Goal: Information Seeking & Learning: Learn about a topic

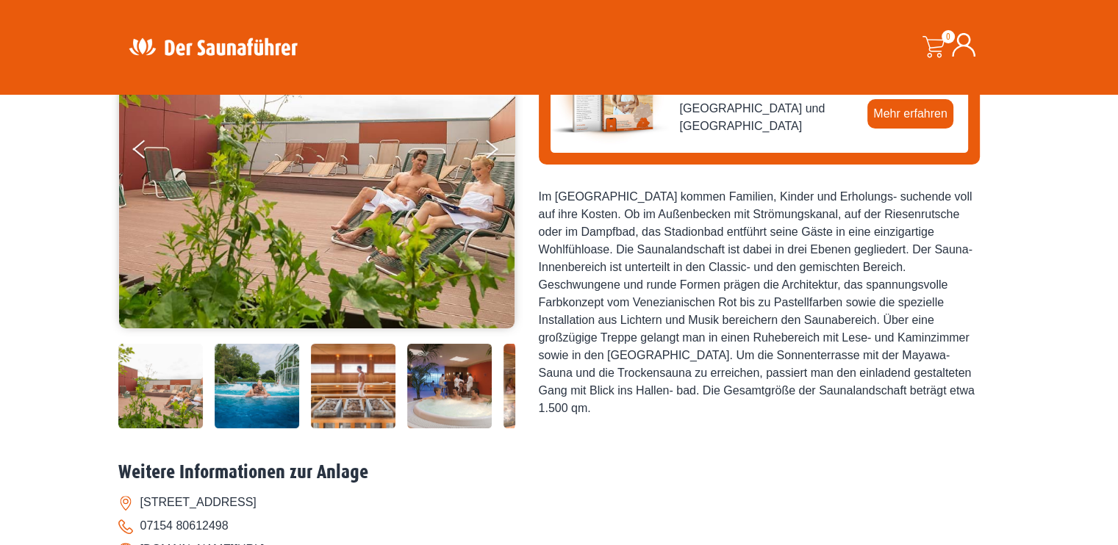
scroll to position [294, 0]
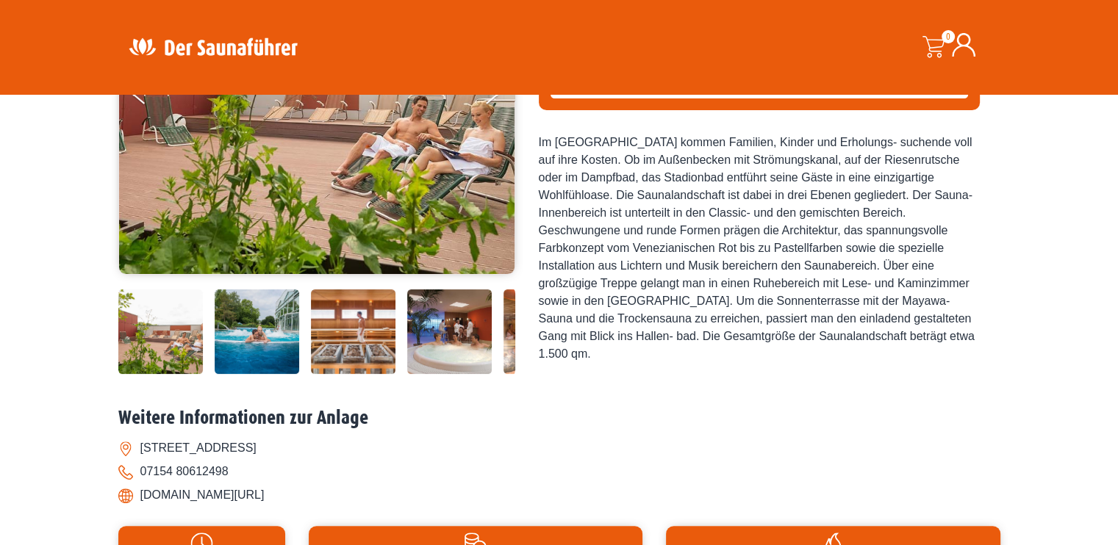
click at [165, 321] on img at bounding box center [160, 332] width 85 height 85
click at [268, 207] on img at bounding box center [317, 94] width 396 height 360
click at [309, 359] on div at bounding box center [366, 332] width 496 height 85
click at [270, 337] on img at bounding box center [257, 332] width 85 height 85
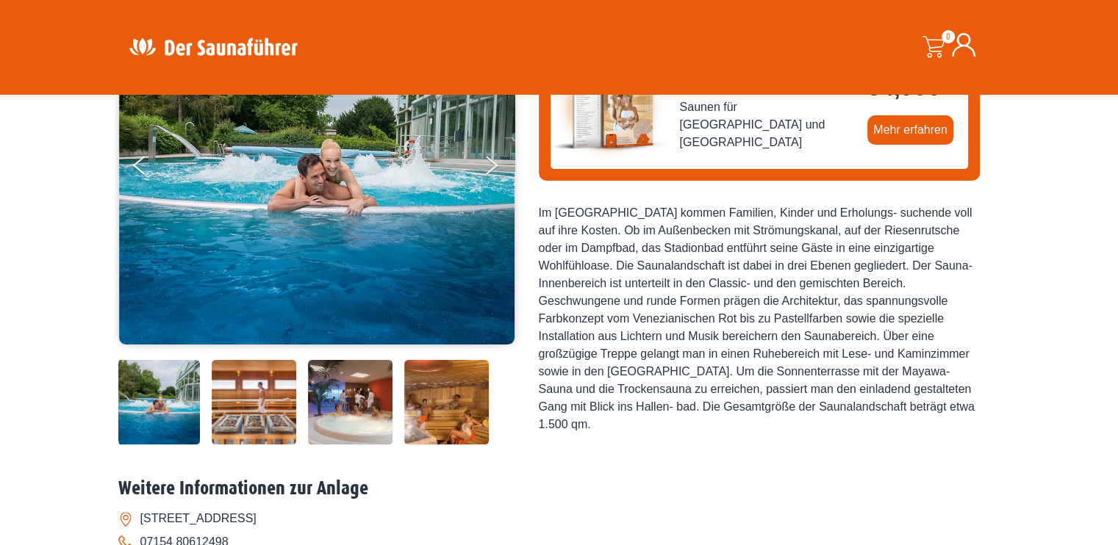
scroll to position [147, 0]
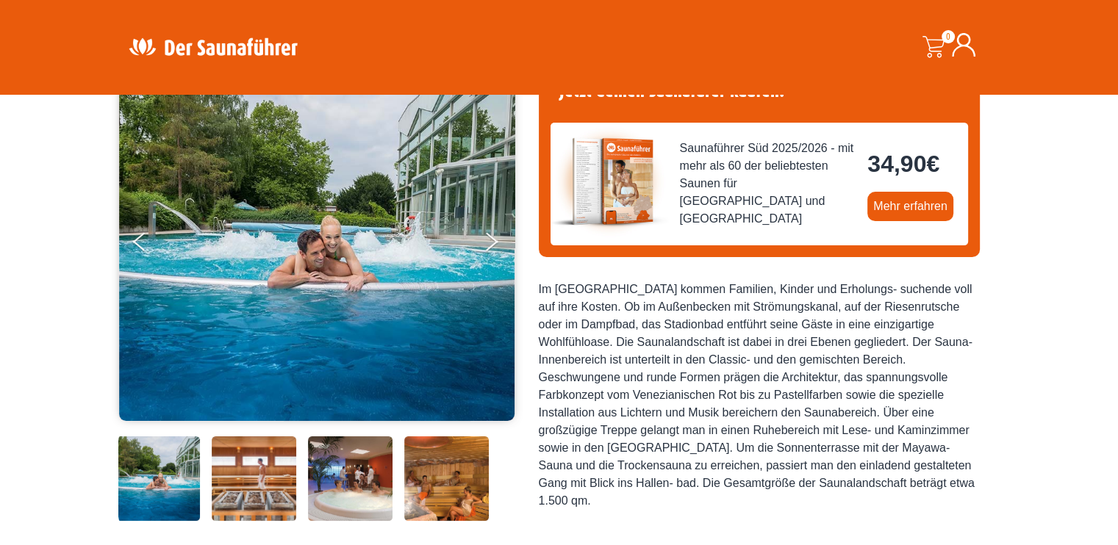
click at [342, 478] on img at bounding box center [350, 479] width 85 height 85
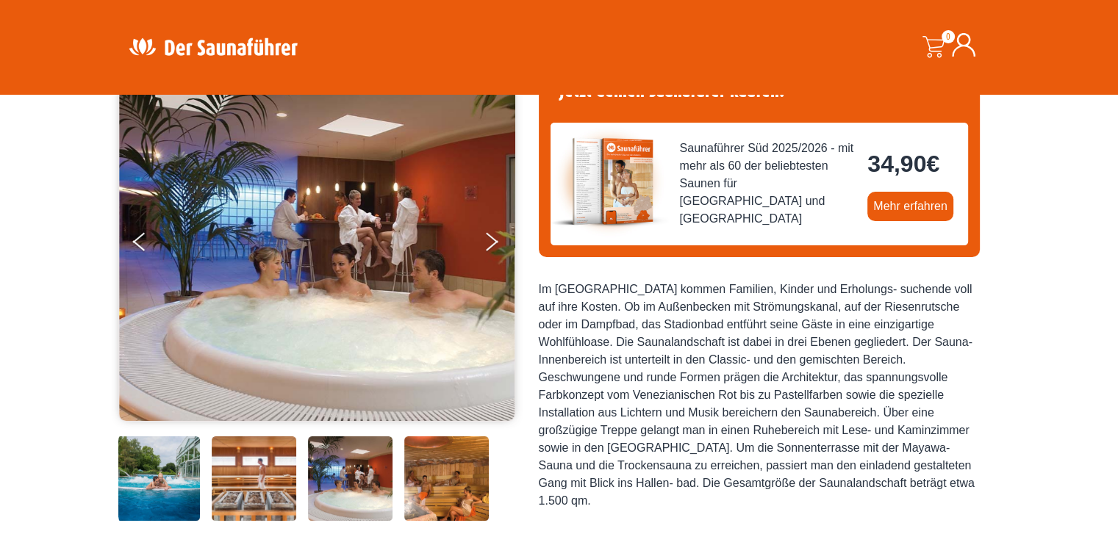
click at [442, 474] on img at bounding box center [446, 479] width 85 height 85
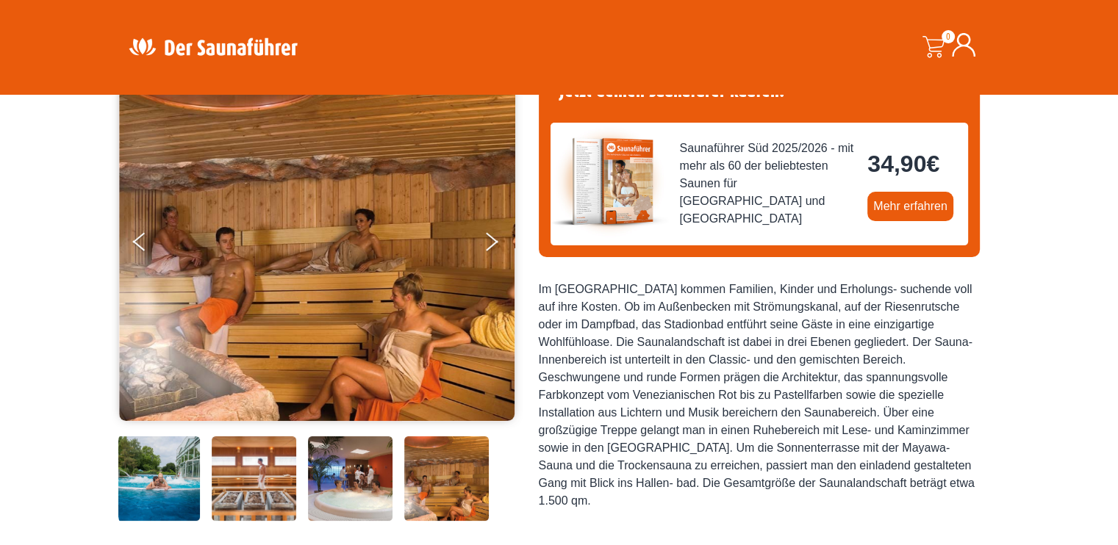
click at [442, 474] on img at bounding box center [446, 479] width 85 height 85
drag, startPoint x: 428, startPoint y: 475, endPoint x: 303, endPoint y: 470, distance: 125.0
click at [303, 470] on div at bounding box center [267, 479] width 496 height 85
click at [478, 234] on img at bounding box center [317, 241] width 396 height 360
click at [493, 237] on button "Next" at bounding box center [501, 244] width 37 height 37
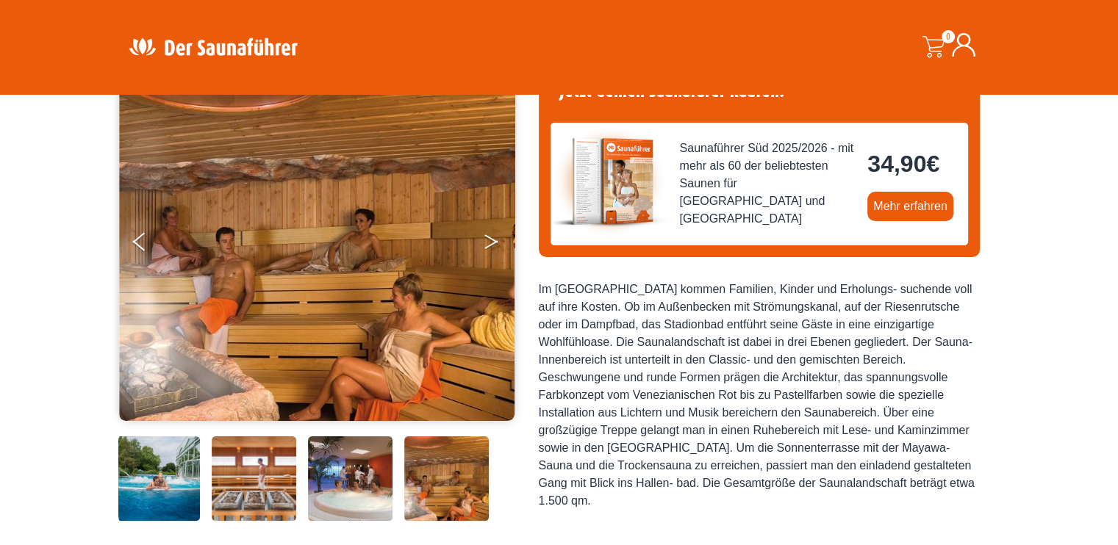
click at [493, 237] on button "Next" at bounding box center [501, 244] width 37 height 37
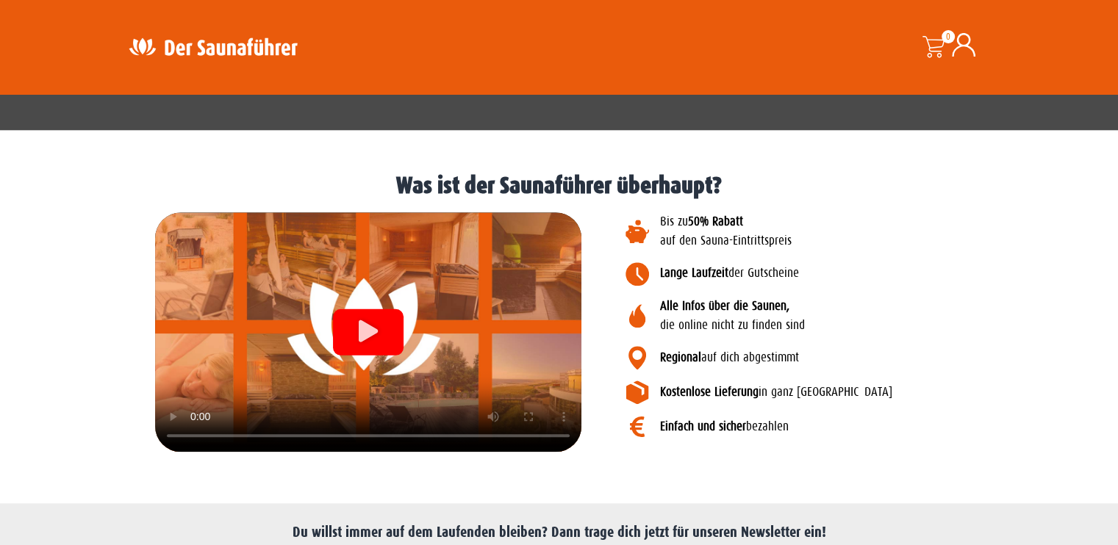
scroll to position [1691, 0]
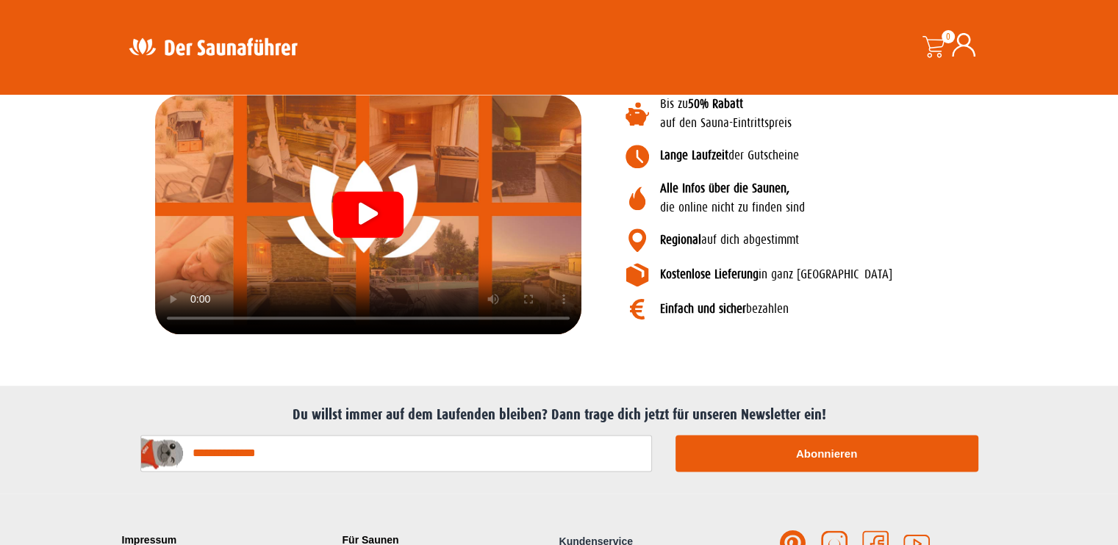
click at [379, 204] on div "Video abspielen" at bounding box center [368, 214] width 71 height 46
click at [571, 175] on video at bounding box center [368, 215] width 426 height 240
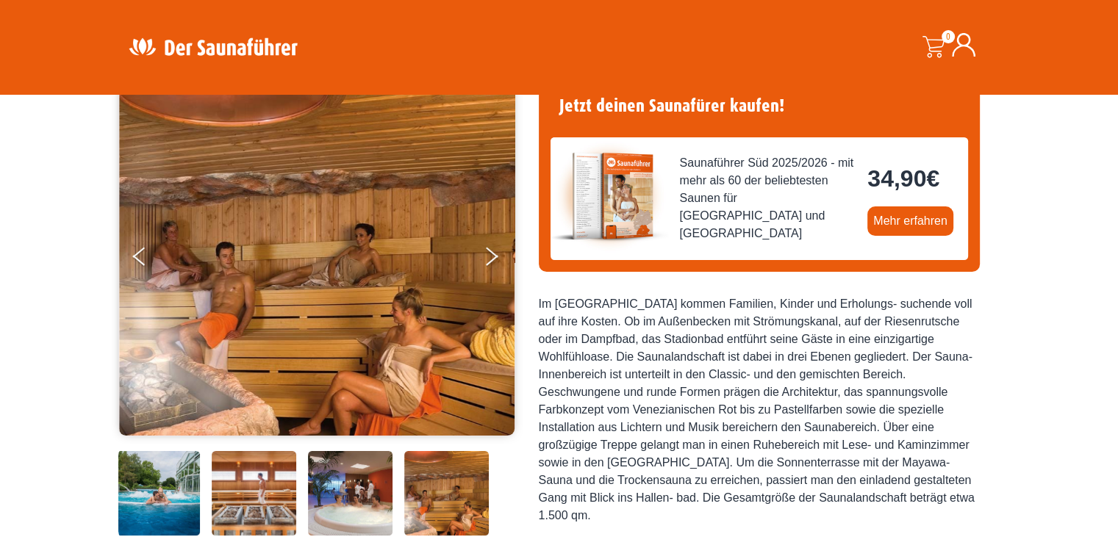
scroll to position [229, 0]
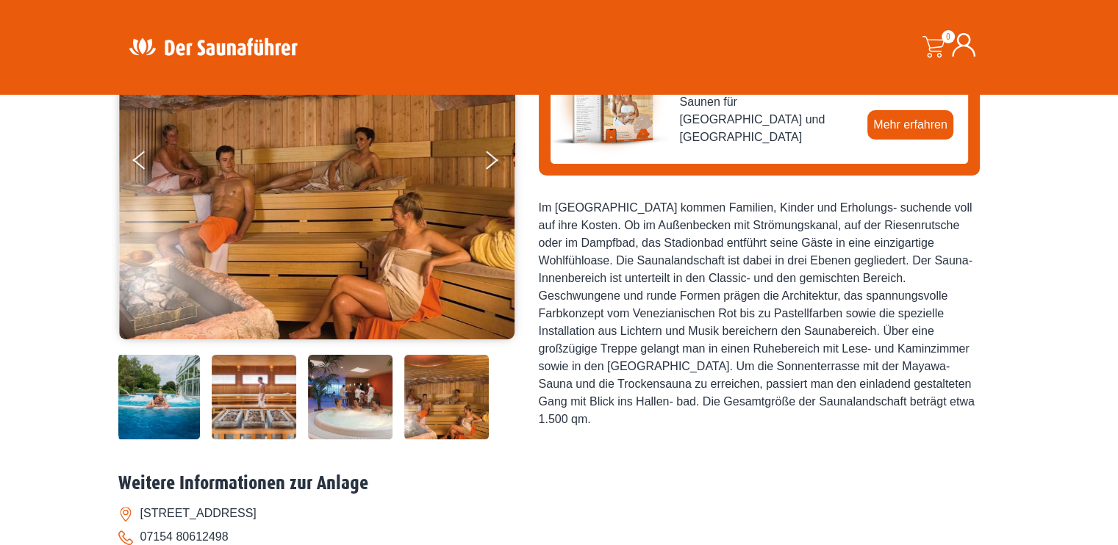
click at [156, 387] on img at bounding box center [157, 397] width 85 height 85
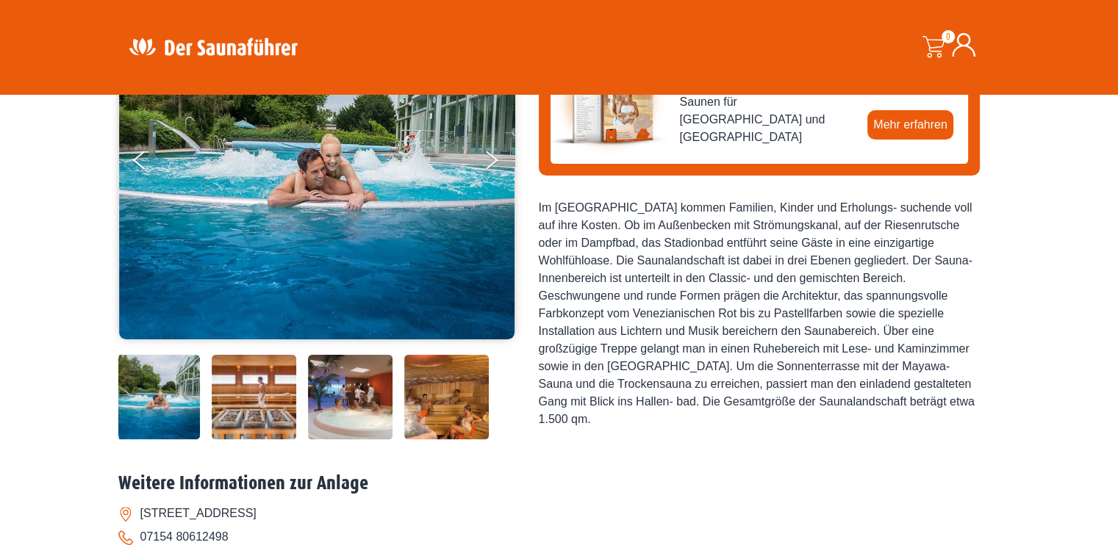
click at [156, 387] on img at bounding box center [157, 397] width 85 height 85
click at [134, 161] on button "Previous" at bounding box center [151, 163] width 37 height 37
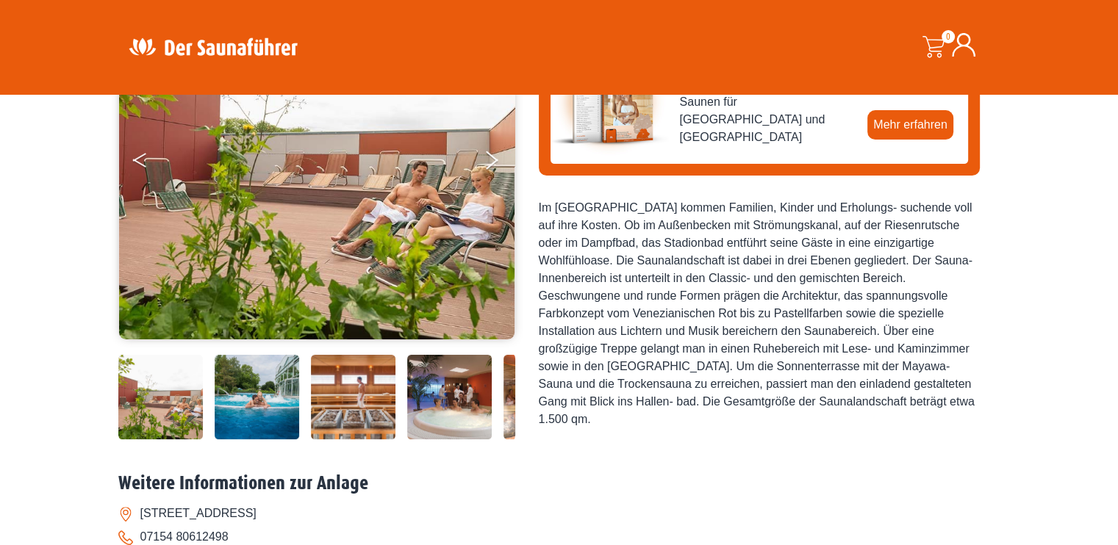
click at [135, 160] on icon "Previous" at bounding box center [139, 163] width 13 height 9
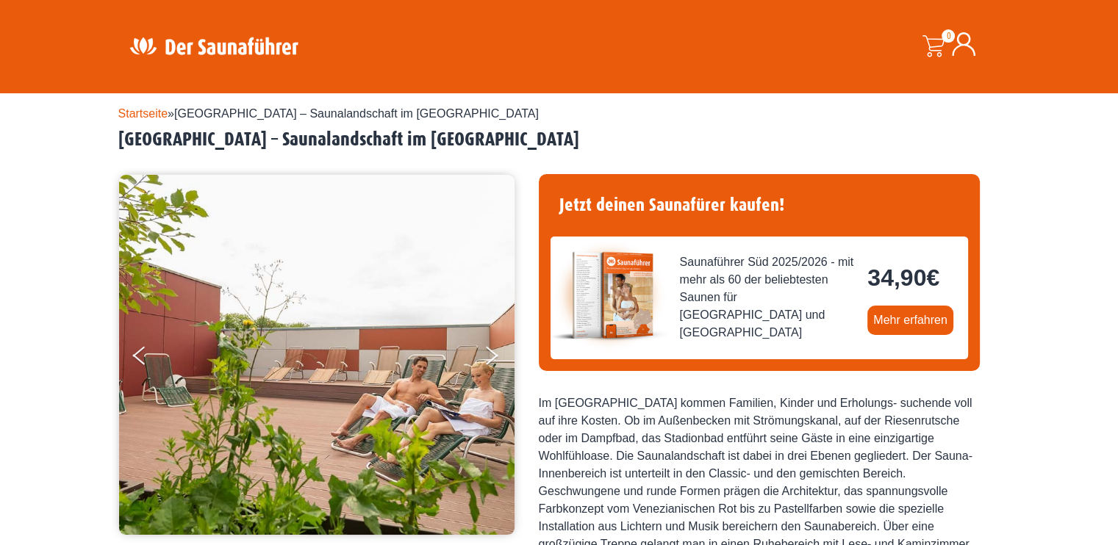
scroll to position [0, 0]
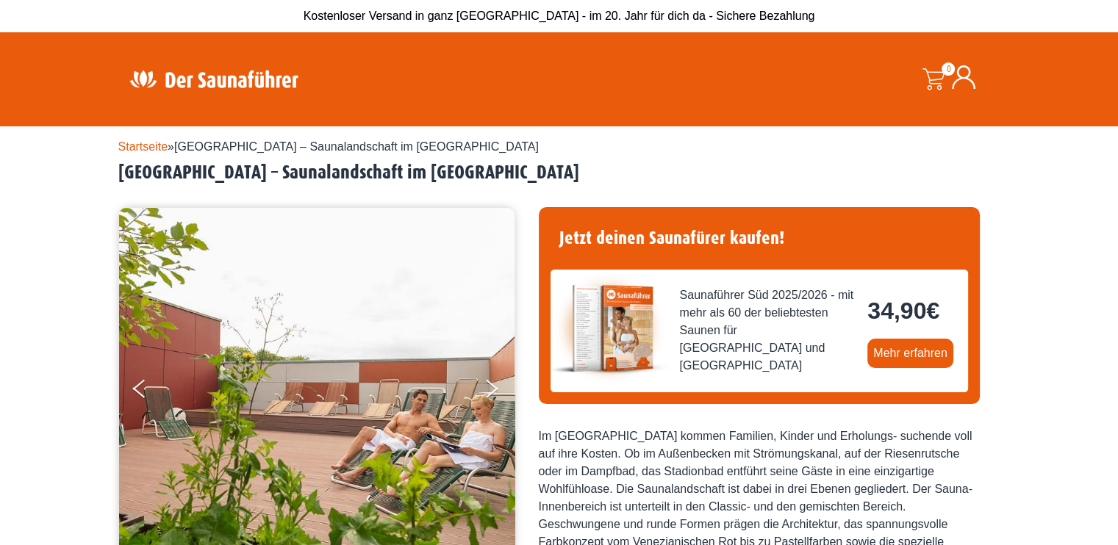
click at [140, 143] on link "Startseite" at bounding box center [143, 146] width 50 height 12
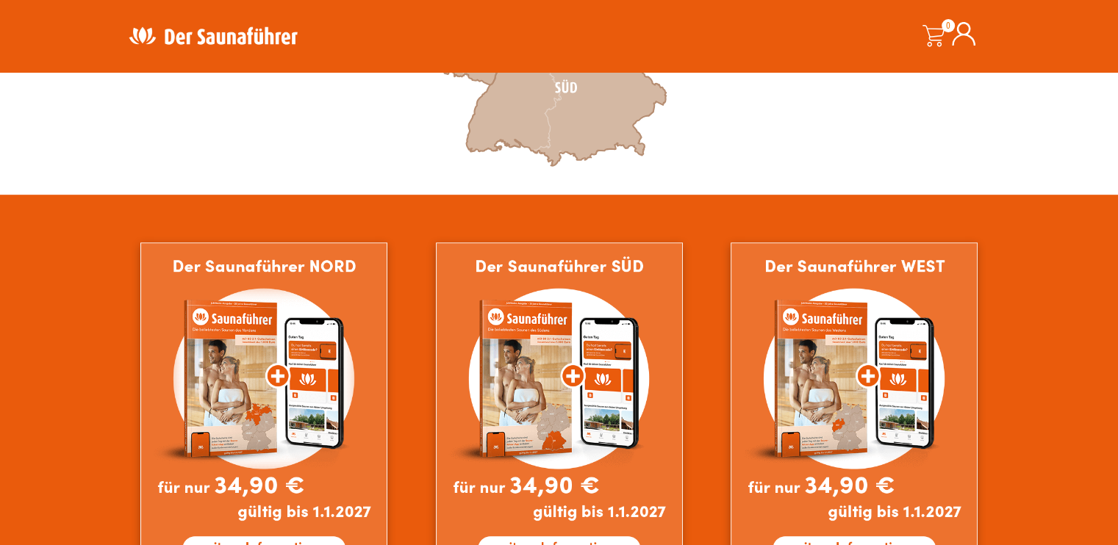
scroll to position [533, 0]
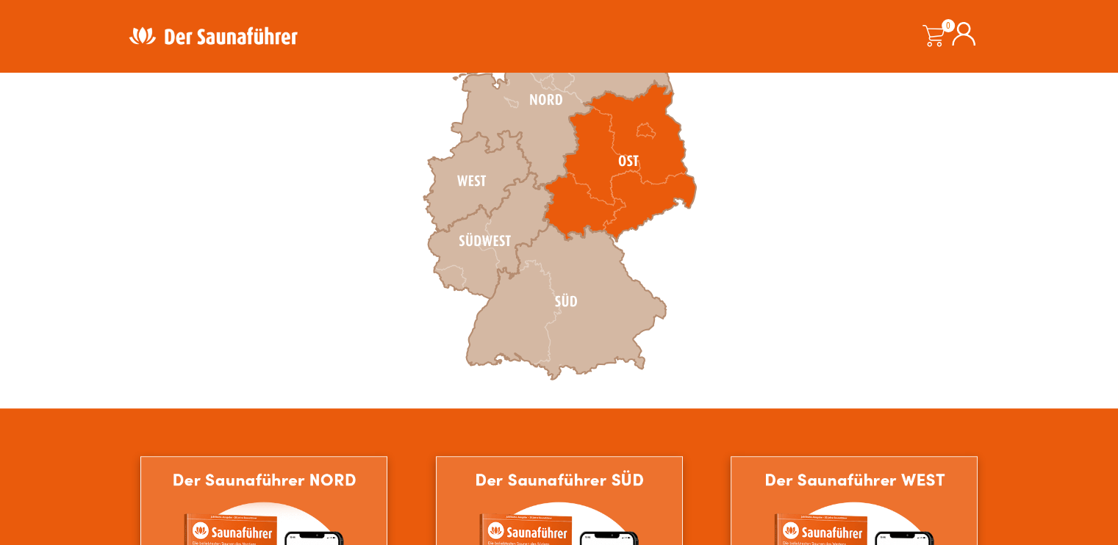
click at [643, 172] on icon at bounding box center [618, 161] width 153 height 161
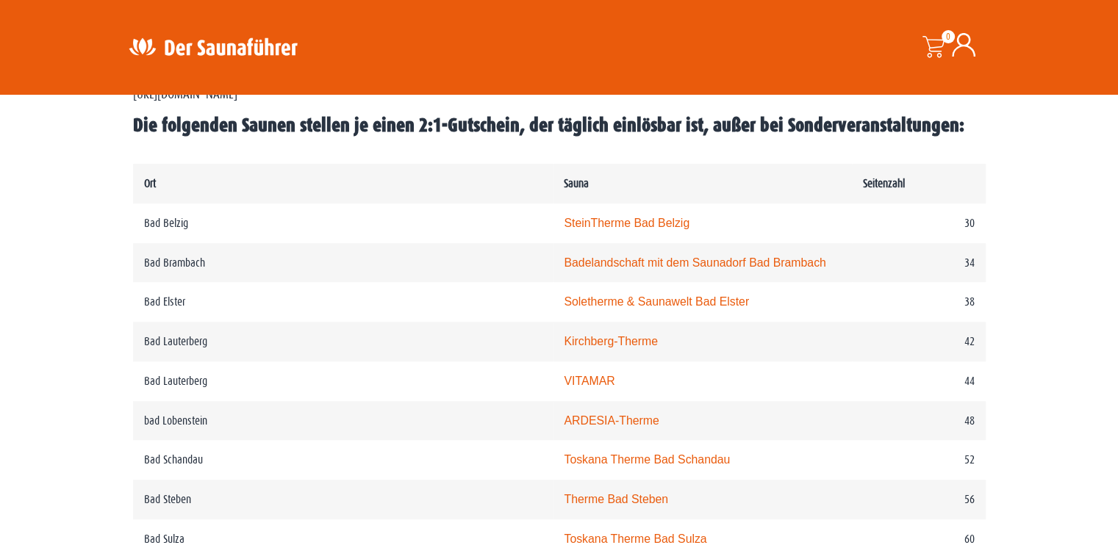
scroll to position [800, 0]
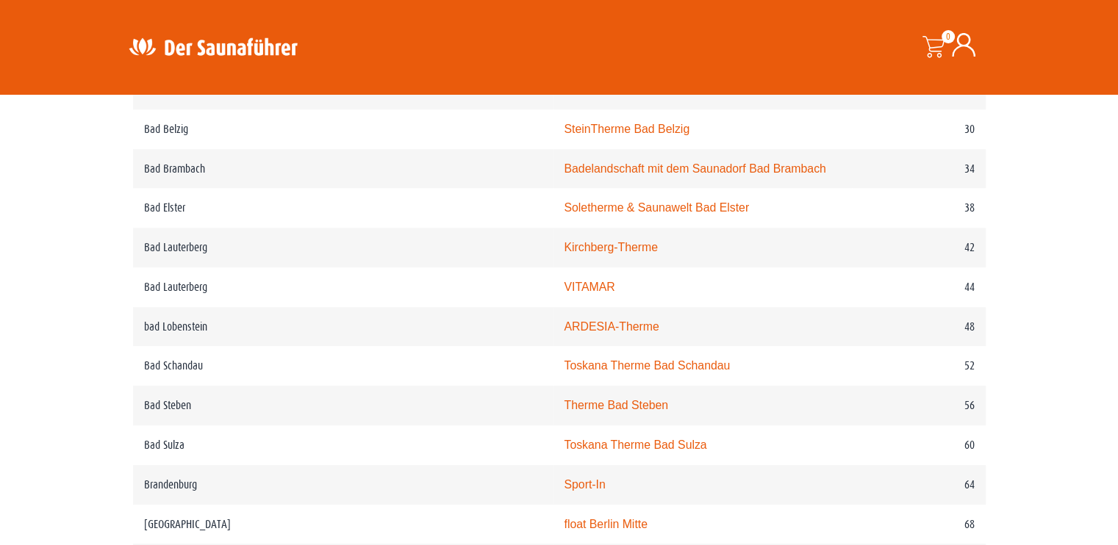
drag, startPoint x: 1128, startPoint y: 81, endPoint x: 1128, endPoint y: 186, distance: 105.1
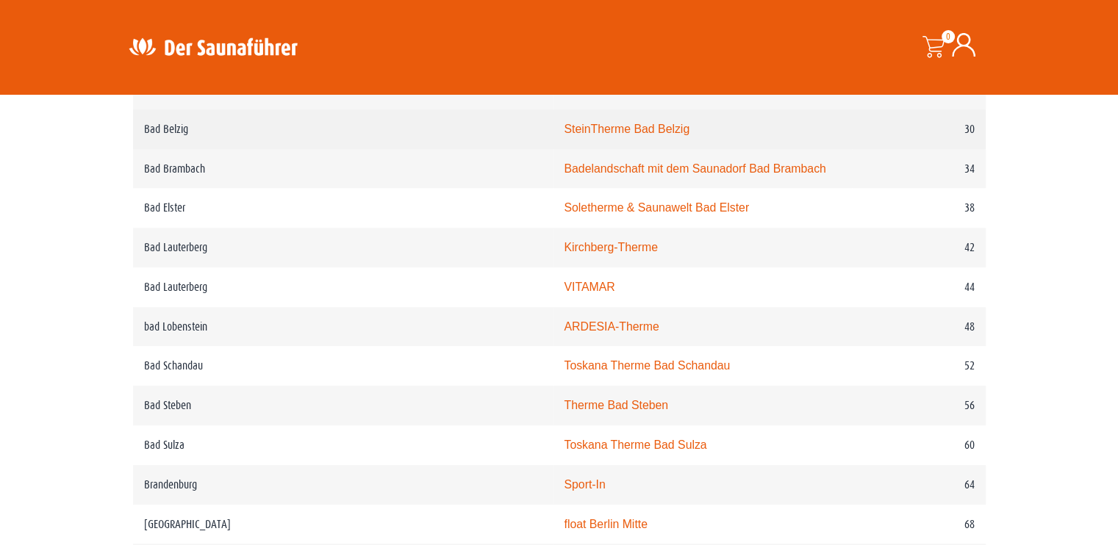
click at [553, 137] on td "SteinTherme Bad Belzig" at bounding box center [702, 129] width 299 height 40
click at [564, 124] on link "SteinTherme Bad Belzig" at bounding box center [627, 129] width 126 height 12
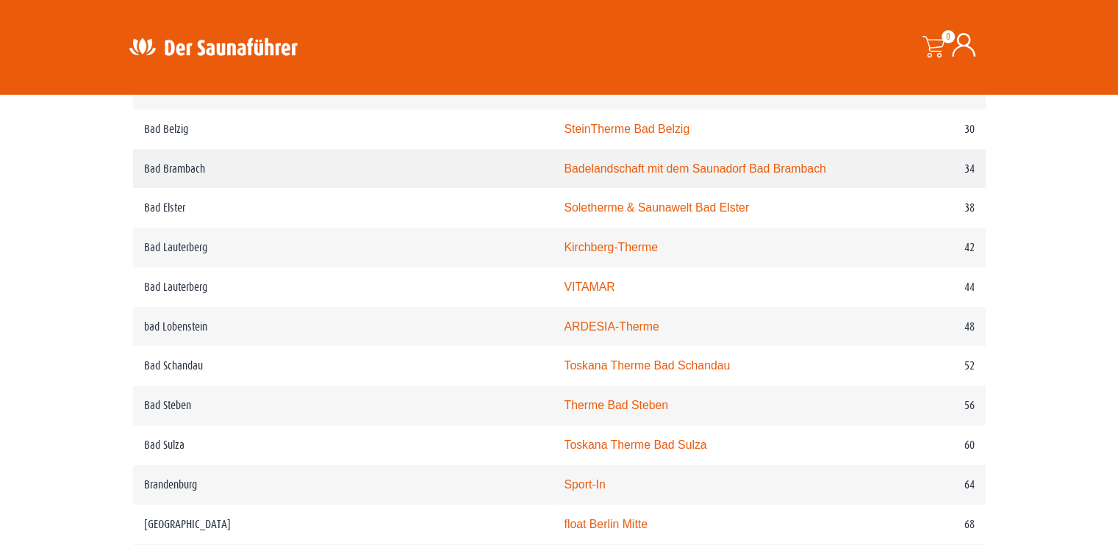
click at [592, 165] on link "Badelandschaft mit dem Saunadorf Bad Brambach" at bounding box center [695, 168] width 262 height 12
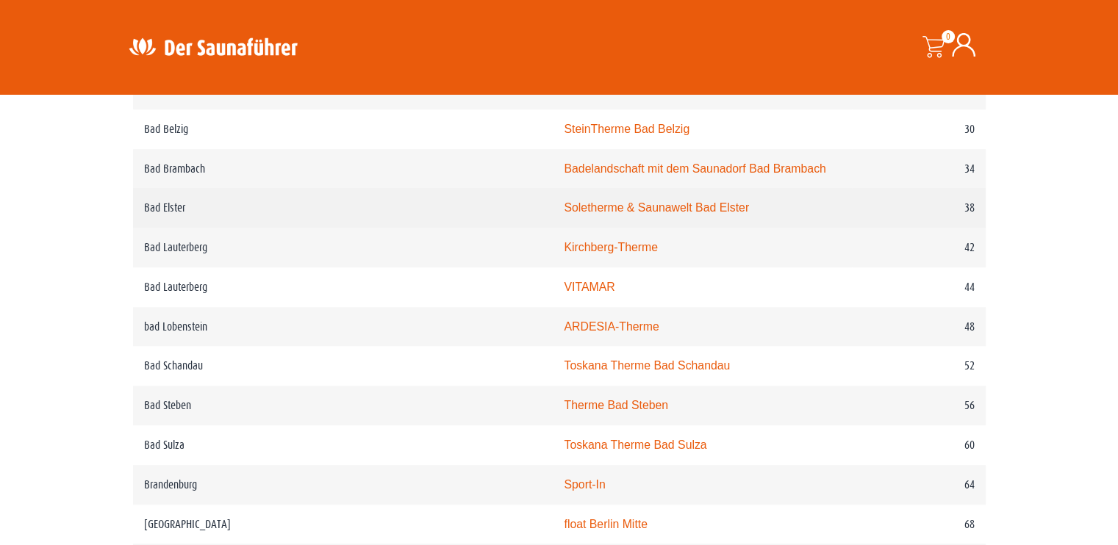
click at [600, 208] on link "Soletherme & Saunawelt Bad Elster" at bounding box center [656, 207] width 185 height 12
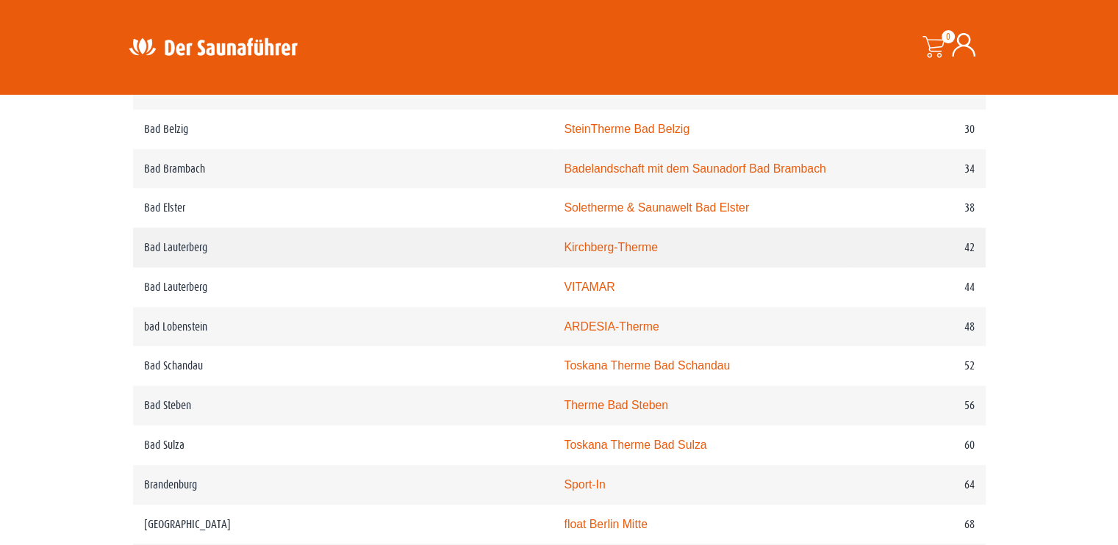
click at [564, 243] on link "Kirchberg-Therme" at bounding box center [611, 247] width 94 height 12
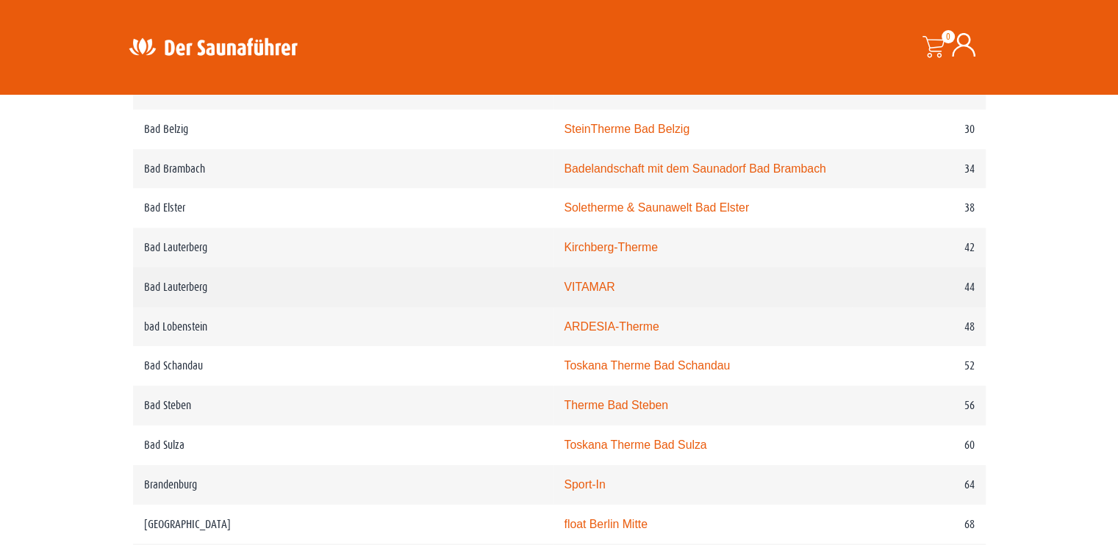
click at [564, 286] on link "VITAMAR" at bounding box center [589, 287] width 51 height 12
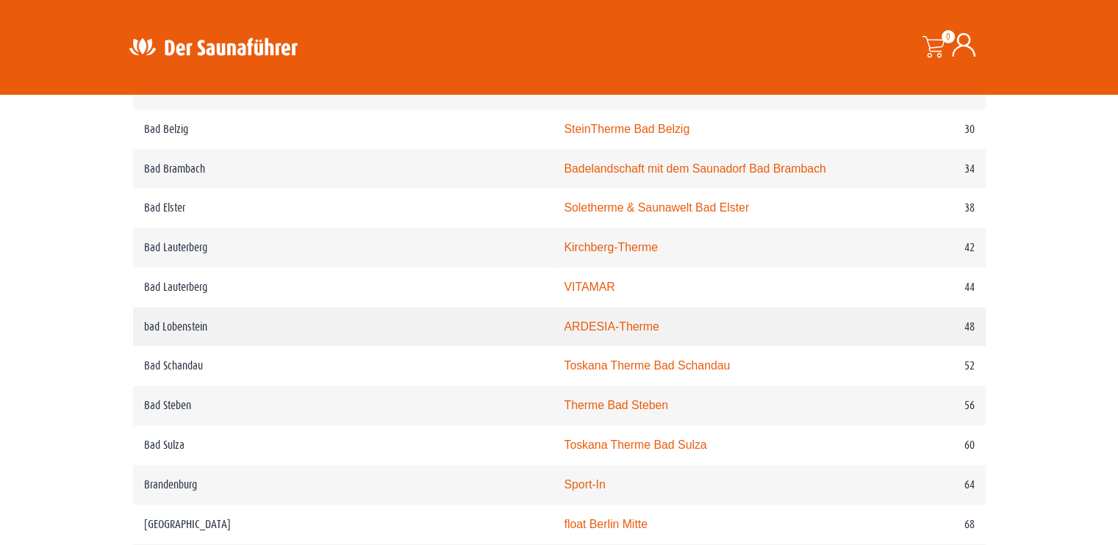
click at [564, 325] on link "ARDESIA-Therme" at bounding box center [611, 326] width 95 height 12
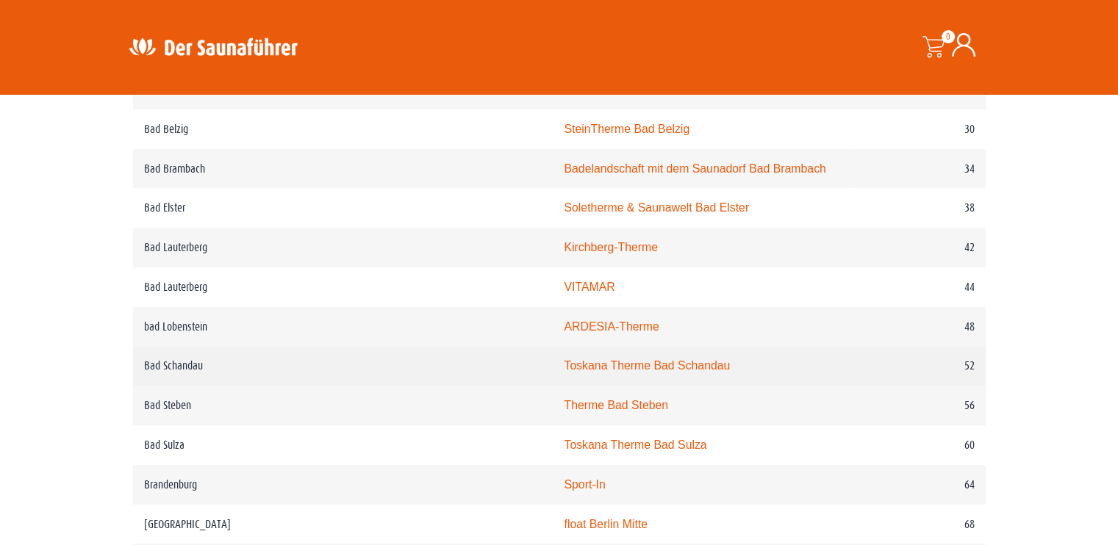
click at [564, 364] on link "Toskana Therme Bad Schandau" at bounding box center [647, 365] width 166 height 12
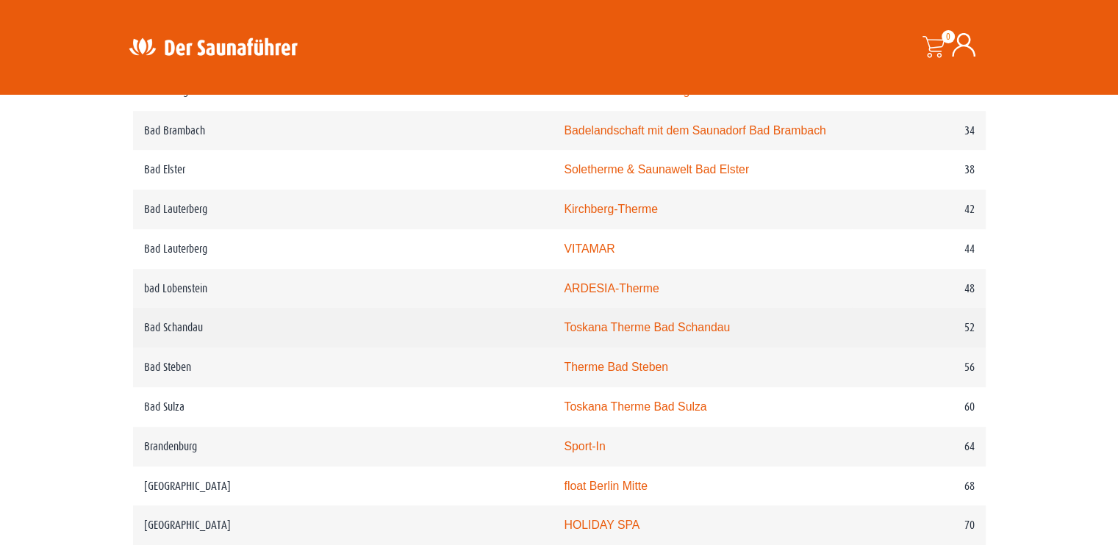
scroll to position [873, 0]
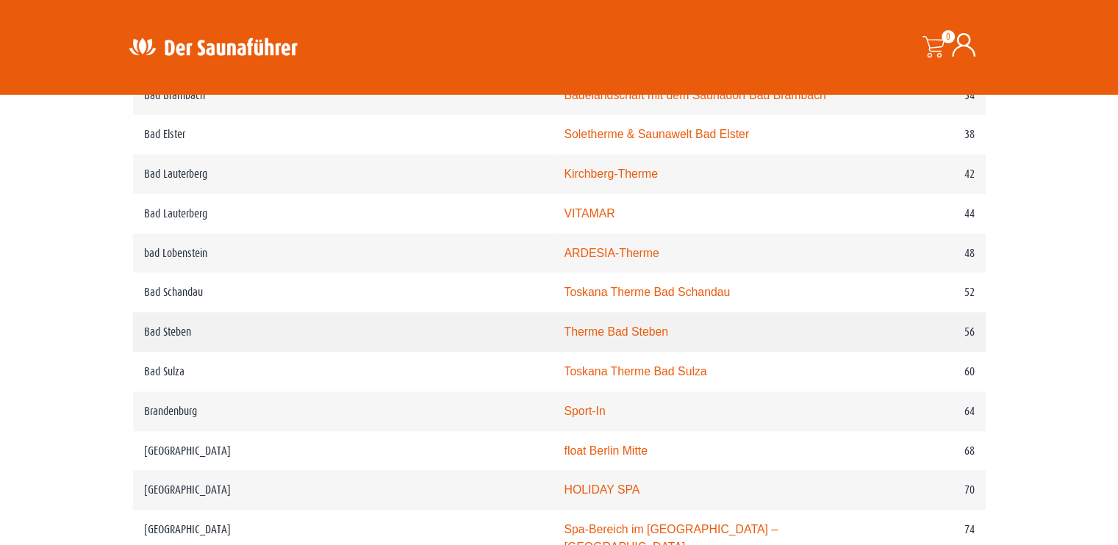
click at [564, 336] on link "Therme Bad Steben" at bounding box center [616, 332] width 104 height 12
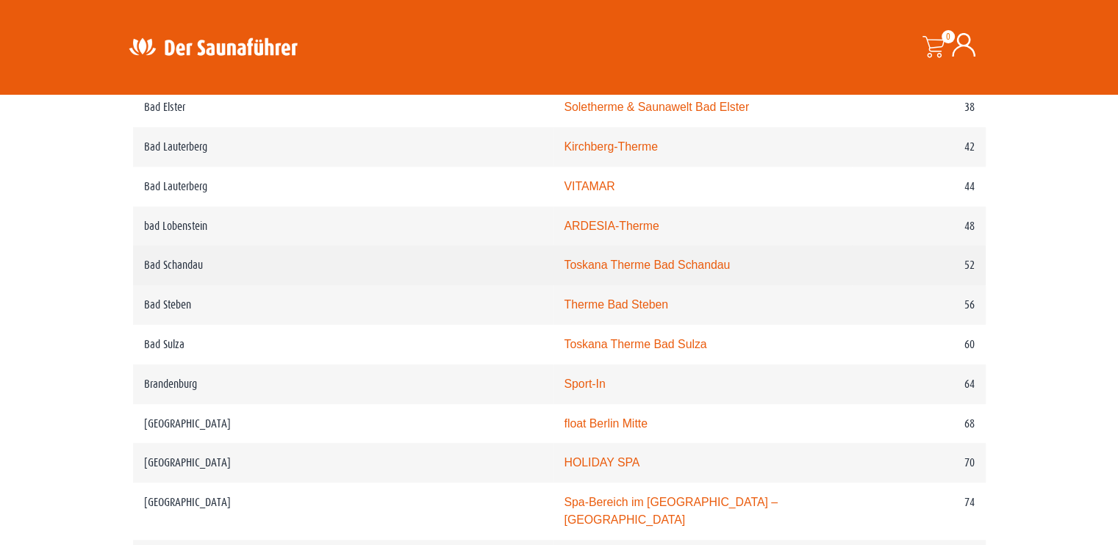
scroll to position [946, 0]
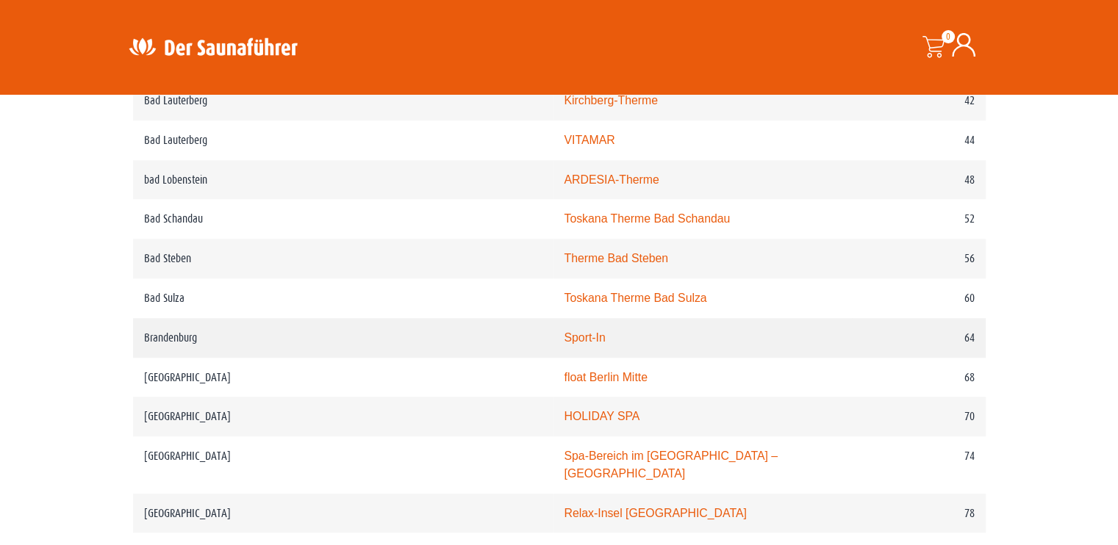
click at [564, 337] on link "Sport-In" at bounding box center [584, 337] width 41 height 12
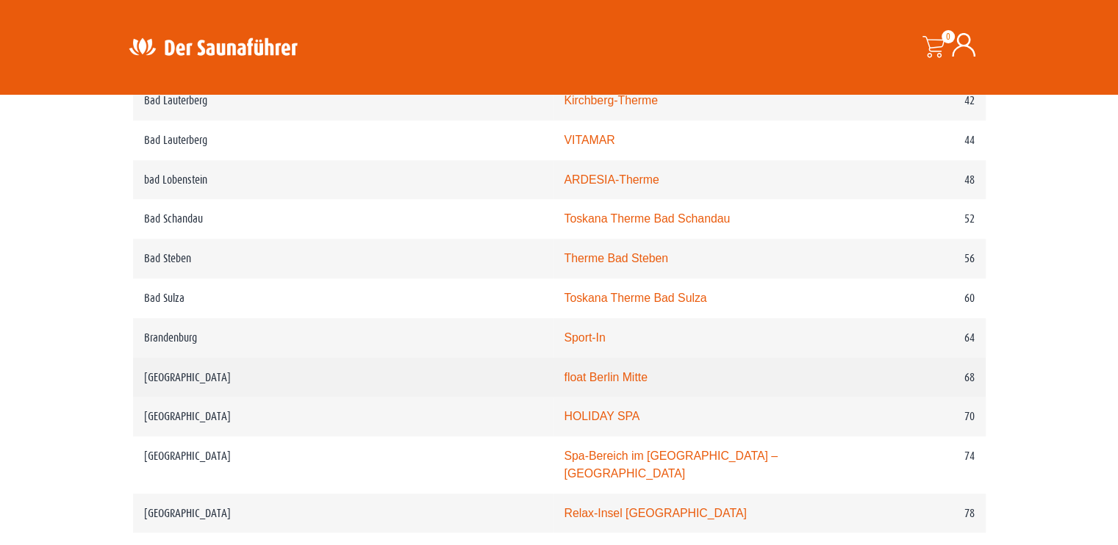
click at [564, 373] on link "float Berlin Mitte" at bounding box center [605, 377] width 83 height 12
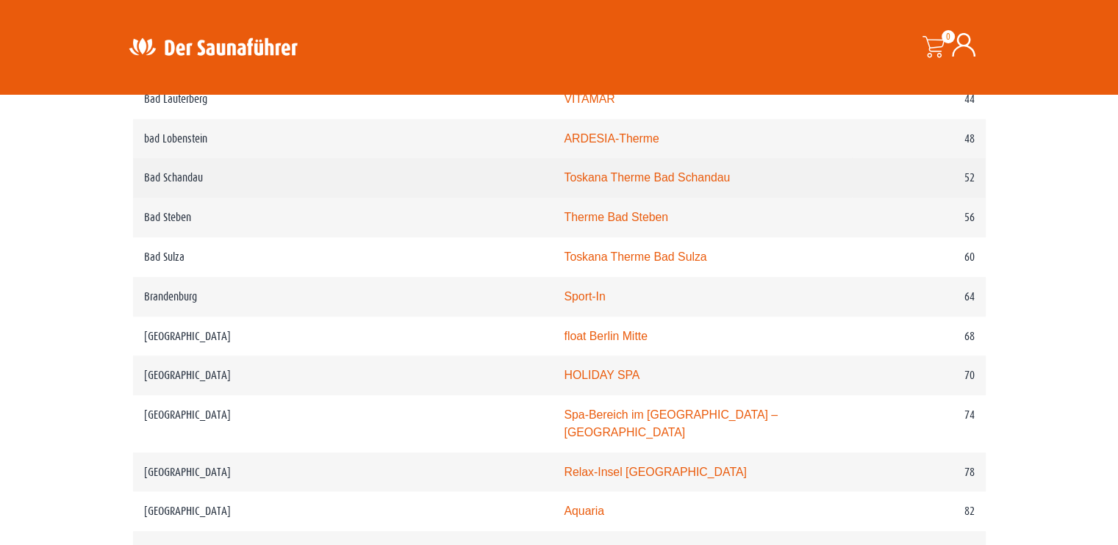
scroll to position [1093, 0]
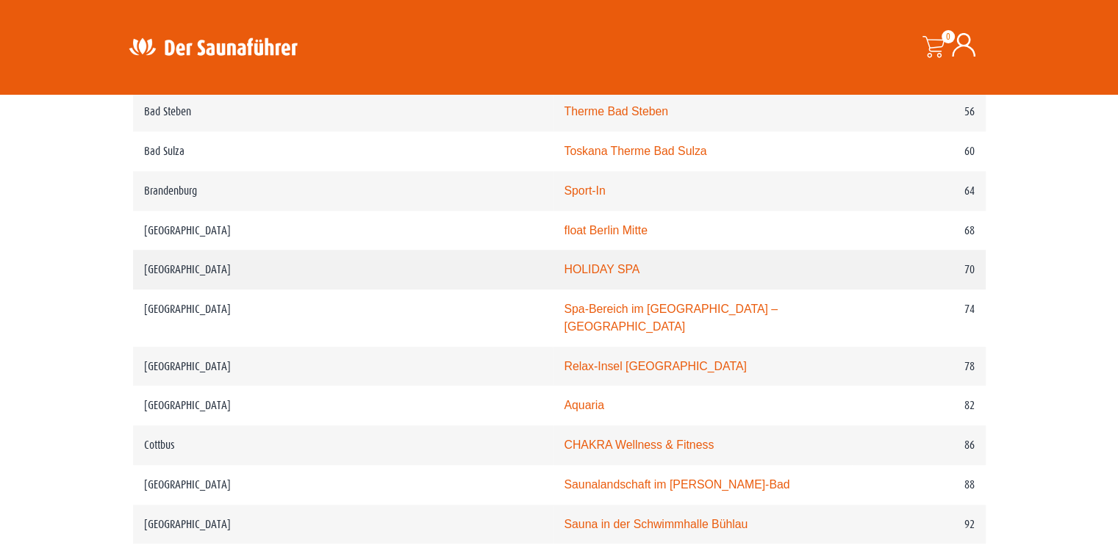
click at [564, 266] on link "HOLIDAY SPA" at bounding box center [602, 269] width 76 height 12
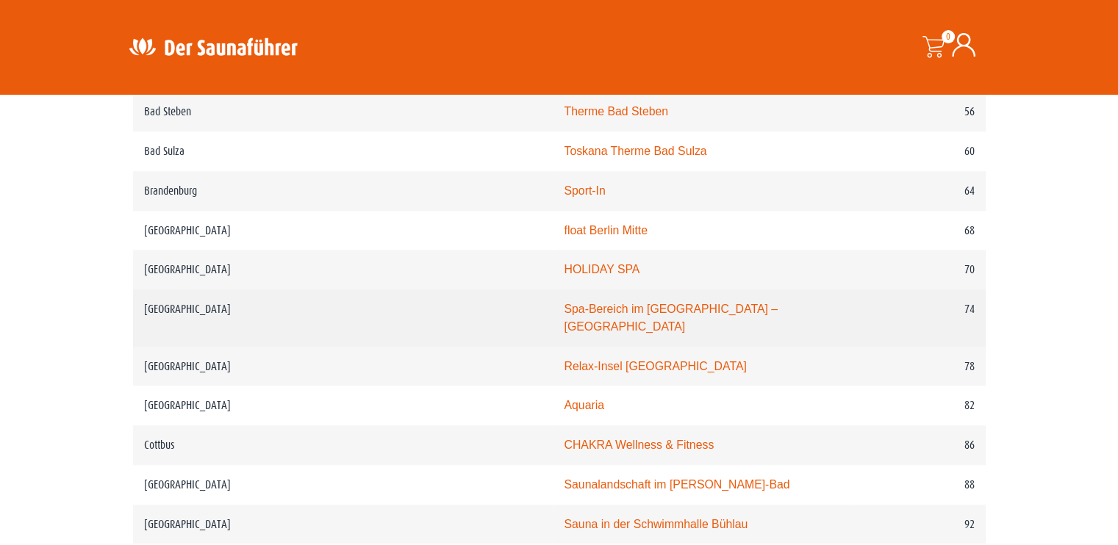
click at [563, 301] on td "Spa-Bereich im Holmes Place – Potsdamer Platz" at bounding box center [702, 318] width 299 height 57
click at [565, 309] on link "Spa-Bereich im Holmes Place – Potsdamer Platz" at bounding box center [671, 318] width 214 height 30
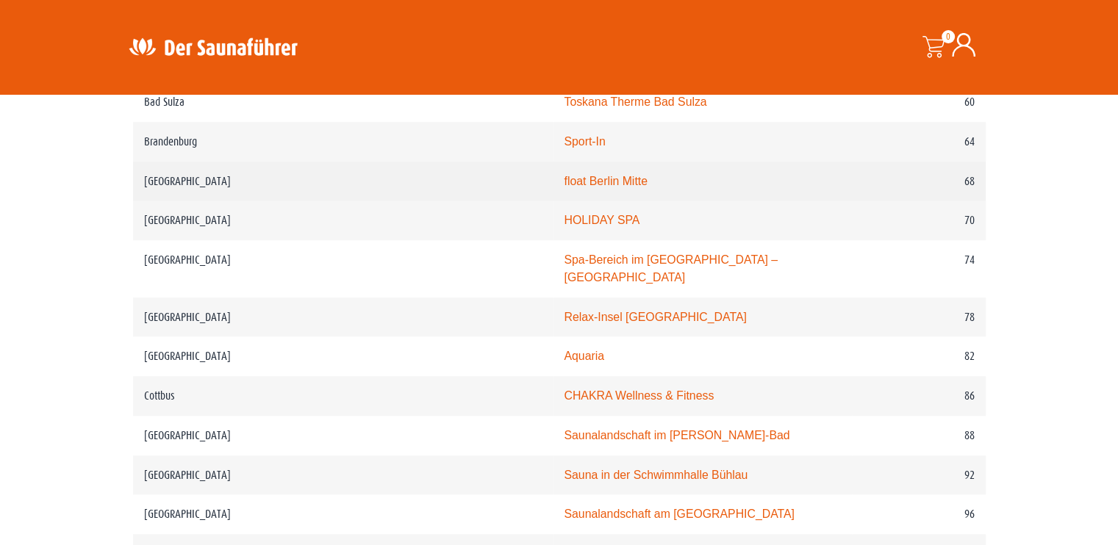
scroll to position [1167, 0]
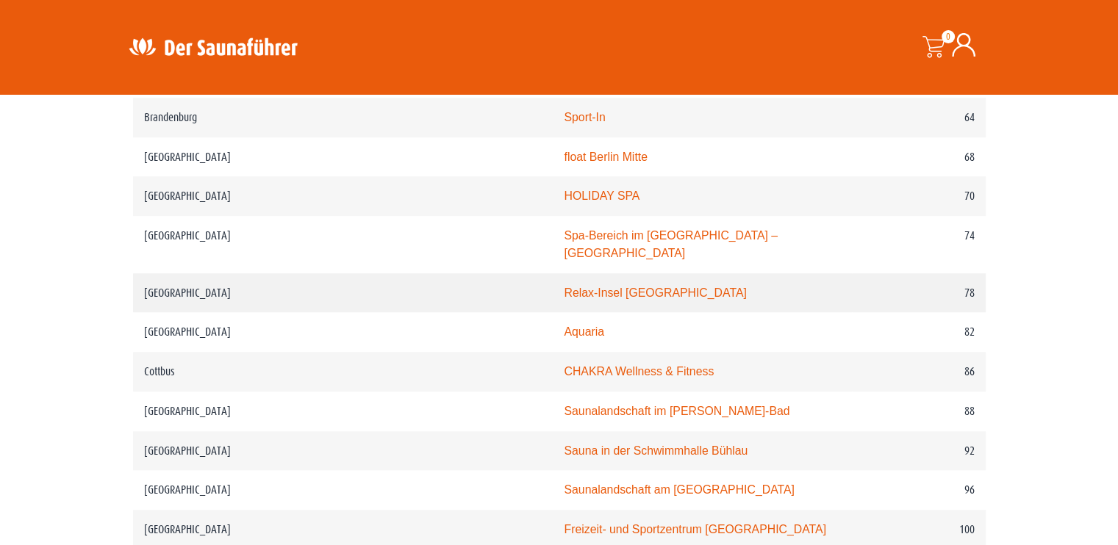
click at [564, 287] on link "Relax-Insel Marzahn" at bounding box center [655, 293] width 182 height 12
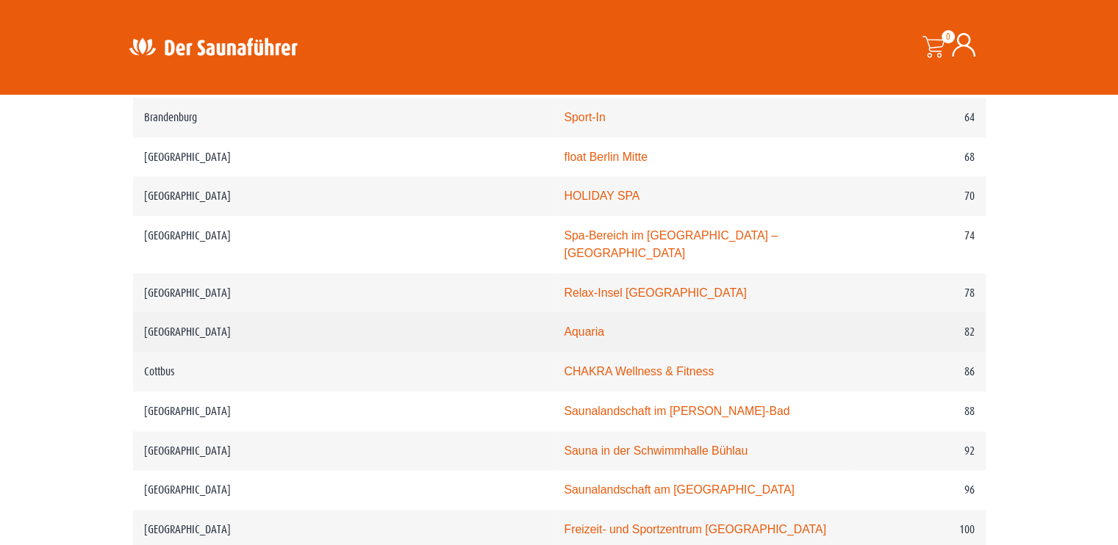
click at [564, 326] on link "Aquaria" at bounding box center [584, 332] width 40 height 12
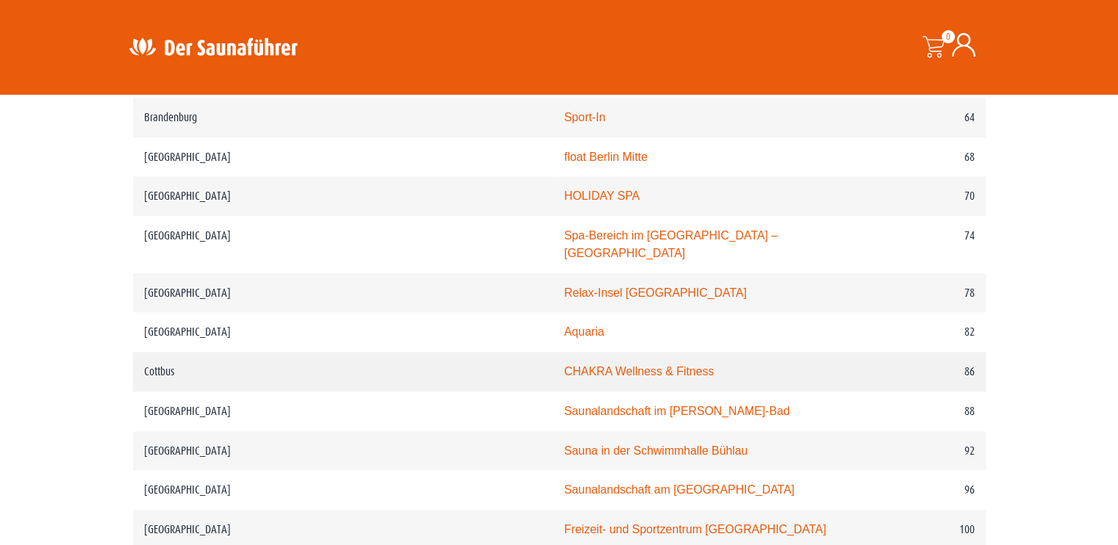
click at [564, 365] on link "CHAKRA Wellness & Fitness" at bounding box center [639, 371] width 150 height 12
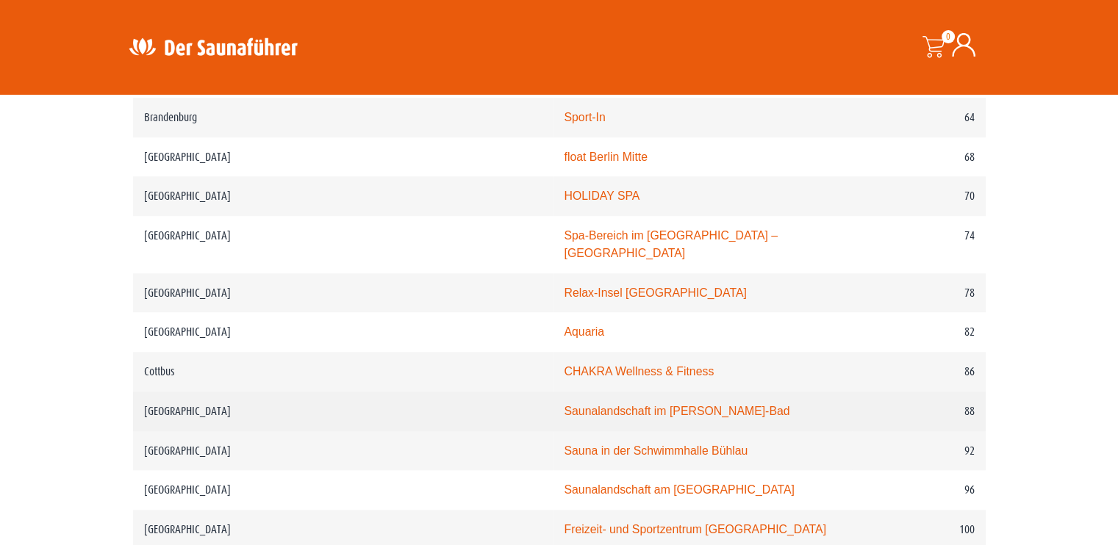
click at [567, 405] on link "Saunalandschaft im Georg-Arnhold-Bad" at bounding box center [677, 411] width 226 height 12
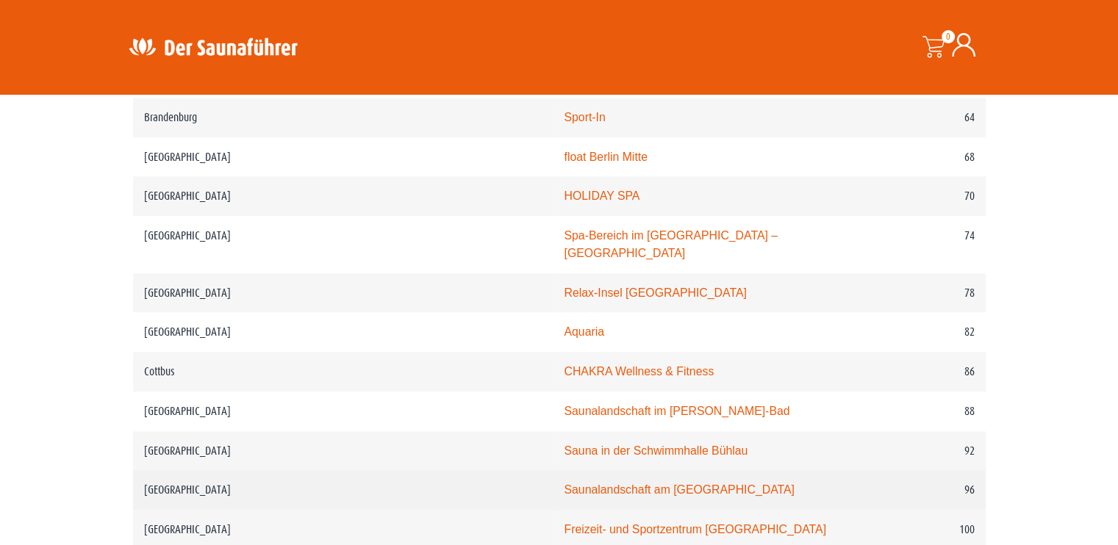
scroll to position [1240, 0]
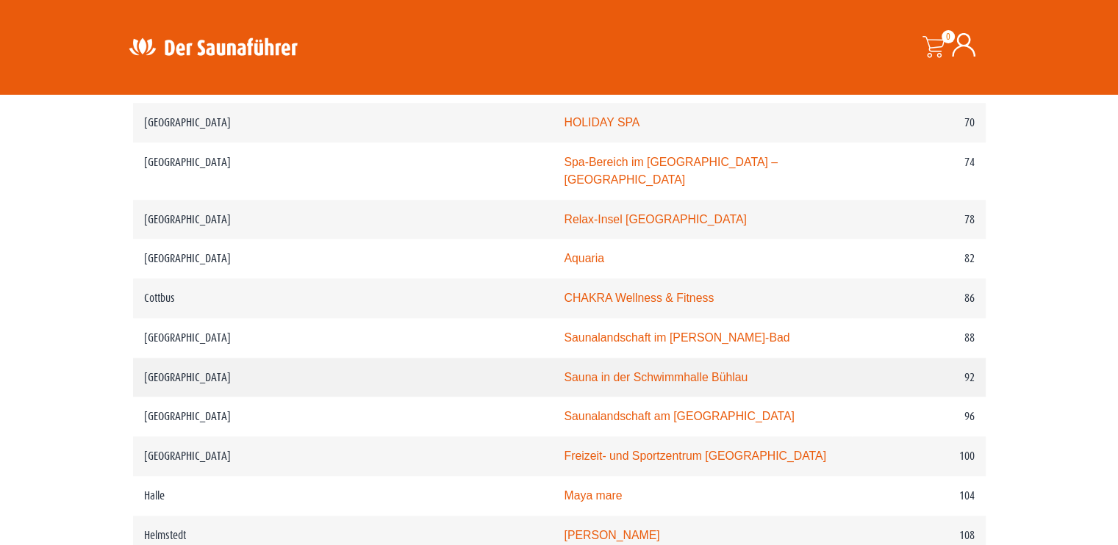
click at [564, 371] on link "Sauna in der Schwimmhalle Bühlau" at bounding box center [656, 377] width 184 height 12
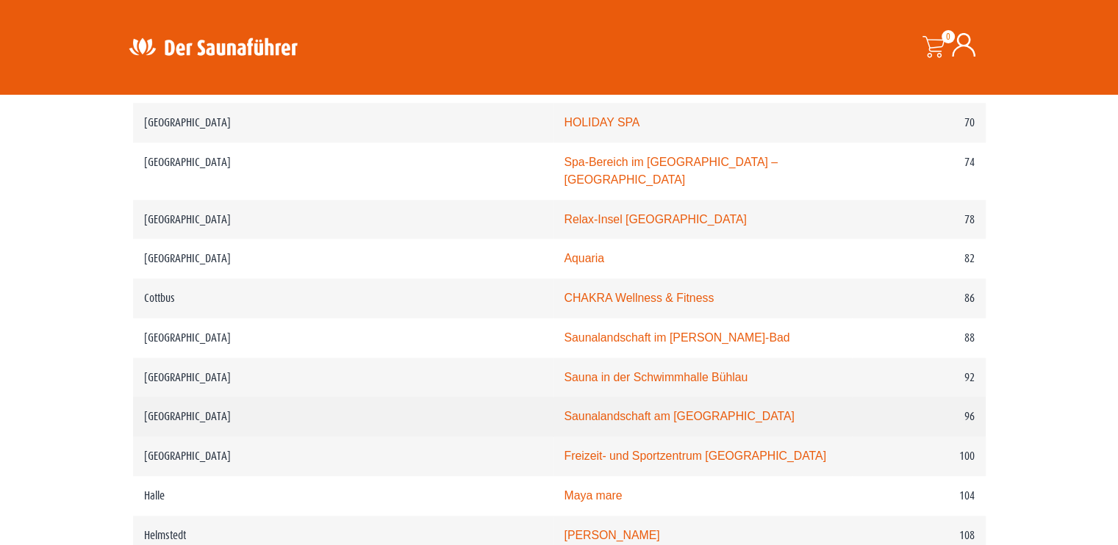
click at [564, 410] on link "Saunalandschaft am Freiberger Platz" at bounding box center [679, 416] width 230 height 12
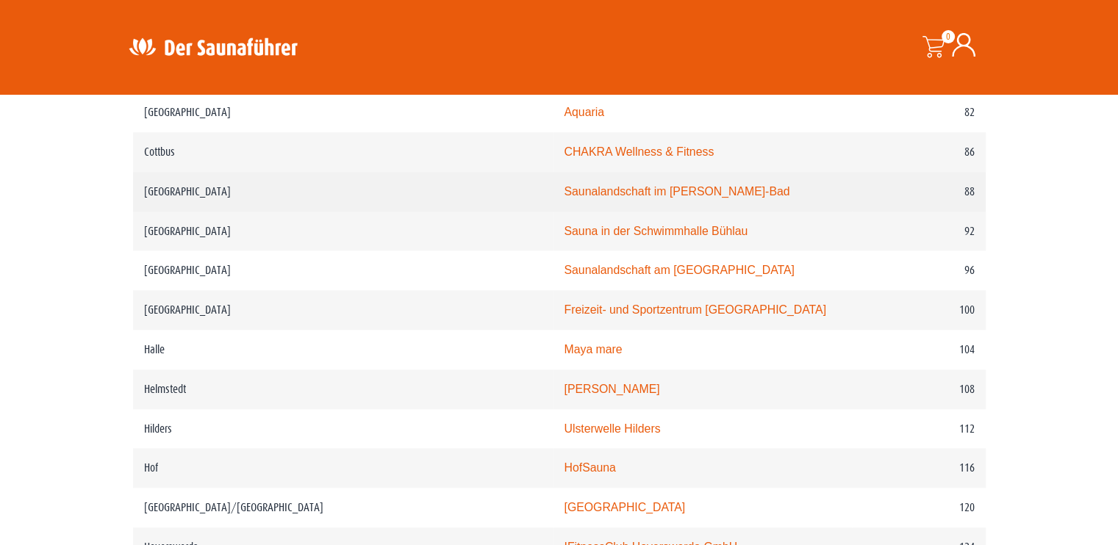
scroll to position [1387, 0]
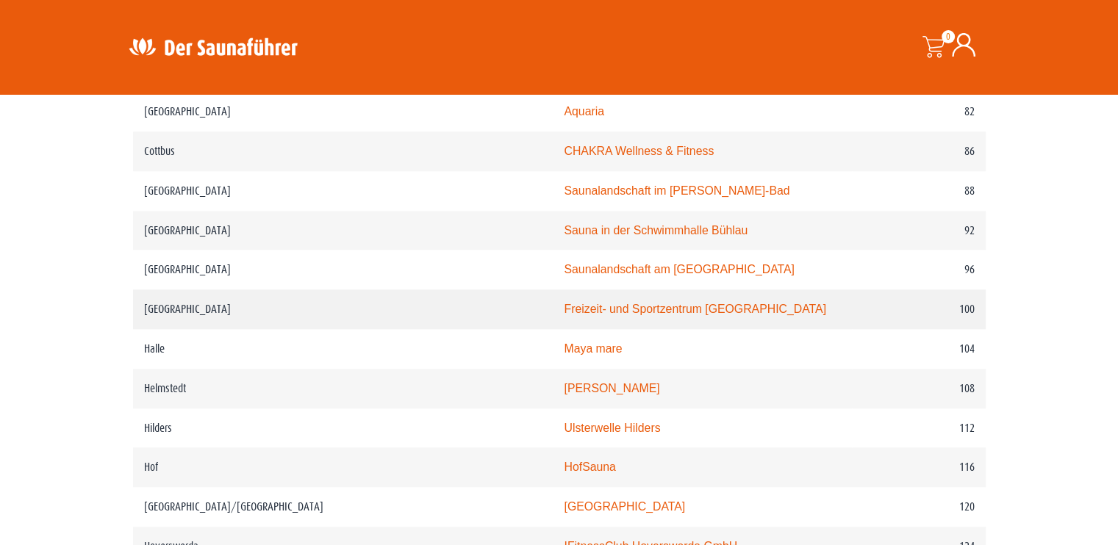
click at [567, 303] on link "Freizeit- und Sportzentrum Halberstadt" at bounding box center [695, 309] width 262 height 12
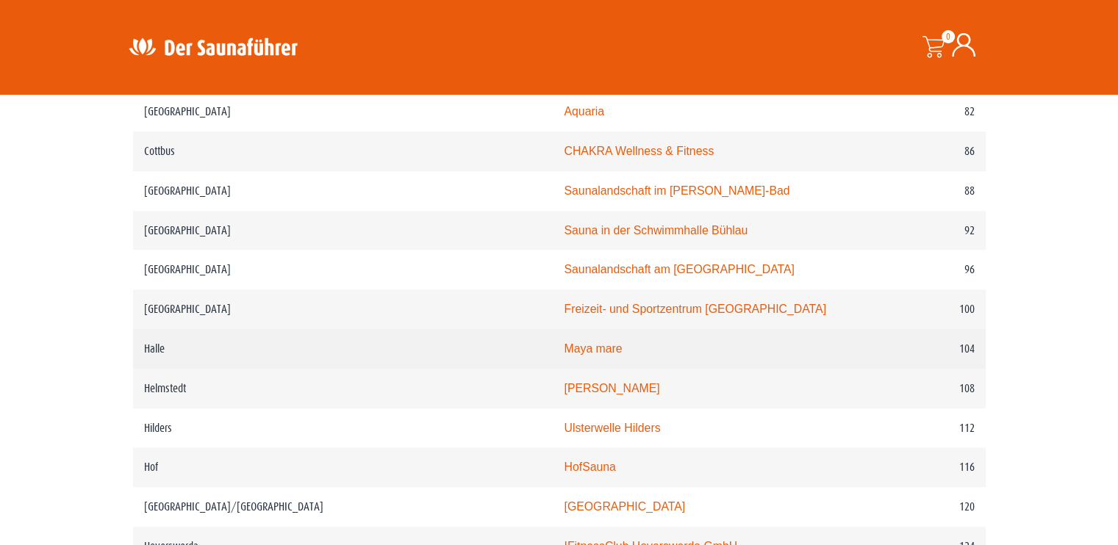
click at [564, 342] on link "Maya mare" at bounding box center [593, 348] width 58 height 12
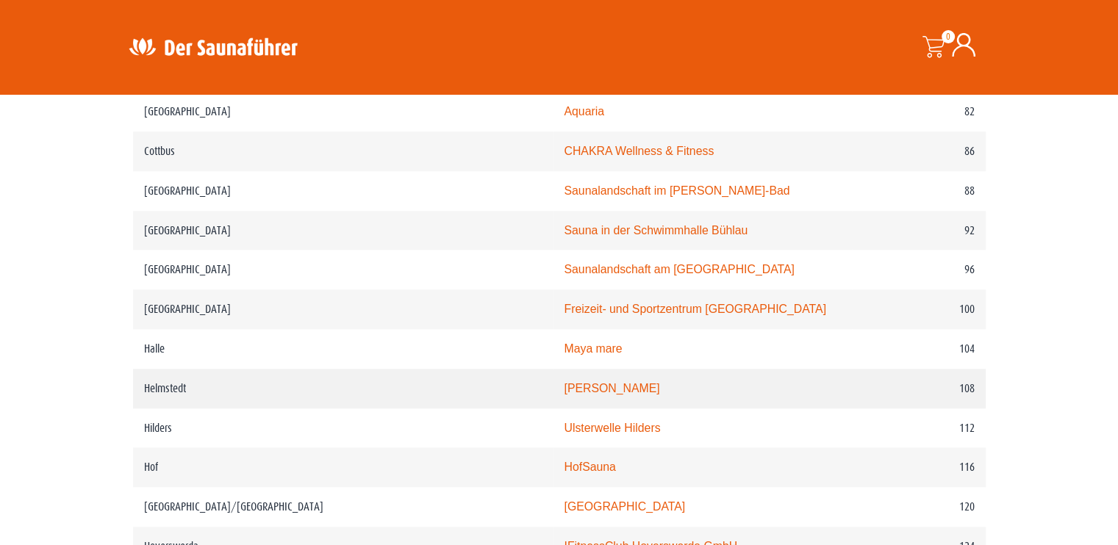
scroll to position [1461, 0]
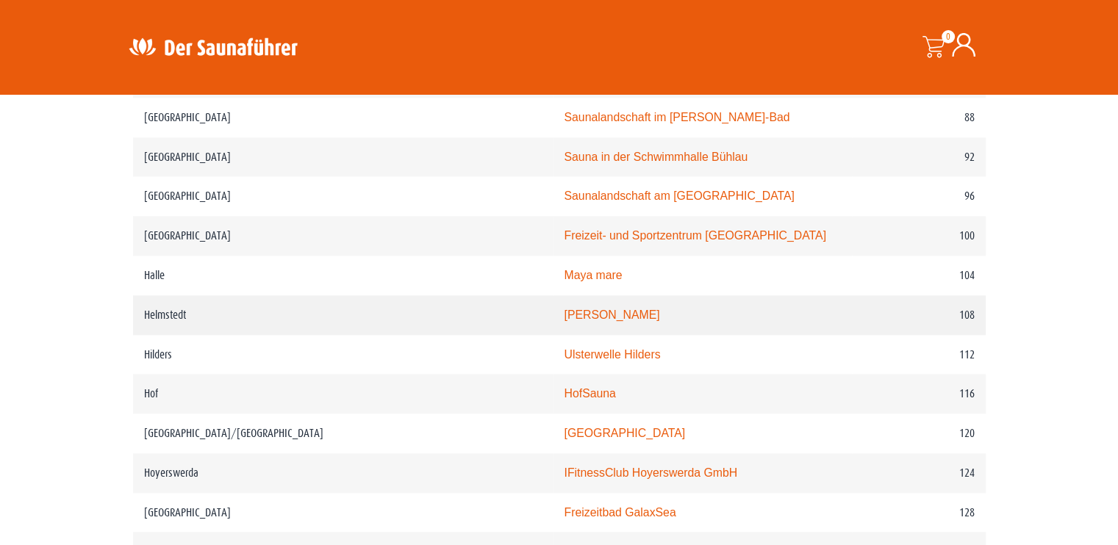
click at [564, 309] on link "Julius-Bad" at bounding box center [612, 315] width 96 height 12
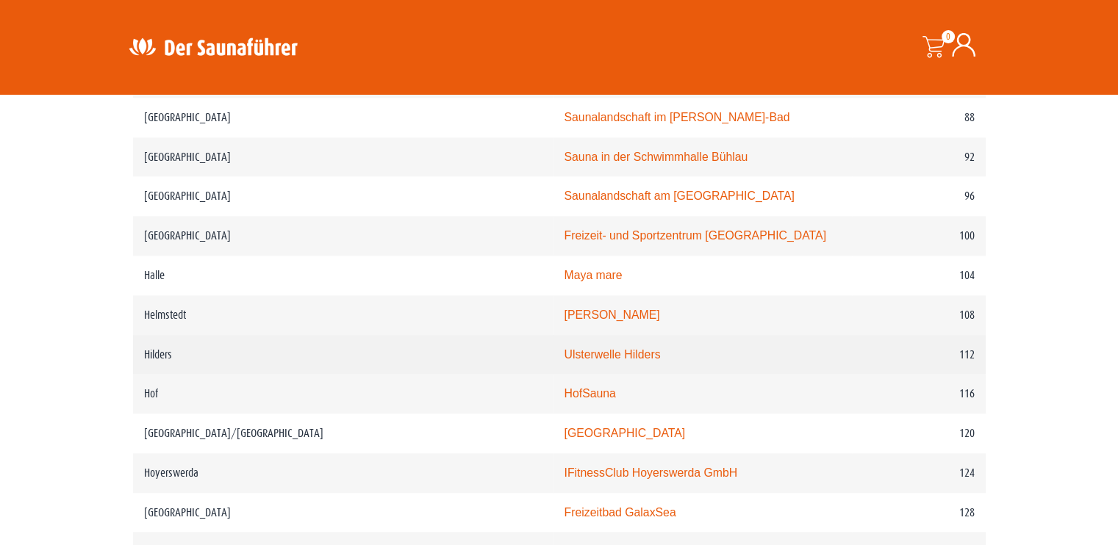
click at [564, 348] on link "Ulsterwelle Hilders" at bounding box center [612, 354] width 96 height 12
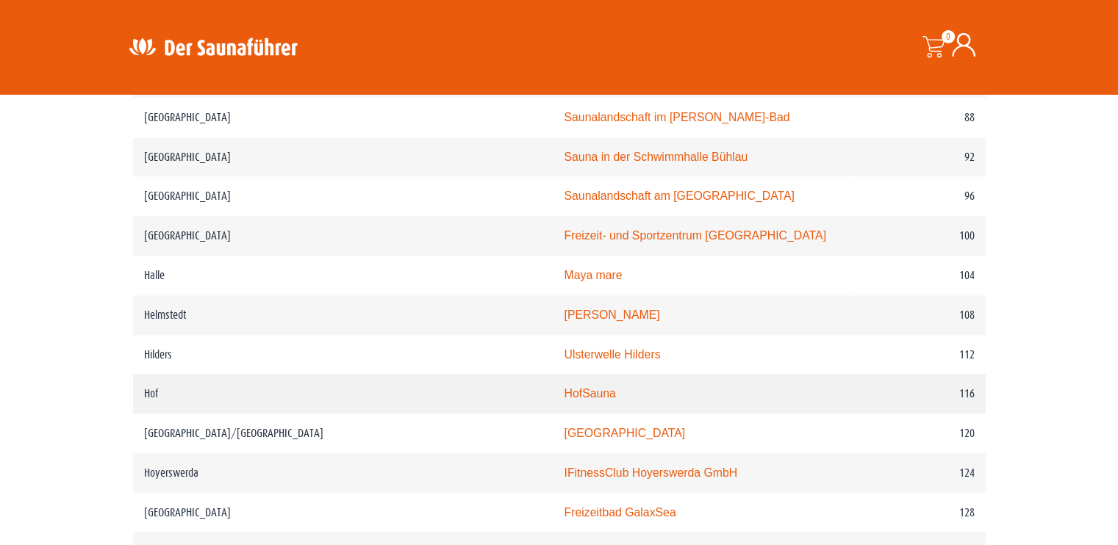
click at [564, 387] on link "HofSauna" at bounding box center [589, 393] width 51 height 12
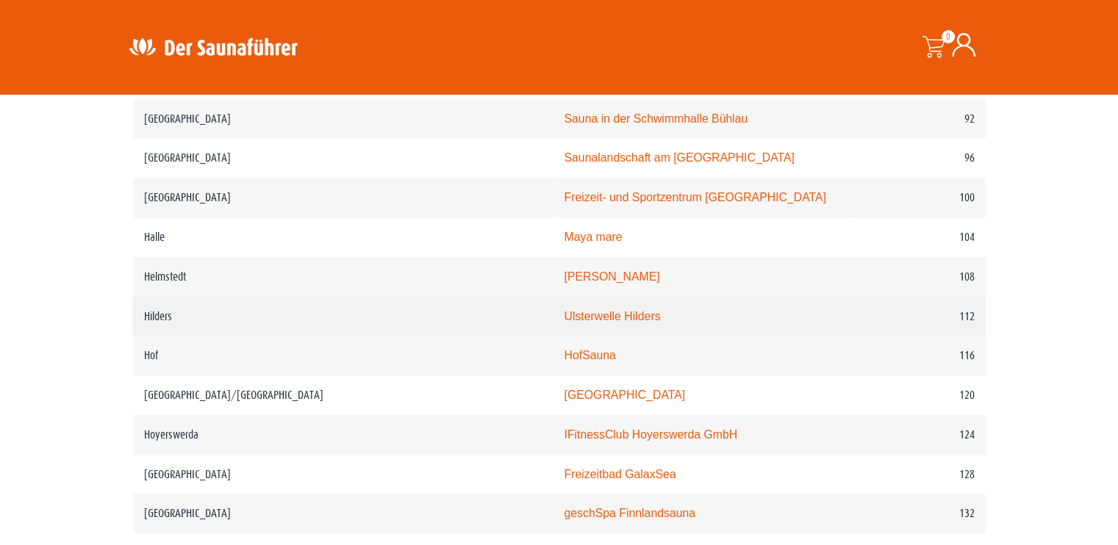
scroll to position [1534, 0]
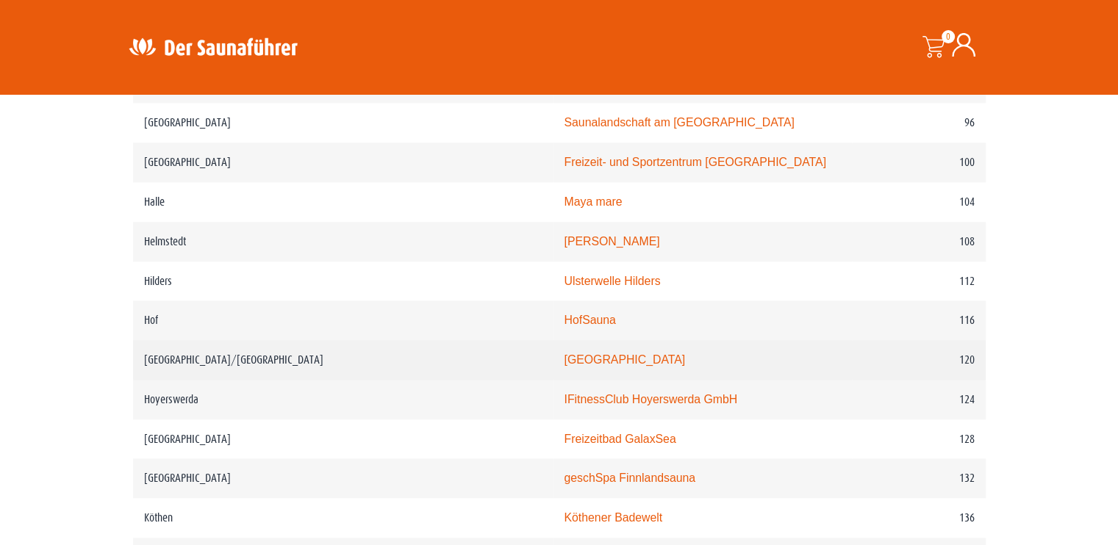
click at [564, 353] on link "Avenida-Therme" at bounding box center [624, 359] width 121 height 12
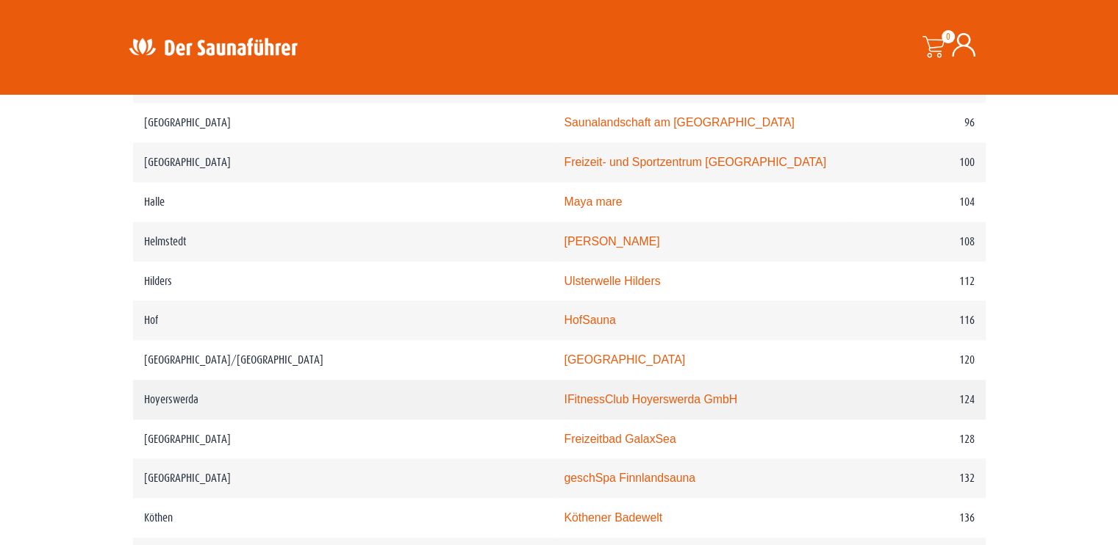
click at [576, 393] on link "IFitnessClub Hoyerswerda GmbH" at bounding box center [650, 399] width 173 height 12
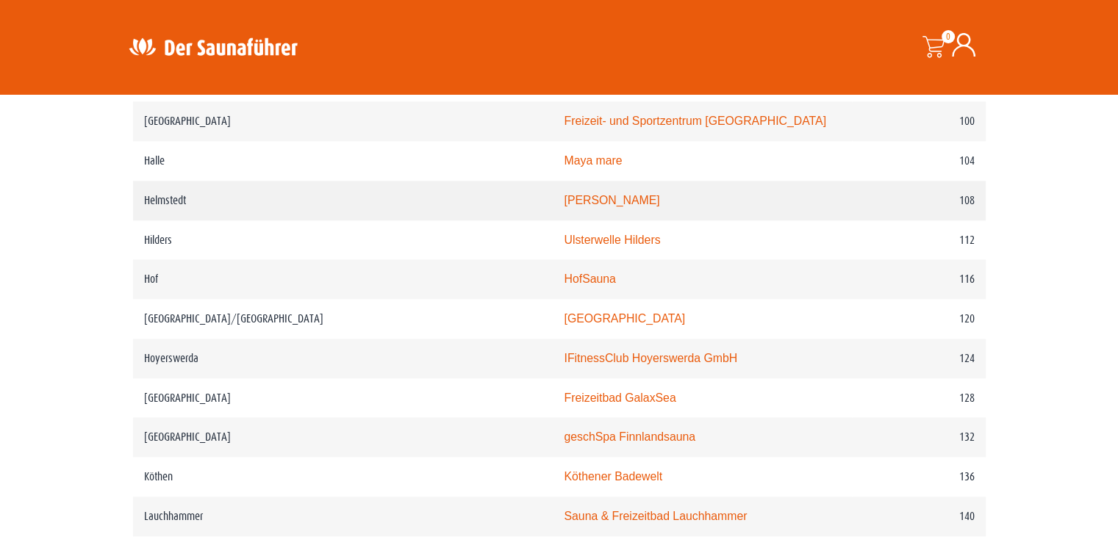
scroll to position [1608, 0]
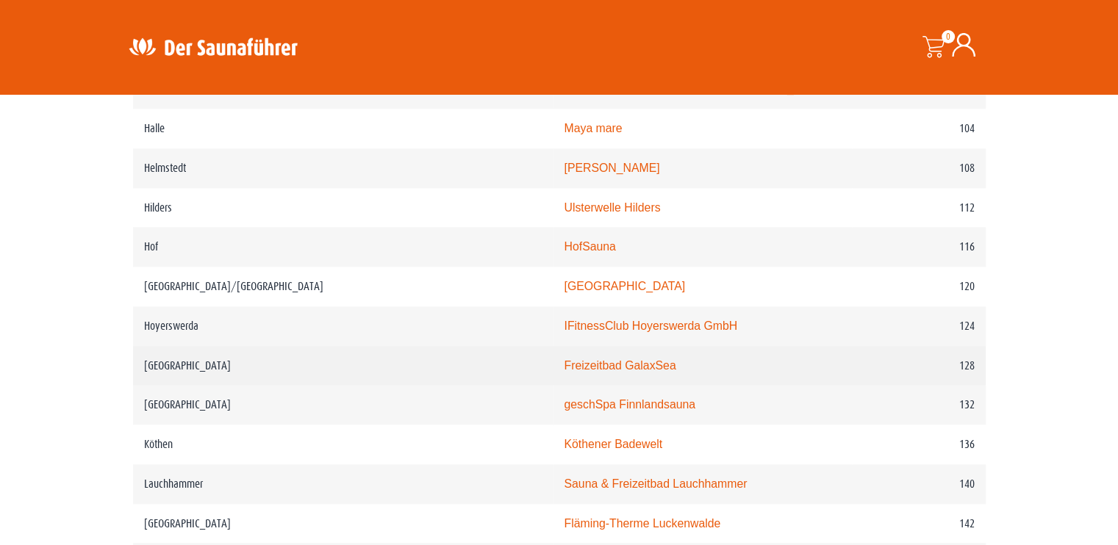
click at [564, 359] on link "Freizeitbad GalaxSea" at bounding box center [620, 365] width 112 height 12
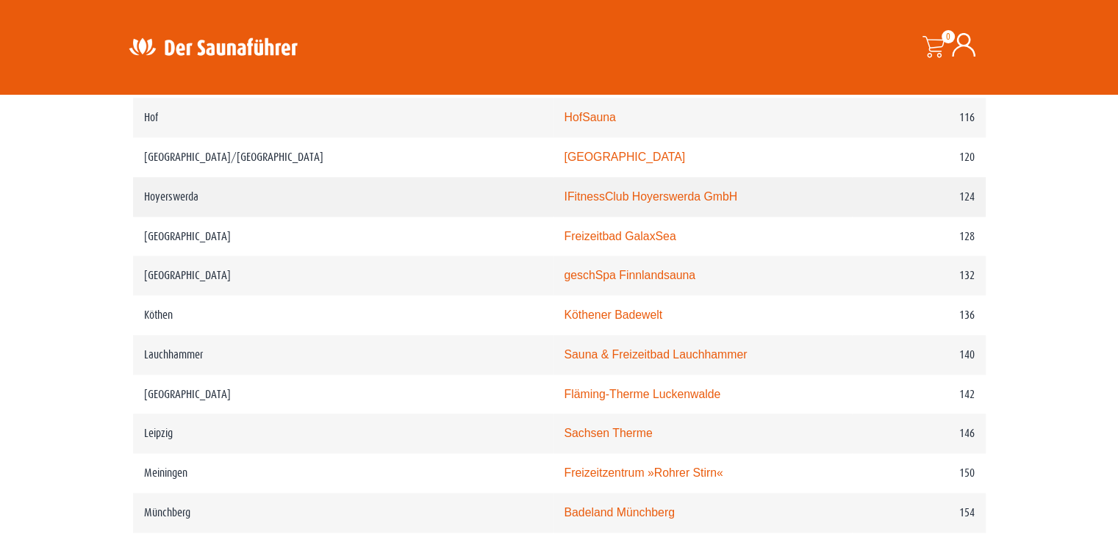
scroll to position [1755, 0]
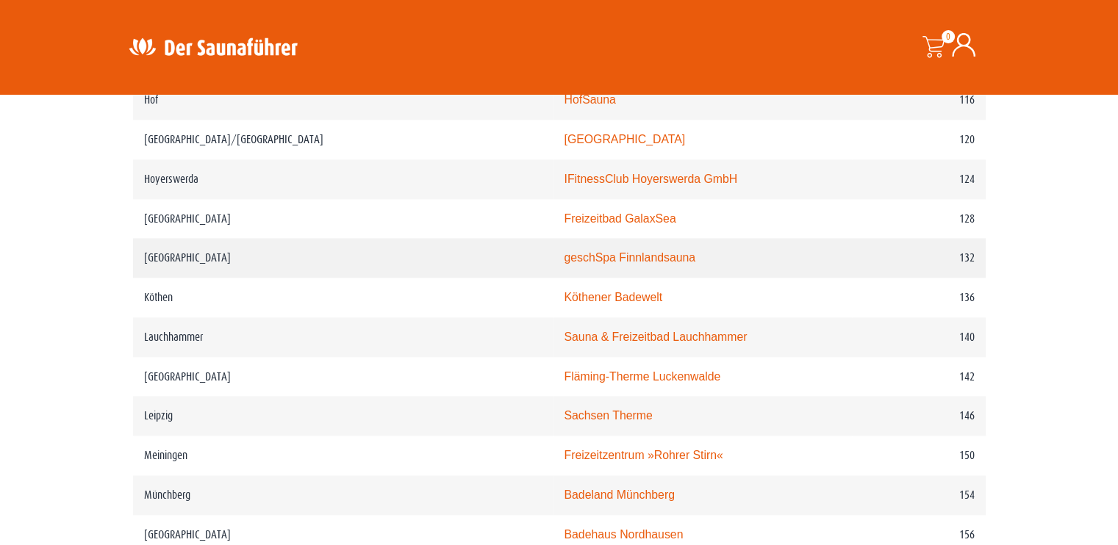
click at [564, 251] on link "geschSpa Finnlandsauna" at bounding box center [630, 257] width 132 height 12
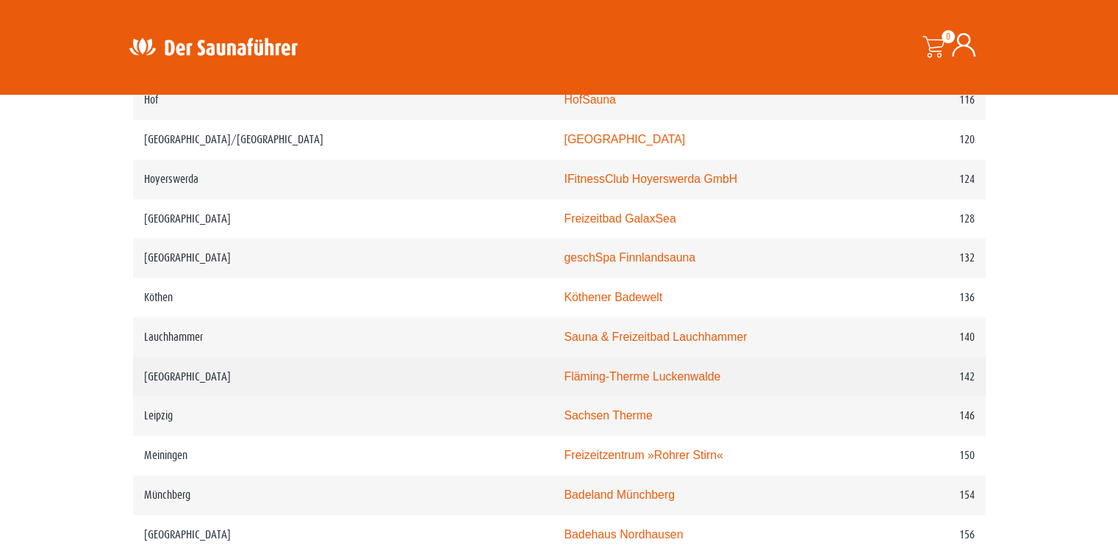
click at [564, 370] on link "Fläming-Therme Luckenwalde" at bounding box center [642, 376] width 157 height 12
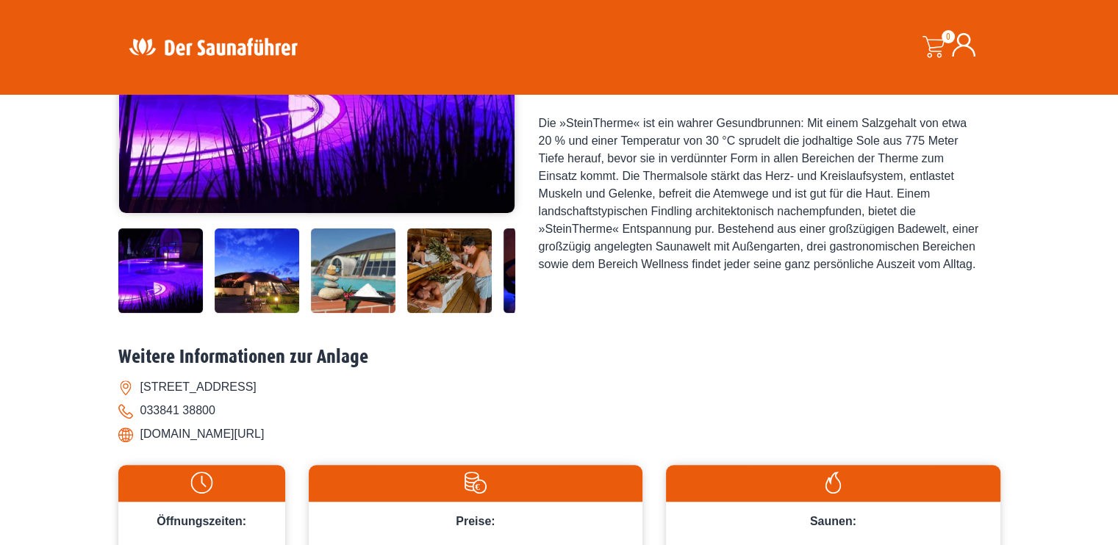
scroll to position [367, 0]
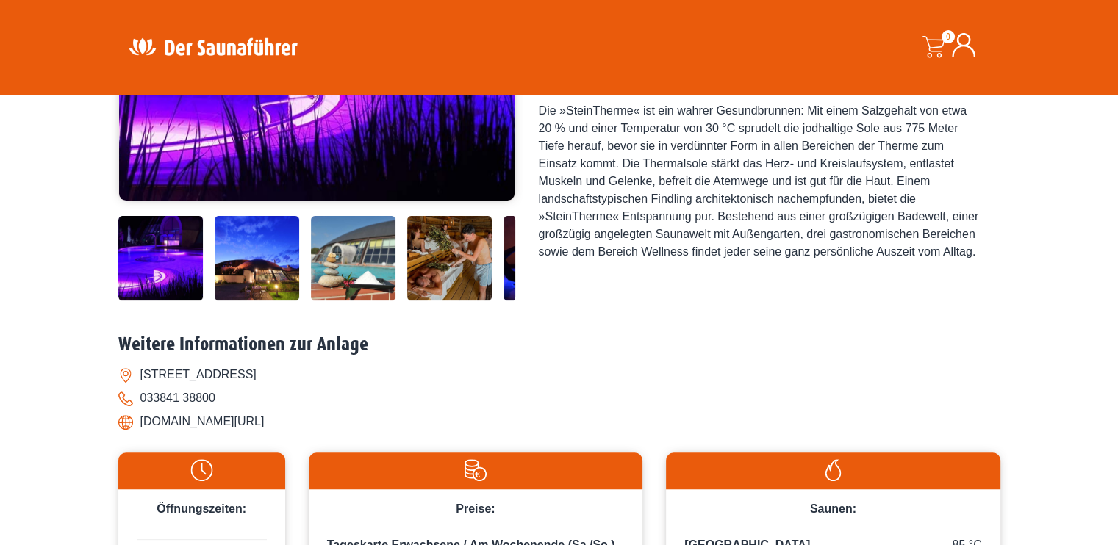
click at [414, 251] on img at bounding box center [449, 258] width 85 height 85
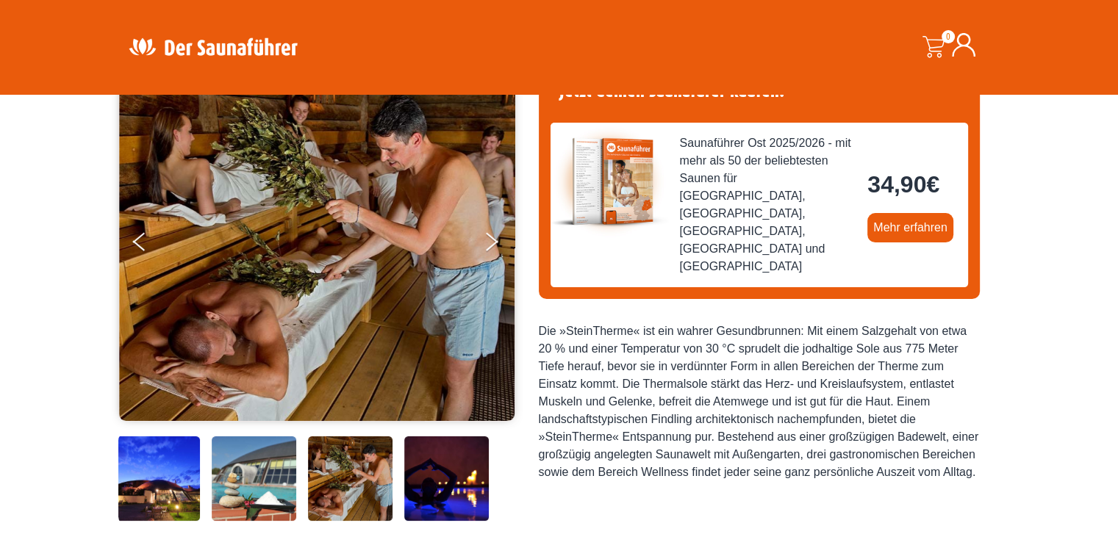
scroll to position [73, 0]
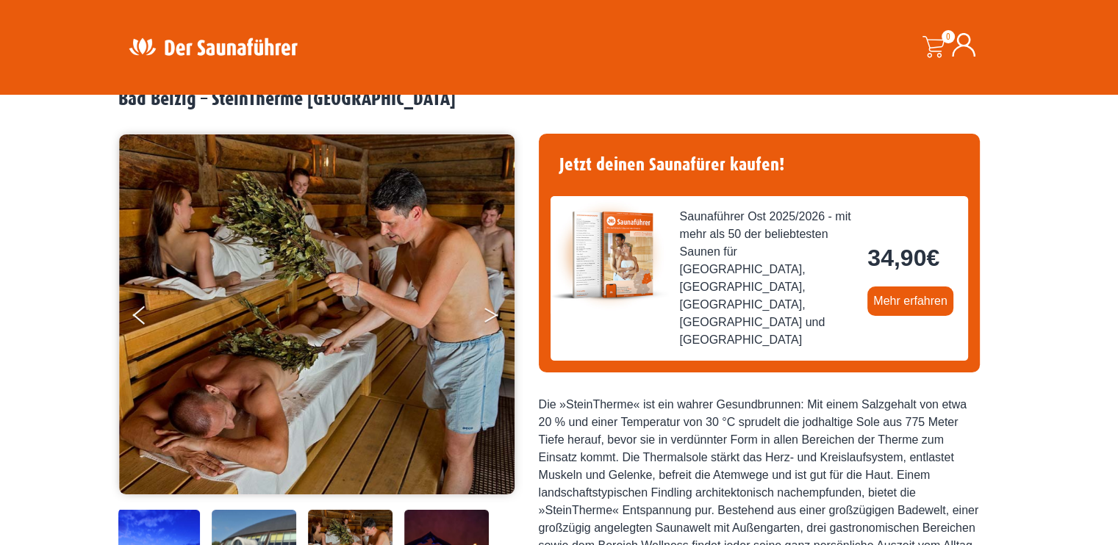
click at [500, 312] on button "Next" at bounding box center [501, 318] width 37 height 37
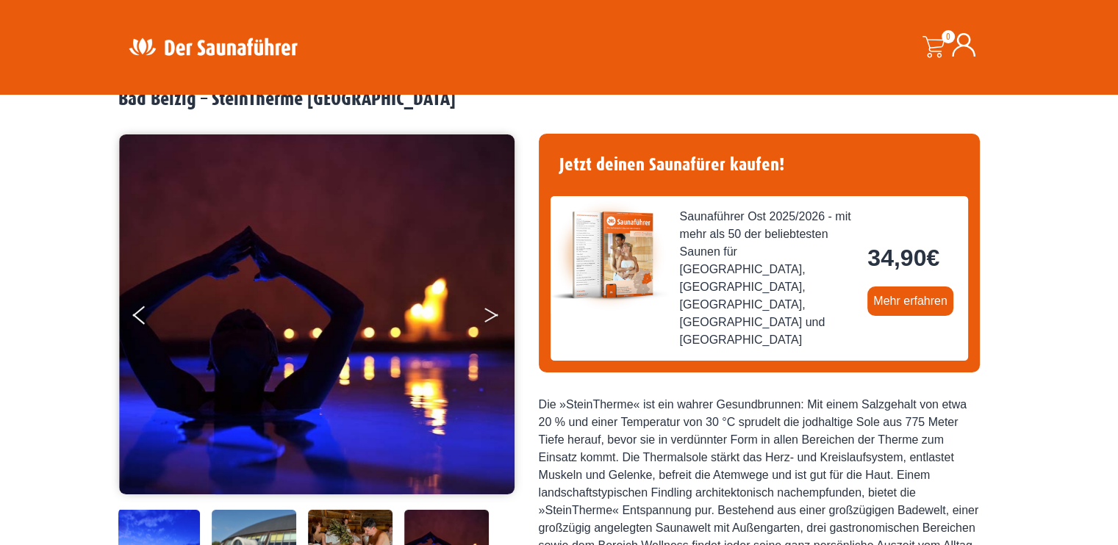
click at [500, 312] on button "Next" at bounding box center [501, 318] width 37 height 37
click at [486, 308] on button "Next" at bounding box center [501, 318] width 37 height 37
click at [154, 296] on img at bounding box center [317, 314] width 396 height 360
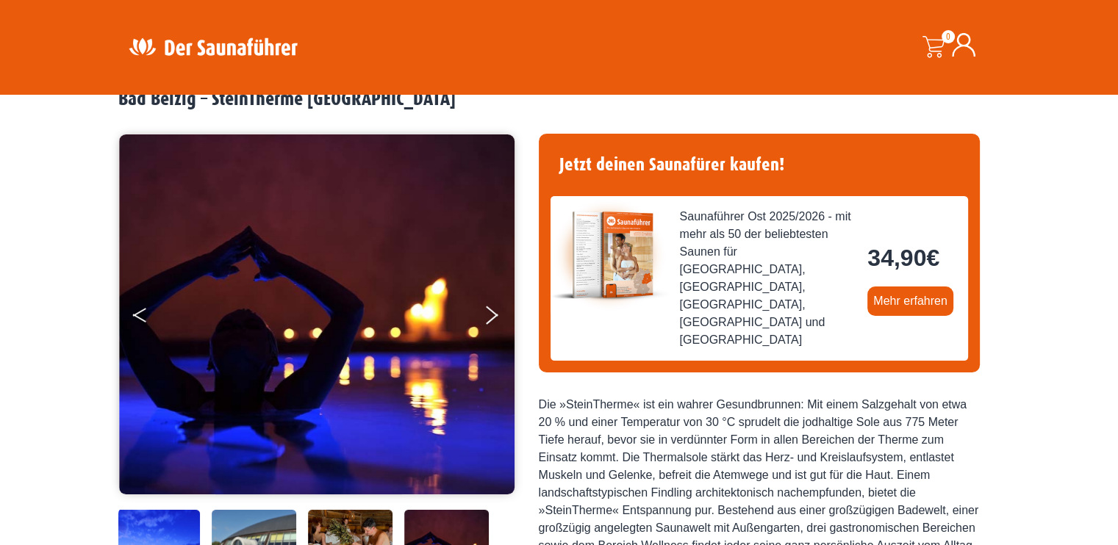
click at [146, 304] on button "Previous" at bounding box center [151, 318] width 37 height 37
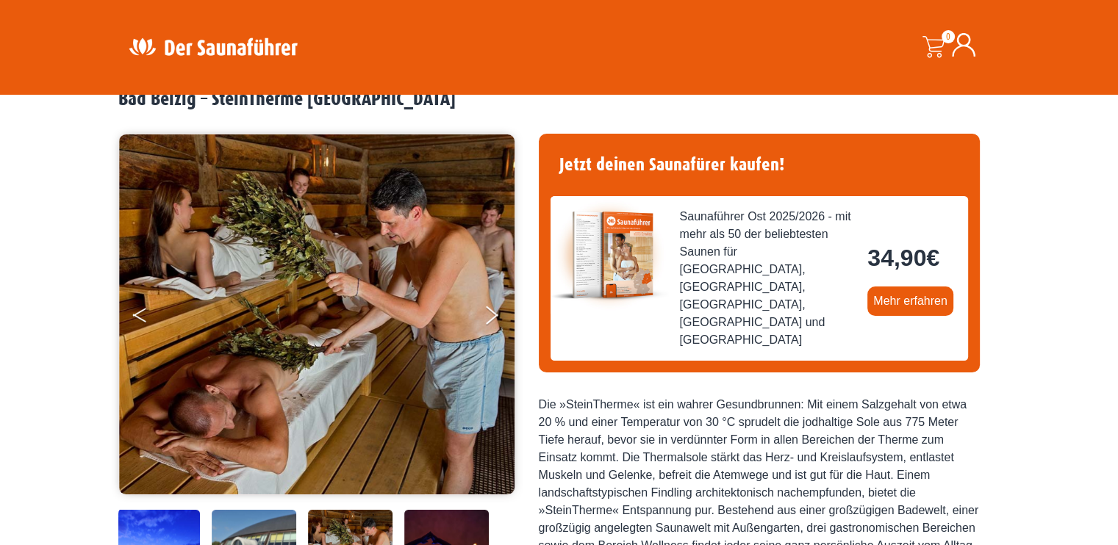
click at [146, 309] on icon "Previous" at bounding box center [139, 312] width 13 height 9
click at [146, 324] on button "Previous" at bounding box center [151, 318] width 37 height 37
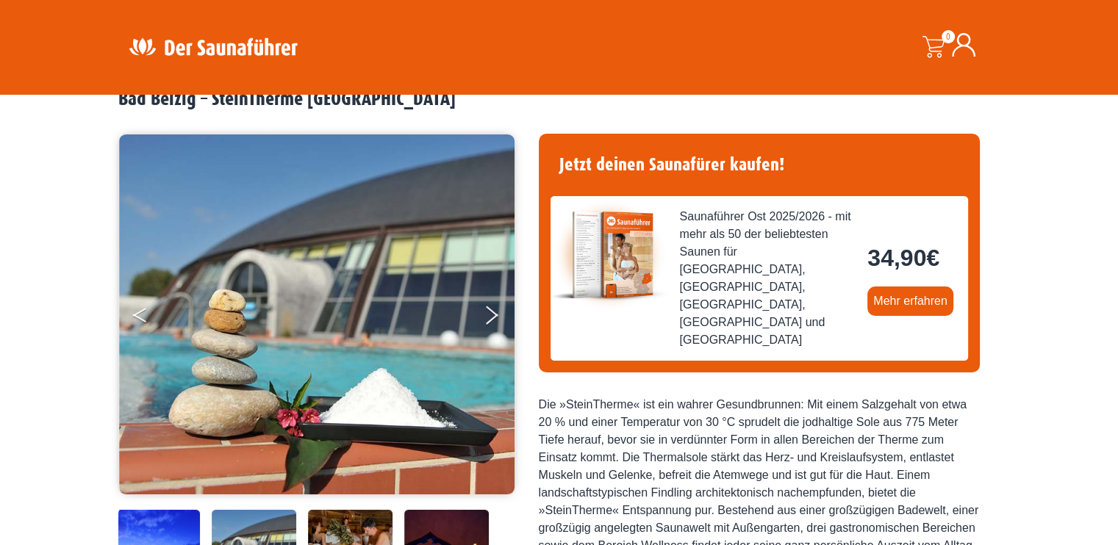
click at [146, 324] on button "Previous" at bounding box center [151, 318] width 37 height 37
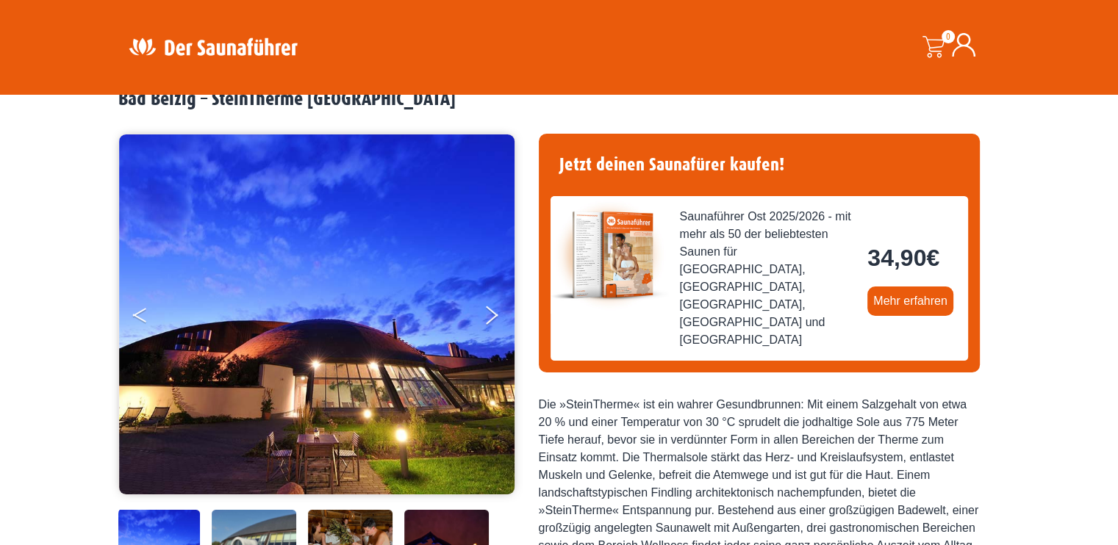
click at [146, 326] on button "Previous" at bounding box center [151, 318] width 37 height 37
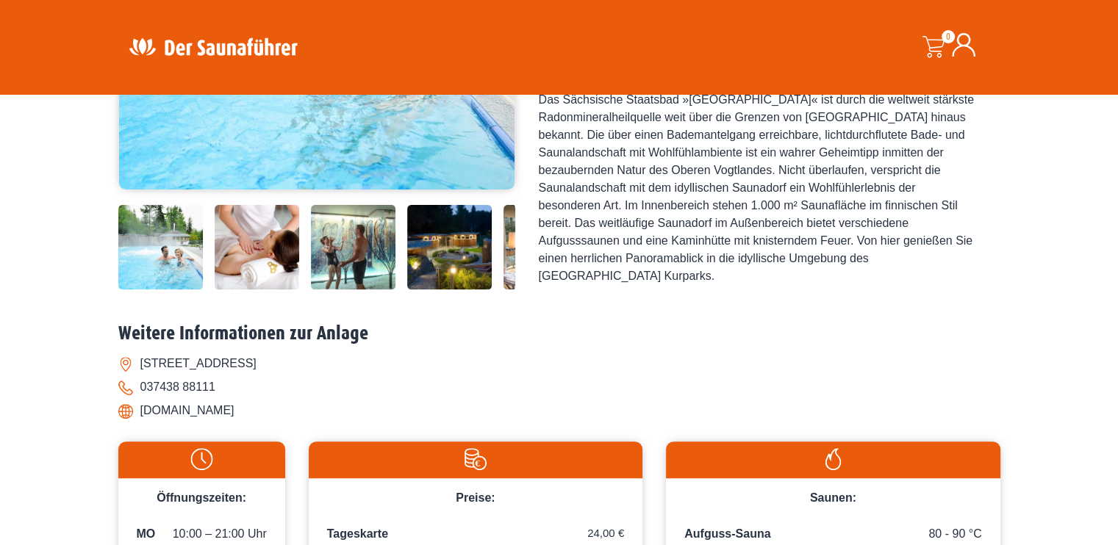
scroll to position [403, 0]
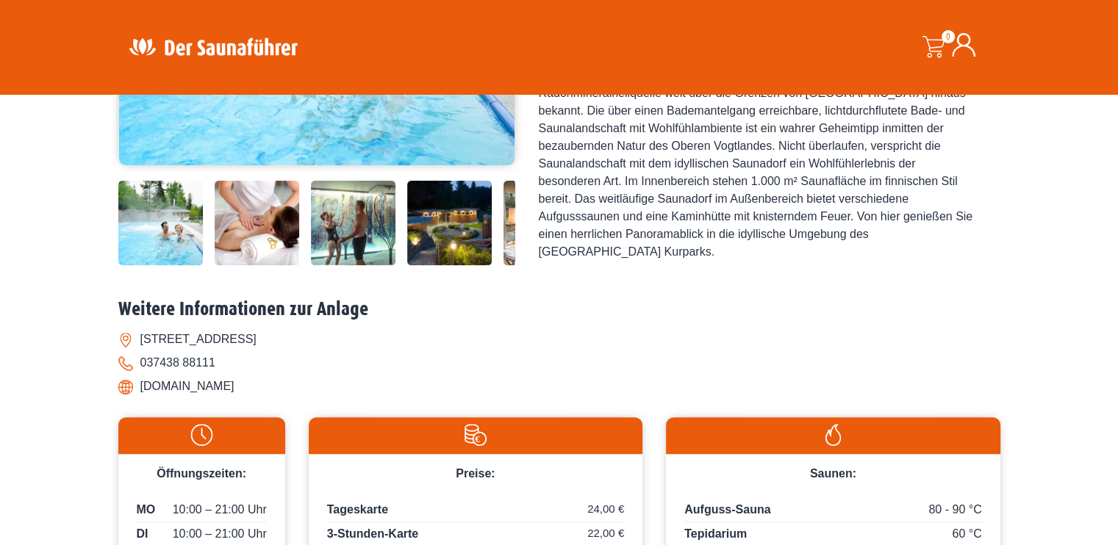
drag, startPoint x: 1128, startPoint y: 69, endPoint x: 1128, endPoint y: 158, distance: 88.9
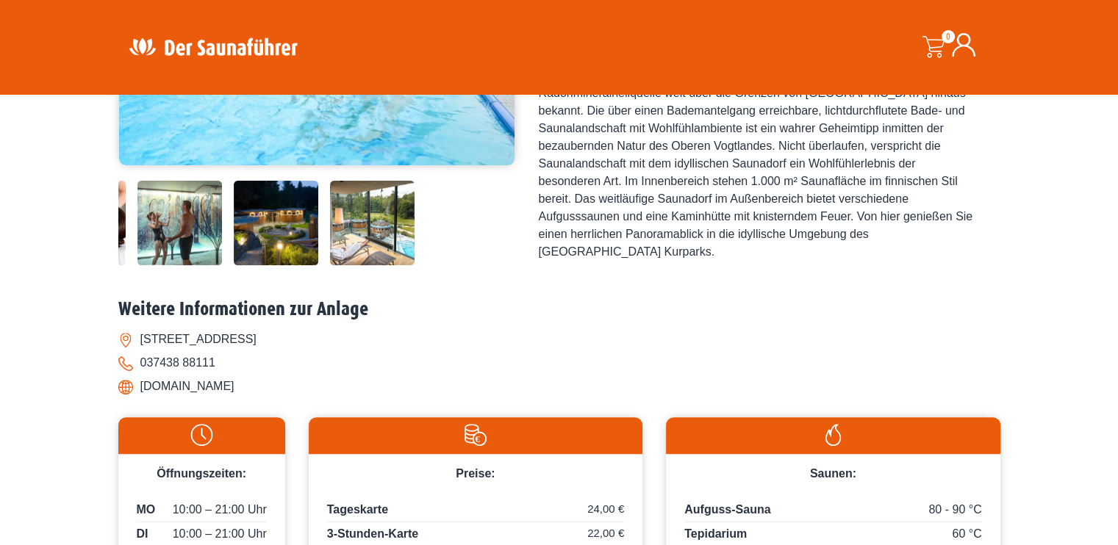
drag, startPoint x: 373, startPoint y: 220, endPoint x: 136, endPoint y: 206, distance: 237.8
click at [234, 206] on img at bounding box center [276, 223] width 85 height 85
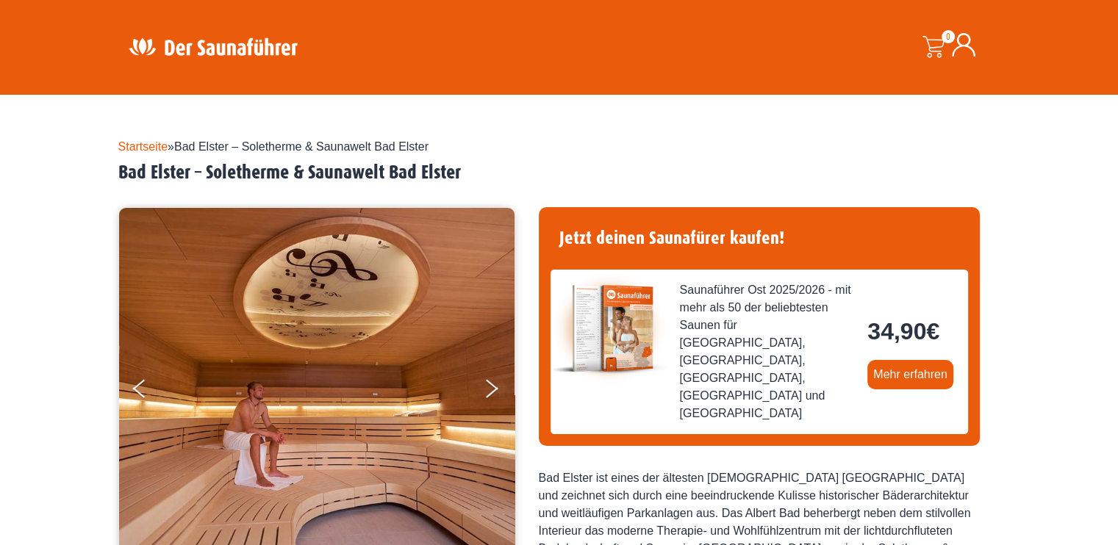
scroll to position [294, 0]
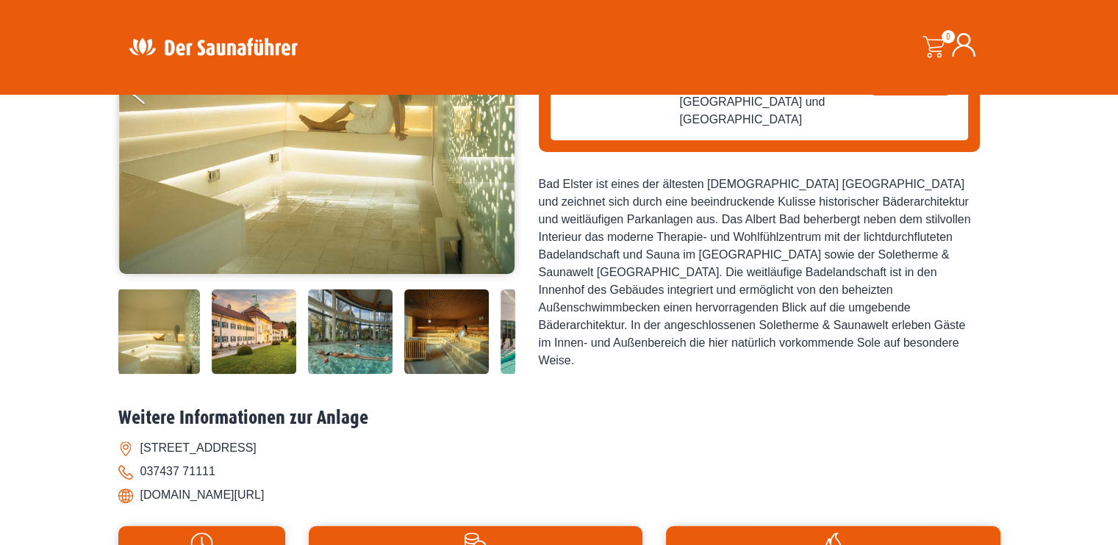
drag, startPoint x: 423, startPoint y: 347, endPoint x: 55, endPoint y: 301, distance: 370.2
click at [56, 302] on div "Startseite » Bad Elster – Soletherme & Saunawelt Bad Elster Bad Elster – Soleth…" at bounding box center [559, 335] width 1118 height 1007
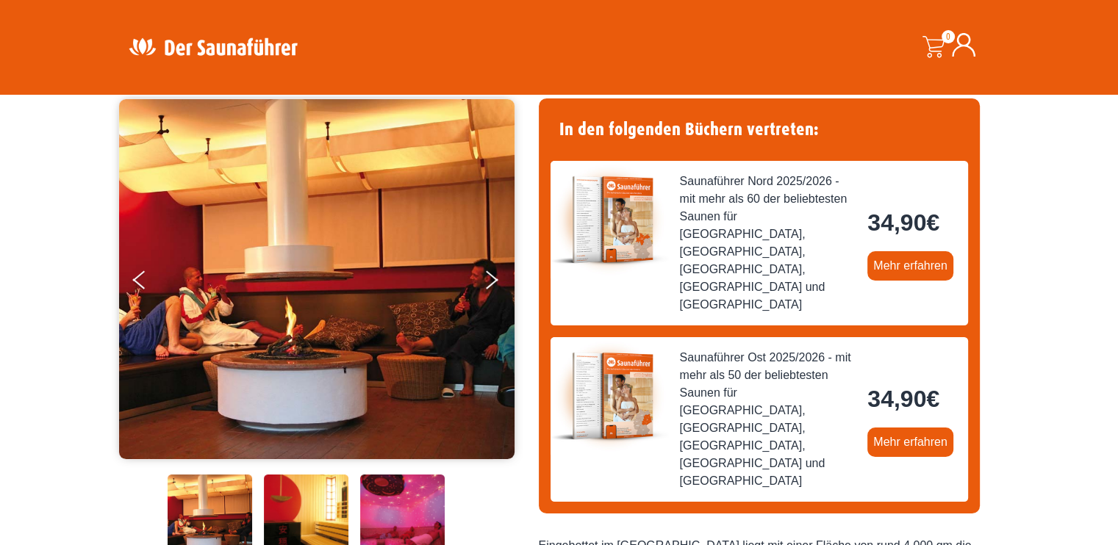
scroll to position [147, 0]
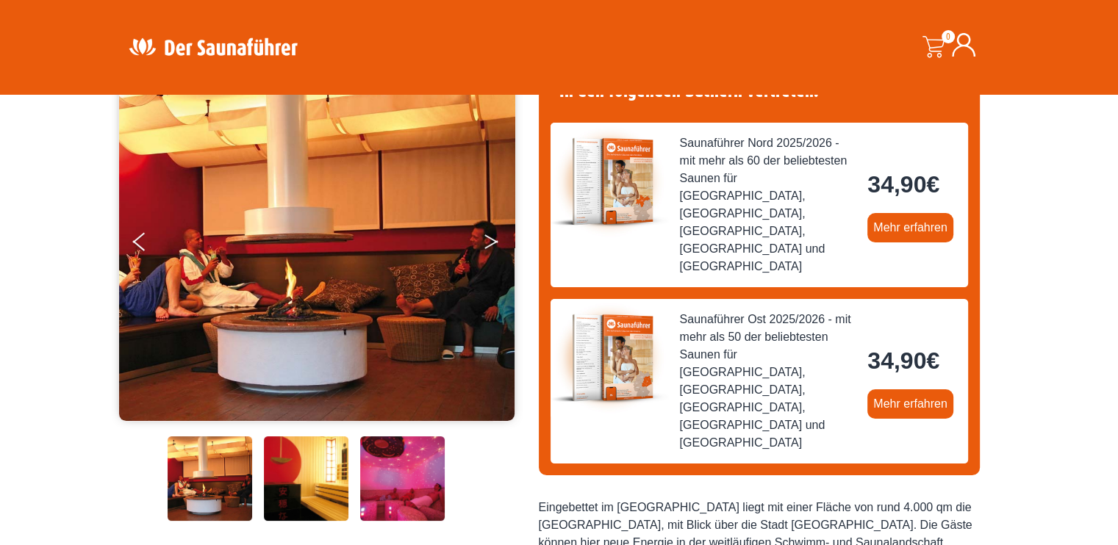
click at [496, 241] on icon "Next" at bounding box center [490, 244] width 13 height 9
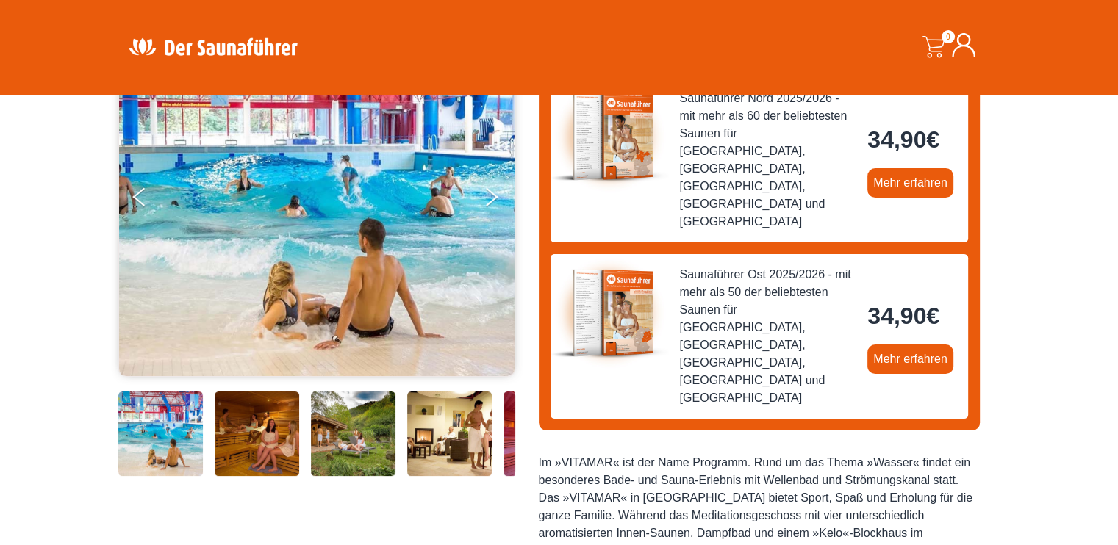
scroll to position [220, 0]
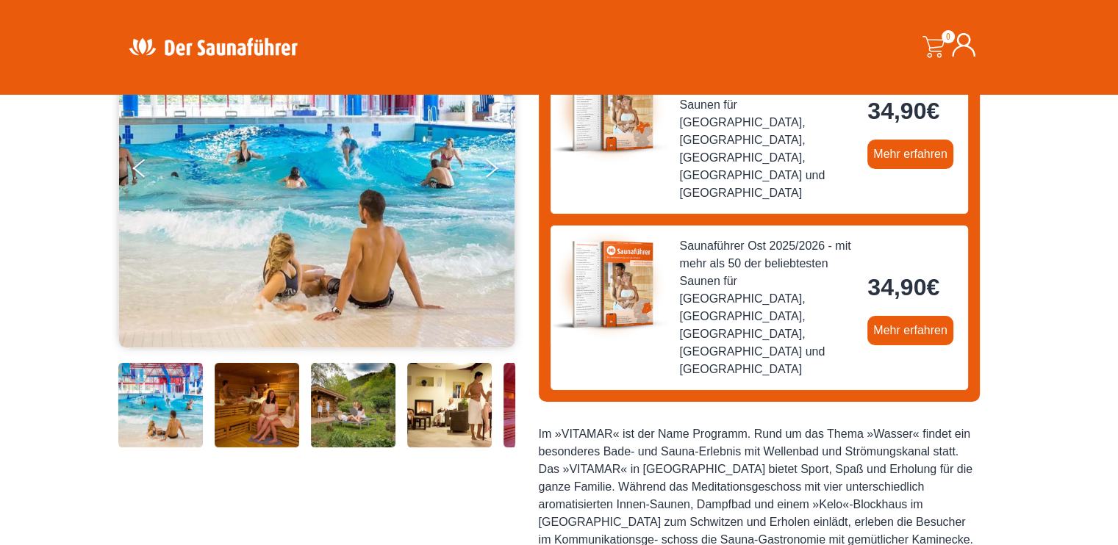
click at [264, 409] on img at bounding box center [257, 405] width 85 height 85
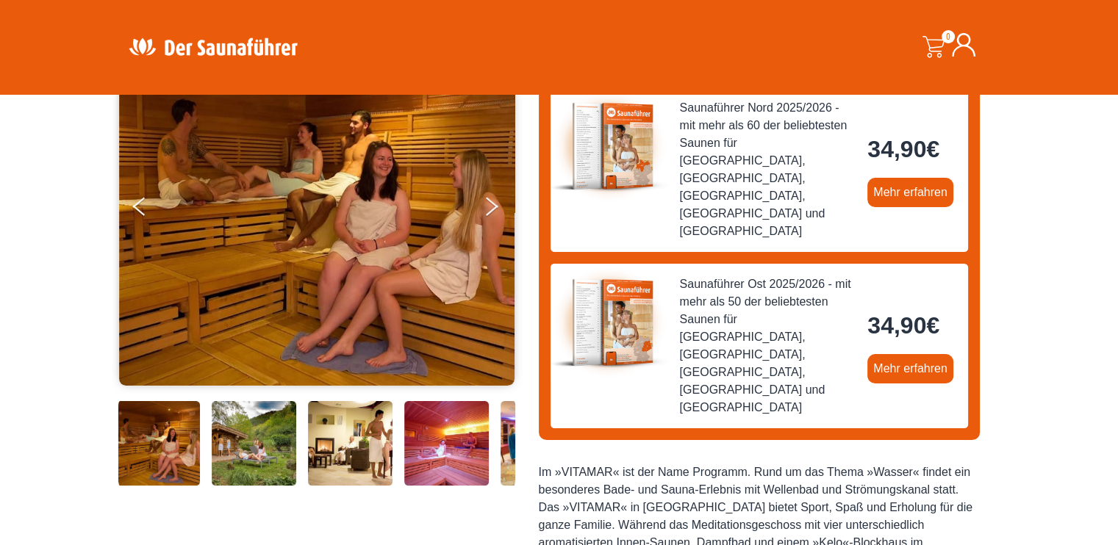
scroll to position [147, 0]
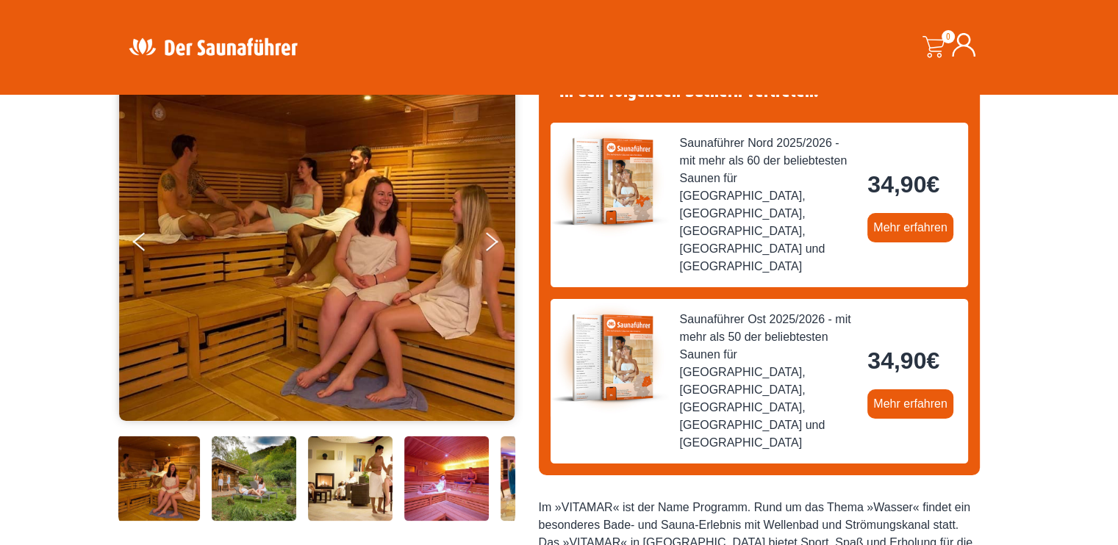
click at [344, 490] on img at bounding box center [350, 479] width 85 height 85
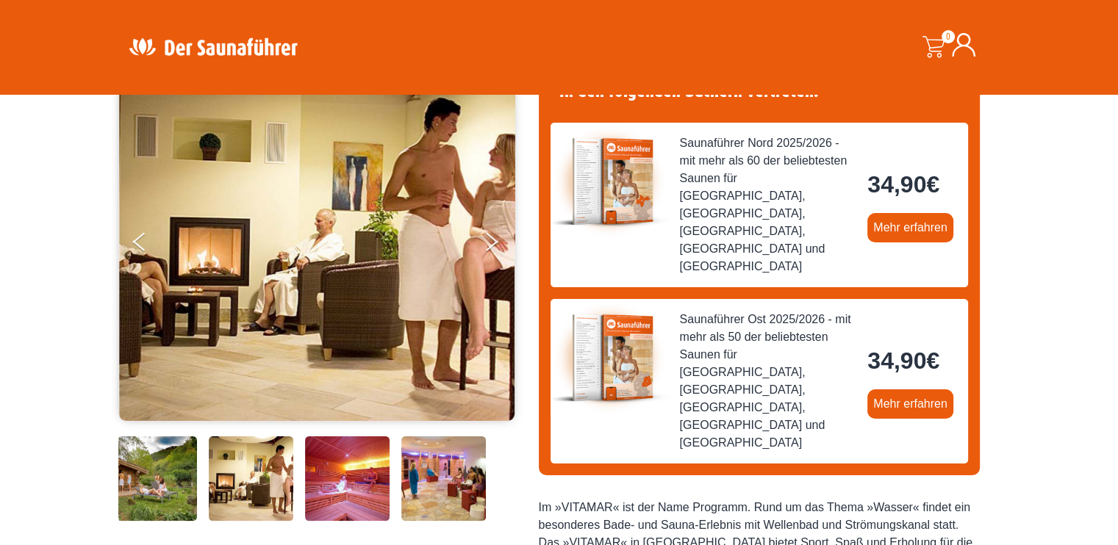
click at [431, 478] on img at bounding box center [443, 479] width 85 height 85
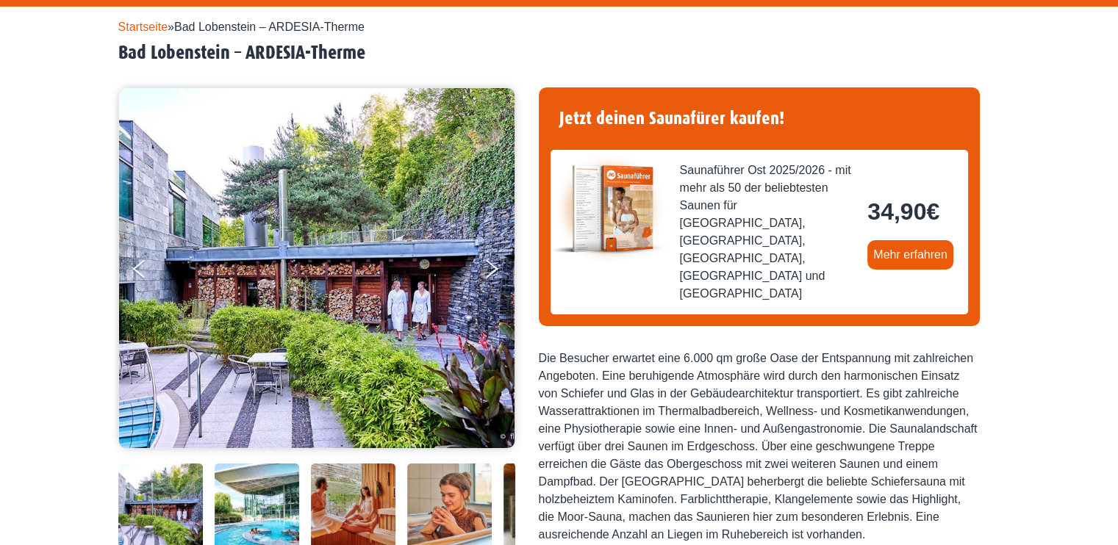
scroll to position [294, 0]
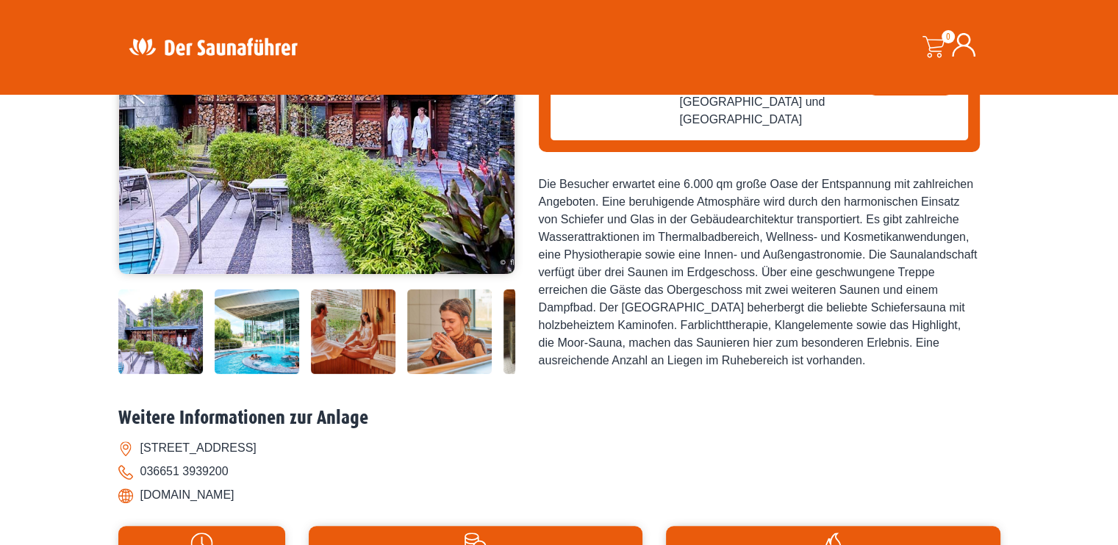
click at [364, 342] on img at bounding box center [353, 332] width 85 height 85
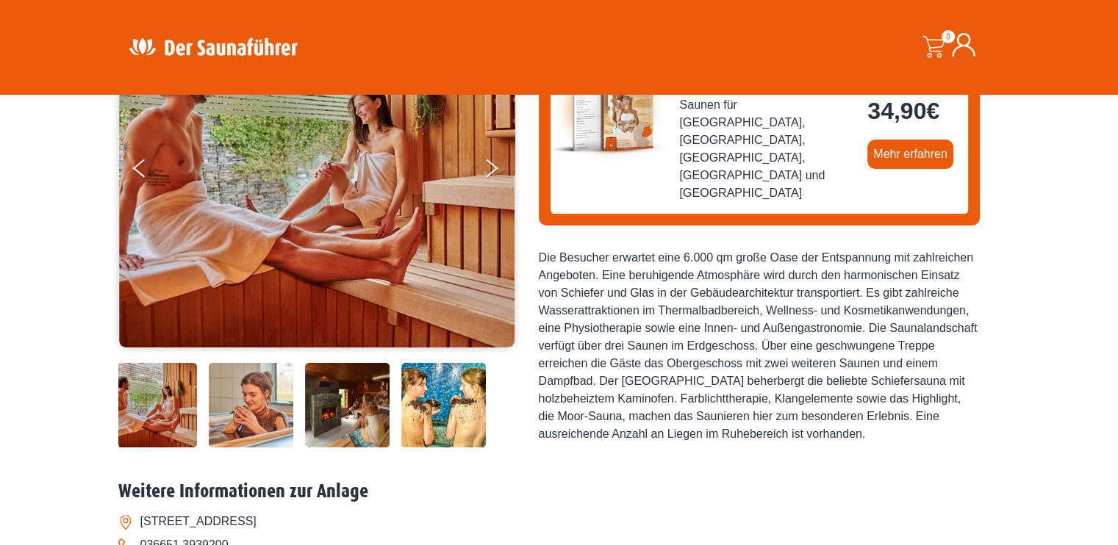
scroll to position [220, 0]
click at [365, 401] on img at bounding box center [346, 405] width 85 height 85
click at [373, 422] on img at bounding box center [347, 405] width 85 height 85
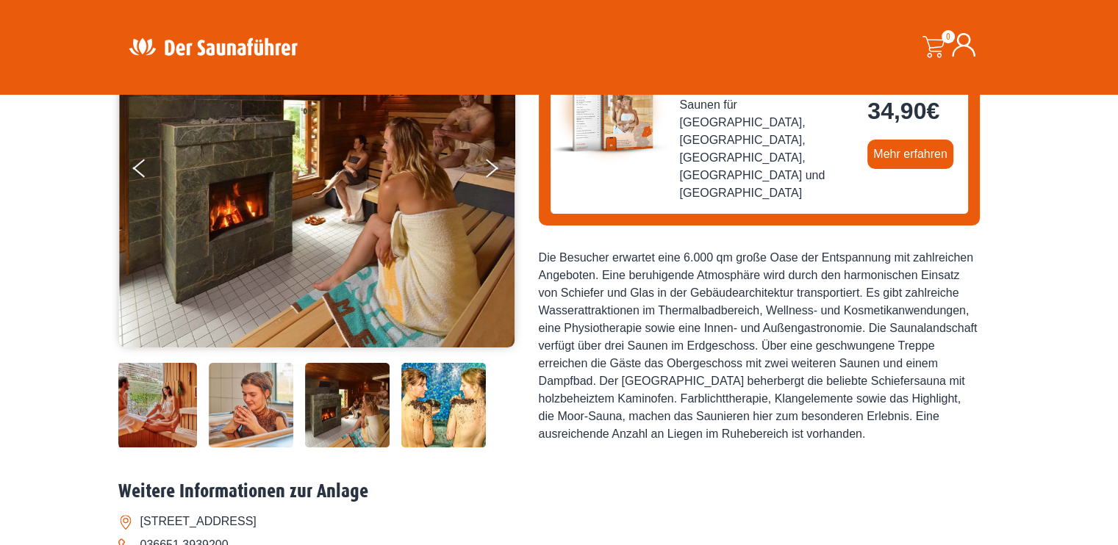
click at [270, 396] on img at bounding box center [251, 405] width 85 height 85
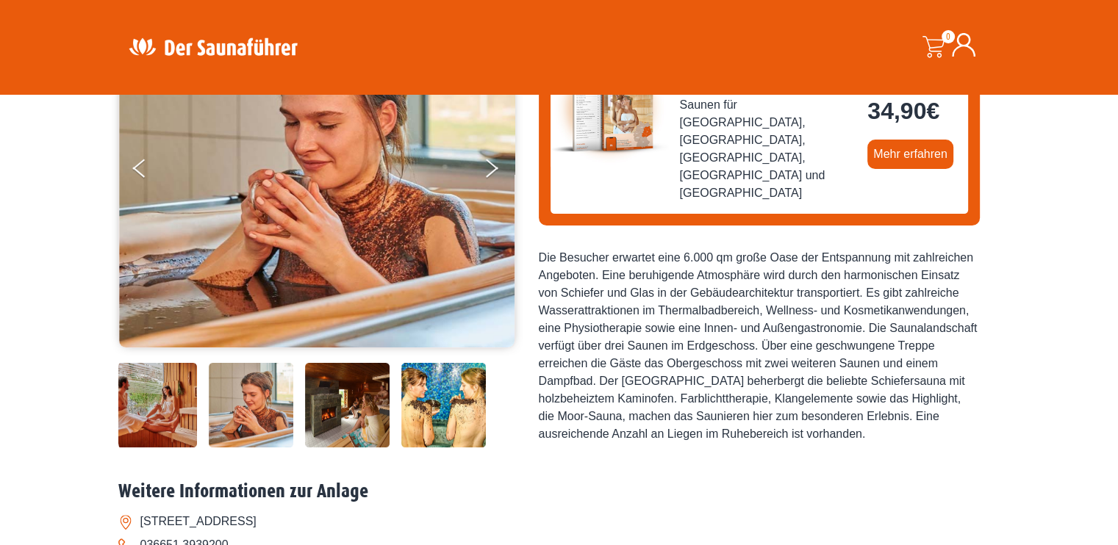
scroll to position [147, 0]
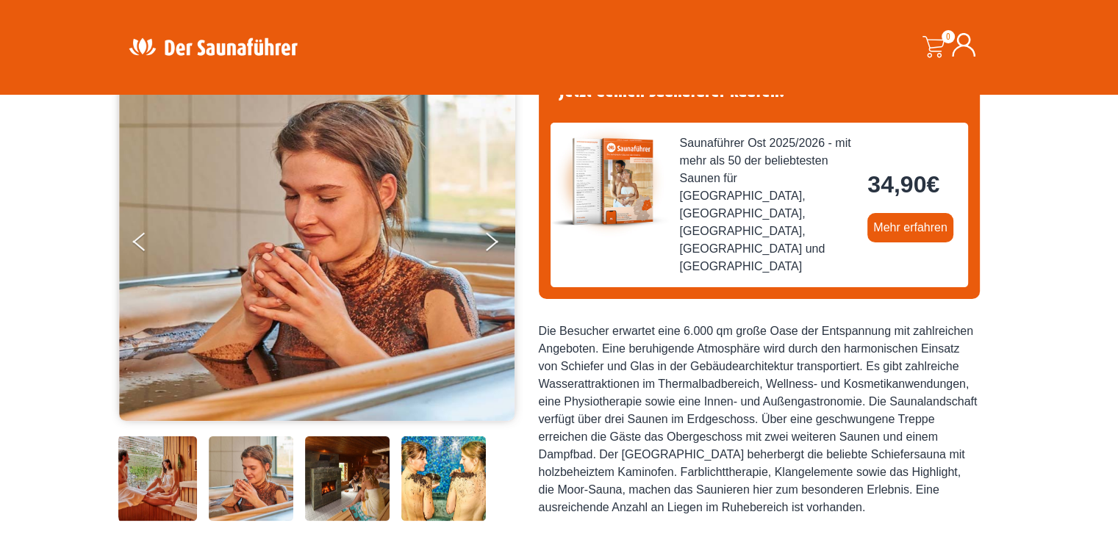
click at [356, 481] on img at bounding box center [347, 479] width 85 height 85
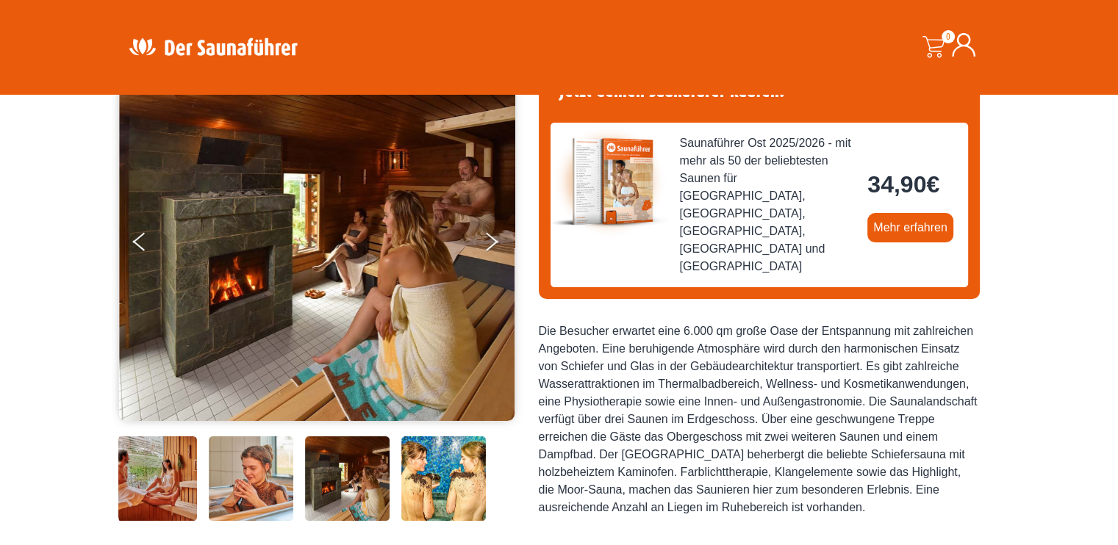
click at [428, 490] on img at bounding box center [443, 479] width 85 height 85
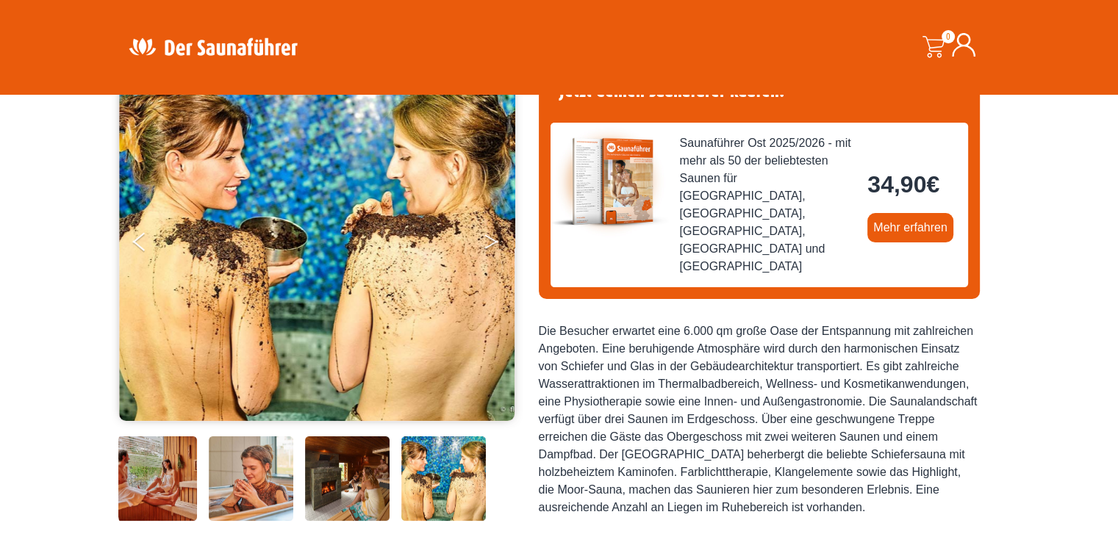
click at [495, 242] on icon "Next" at bounding box center [490, 244] width 13 height 9
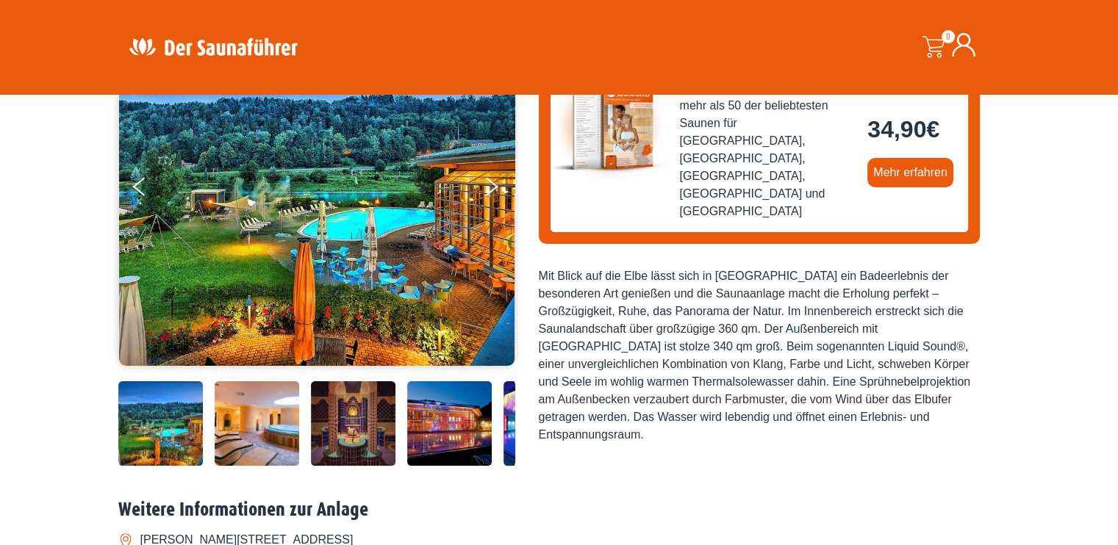
scroll to position [220, 0]
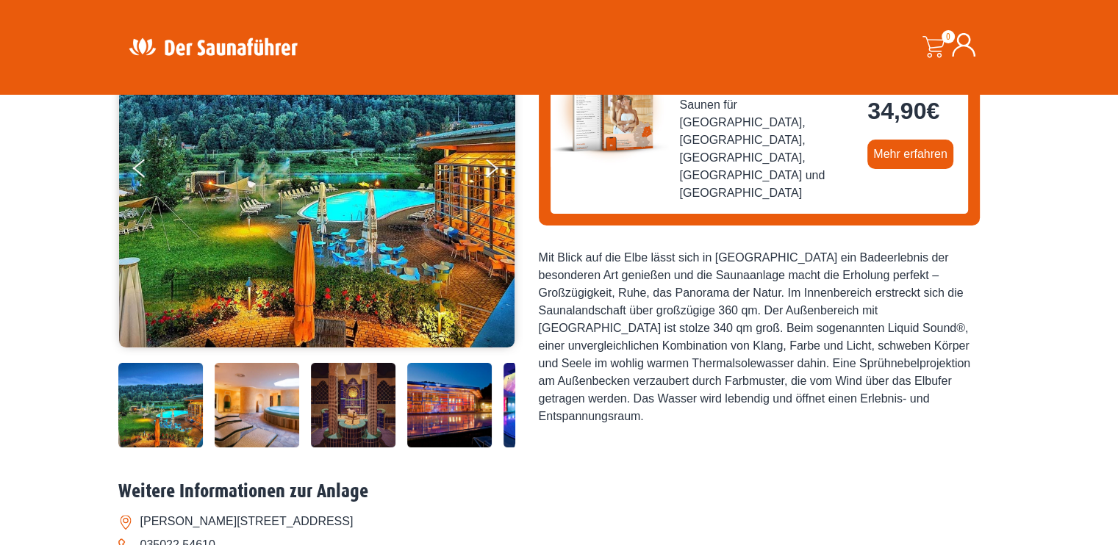
click at [259, 420] on img at bounding box center [257, 405] width 85 height 85
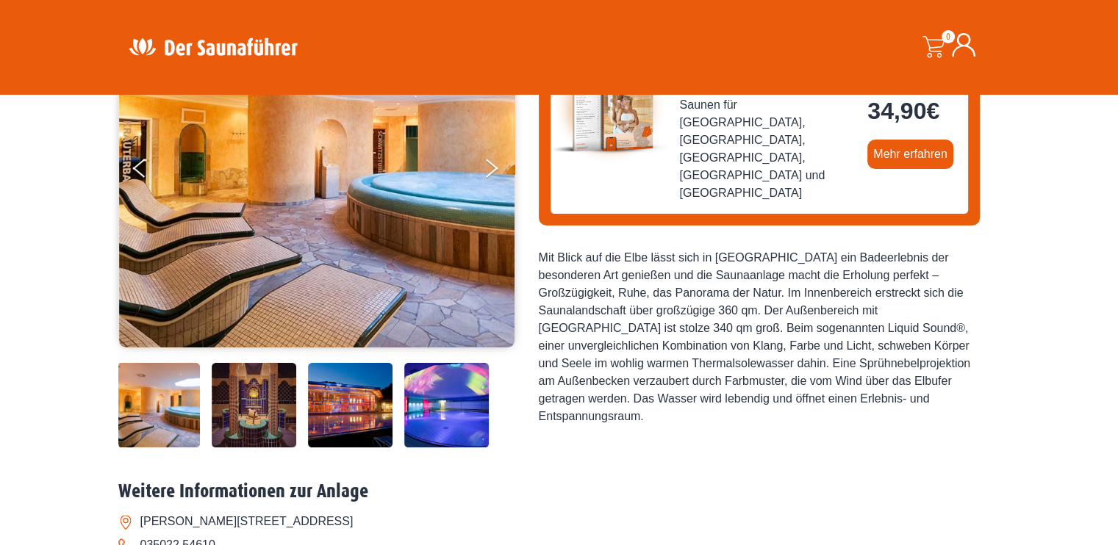
click at [450, 403] on img at bounding box center [446, 405] width 85 height 85
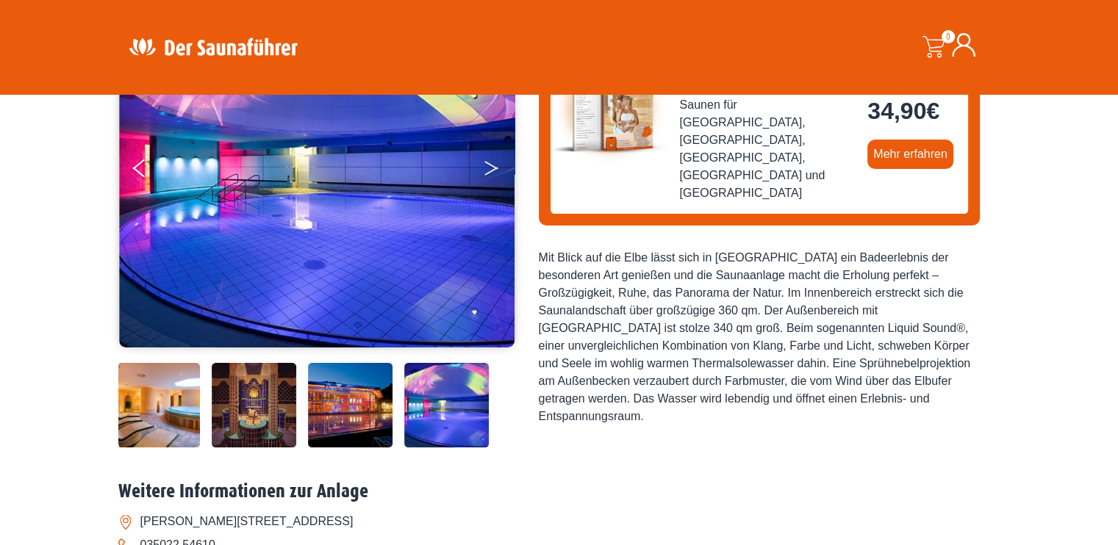
click at [483, 170] on button "Next" at bounding box center [501, 171] width 37 height 37
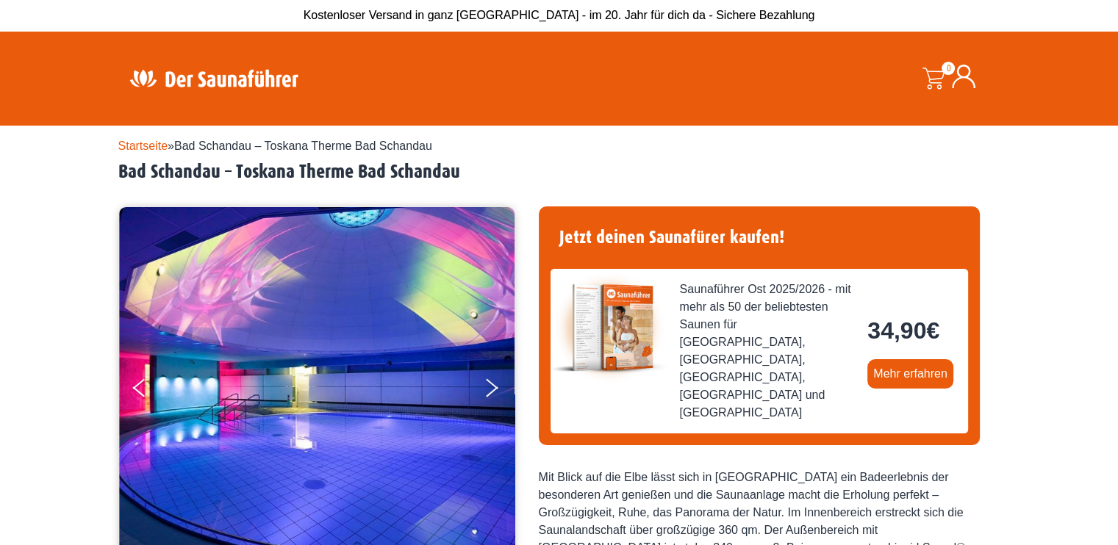
scroll to position [0, 0]
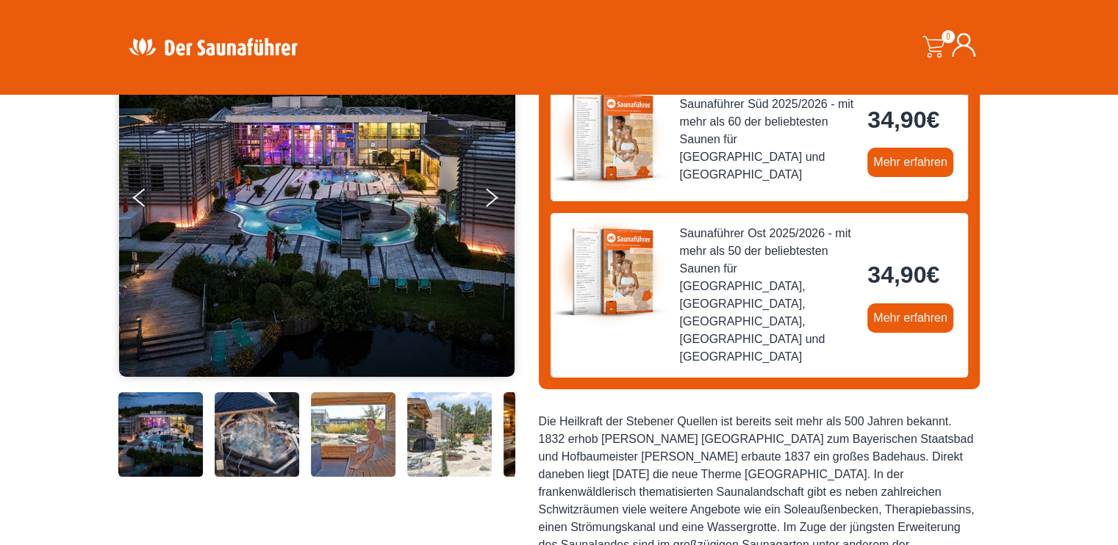
scroll to position [220, 0]
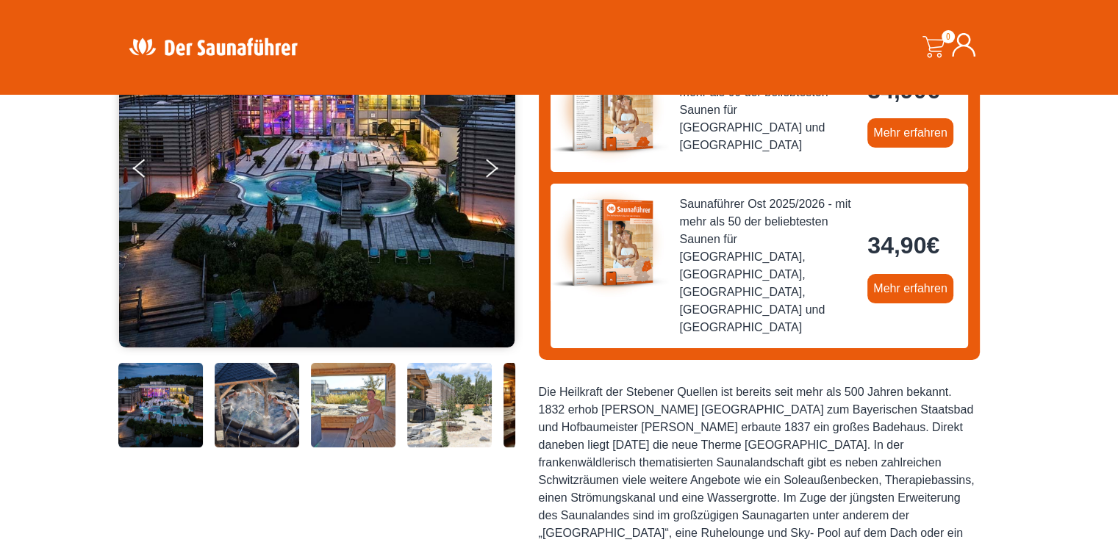
click at [353, 407] on img at bounding box center [353, 405] width 85 height 85
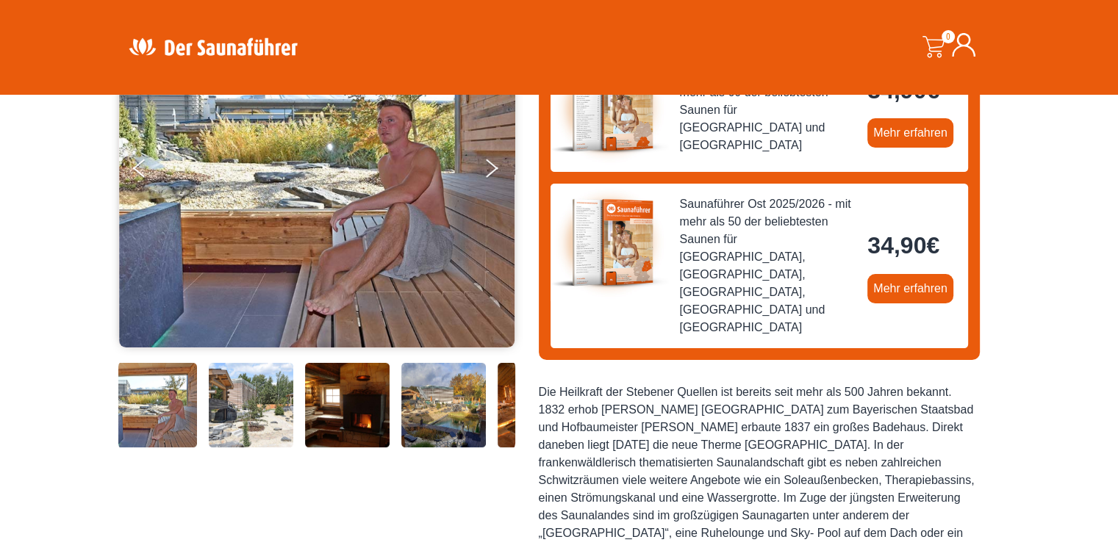
click at [359, 425] on img at bounding box center [347, 405] width 85 height 85
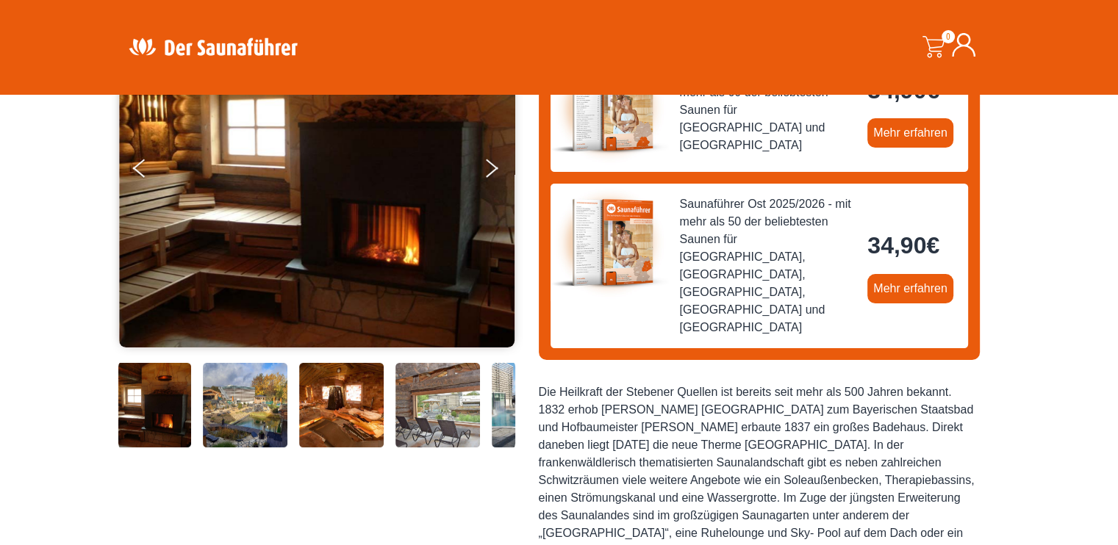
click at [380, 420] on img at bounding box center [341, 405] width 85 height 85
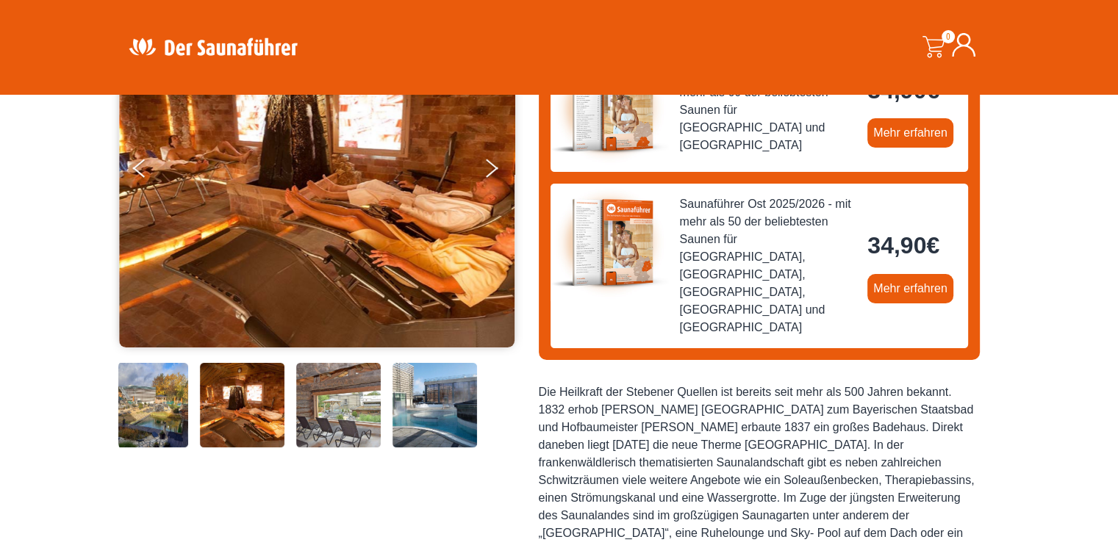
click at [445, 391] on img at bounding box center [434, 405] width 85 height 85
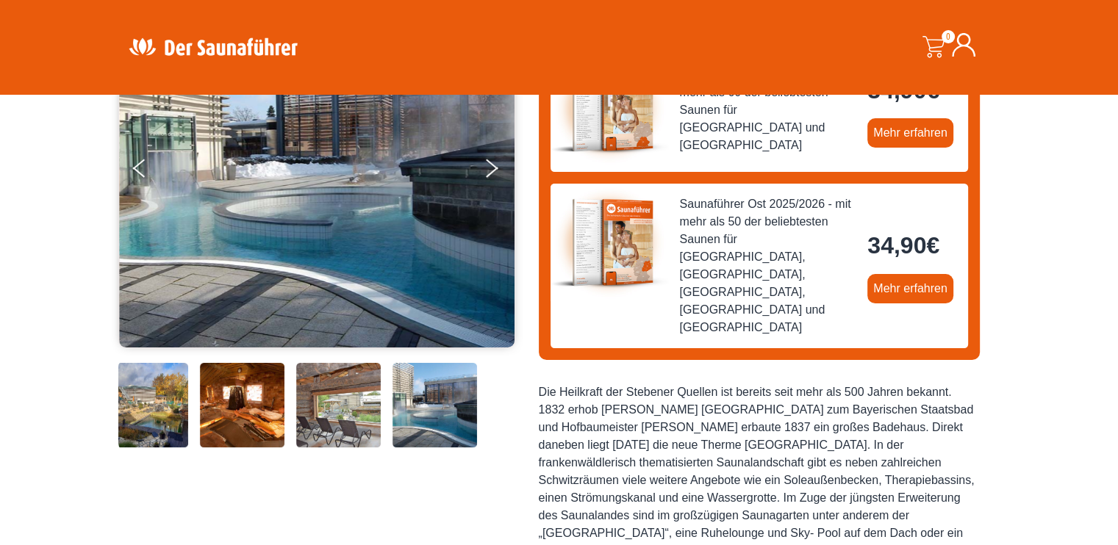
click at [450, 382] on img at bounding box center [434, 405] width 85 height 85
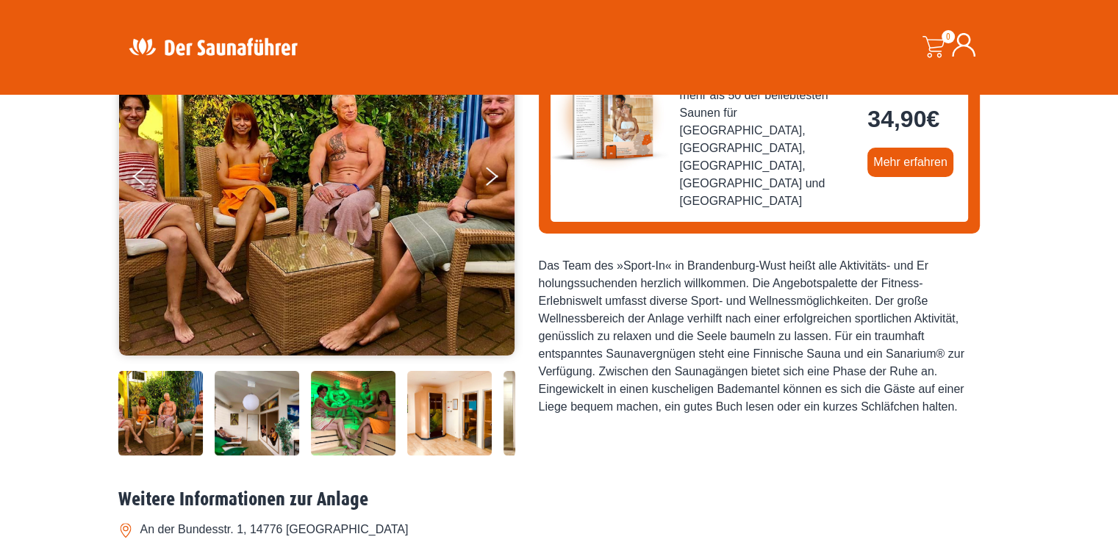
scroll to position [220, 0]
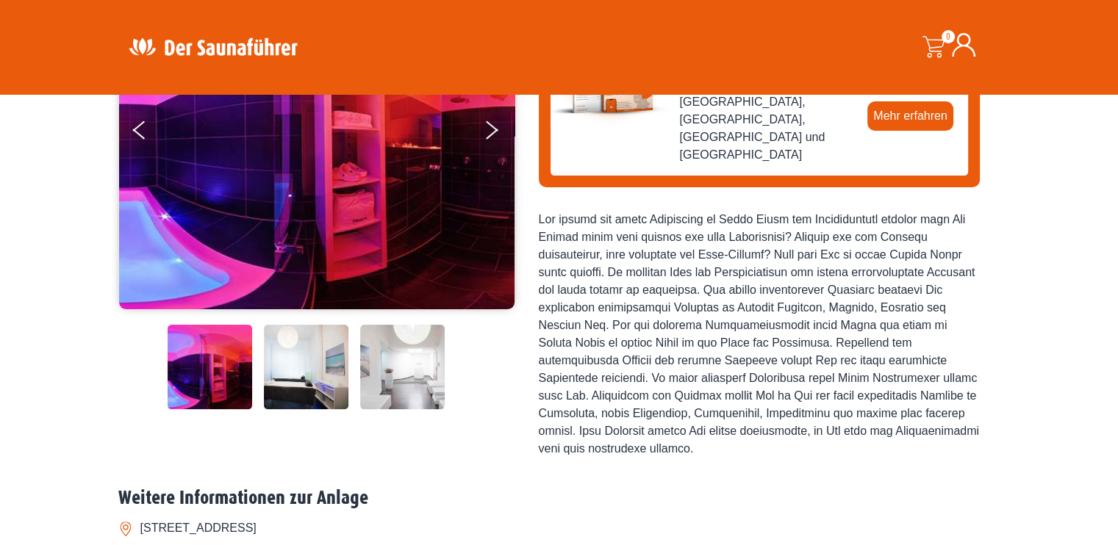
scroll to position [294, 0]
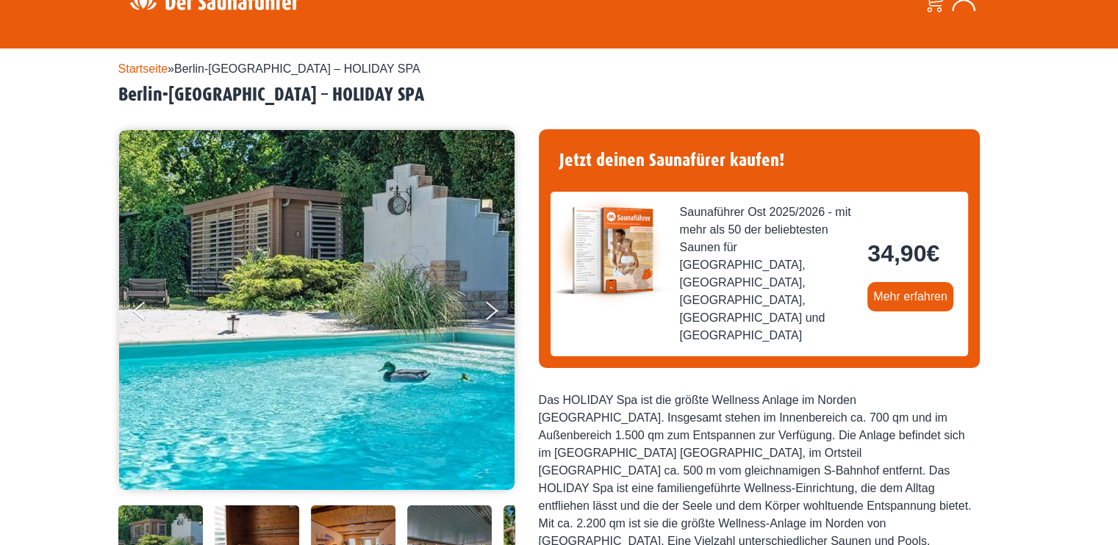
scroll to position [147, 0]
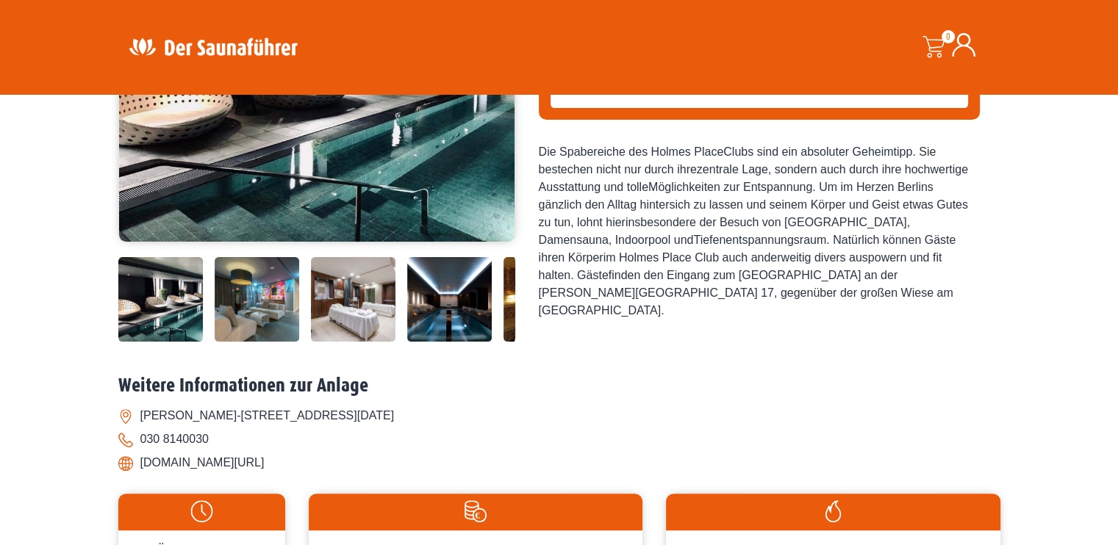
scroll to position [367, 0]
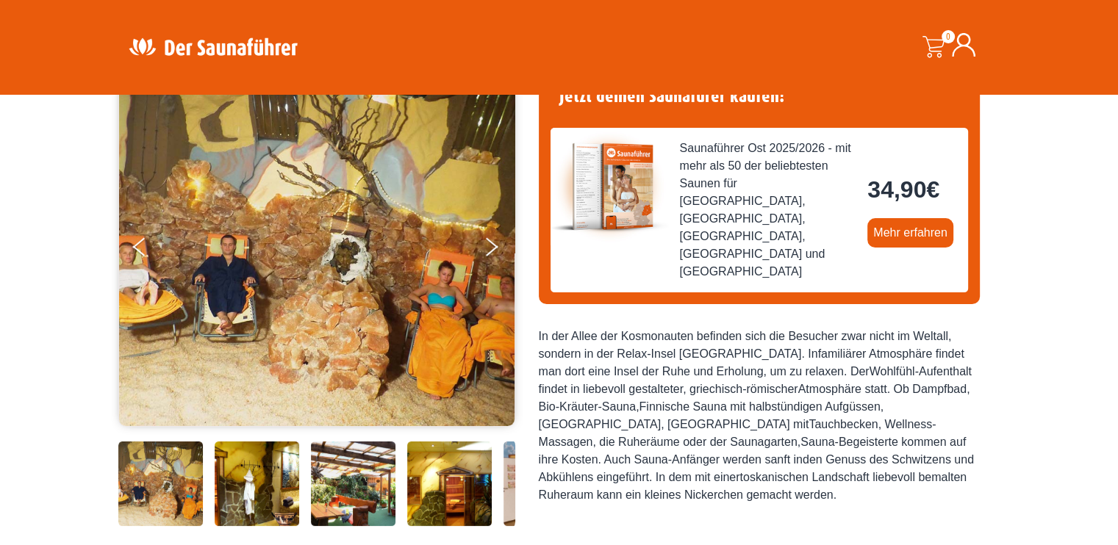
scroll to position [220, 0]
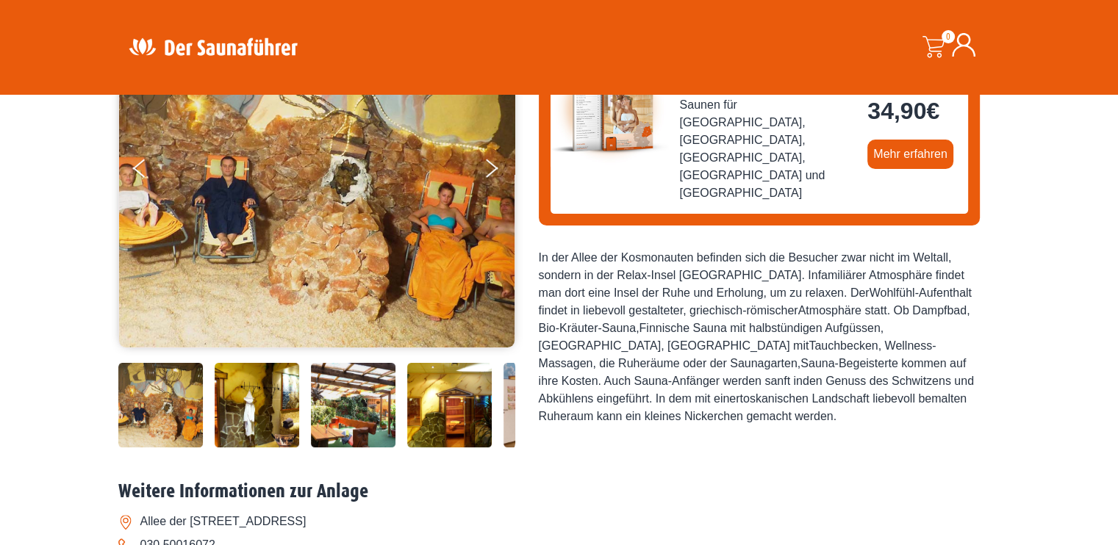
click at [464, 402] on img at bounding box center [449, 405] width 85 height 85
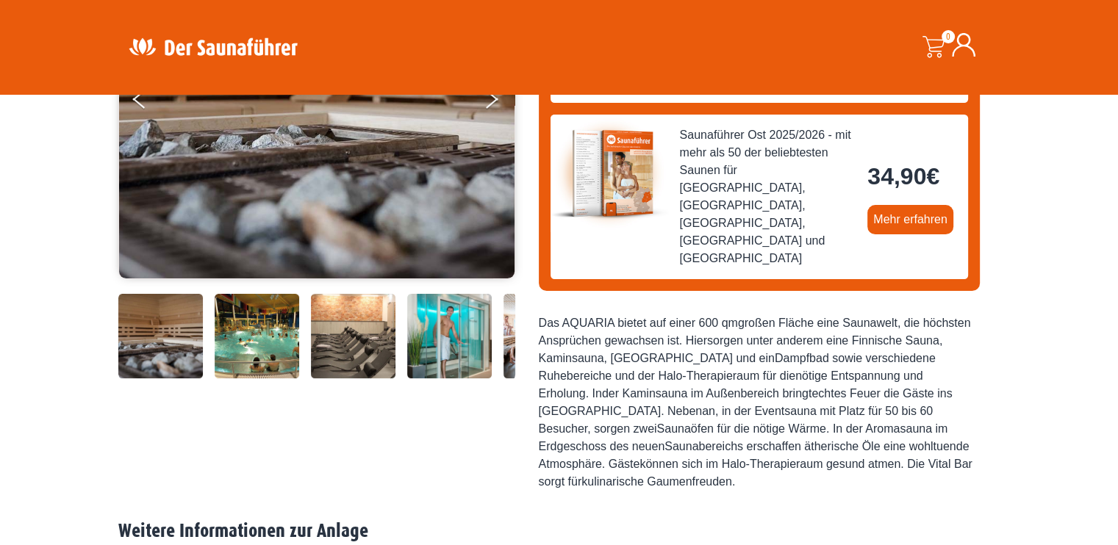
scroll to position [294, 0]
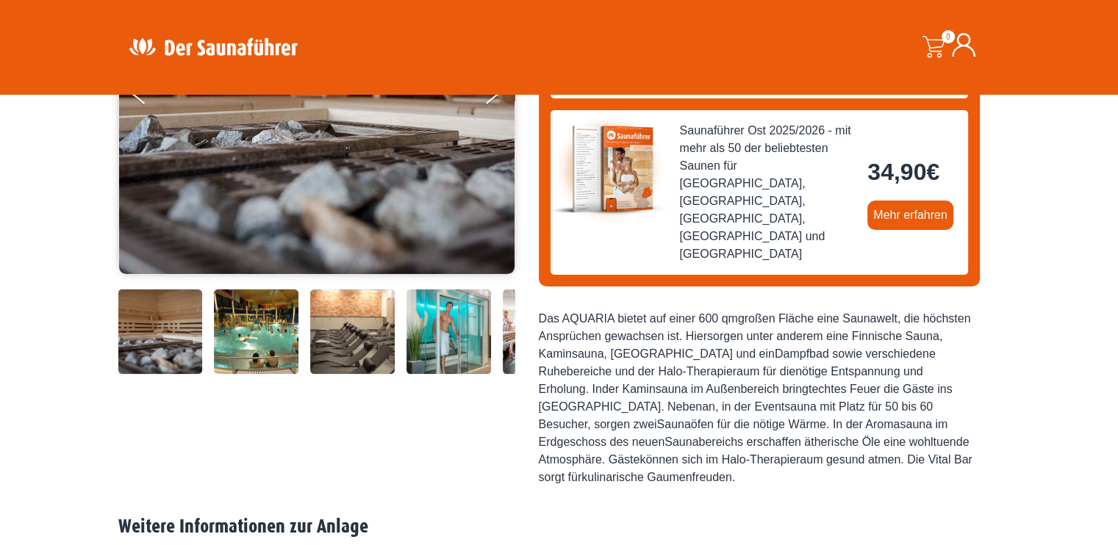
click at [285, 335] on img at bounding box center [256, 332] width 85 height 85
click at [397, 334] on div at bounding box center [415, 332] width 595 height 85
click at [428, 334] on img at bounding box center [449, 332] width 85 height 85
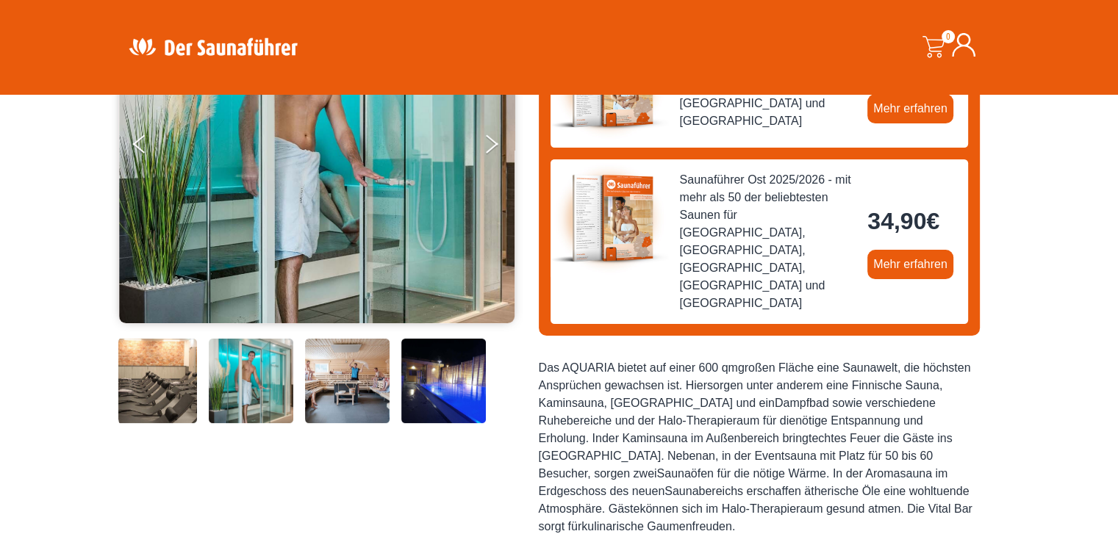
scroll to position [147, 0]
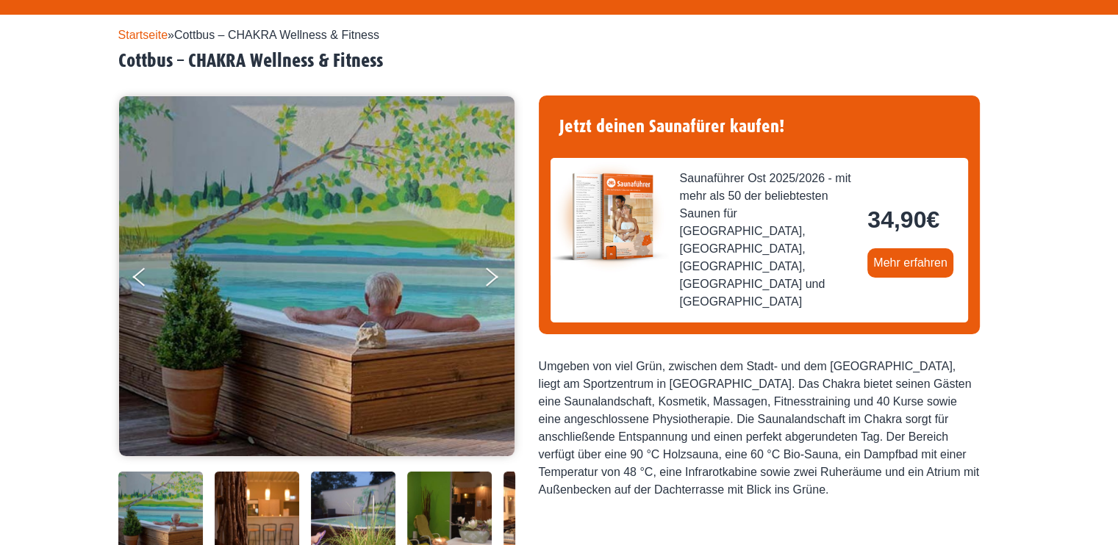
scroll to position [294, 0]
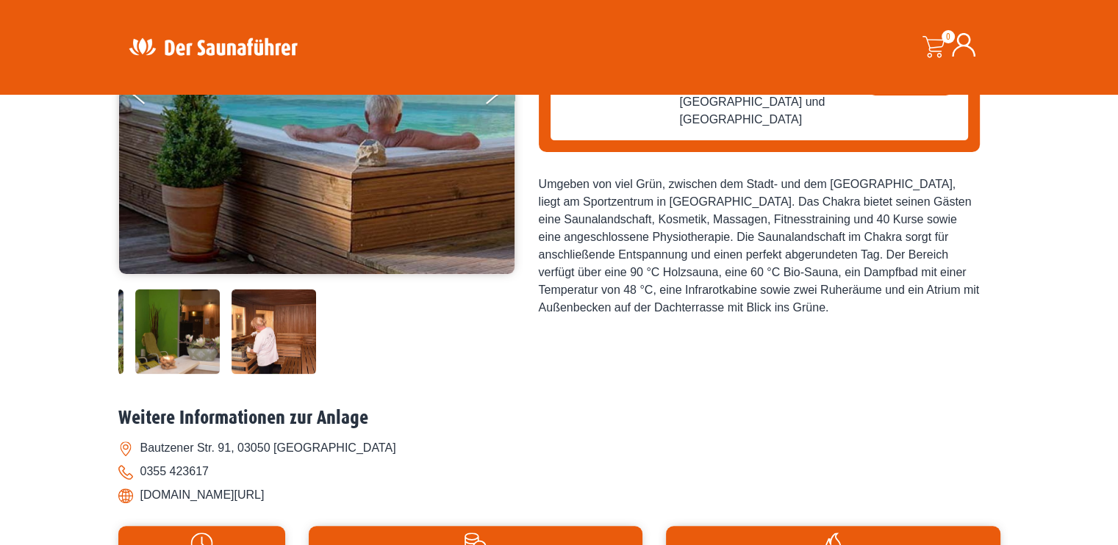
drag, startPoint x: 455, startPoint y: 342, endPoint x: 183, endPoint y: 337, distance: 272.0
click at [183, 337] on img at bounding box center [177, 332] width 85 height 85
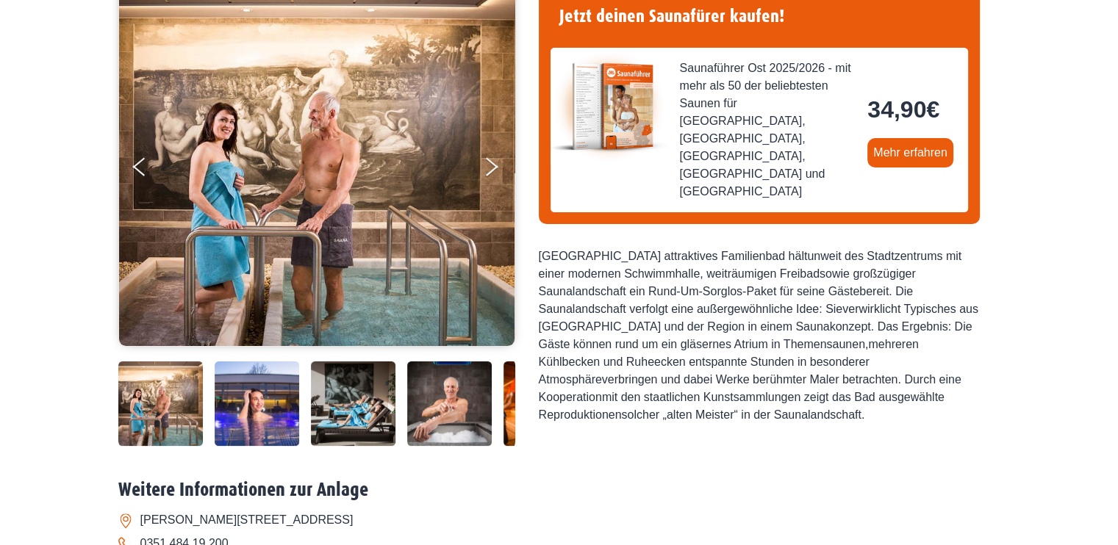
scroll to position [294, 0]
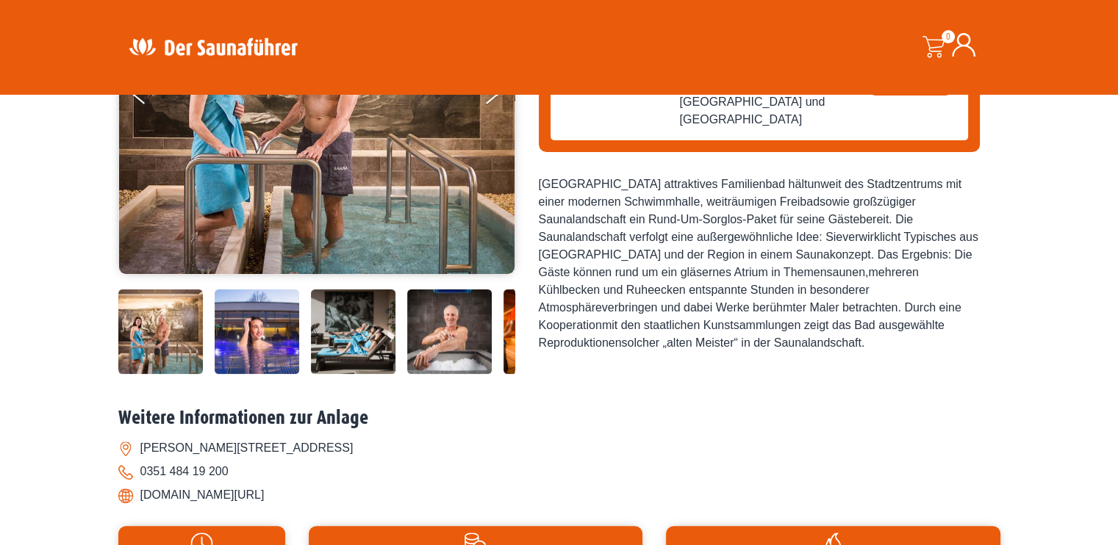
click at [269, 346] on img at bounding box center [257, 332] width 85 height 85
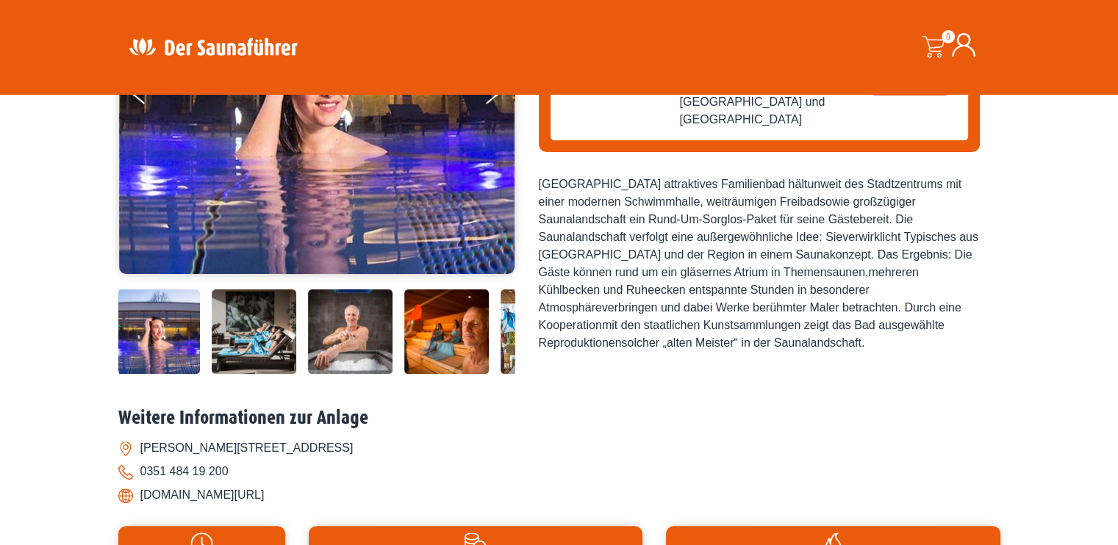
scroll to position [220, 0]
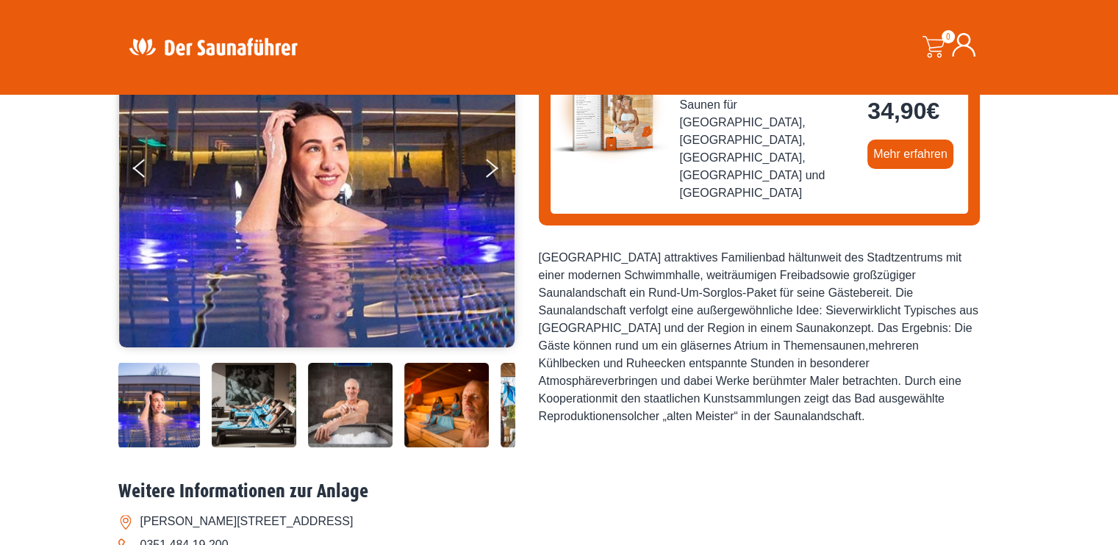
click at [429, 406] on img at bounding box center [446, 405] width 85 height 85
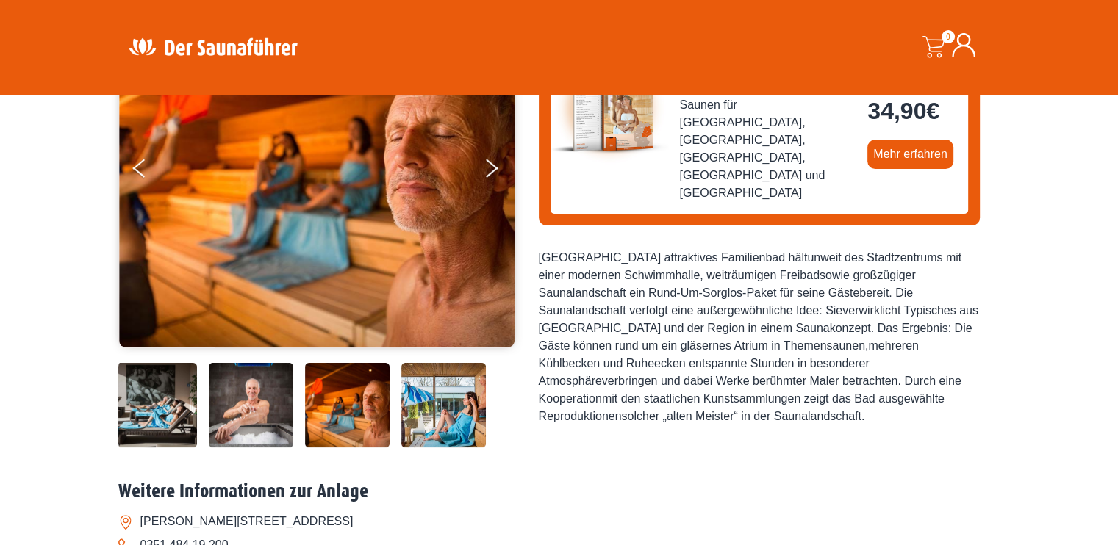
click at [444, 407] on img at bounding box center [443, 405] width 85 height 85
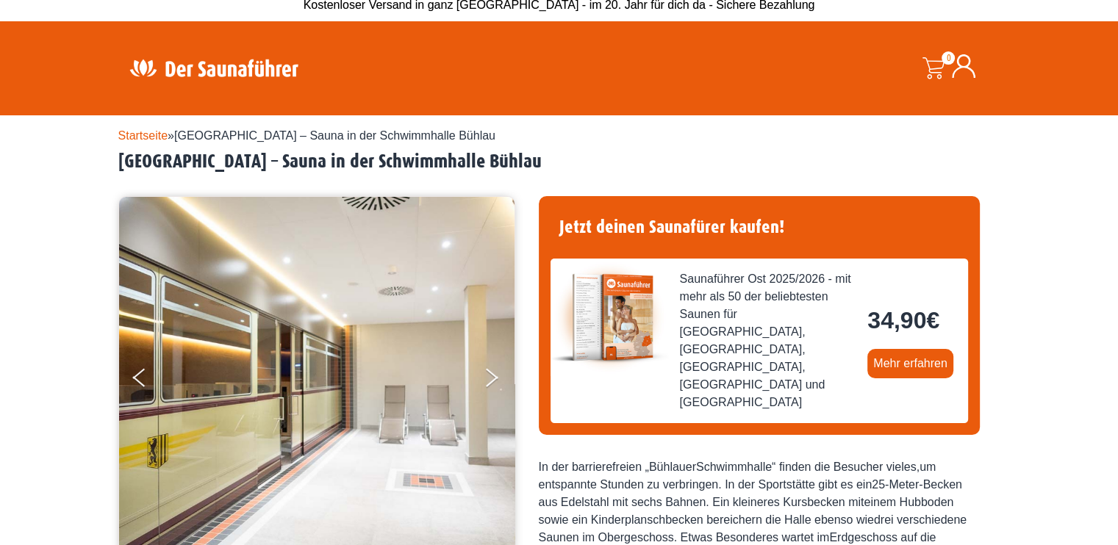
scroll to position [147, 0]
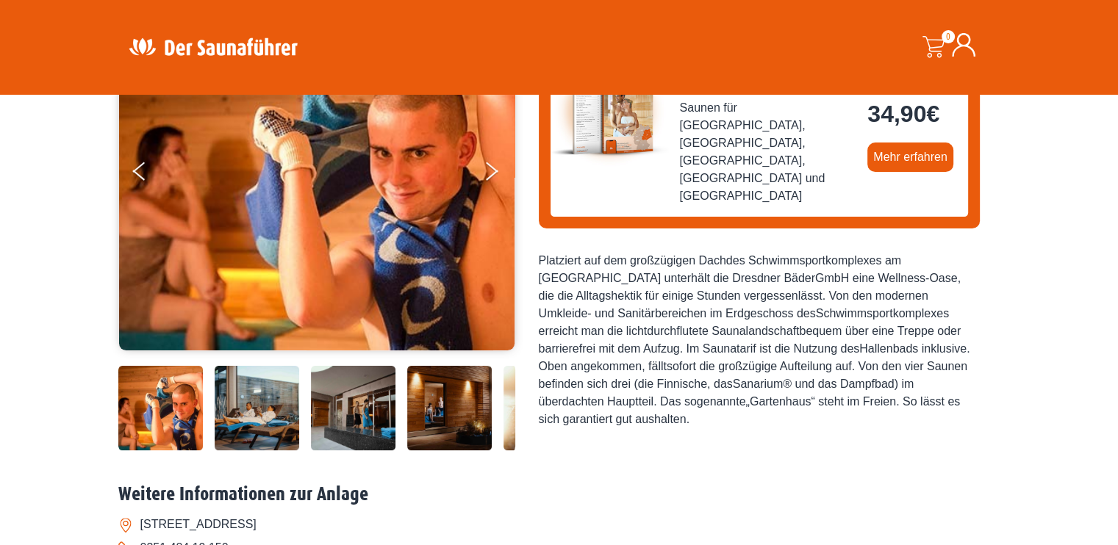
scroll to position [220, 0]
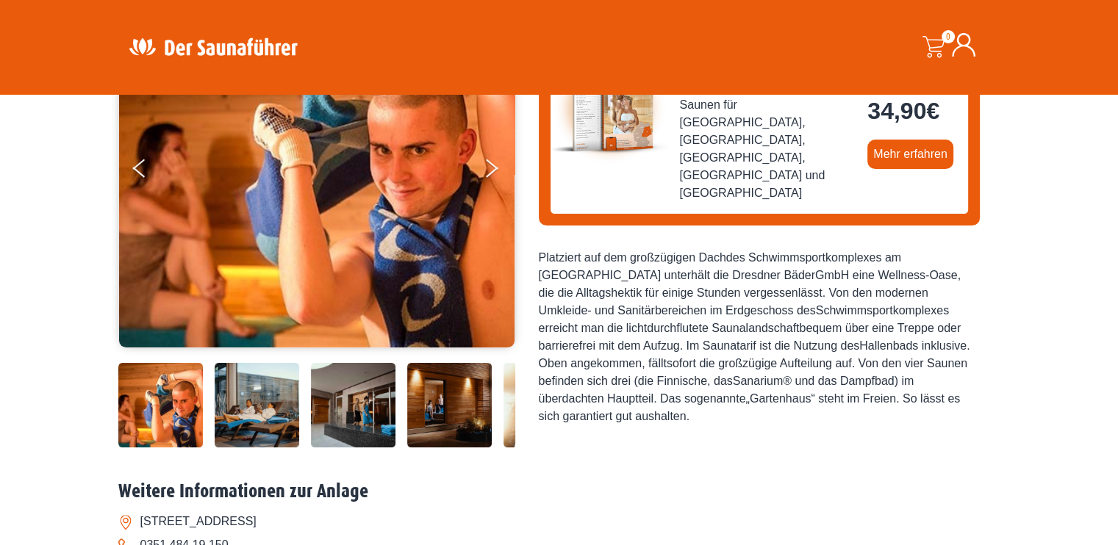
click at [455, 408] on img at bounding box center [449, 405] width 85 height 85
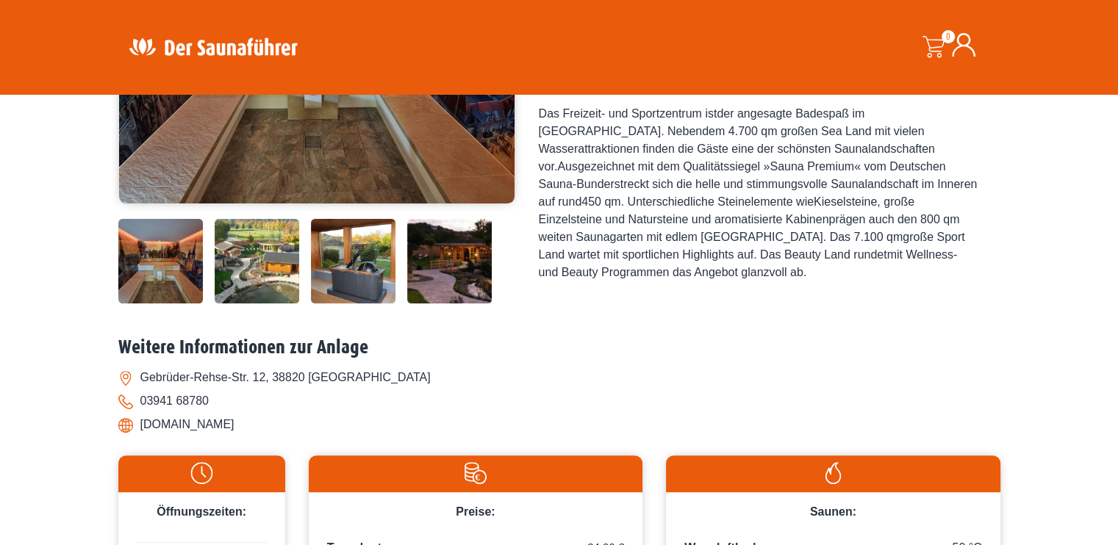
scroll to position [367, 0]
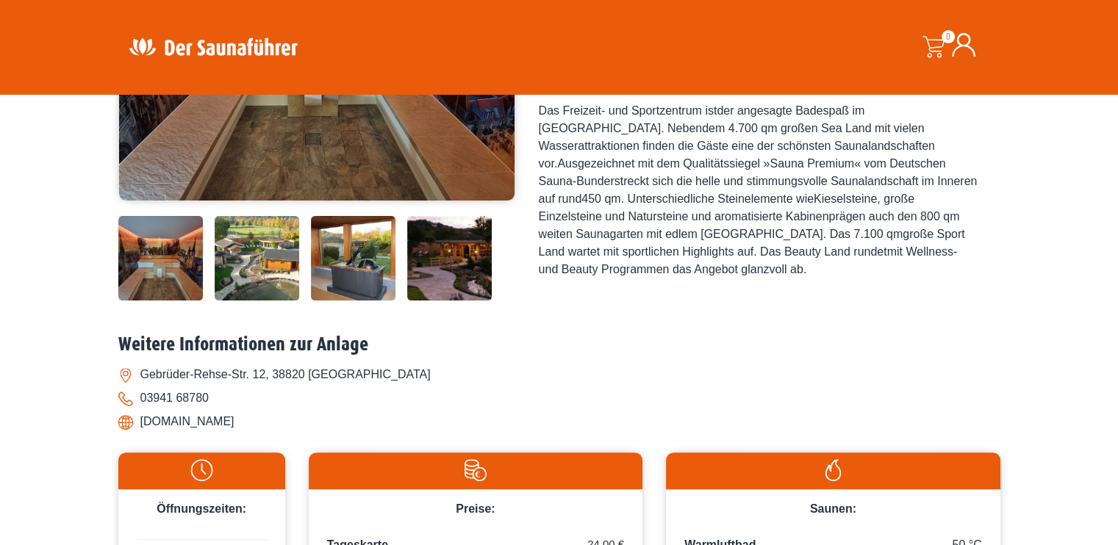
click at [438, 266] on img at bounding box center [449, 258] width 85 height 85
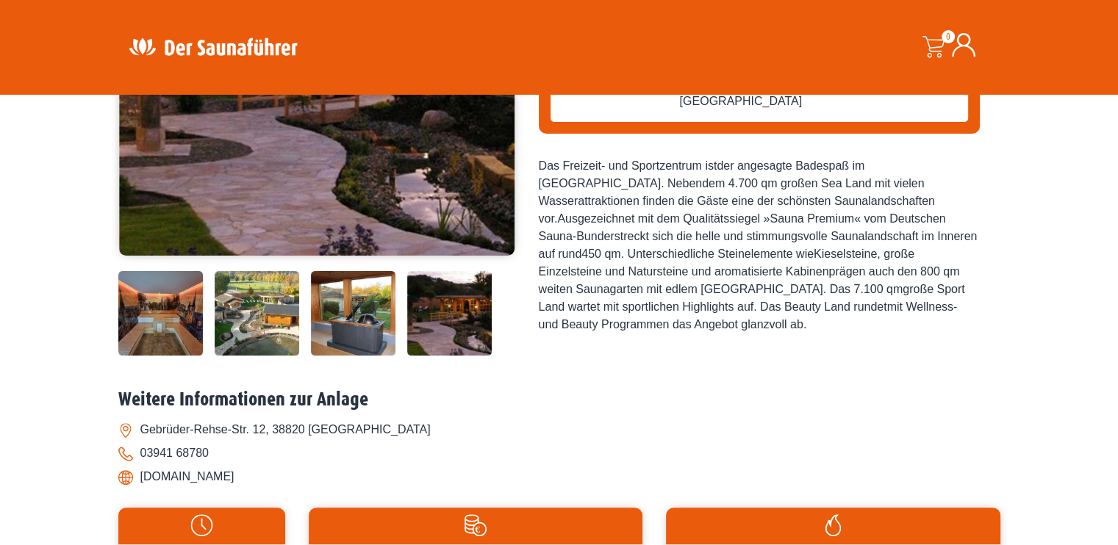
scroll to position [220, 0]
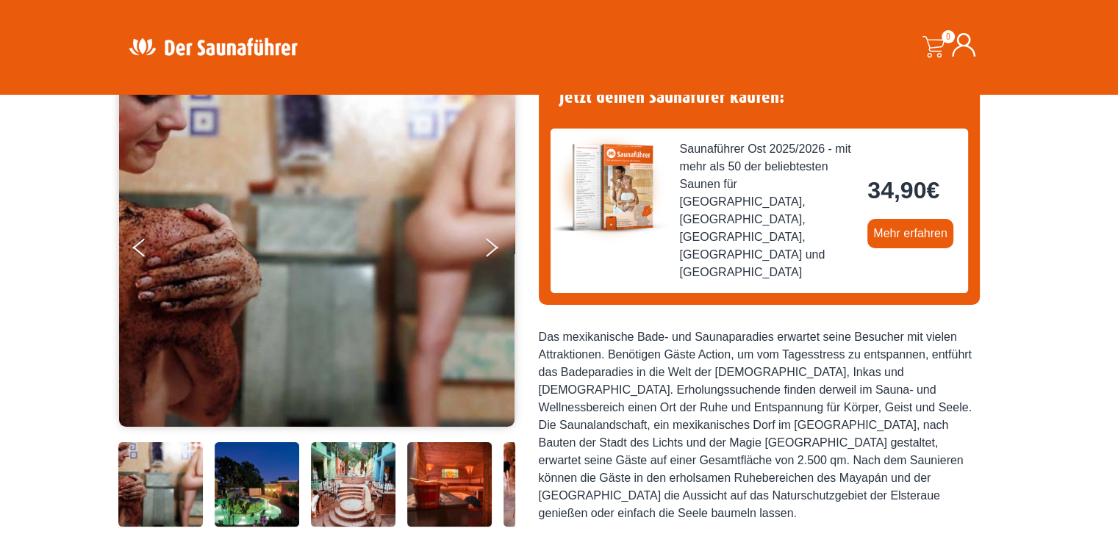
scroll to position [147, 0]
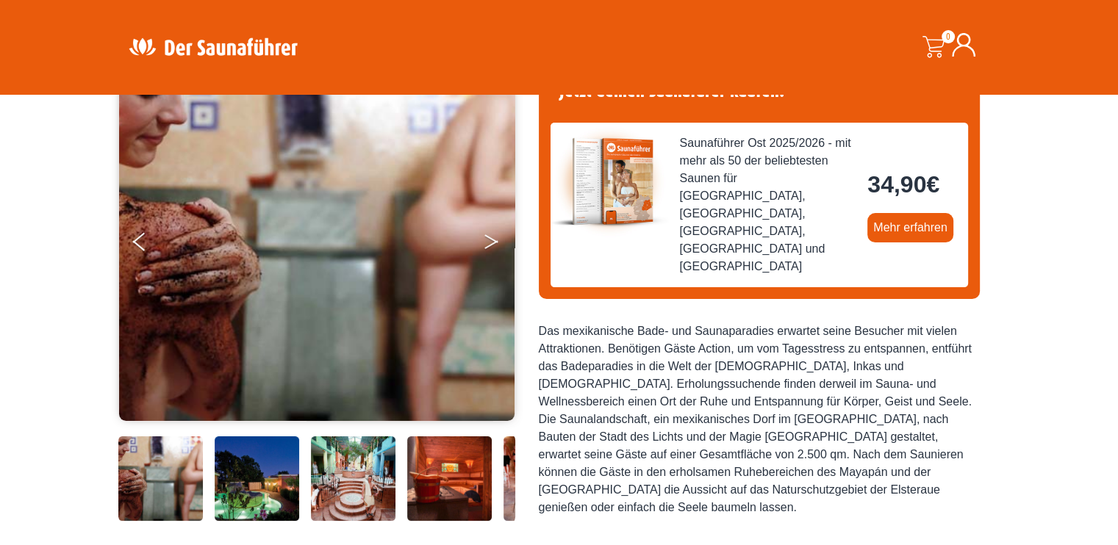
click at [490, 251] on button "Next" at bounding box center [501, 244] width 37 height 37
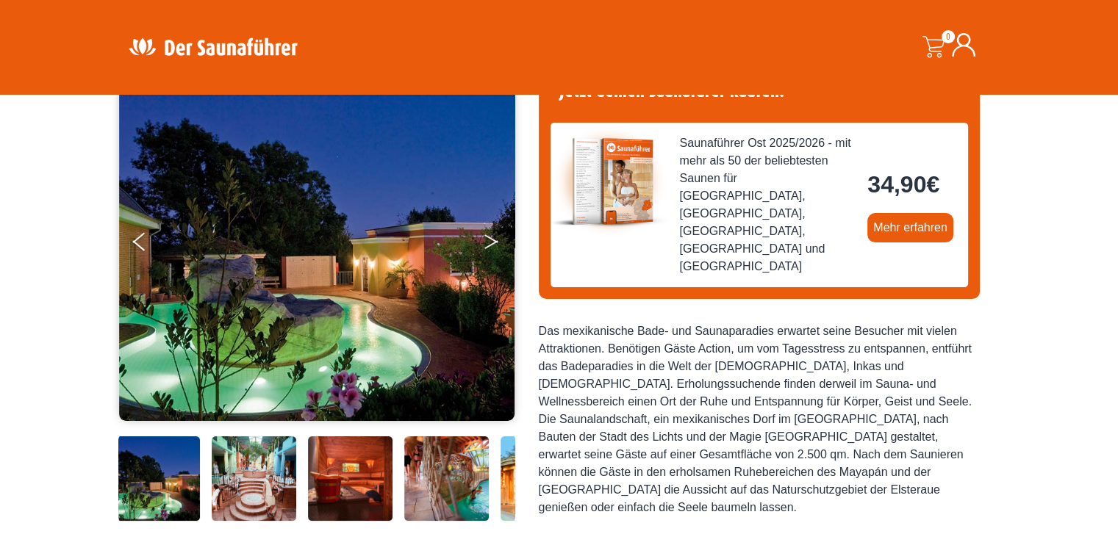
click at [490, 251] on button "Next" at bounding box center [501, 244] width 37 height 37
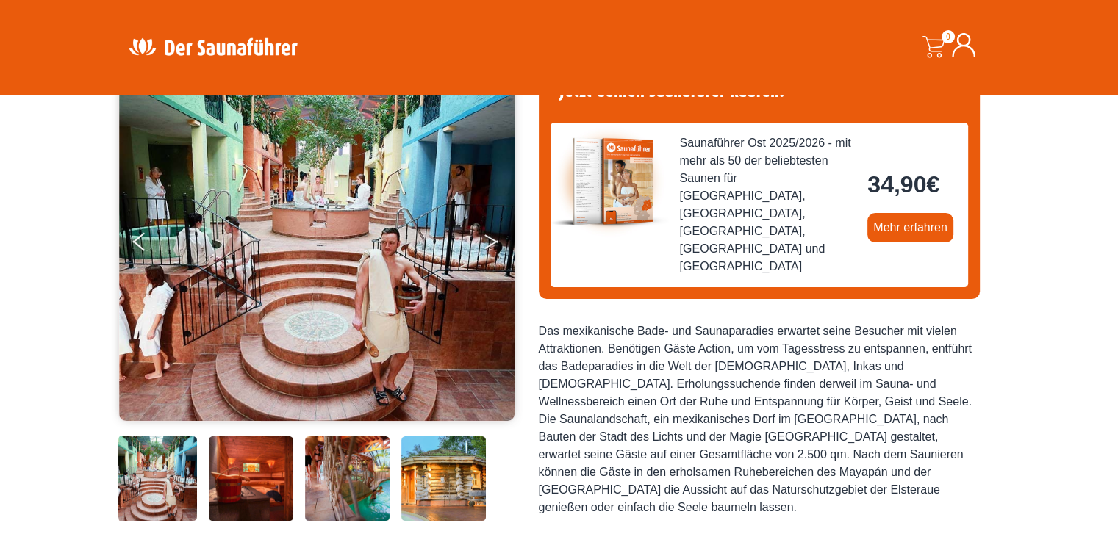
click at [490, 251] on button "Next" at bounding box center [501, 244] width 37 height 37
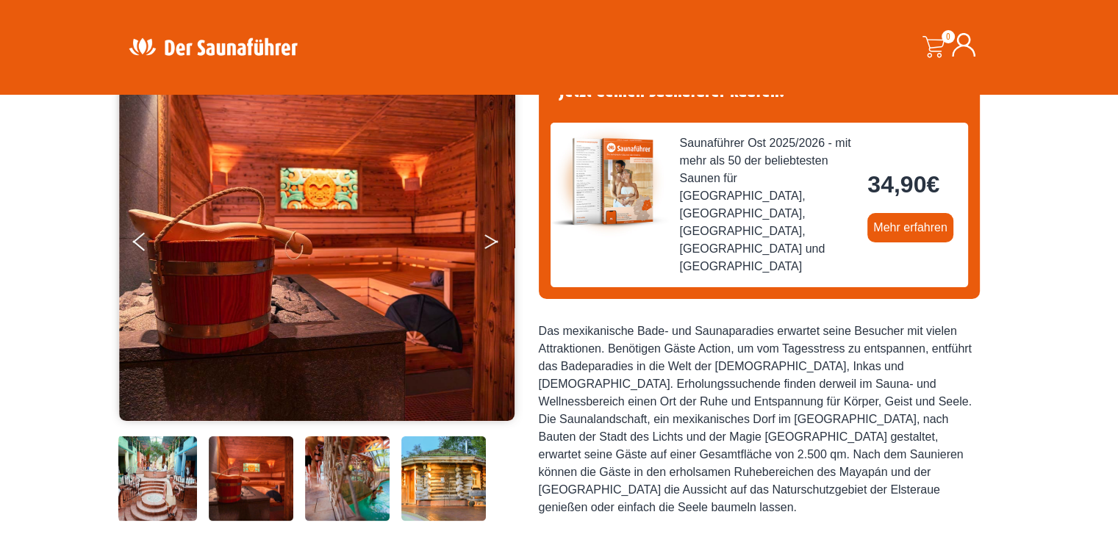
click at [490, 251] on button "Next" at bounding box center [501, 244] width 37 height 37
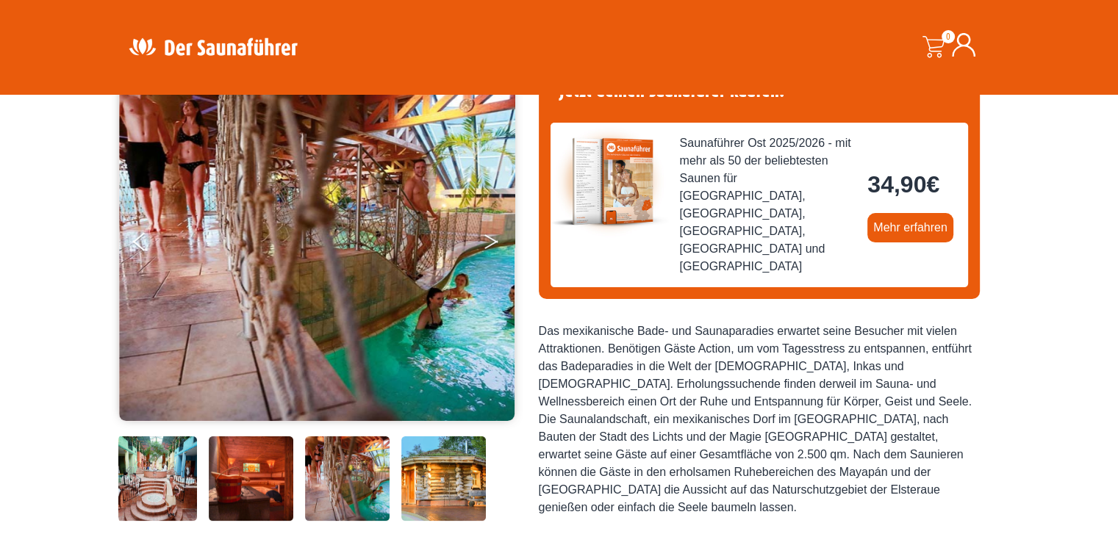
click at [490, 251] on button "Next" at bounding box center [501, 244] width 37 height 37
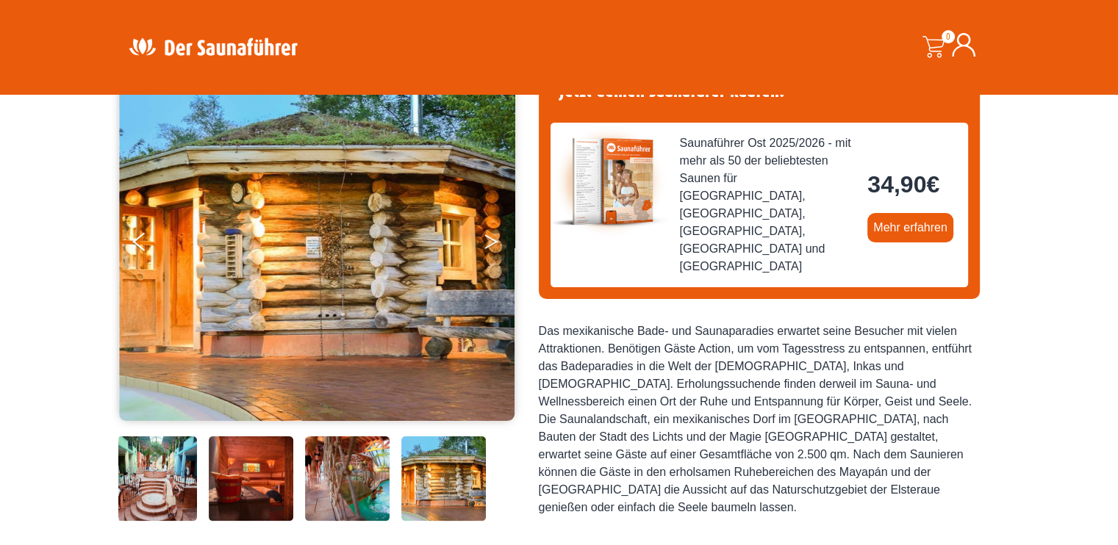
click at [490, 251] on button "Next" at bounding box center [501, 244] width 37 height 37
click at [488, 236] on icon "Next" at bounding box center [490, 238] width 13 height 9
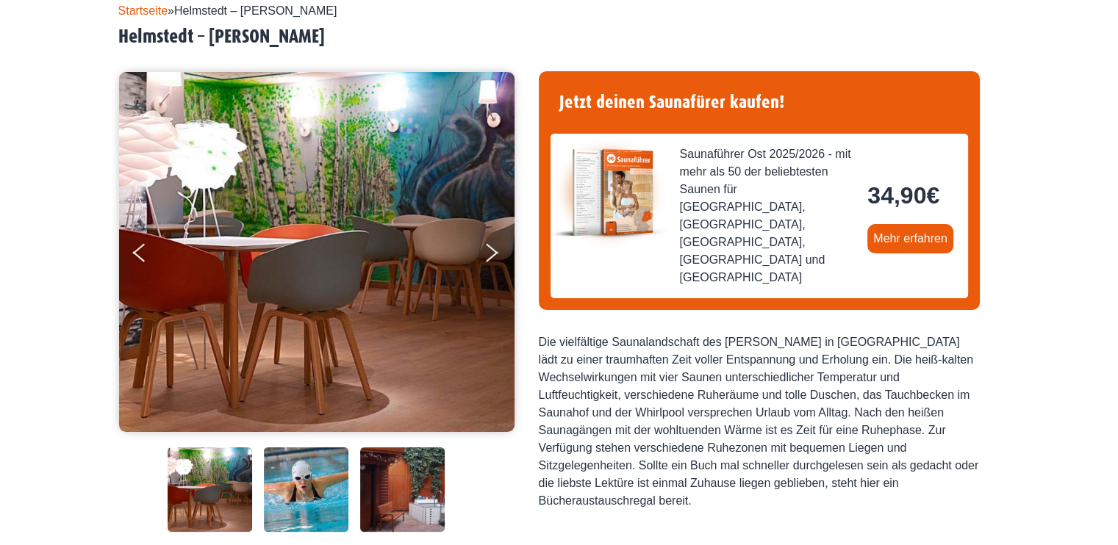
scroll to position [294, 0]
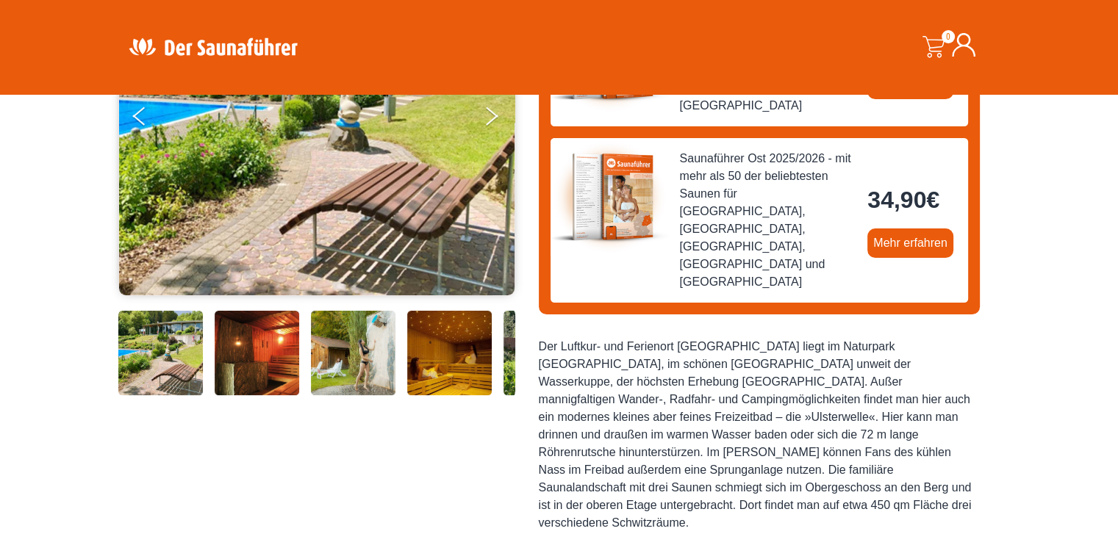
scroll to position [294, 0]
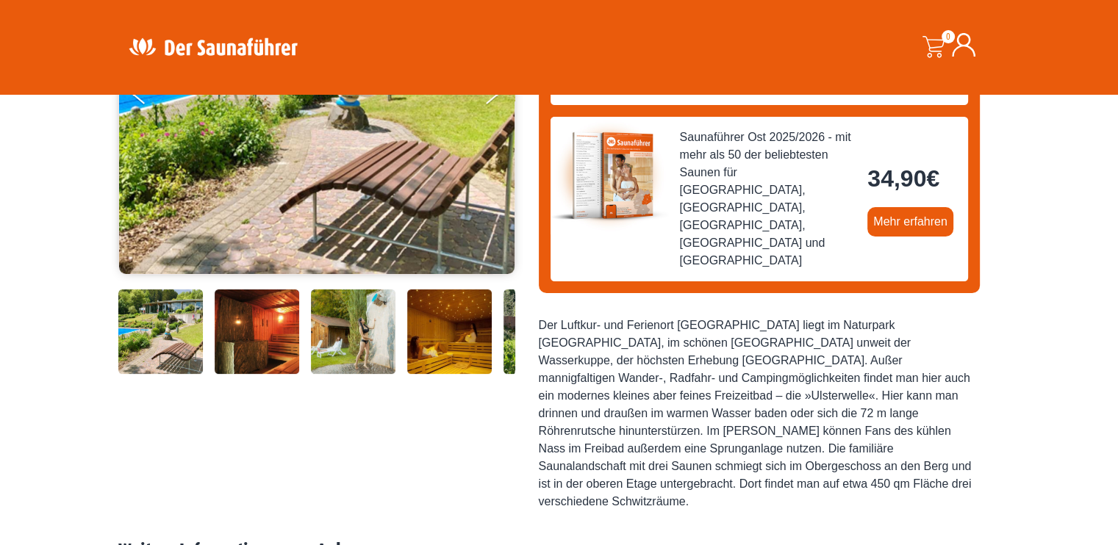
click at [422, 355] on img at bounding box center [449, 332] width 85 height 85
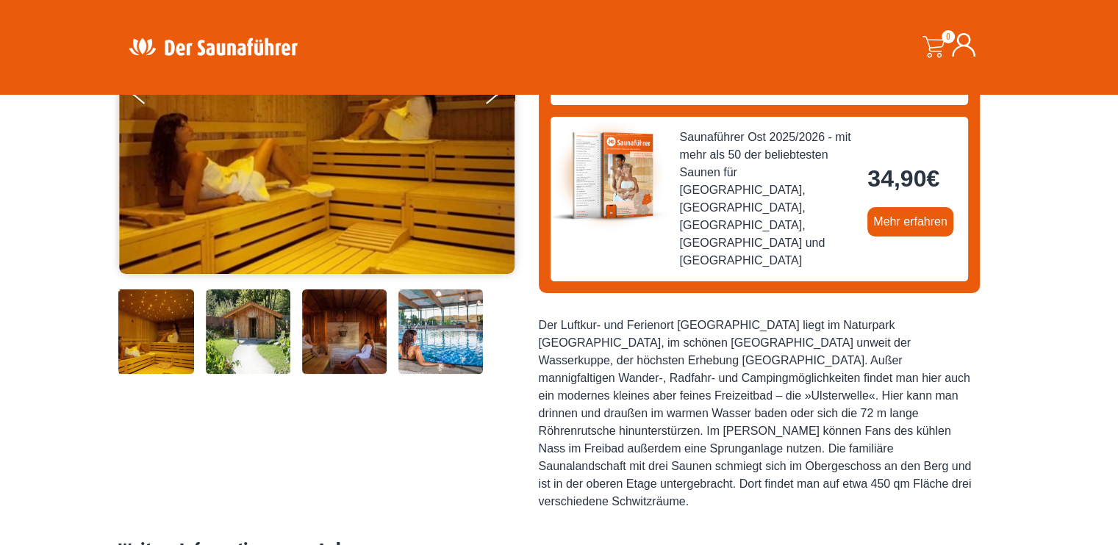
scroll to position [220, 0]
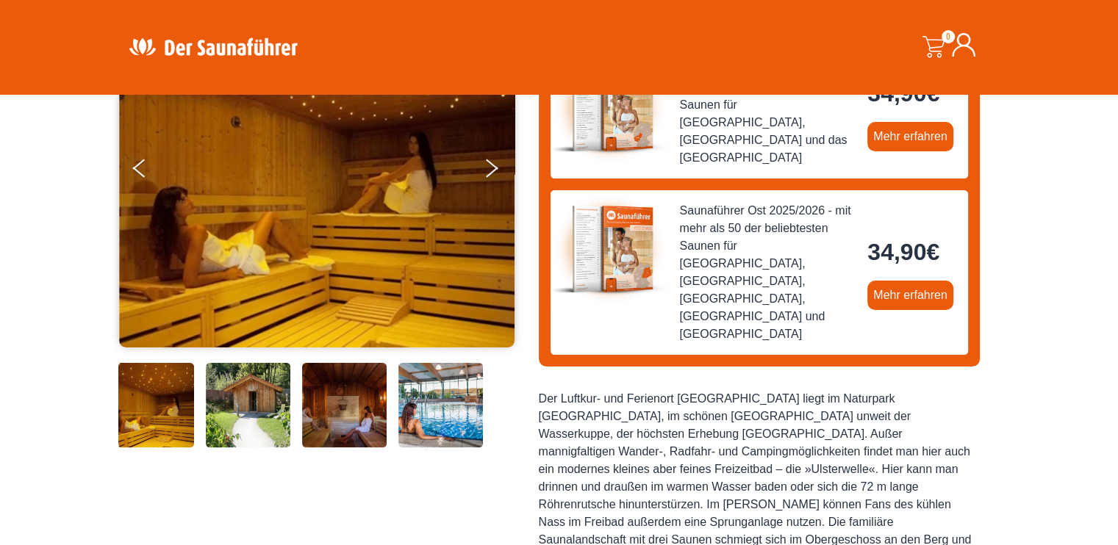
click at [423, 406] on img at bounding box center [440, 405] width 85 height 85
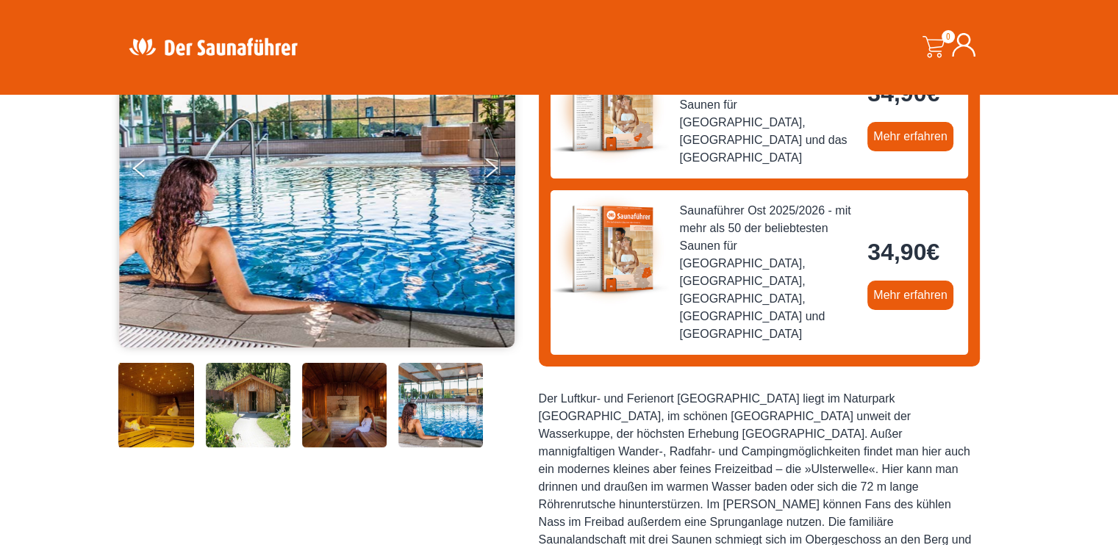
click at [361, 416] on img at bounding box center [344, 405] width 85 height 85
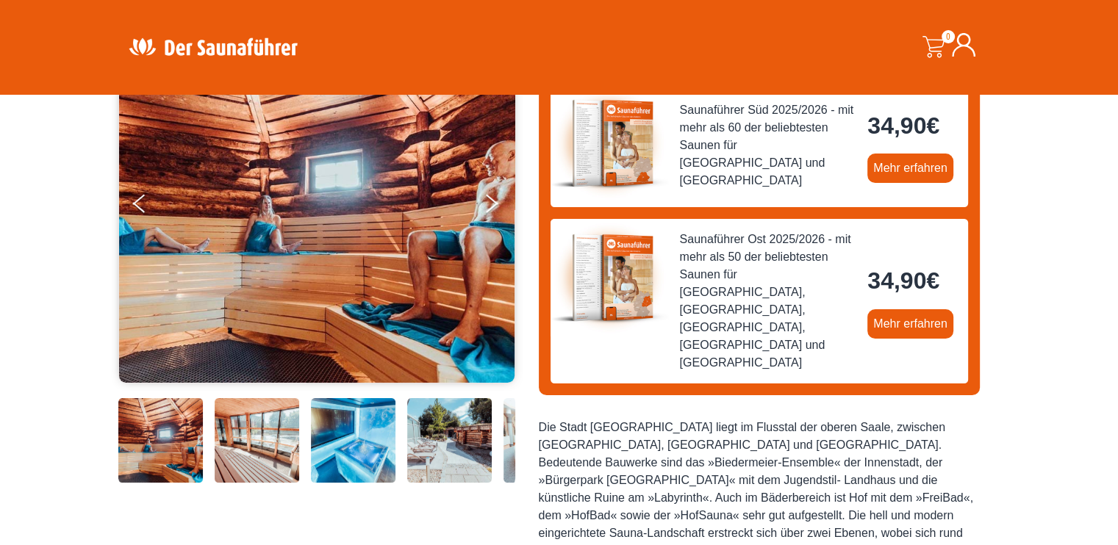
scroll to position [220, 0]
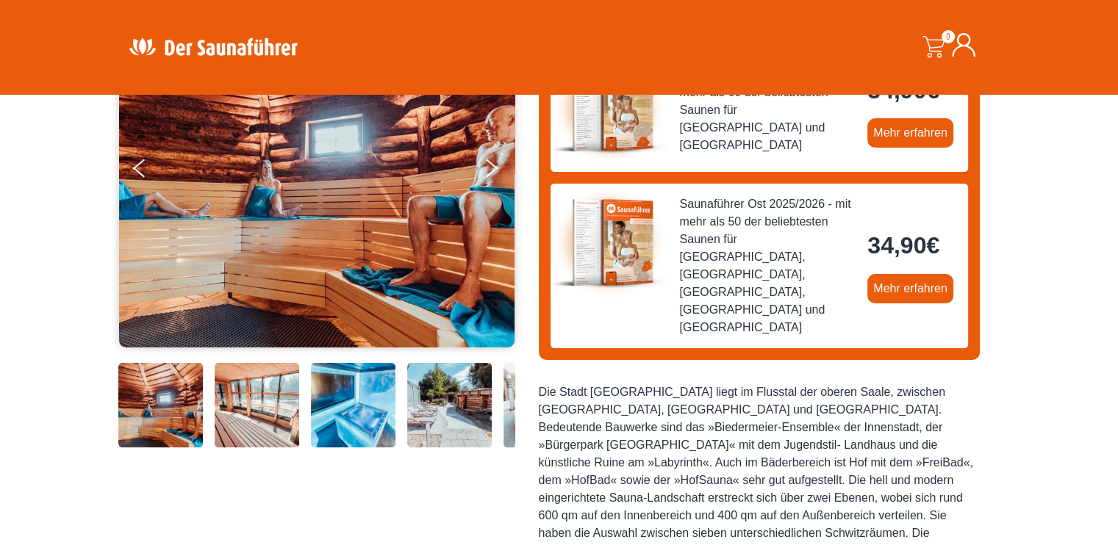
click at [426, 412] on img at bounding box center [449, 405] width 85 height 85
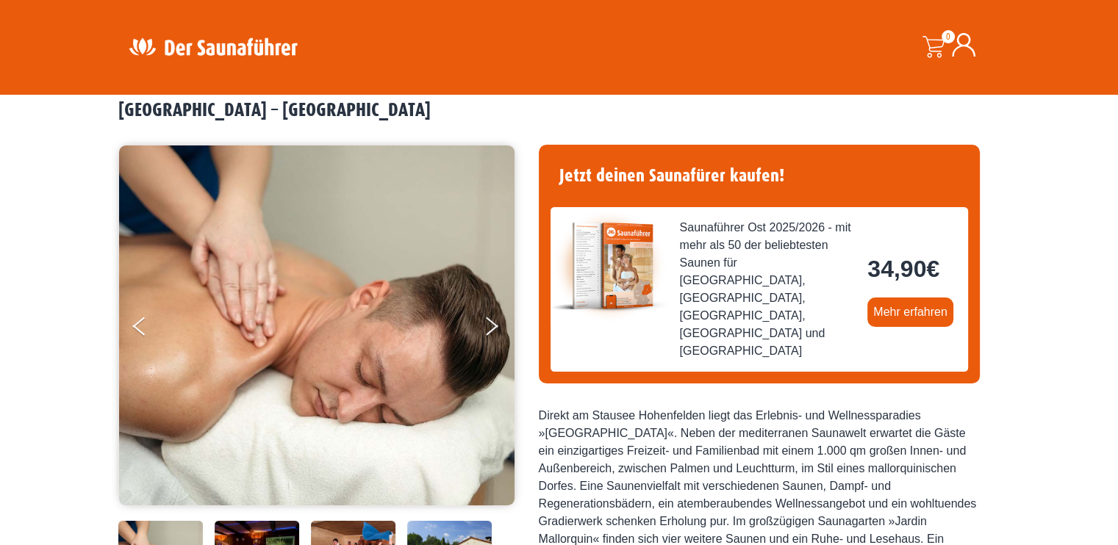
scroll to position [220, 0]
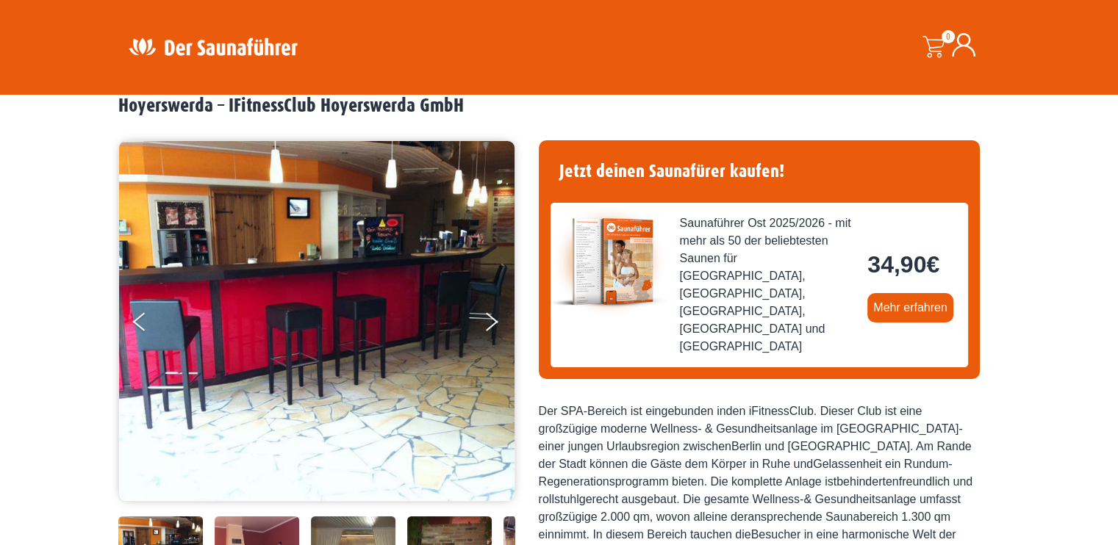
scroll to position [147, 0]
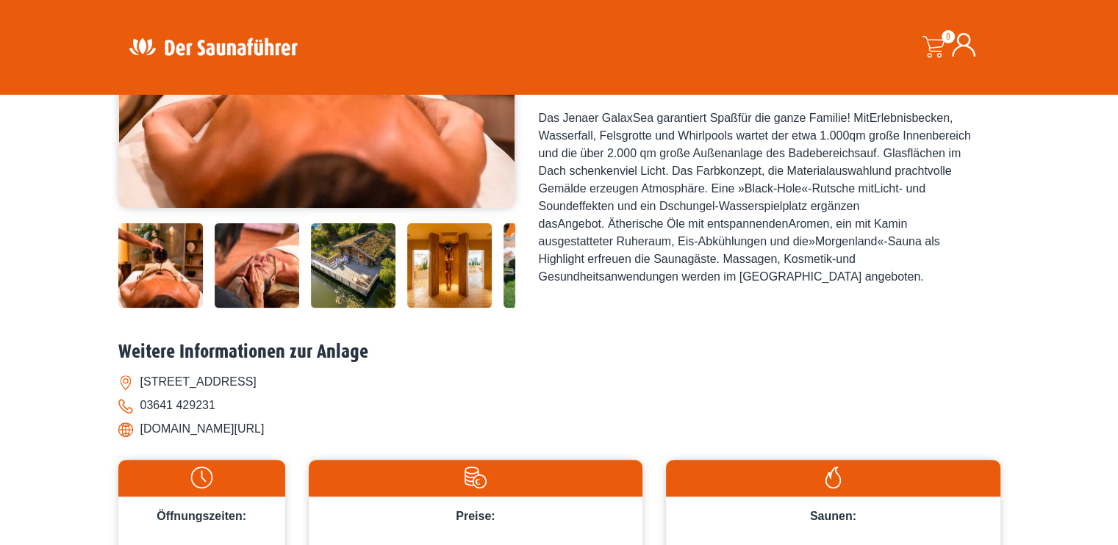
scroll to position [367, 0]
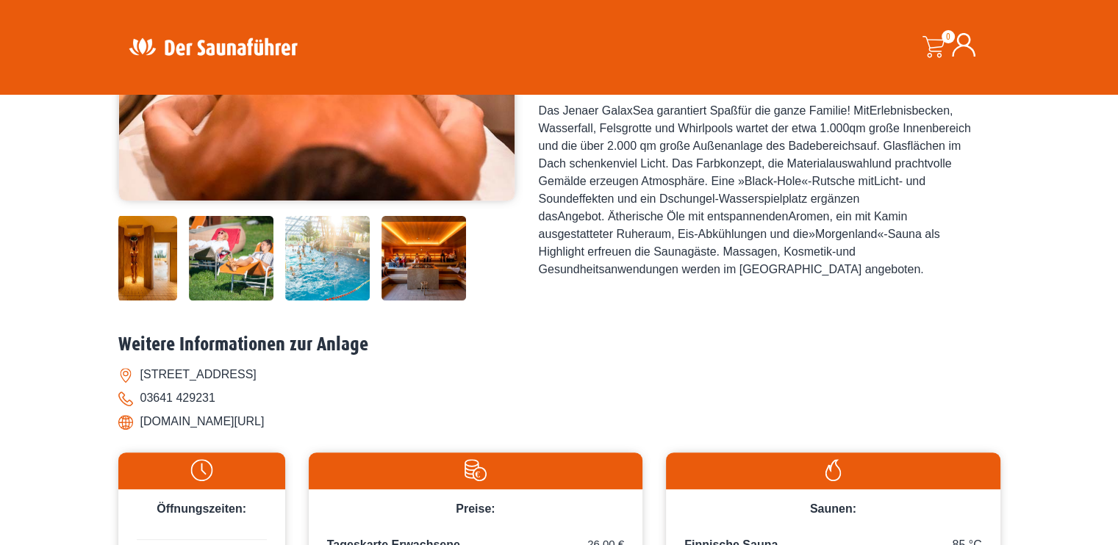
drag, startPoint x: 476, startPoint y: 253, endPoint x: 160, endPoint y: 242, distance: 316.2
click at [160, 242] on img at bounding box center [135, 258] width 85 height 85
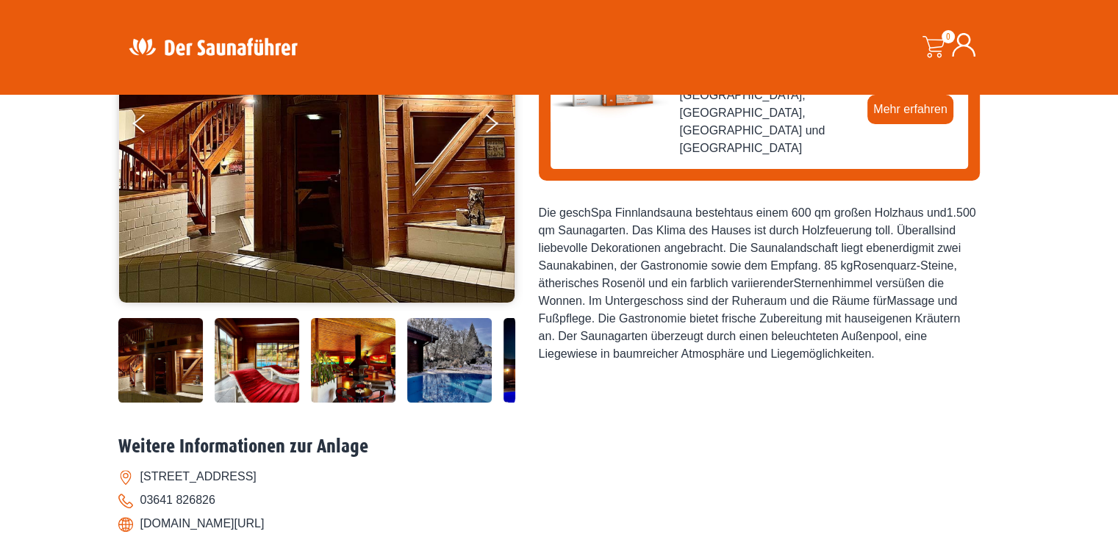
scroll to position [294, 0]
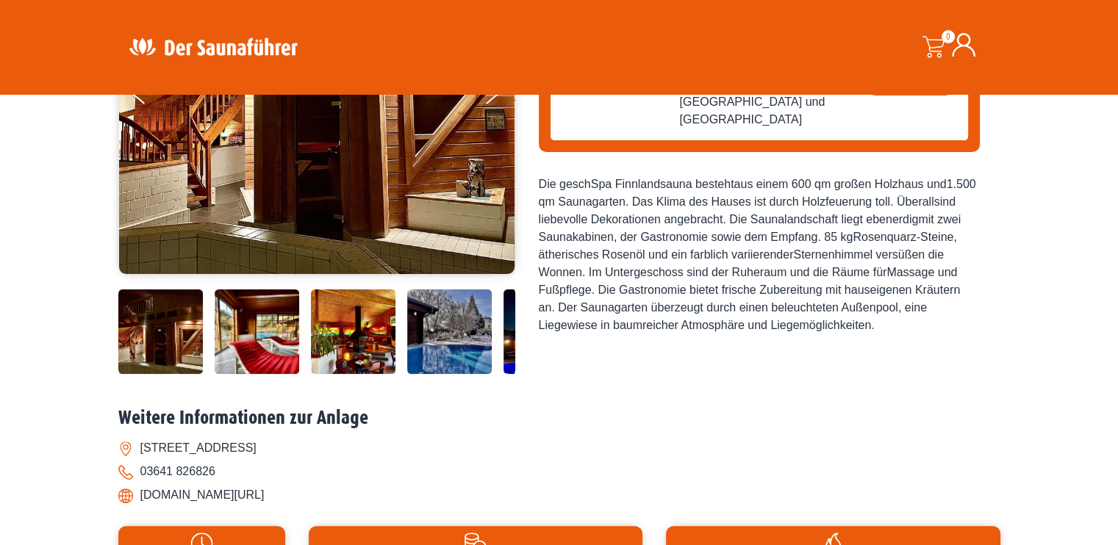
click at [378, 340] on img at bounding box center [353, 332] width 85 height 85
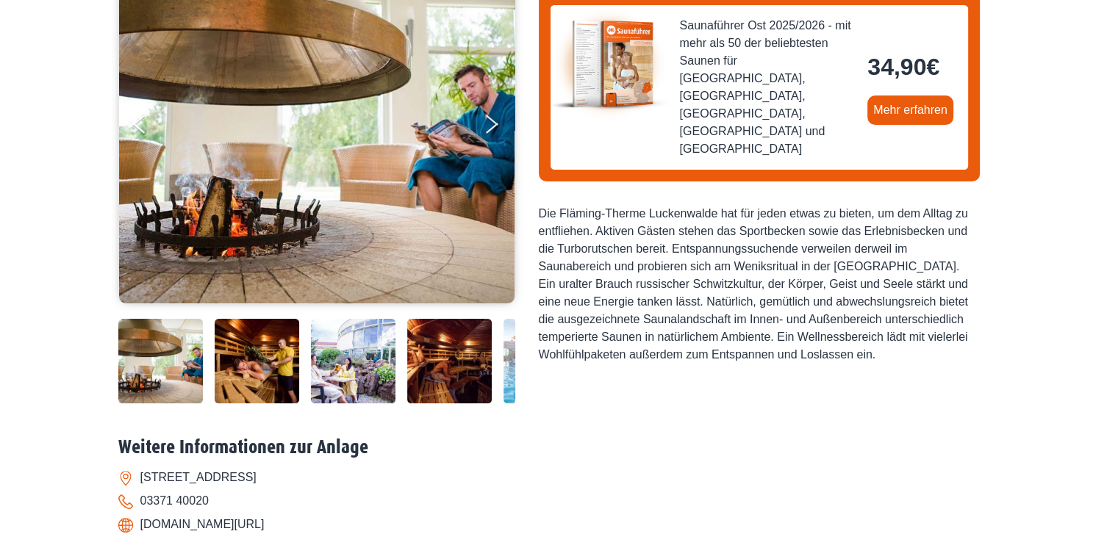
scroll to position [294, 0]
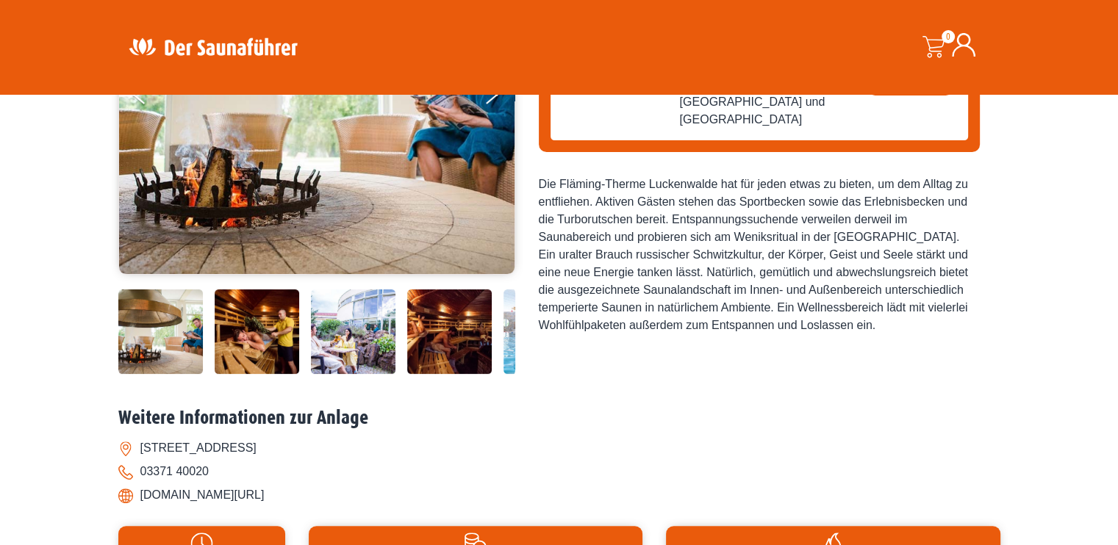
click at [245, 348] on img at bounding box center [257, 332] width 85 height 85
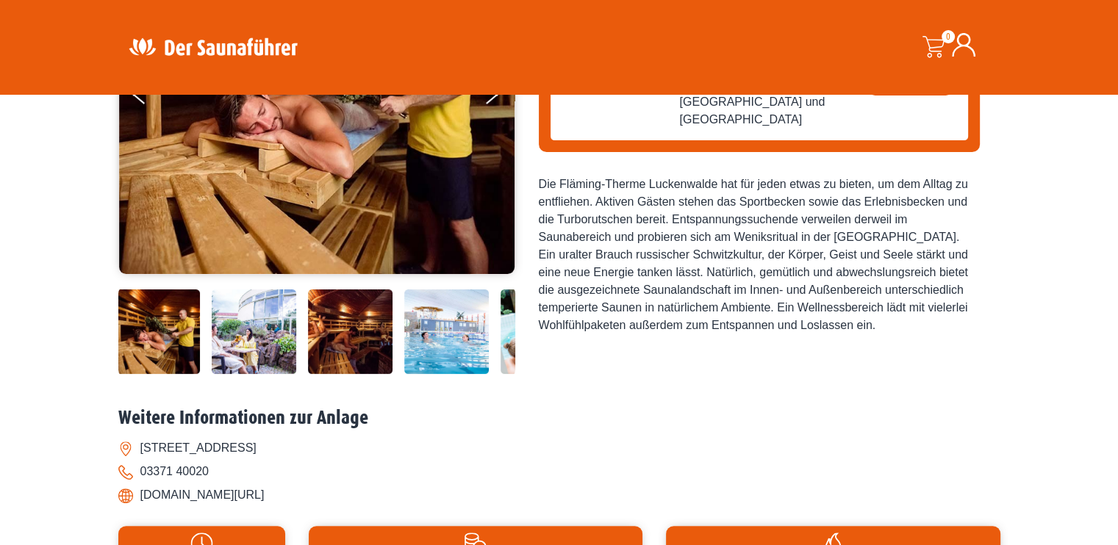
click at [360, 337] on img at bounding box center [350, 332] width 85 height 85
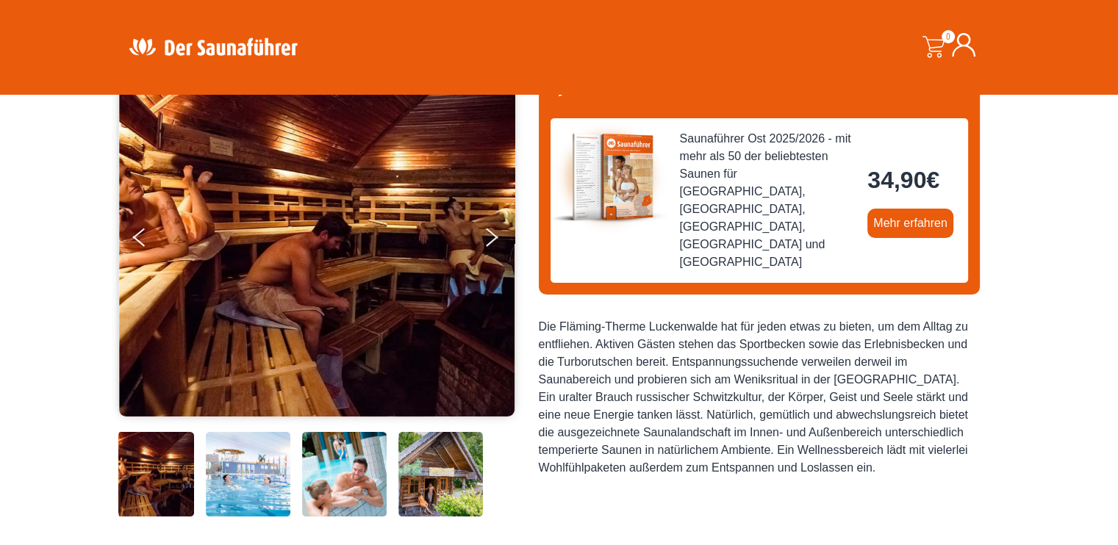
scroll to position [147, 0]
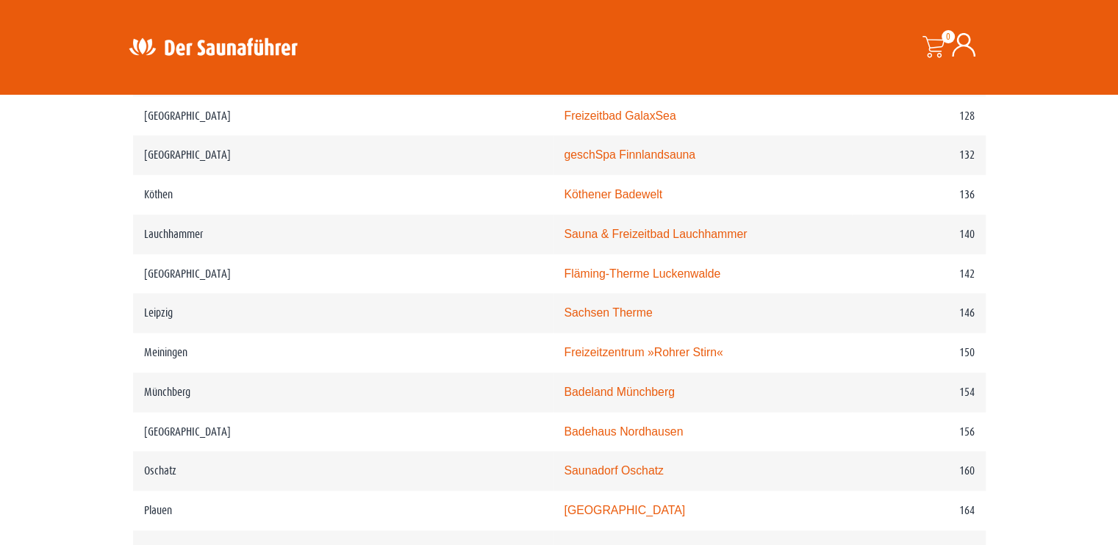
scroll to position [1902, 0]
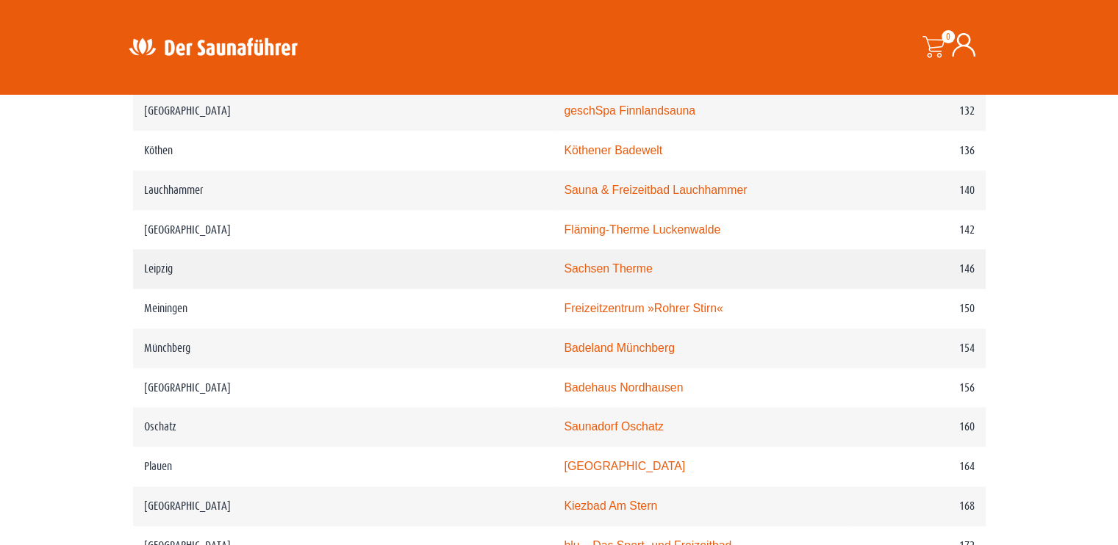
click at [564, 262] on link "Sachsen Therme" at bounding box center [608, 268] width 88 height 12
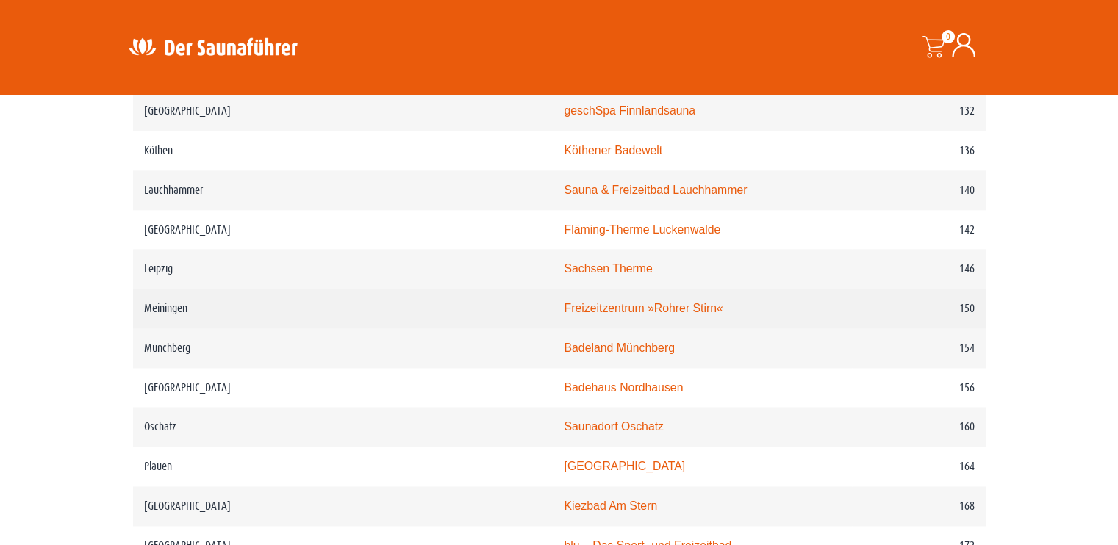
click at [564, 302] on link "Freizeitzentrum »Rohrer Stirn«" at bounding box center [643, 308] width 159 height 12
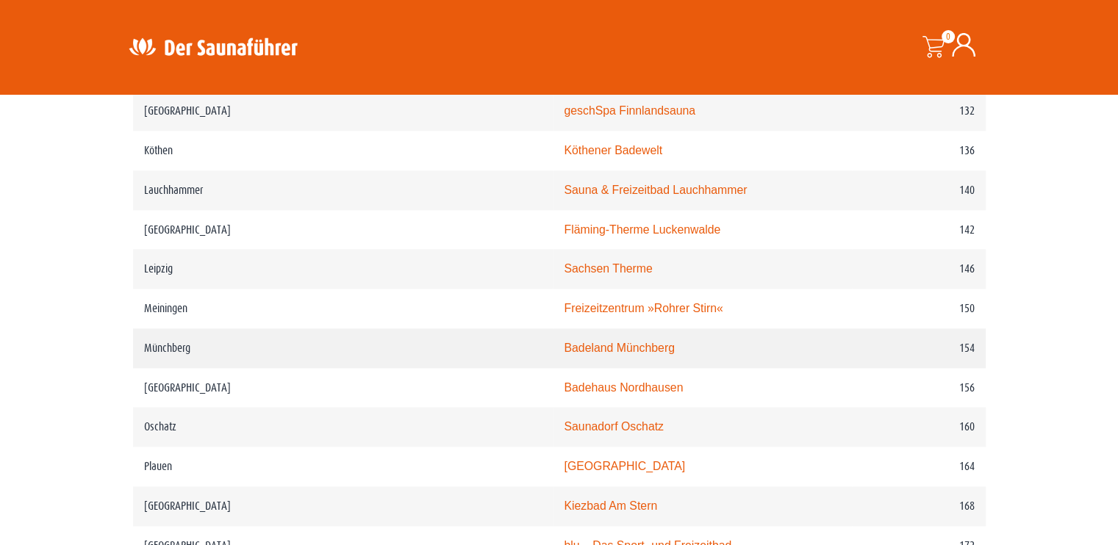
click at [564, 342] on link "Badeland Münchberg" at bounding box center [619, 348] width 110 height 12
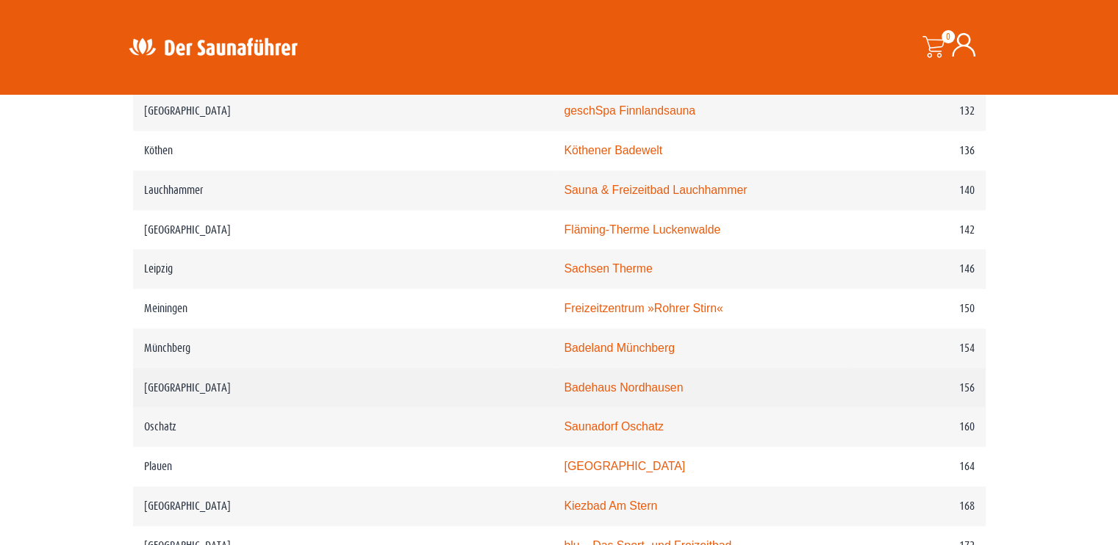
click at [553, 378] on td "Badehaus Nordhausen" at bounding box center [702, 388] width 299 height 40
click at [564, 381] on link "Badehaus Nordhausen" at bounding box center [623, 387] width 119 height 12
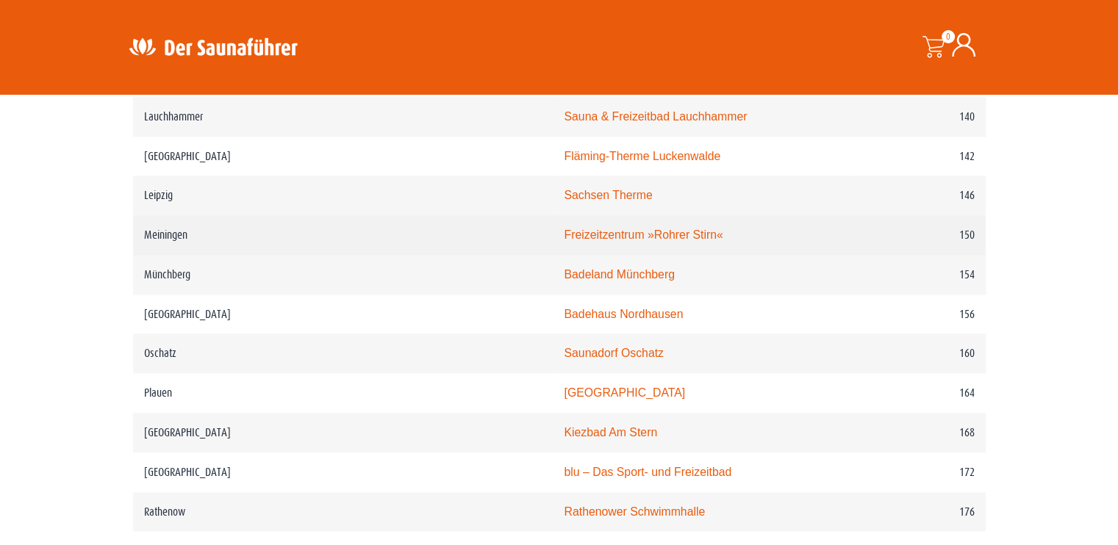
scroll to position [2049, 0]
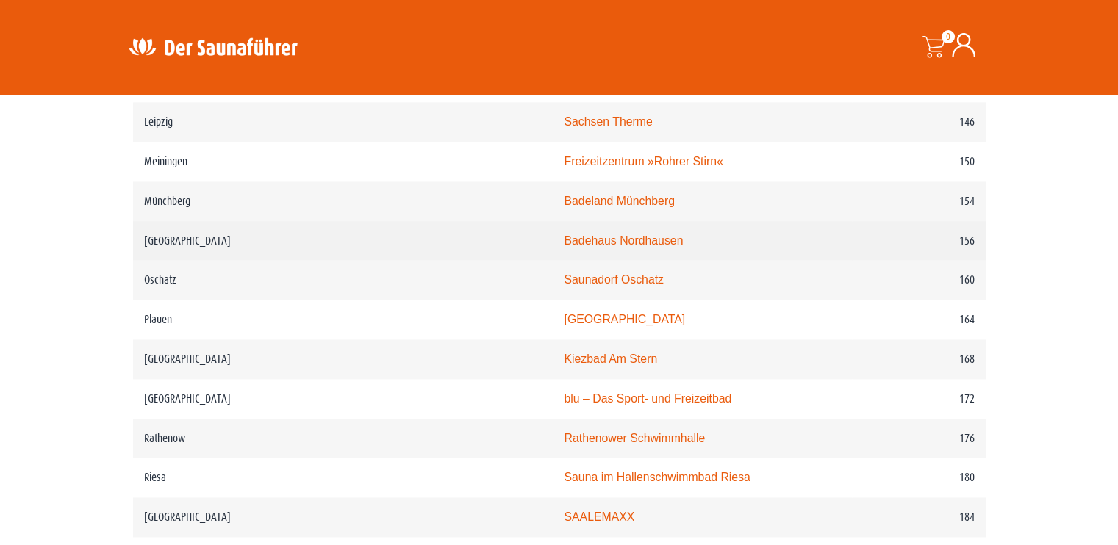
click at [564, 234] on link "Badehaus Nordhausen" at bounding box center [623, 240] width 119 height 12
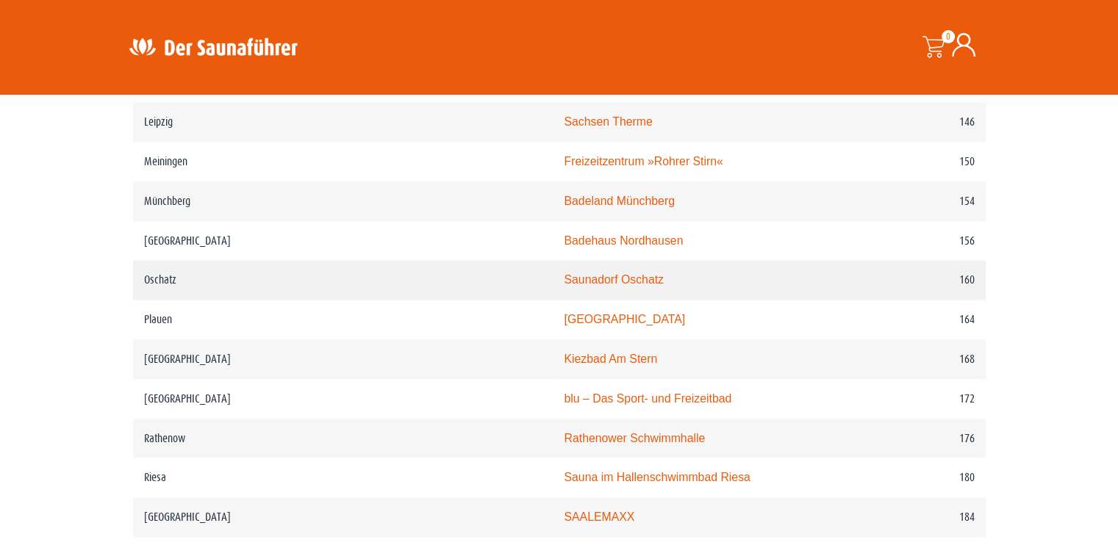
click at [564, 273] on link "Saunadorf Oschatz" at bounding box center [614, 279] width 100 height 12
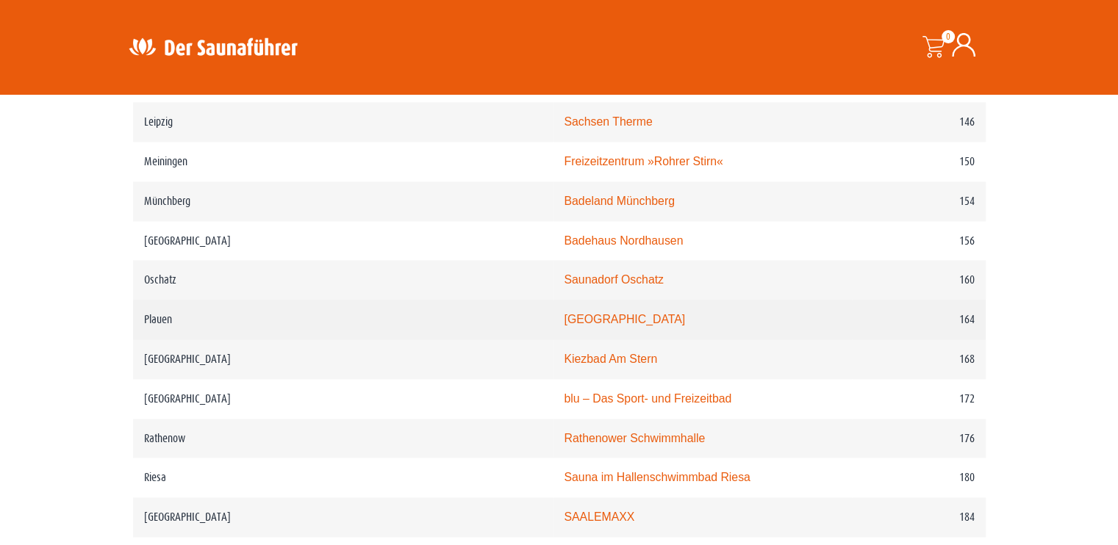
click at [564, 313] on link "Hotel Alexandra" at bounding box center [624, 319] width 121 height 12
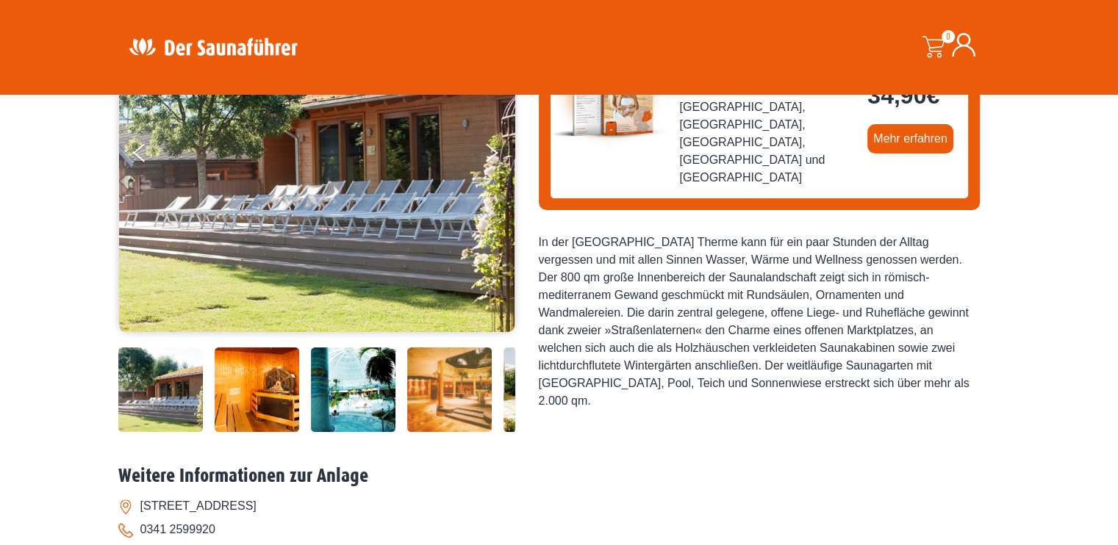
scroll to position [294, 0]
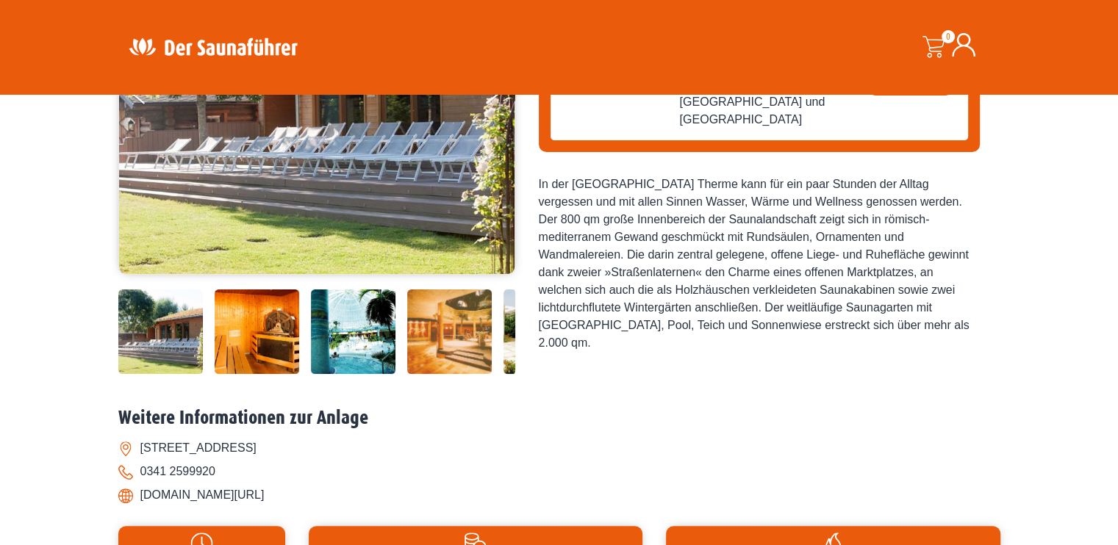
click at [420, 344] on img at bounding box center [449, 332] width 85 height 85
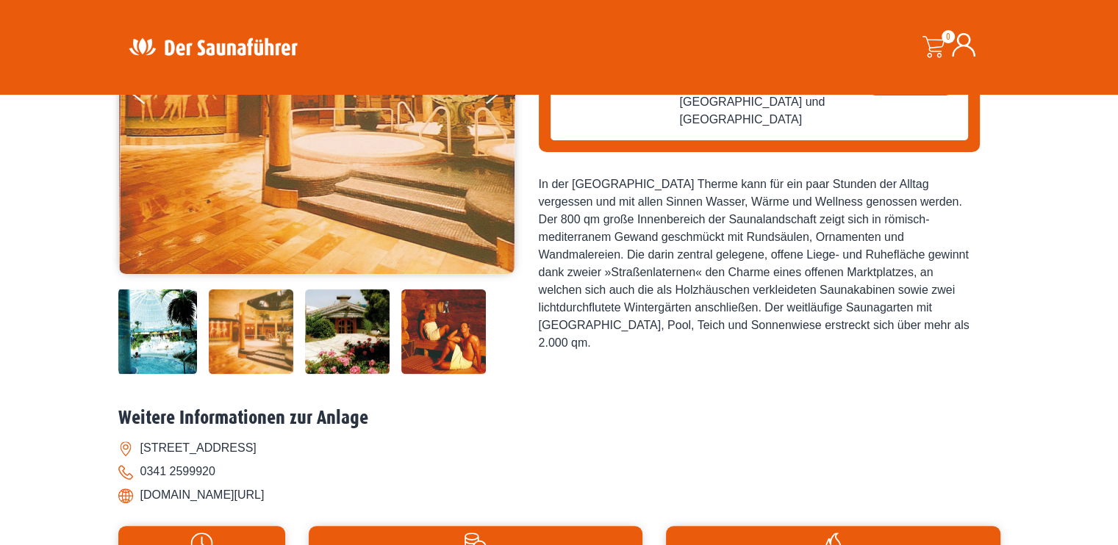
click at [428, 326] on img at bounding box center [443, 332] width 85 height 85
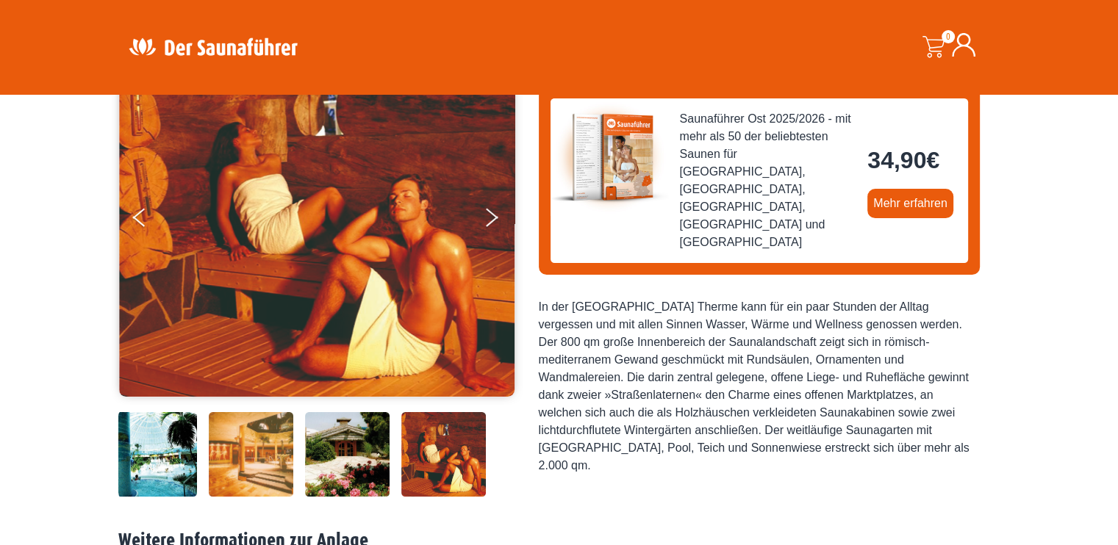
scroll to position [147, 0]
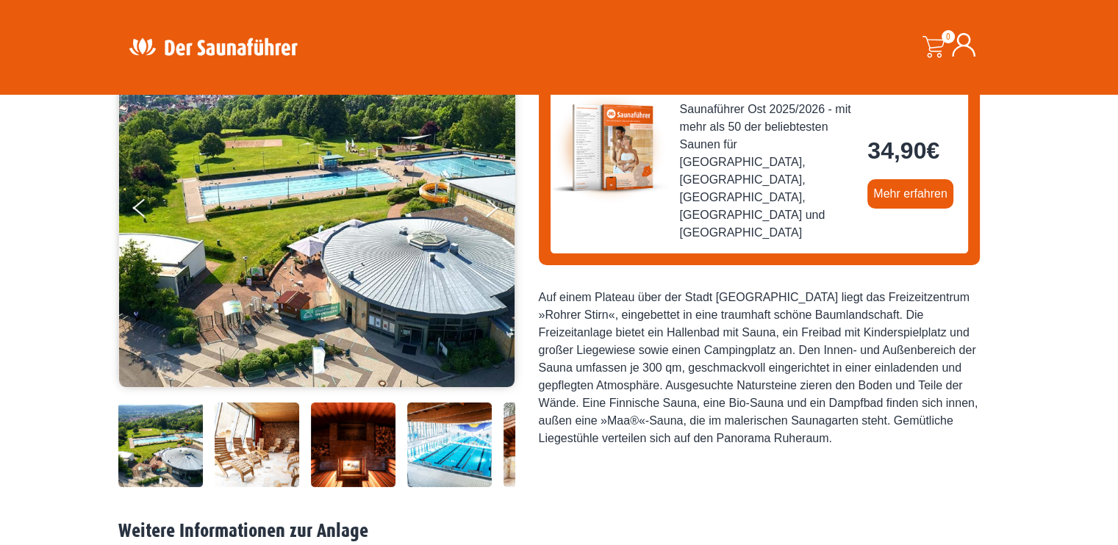
scroll to position [220, 0]
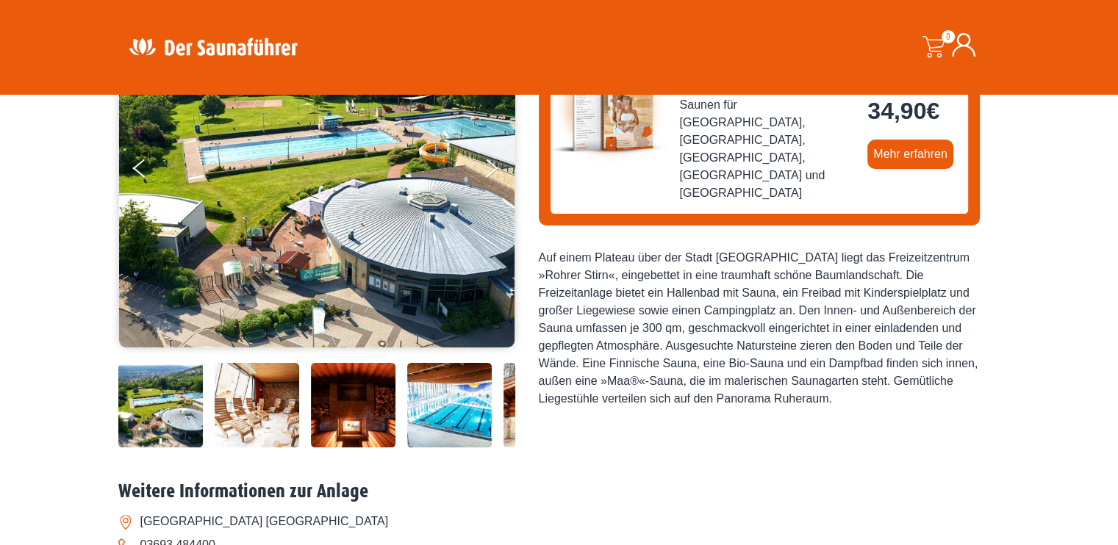
click at [345, 433] on img at bounding box center [353, 405] width 85 height 85
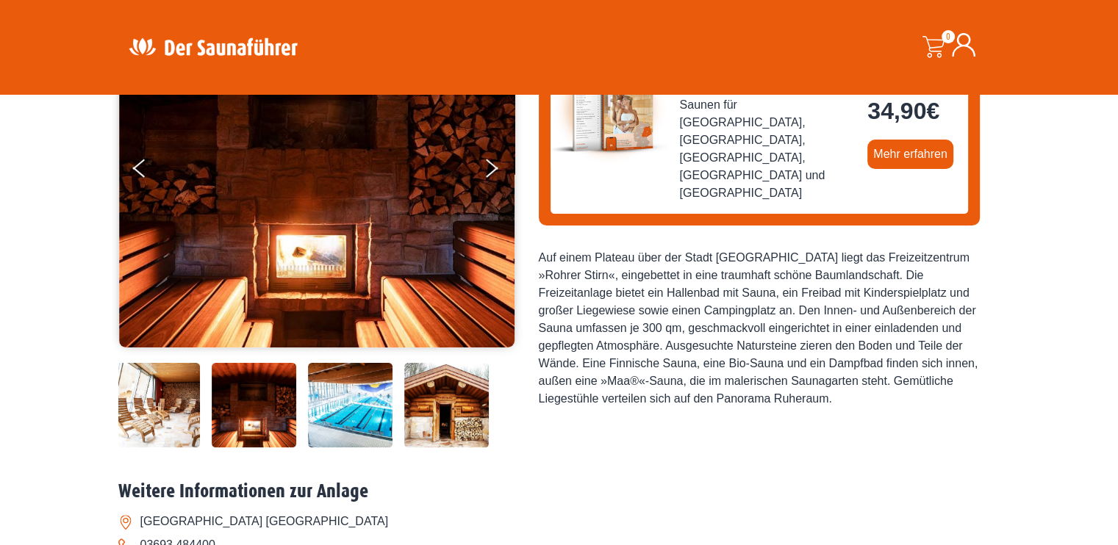
click at [459, 402] on img at bounding box center [446, 405] width 85 height 85
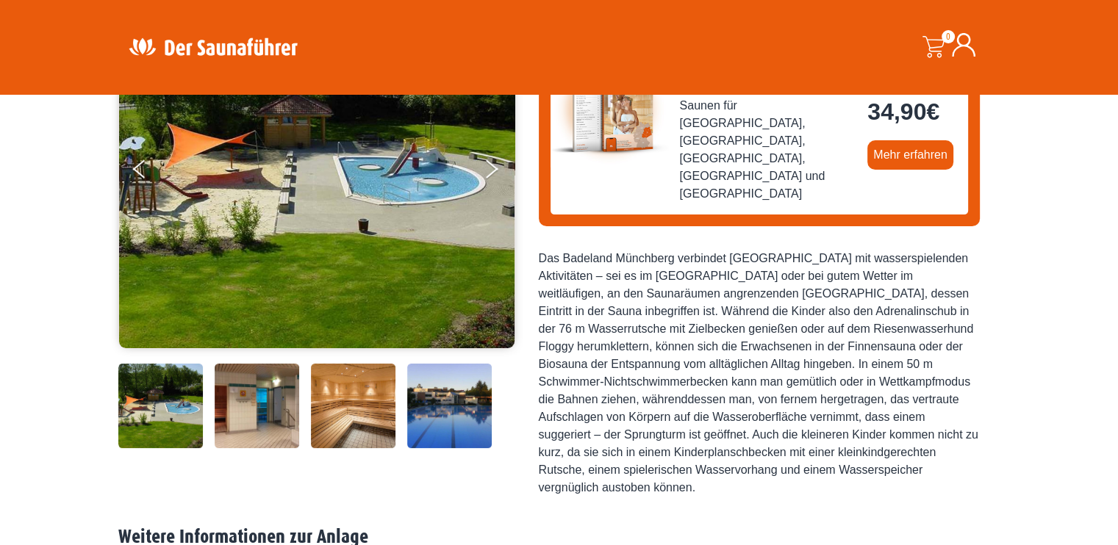
scroll to position [220, 0]
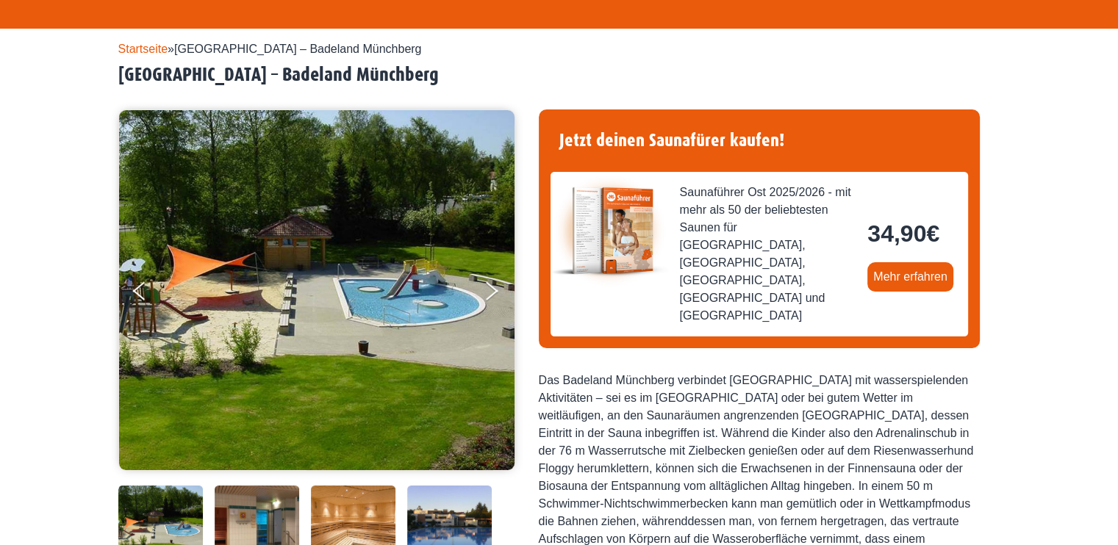
scroll to position [220, 0]
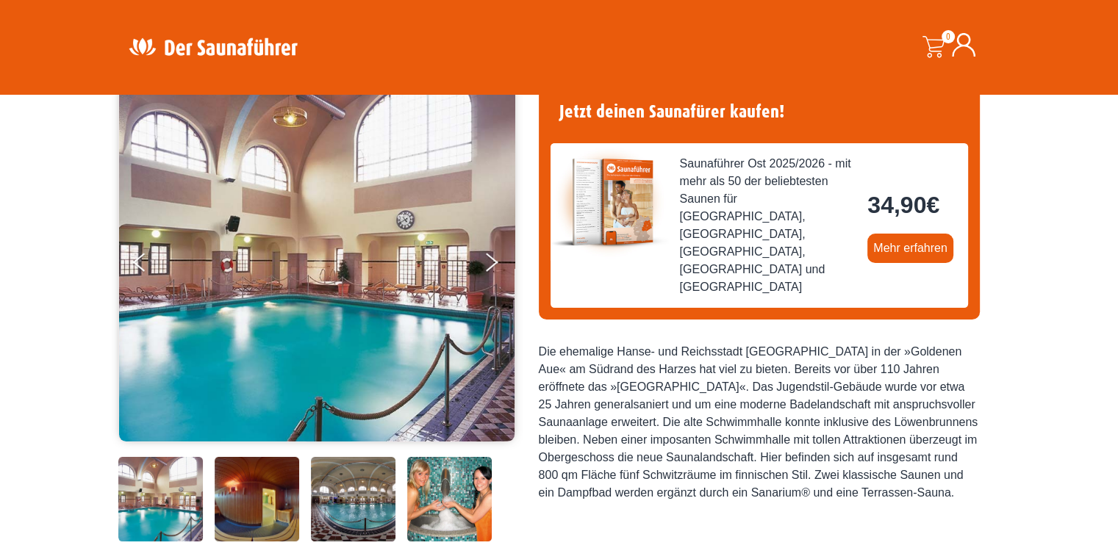
scroll to position [294, 0]
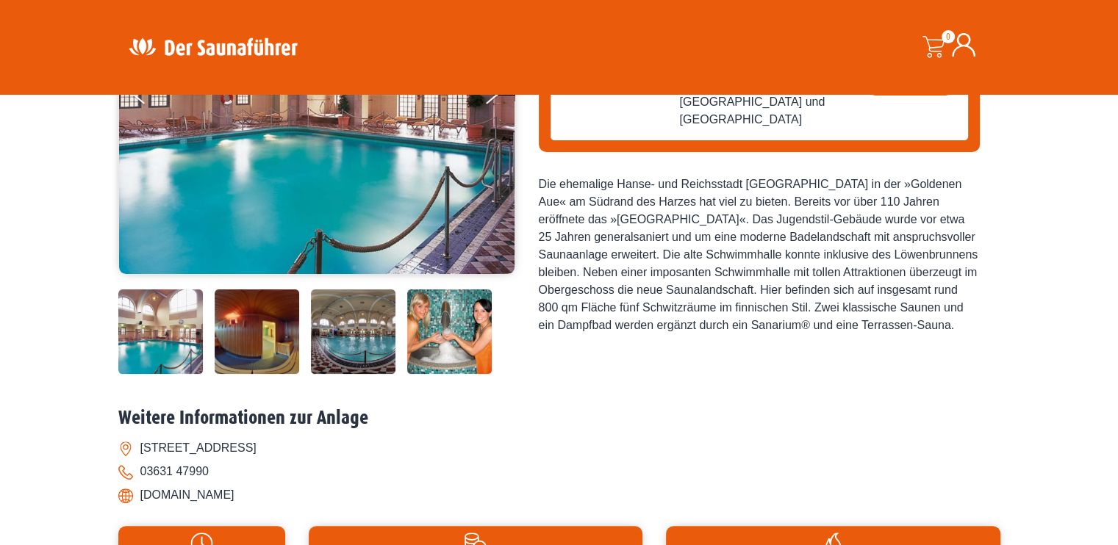
click at [454, 340] on img at bounding box center [449, 332] width 85 height 85
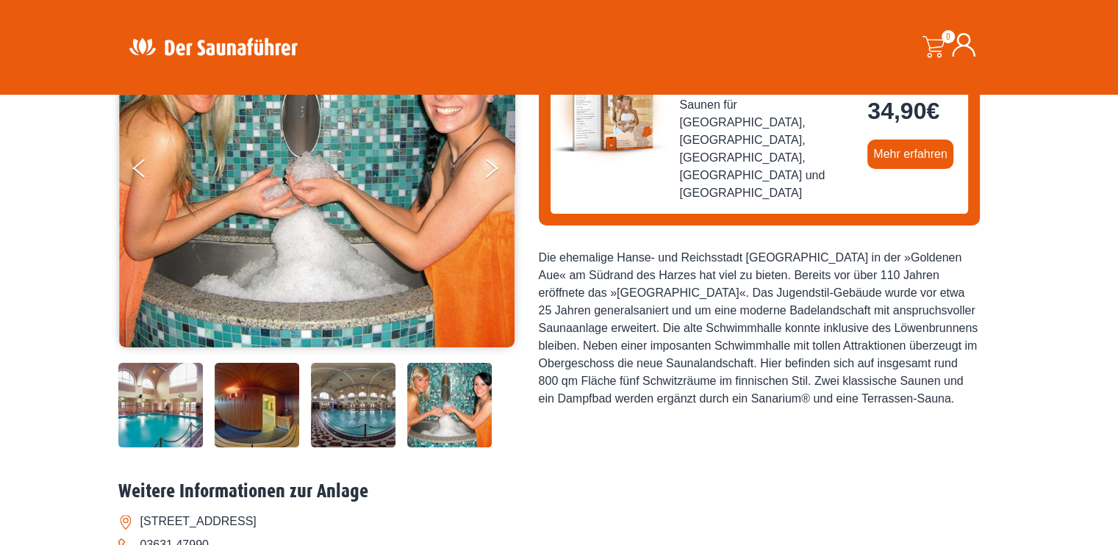
scroll to position [73, 0]
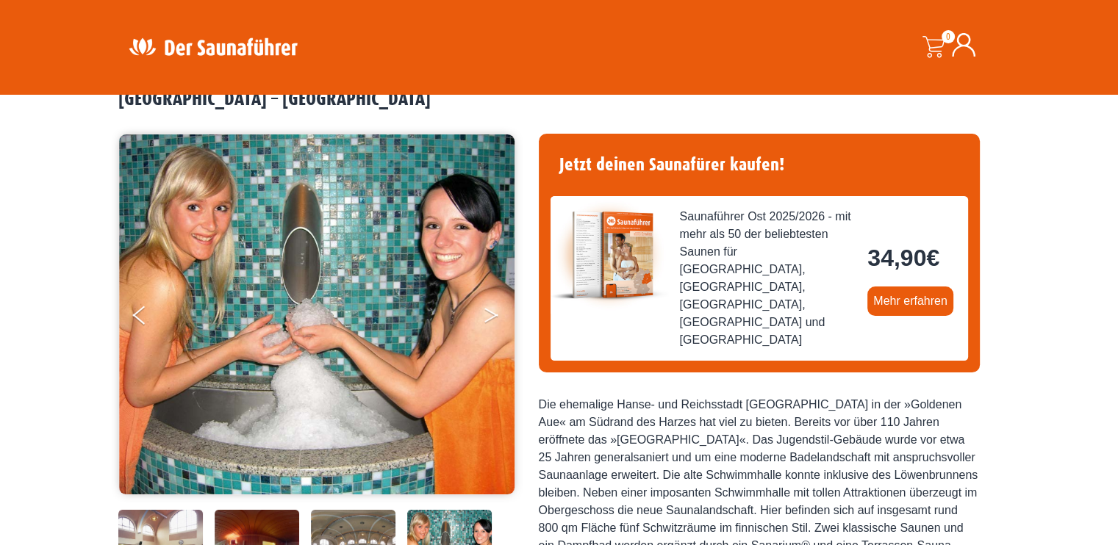
click at [488, 309] on icon "Next" at bounding box center [490, 312] width 13 height 9
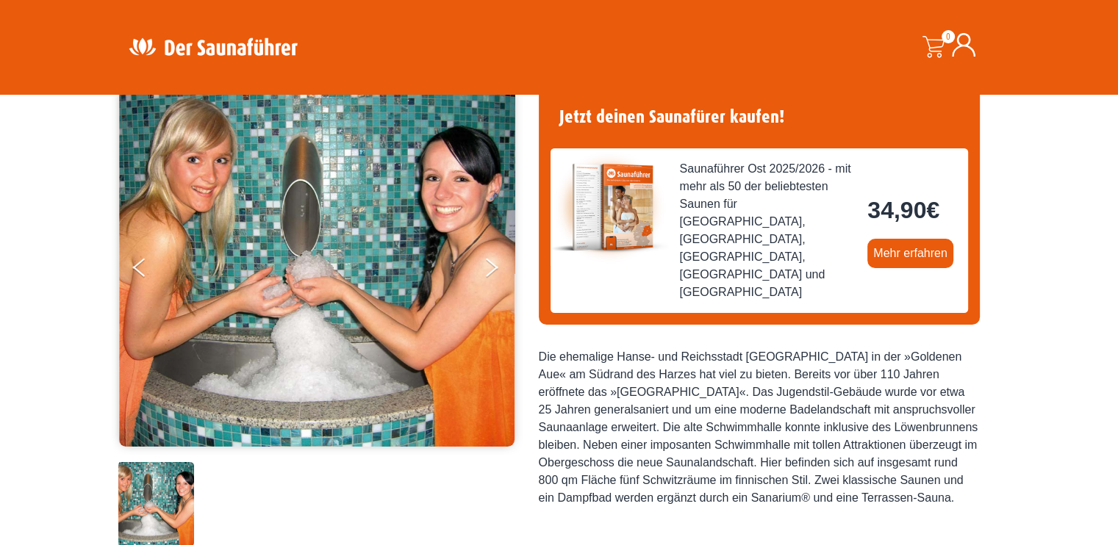
scroll to position [147, 0]
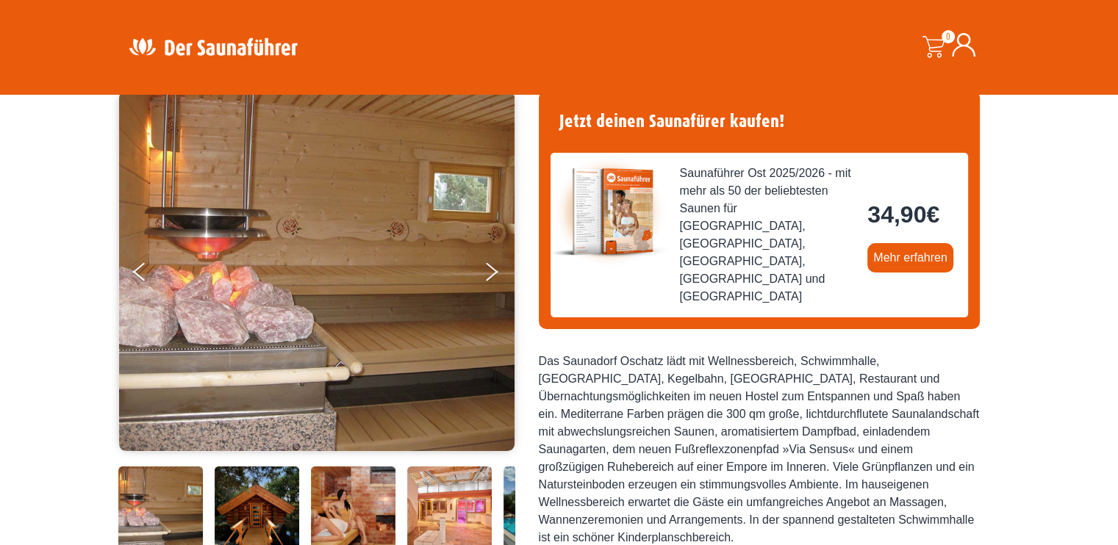
scroll to position [294, 0]
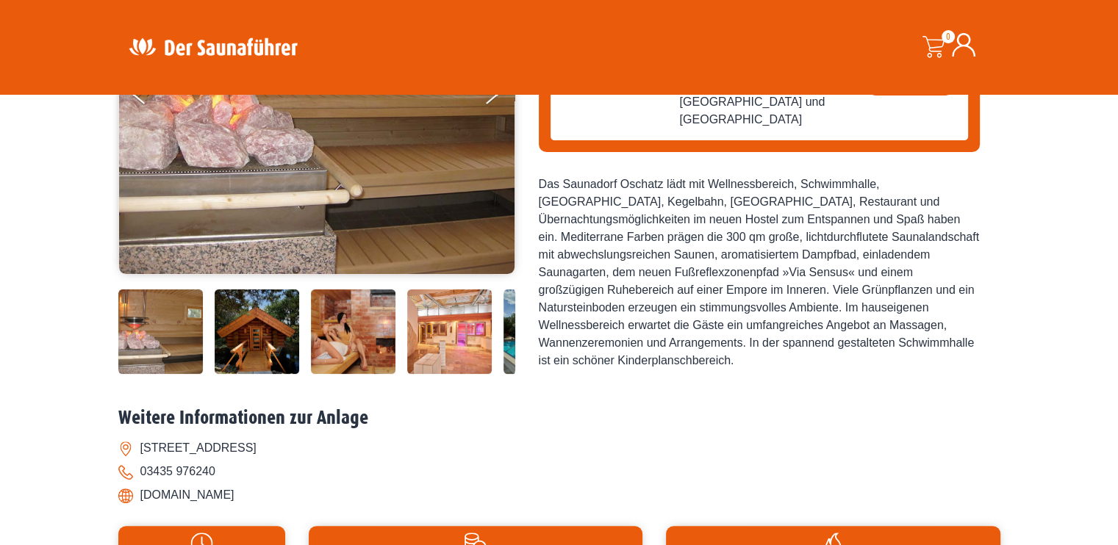
click at [341, 337] on img at bounding box center [353, 332] width 85 height 85
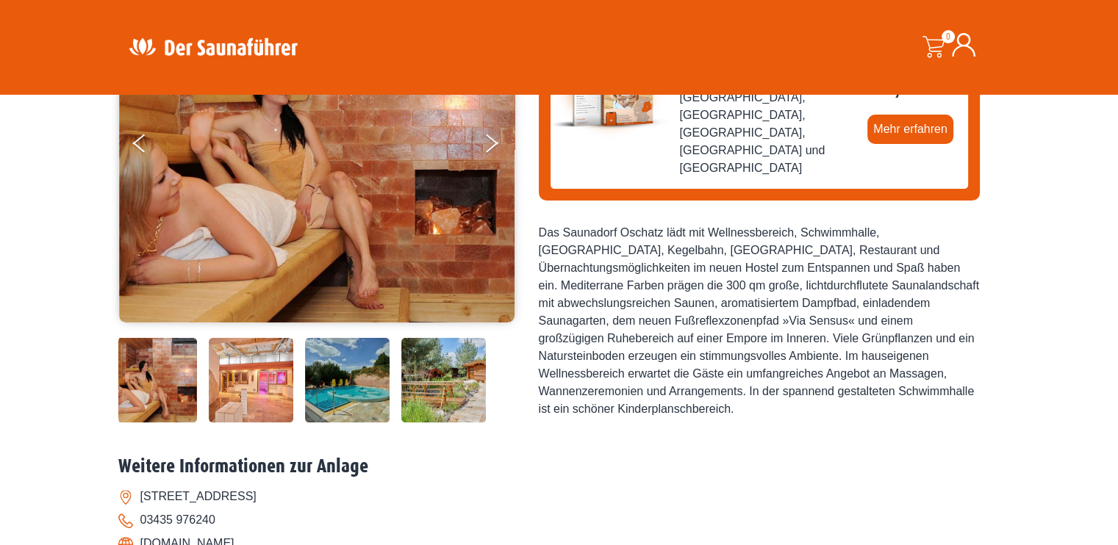
scroll to position [220, 0]
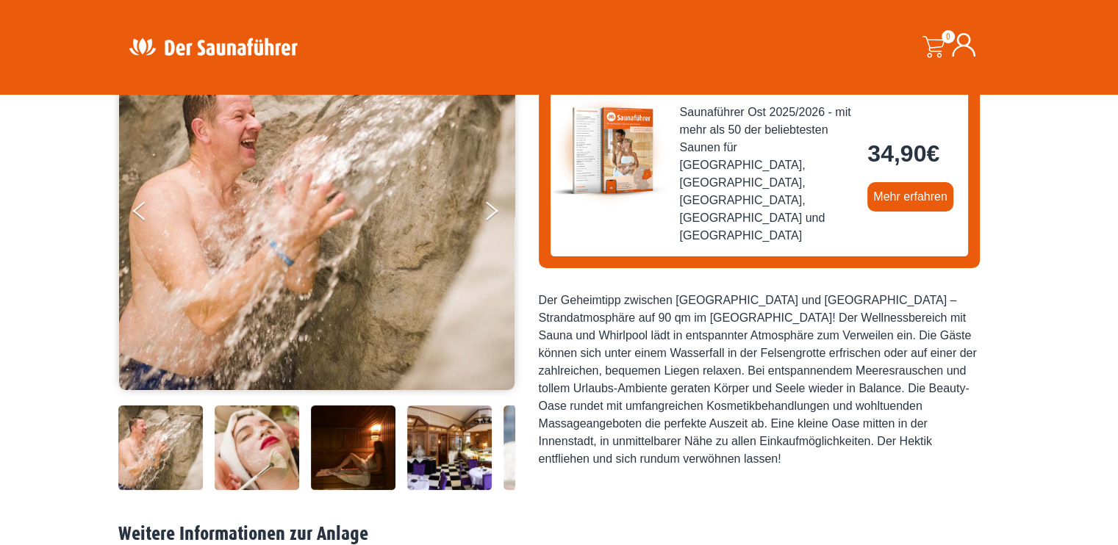
scroll to position [220, 0]
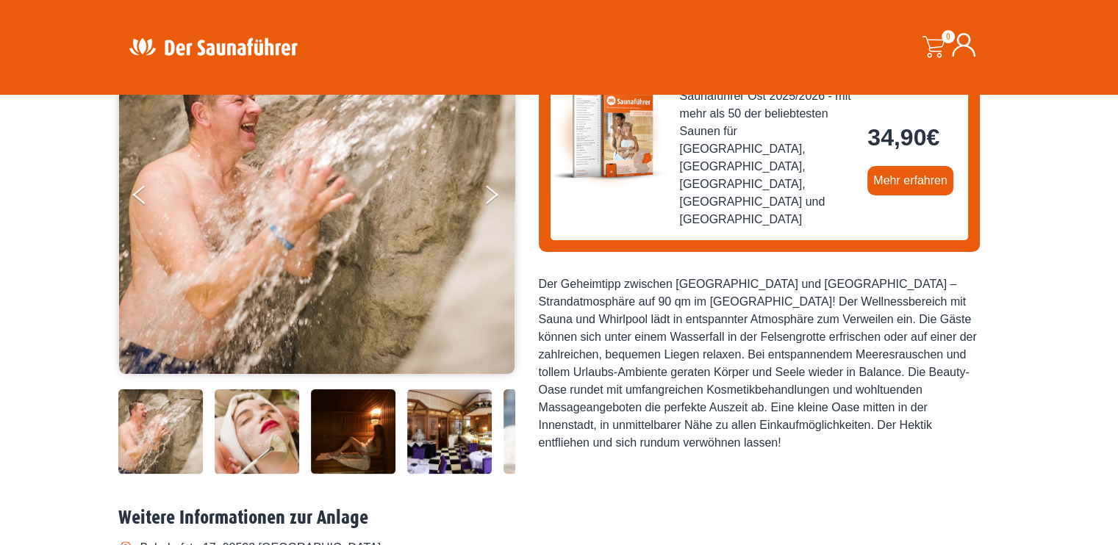
scroll to position [220, 0]
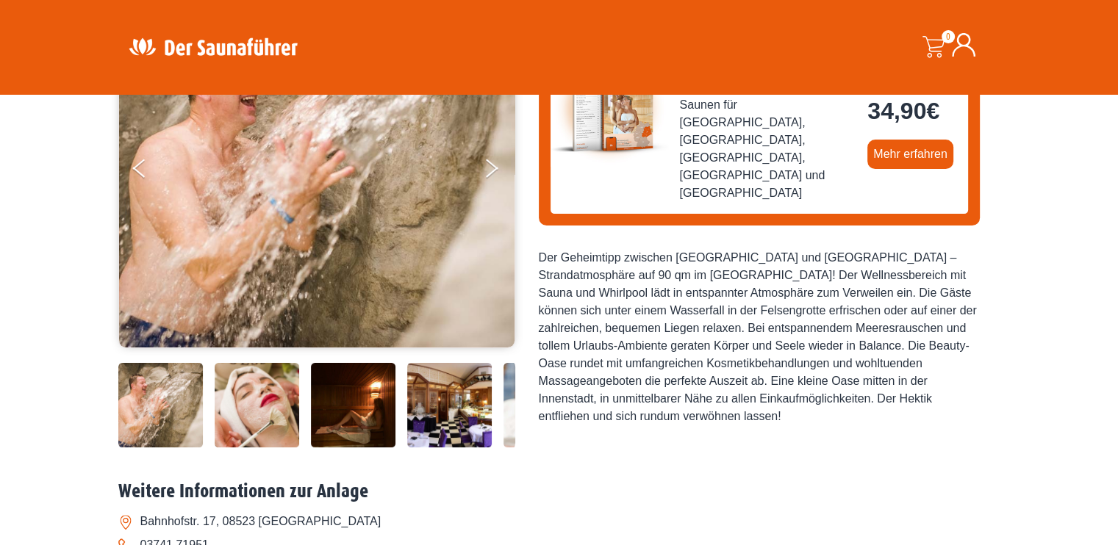
click at [445, 411] on img at bounding box center [449, 405] width 85 height 85
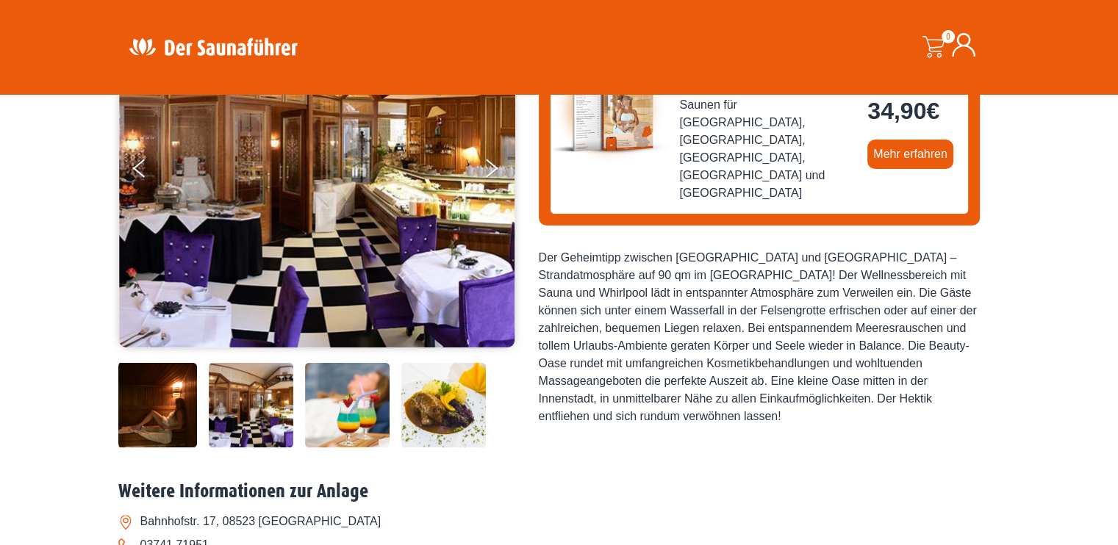
click at [417, 399] on img at bounding box center [443, 405] width 85 height 85
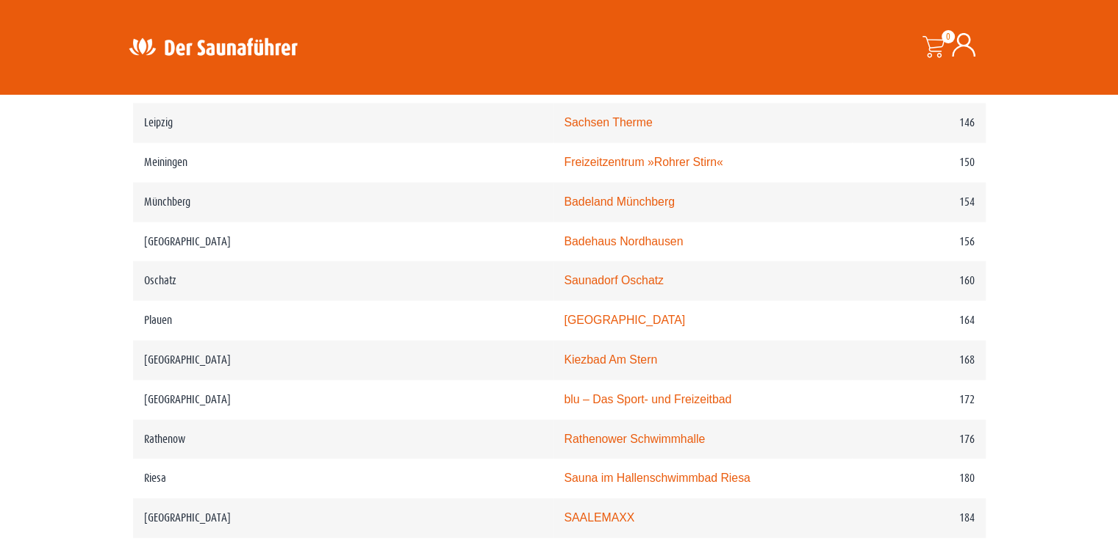
scroll to position [2049, 0]
click at [564, 353] on link "Kiezbad Am Stern" at bounding box center [610, 359] width 93 height 12
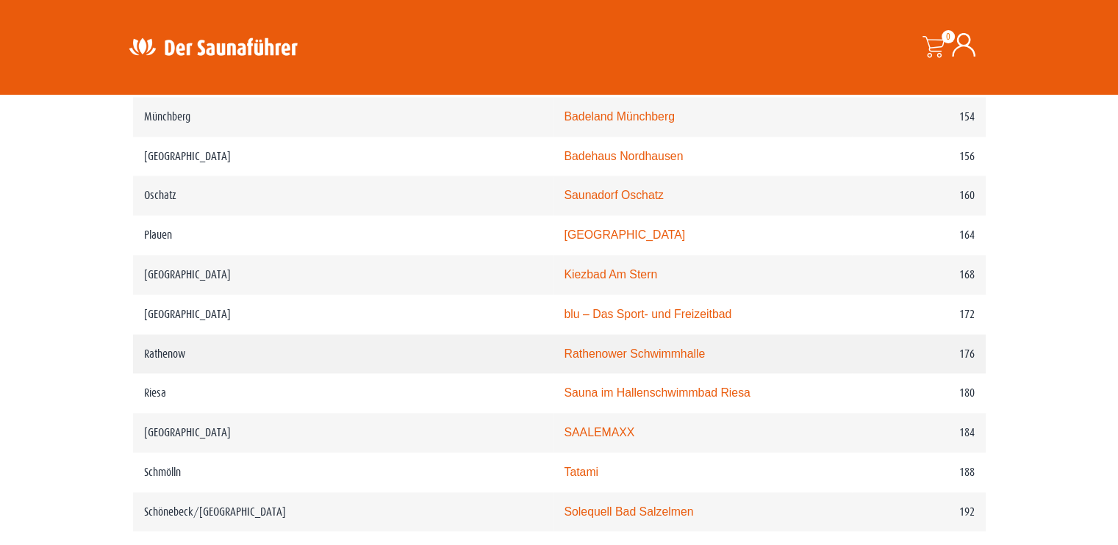
scroll to position [2196, 0]
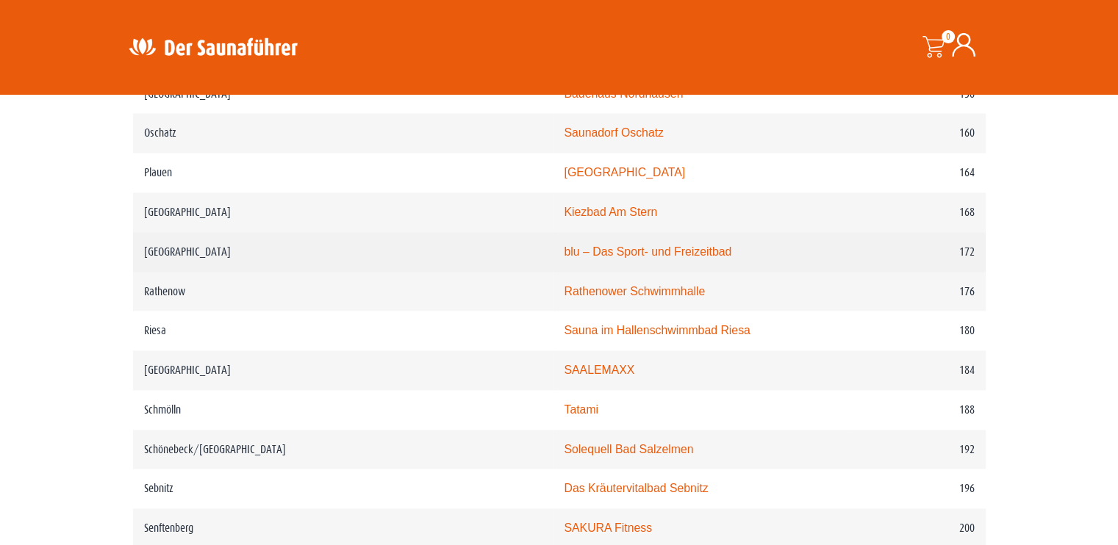
click at [564, 245] on link "blu – Das Sport- und Freizeitbad" at bounding box center [648, 251] width 168 height 12
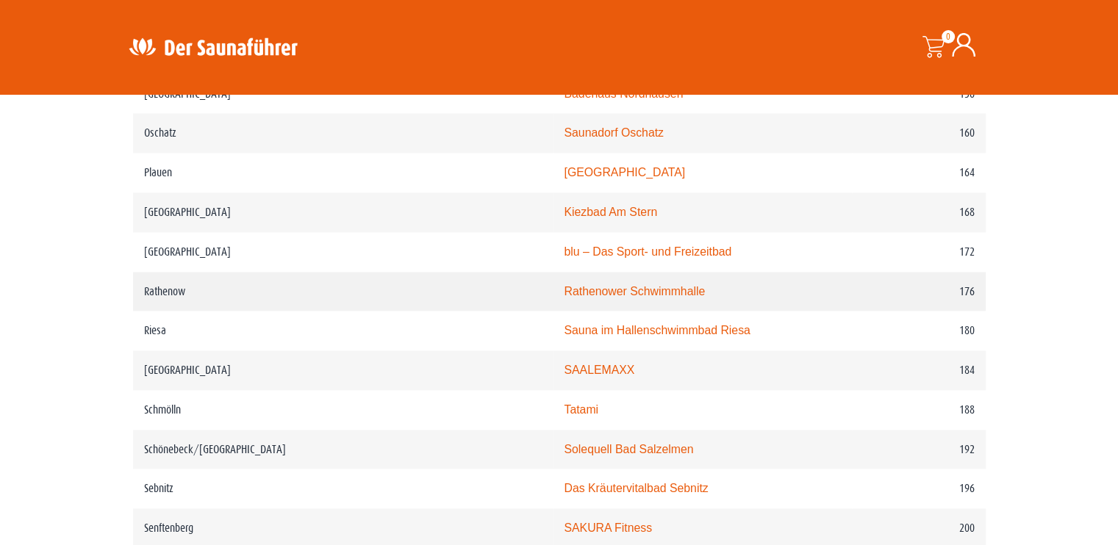
click at [564, 285] on link "Rathenower Schwimmhalle" at bounding box center [634, 291] width 141 height 12
click at [564, 364] on link "SAALEMAXX" at bounding box center [599, 370] width 71 height 12
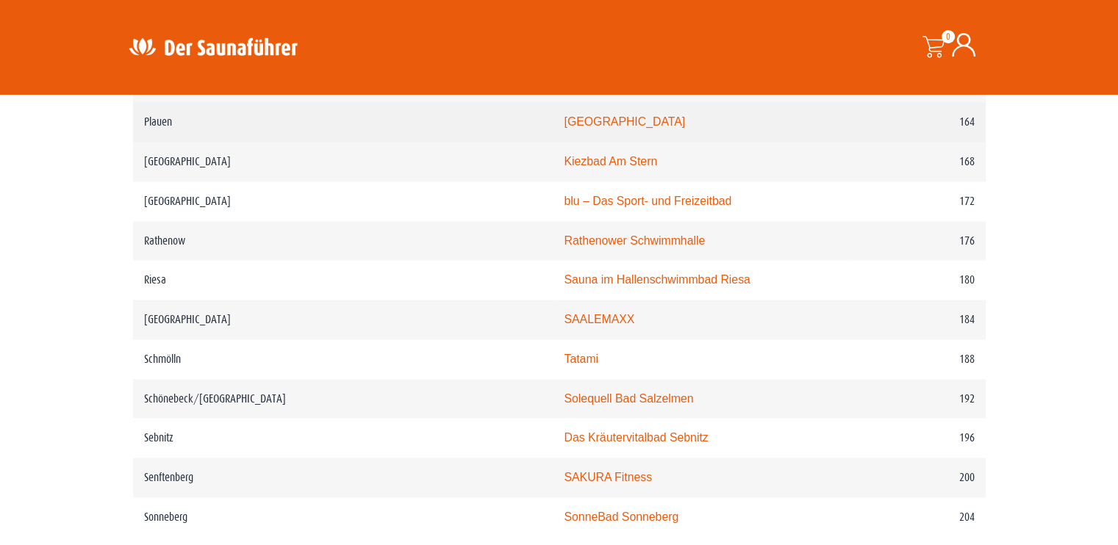
scroll to position [2269, 0]
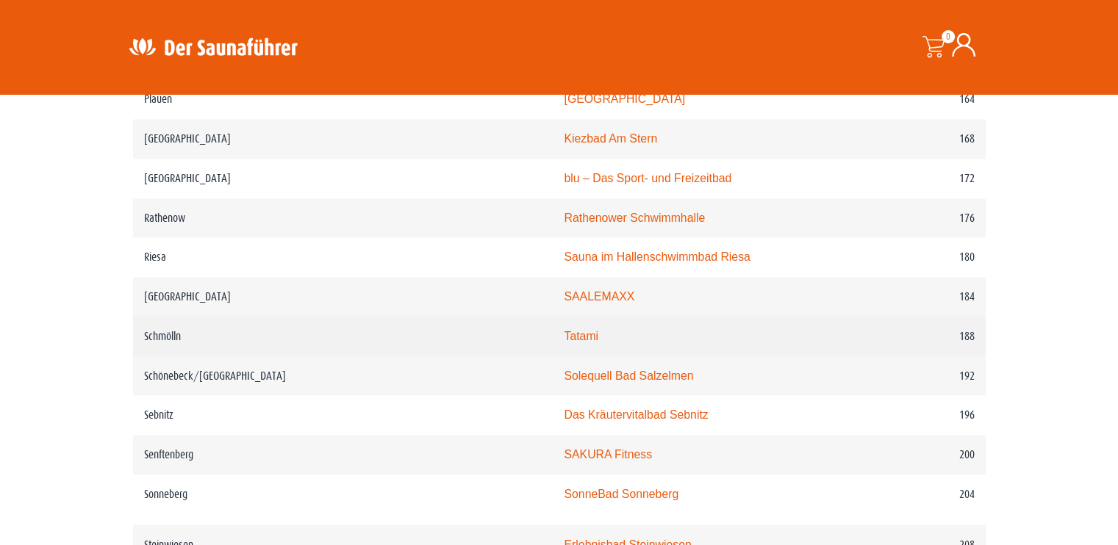
click at [564, 330] on link "Tatami" at bounding box center [581, 336] width 35 height 12
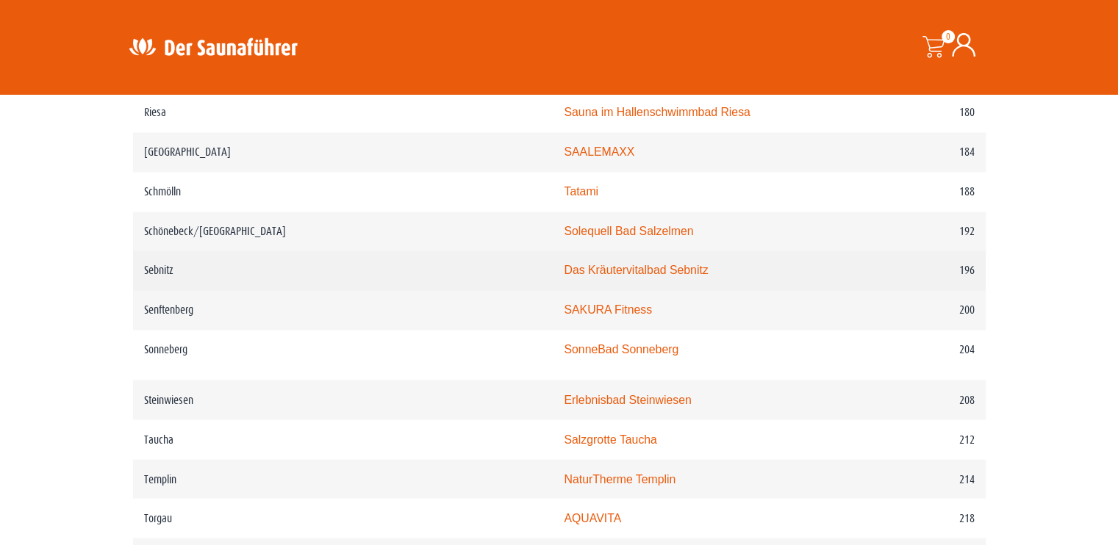
scroll to position [2416, 0]
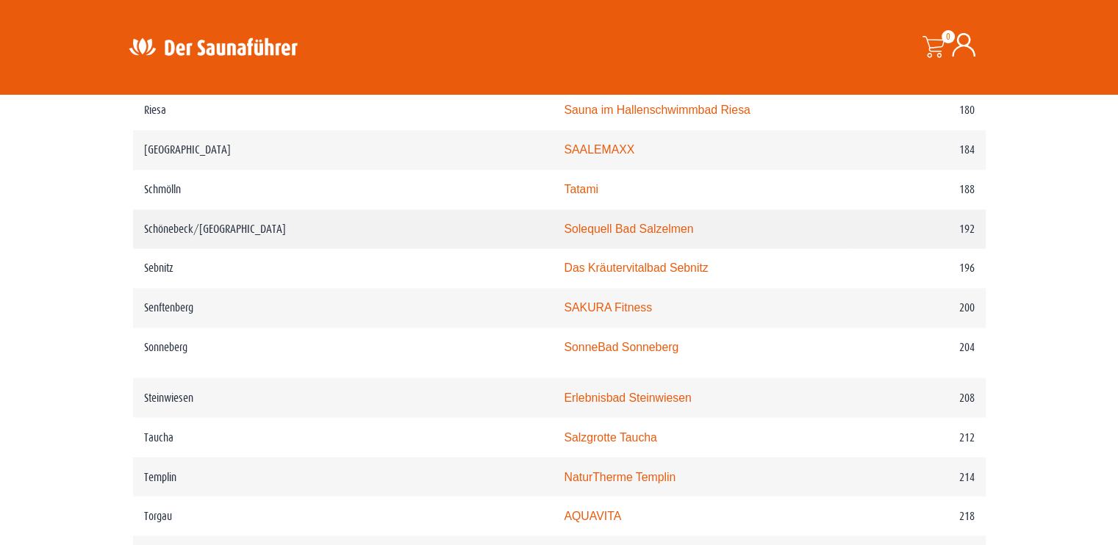
click at [553, 209] on td "Solequell Bad Salzelmen" at bounding box center [702, 229] width 299 height 40
click at [580, 223] on link "Solequell Bad Salzelmen" at bounding box center [628, 229] width 129 height 12
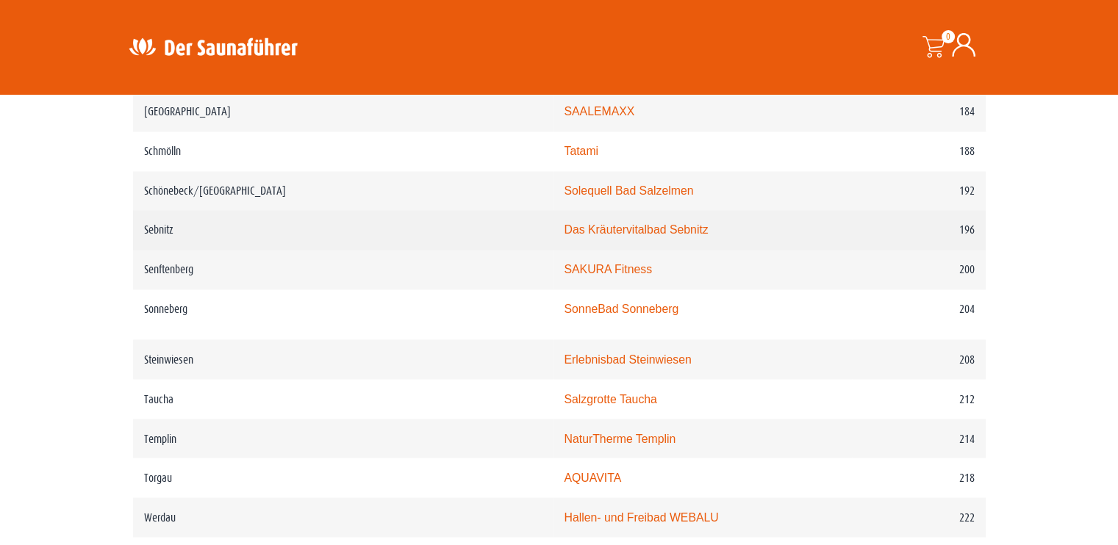
scroll to position [2490, 0]
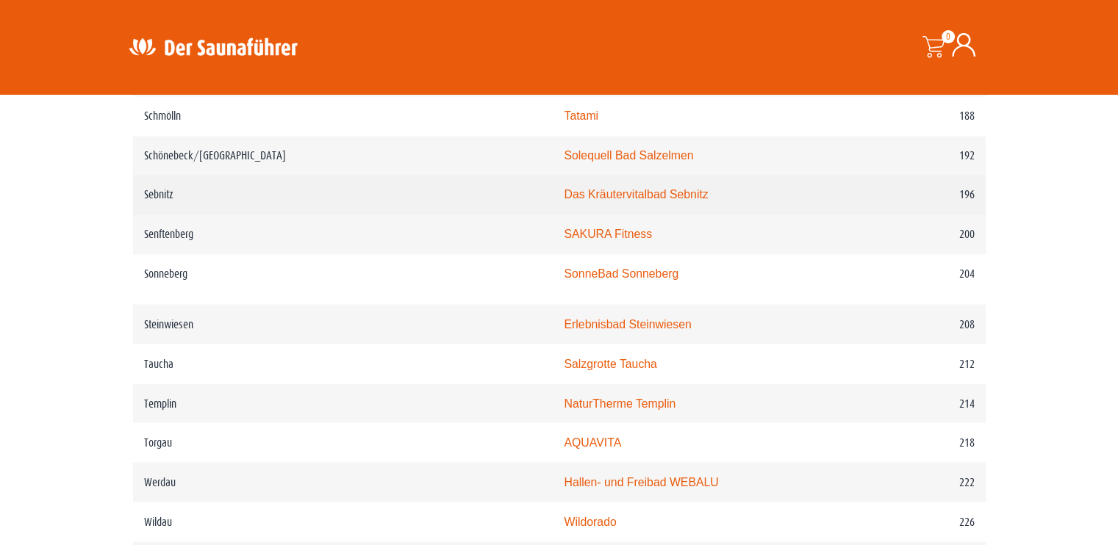
click at [564, 188] on link "Das Kräutervitalbad Sebnitz" at bounding box center [636, 194] width 144 height 12
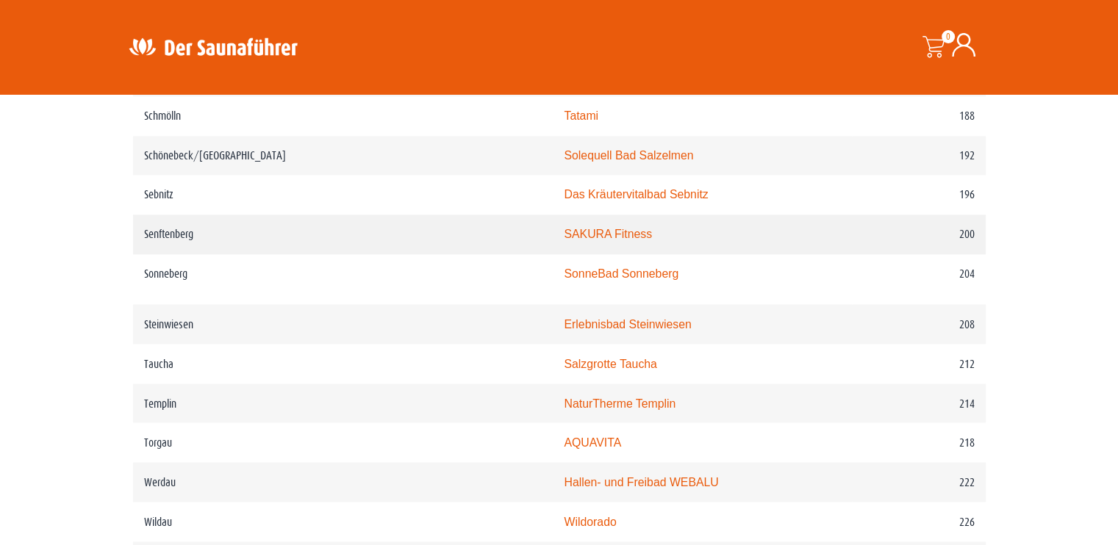
click at [564, 228] on link "SAKURA Fitness" at bounding box center [608, 234] width 88 height 12
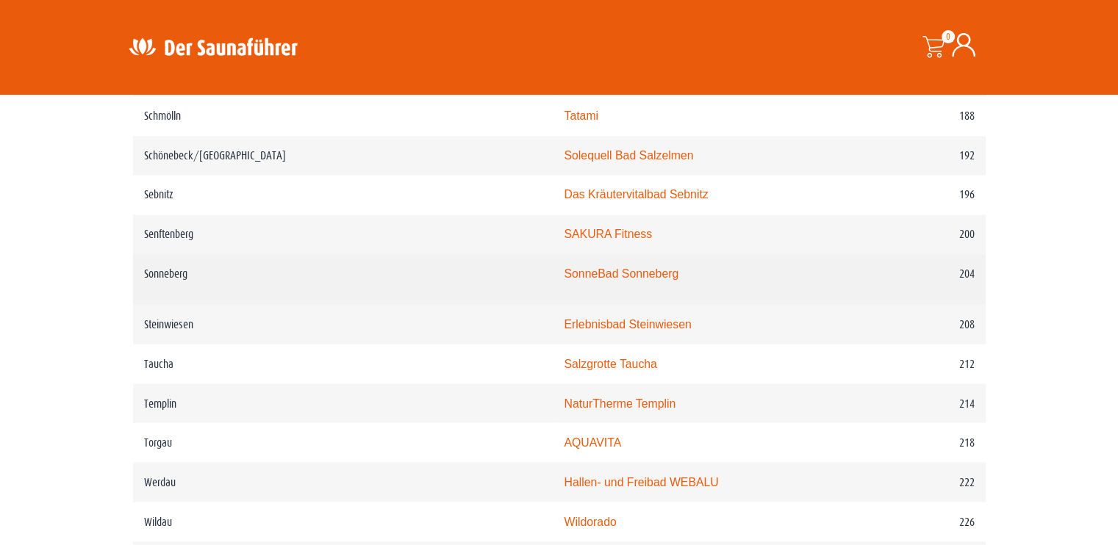
click at [564, 267] on link "SonneBad Sonneberg" at bounding box center [621, 273] width 115 height 12
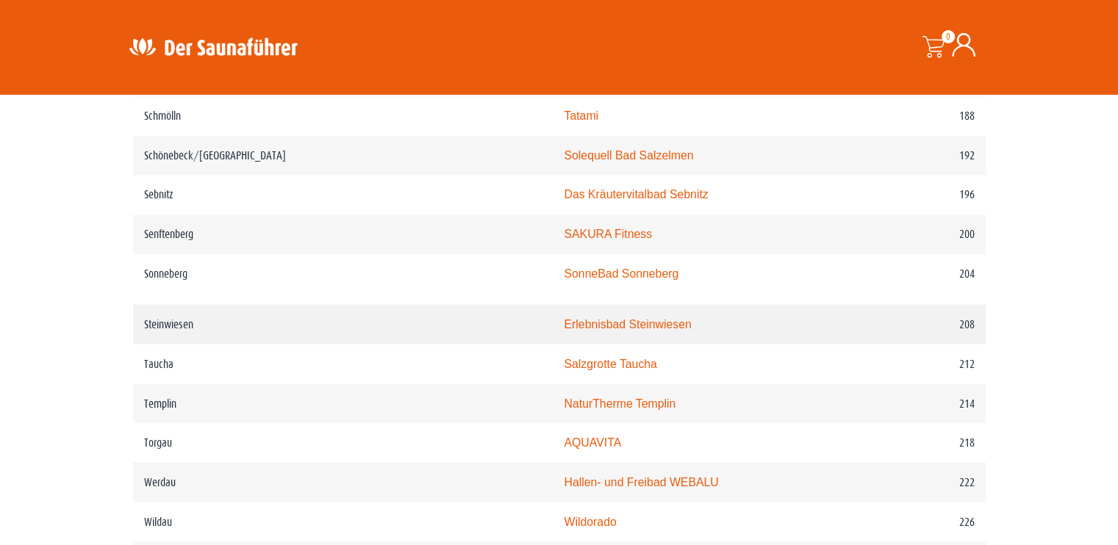
click at [564, 317] on link "Erlebnisbad Steinwiesen" at bounding box center [627, 323] width 127 height 12
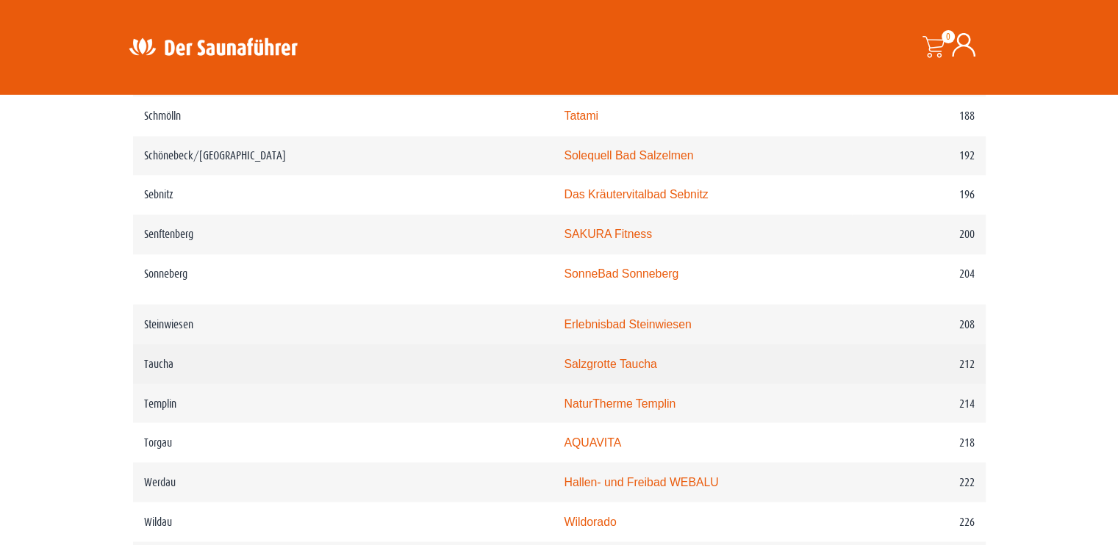
click at [564, 357] on link "Salzgrotte Taucha" at bounding box center [610, 363] width 93 height 12
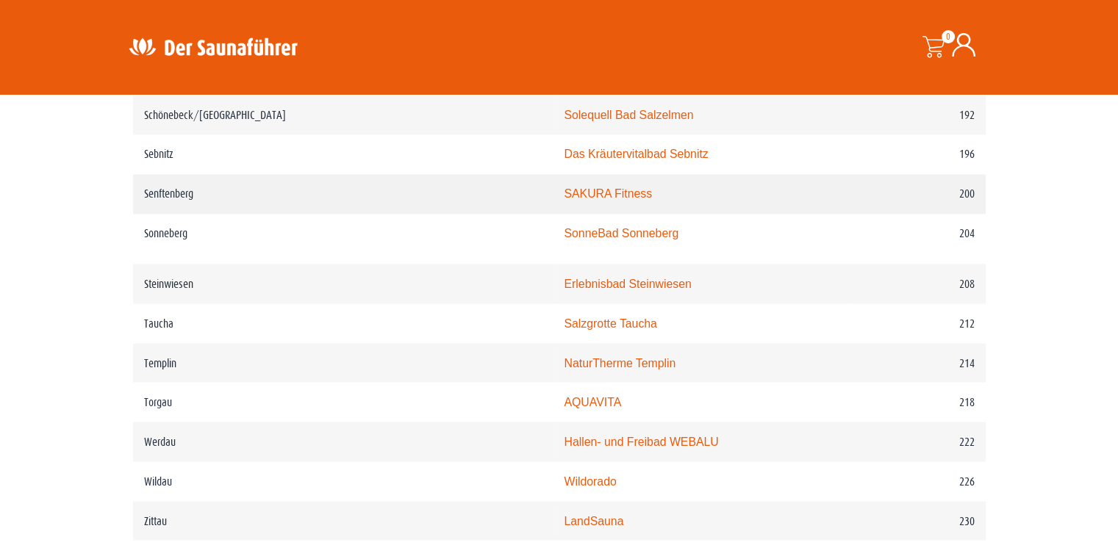
scroll to position [2563, 0]
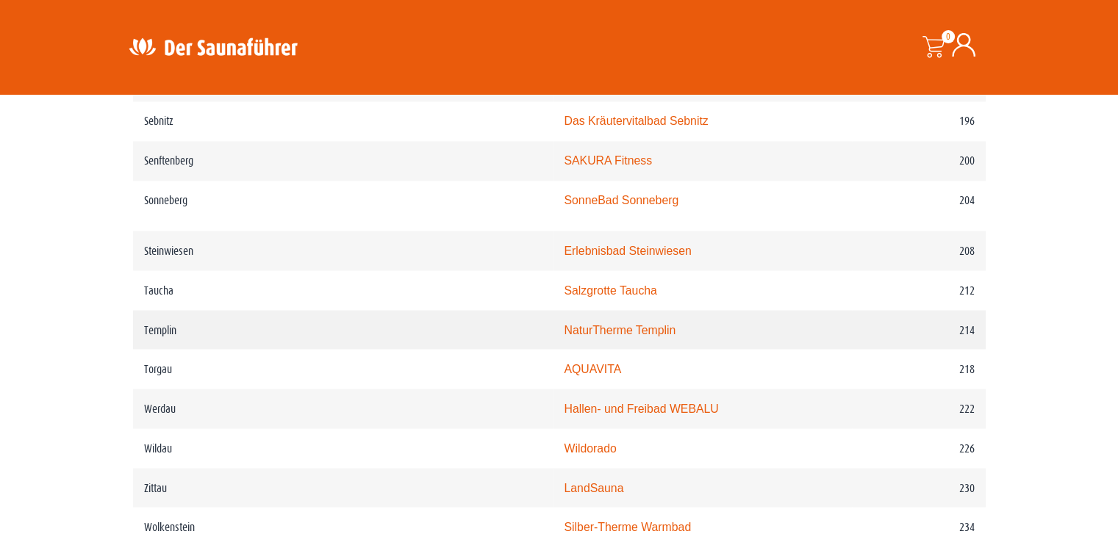
click at [564, 323] on link "NaturTherme Templin" at bounding box center [620, 329] width 112 height 12
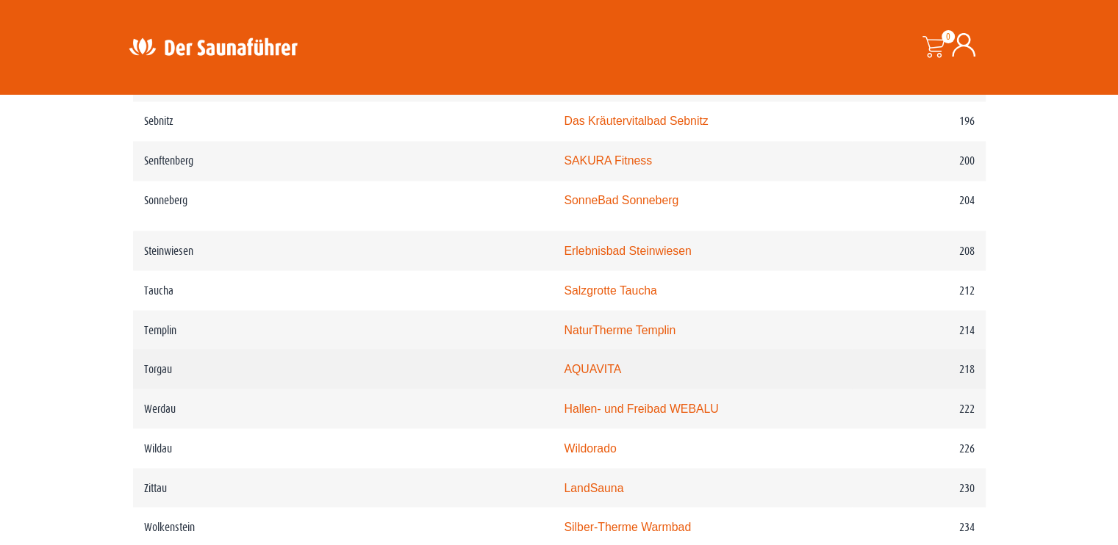
click at [564, 362] on link "AQUAVITA" at bounding box center [592, 368] width 57 height 12
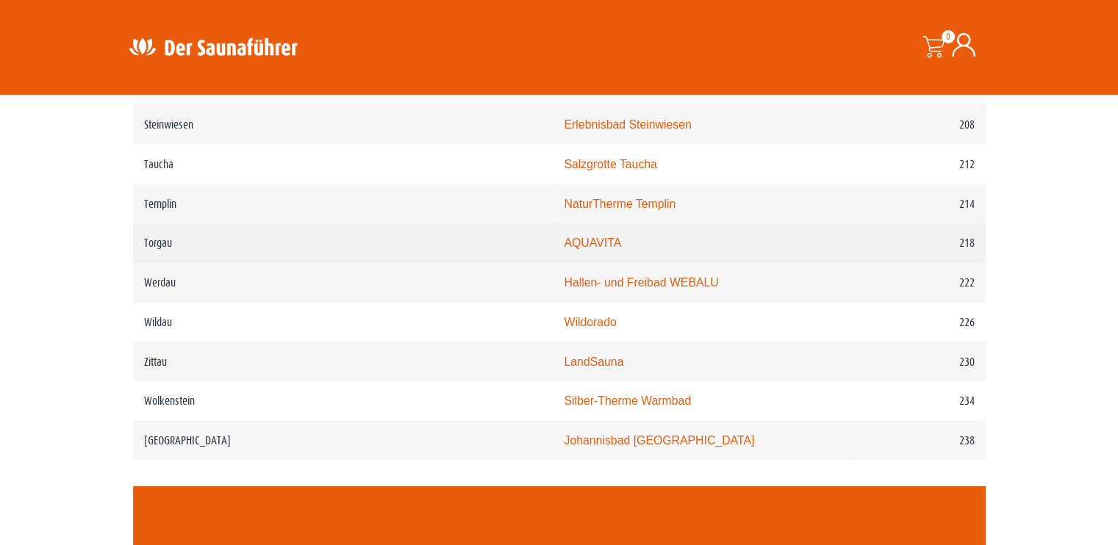
scroll to position [2710, 0]
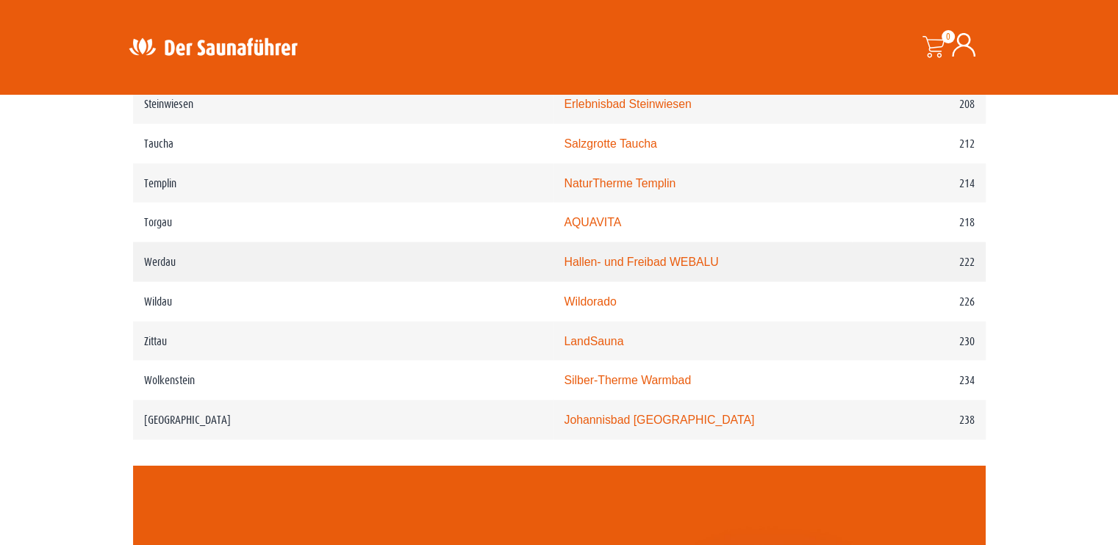
click at [597, 255] on link "Hallen- und Freibad WEBALU" at bounding box center [641, 261] width 154 height 12
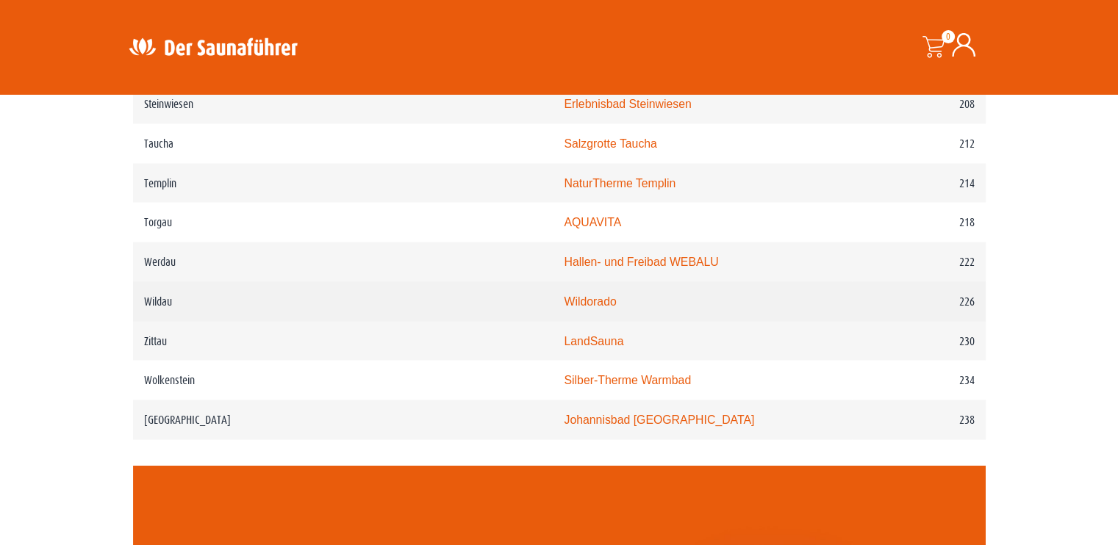
click at [564, 295] on link "Wildorado" at bounding box center [590, 301] width 52 height 12
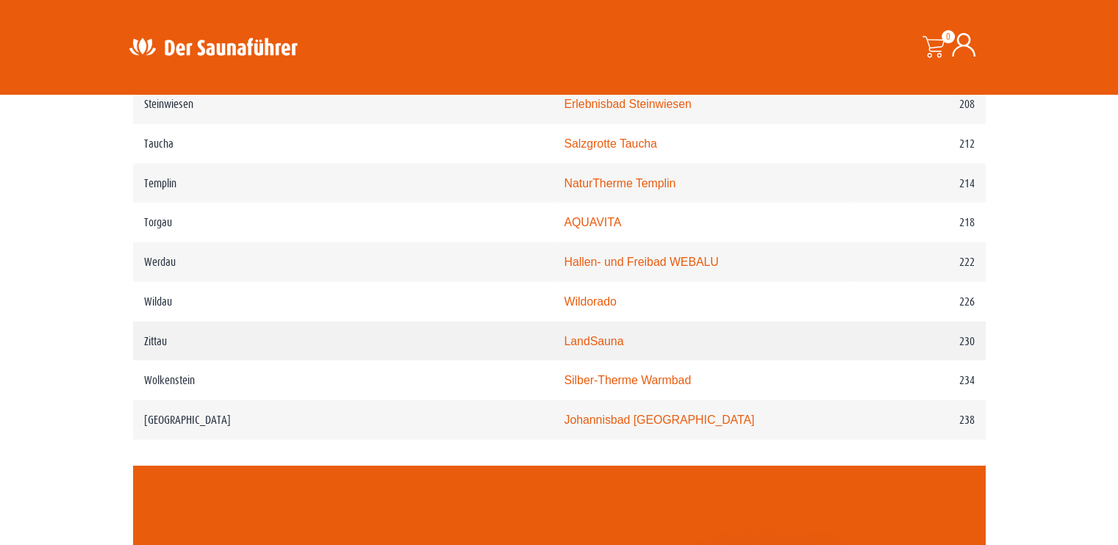
click at [553, 329] on td "LandSauna" at bounding box center [702, 341] width 299 height 40
click at [564, 334] on link "LandSauna" at bounding box center [594, 340] width 60 height 12
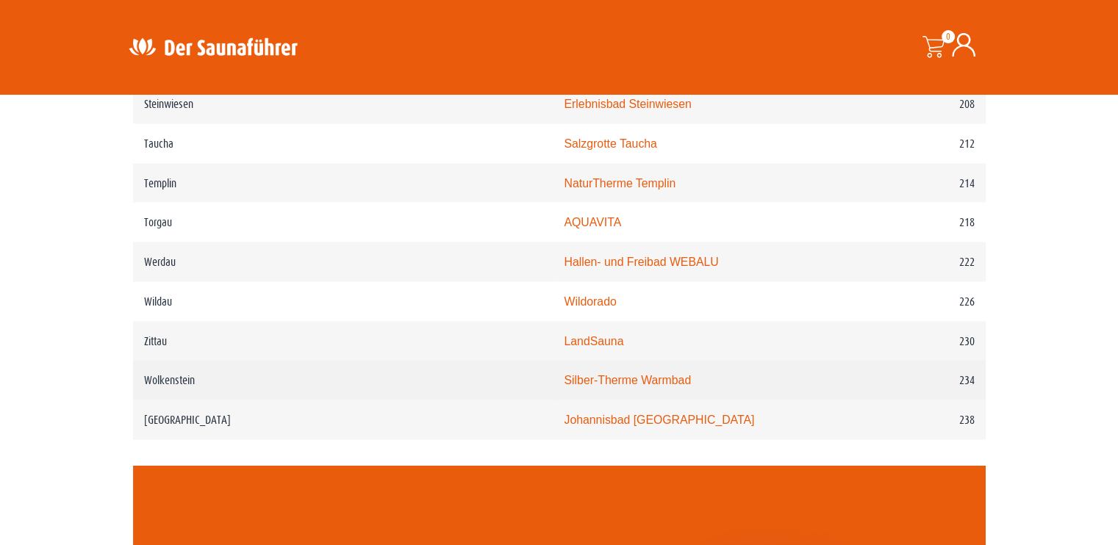
click at [564, 373] on link "Silber-Therme Warmbad" at bounding box center [627, 379] width 127 height 12
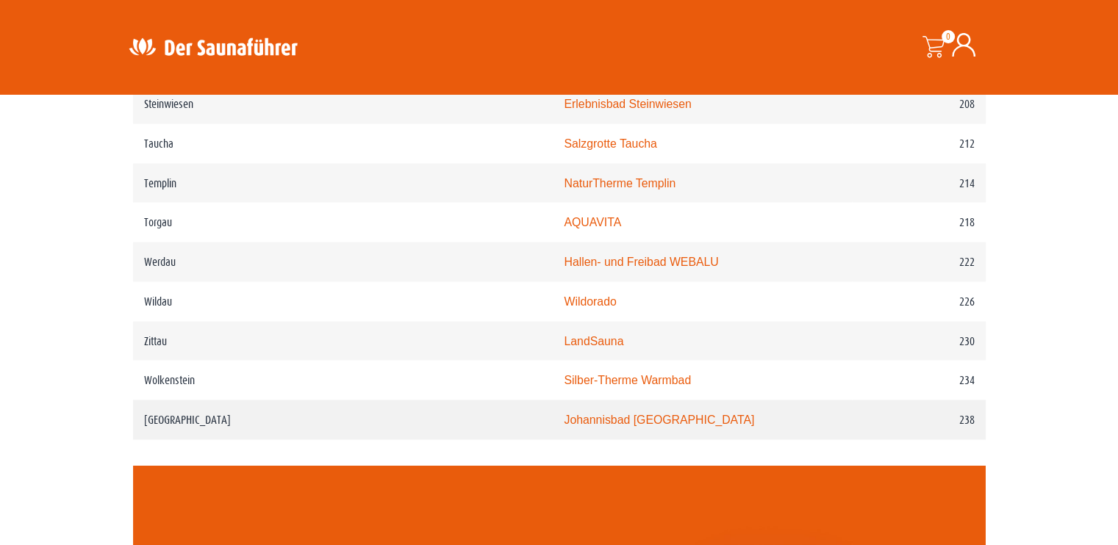
click at [564, 413] on link "Johannisbad Zwickau" at bounding box center [659, 419] width 190 height 12
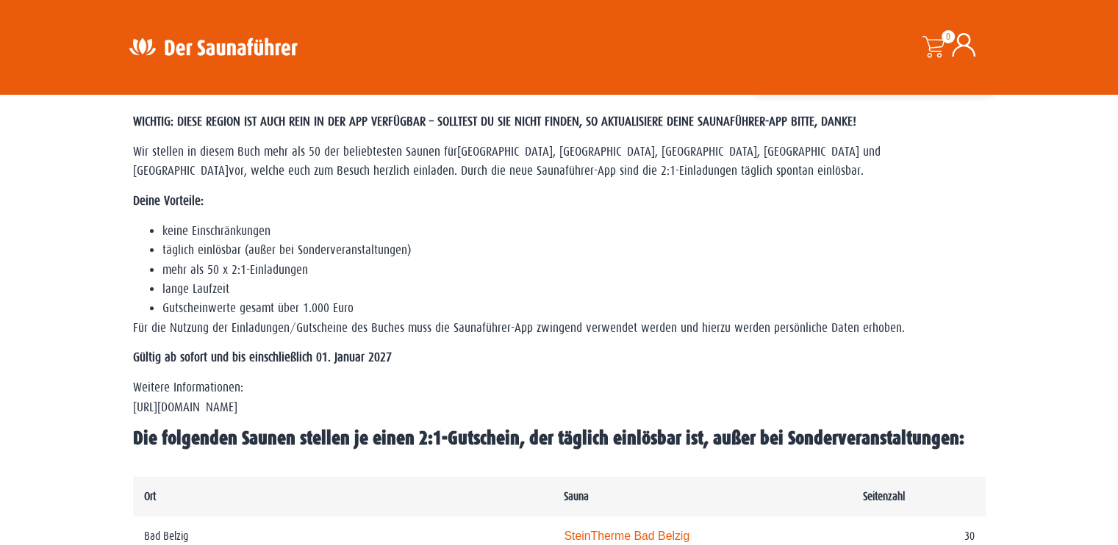
scroll to position [361, 0]
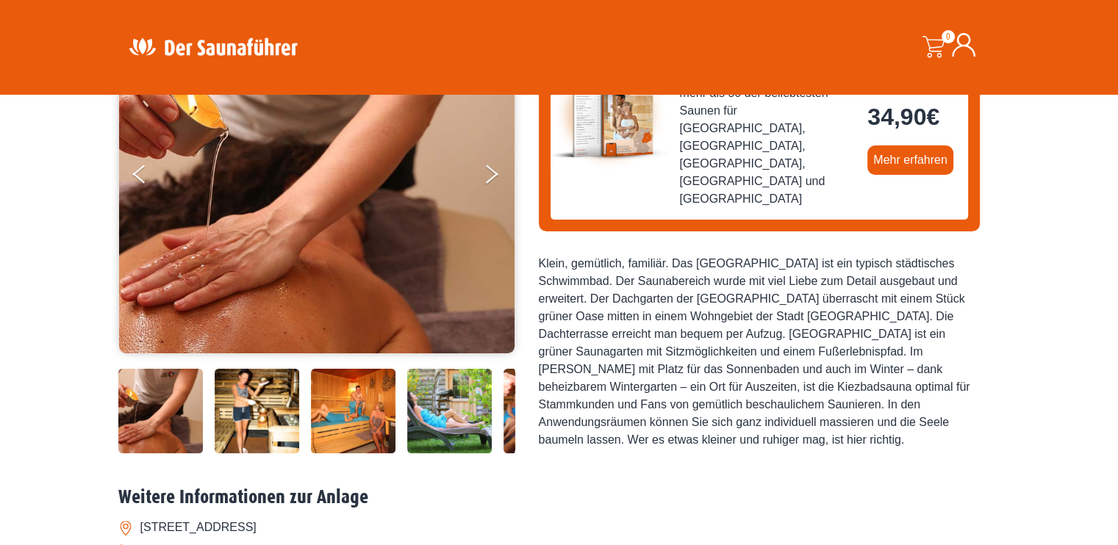
scroll to position [220, 0]
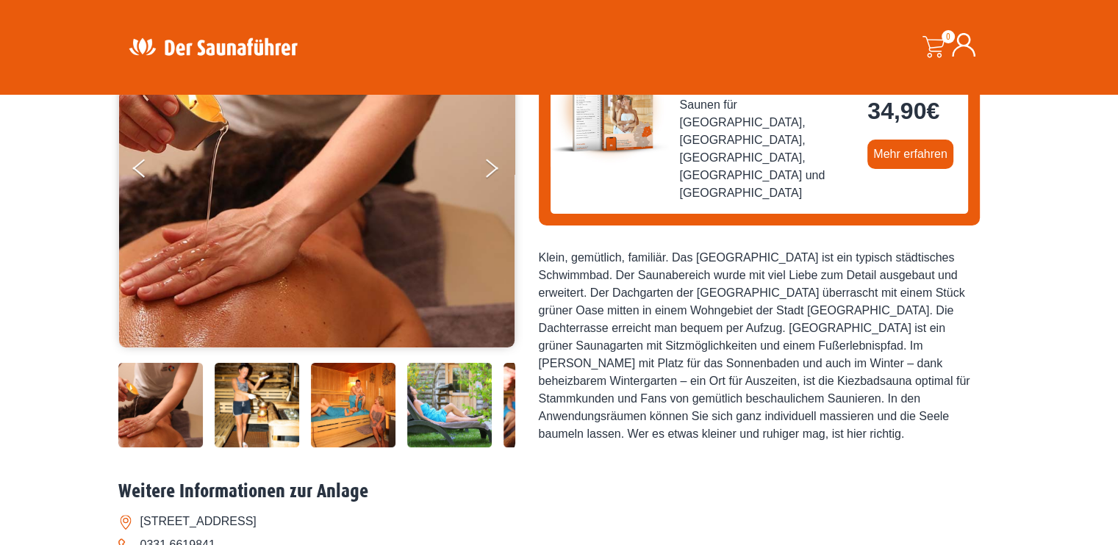
click at [240, 417] on img at bounding box center [257, 405] width 85 height 85
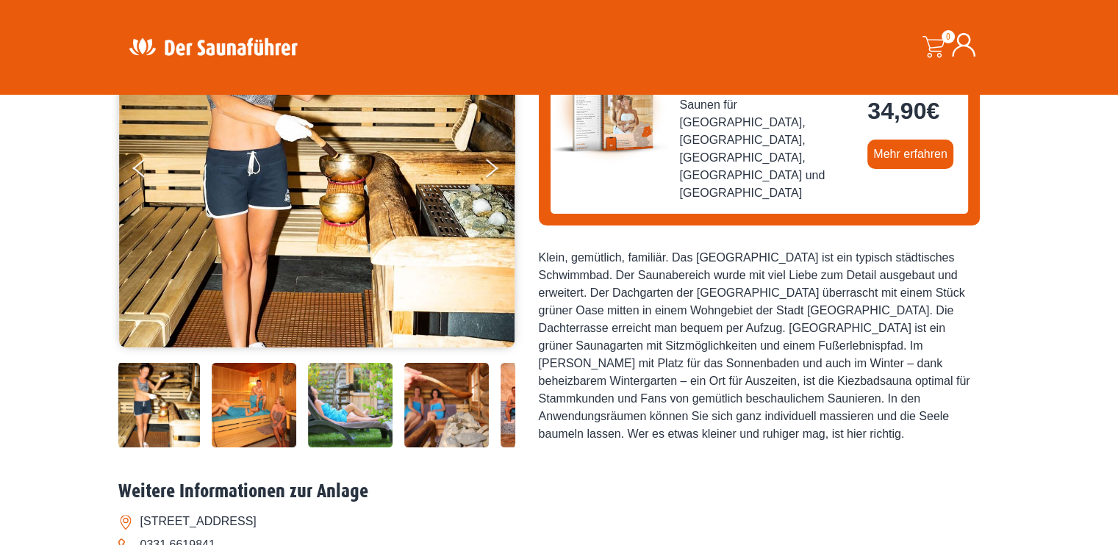
click at [256, 417] on img at bounding box center [254, 405] width 85 height 85
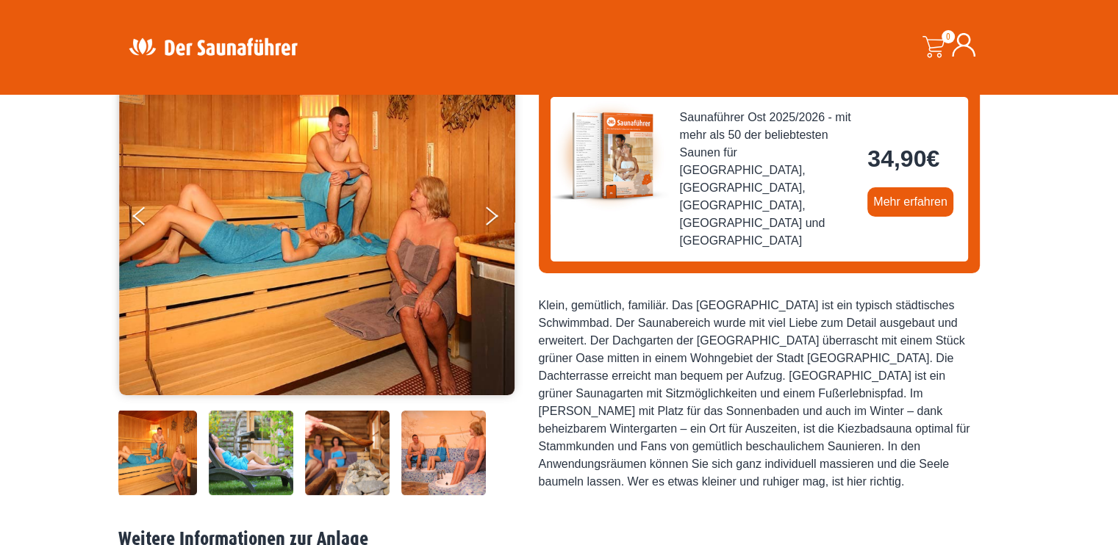
scroll to position [147, 0]
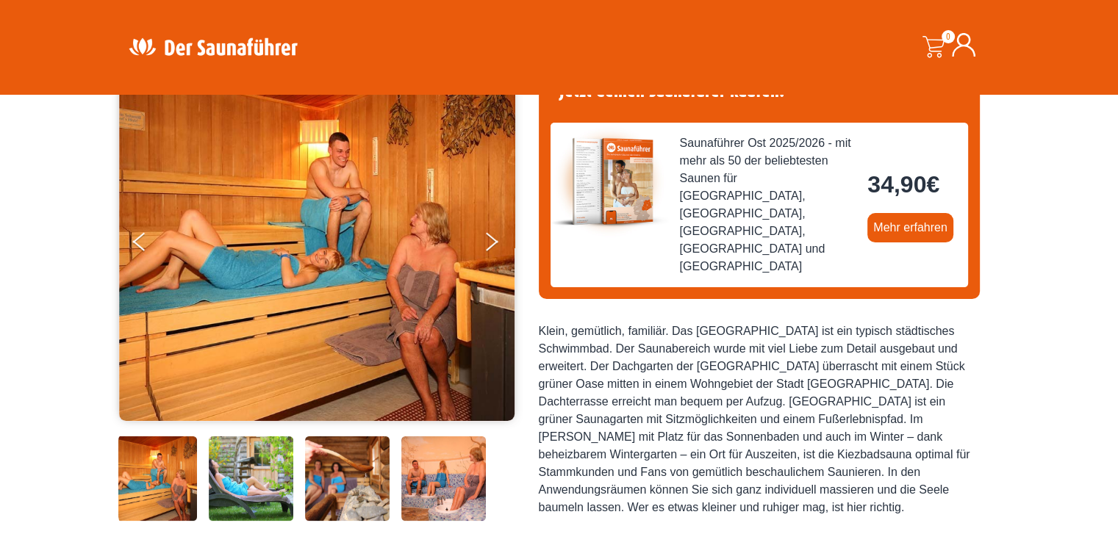
click at [279, 472] on img at bounding box center [251, 479] width 85 height 85
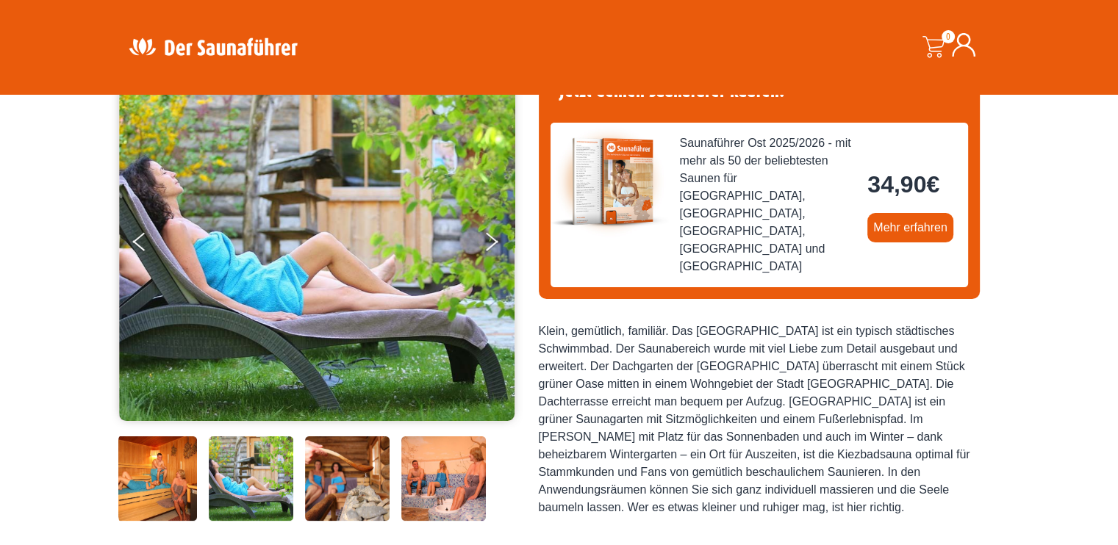
click at [445, 475] on img at bounding box center [443, 479] width 85 height 85
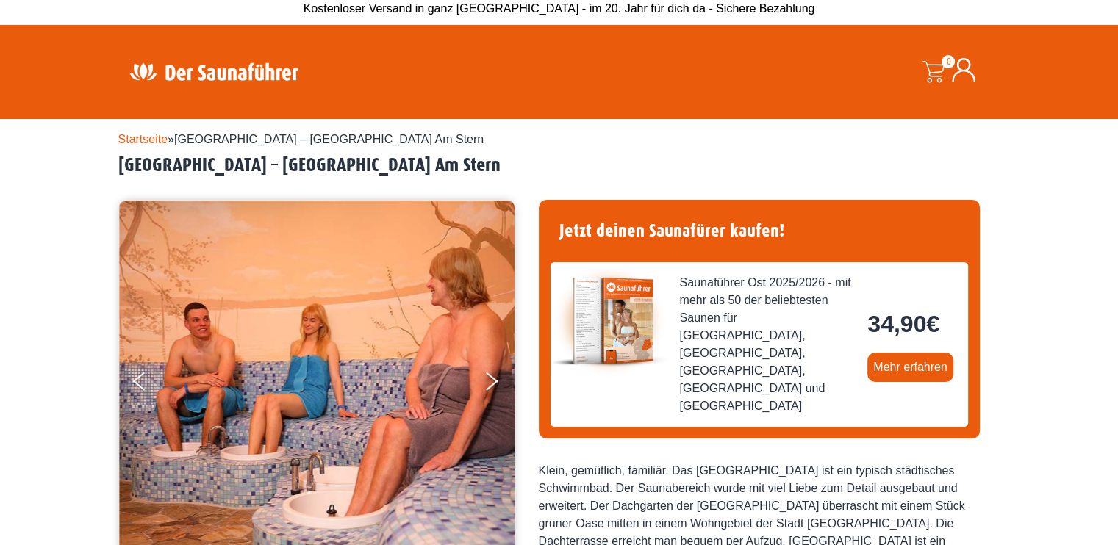
scroll to position [0, 0]
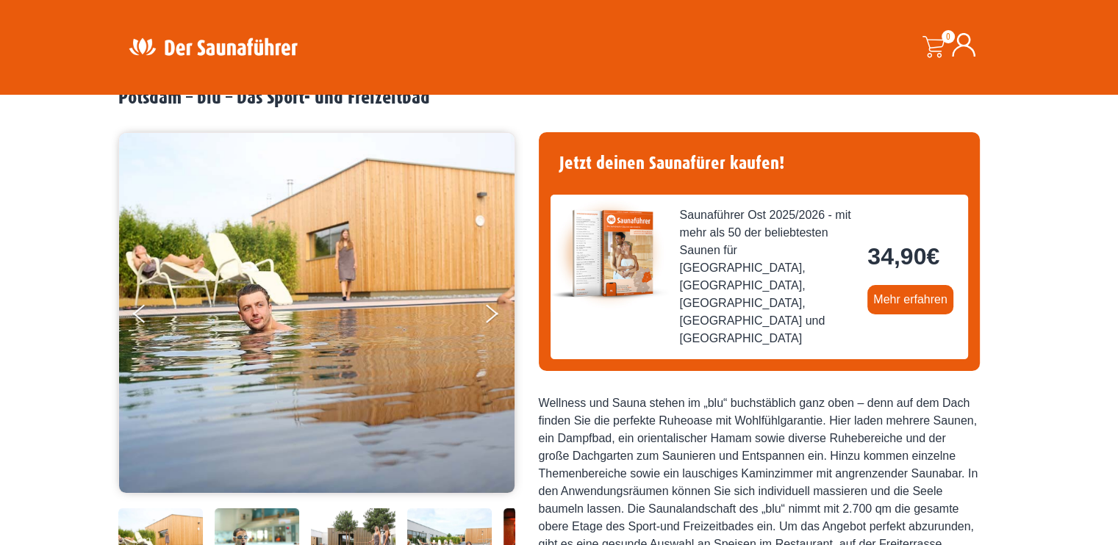
scroll to position [220, 0]
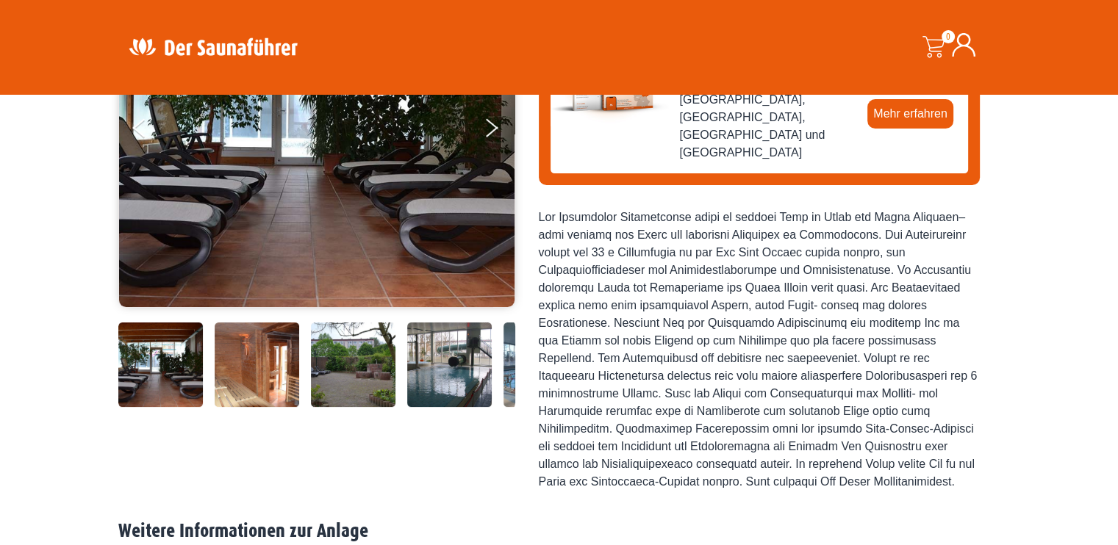
scroll to position [294, 0]
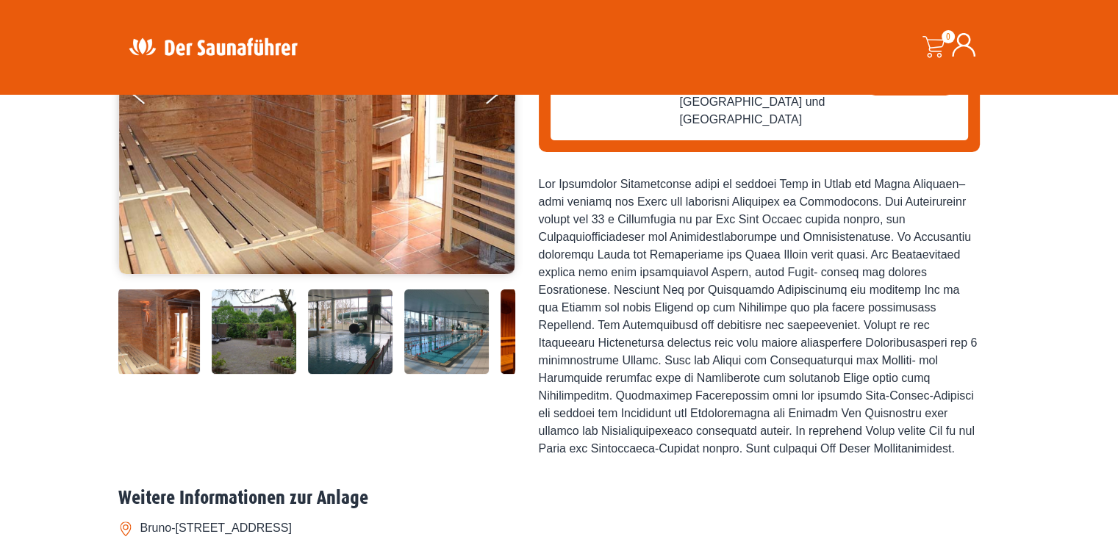
drag, startPoint x: 442, startPoint y: 334, endPoint x: 101, endPoint y: 309, distance: 341.2
click at [101, 309] on div "Startseite » Rathenow – Rathenower Schwimmhalle Rathenow – Rathenower Schwimmha…" at bounding box center [559, 354] width 1118 height 1044
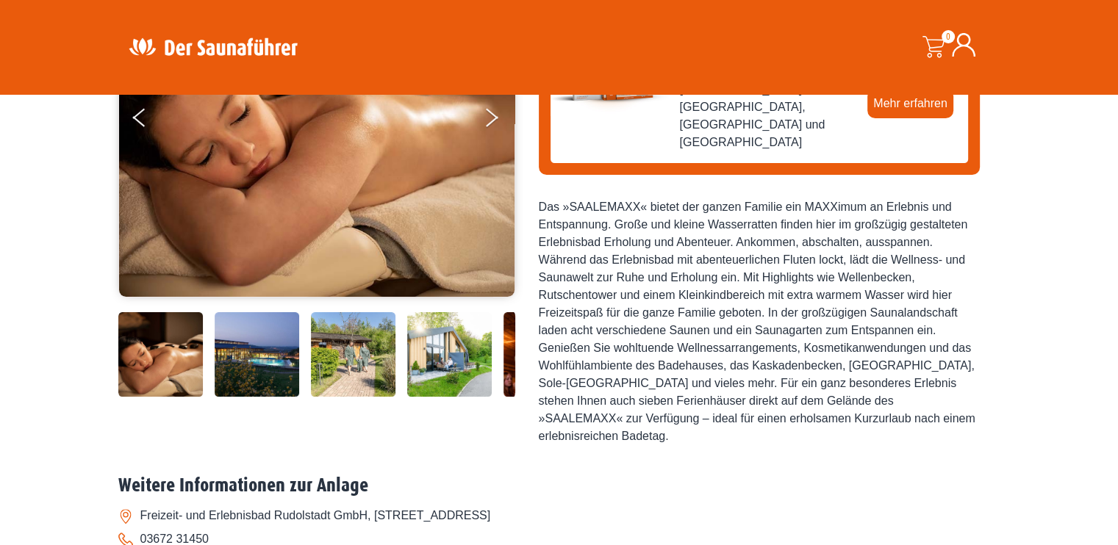
scroll to position [294, 0]
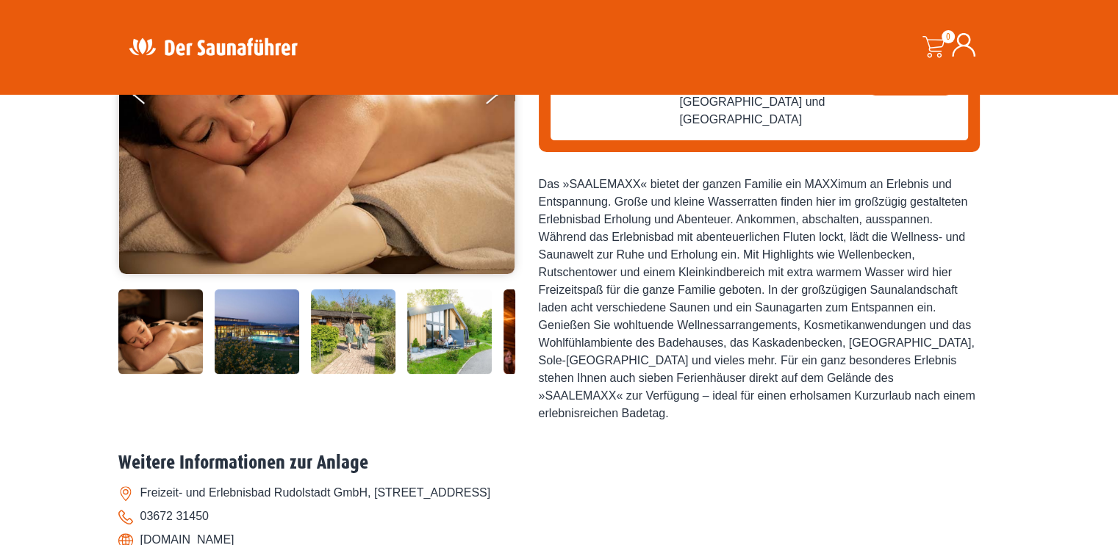
click at [427, 351] on img at bounding box center [449, 332] width 85 height 85
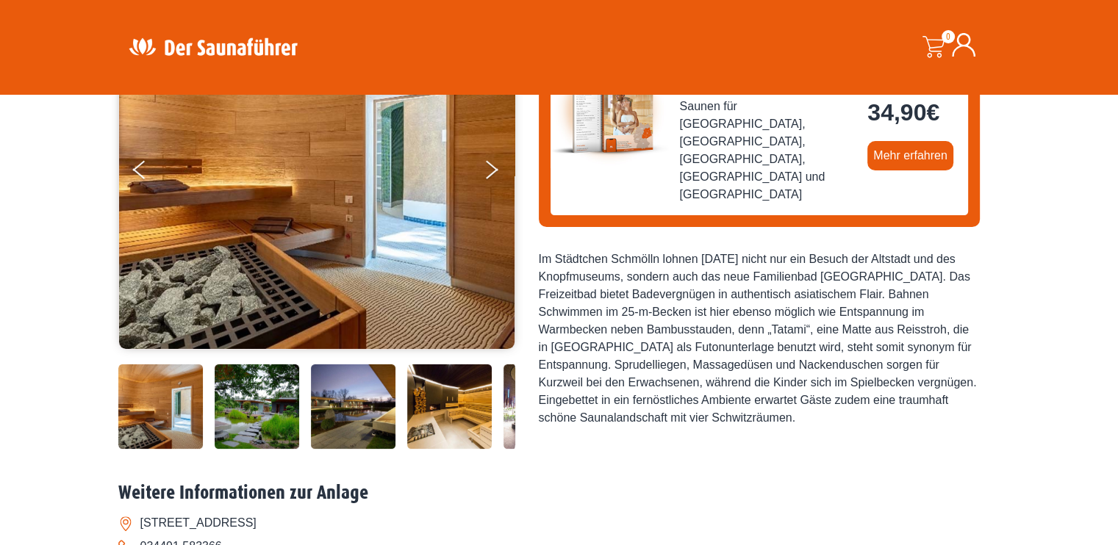
scroll to position [220, 0]
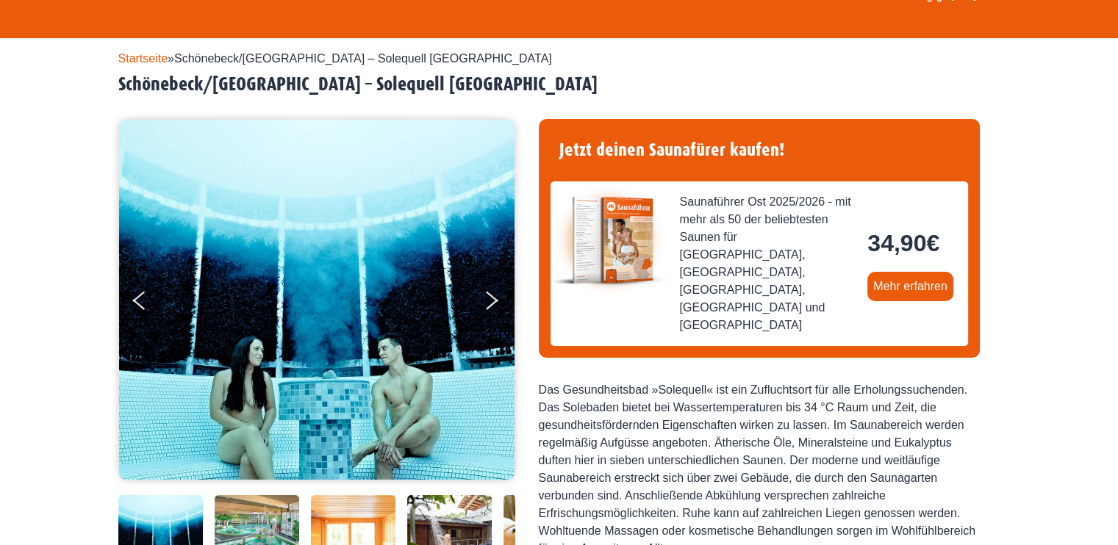
scroll to position [147, 0]
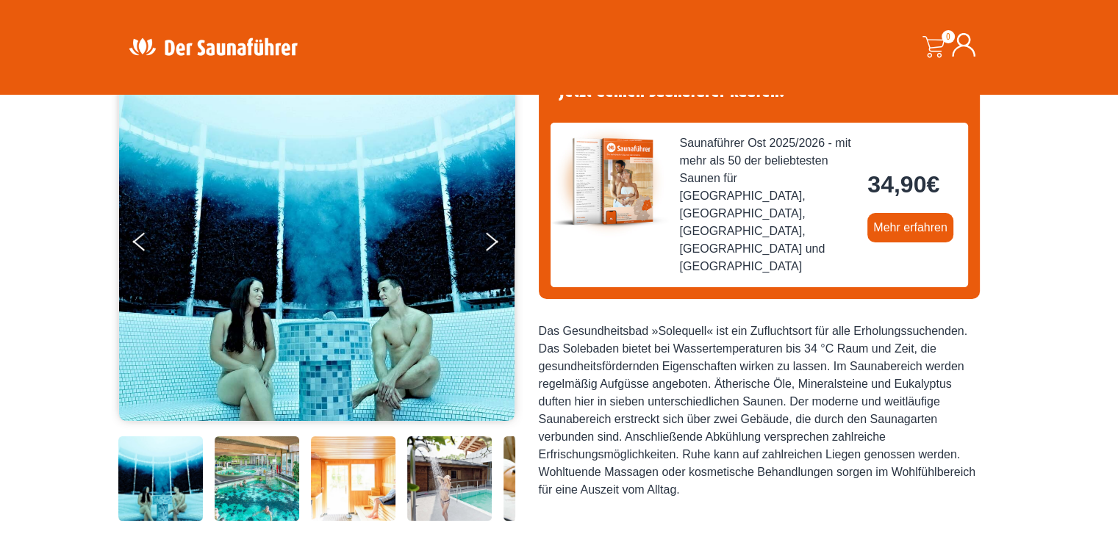
click at [248, 317] on img at bounding box center [317, 241] width 396 height 360
click at [241, 492] on img at bounding box center [257, 479] width 85 height 85
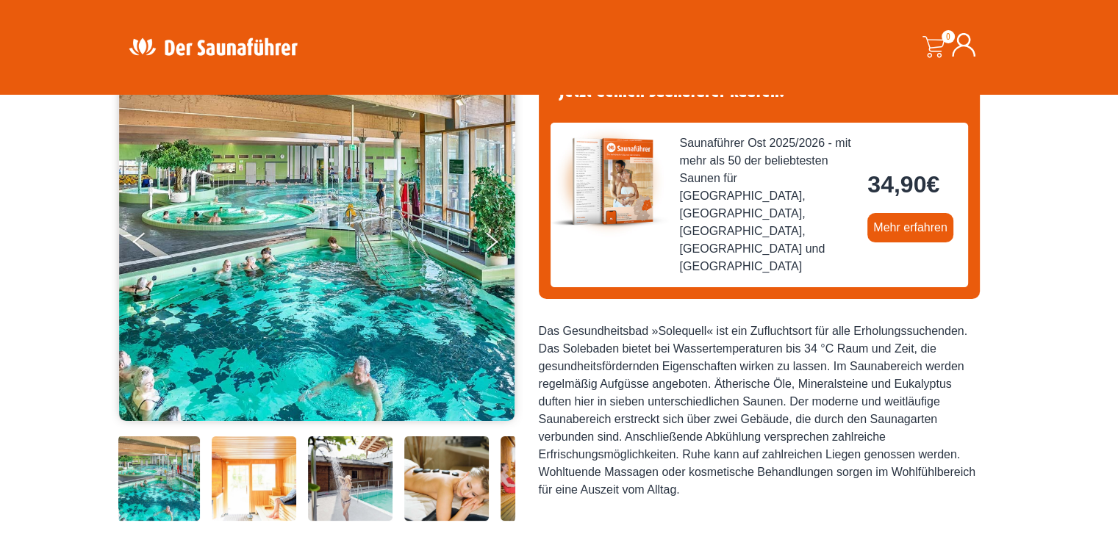
click at [418, 472] on img at bounding box center [446, 479] width 85 height 85
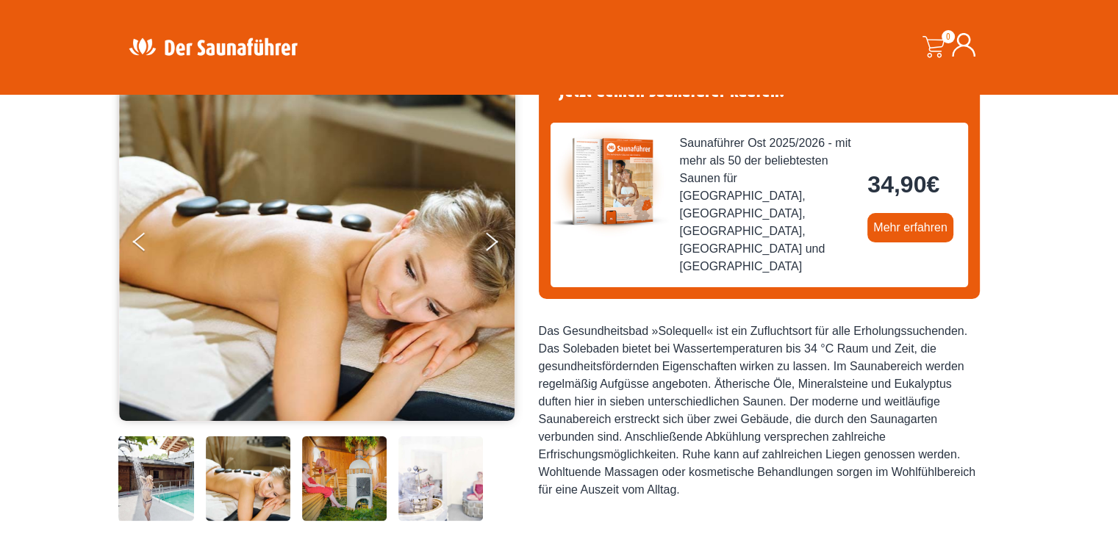
click at [347, 478] on img at bounding box center [344, 479] width 85 height 85
click at [345, 478] on img at bounding box center [344, 479] width 85 height 85
click at [376, 474] on img at bounding box center [344, 479] width 85 height 85
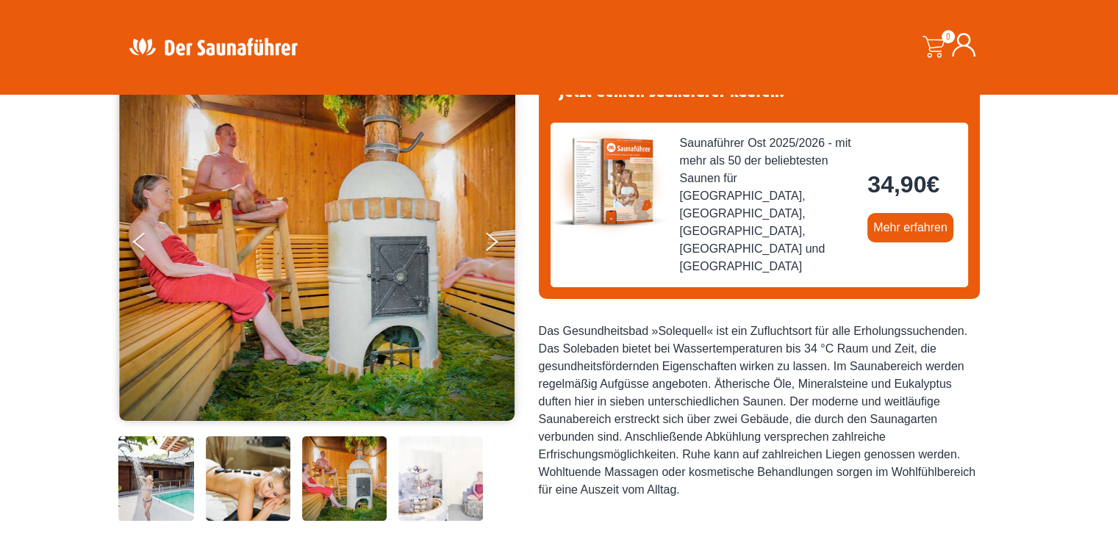
click at [446, 473] on img at bounding box center [440, 479] width 85 height 85
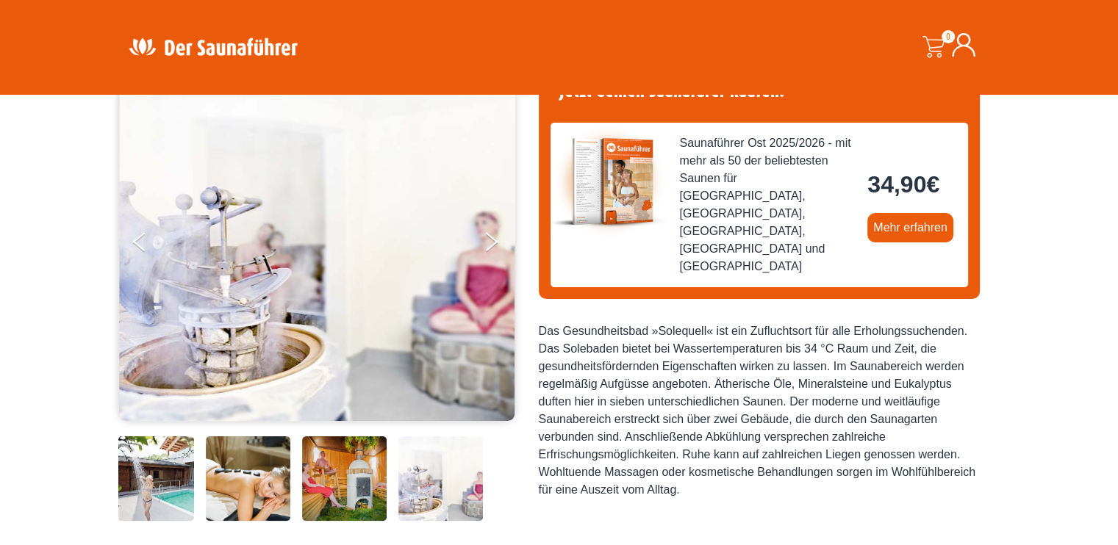
click at [475, 475] on img at bounding box center [440, 479] width 85 height 85
click at [491, 245] on button "Next" at bounding box center [501, 244] width 37 height 37
drag, startPoint x: 134, startPoint y: 473, endPoint x: 607, endPoint y: 497, distance: 473.1
click at [564, 497] on div "34,90 €" at bounding box center [559, 286] width 882 height 475
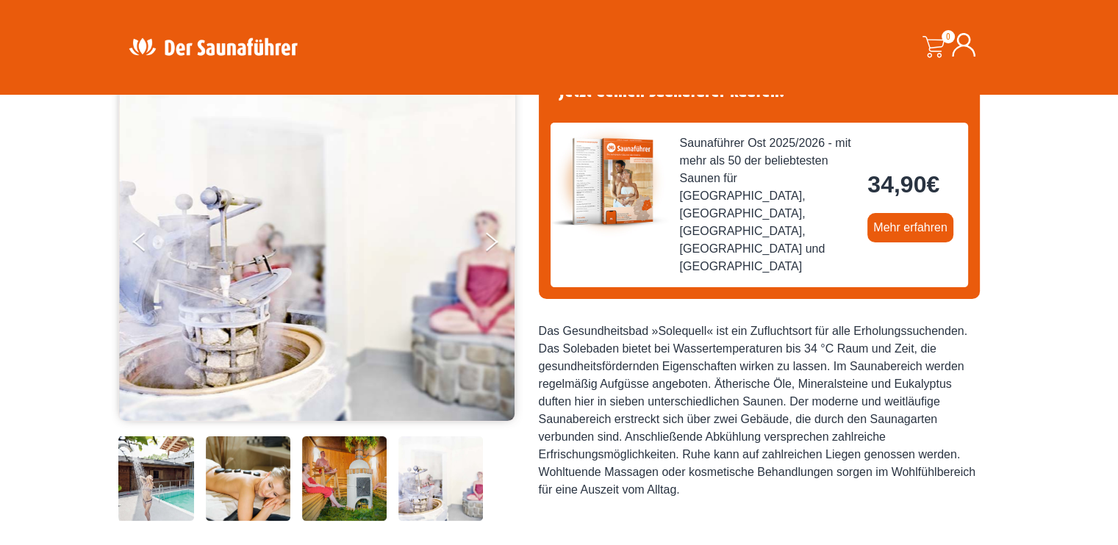
drag, startPoint x: 196, startPoint y: 476, endPoint x: 594, endPoint y: 481, distance: 397.6
click at [584, 481] on div "34,90 €" at bounding box center [559, 286] width 882 height 475
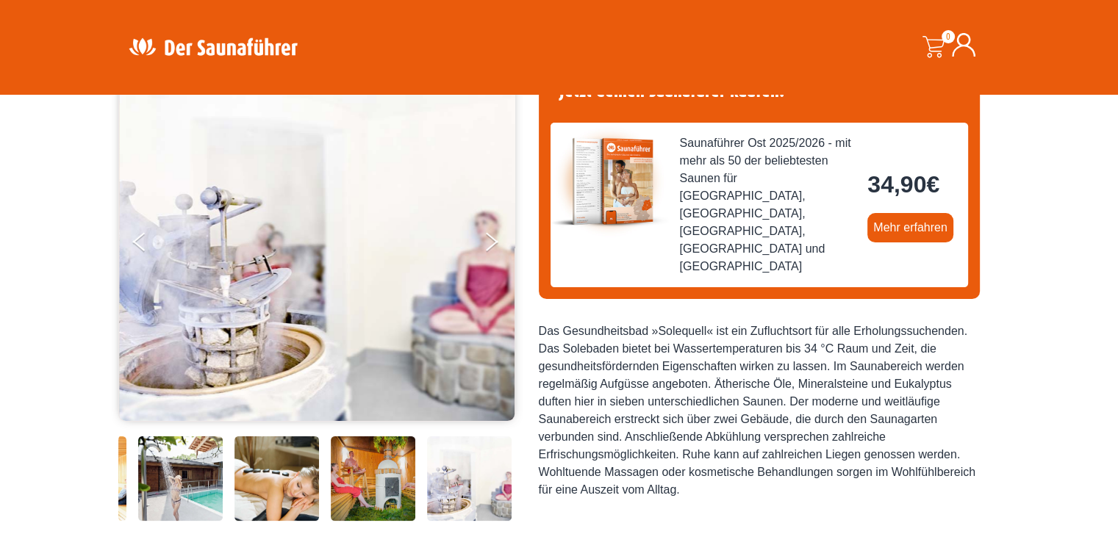
drag, startPoint x: 351, startPoint y: 481, endPoint x: 597, endPoint y: 456, distance: 246.7
click at [608, 456] on div "34,90 €" at bounding box center [559, 286] width 882 height 475
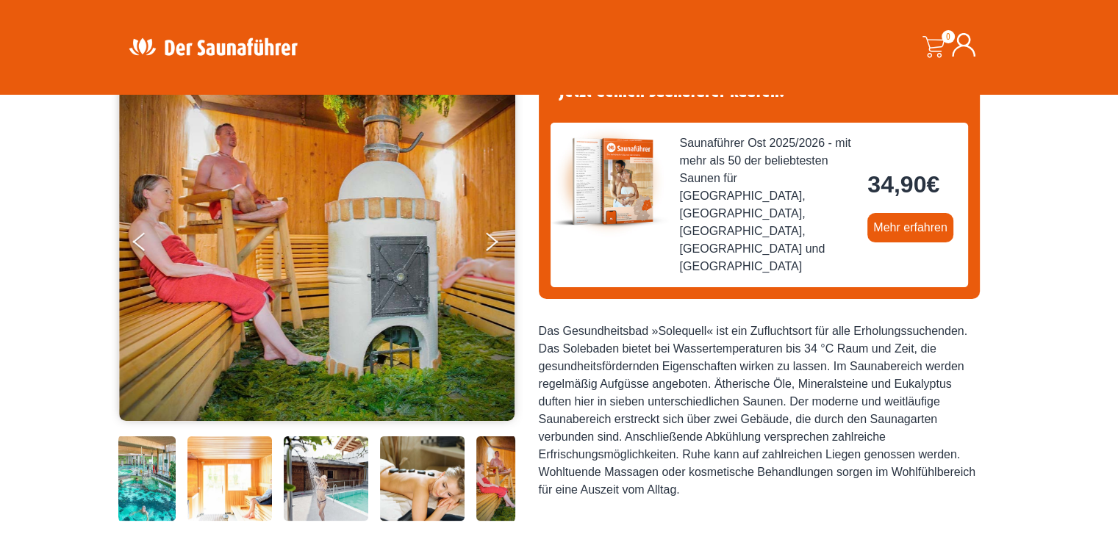
drag, startPoint x: 206, startPoint y: 466, endPoint x: 673, endPoint y: 464, distance: 466.6
click at [682, 464] on div "34,90 €" at bounding box center [559, 286] width 882 height 475
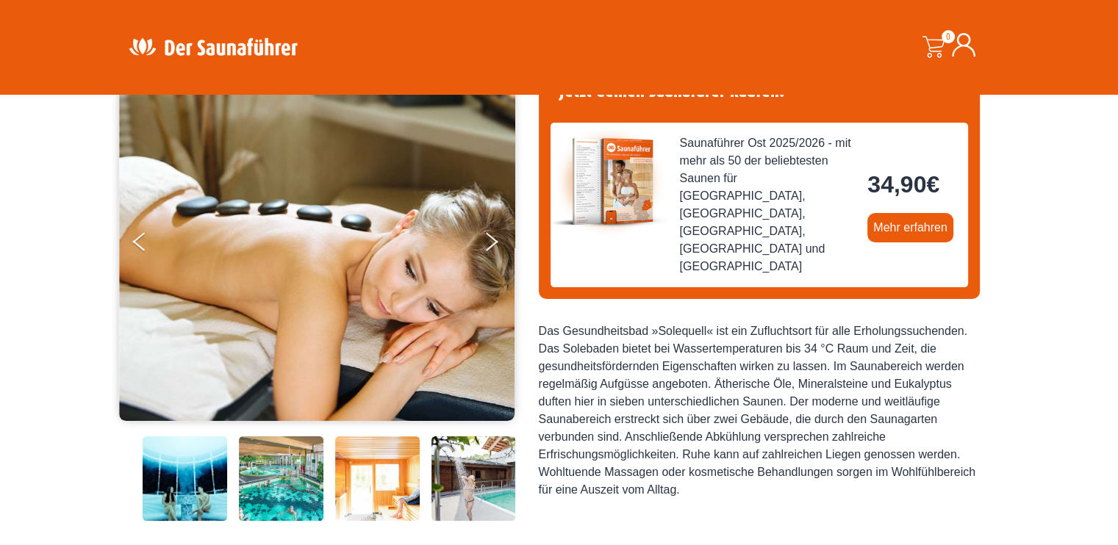
drag, startPoint x: 170, startPoint y: 472, endPoint x: 591, endPoint y: 473, distance: 421.1
click at [600, 473] on div "34,90 €" at bounding box center [559, 286] width 882 height 475
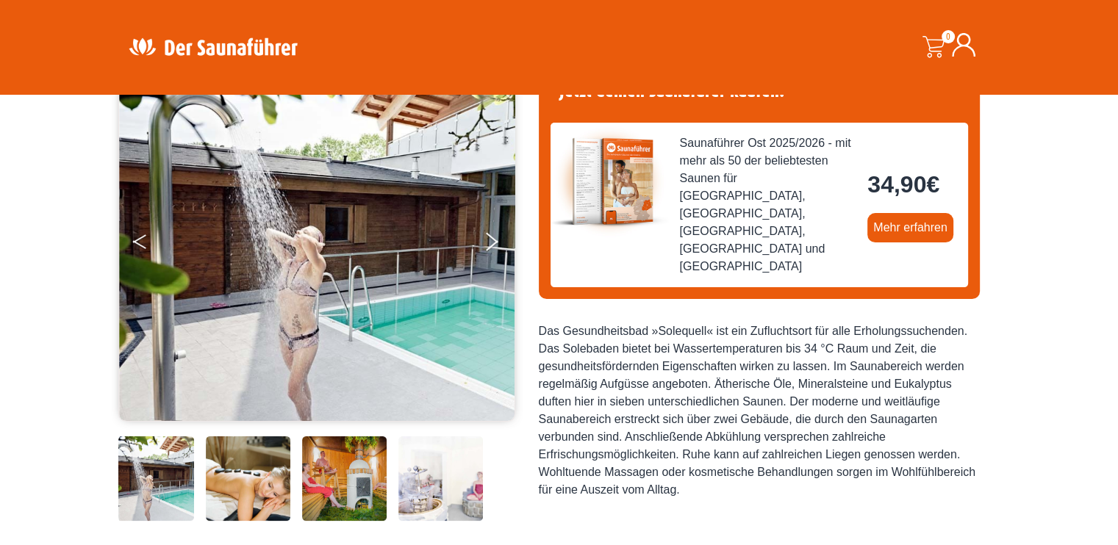
click at [140, 234] on button "Previous" at bounding box center [151, 244] width 37 height 37
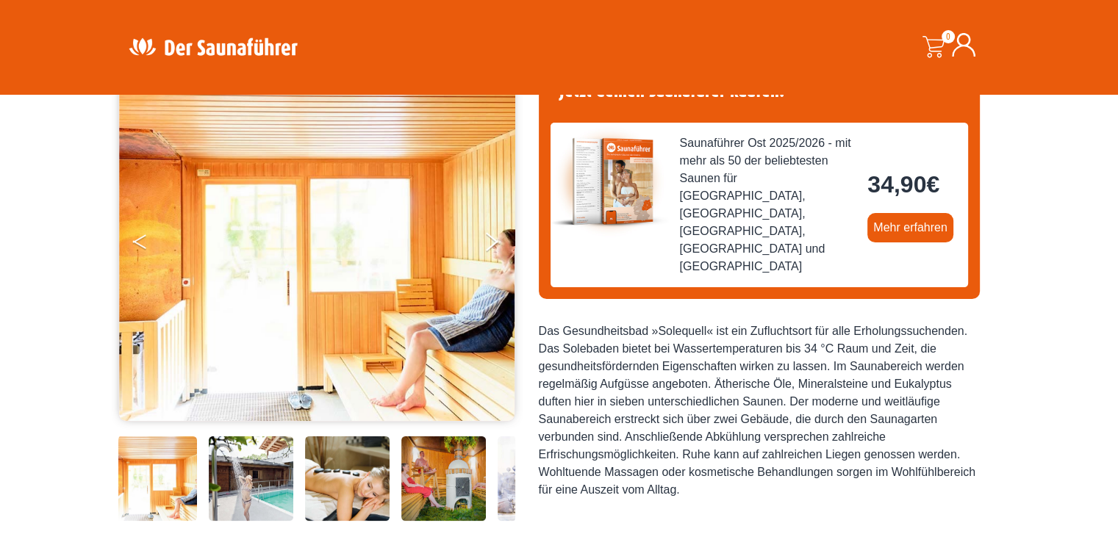
click at [140, 234] on button "Previous" at bounding box center [151, 244] width 37 height 37
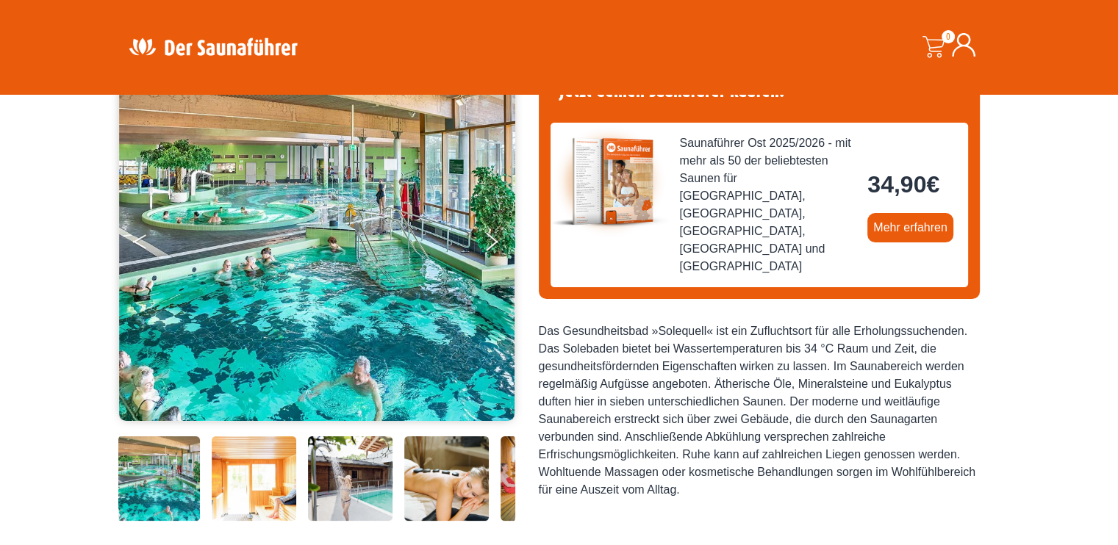
click at [140, 234] on button "Previous" at bounding box center [151, 244] width 37 height 37
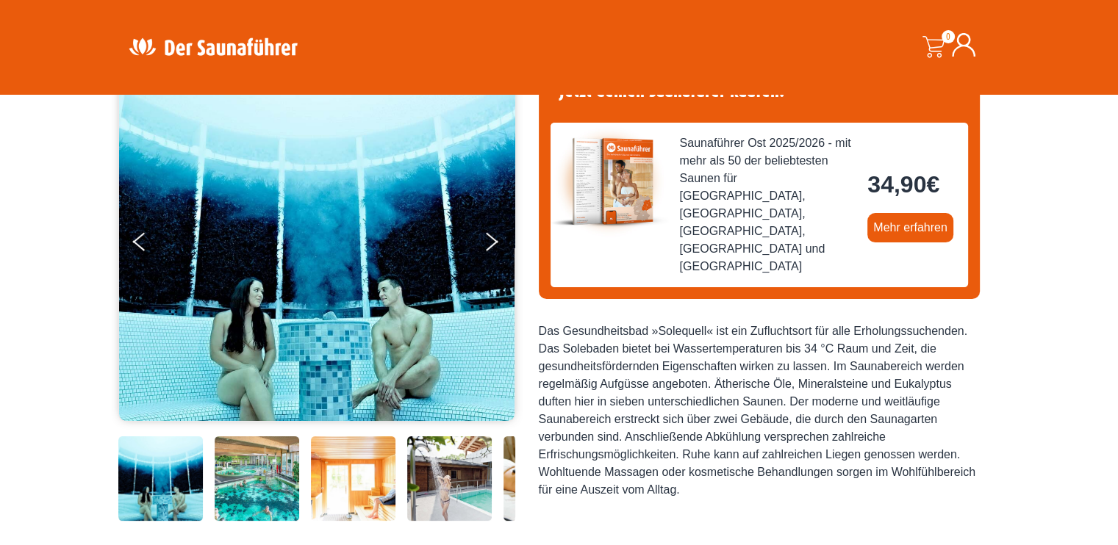
click at [160, 498] on img at bounding box center [160, 479] width 85 height 85
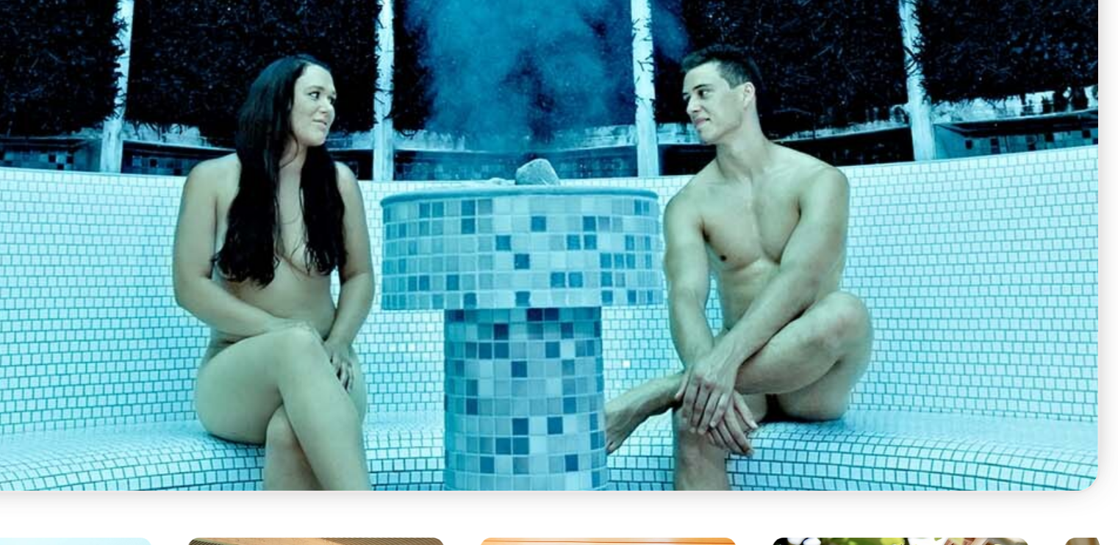
scroll to position [220, 0]
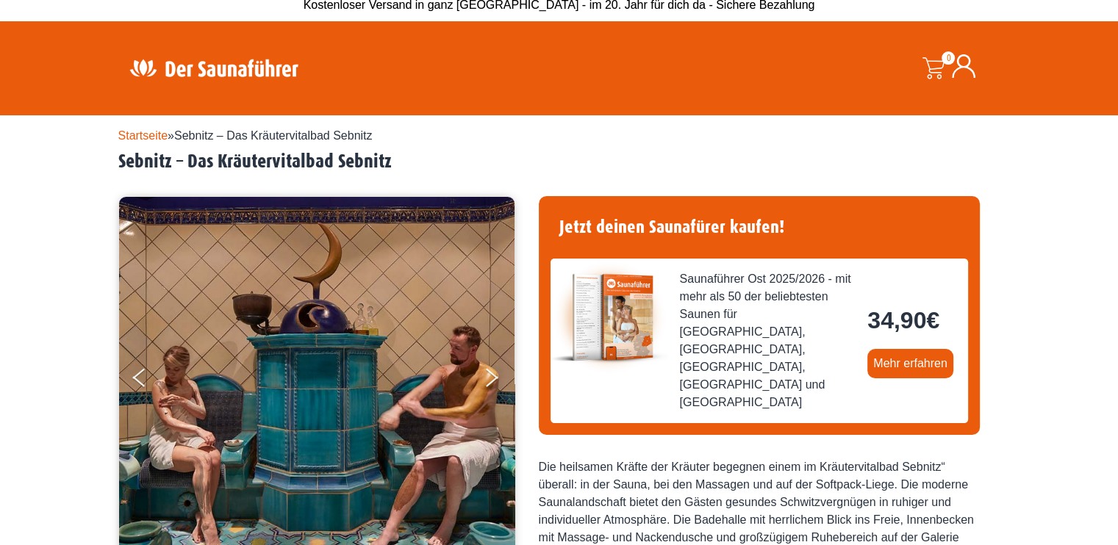
scroll to position [220, 0]
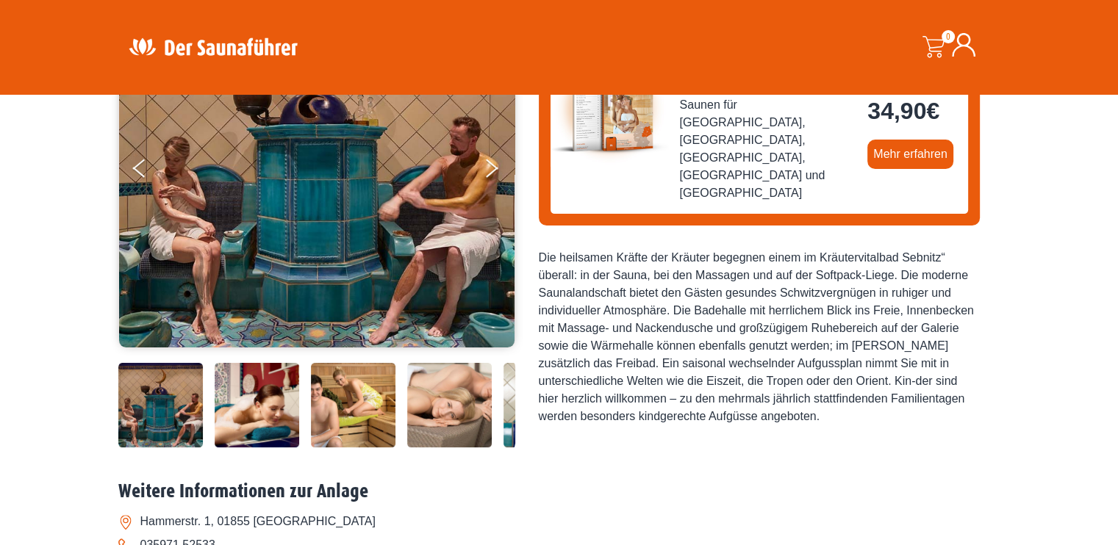
click at [416, 390] on img at bounding box center [449, 405] width 85 height 85
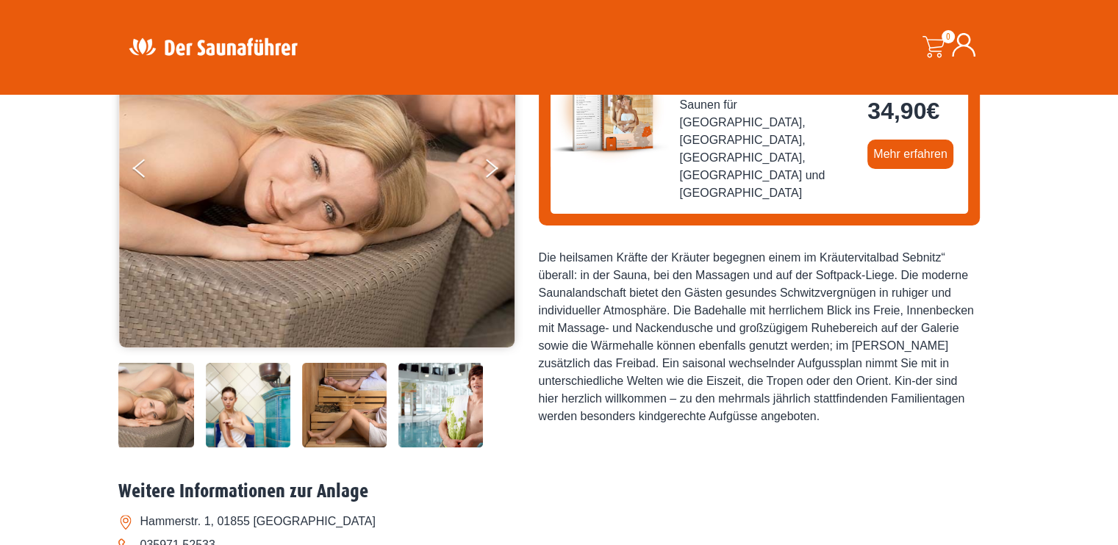
click at [370, 398] on img at bounding box center [344, 405] width 85 height 85
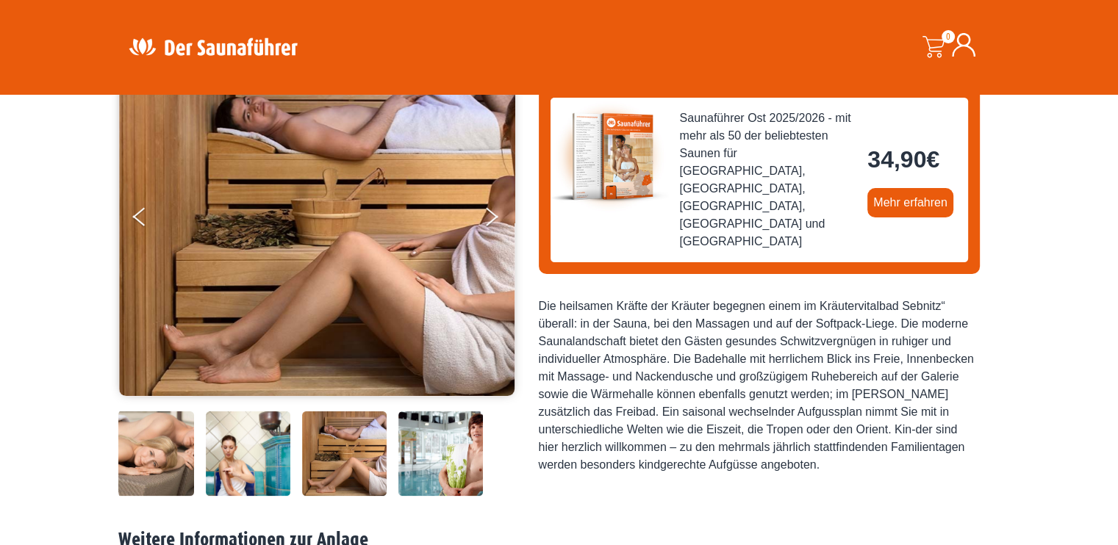
scroll to position [147, 0]
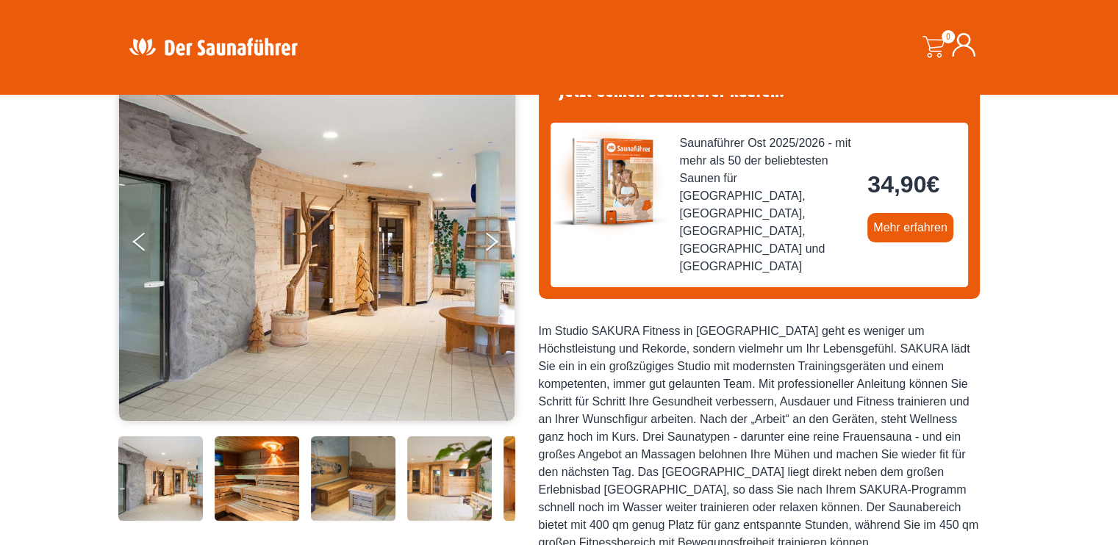
scroll to position [220, 0]
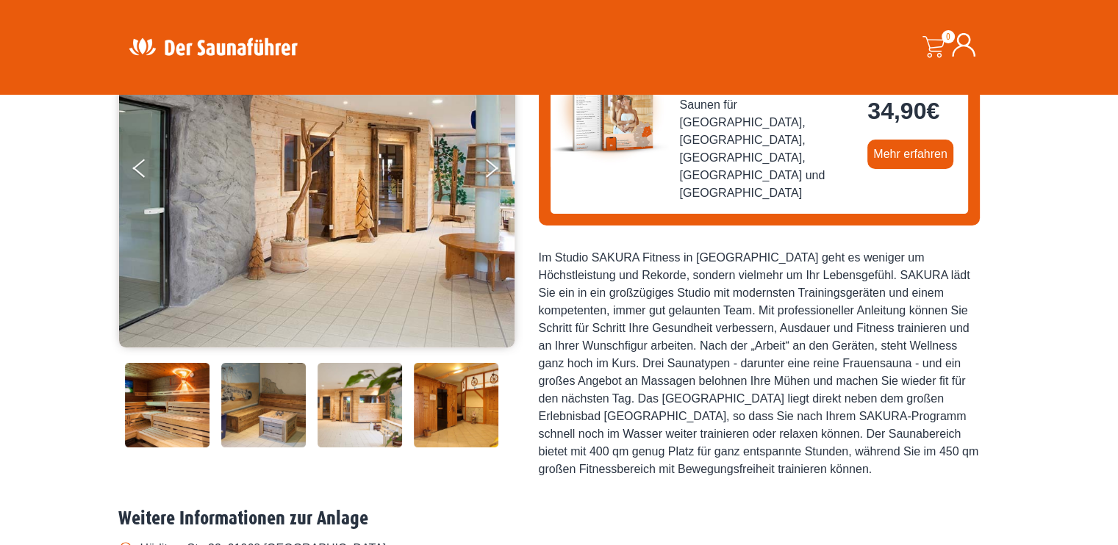
drag, startPoint x: 363, startPoint y: 427, endPoint x: 182, endPoint y: 411, distance: 182.2
click at [317, 411] on img at bounding box center [359, 405] width 85 height 85
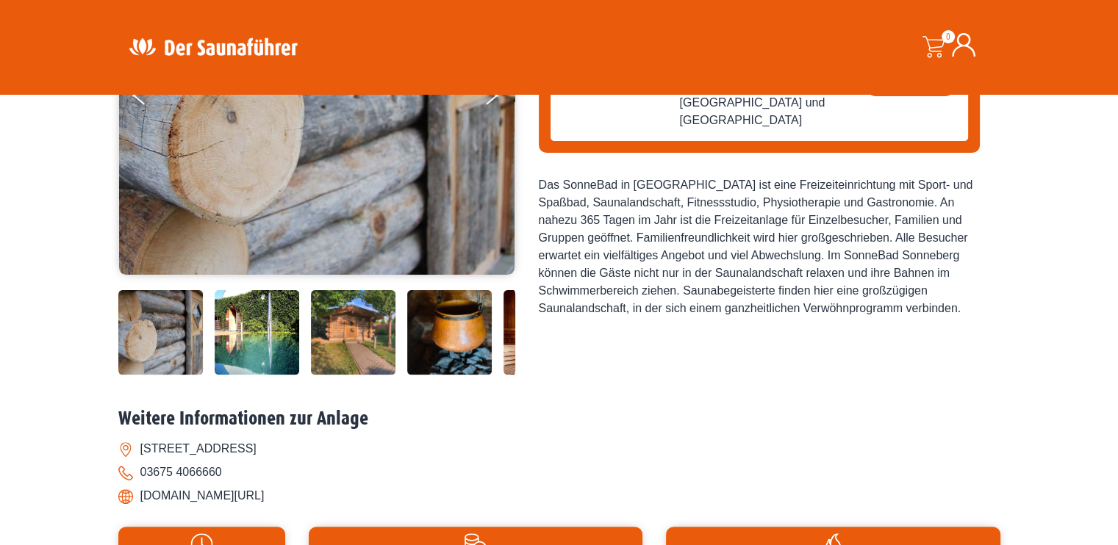
scroll to position [294, 0]
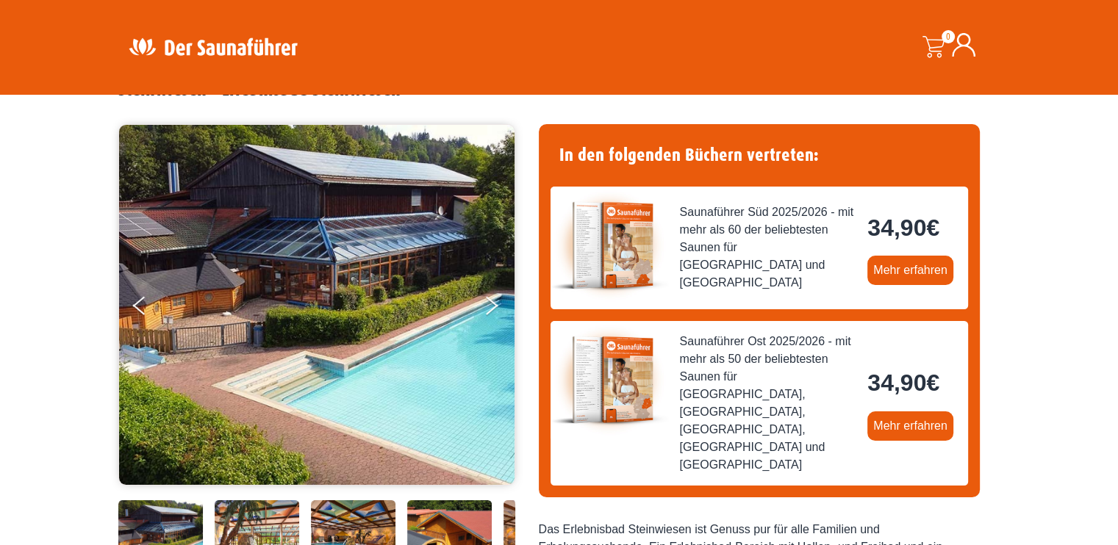
scroll to position [294, 0]
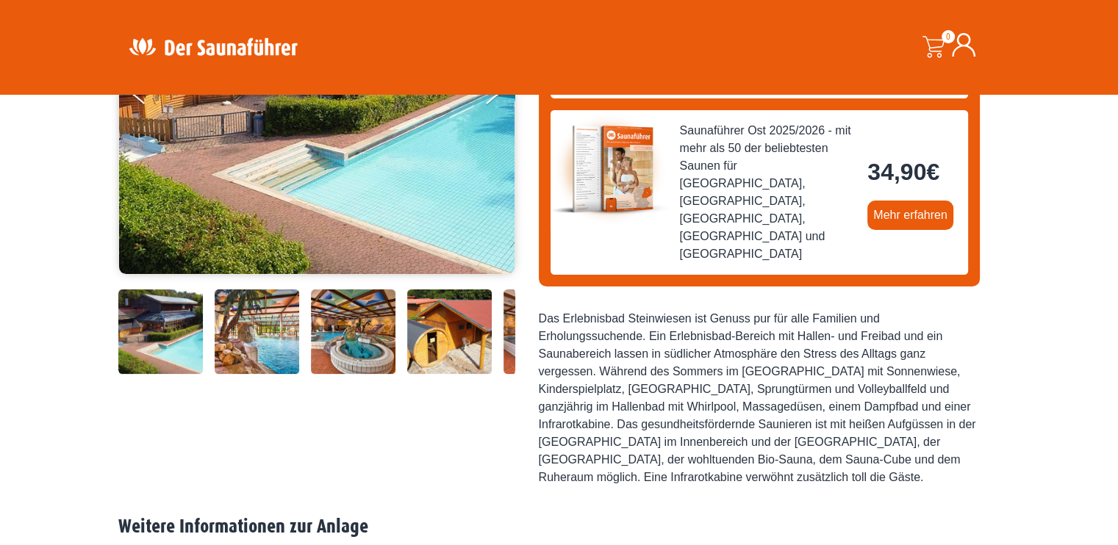
click at [345, 334] on img at bounding box center [353, 332] width 85 height 85
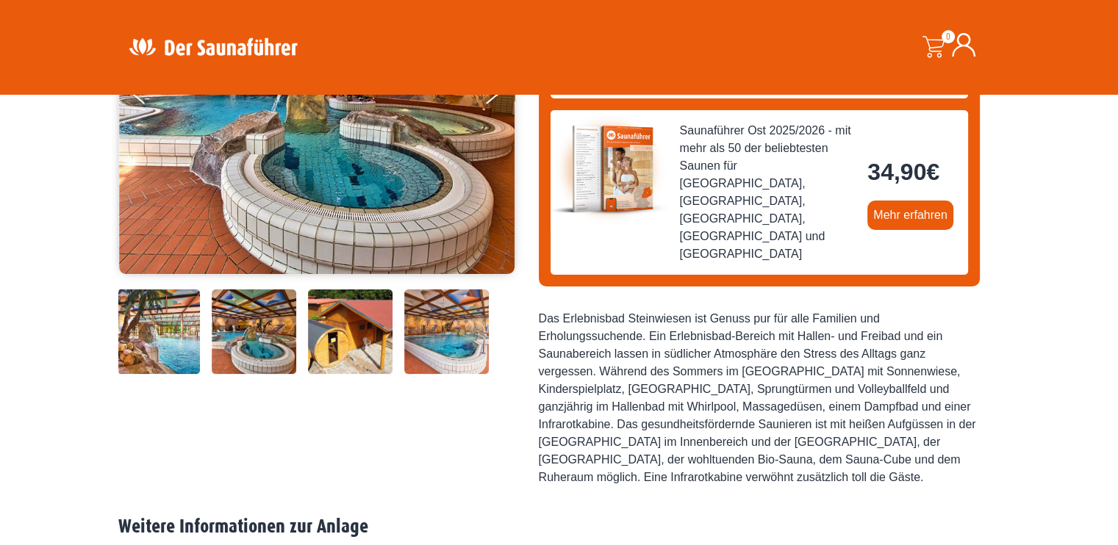
click at [378, 328] on img at bounding box center [350, 332] width 85 height 85
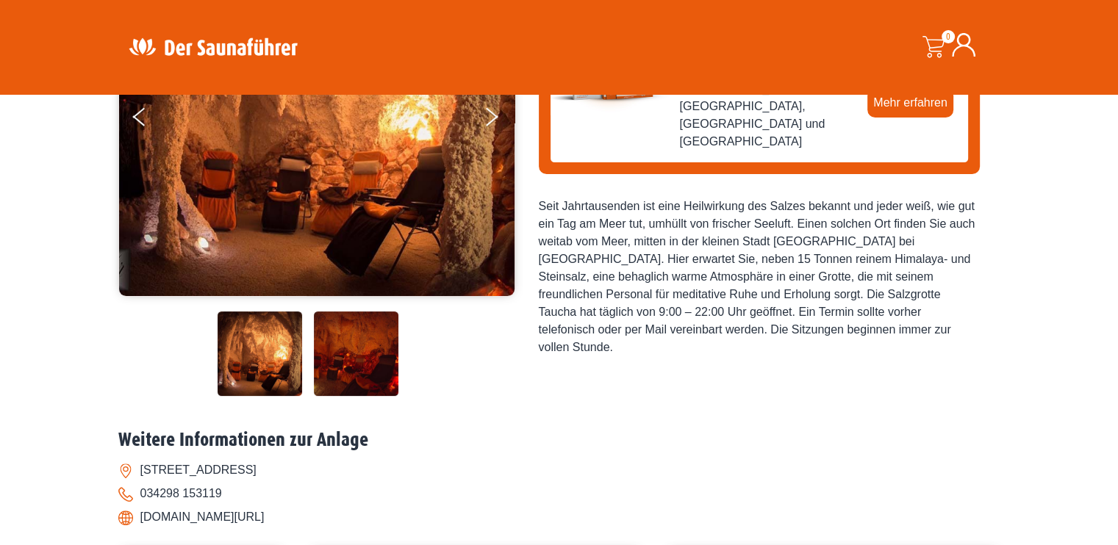
scroll to position [294, 0]
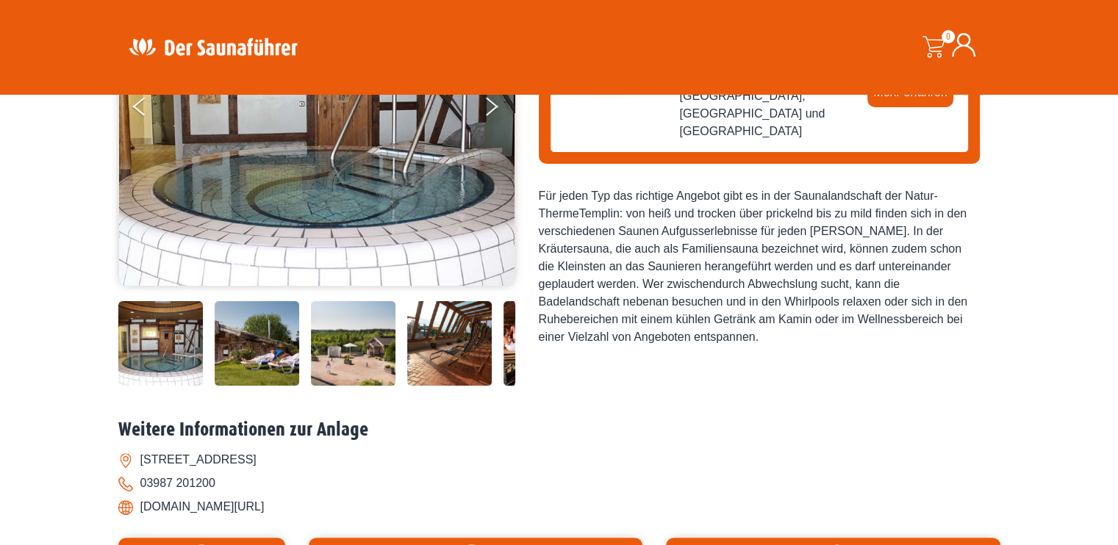
scroll to position [294, 0]
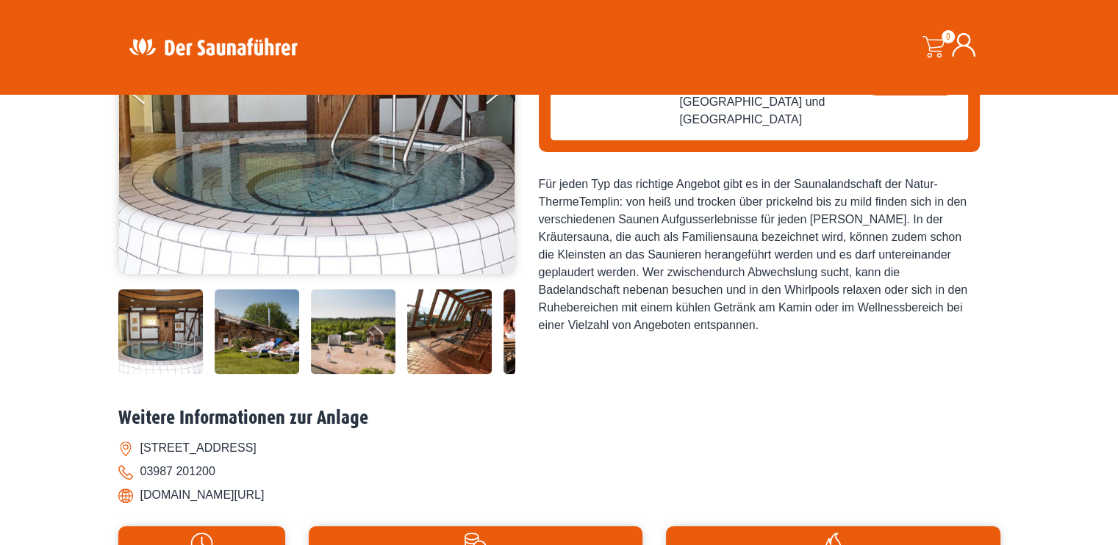
click at [439, 345] on img at bounding box center [449, 332] width 85 height 85
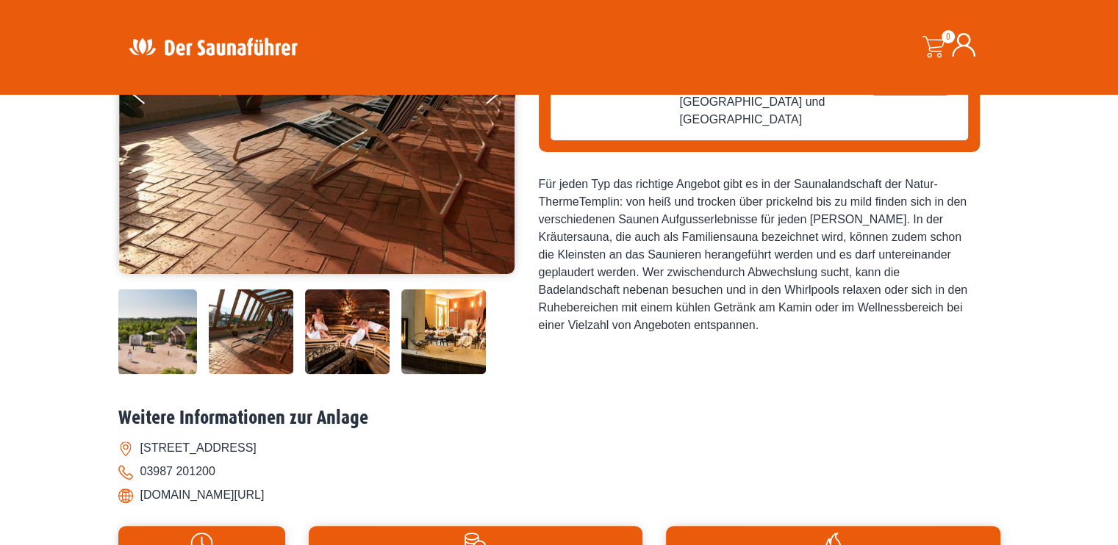
click at [338, 321] on img at bounding box center [347, 332] width 85 height 85
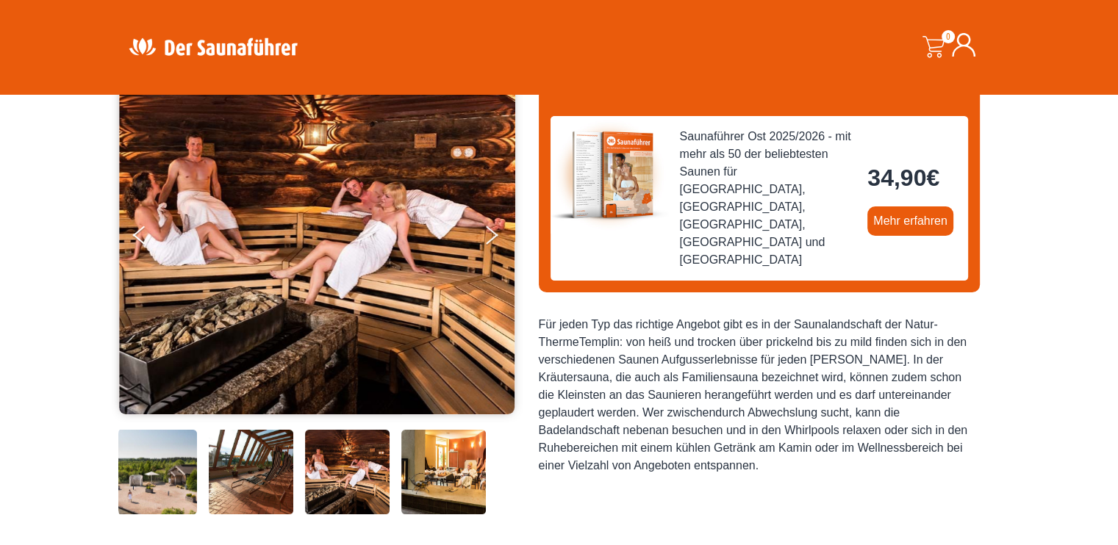
scroll to position [147, 0]
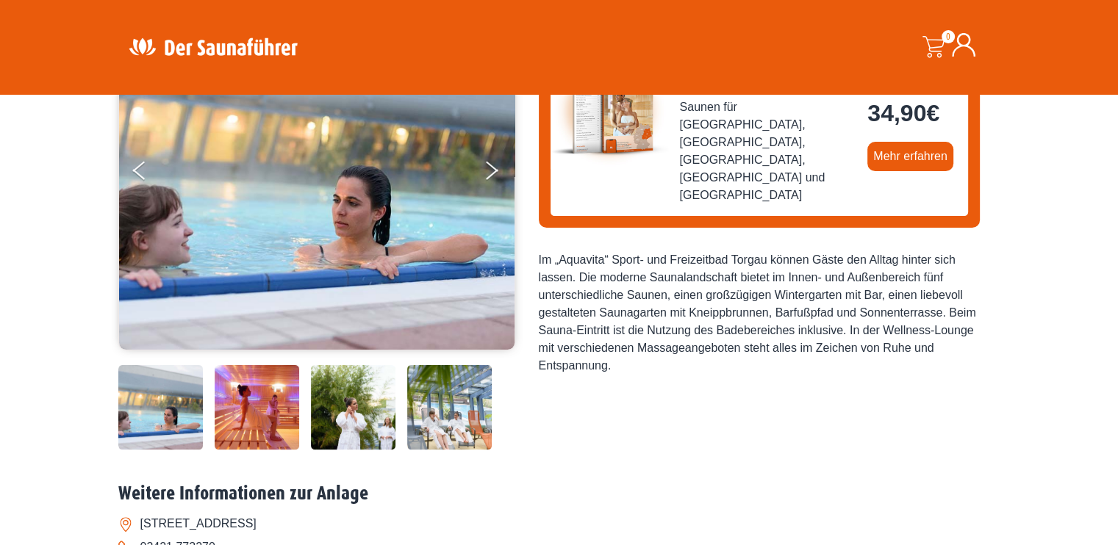
scroll to position [220, 0]
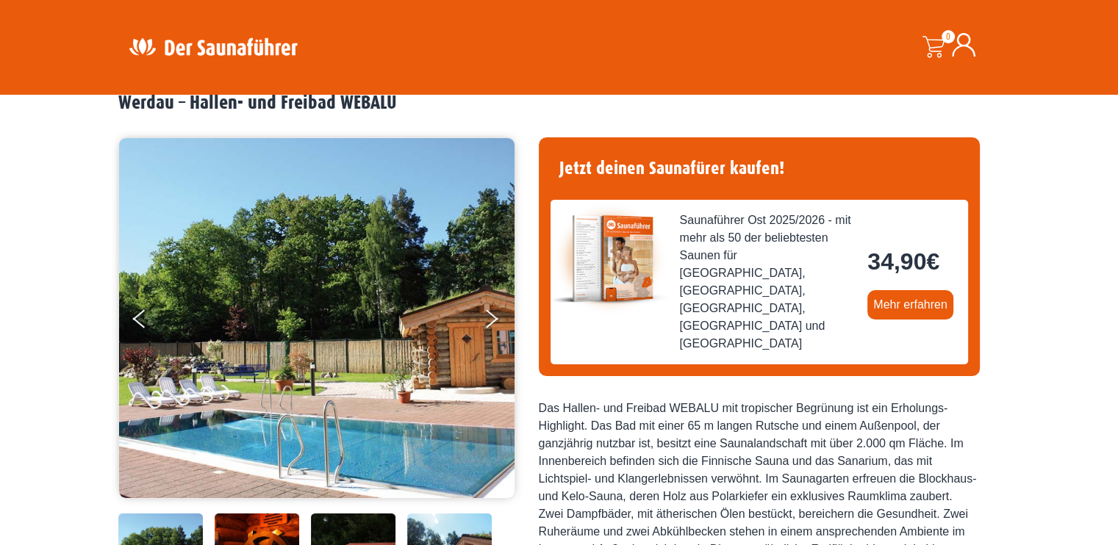
scroll to position [294, 0]
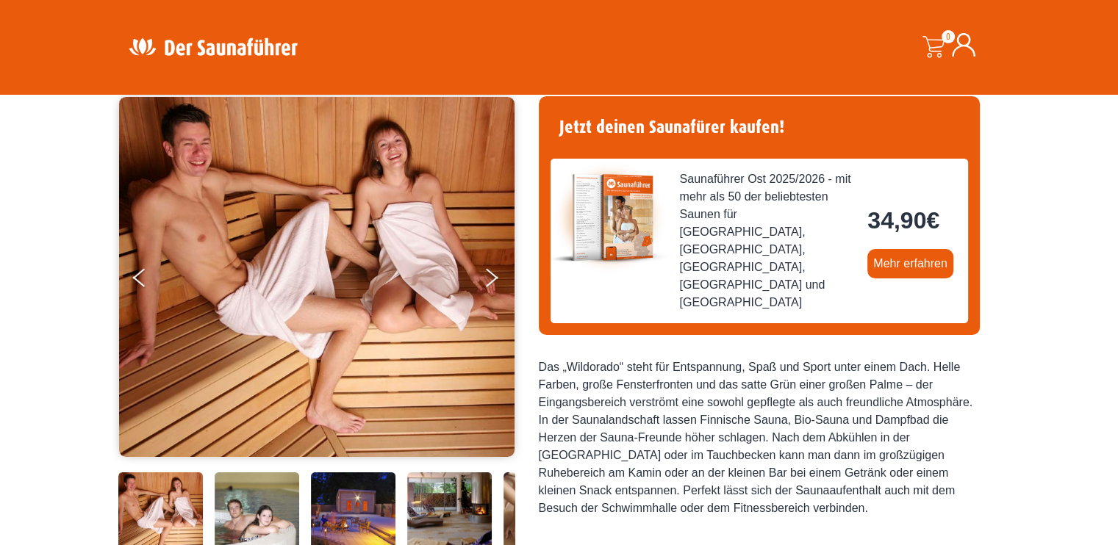
scroll to position [220, 0]
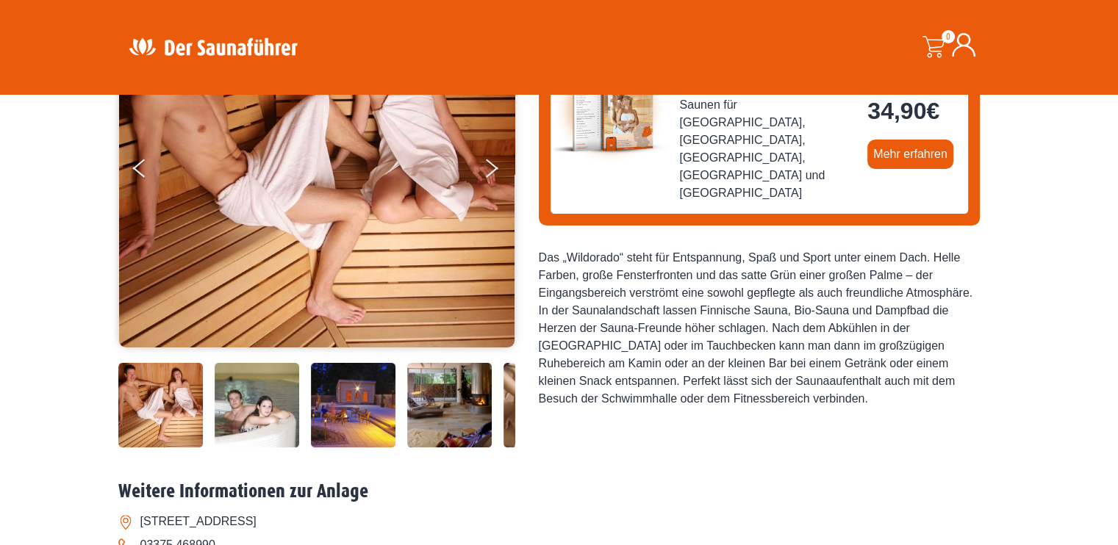
click at [226, 414] on img at bounding box center [257, 405] width 85 height 85
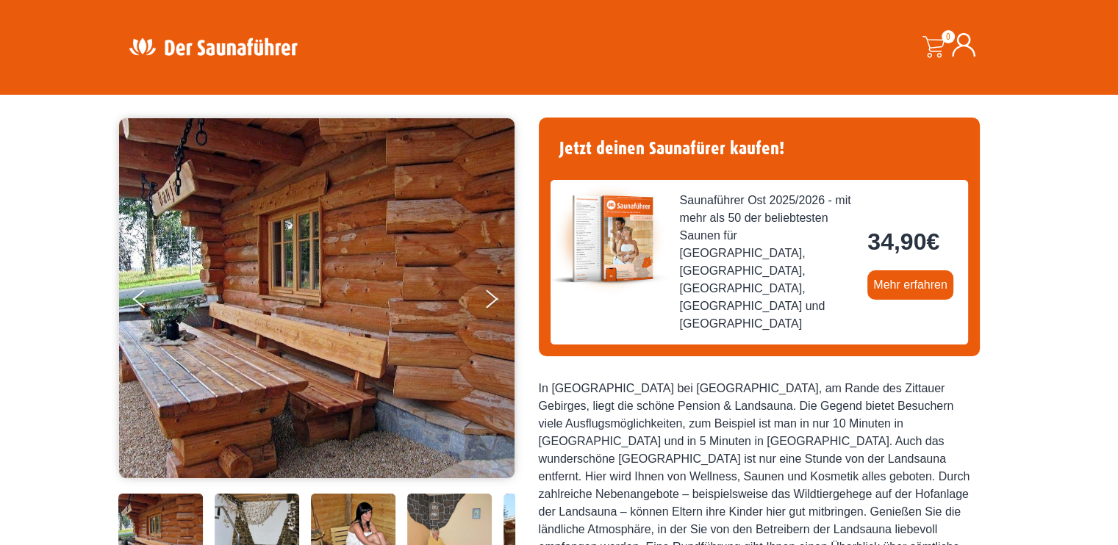
scroll to position [294, 0]
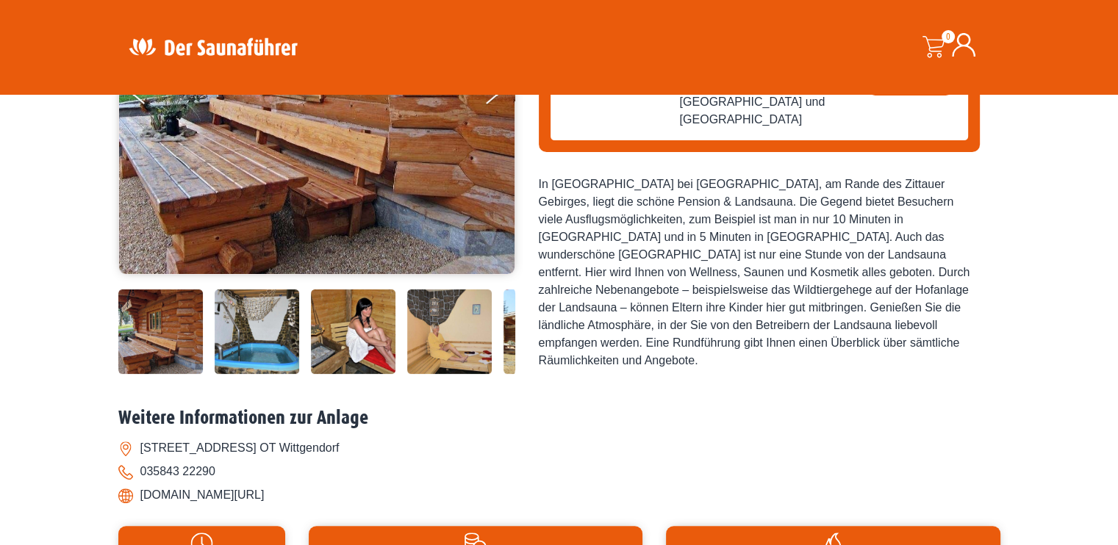
click at [333, 332] on img at bounding box center [353, 332] width 85 height 85
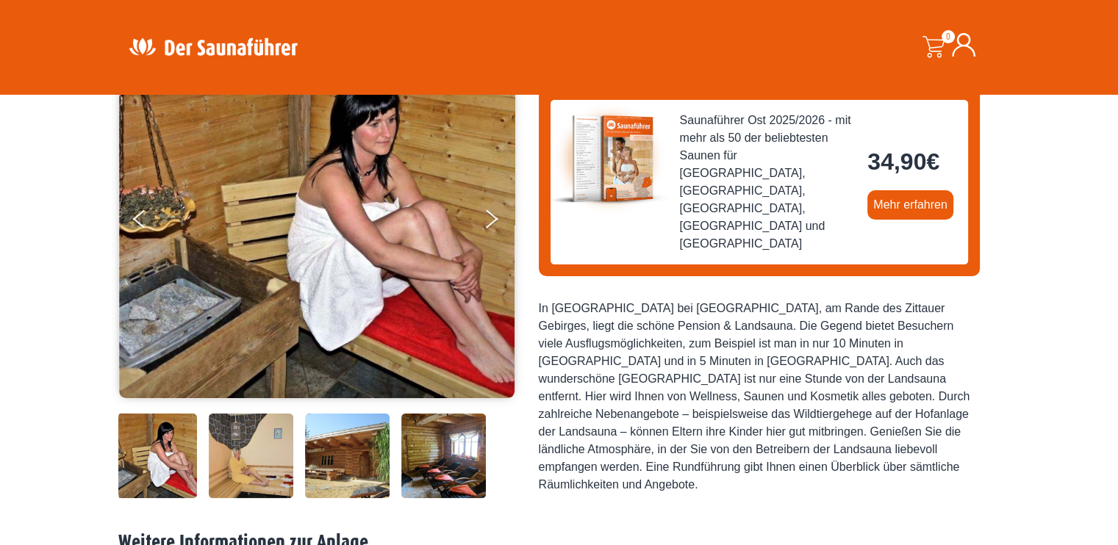
scroll to position [147, 0]
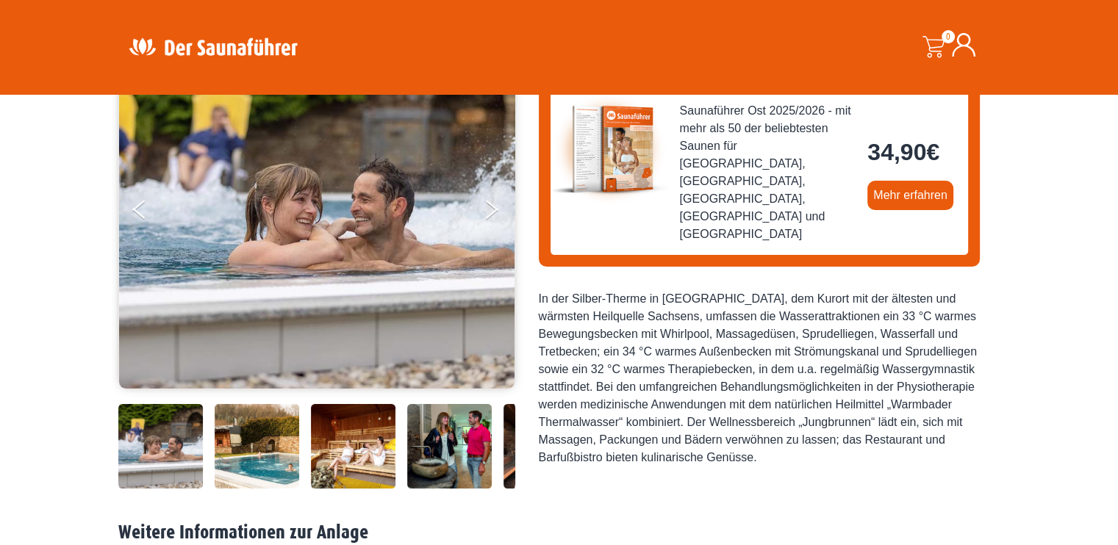
scroll to position [220, 0]
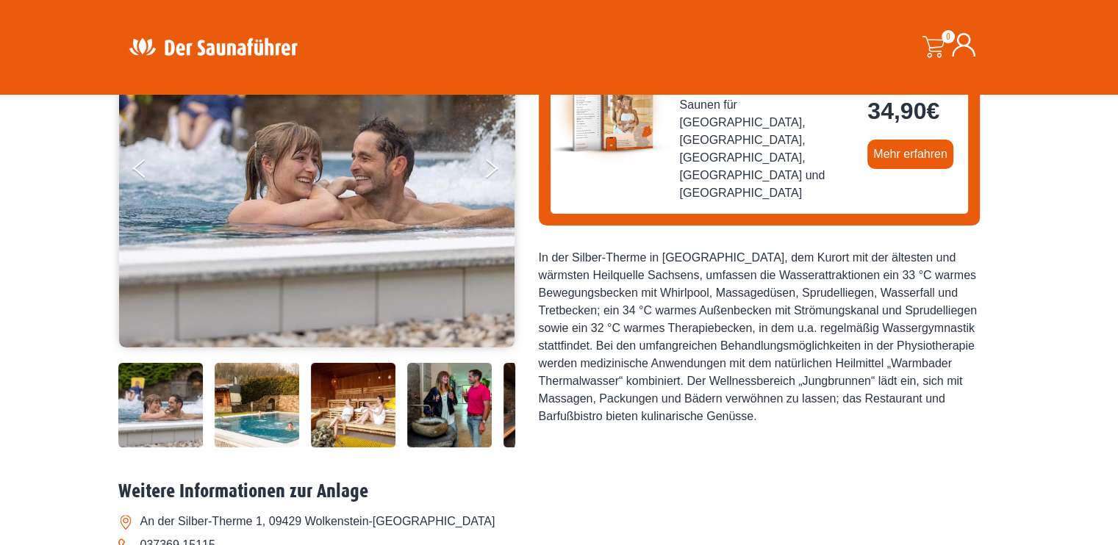
click at [350, 398] on img at bounding box center [353, 405] width 85 height 85
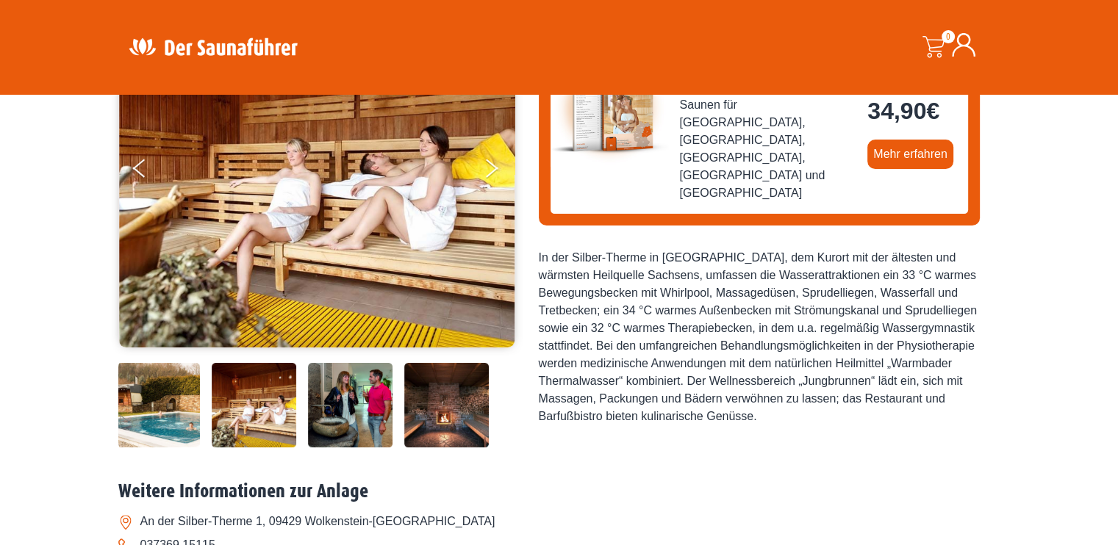
click at [456, 393] on img at bounding box center [446, 405] width 85 height 85
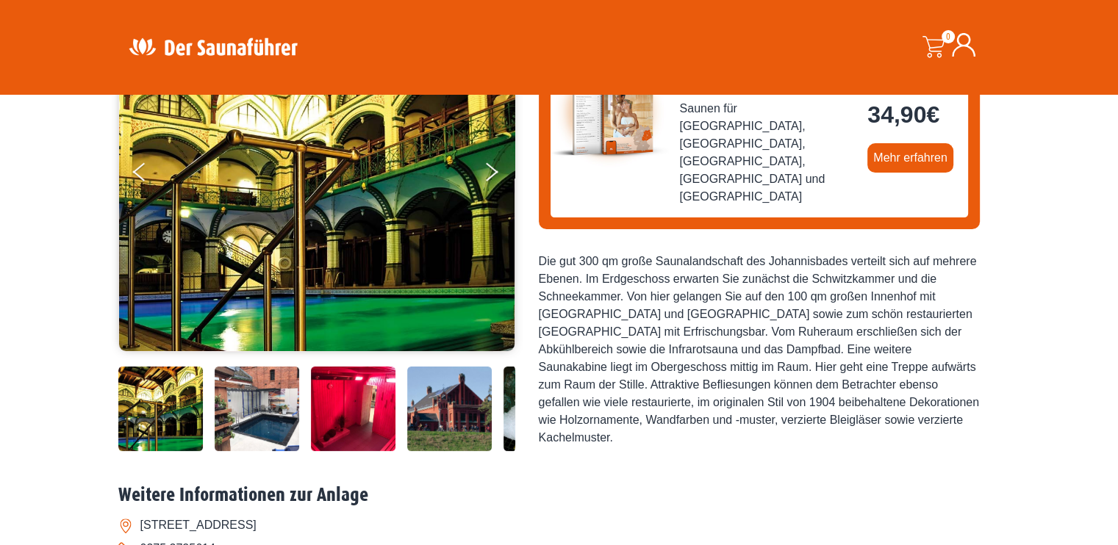
scroll to position [220, 0]
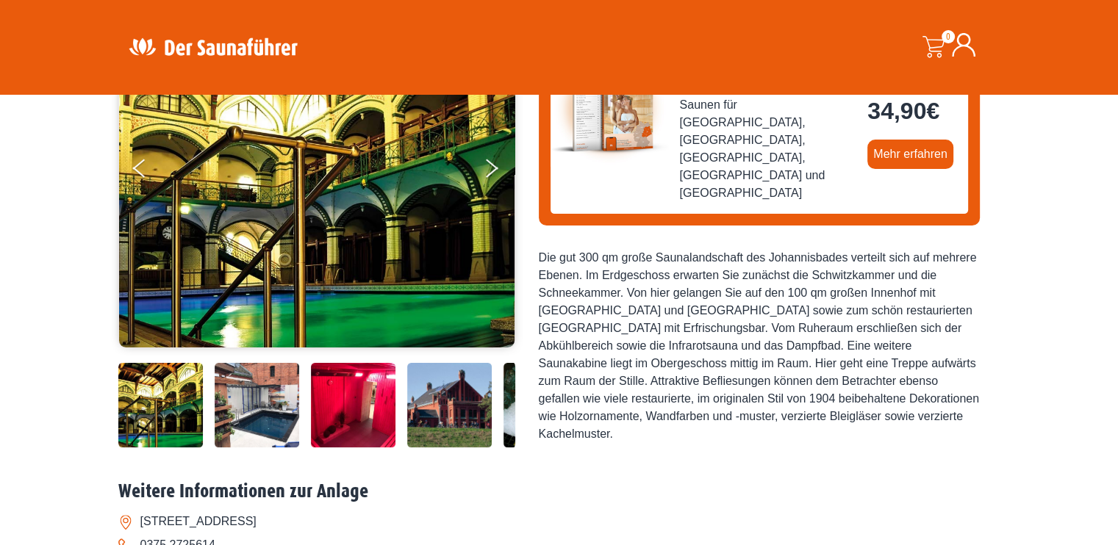
click at [445, 389] on img at bounding box center [449, 405] width 85 height 85
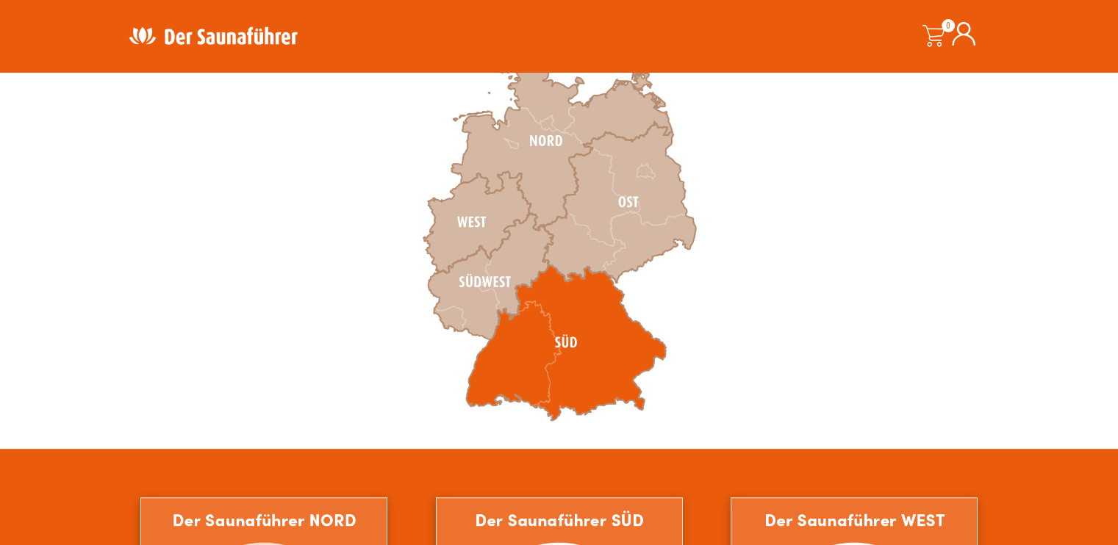
click at [588, 365] on icon at bounding box center [566, 343] width 200 height 156
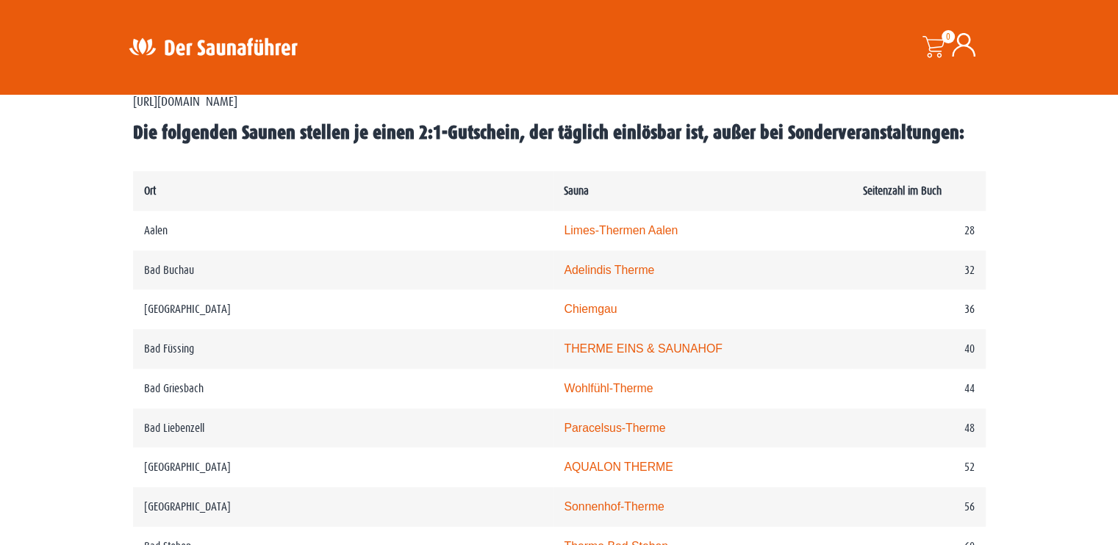
scroll to position [750, 0]
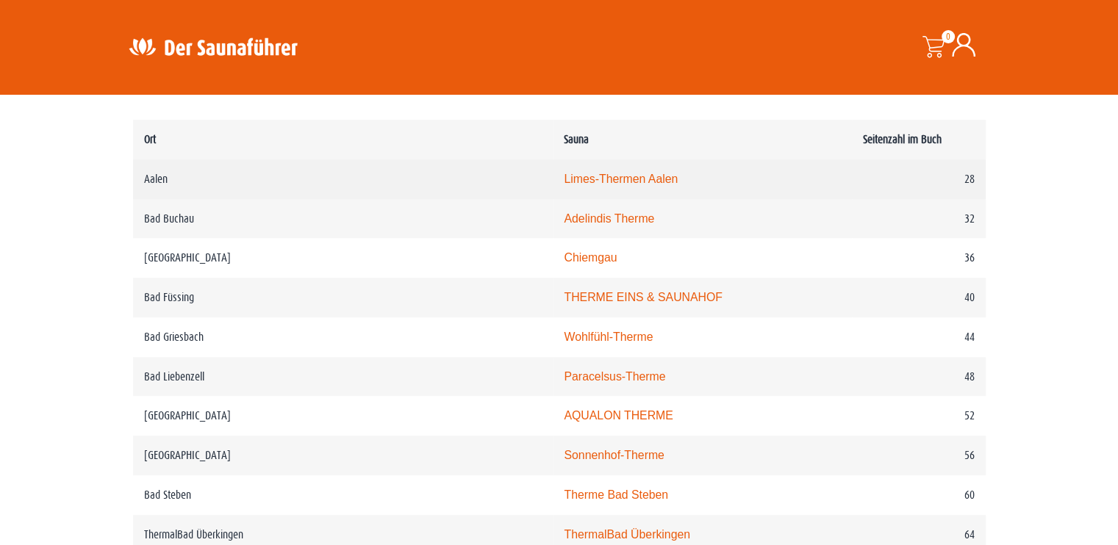
click at [564, 179] on link "Limes-Thermen Aalen" at bounding box center [621, 179] width 114 height 12
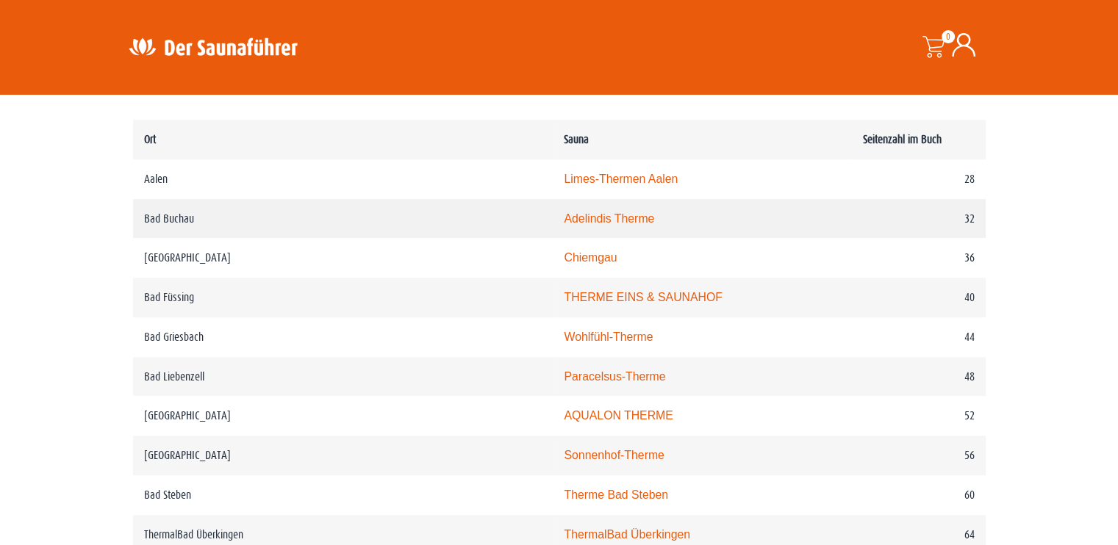
click at [564, 212] on link "Adelindis Therme" at bounding box center [609, 218] width 90 height 12
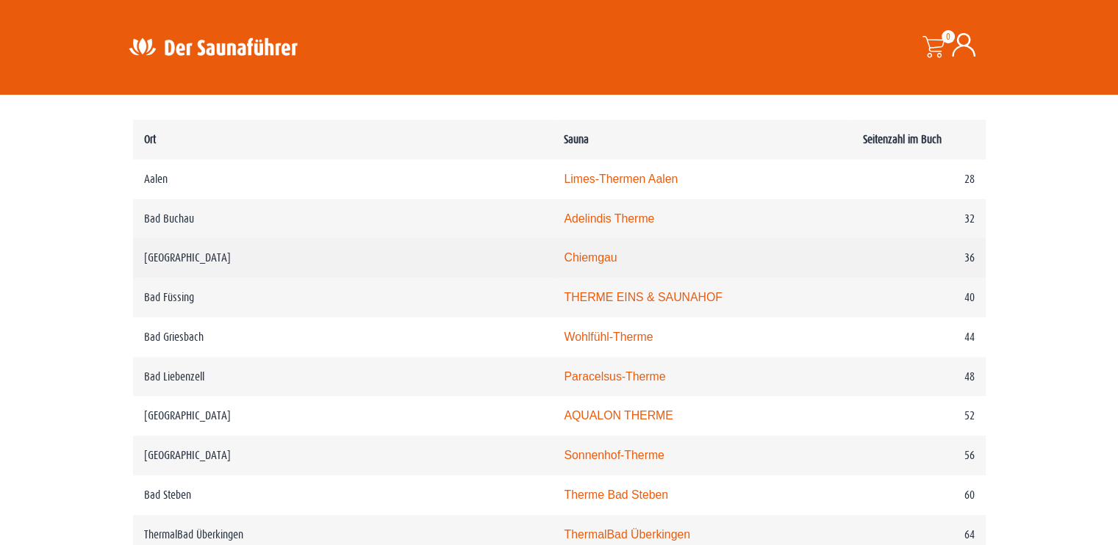
click at [553, 248] on td "Chiemgau" at bounding box center [702, 258] width 299 height 40
click at [564, 255] on link "Chiemgau" at bounding box center [590, 257] width 53 height 12
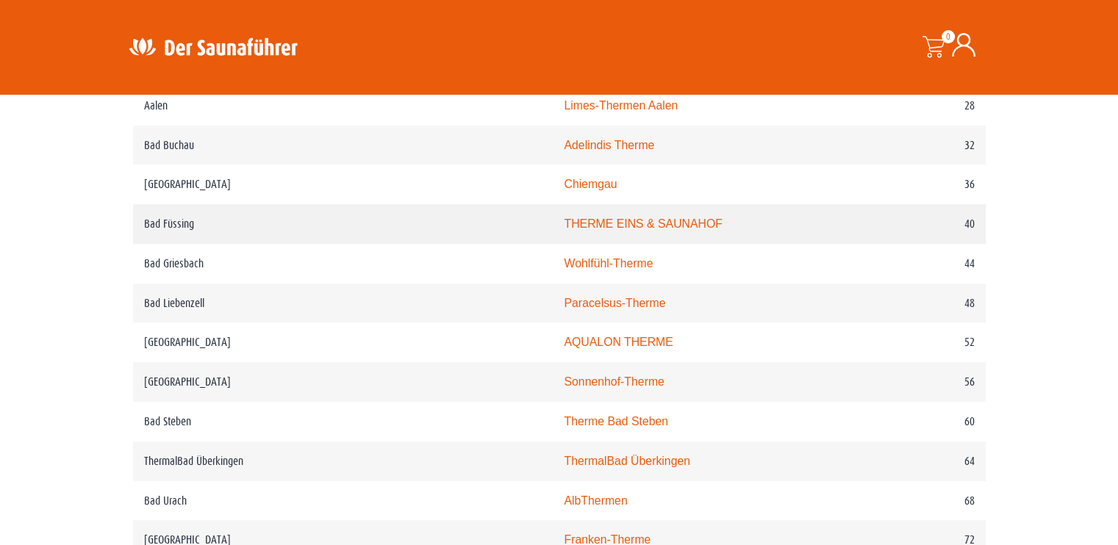
click at [553, 215] on td "THERME EINS & SAUNAHOF" at bounding box center [702, 224] width 299 height 40
click at [564, 222] on link "THERME EINS & SAUNAHOF" at bounding box center [643, 224] width 158 height 12
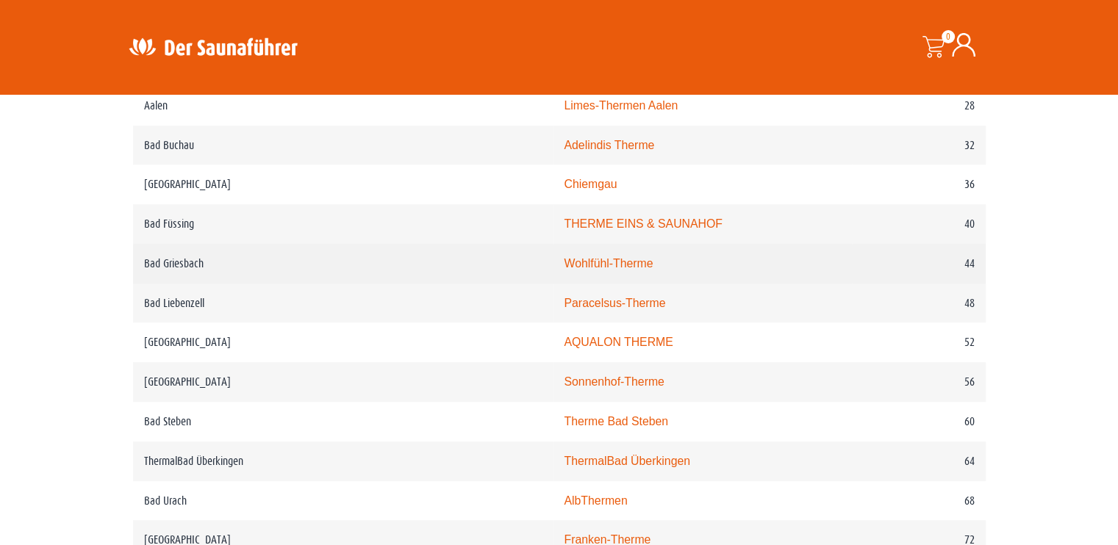
click at [553, 254] on td "Wohlfühl-Therme" at bounding box center [702, 264] width 299 height 40
click at [564, 263] on link "Wohlfühl-Therme" at bounding box center [608, 263] width 89 height 12
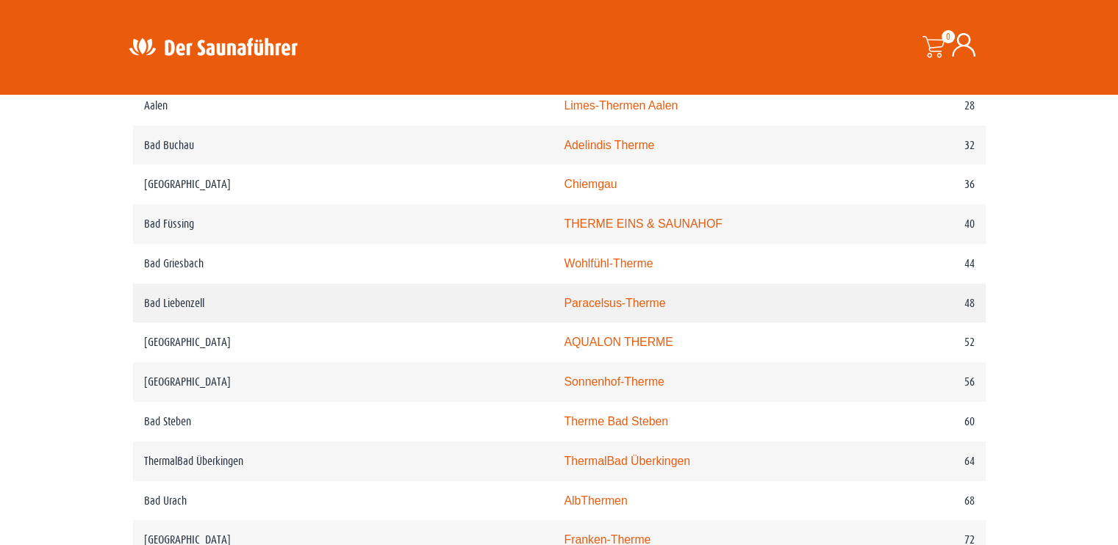
click at [553, 295] on td "Paracelsus-Therme" at bounding box center [702, 304] width 299 height 40
click at [564, 301] on link "Paracelsus-Therme" at bounding box center [614, 303] width 101 height 12
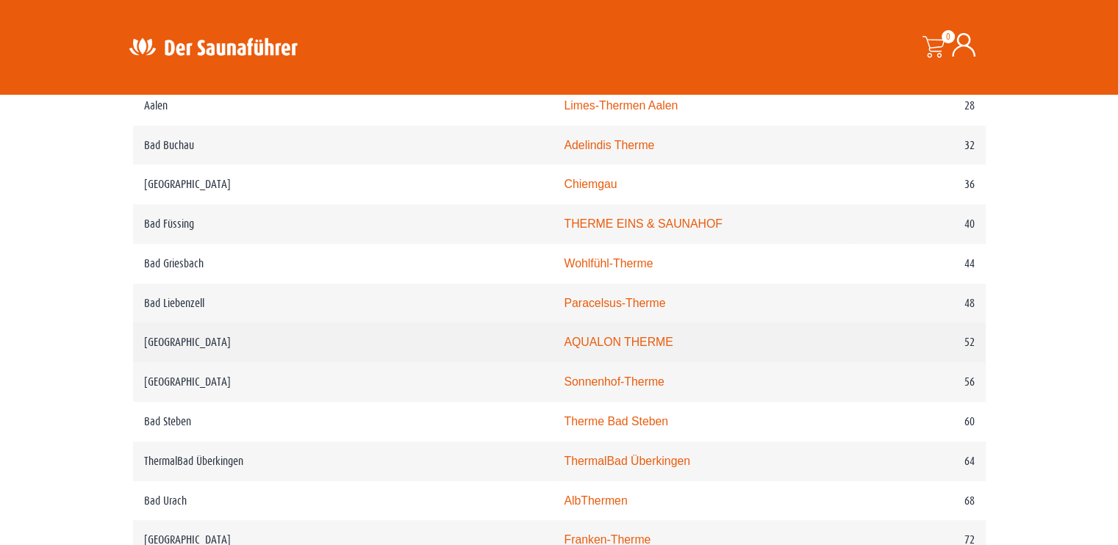
click at [553, 332] on td "AQUALON THERME" at bounding box center [702, 343] width 299 height 40
click at [564, 340] on link "AQUALON THERME" at bounding box center [618, 342] width 109 height 12
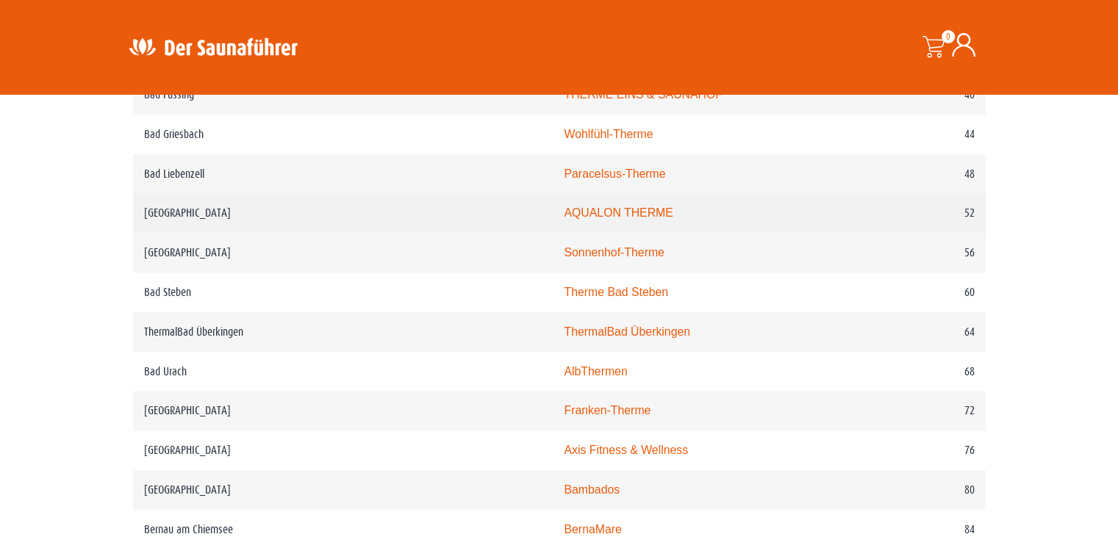
scroll to position [970, 0]
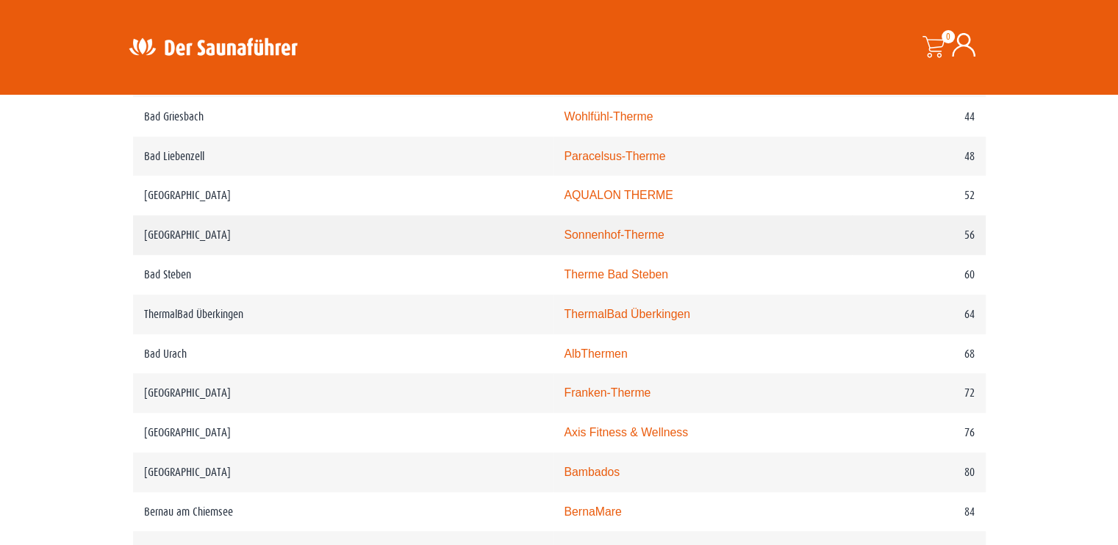
click at [564, 230] on link "Sonnenhof-Therme" at bounding box center [614, 235] width 100 height 12
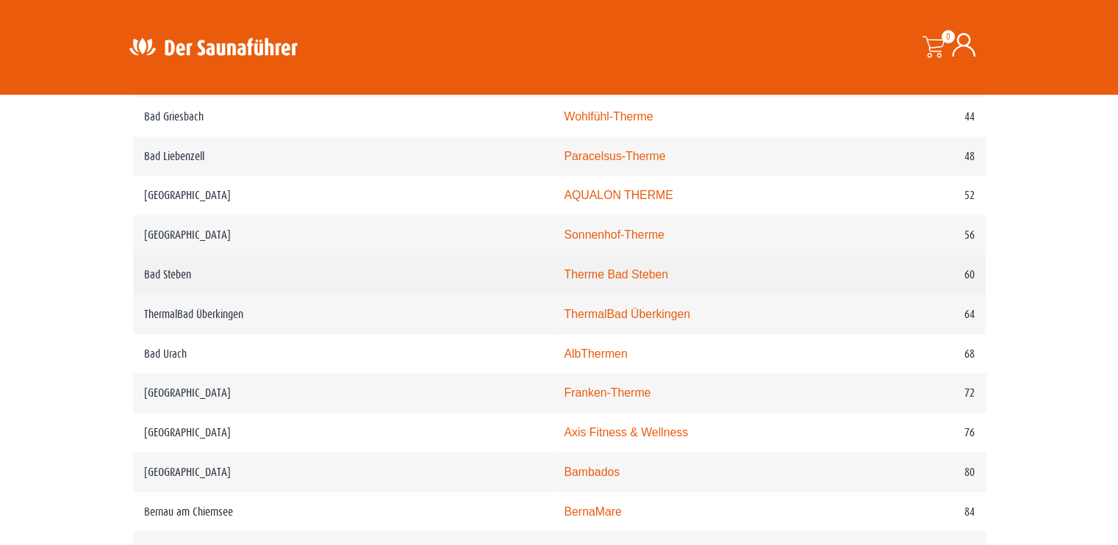
click at [564, 273] on link "Therme Bad Steben" at bounding box center [616, 274] width 104 height 12
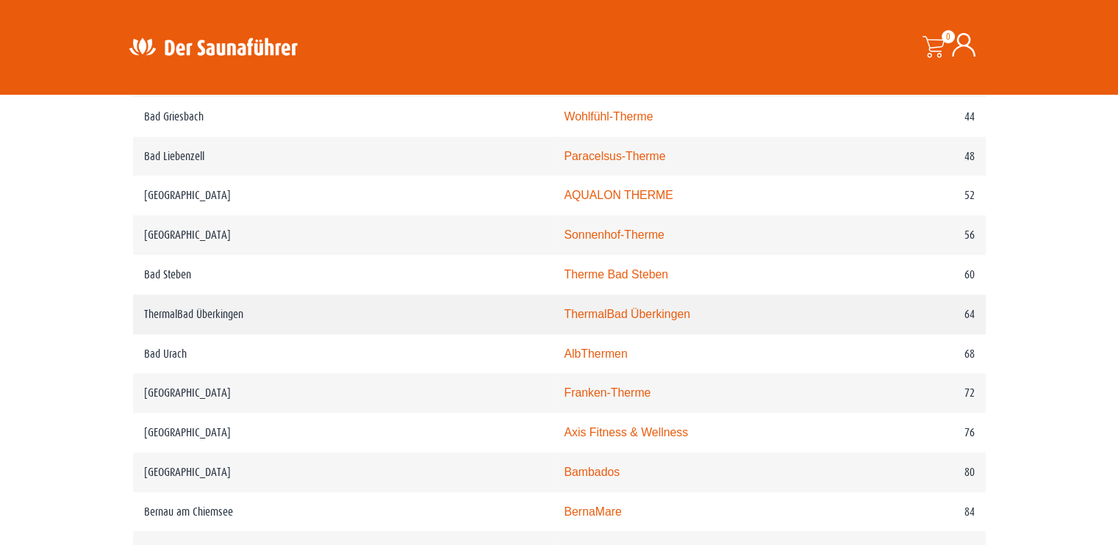
click at [564, 310] on link "ThermalBad Überkingen" at bounding box center [627, 314] width 126 height 12
click at [564, 316] on link "ThermalBad Überkingen" at bounding box center [627, 314] width 126 height 12
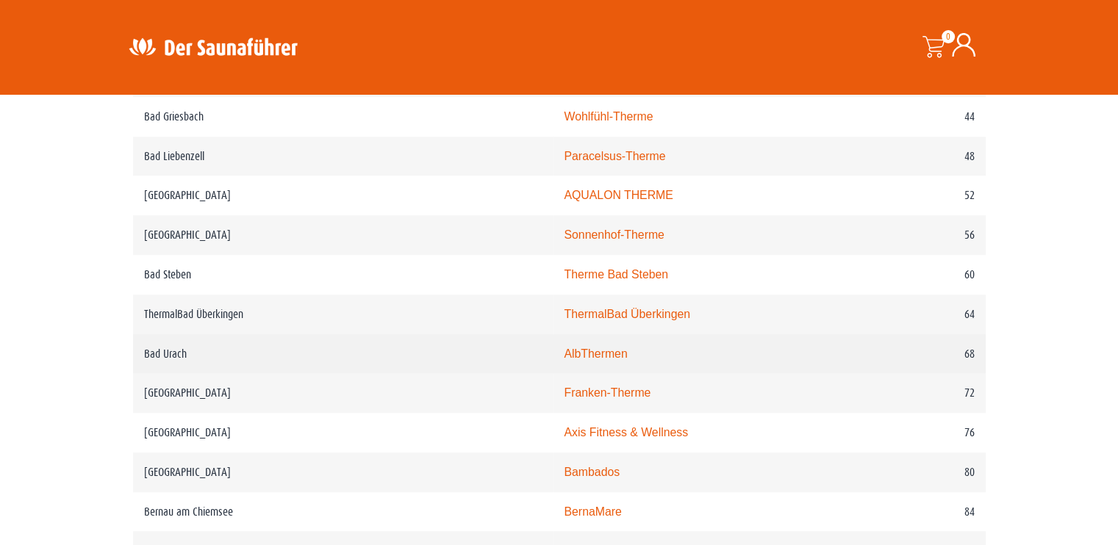
click at [564, 352] on link "AlbThermen" at bounding box center [595, 354] width 63 height 12
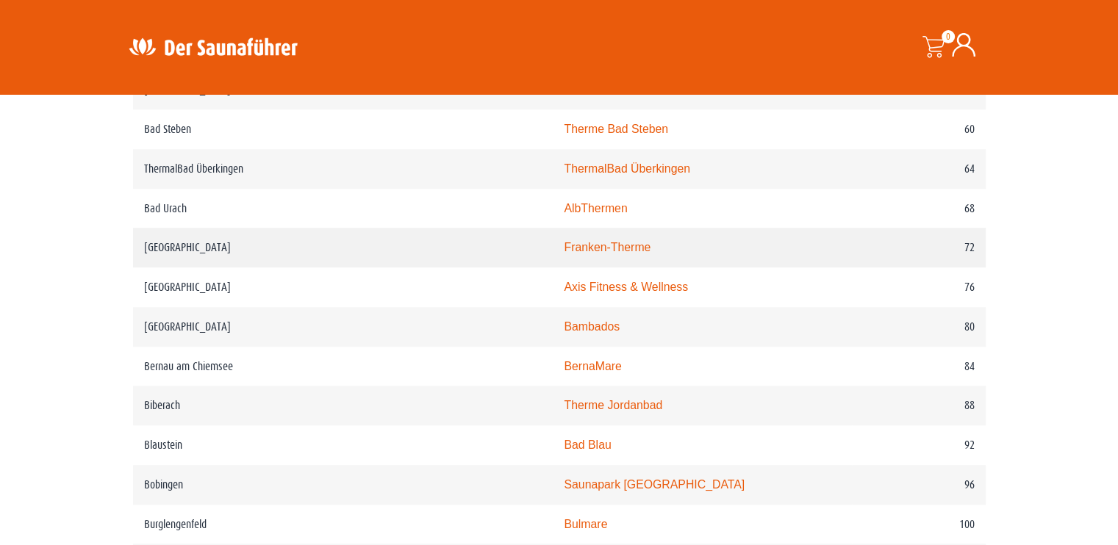
scroll to position [1117, 0]
click at [564, 240] on link "Franken-Therme" at bounding box center [607, 246] width 87 height 12
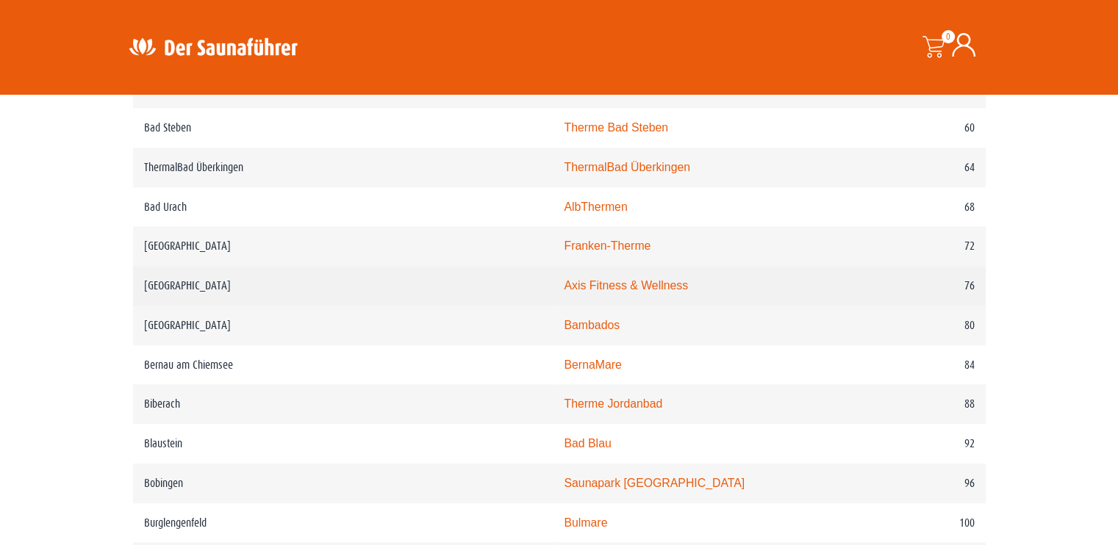
click at [553, 270] on td "Axis Fitness & Wellness" at bounding box center [702, 286] width 299 height 40
click at [564, 285] on link "Axis Fitness & Wellness" at bounding box center [626, 285] width 124 height 12
click at [564, 281] on link "Axis Fitness & Wellness" at bounding box center [626, 285] width 124 height 12
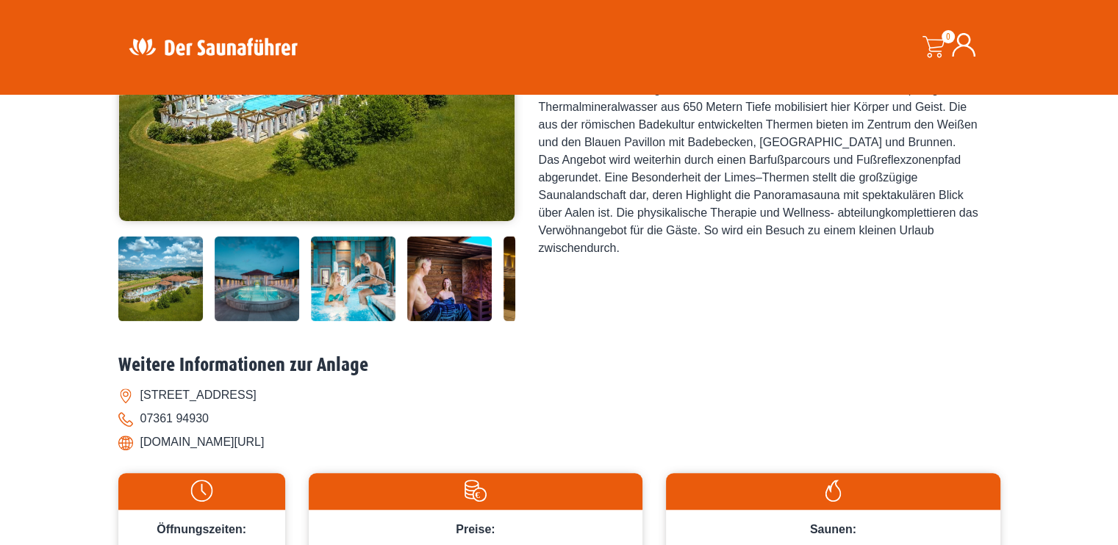
scroll to position [441, 0]
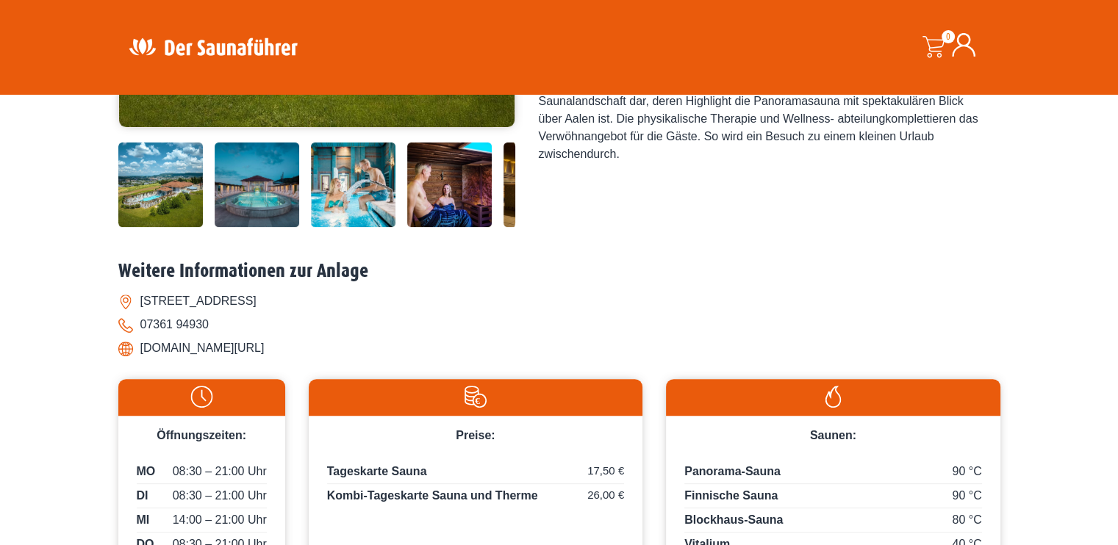
click at [338, 193] on img at bounding box center [353, 185] width 85 height 85
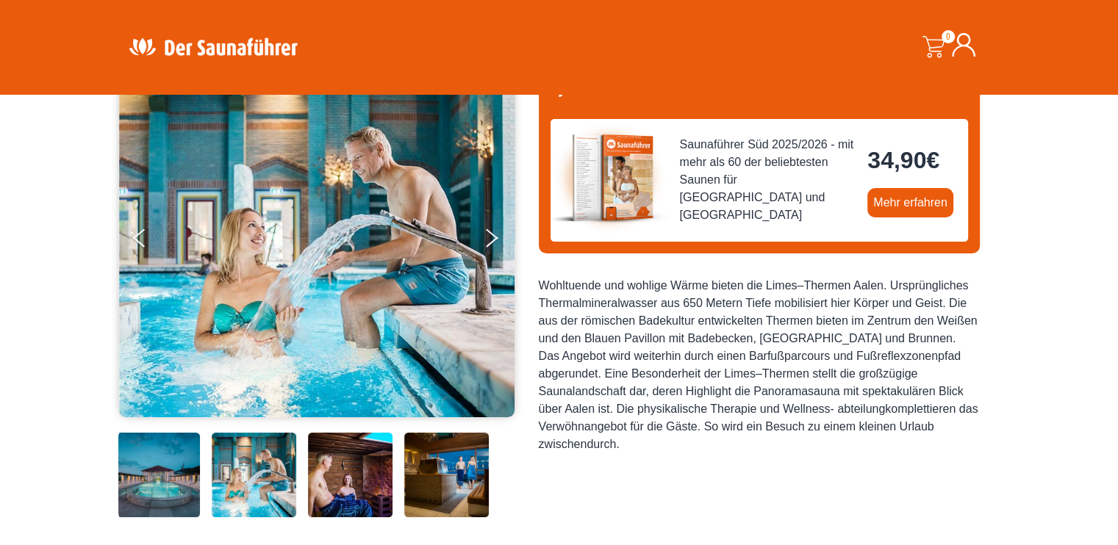
scroll to position [147, 0]
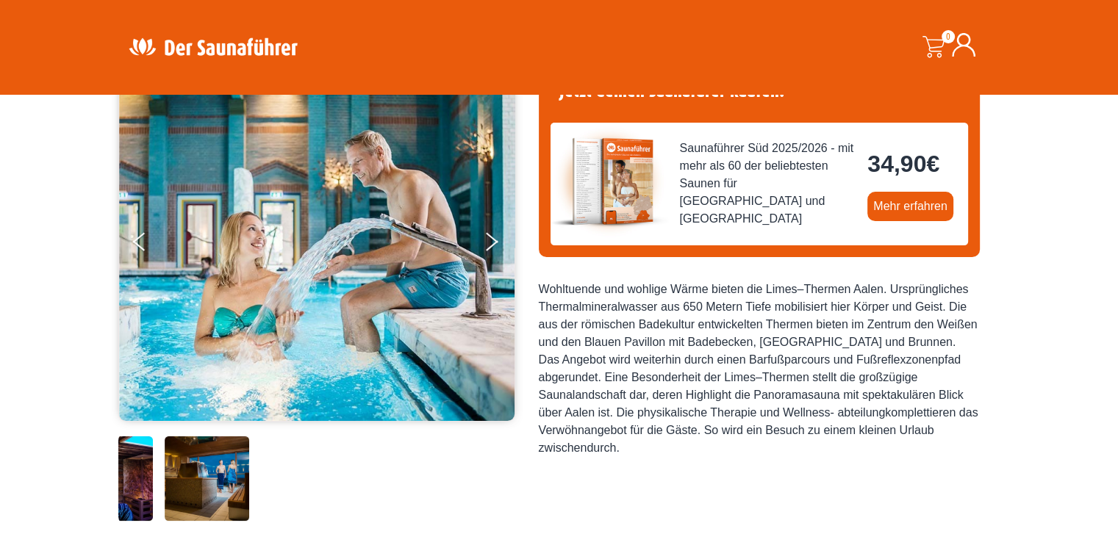
drag, startPoint x: 403, startPoint y: 488, endPoint x: 170, endPoint y: 468, distance: 233.1
click at [170, 475] on img at bounding box center [207, 479] width 85 height 85
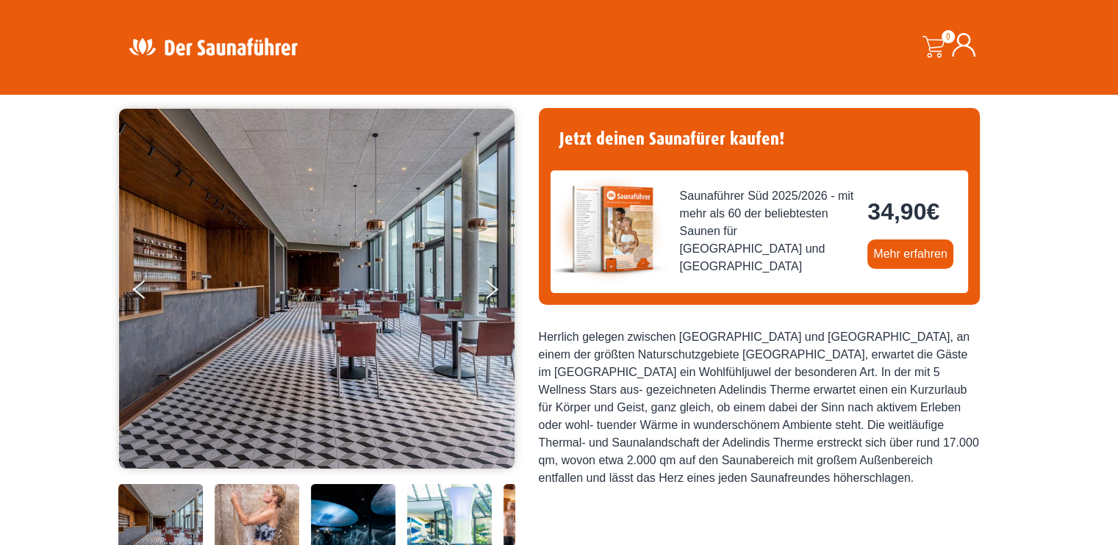
scroll to position [220, 0]
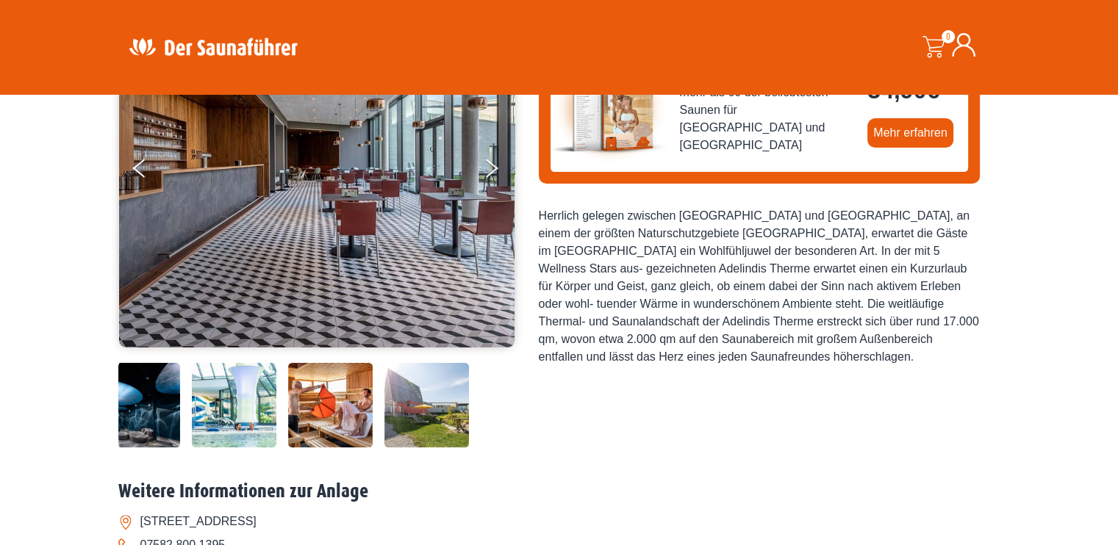
drag, startPoint x: 487, startPoint y: 395, endPoint x: 272, endPoint y: 396, distance: 215.3
click at [272, 396] on img at bounding box center [234, 405] width 85 height 85
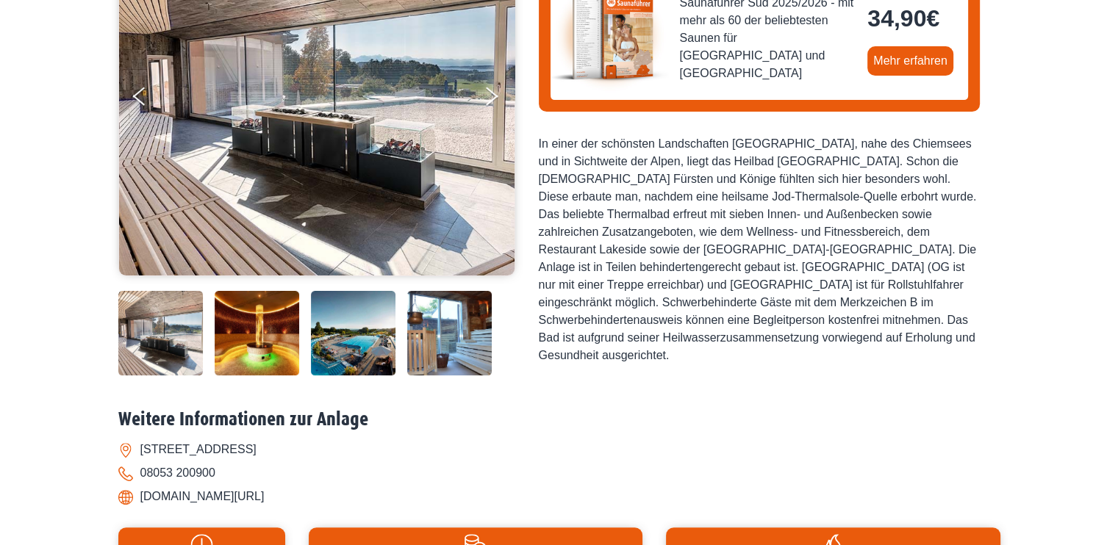
scroll to position [367, 0]
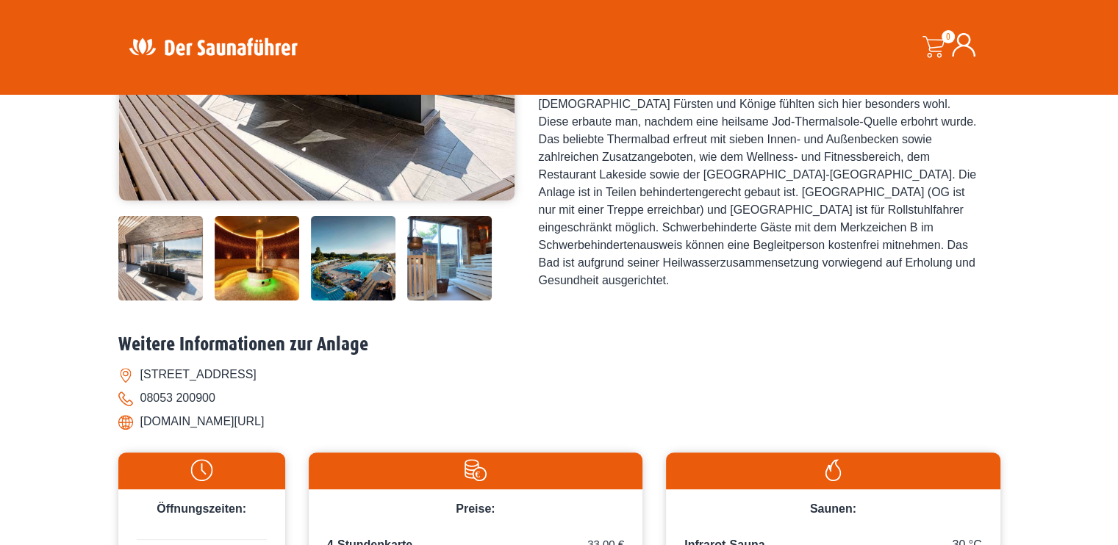
click at [389, 257] on img at bounding box center [353, 258] width 85 height 85
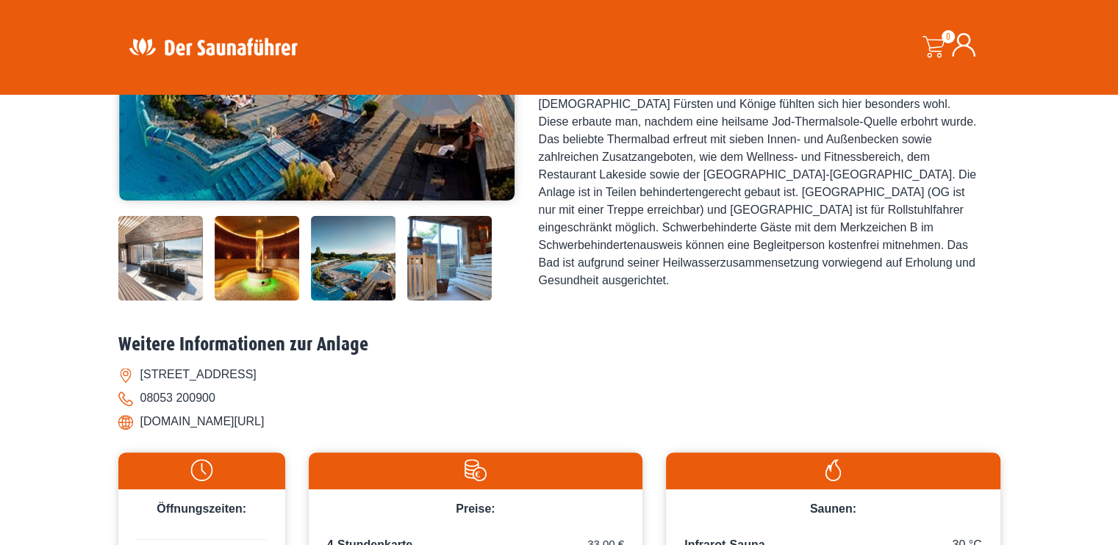
click at [461, 254] on img at bounding box center [449, 258] width 85 height 85
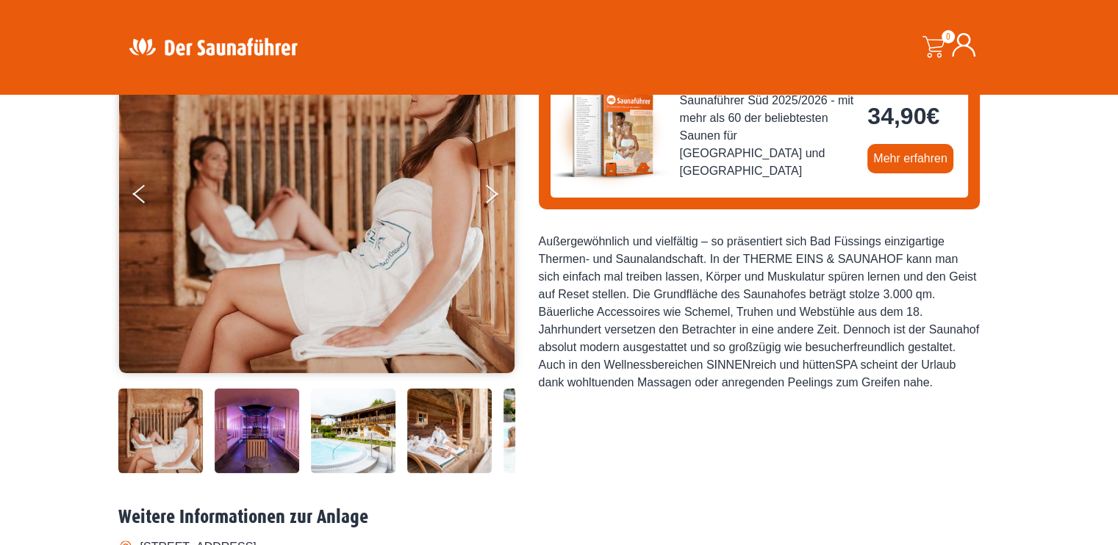
scroll to position [220, 0]
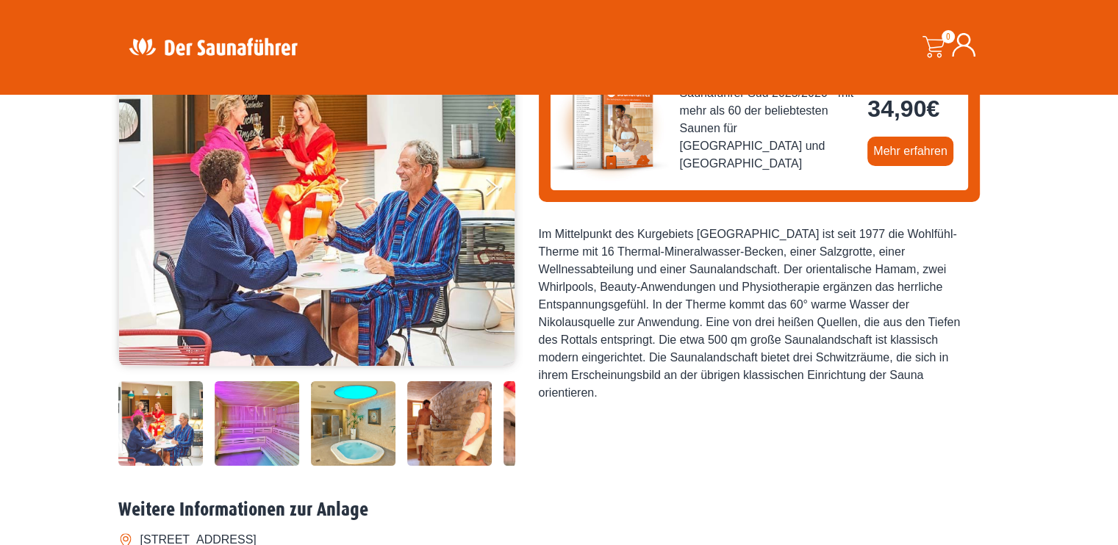
scroll to position [220, 0]
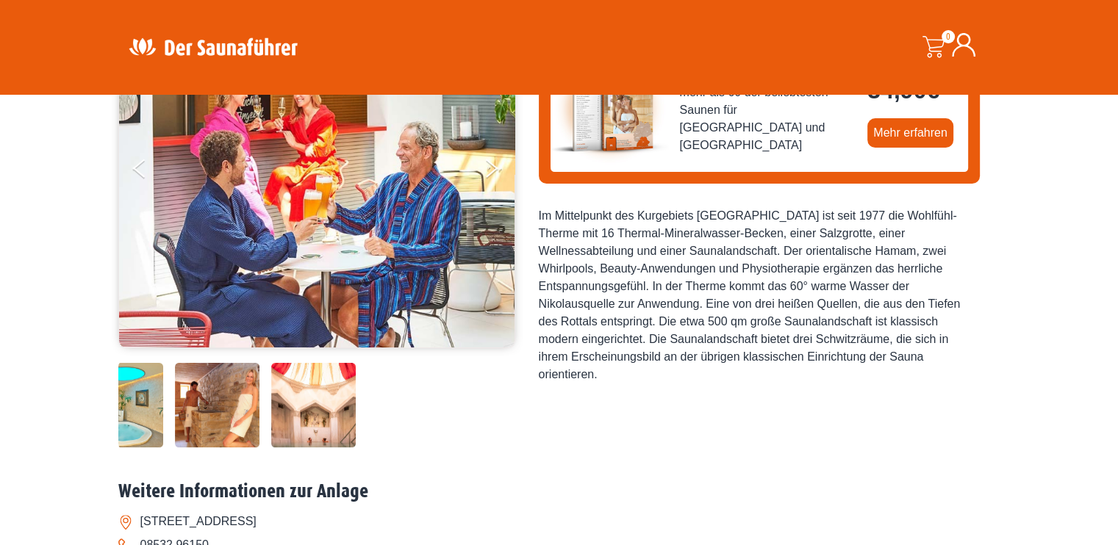
drag, startPoint x: 417, startPoint y: 408, endPoint x: 184, endPoint y: 385, distance: 234.1
click at [184, 385] on img at bounding box center [217, 405] width 85 height 85
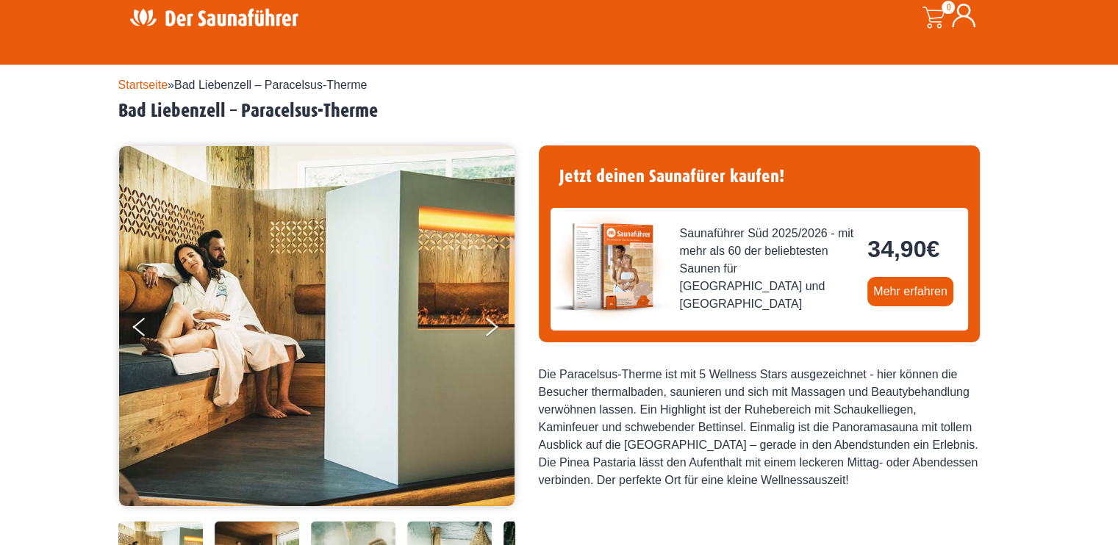
scroll to position [294, 0]
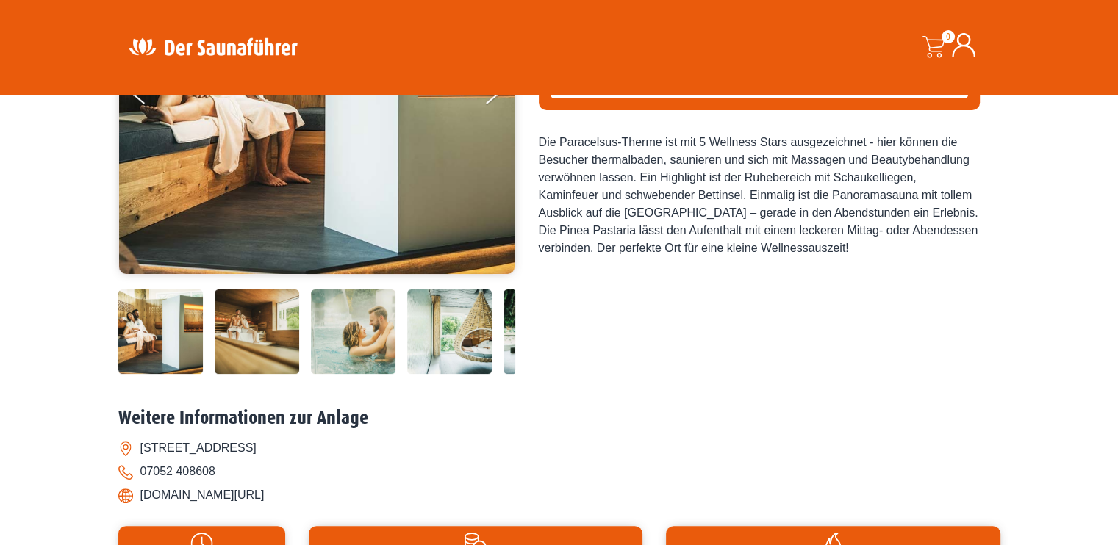
click at [345, 352] on img at bounding box center [353, 332] width 85 height 85
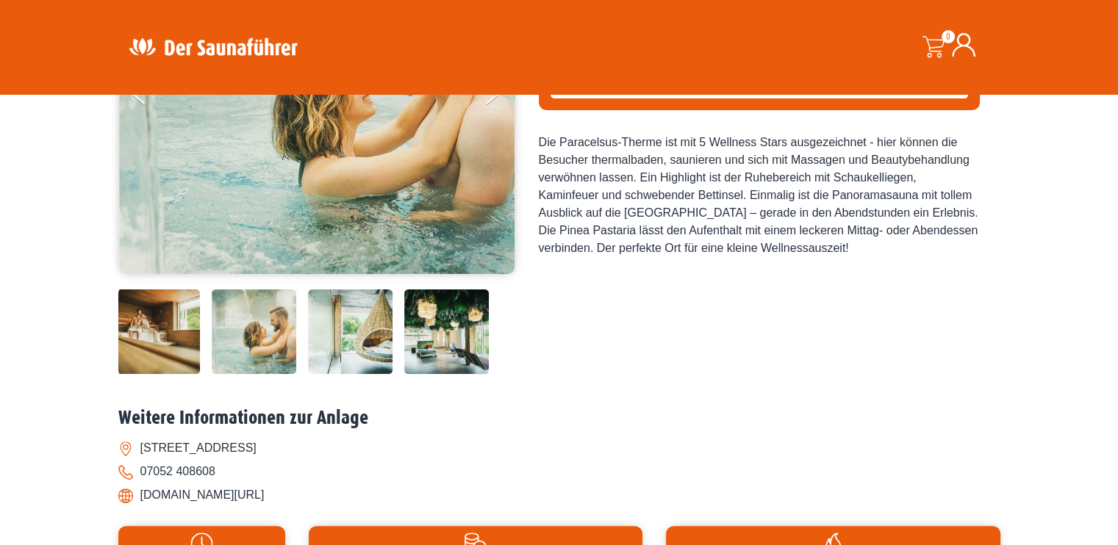
click at [467, 331] on img at bounding box center [446, 332] width 85 height 85
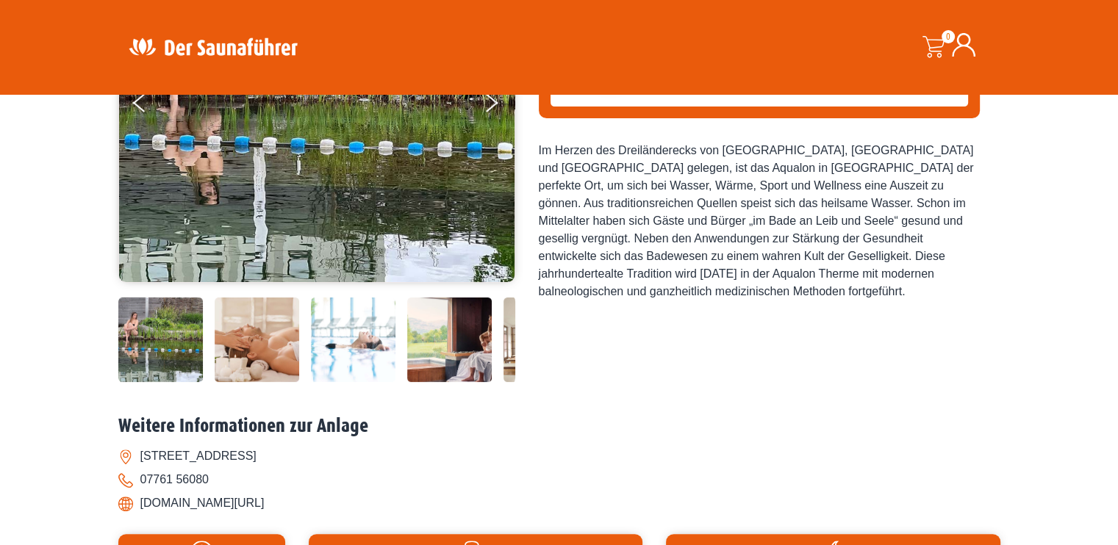
scroll to position [294, 0]
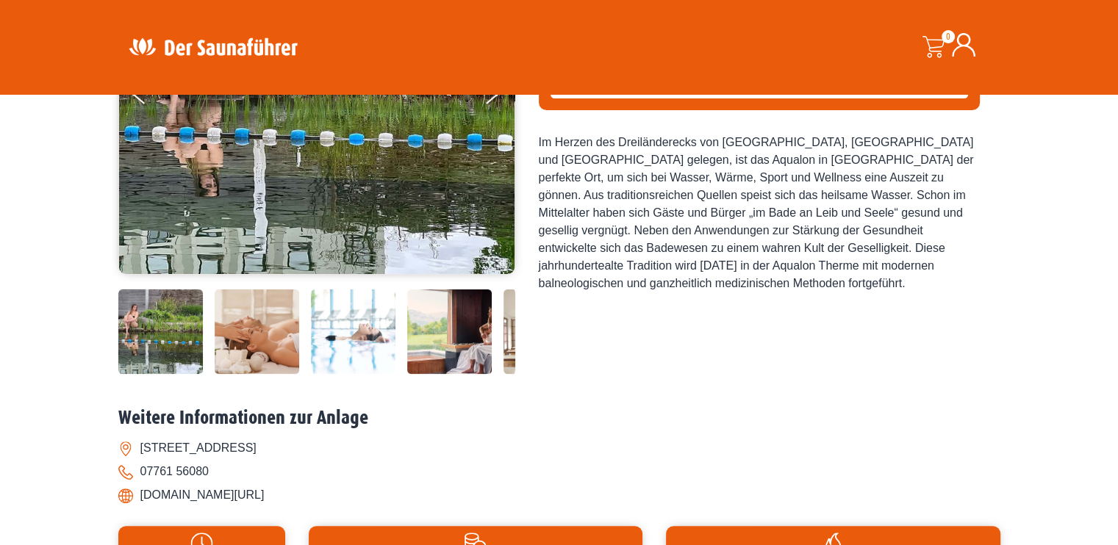
click at [473, 353] on img at bounding box center [449, 332] width 85 height 85
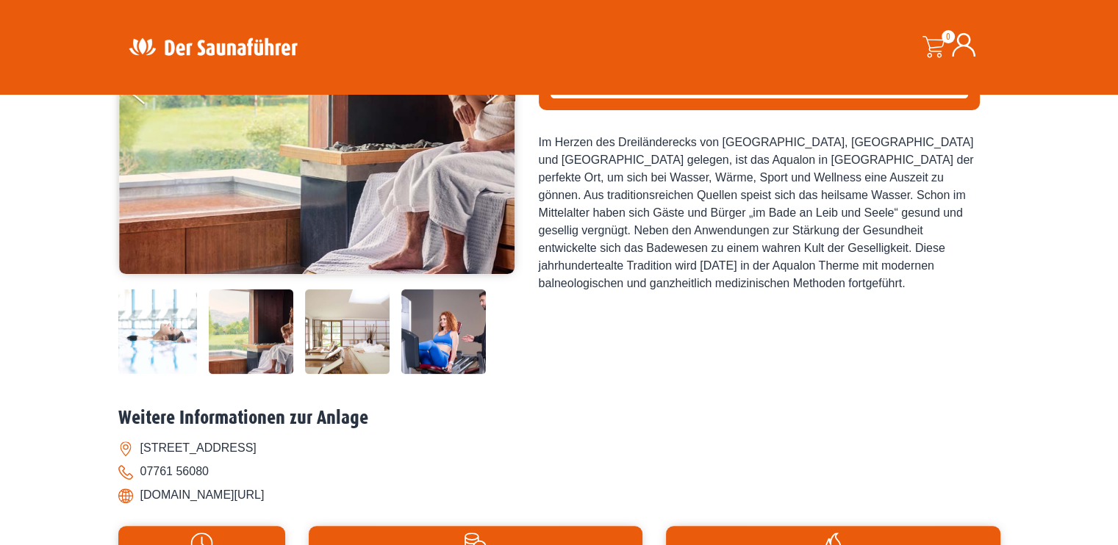
click at [472, 352] on img at bounding box center [443, 332] width 85 height 85
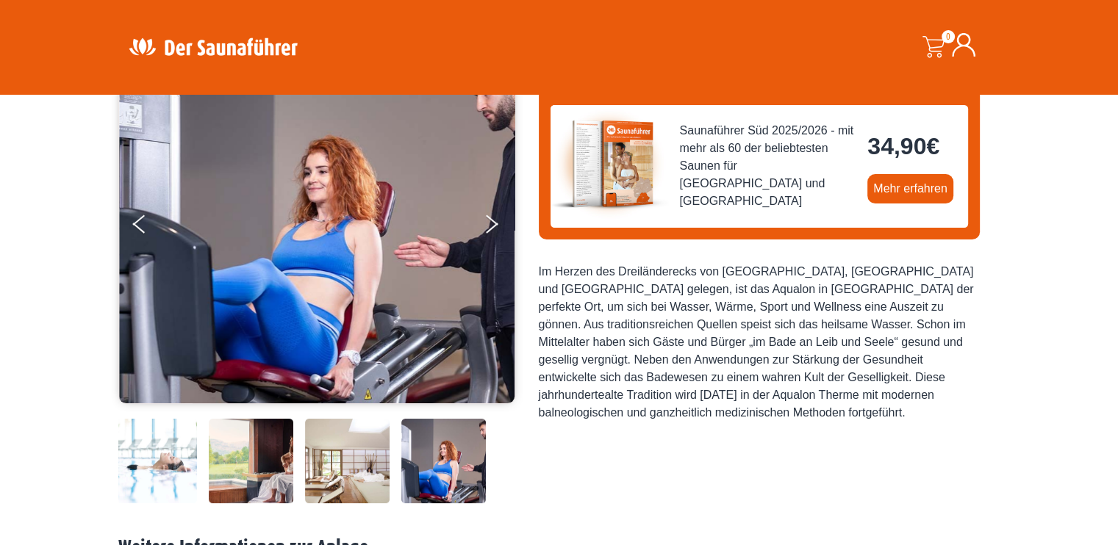
scroll to position [147, 0]
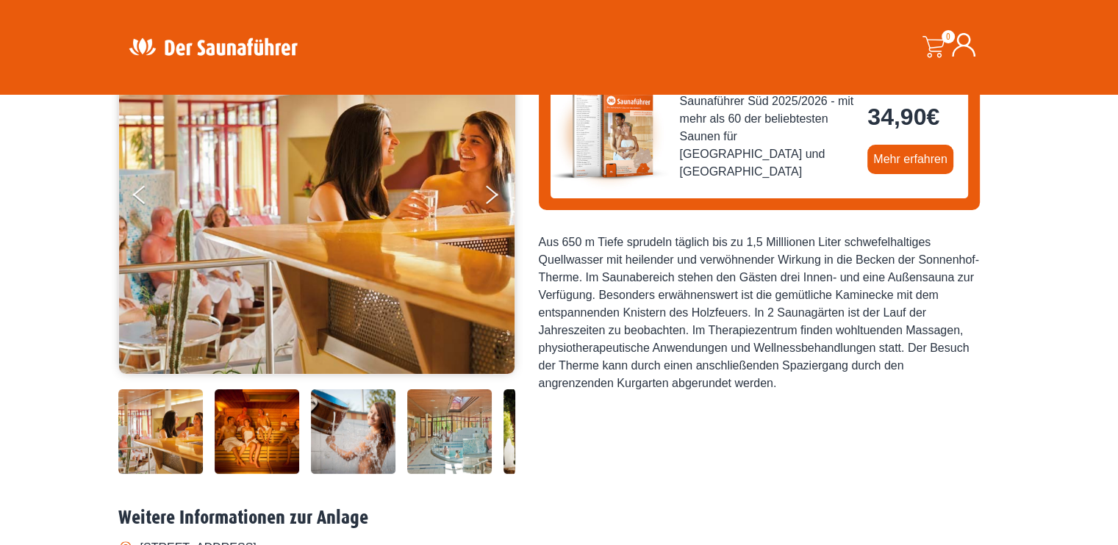
scroll to position [220, 0]
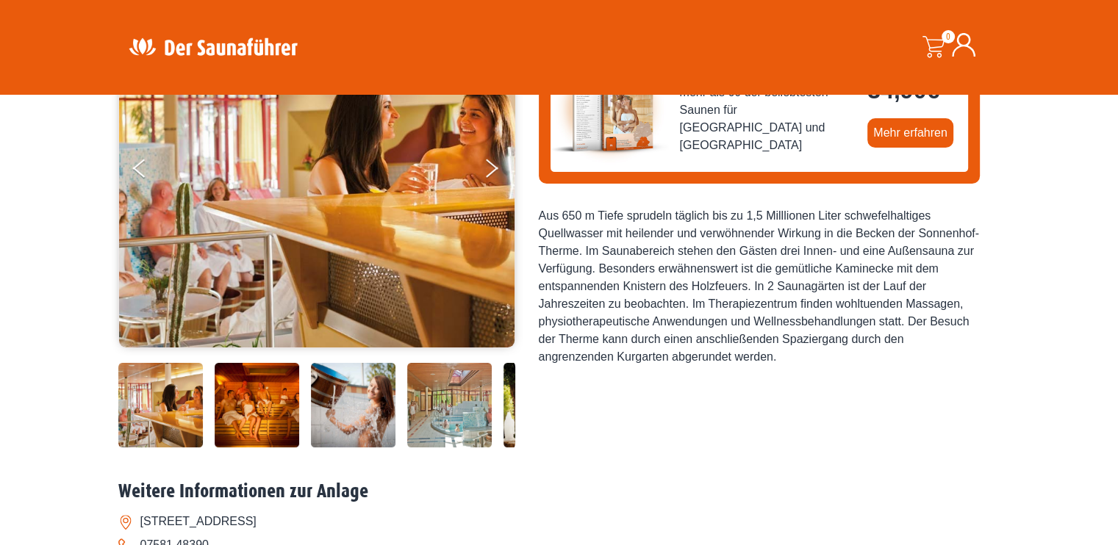
click at [256, 393] on img at bounding box center [257, 405] width 85 height 85
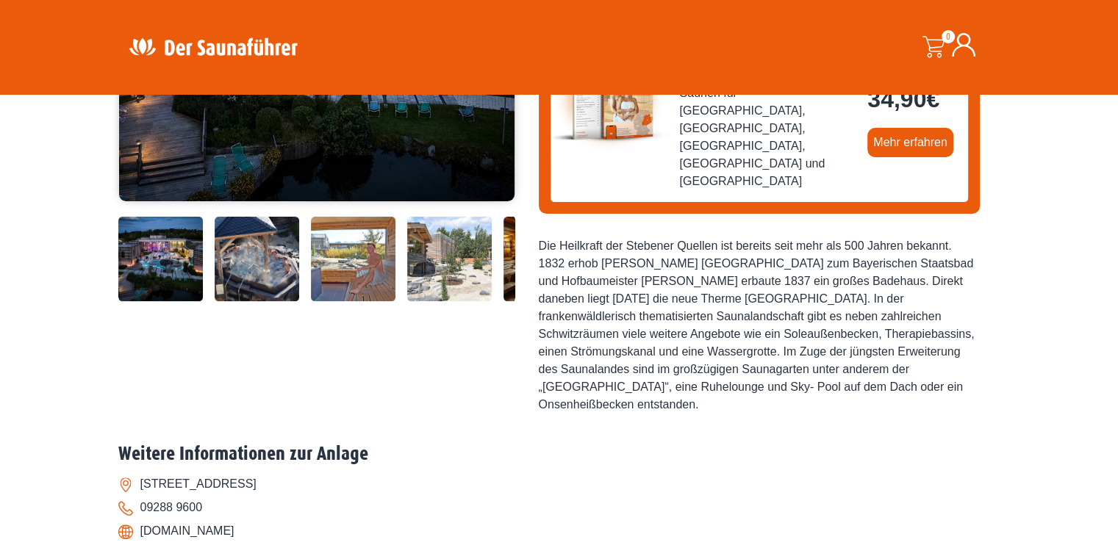
scroll to position [367, 0]
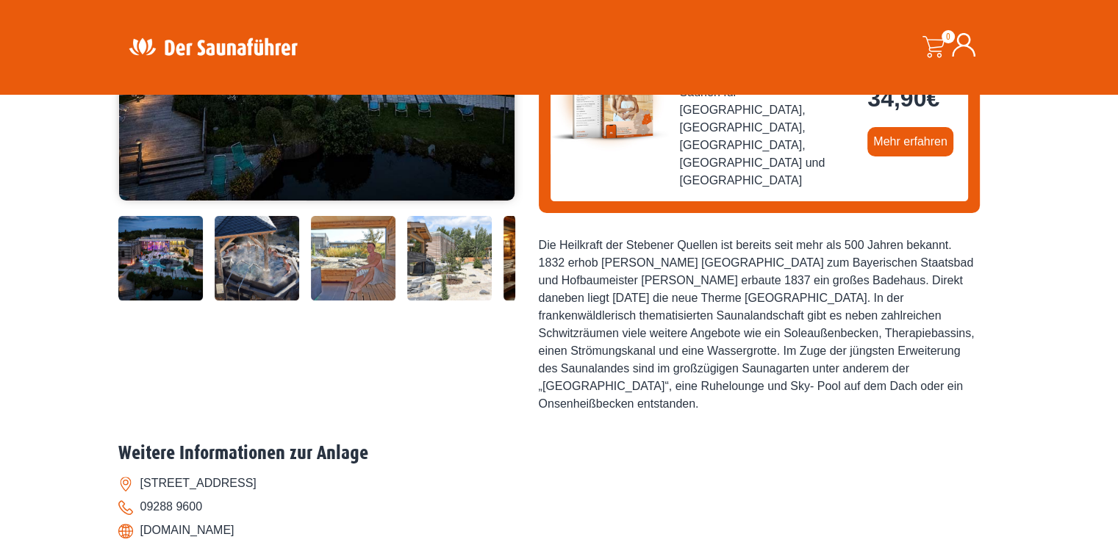
click at [351, 256] on img at bounding box center [353, 258] width 85 height 85
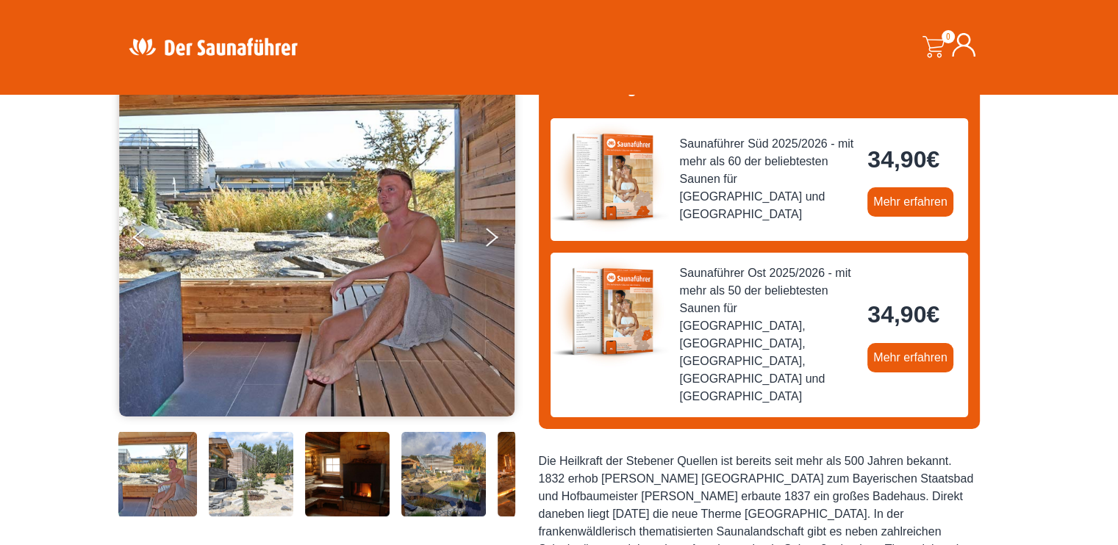
scroll to position [147, 0]
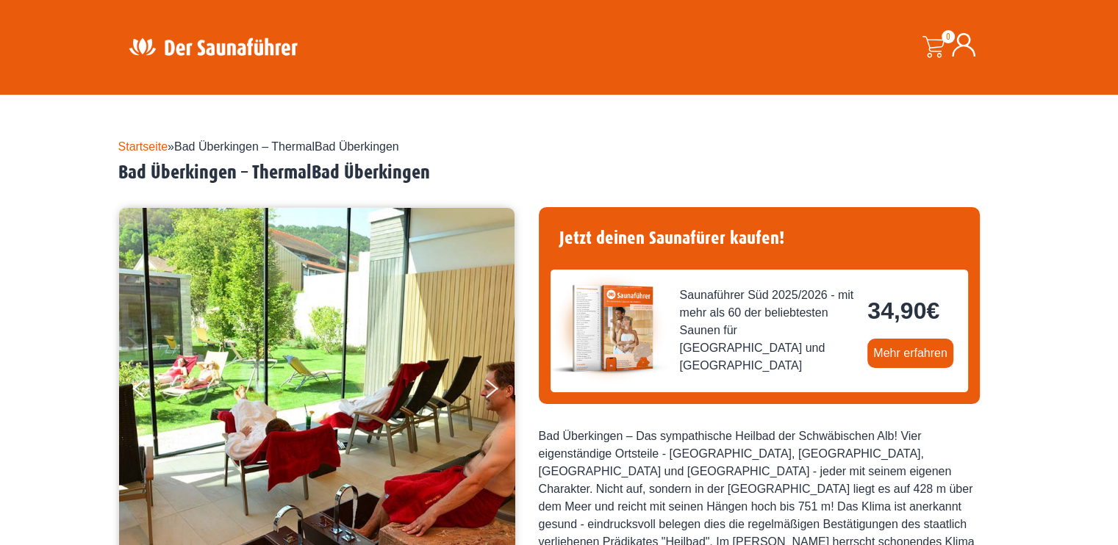
scroll to position [294, 0]
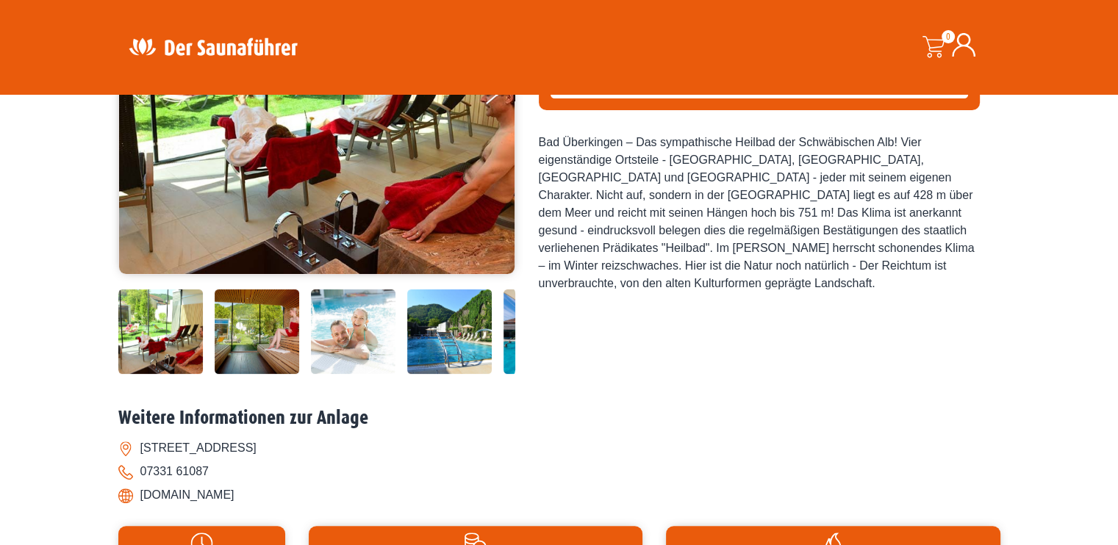
click at [251, 344] on img at bounding box center [257, 332] width 85 height 85
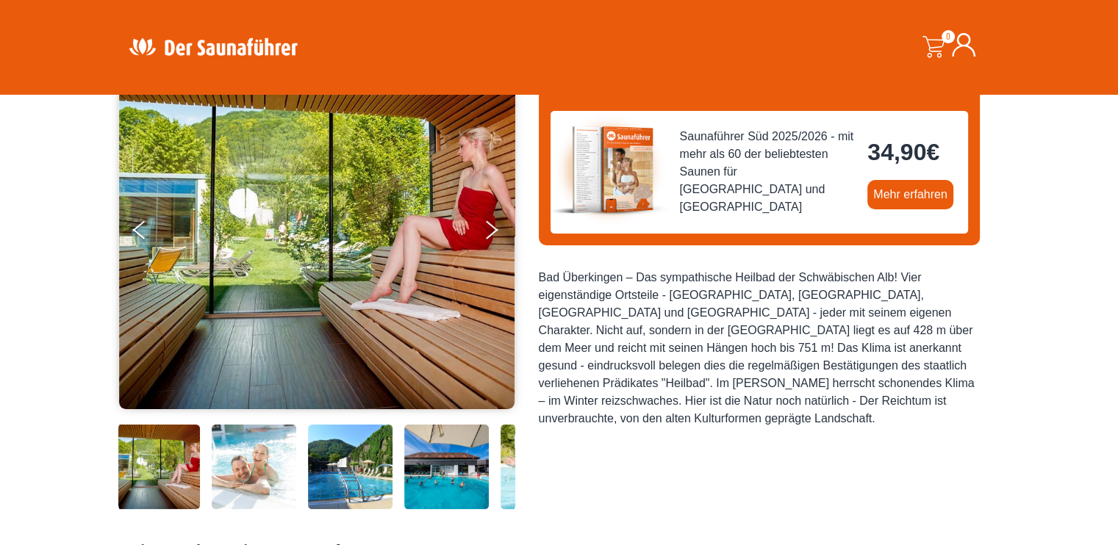
scroll to position [147, 0]
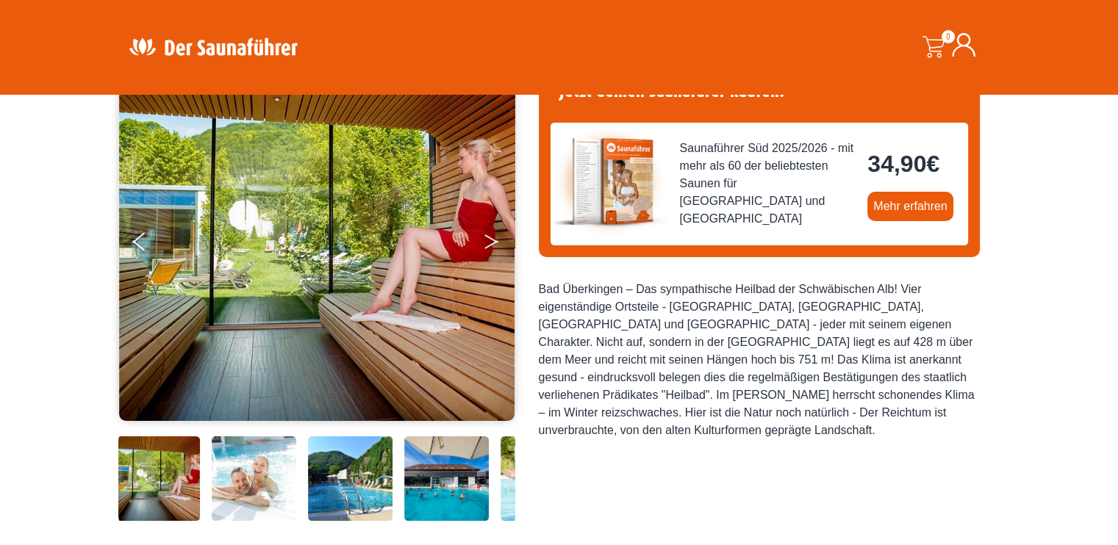
click at [487, 249] on button "Next" at bounding box center [501, 244] width 37 height 37
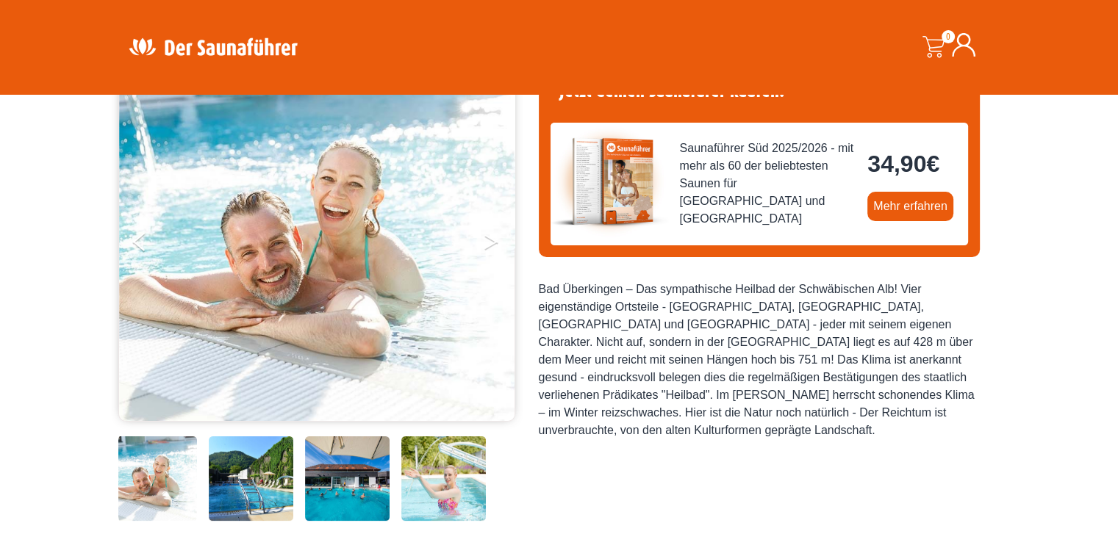
click at [488, 249] on button "Next" at bounding box center [501, 244] width 37 height 37
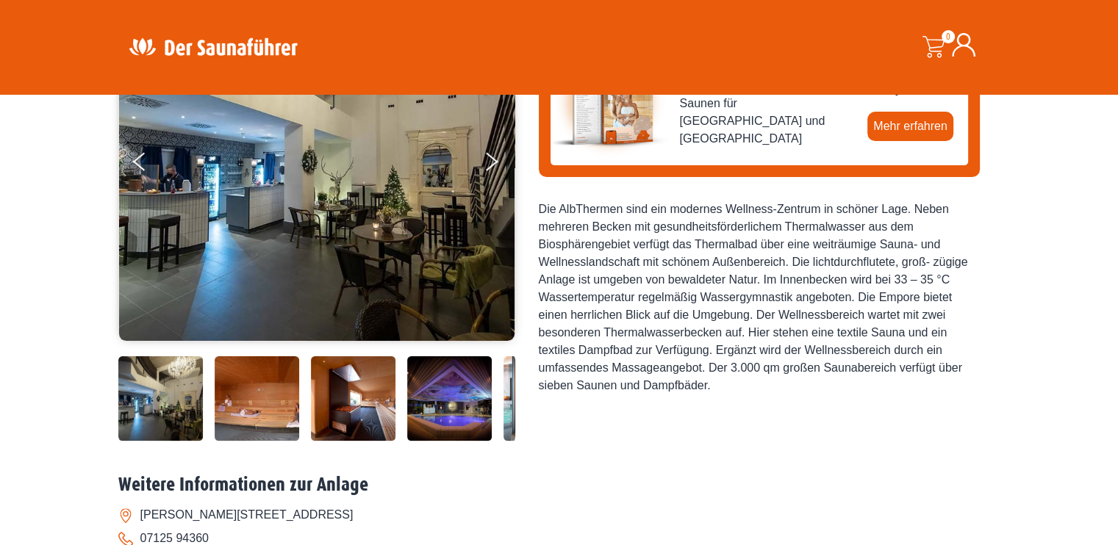
scroll to position [294, 0]
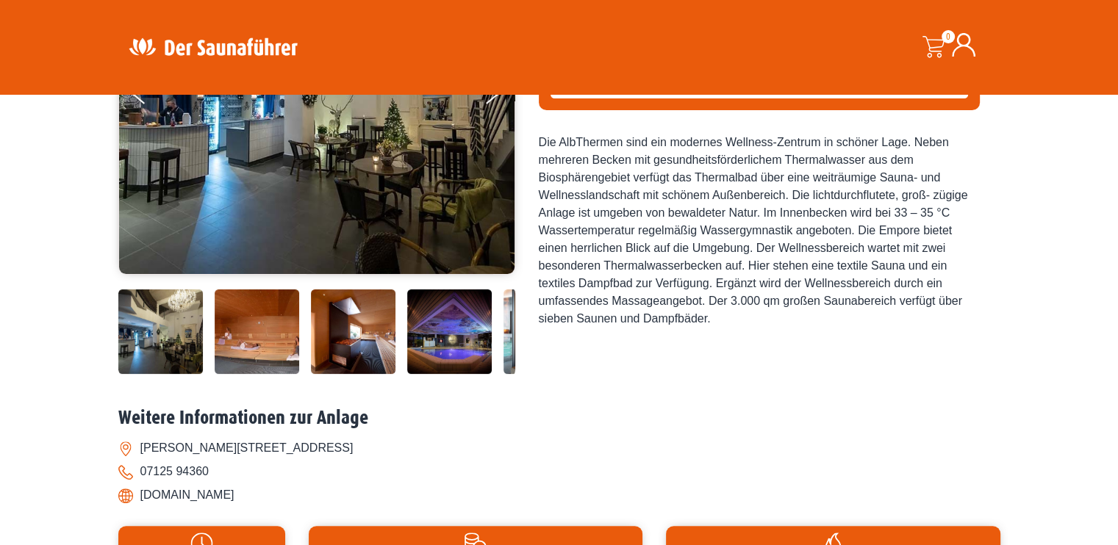
click at [251, 374] on div at bounding box center [316, 332] width 397 height 92
click at [251, 348] on img at bounding box center [257, 332] width 85 height 85
click at [265, 331] on img at bounding box center [257, 332] width 85 height 85
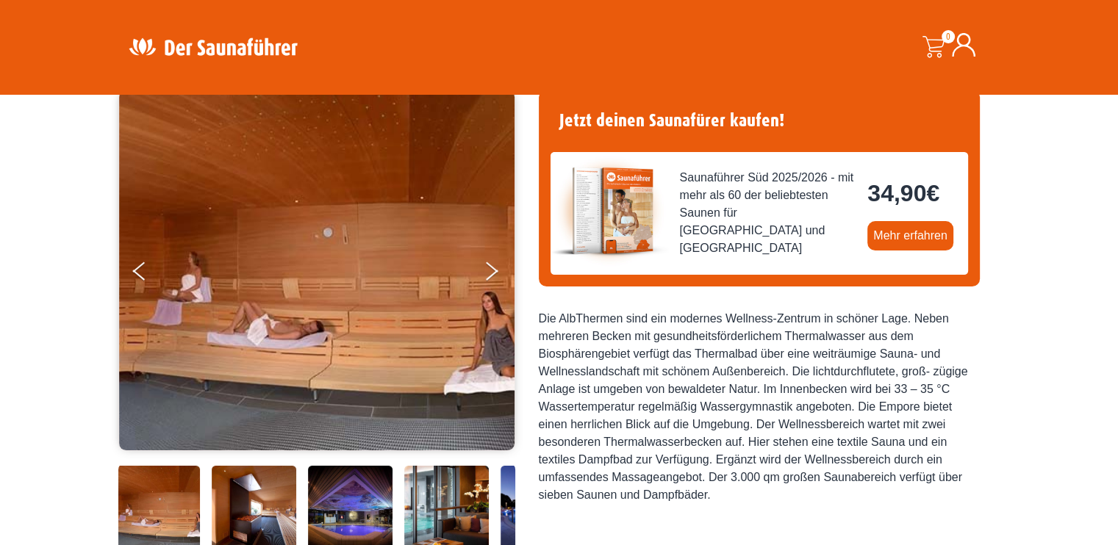
scroll to position [73, 0]
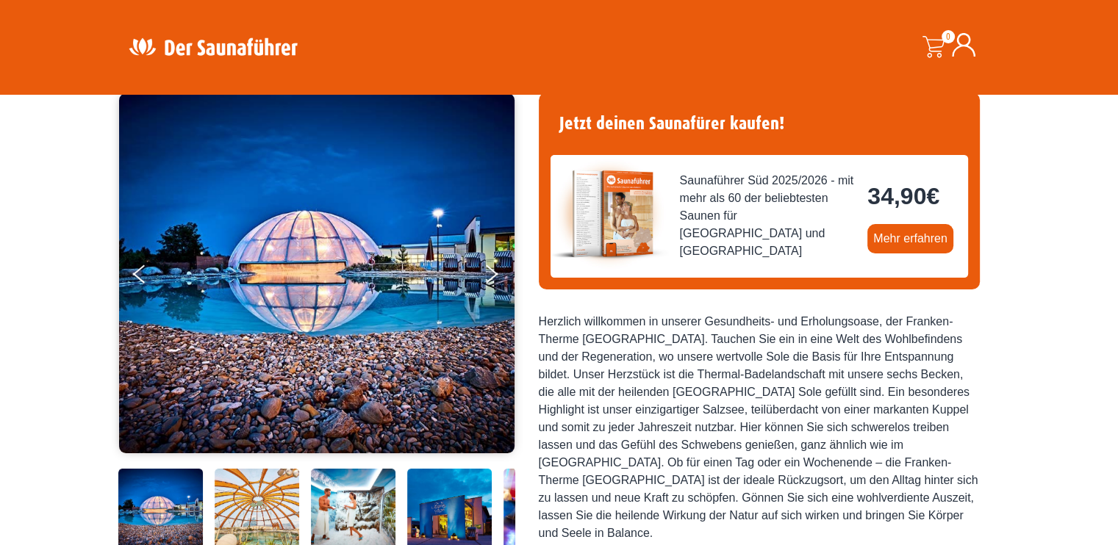
scroll to position [220, 0]
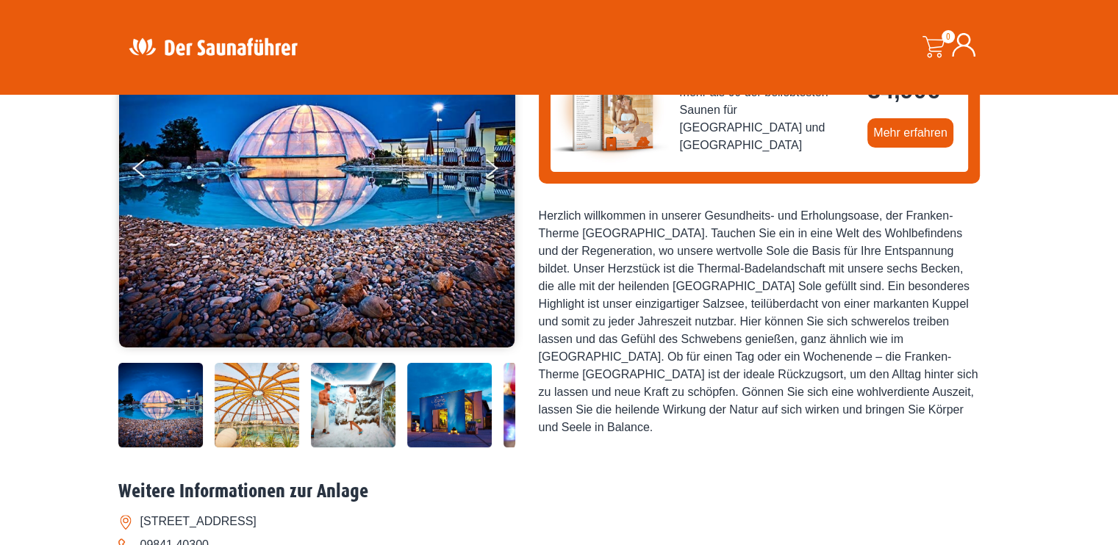
click at [357, 411] on img at bounding box center [353, 405] width 85 height 85
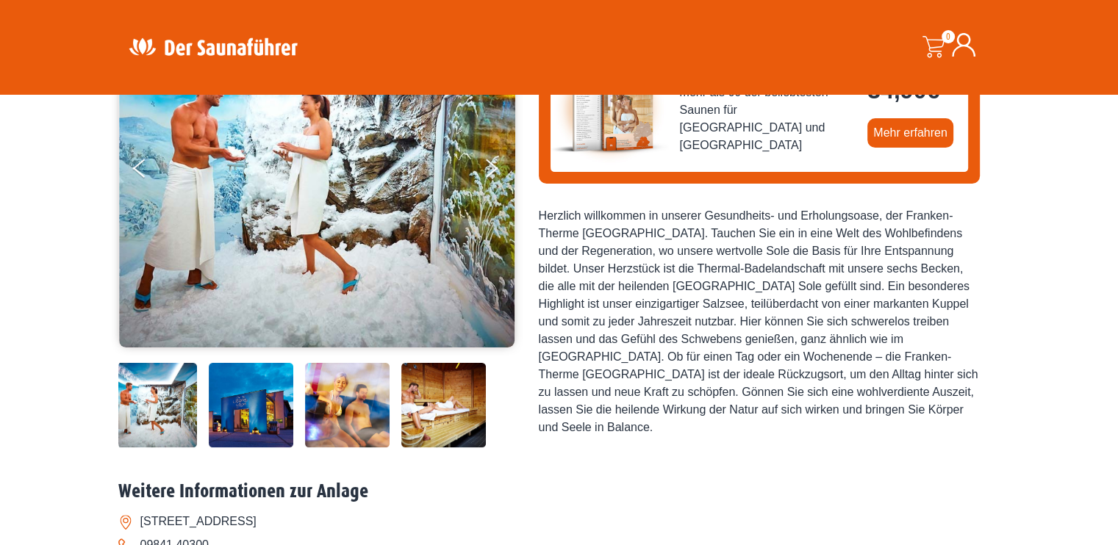
click at [420, 411] on img at bounding box center [443, 405] width 85 height 85
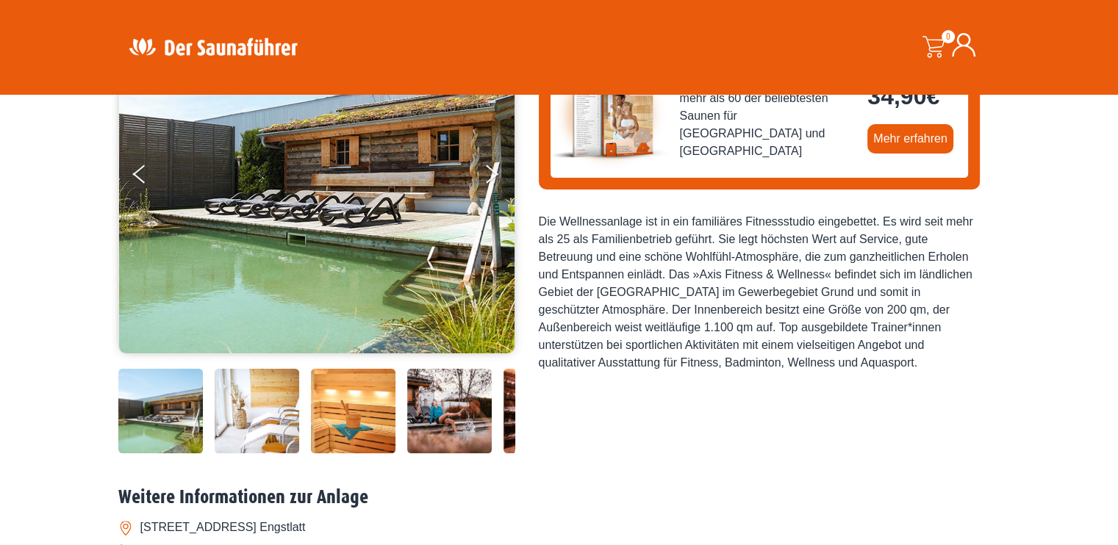
scroll to position [220, 0]
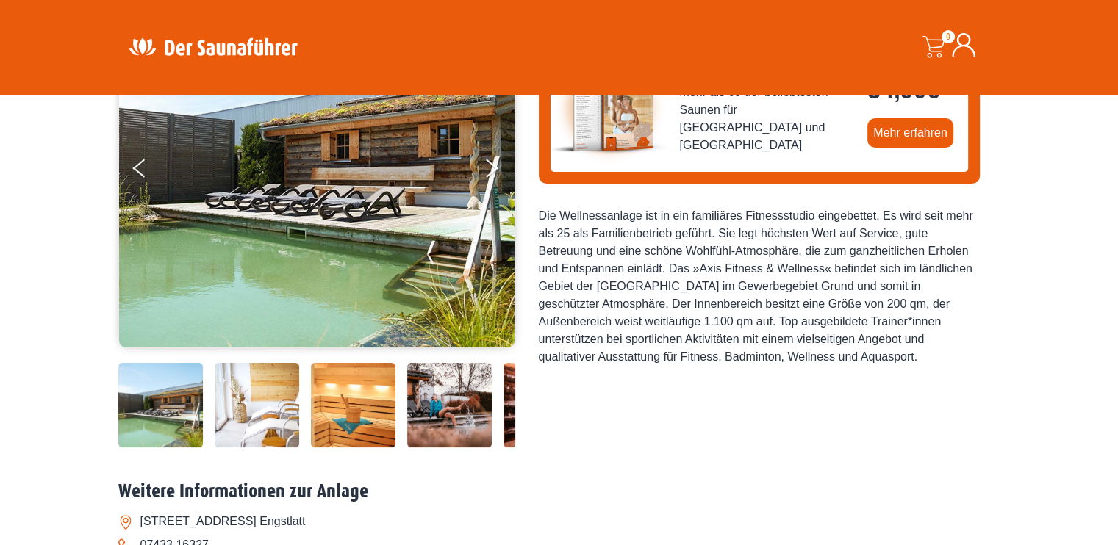
click at [256, 421] on img at bounding box center [257, 405] width 85 height 85
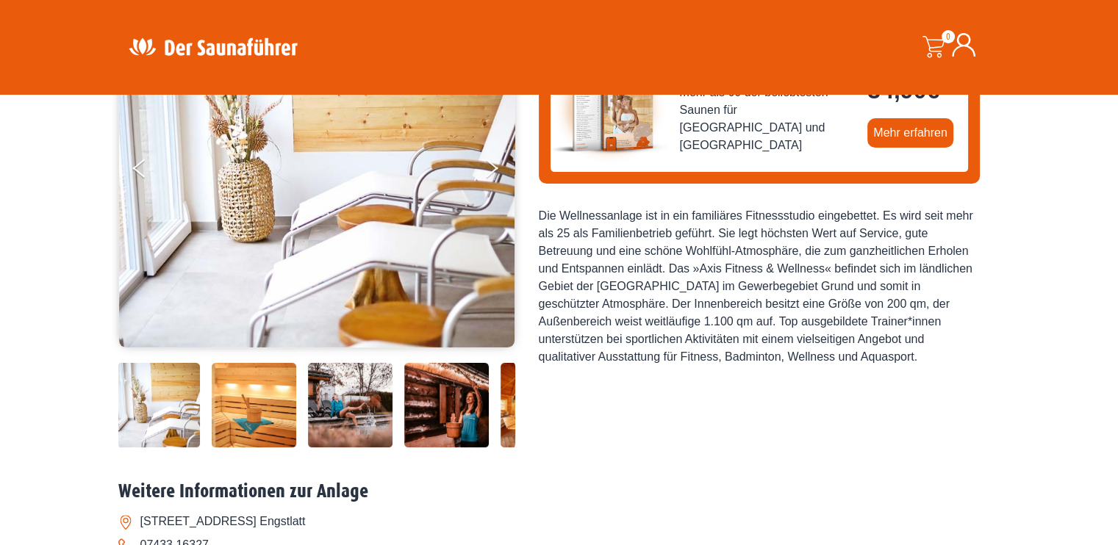
click at [367, 415] on img at bounding box center [350, 405] width 85 height 85
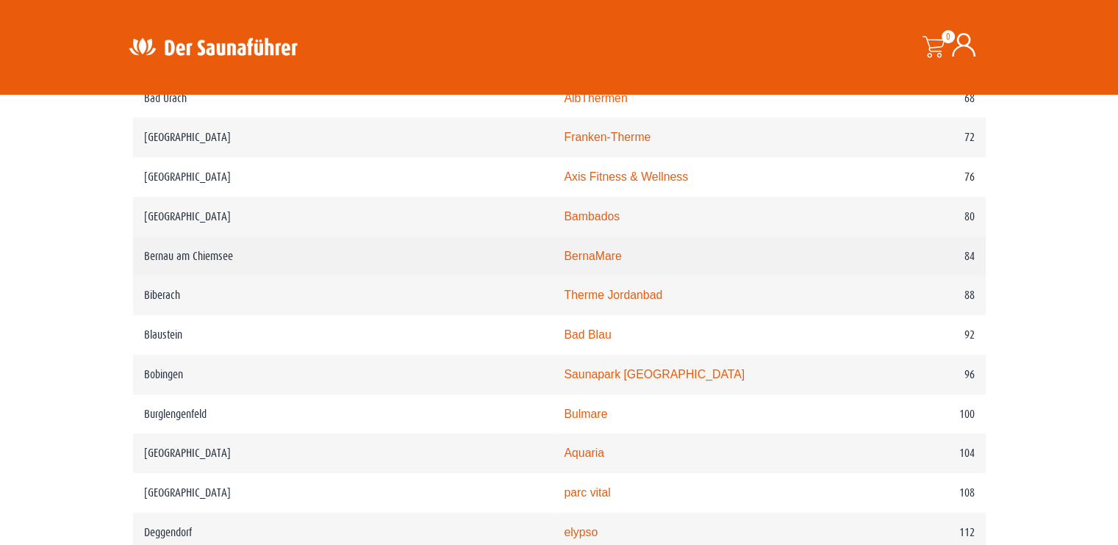
scroll to position [1264, 0]
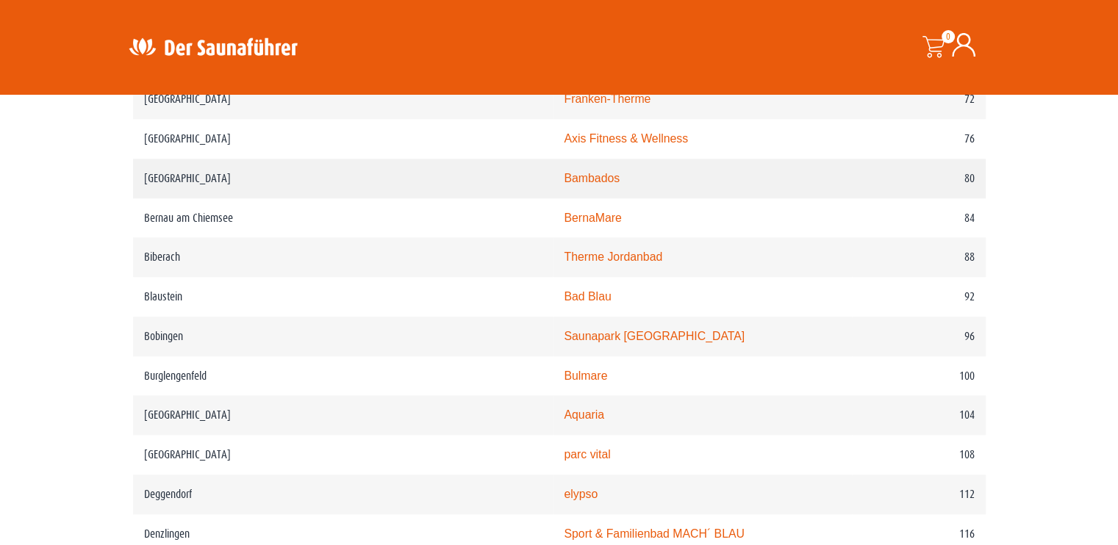
click at [564, 172] on link "Bambados" at bounding box center [592, 178] width 56 height 12
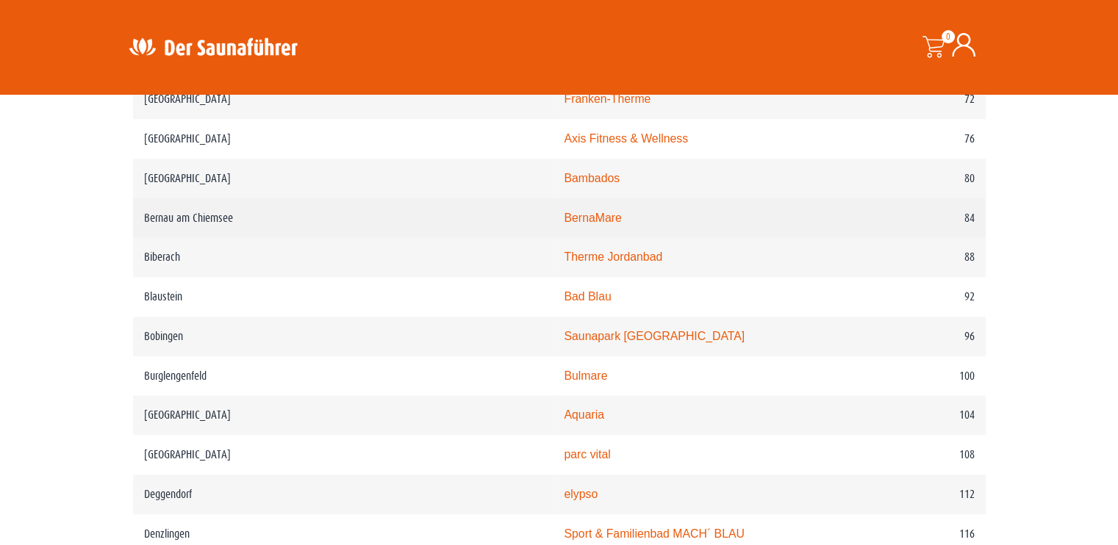
click at [564, 220] on link "BernaMare" at bounding box center [592, 218] width 57 height 12
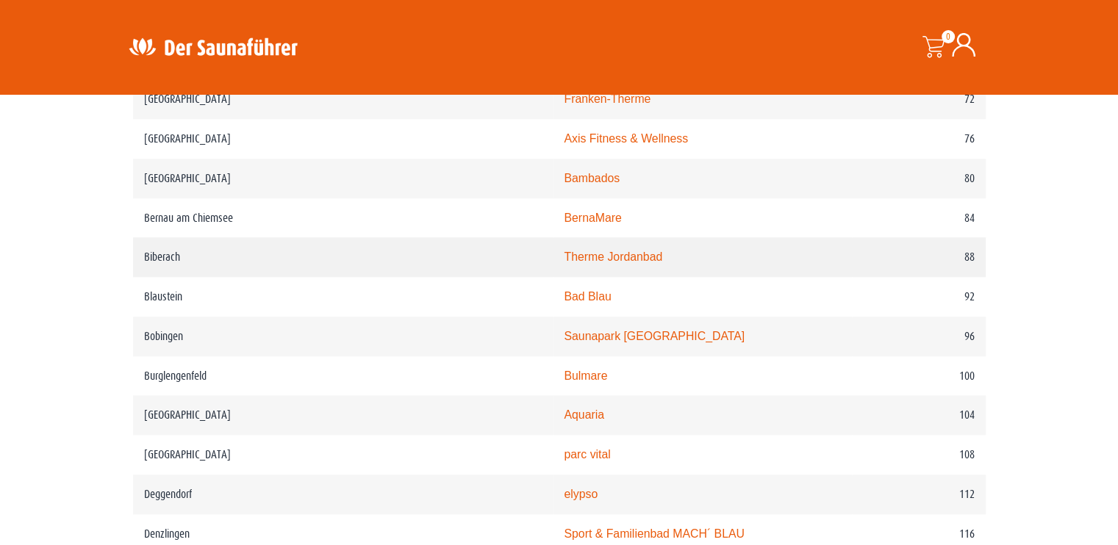
click at [564, 252] on link "Therme Jordanbad" at bounding box center [613, 257] width 98 height 12
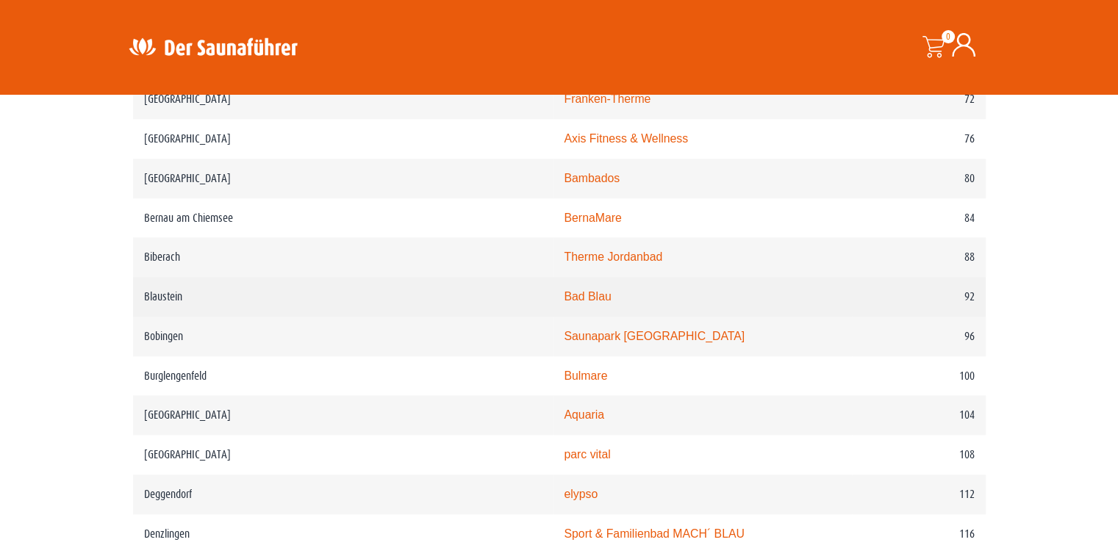
click at [564, 293] on link "Bad Blau" at bounding box center [587, 296] width 47 height 12
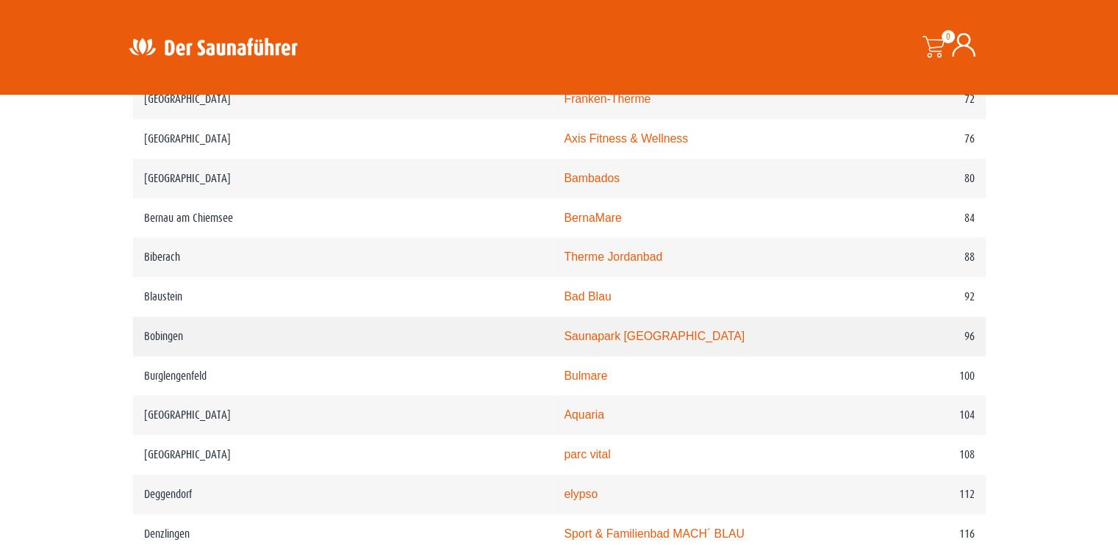
click at [564, 336] on link "Saunapark [GEOGRAPHIC_DATA]" at bounding box center [654, 336] width 181 height 12
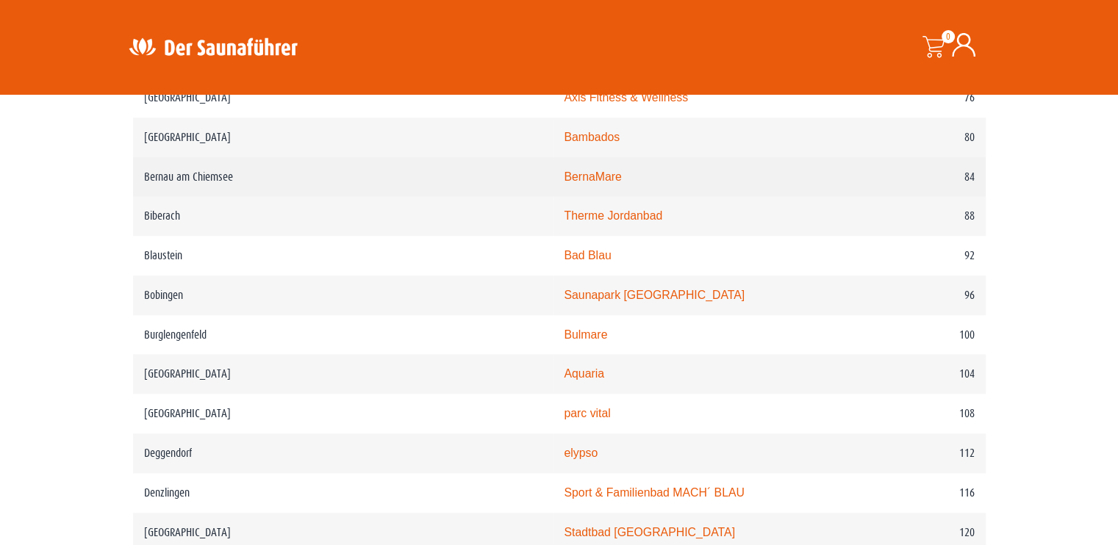
scroll to position [1337, 0]
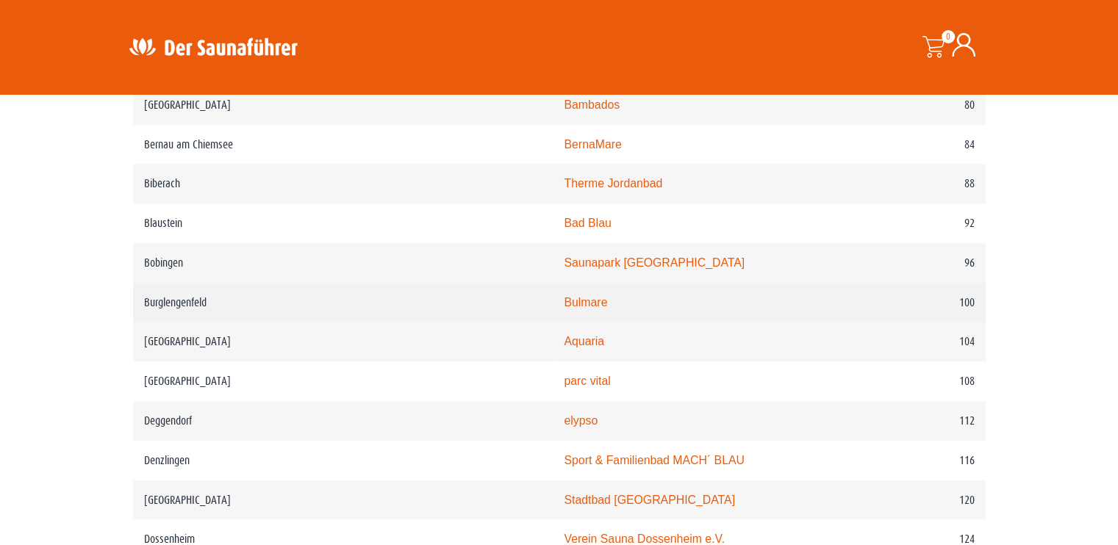
click at [564, 298] on link "Bulmare" at bounding box center [585, 302] width 43 height 12
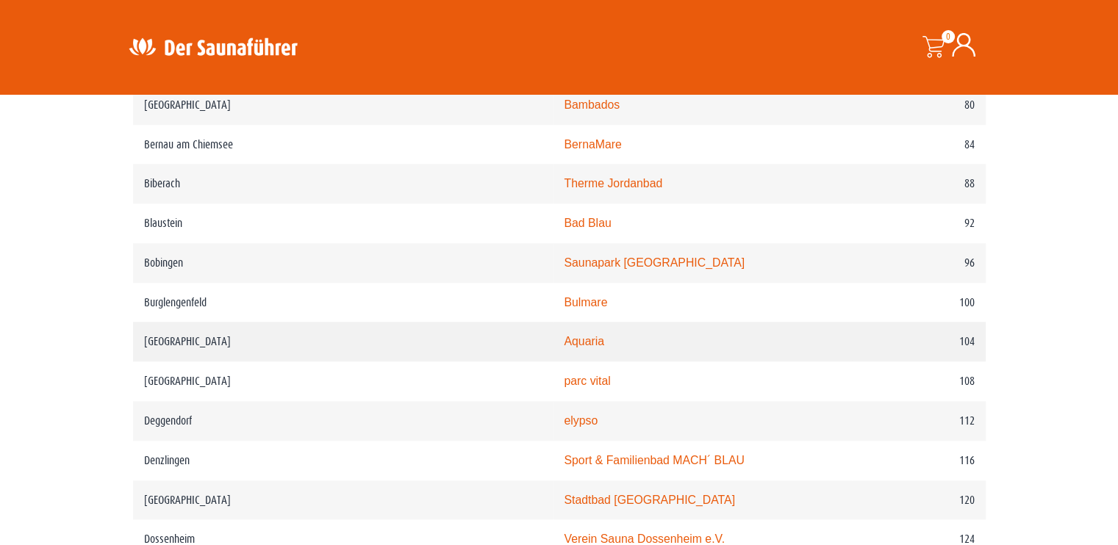
click at [564, 338] on link "Aquaria" at bounding box center [584, 341] width 40 height 12
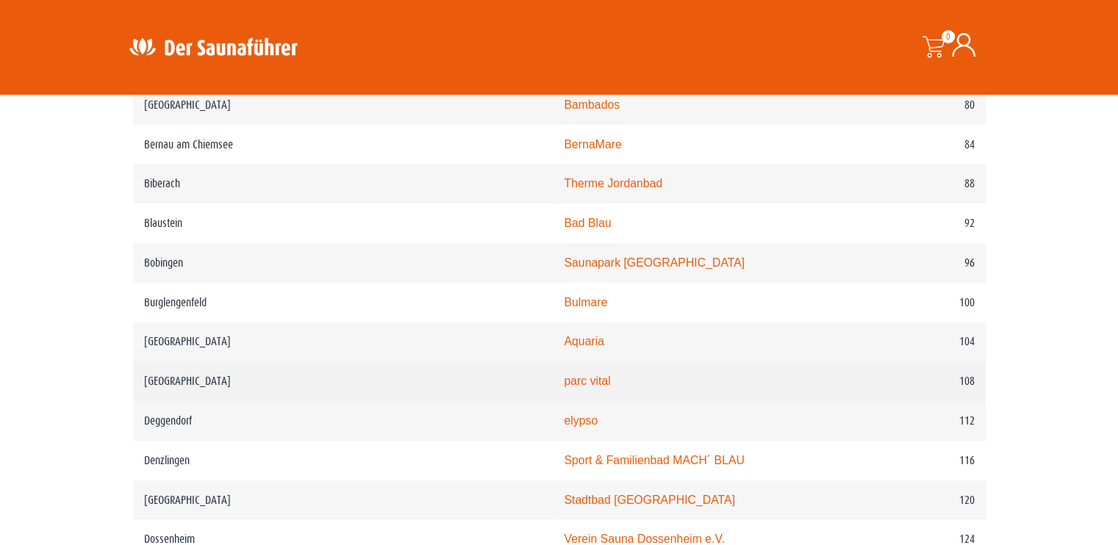
click at [564, 379] on link "parc vital" at bounding box center [587, 381] width 46 height 12
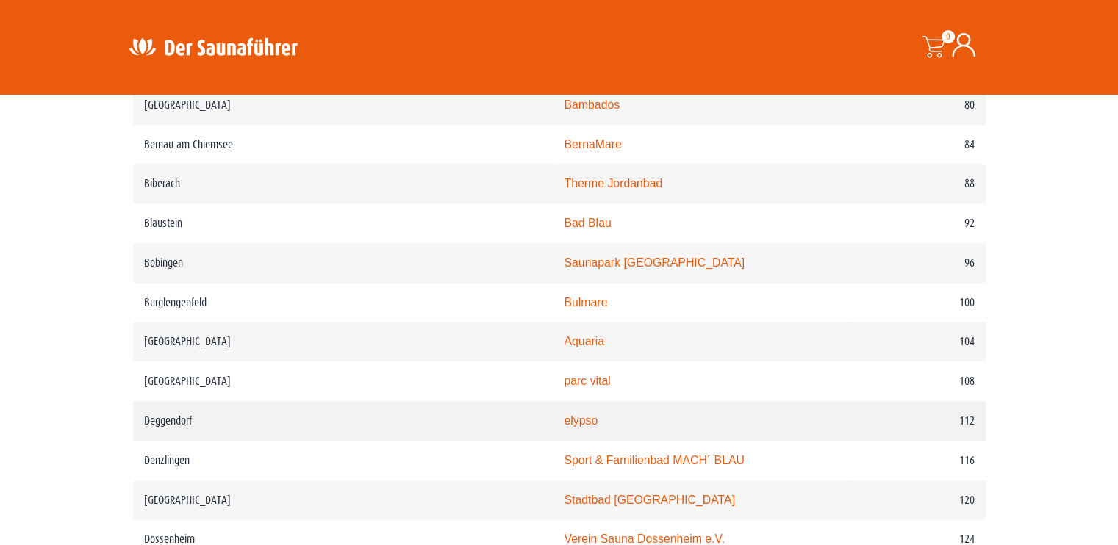
click at [564, 422] on link "elypso" at bounding box center [581, 420] width 34 height 12
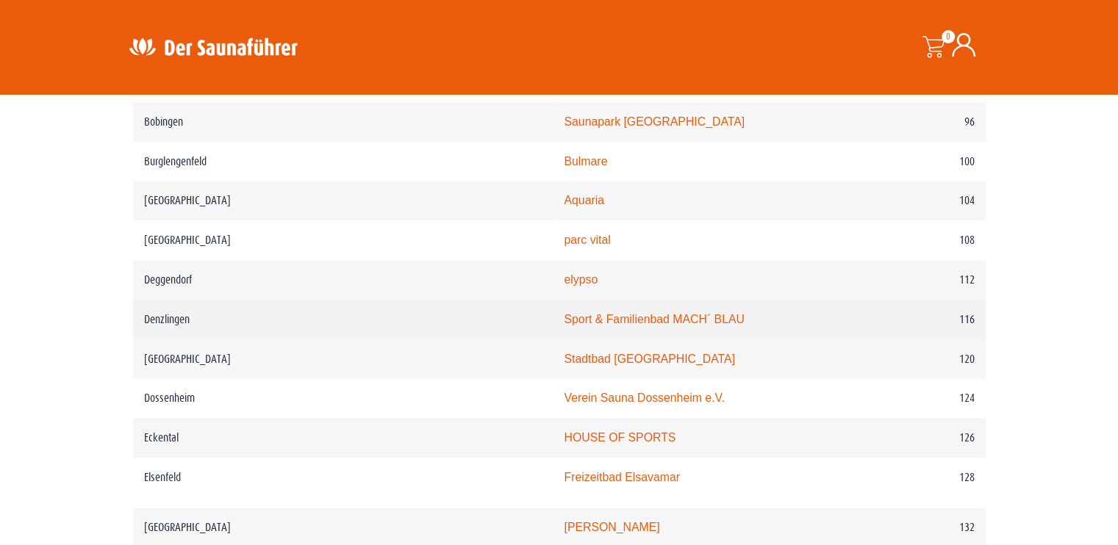
scroll to position [1484, 0]
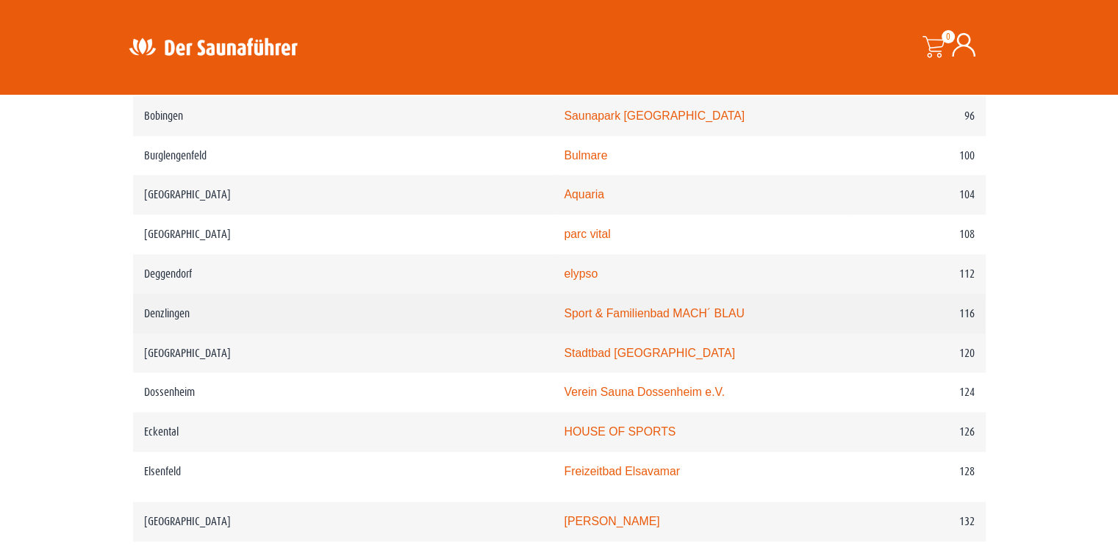
click at [553, 322] on td "Sport & Familienbad MACH´ BLAU" at bounding box center [702, 314] width 299 height 40
click at [564, 312] on link "Sport & Familienbad MACH´ BLAU" at bounding box center [654, 313] width 180 height 12
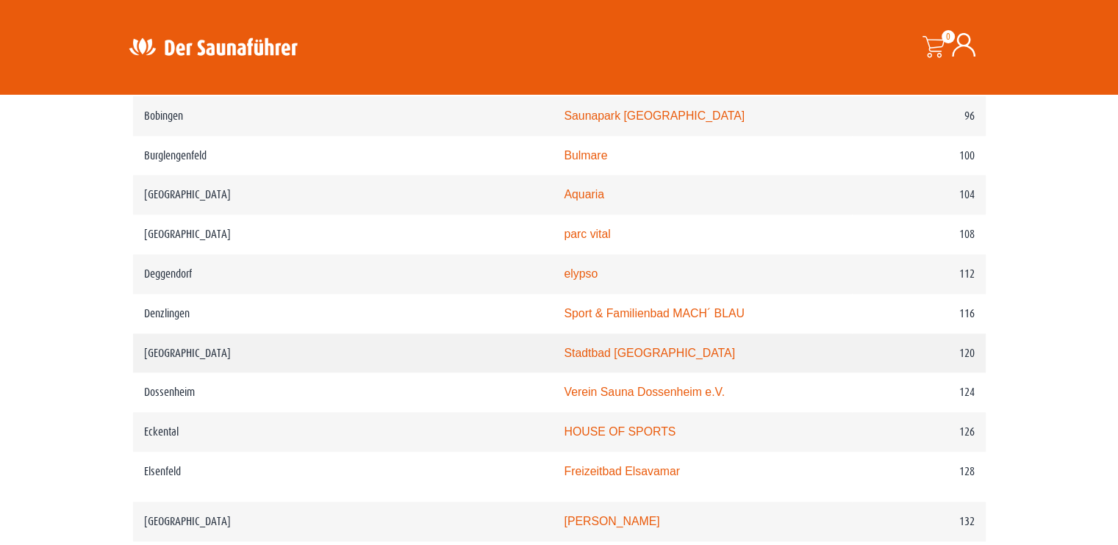
click at [564, 351] on link "Stadtbad Ditzingen" at bounding box center [649, 353] width 171 height 12
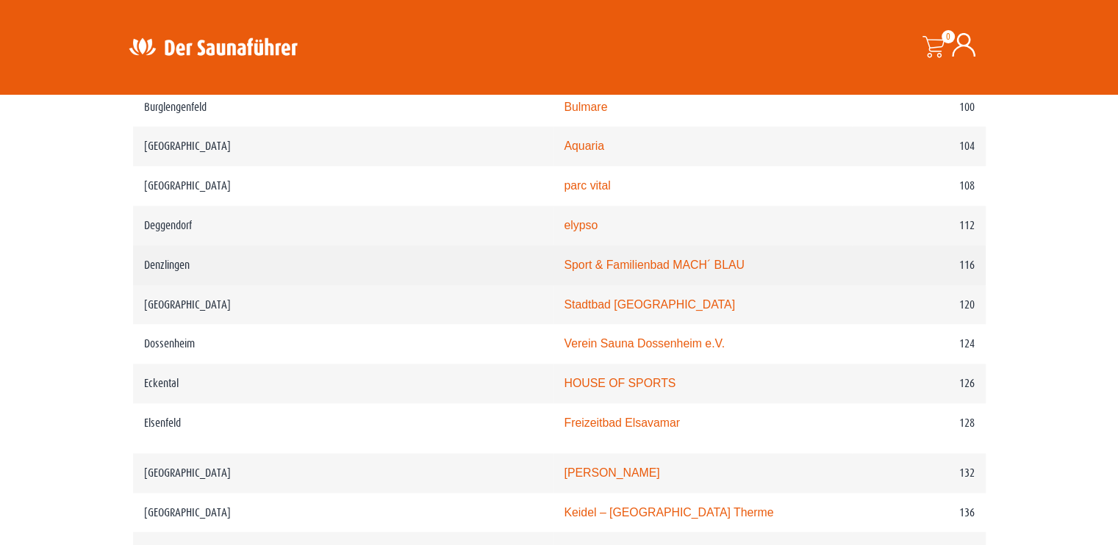
scroll to position [1558, 0]
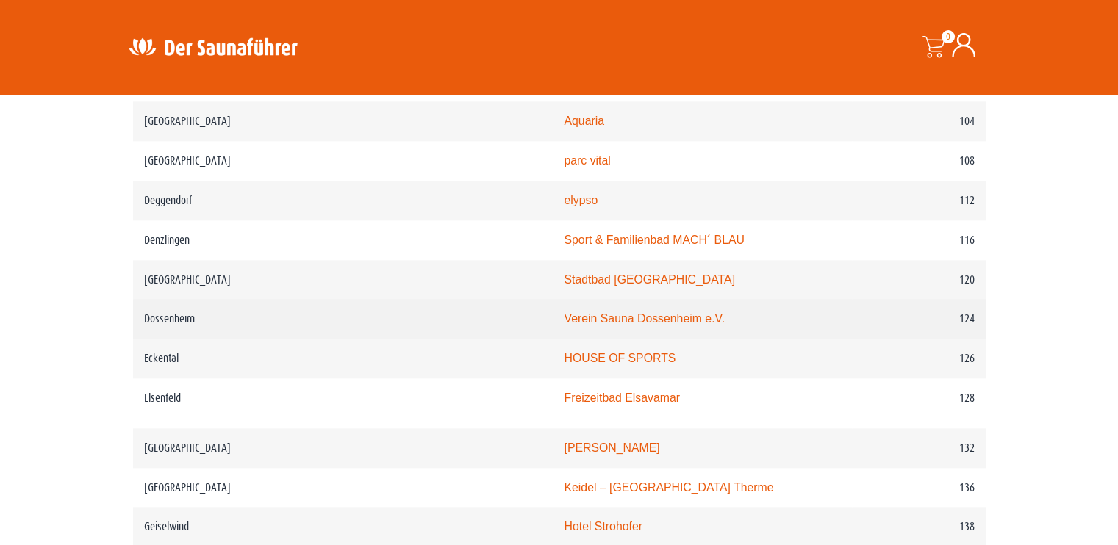
click at [564, 318] on link "Verein Sauna Dossenheim e.V." at bounding box center [644, 318] width 161 height 12
click at [564, 313] on link "Verein Sauna Dossenheim e.V." at bounding box center [644, 318] width 161 height 12
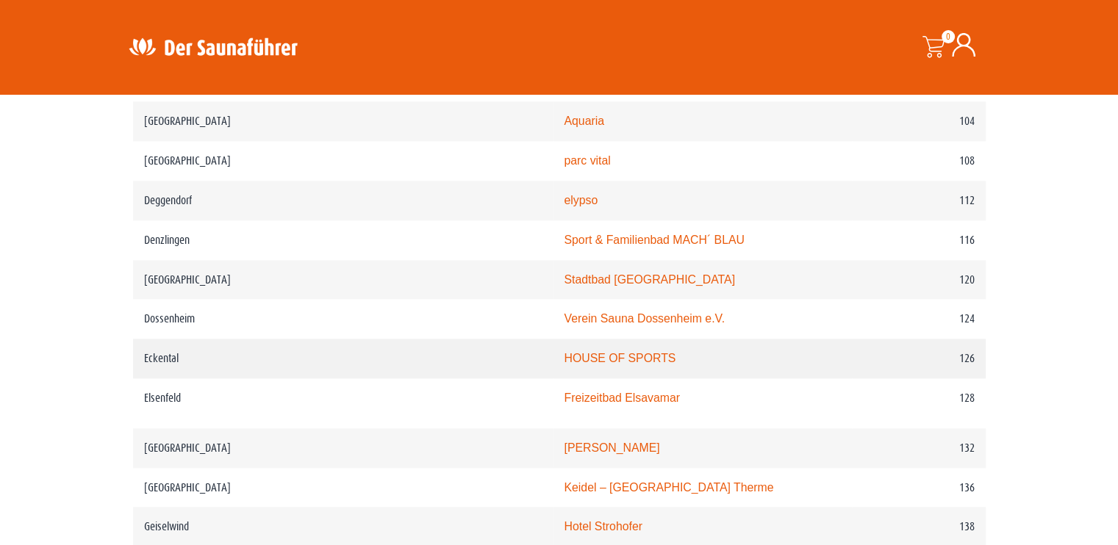
click at [564, 356] on link "HOUSE OF SPORTS" at bounding box center [620, 358] width 112 height 12
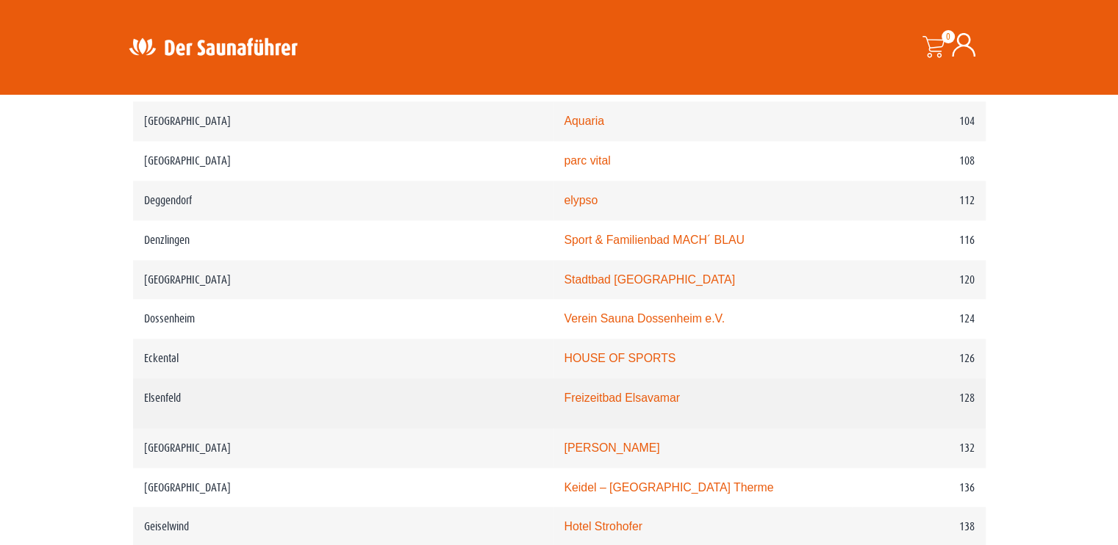
click at [564, 395] on link "Freizeitbad Elsavamar" at bounding box center [621, 398] width 115 height 12
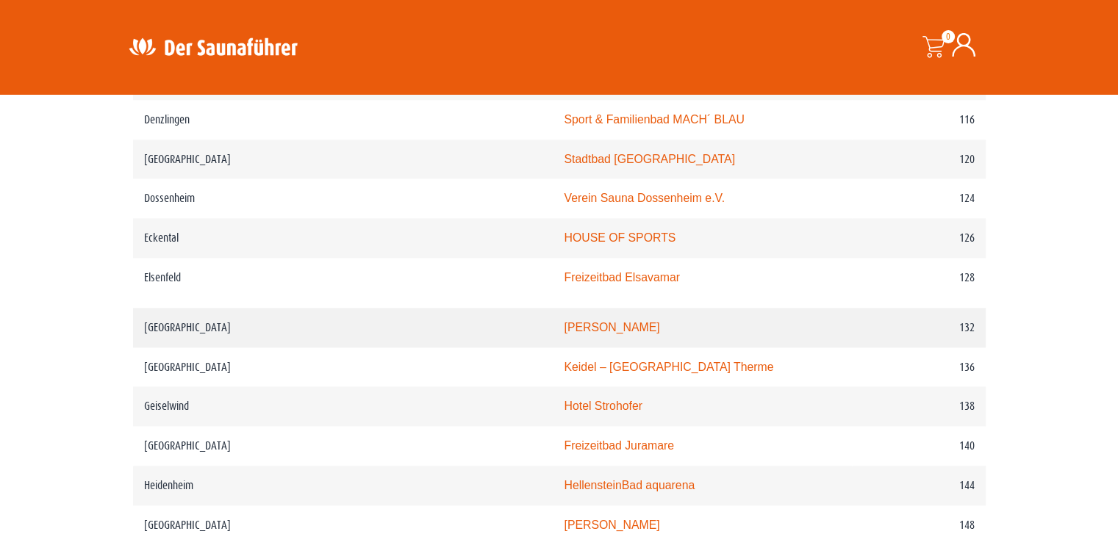
scroll to position [1705, 0]
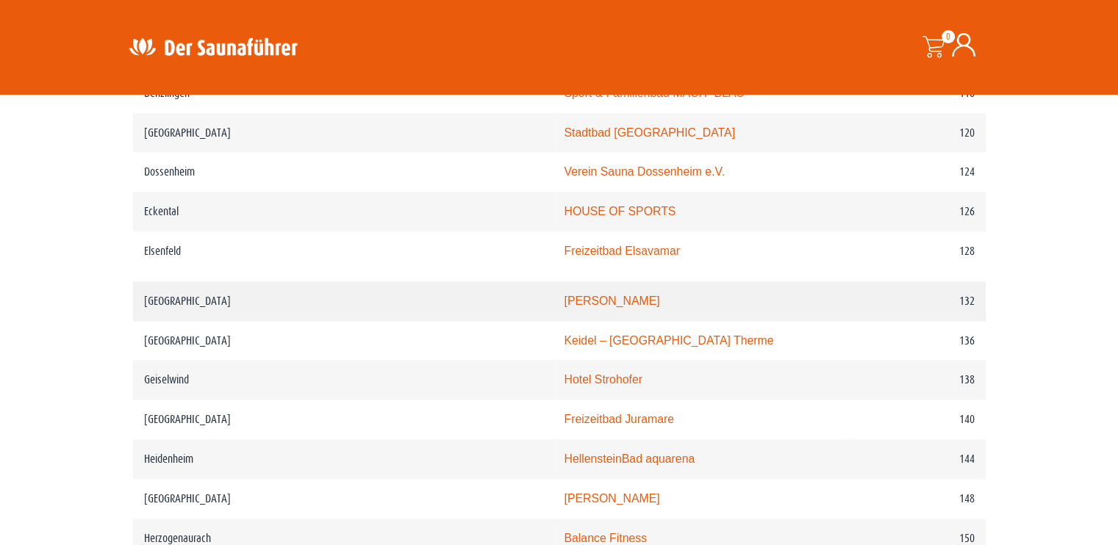
click at [564, 302] on link "Hallenbad Haslach" at bounding box center [612, 301] width 96 height 12
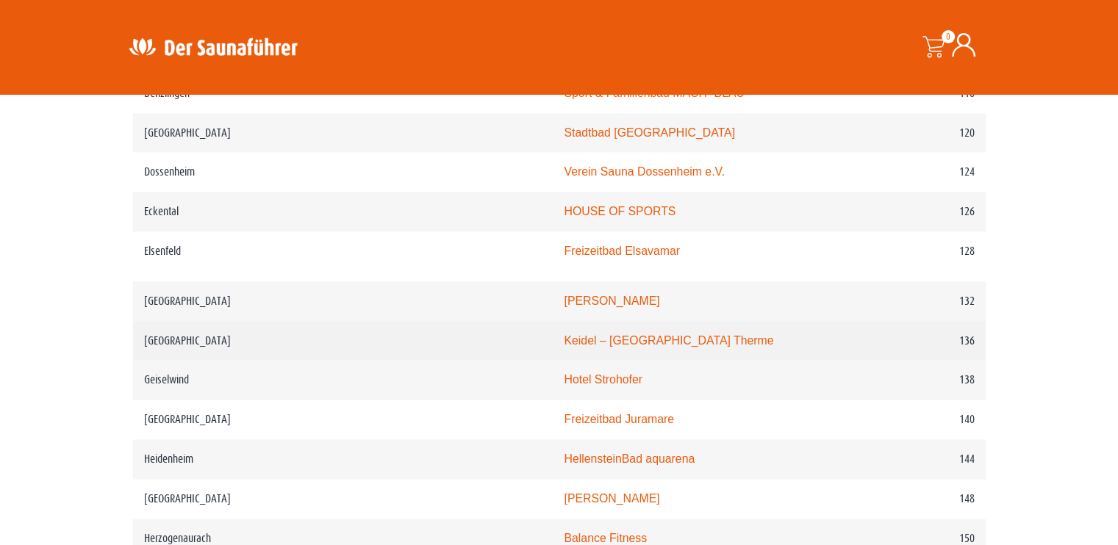
click at [564, 336] on link "Keidel – Freiburgs Therme" at bounding box center [668, 340] width 209 height 12
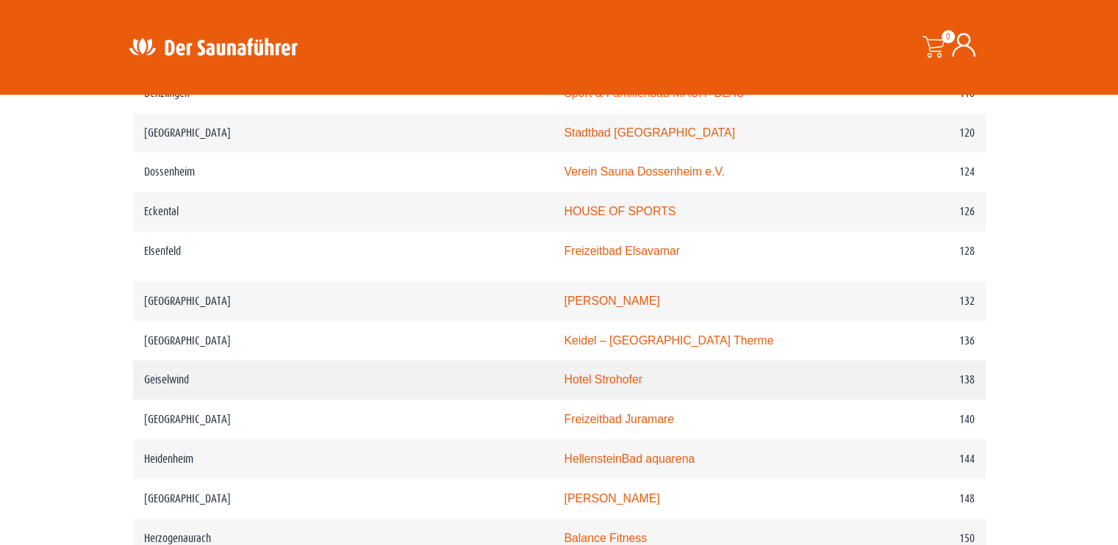
click at [564, 375] on link "Hotel Strohofer" at bounding box center [603, 379] width 78 height 12
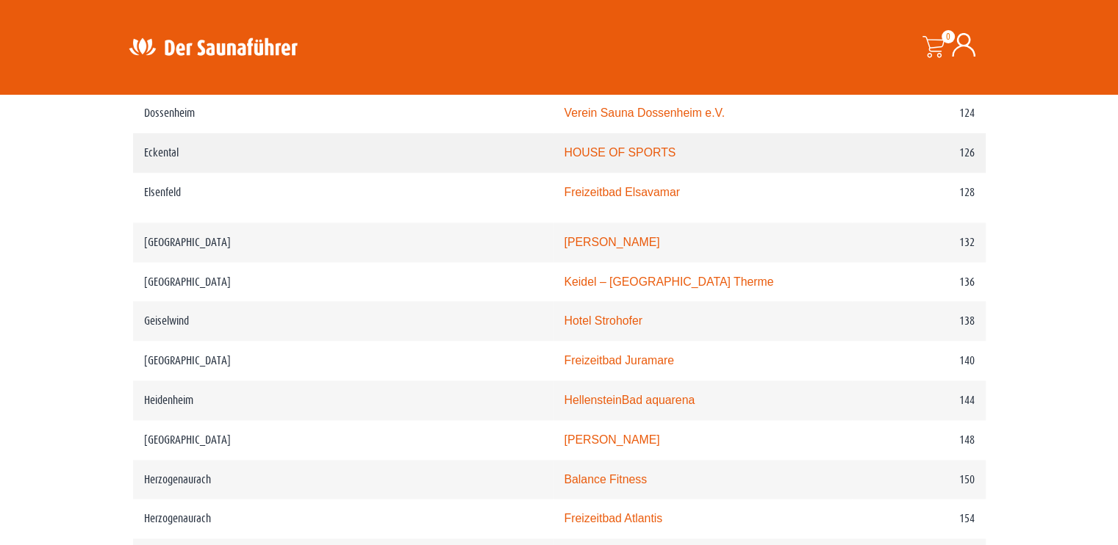
scroll to position [1852, 0]
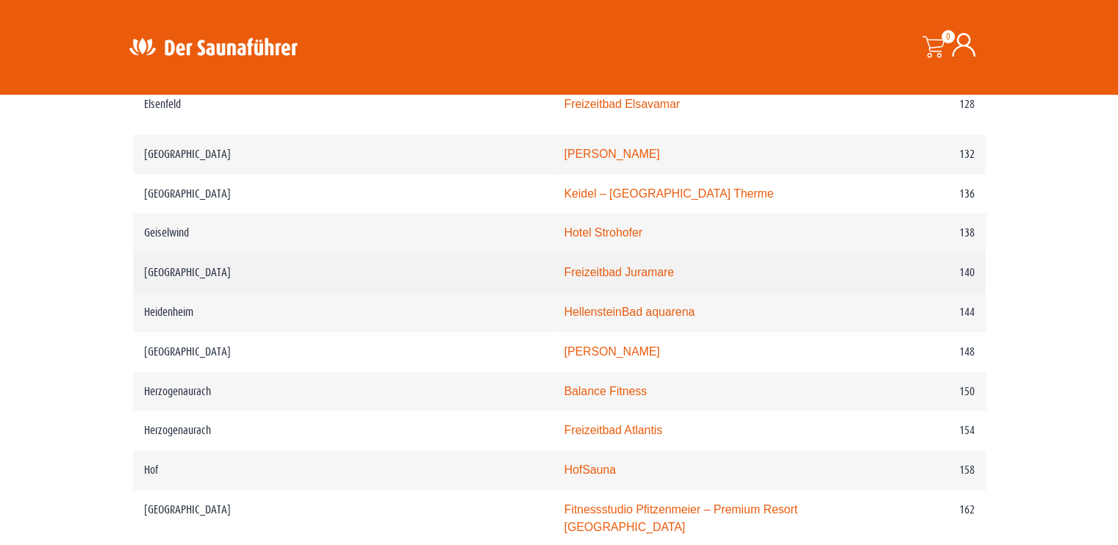
click at [564, 270] on link "Freizeitbad Juramare" at bounding box center [619, 272] width 110 height 12
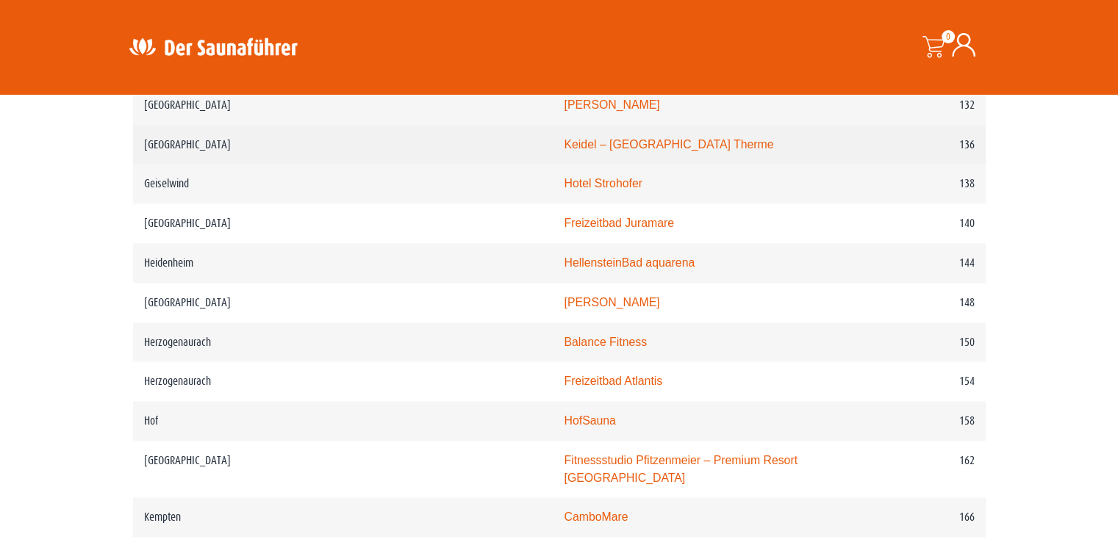
scroll to position [1925, 0]
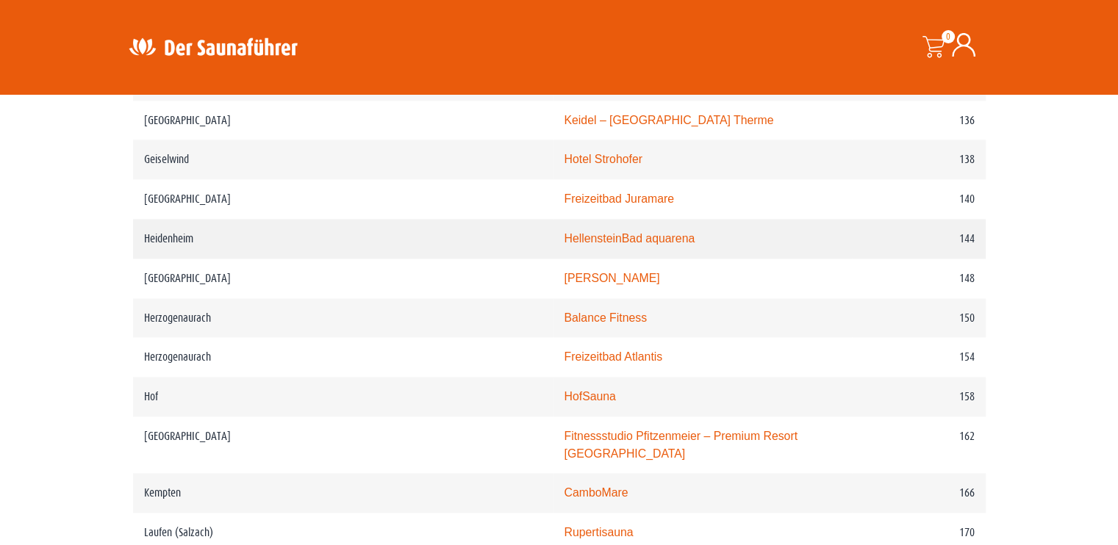
click at [564, 237] on link "HellensteinBad aquarena" at bounding box center [629, 238] width 131 height 12
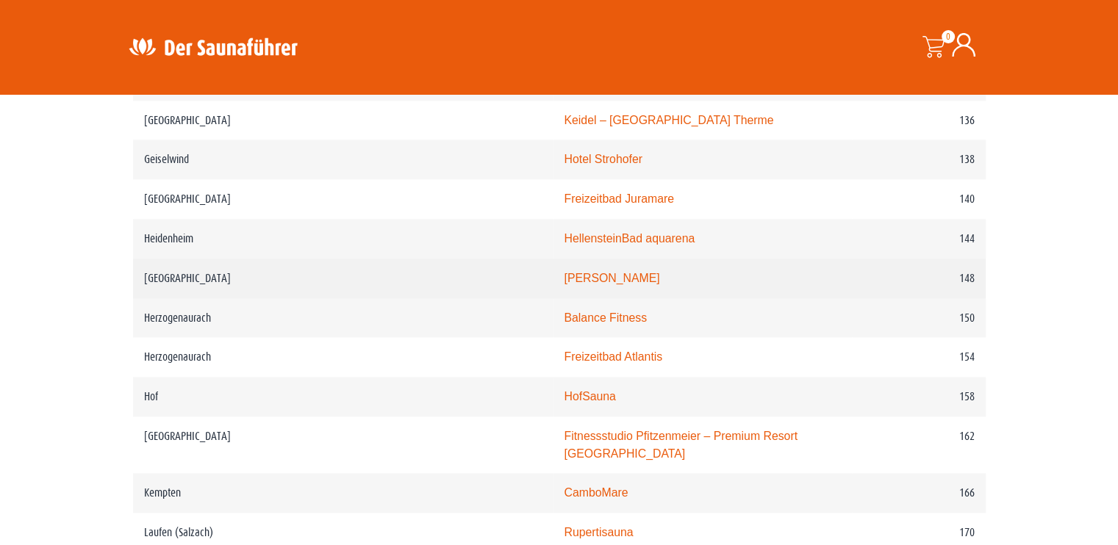
click at [564, 275] on link "PASCHA HAMAM" at bounding box center [612, 278] width 96 height 12
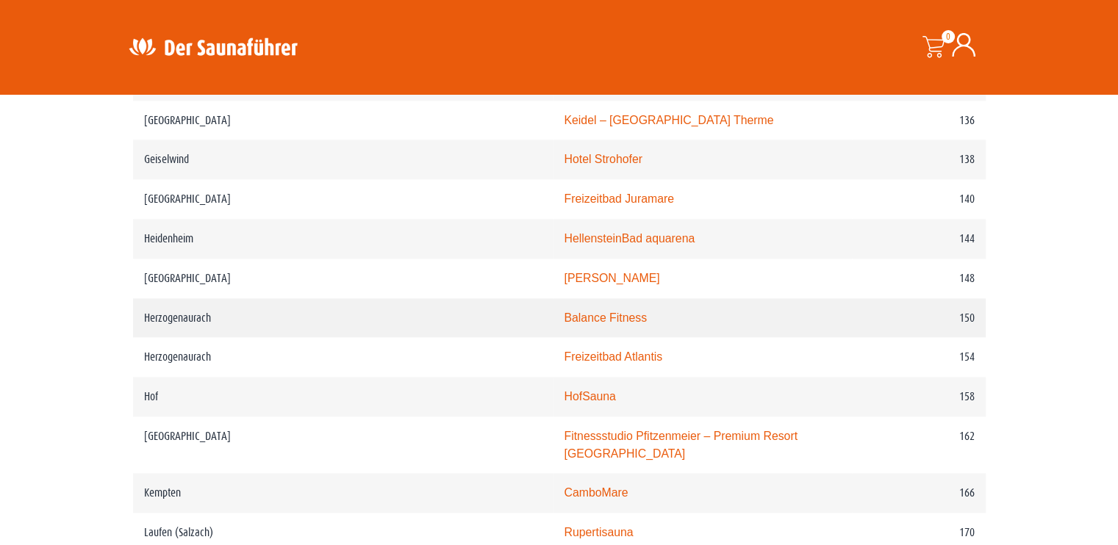
click at [564, 316] on link "Balance Fitness" at bounding box center [605, 318] width 83 height 12
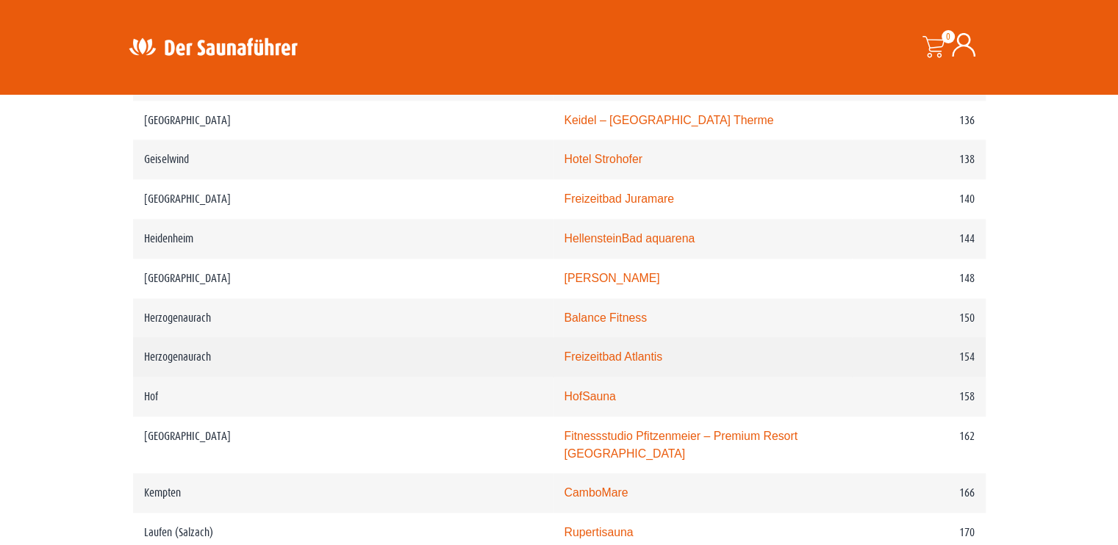
click at [564, 353] on link "Freizeitbad Atlantis" at bounding box center [613, 357] width 98 height 12
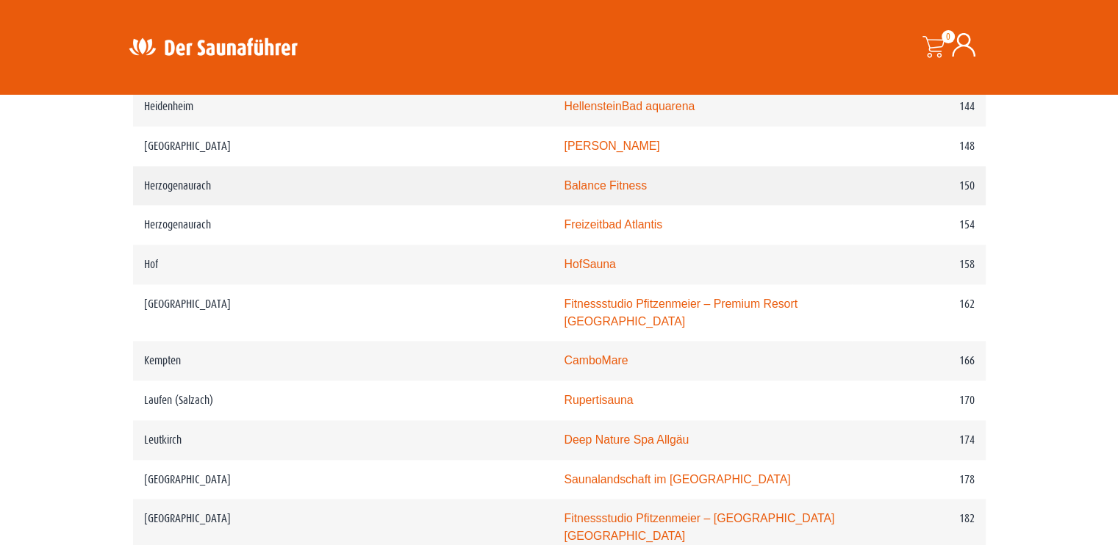
scroll to position [2072, 0]
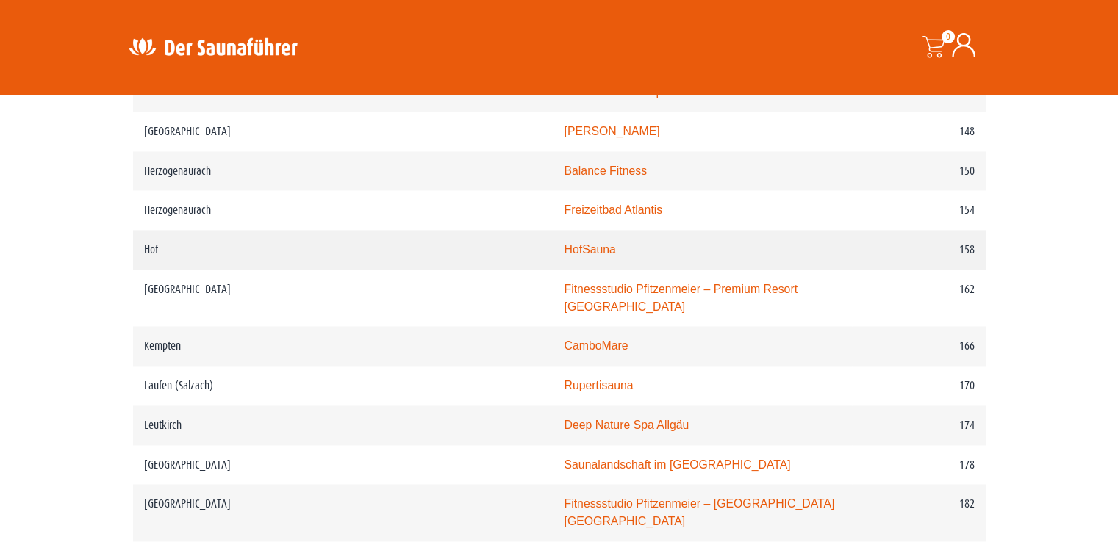
click at [564, 245] on link "HofSauna" at bounding box center [589, 249] width 51 height 12
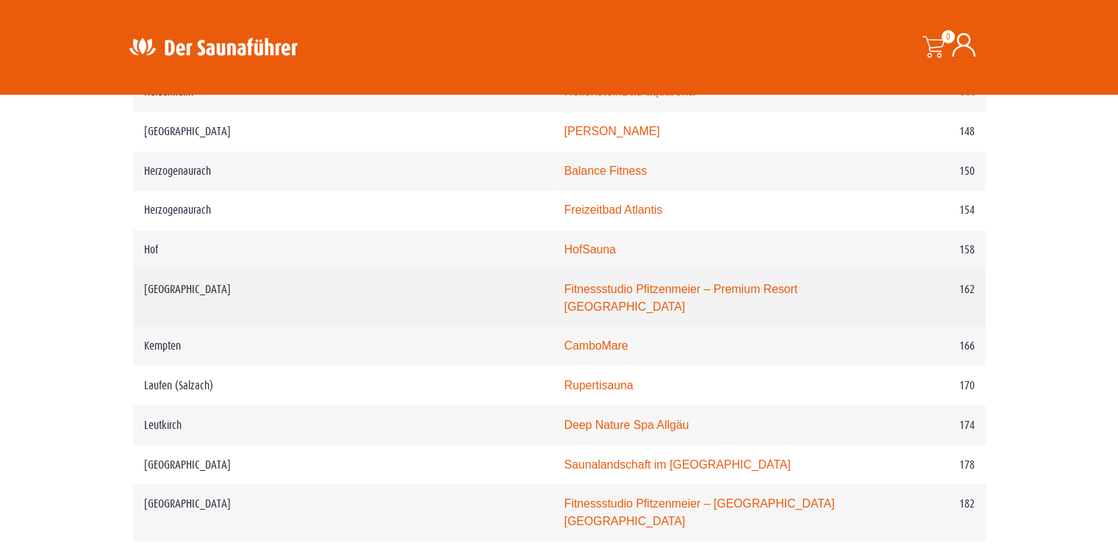
click at [584, 284] on link "Fitnessstudio Pfitzenmeier – Premium Resort Karlsruhe" at bounding box center [681, 298] width 234 height 30
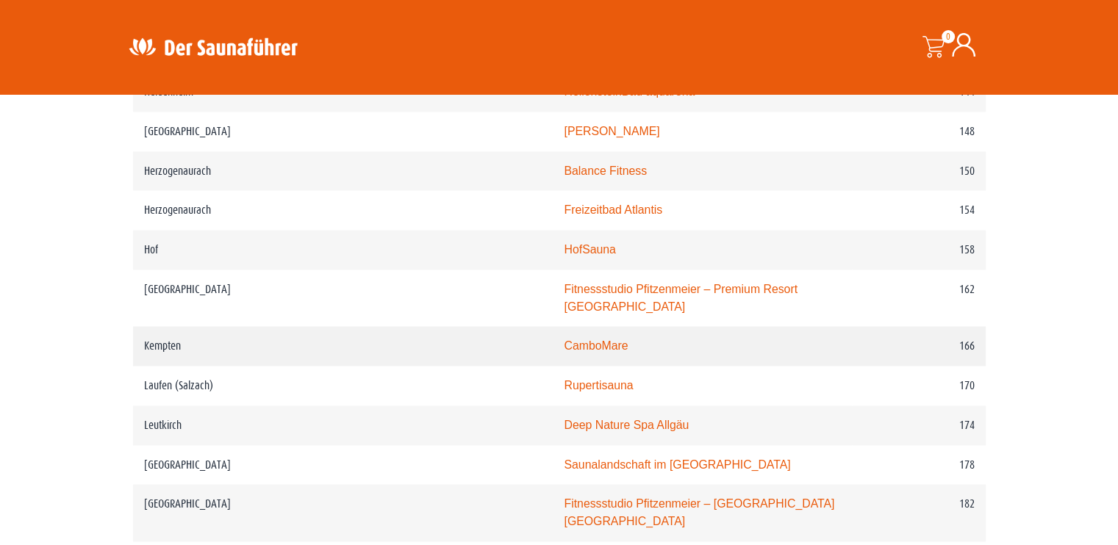
click at [553, 334] on td "CamboMare" at bounding box center [702, 346] width 299 height 40
click at [564, 340] on link "CamboMare" at bounding box center [596, 346] width 64 height 12
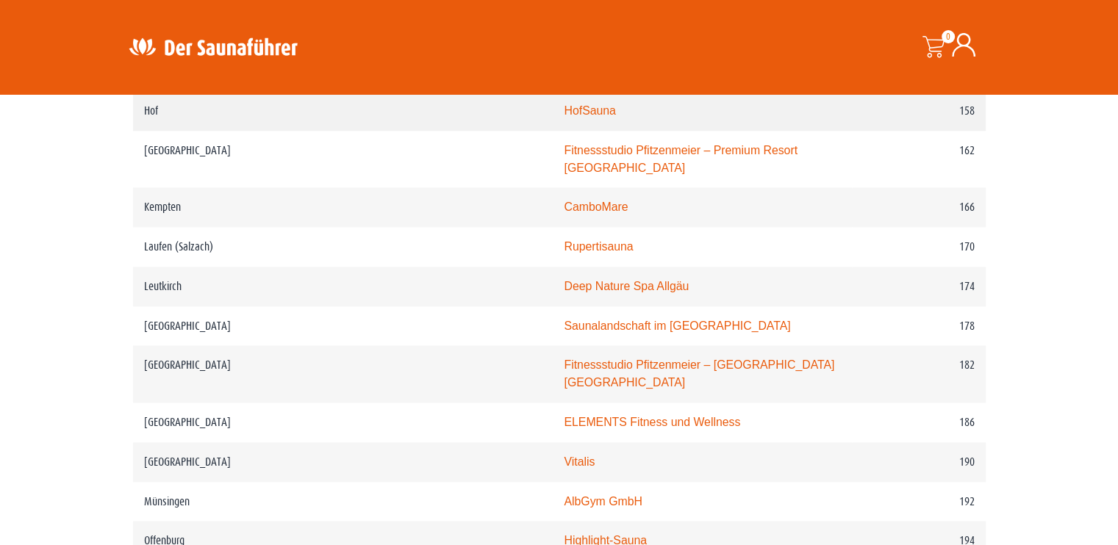
scroll to position [2219, 0]
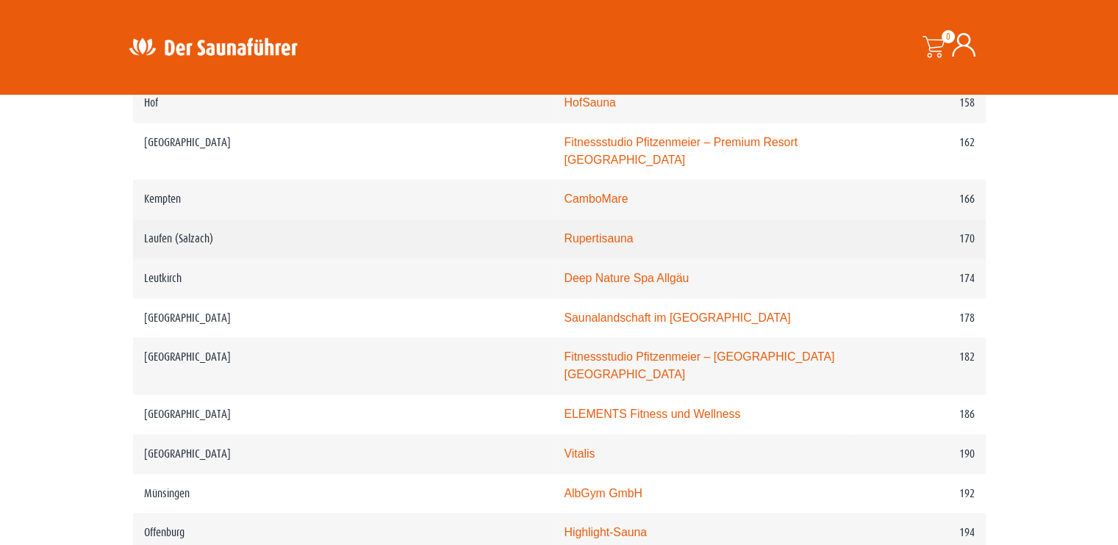
click at [564, 232] on link "Rupertisauna" at bounding box center [598, 238] width 69 height 12
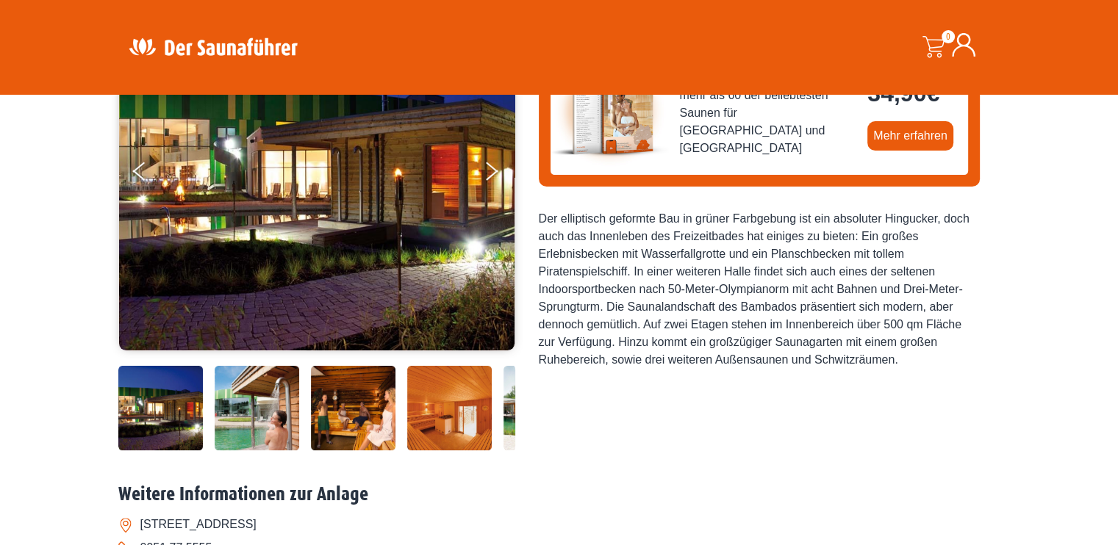
scroll to position [220, 0]
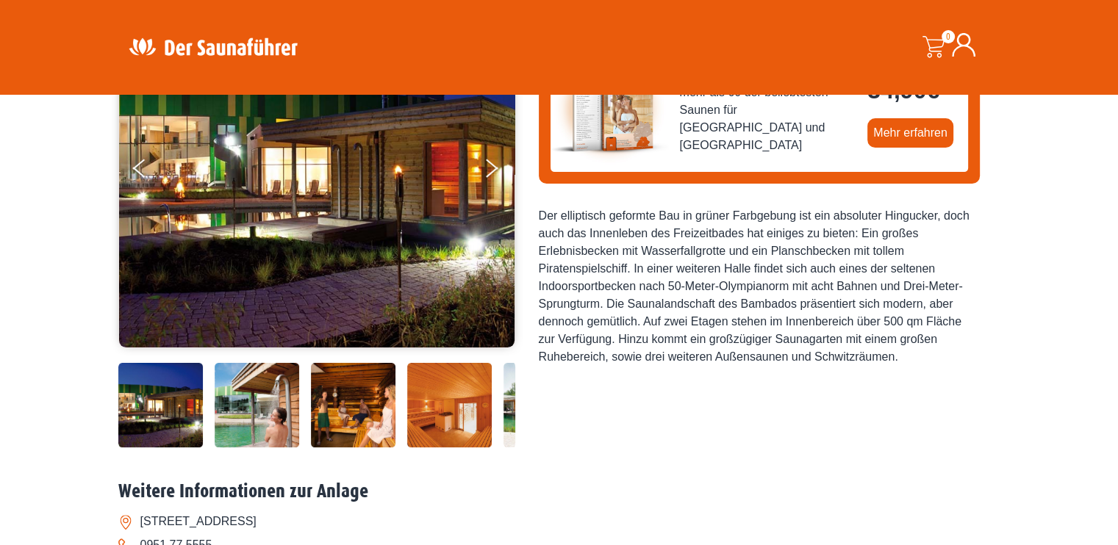
click at [251, 404] on img at bounding box center [257, 405] width 85 height 85
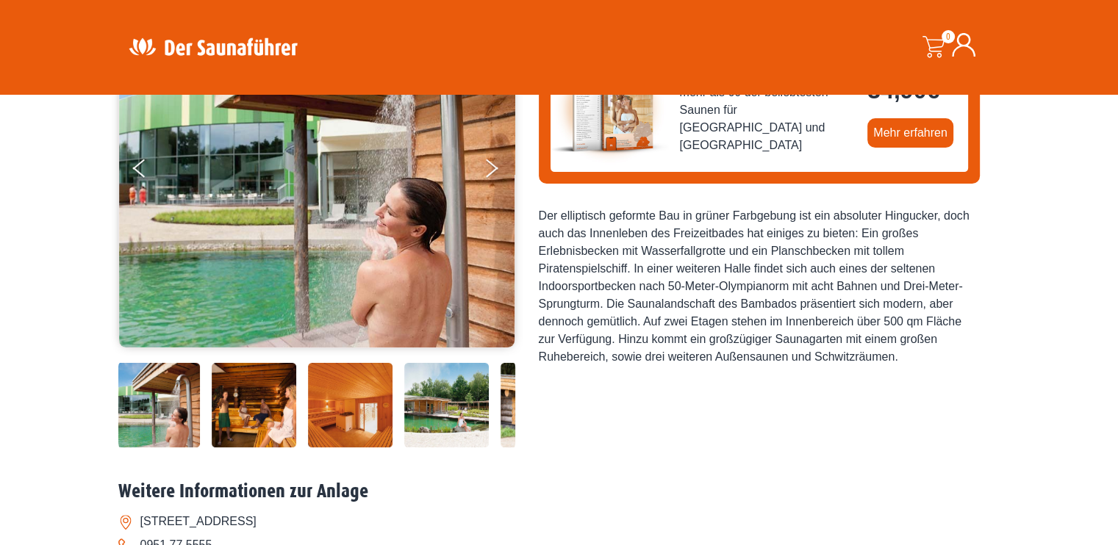
click at [340, 405] on img at bounding box center [350, 405] width 85 height 85
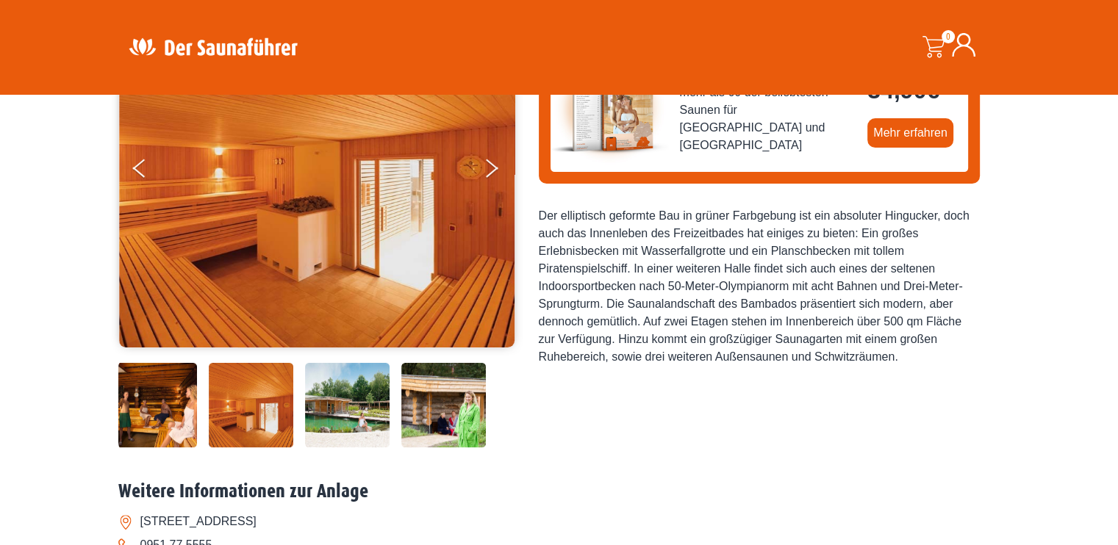
click at [435, 408] on img at bounding box center [443, 405] width 85 height 85
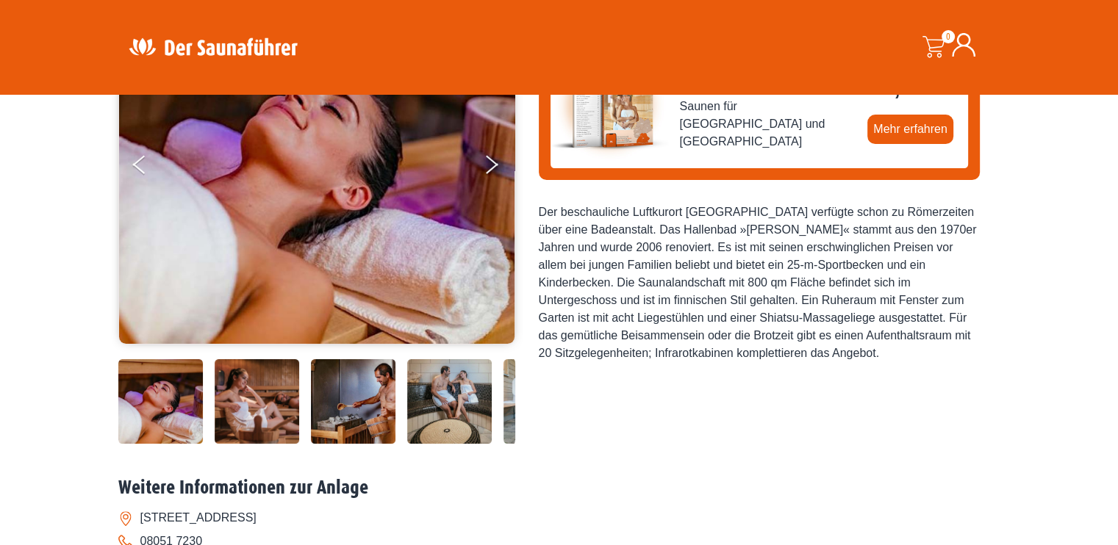
scroll to position [294, 0]
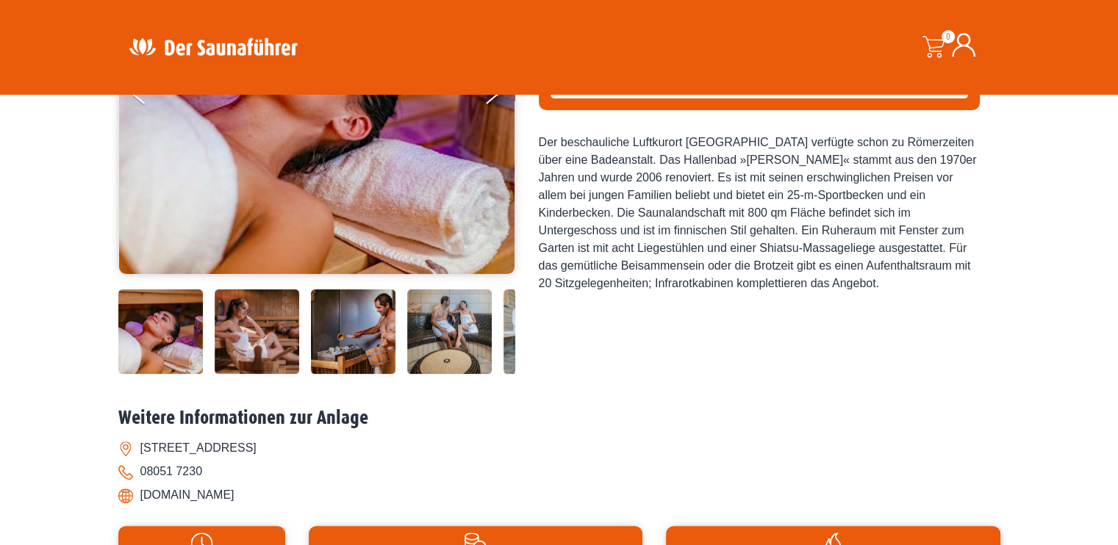
click at [267, 343] on img at bounding box center [257, 332] width 85 height 85
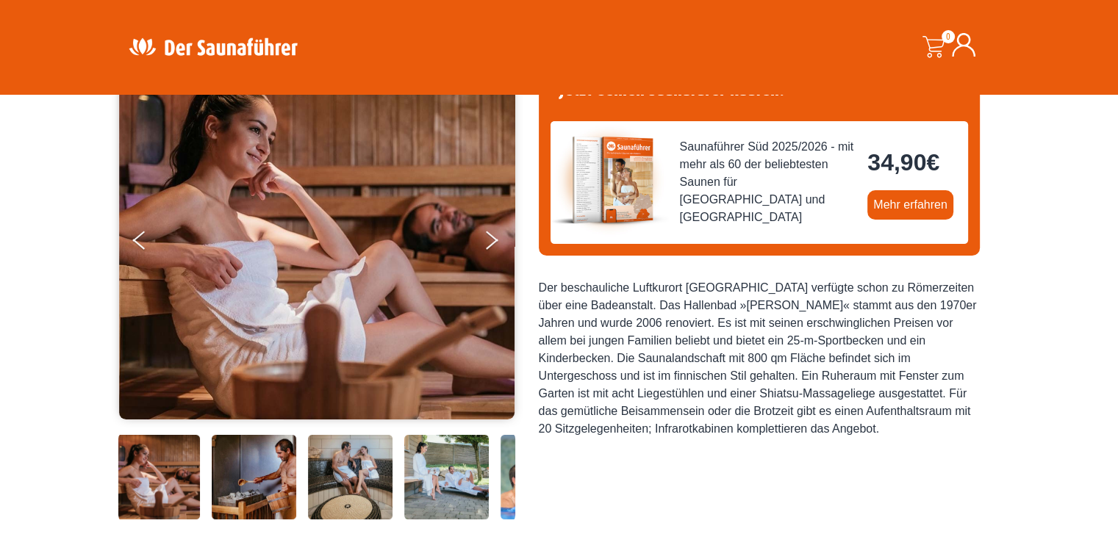
scroll to position [147, 0]
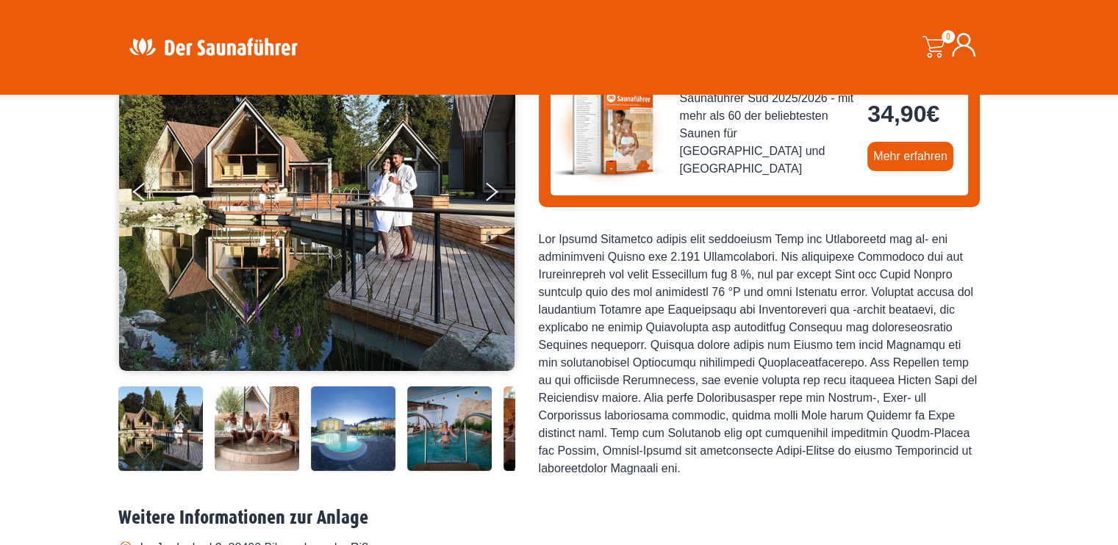
scroll to position [220, 0]
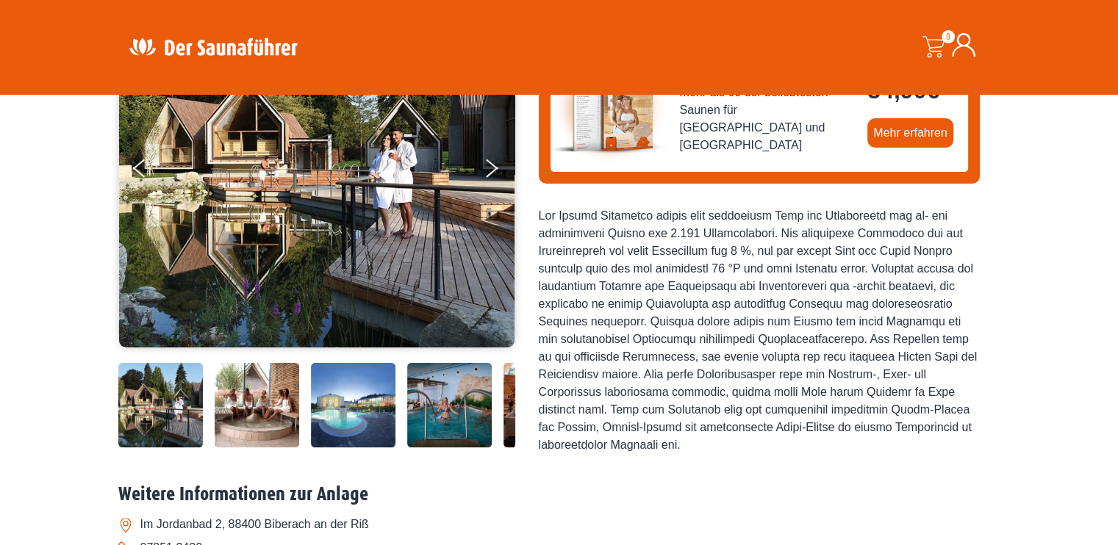
click at [248, 419] on img at bounding box center [257, 405] width 85 height 85
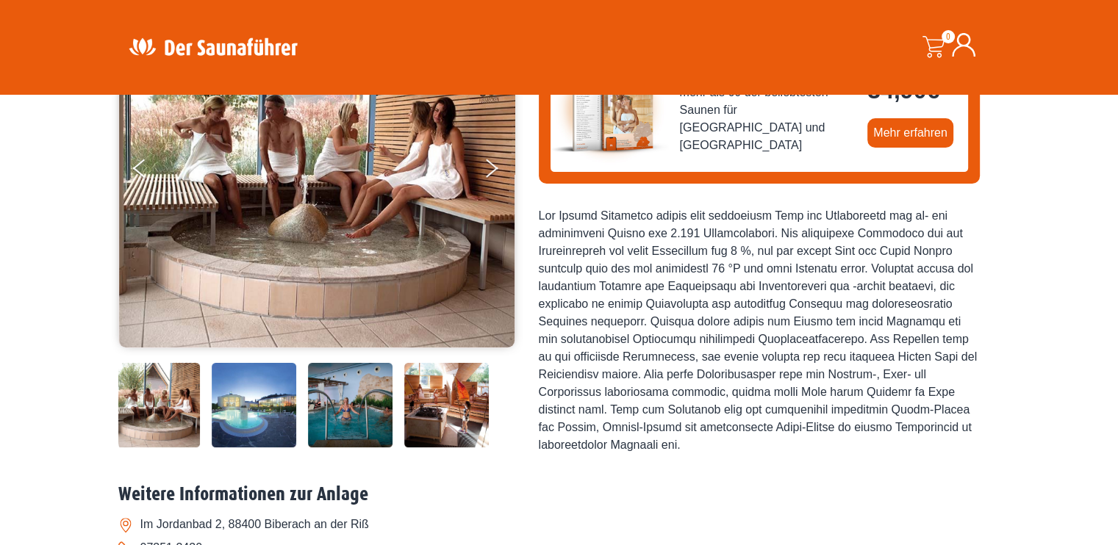
click at [429, 409] on img at bounding box center [446, 405] width 85 height 85
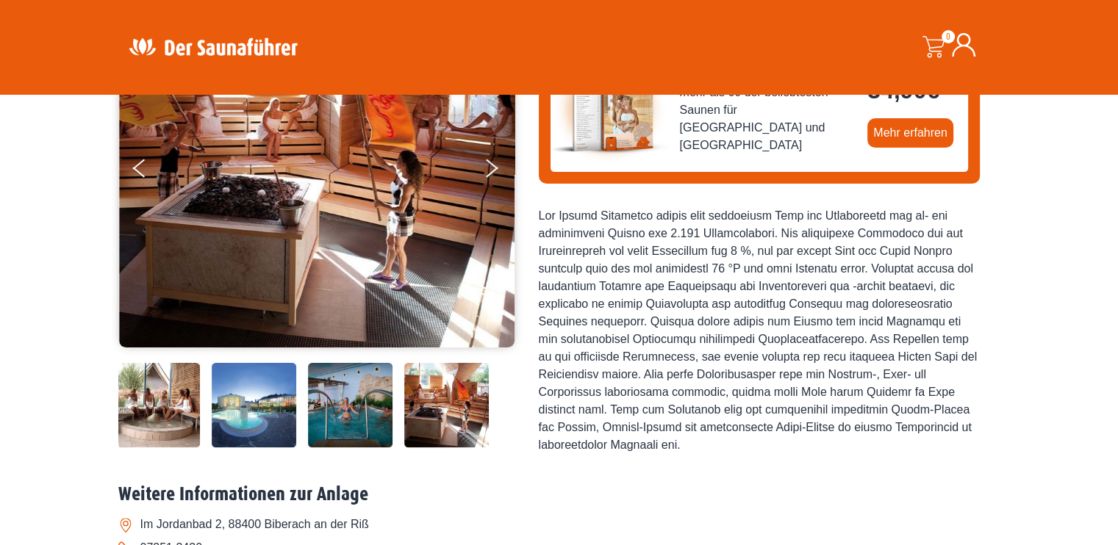
scroll to position [147, 0]
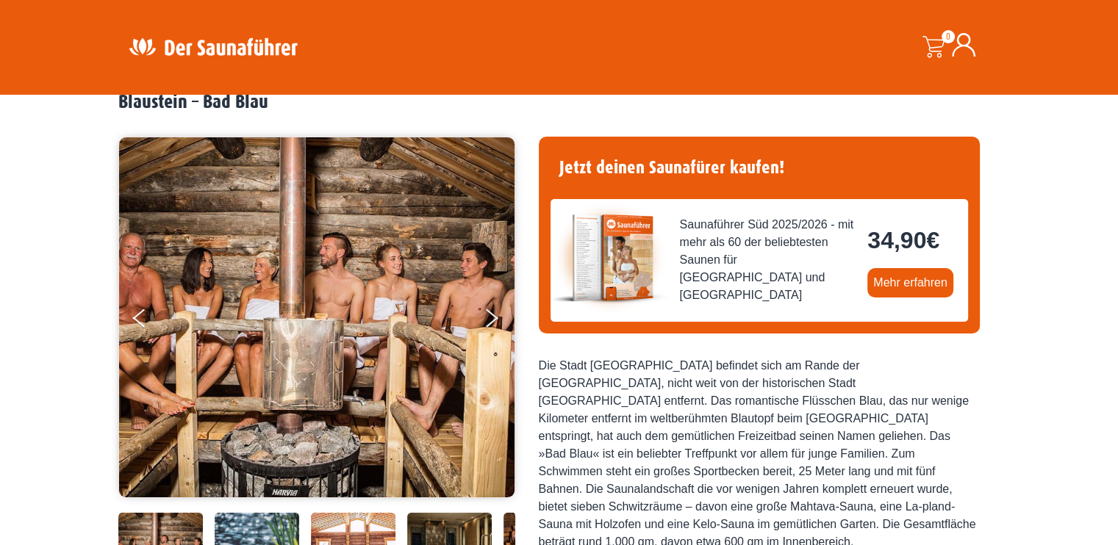
scroll to position [147, 0]
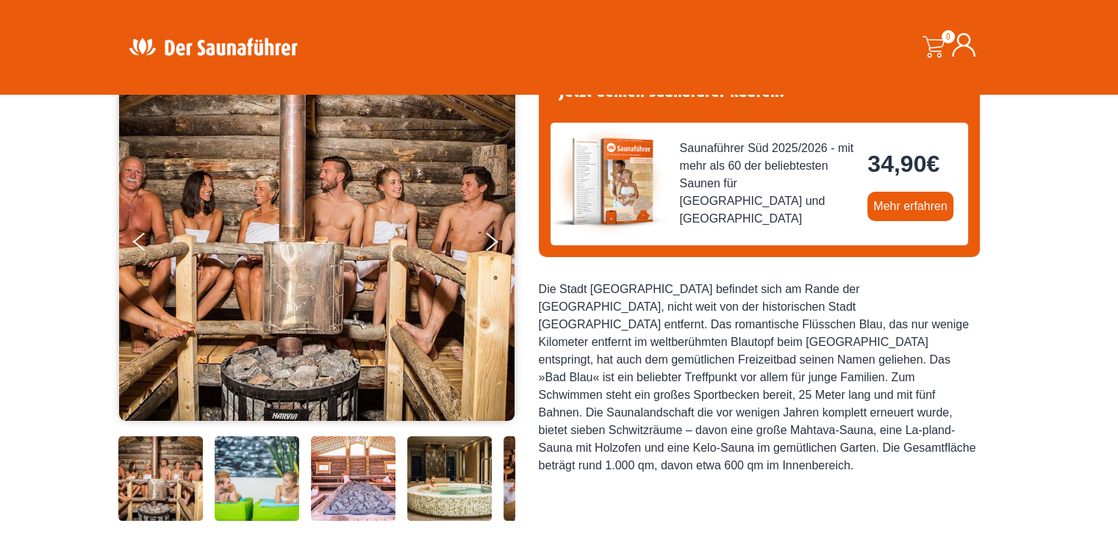
click at [279, 473] on img at bounding box center [257, 479] width 85 height 85
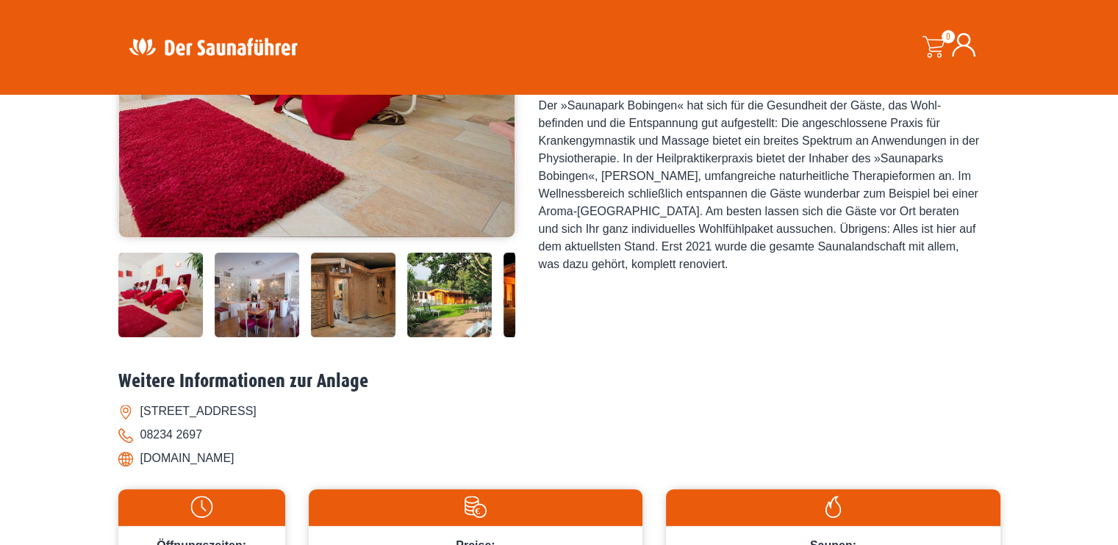
scroll to position [367, 0]
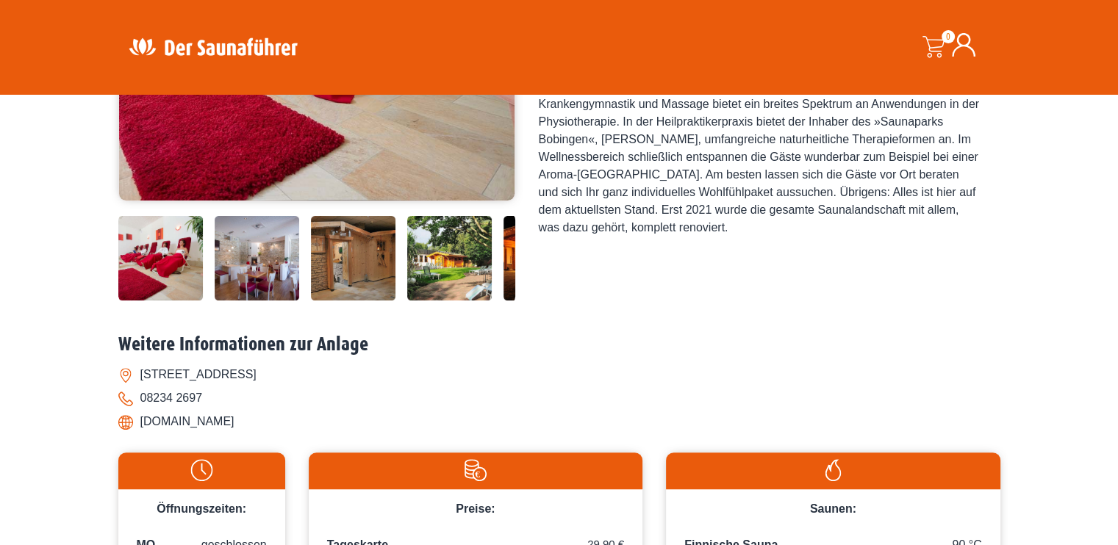
click at [364, 257] on img at bounding box center [353, 258] width 85 height 85
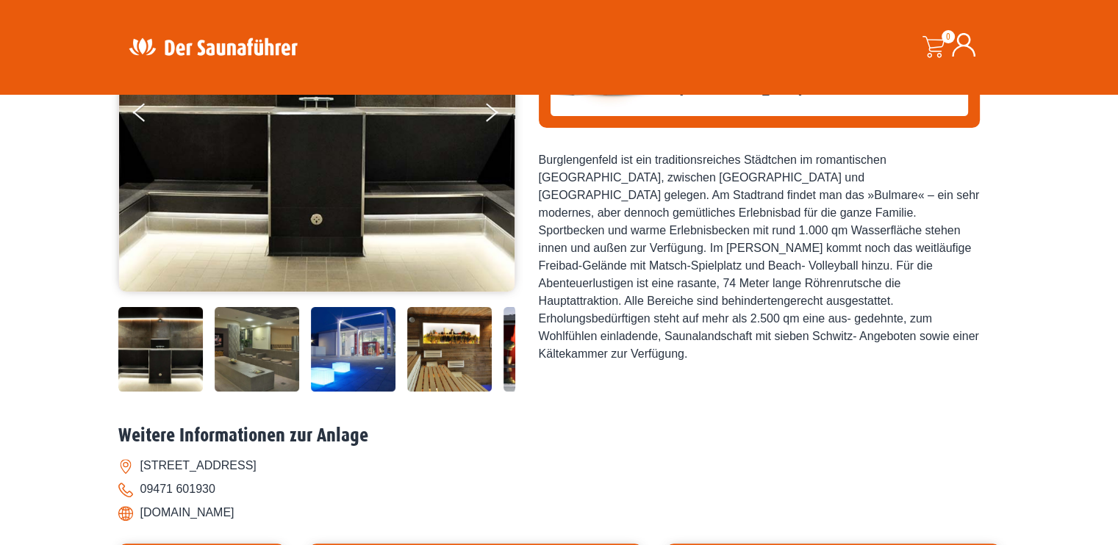
scroll to position [294, 0]
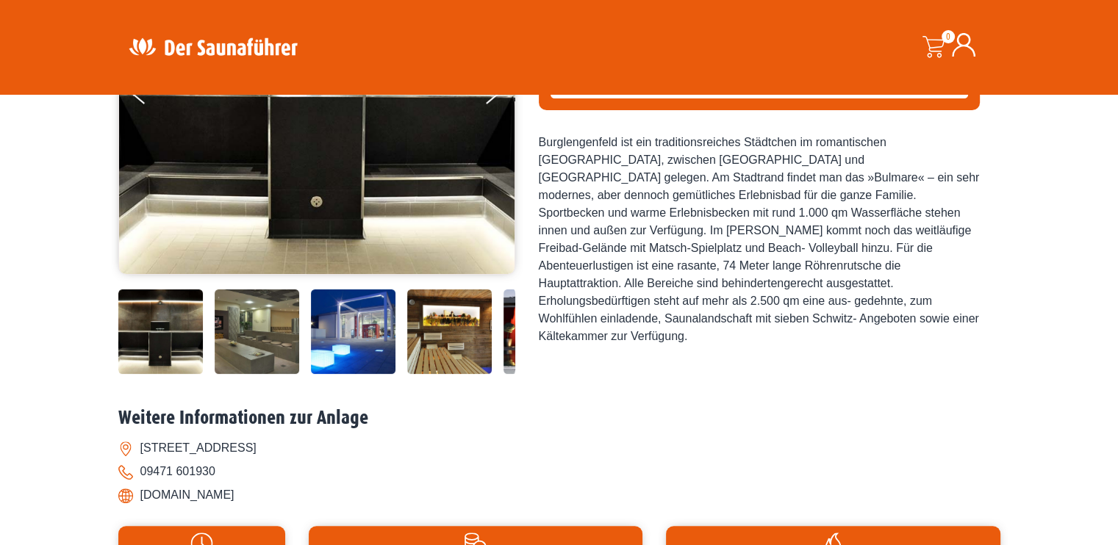
click at [417, 365] on img at bounding box center [449, 332] width 85 height 85
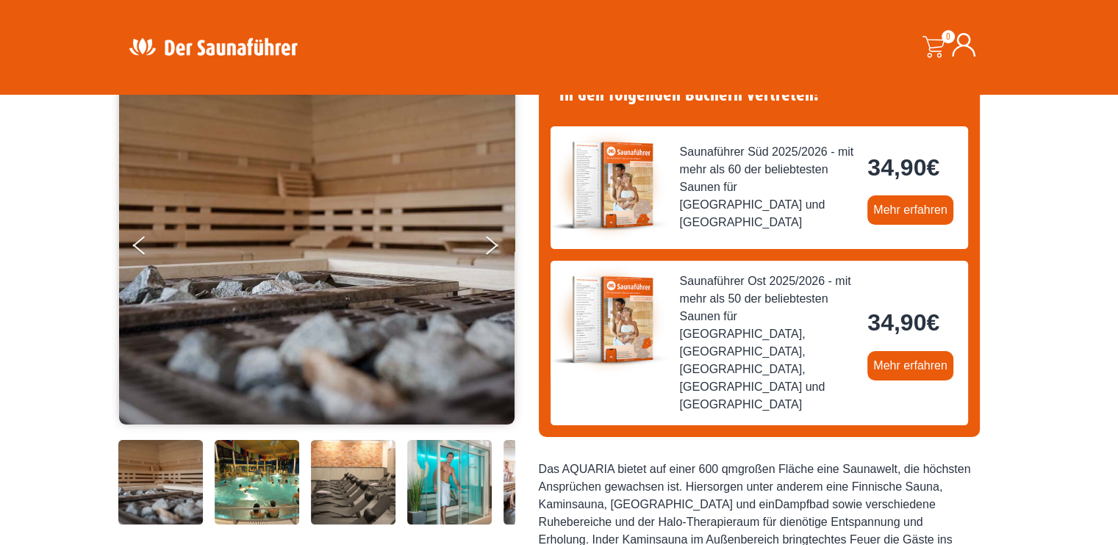
scroll to position [367, 0]
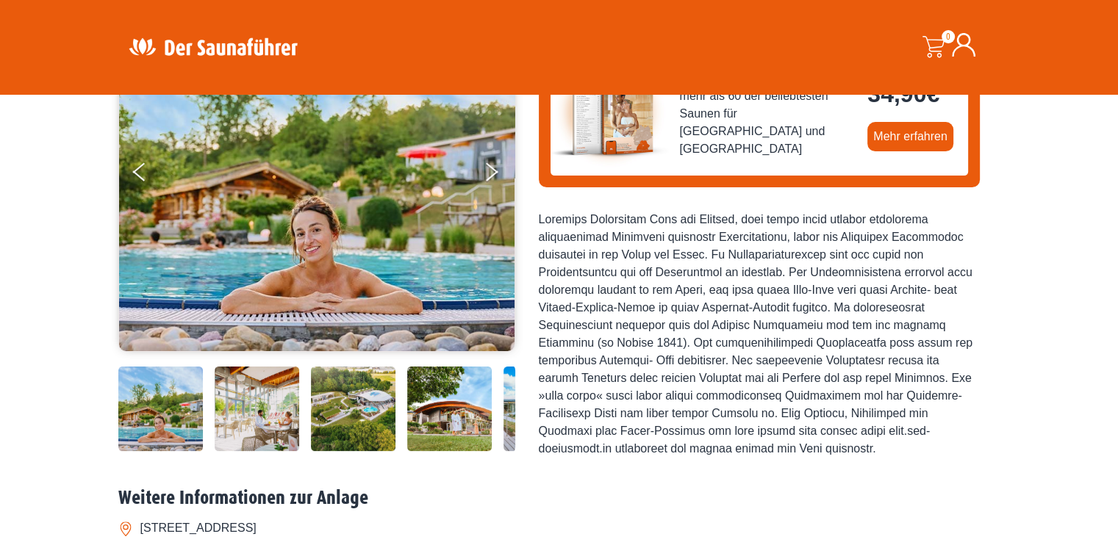
scroll to position [220, 0]
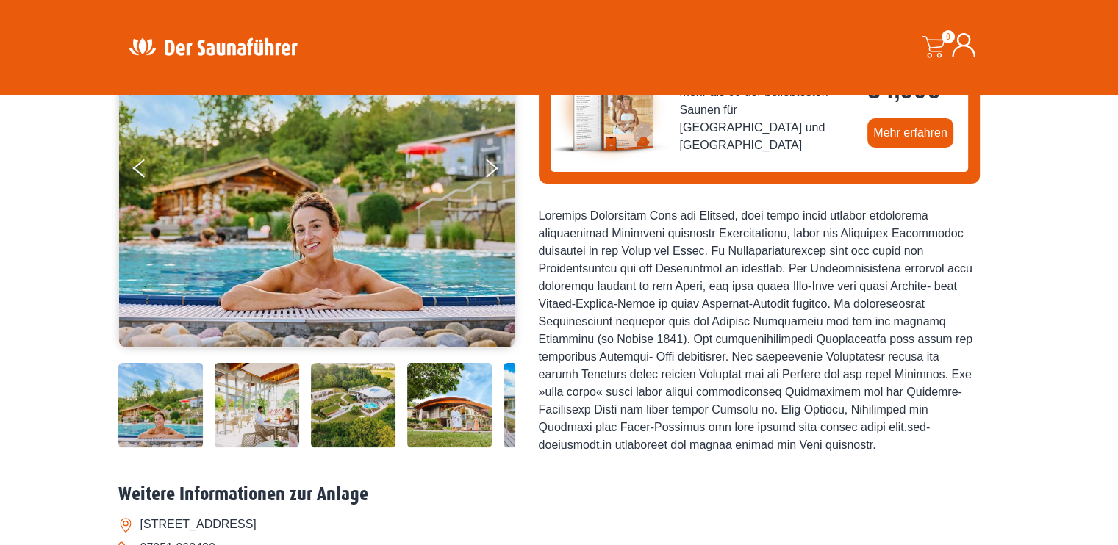
click at [432, 405] on img at bounding box center [449, 405] width 85 height 85
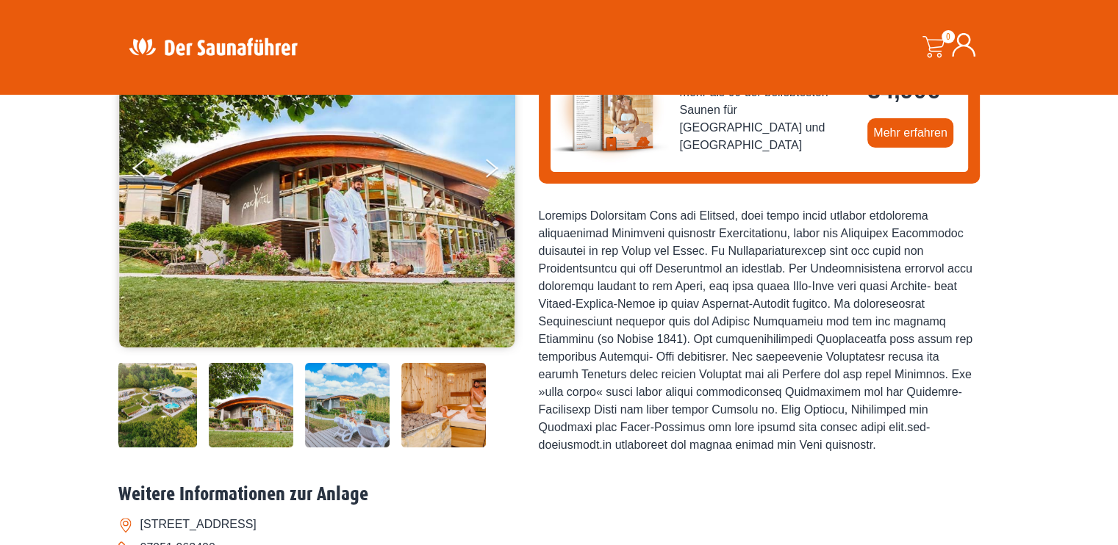
click at [453, 414] on img at bounding box center [443, 405] width 85 height 85
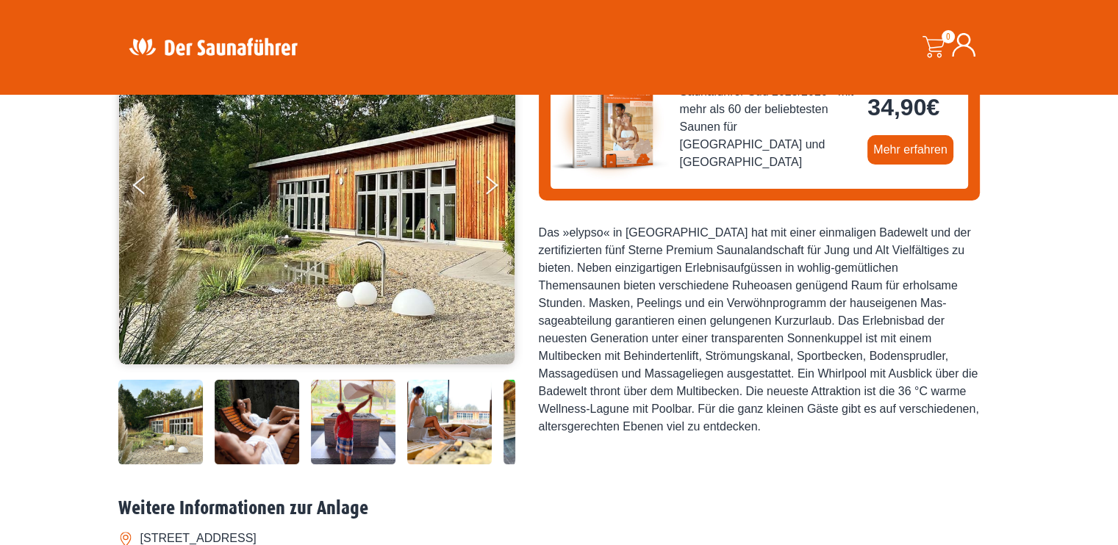
scroll to position [220, 0]
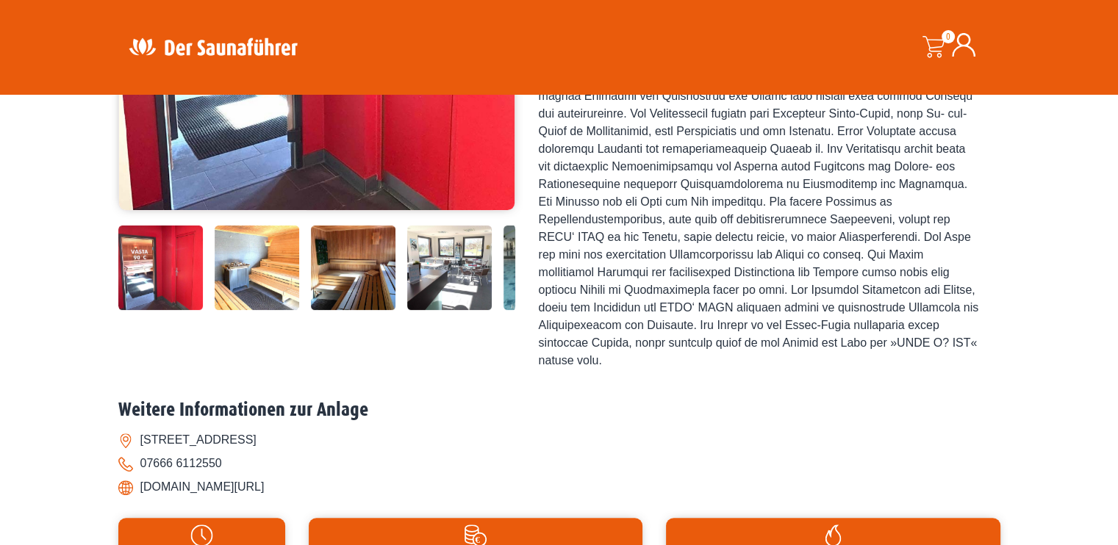
scroll to position [367, 0]
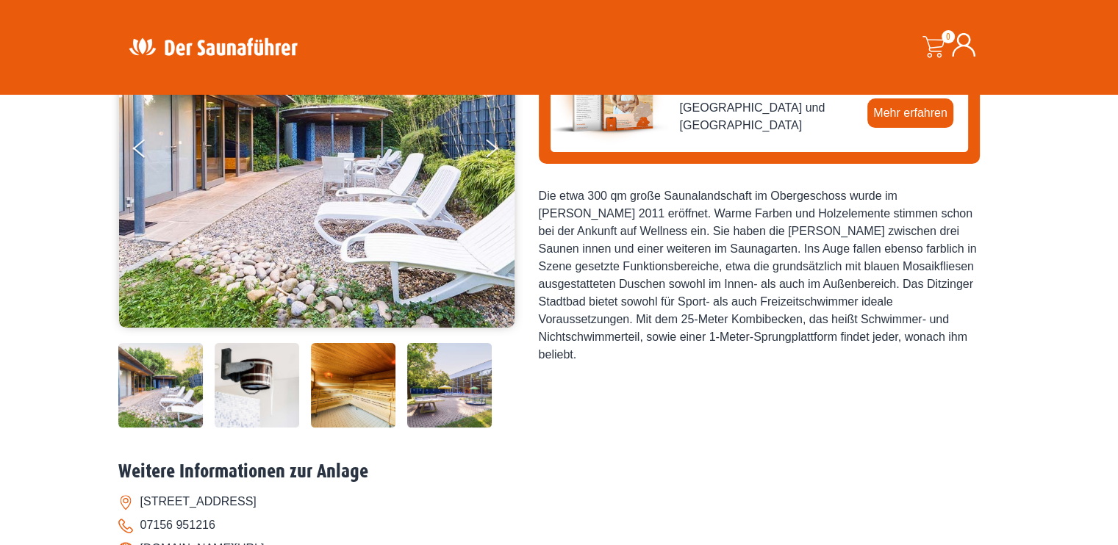
scroll to position [294, 0]
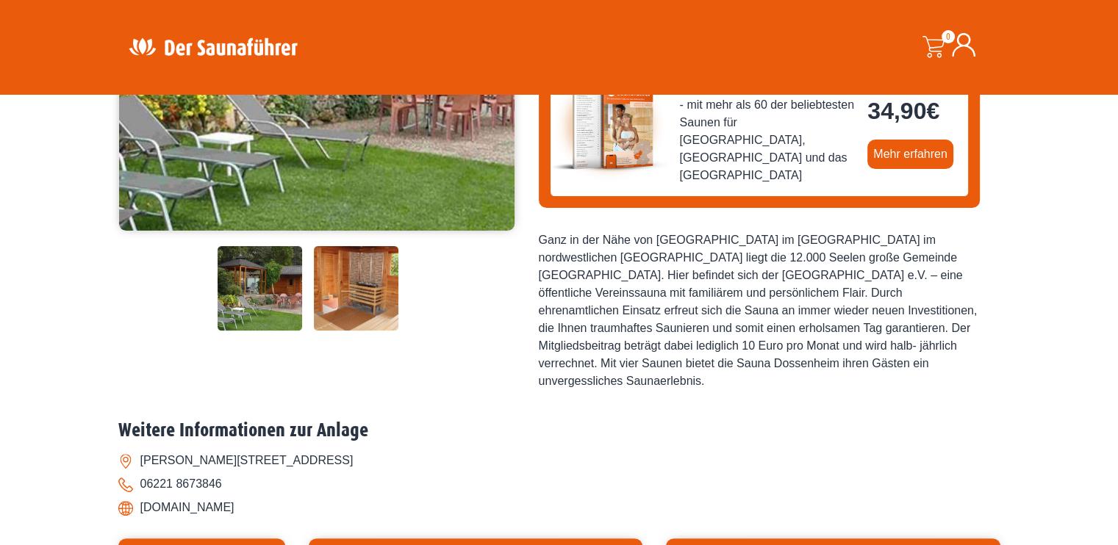
scroll to position [367, 0]
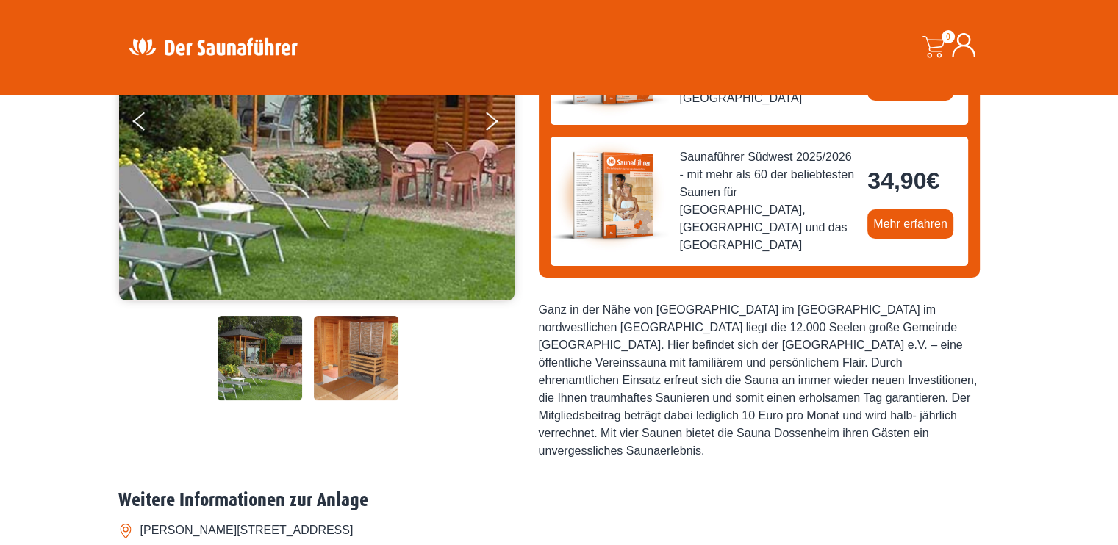
scroll to position [294, 0]
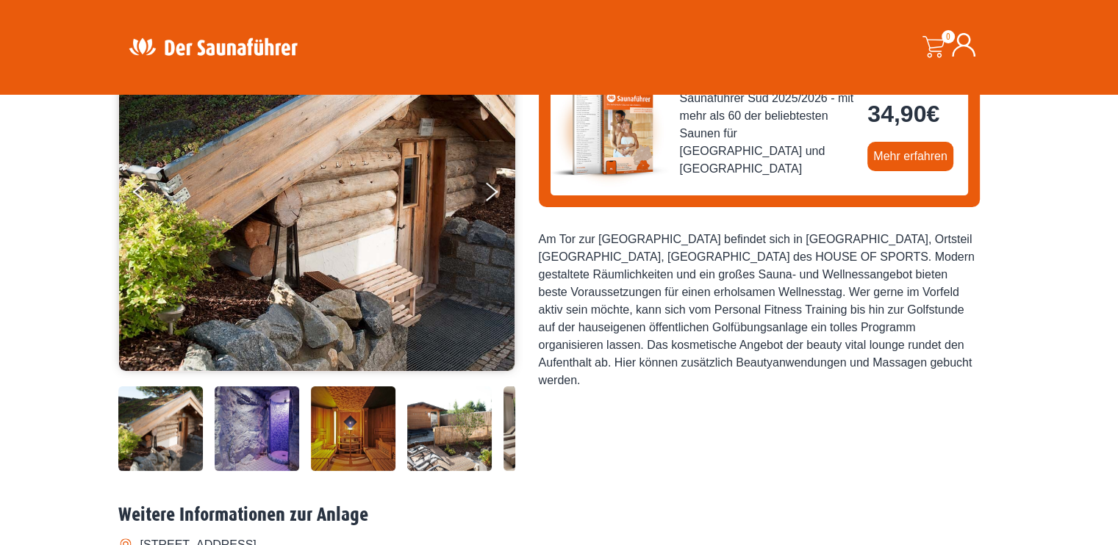
scroll to position [294, 0]
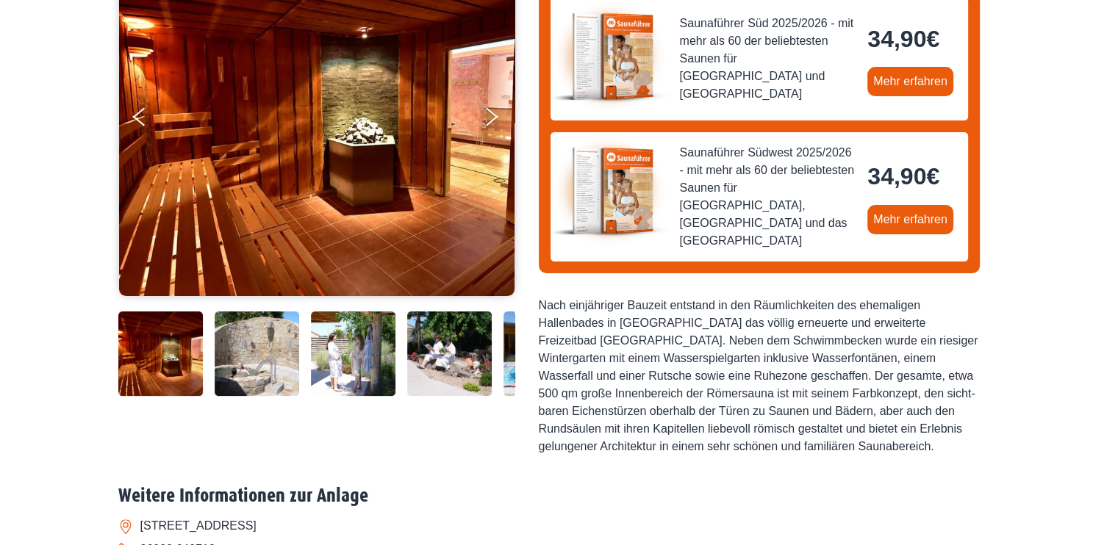
scroll to position [294, 0]
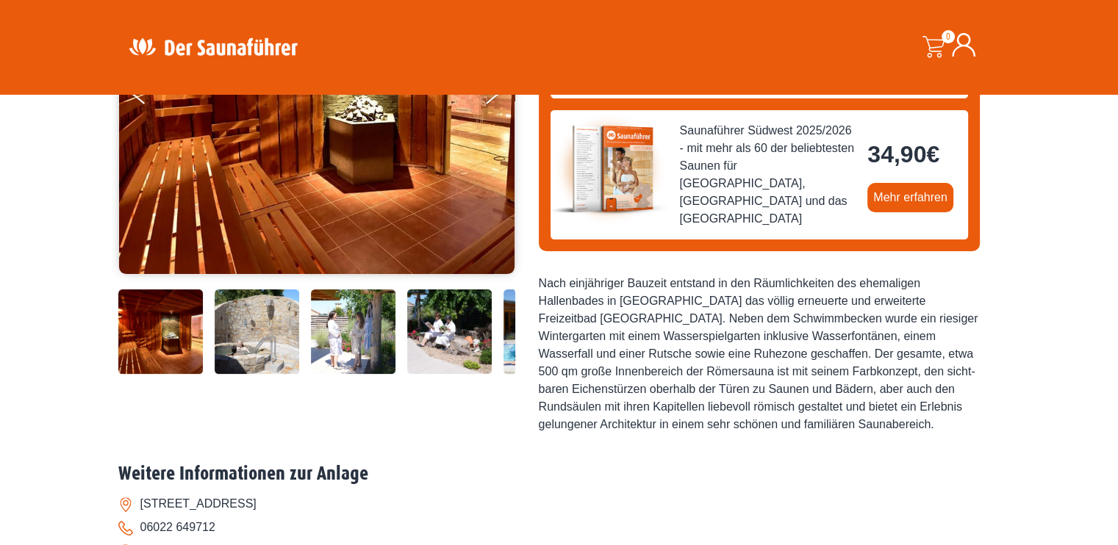
click at [351, 337] on img at bounding box center [353, 332] width 85 height 85
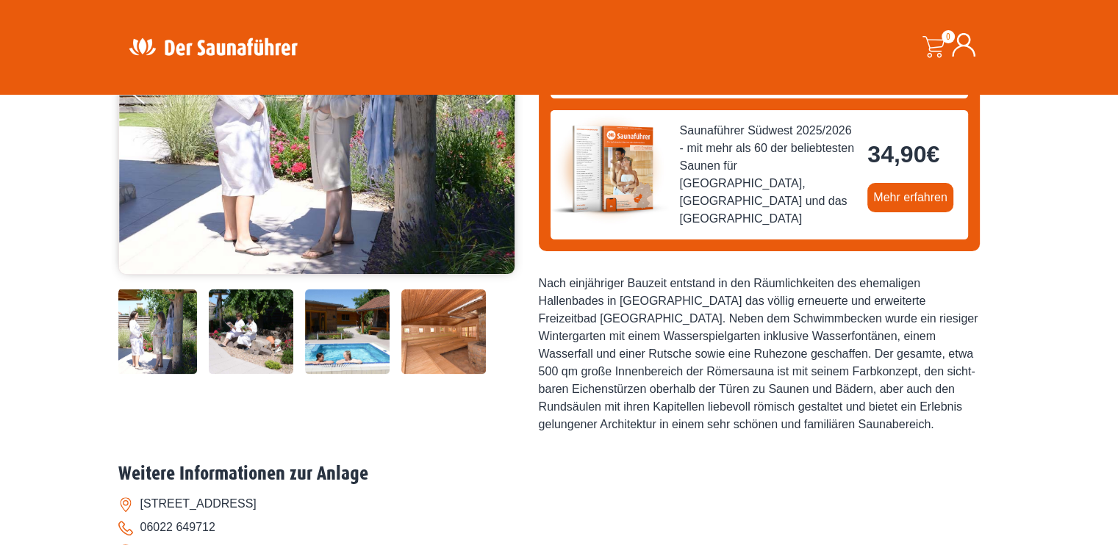
click at [351, 357] on img at bounding box center [347, 332] width 85 height 85
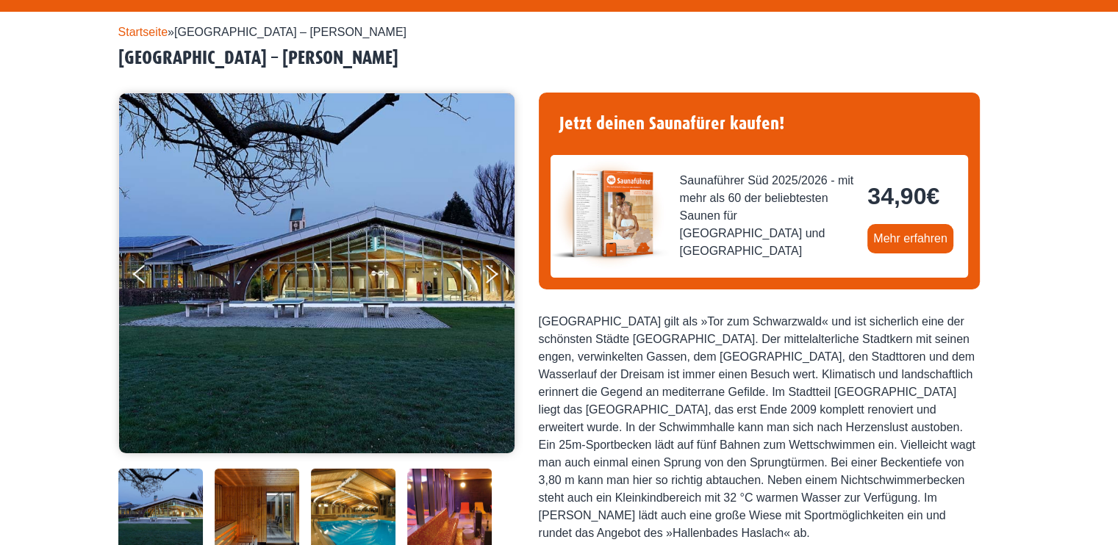
scroll to position [367, 0]
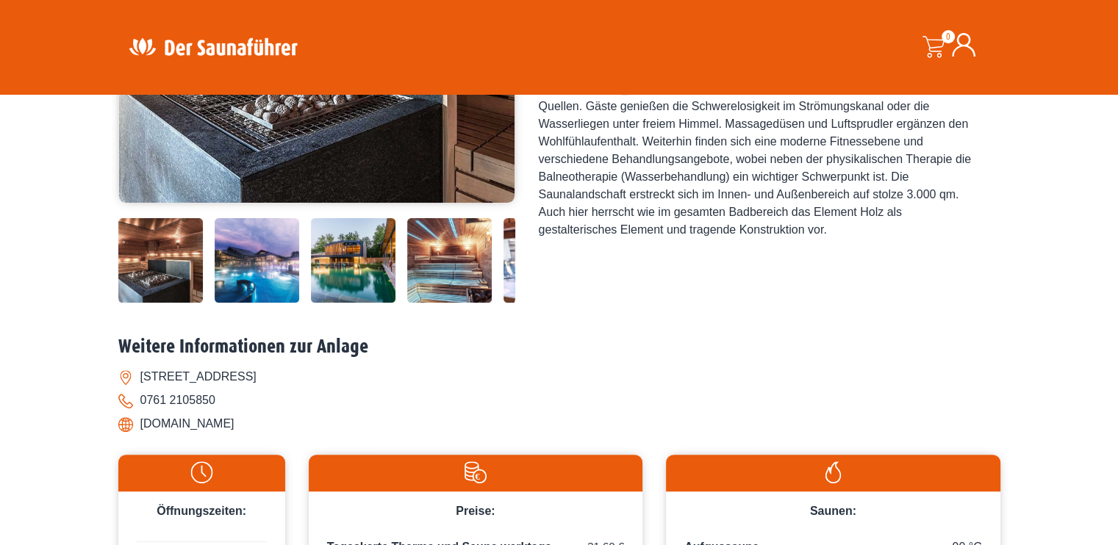
scroll to position [367, 0]
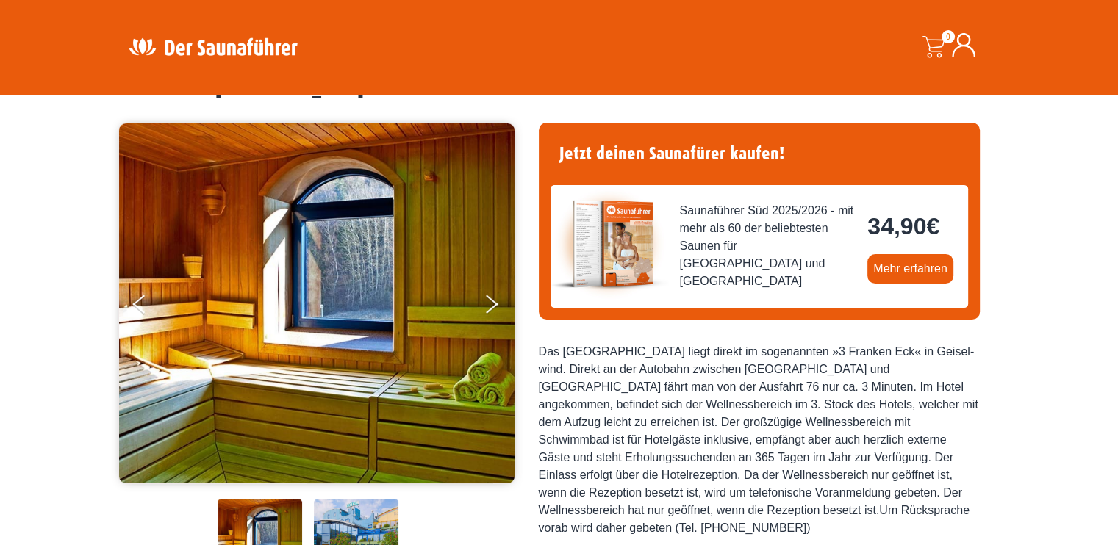
scroll to position [220, 0]
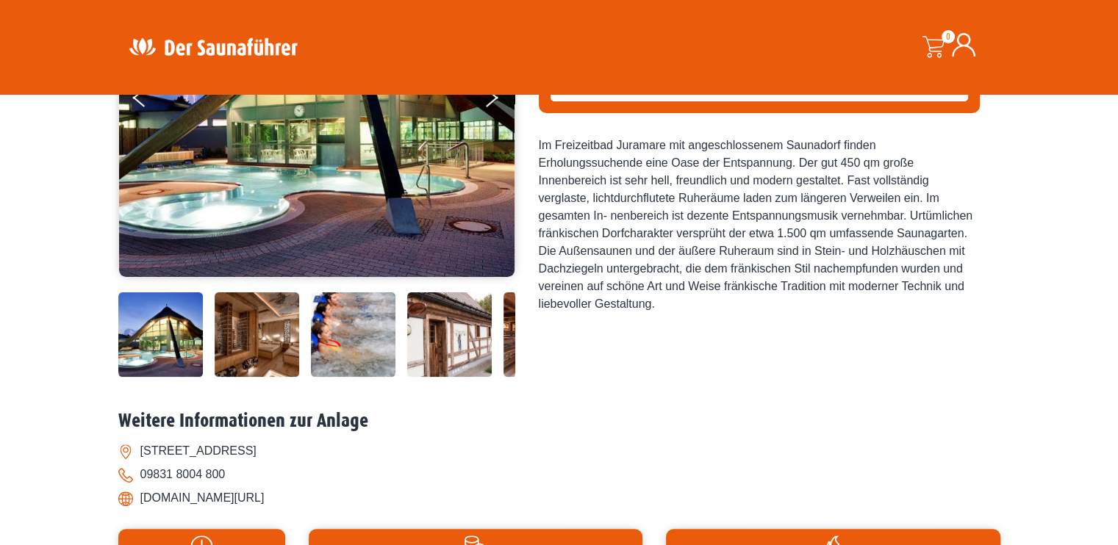
scroll to position [294, 0]
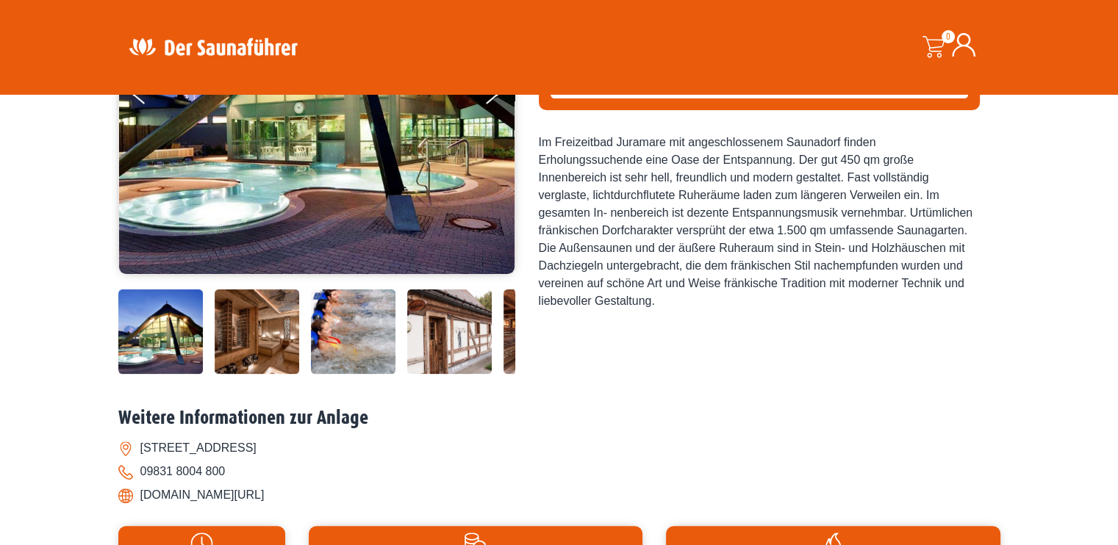
click at [447, 339] on img at bounding box center [449, 332] width 85 height 85
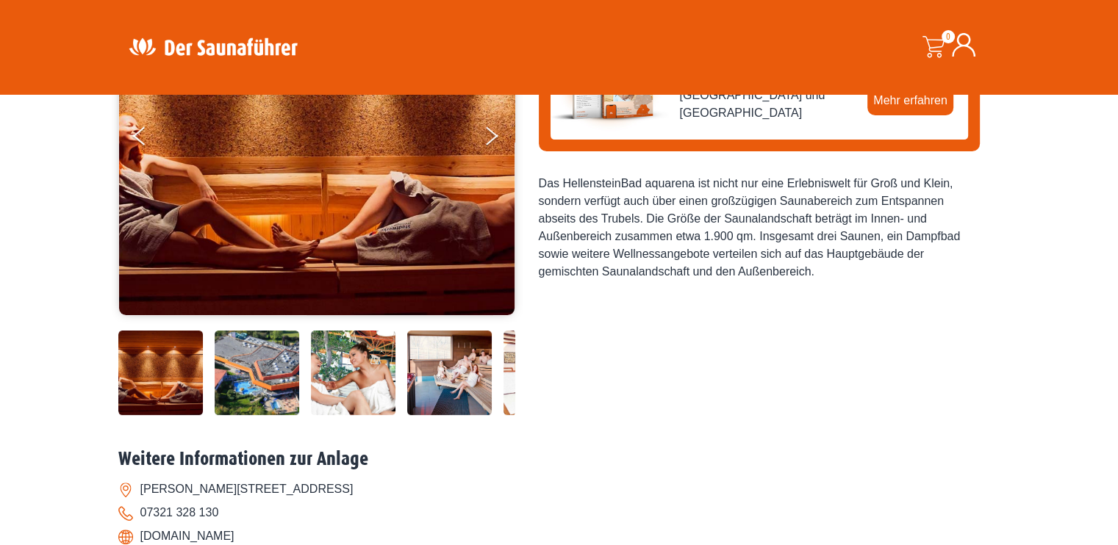
scroll to position [294, 0]
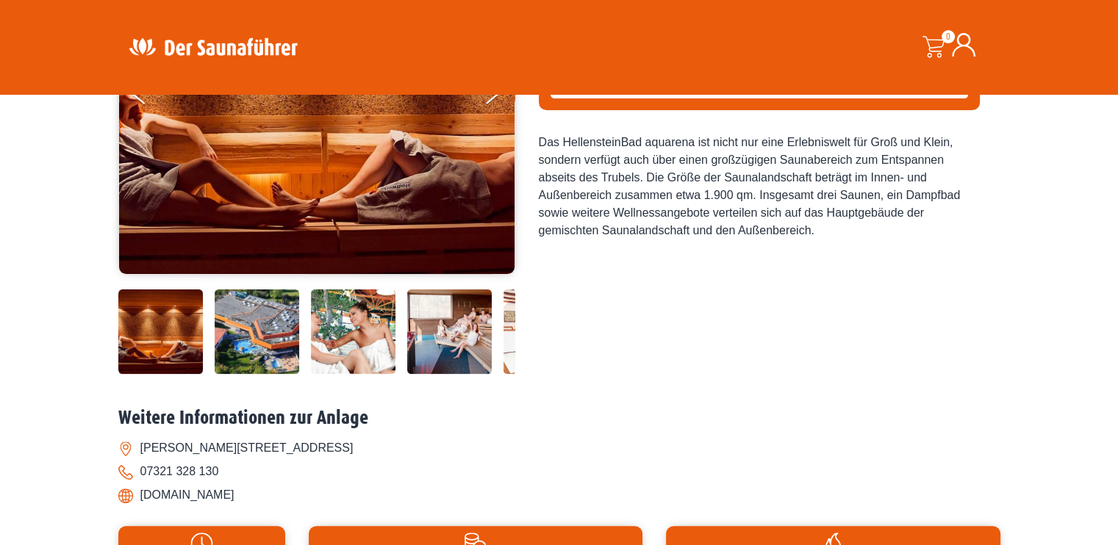
click at [375, 319] on img at bounding box center [353, 332] width 85 height 85
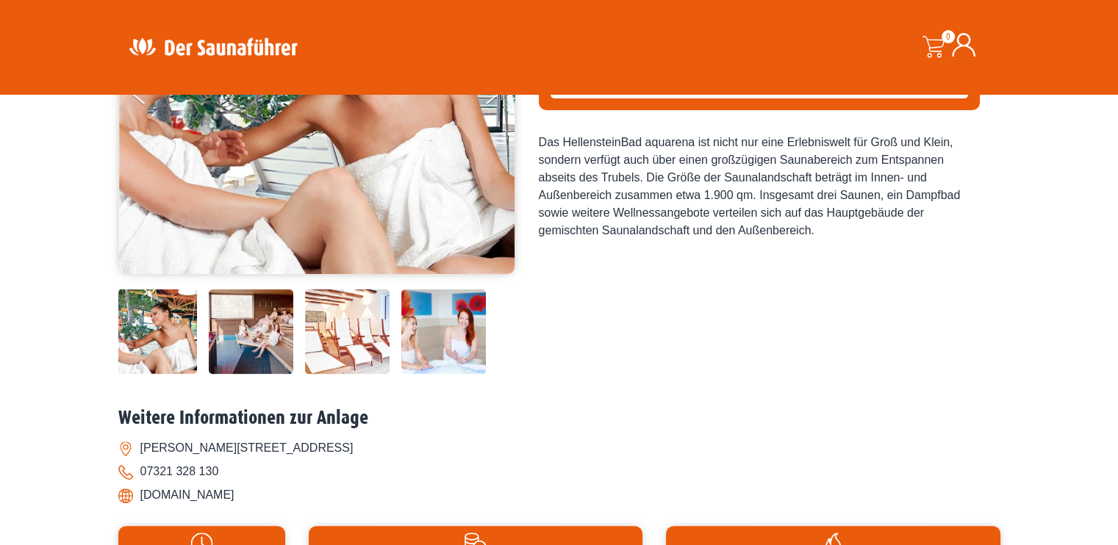
click at [287, 326] on img at bounding box center [251, 332] width 85 height 85
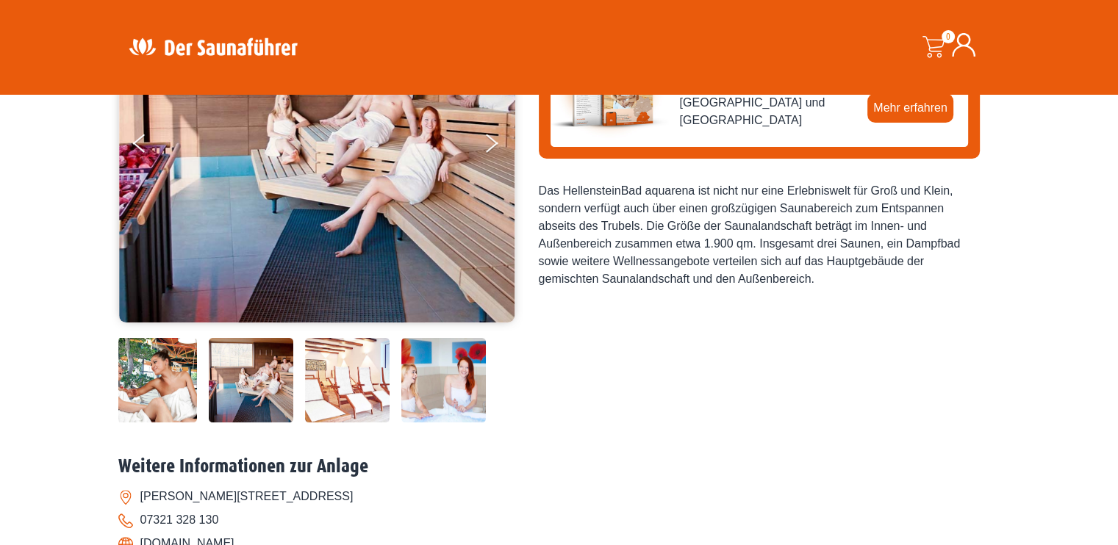
scroll to position [220, 0]
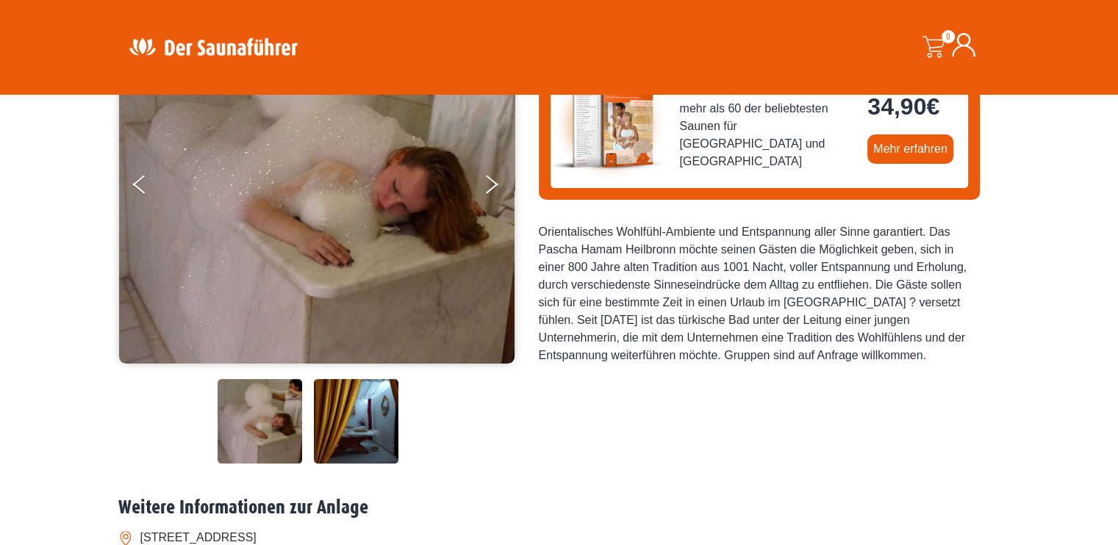
scroll to position [220, 0]
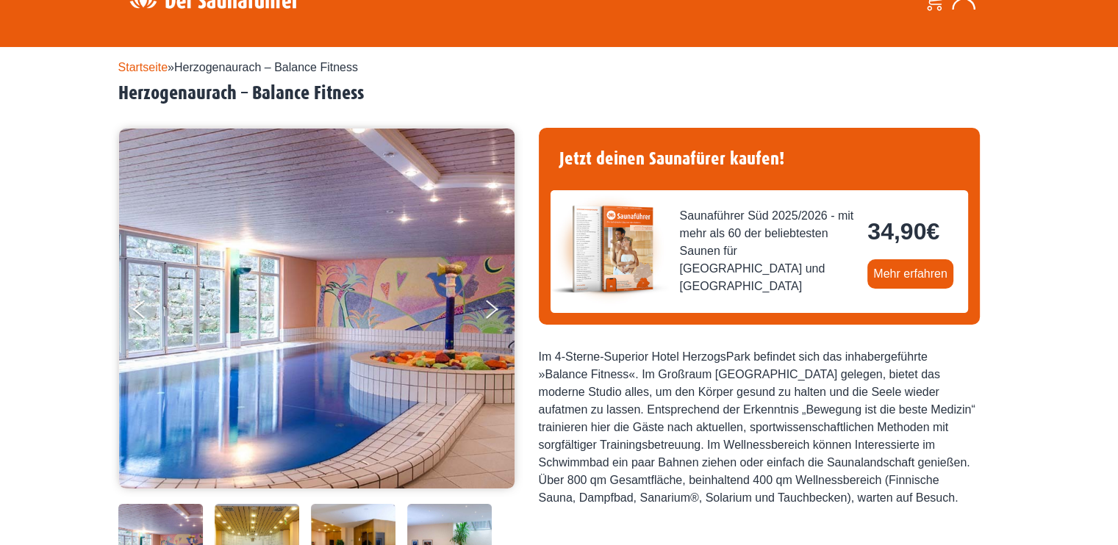
scroll to position [220, 0]
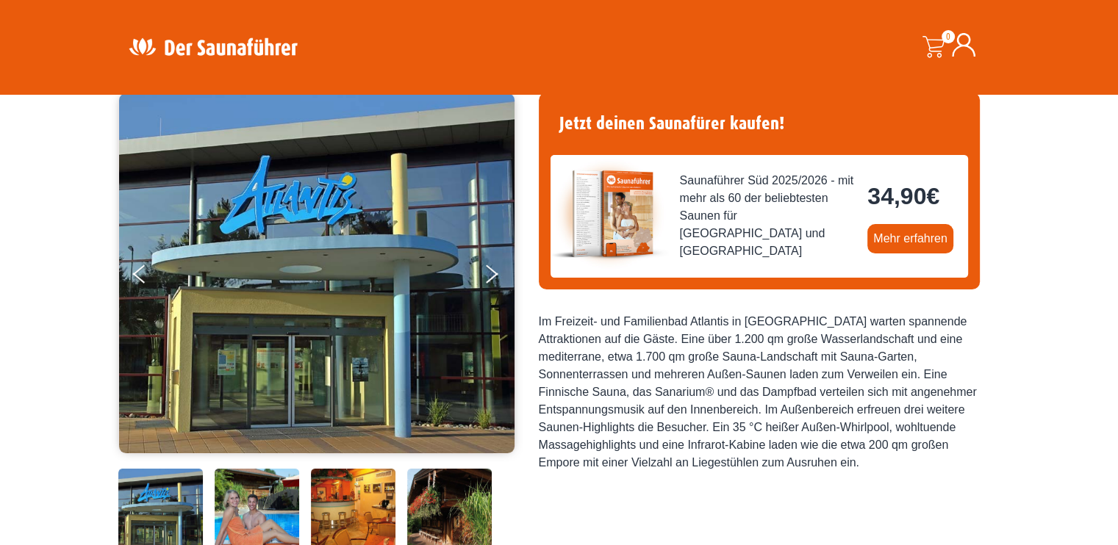
scroll to position [294, 0]
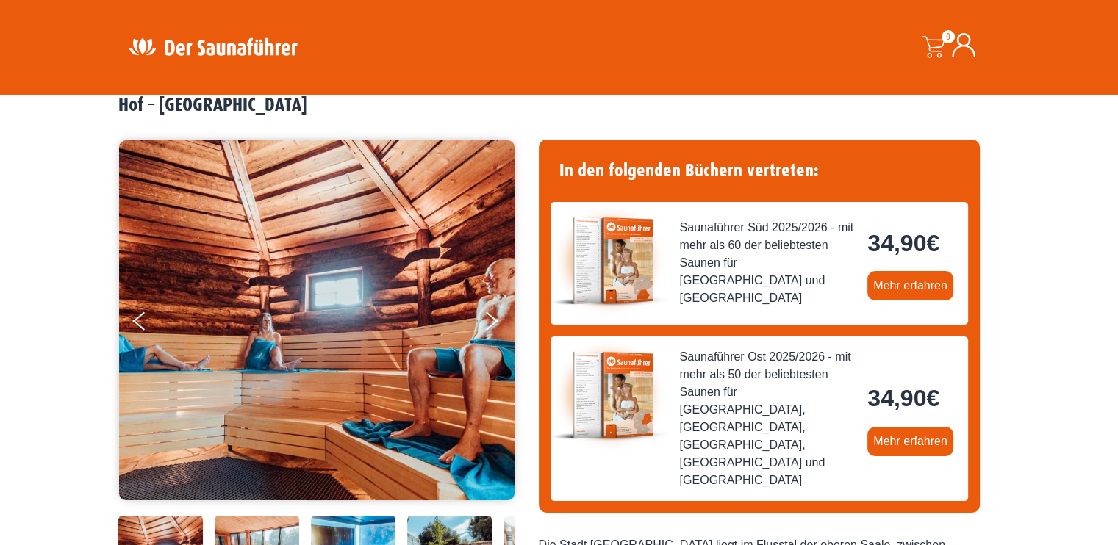
scroll to position [220, 0]
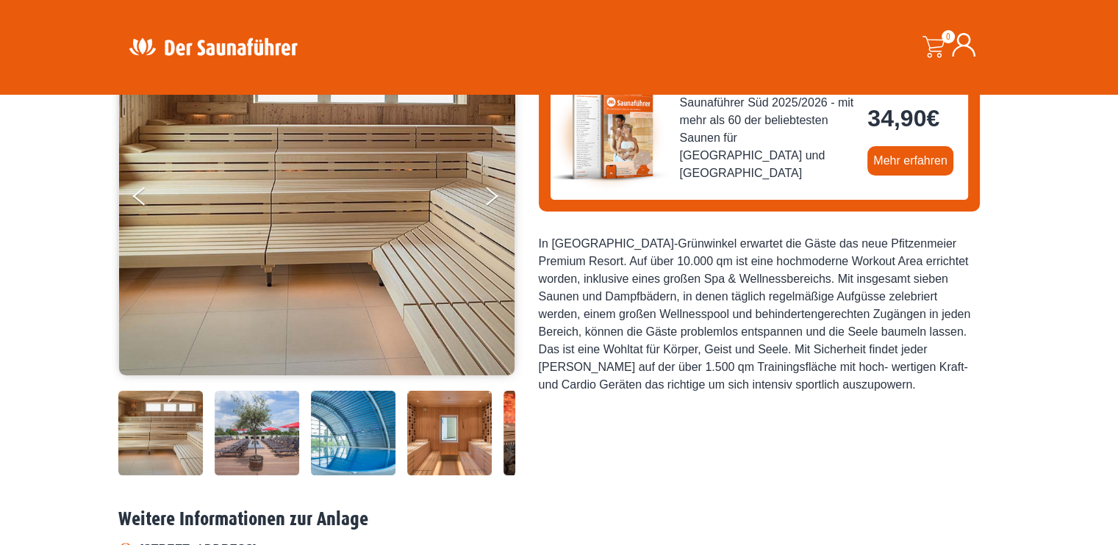
scroll to position [220, 0]
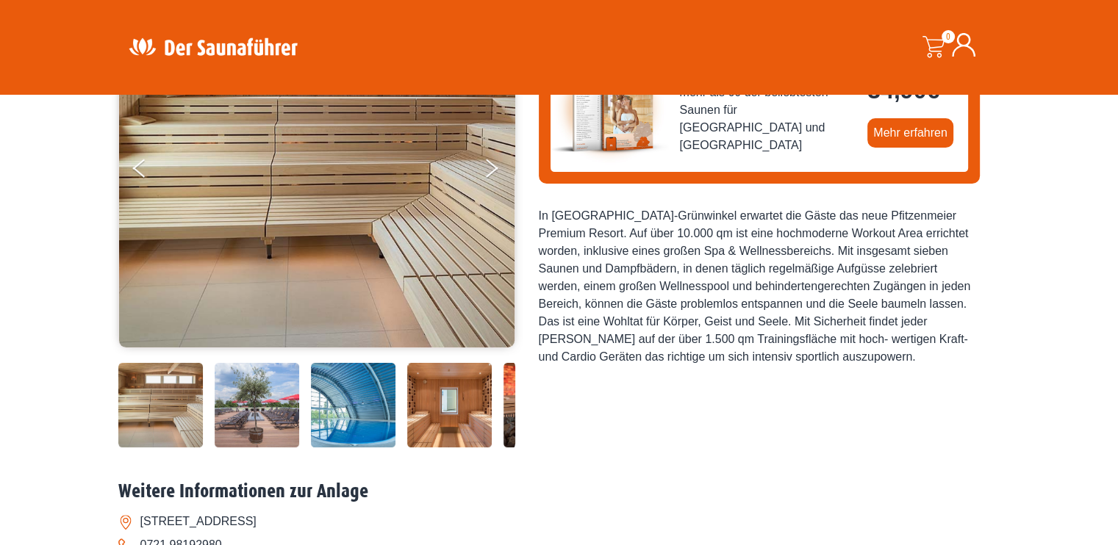
click at [428, 423] on img at bounding box center [449, 405] width 85 height 85
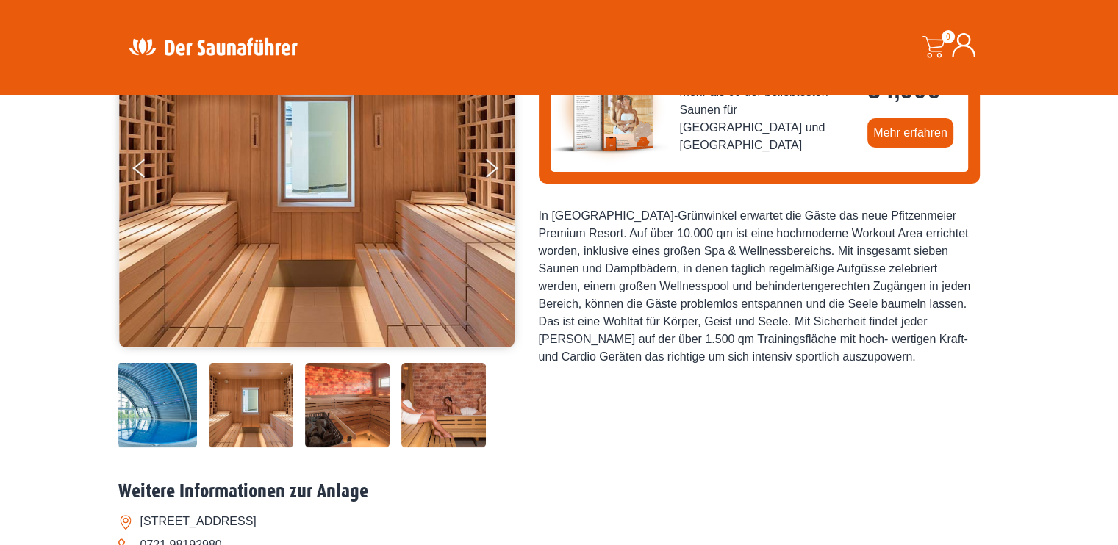
click at [428, 423] on img at bounding box center [443, 405] width 85 height 85
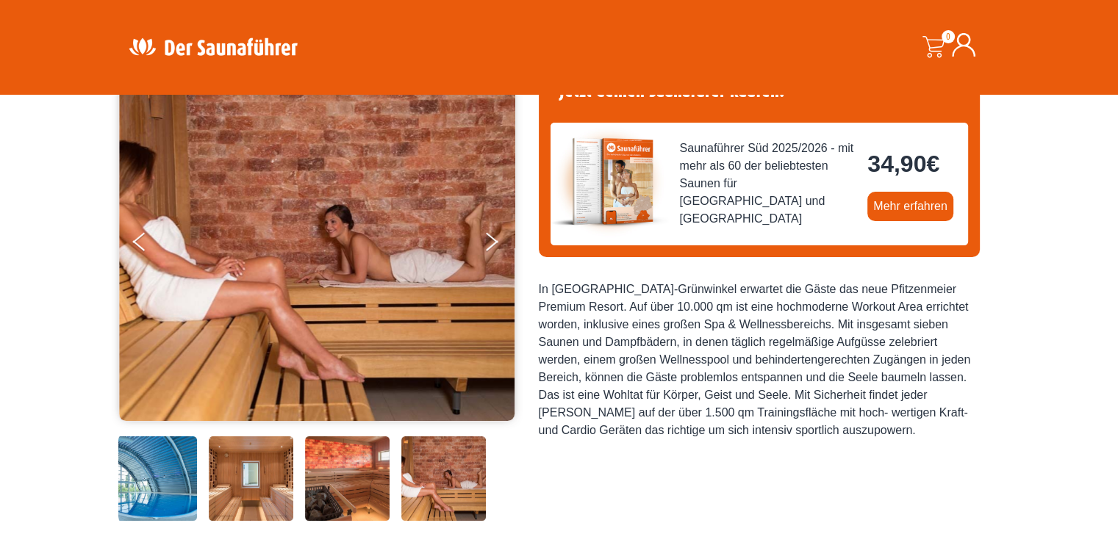
scroll to position [147, 0]
click at [494, 244] on button "Next" at bounding box center [501, 244] width 37 height 37
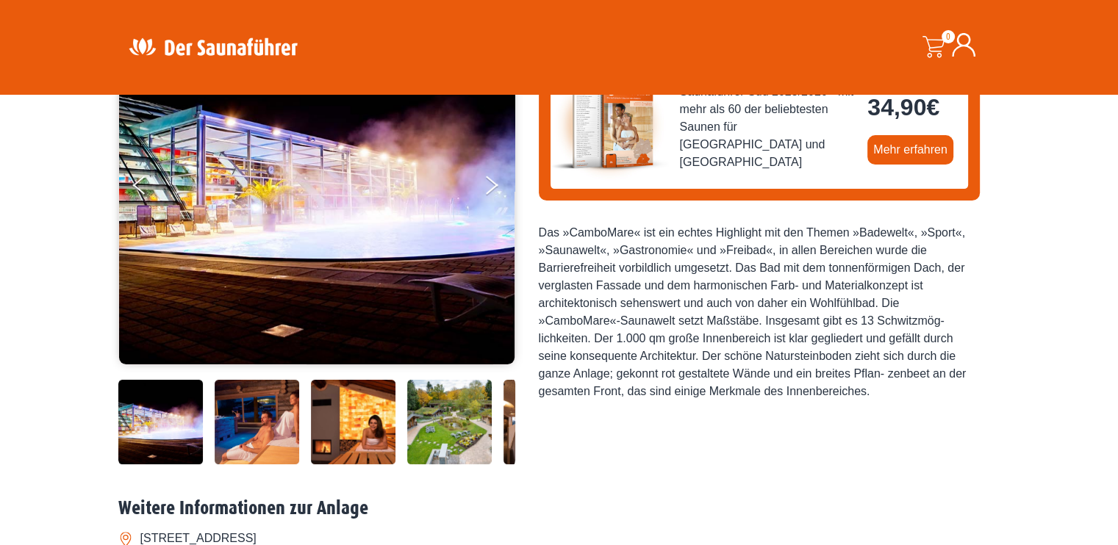
scroll to position [220, 0]
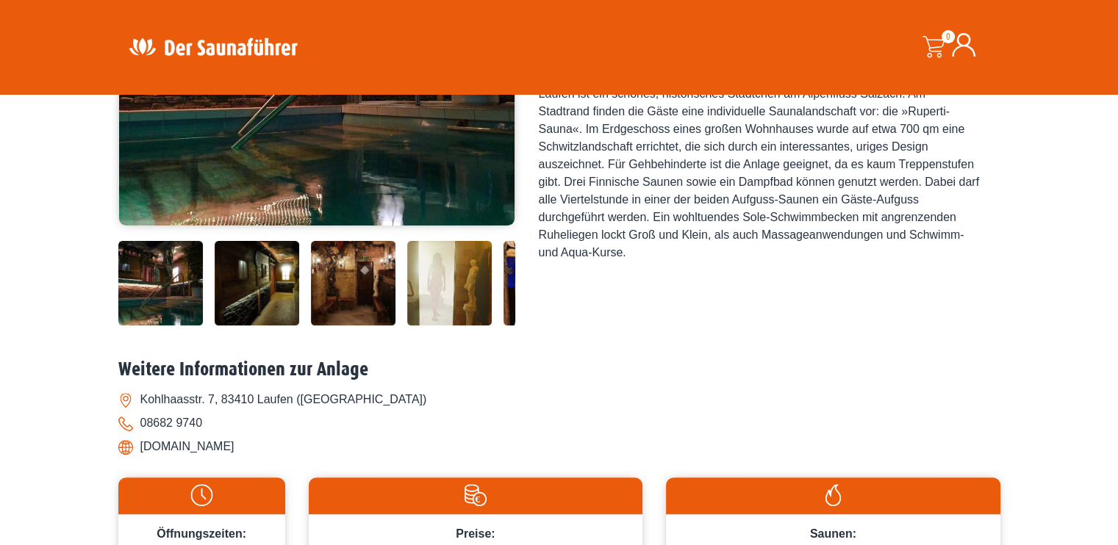
scroll to position [367, 0]
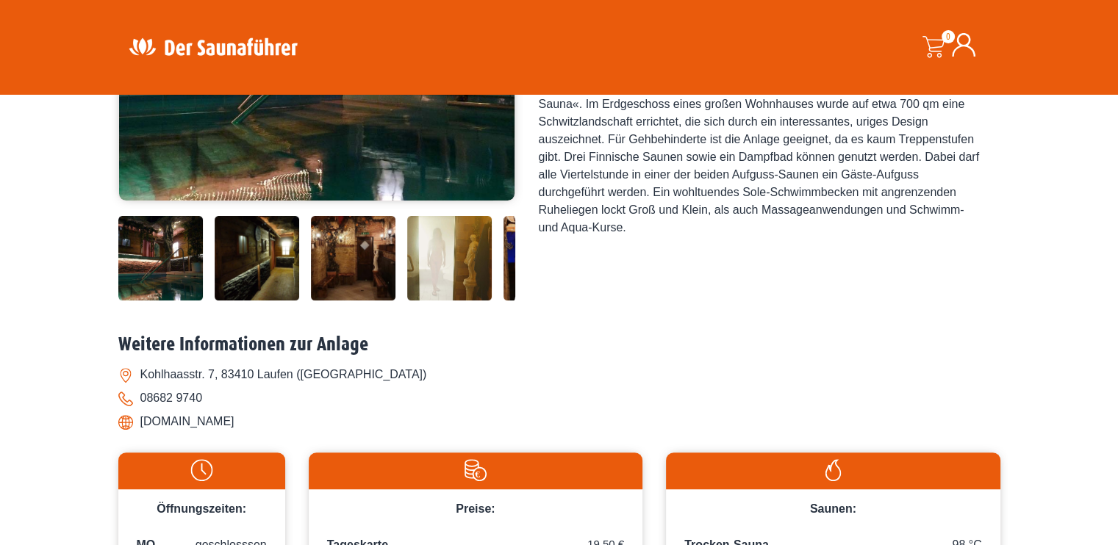
click at [465, 266] on img at bounding box center [449, 258] width 85 height 85
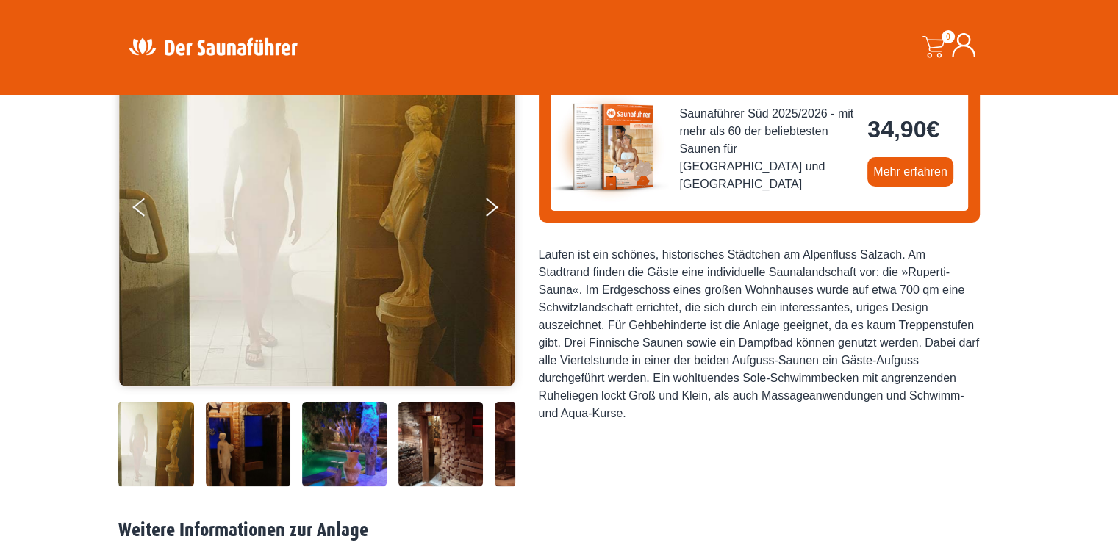
scroll to position [147, 0]
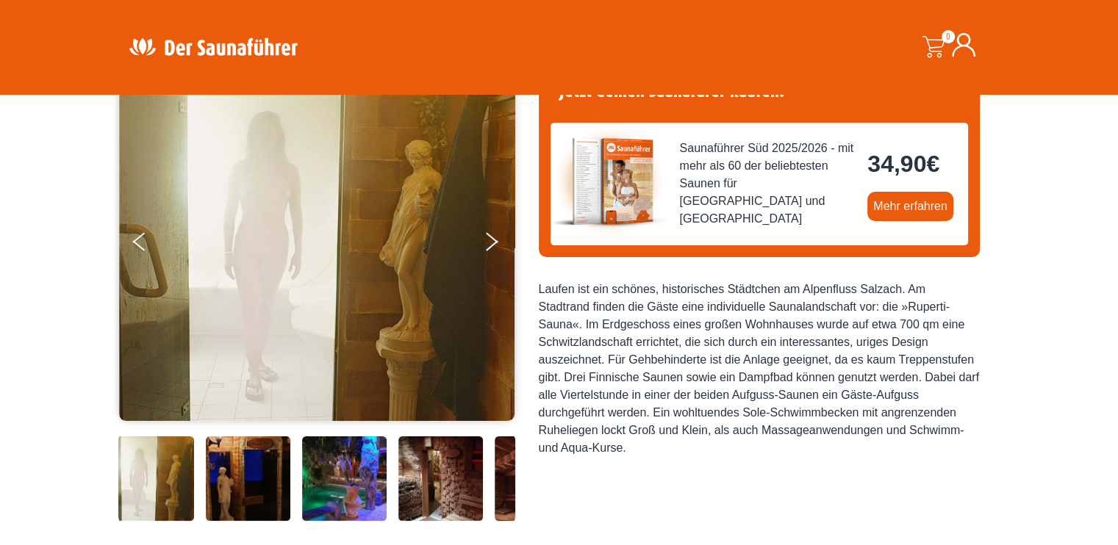
click at [417, 506] on img at bounding box center [440, 479] width 85 height 85
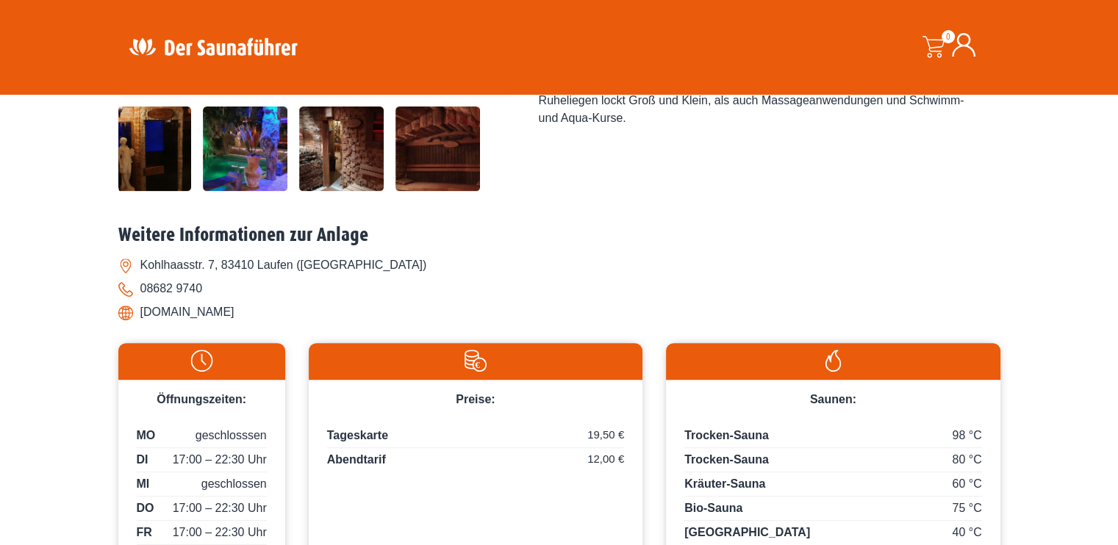
scroll to position [563, 0]
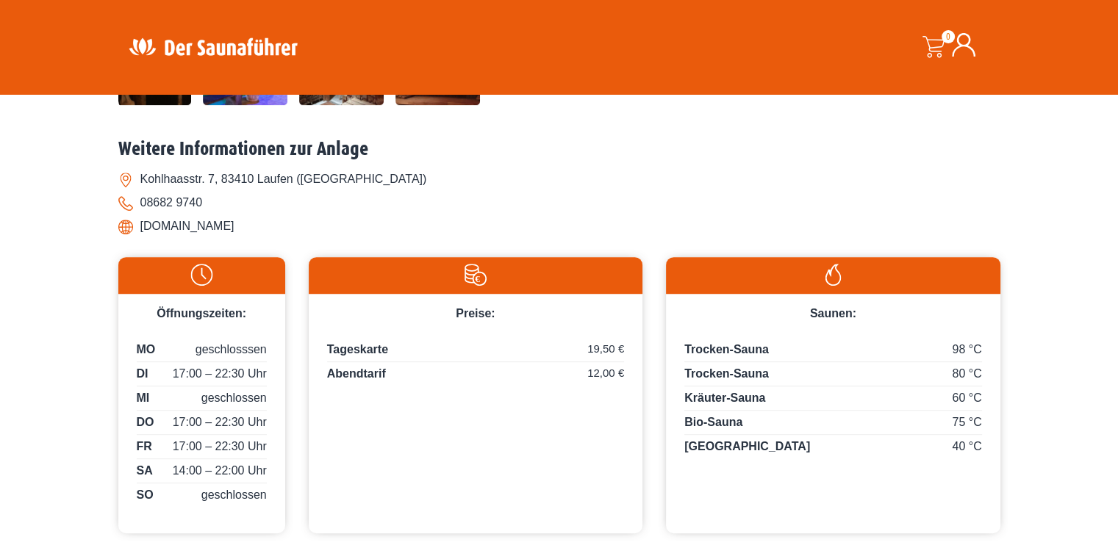
drag, startPoint x: 138, startPoint y: 227, endPoint x: 256, endPoint y: 235, distance: 118.6
click at [256, 235] on li "www.rupertisauna.de" at bounding box center [559, 227] width 882 height 24
copy li "www.rupertisauna.de"
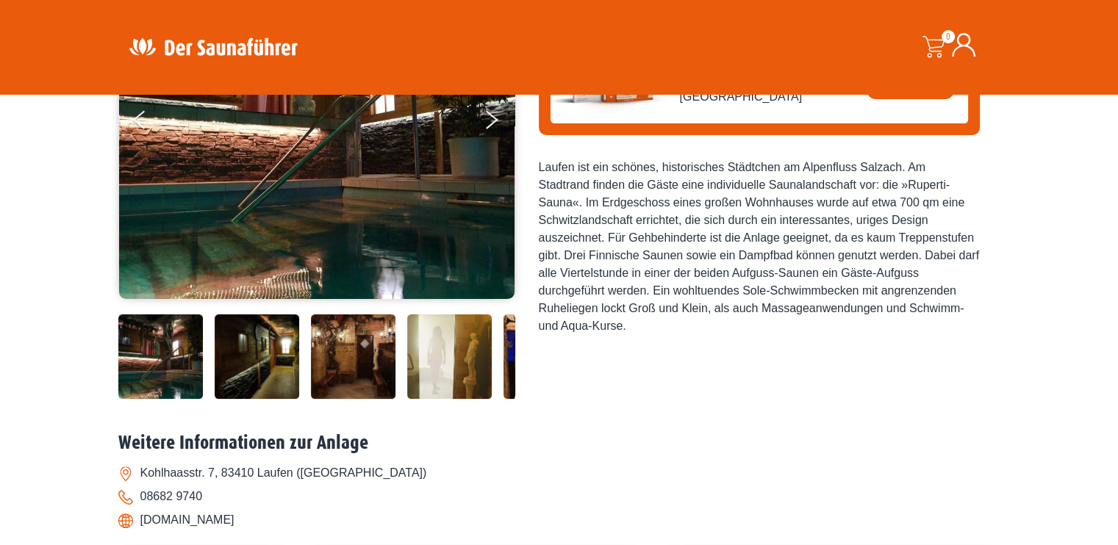
scroll to position [294, 0]
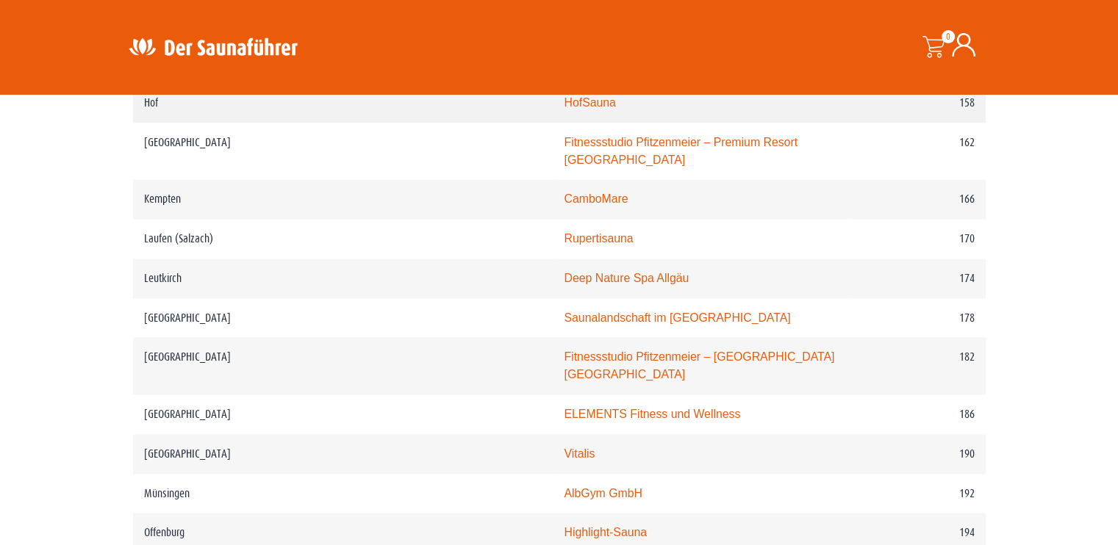
scroll to position [2219, 0]
click at [564, 272] on link "Deep Nature Spa Allgäu" at bounding box center [626, 278] width 125 height 12
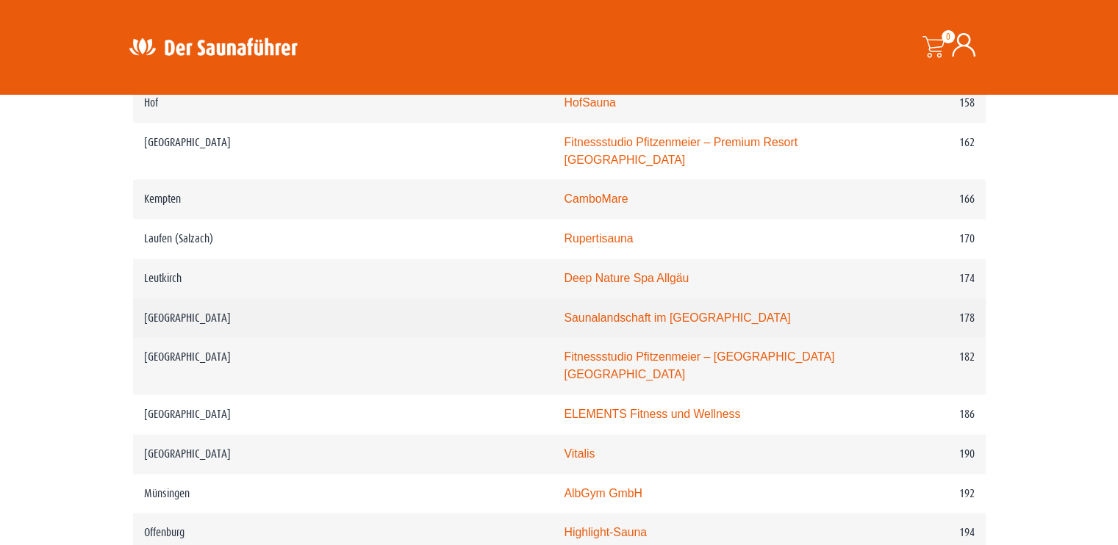
click at [564, 312] on link "Saunalandschaft im Stadionbad Ludwigsburg" at bounding box center [677, 318] width 226 height 12
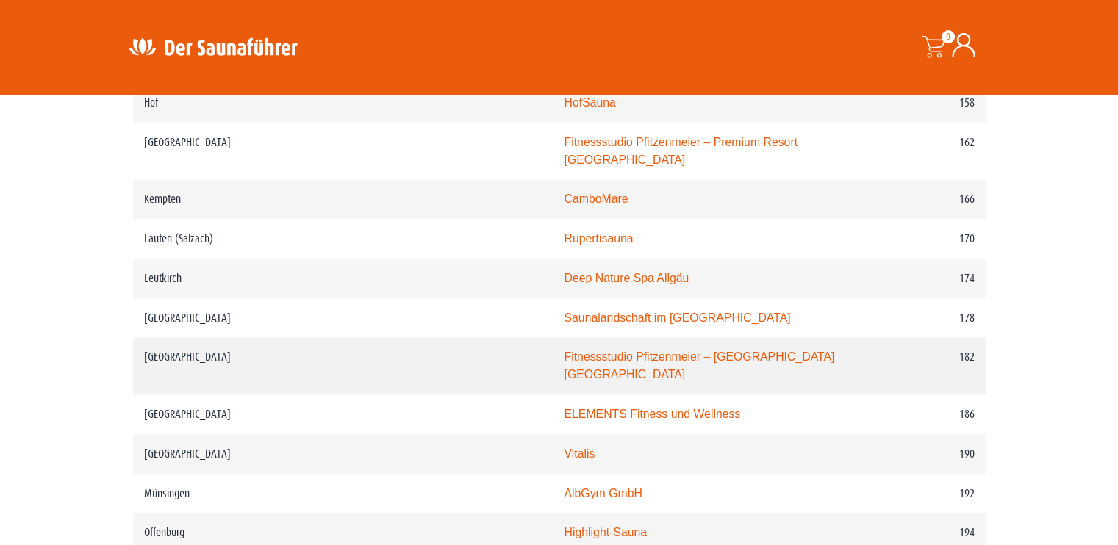
click at [564, 351] on link "Fitnessstudio Pfitzenmeier – Premium Resort Mannheim Airport" at bounding box center [699, 366] width 270 height 30
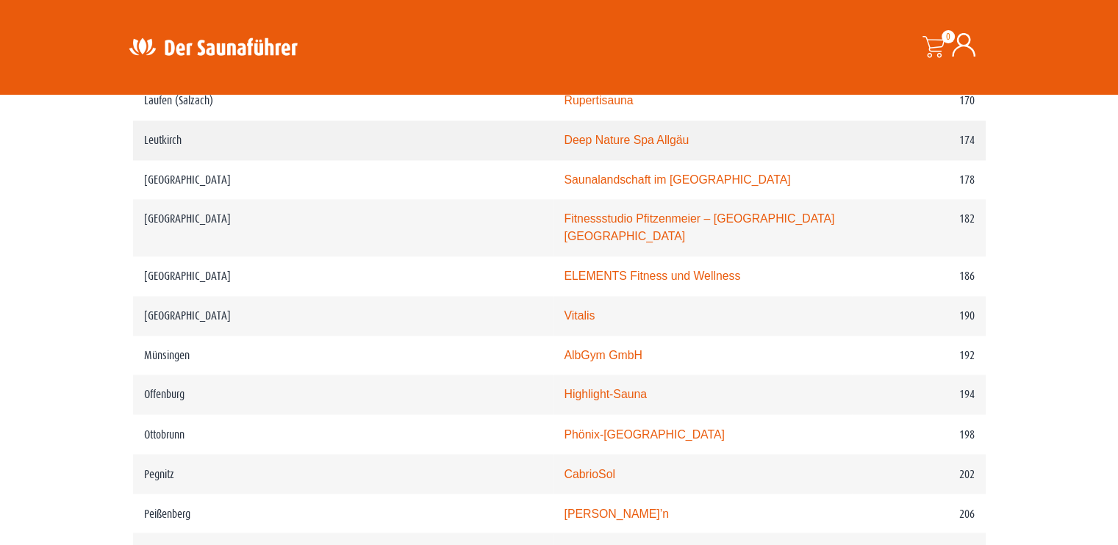
scroll to position [2366, 0]
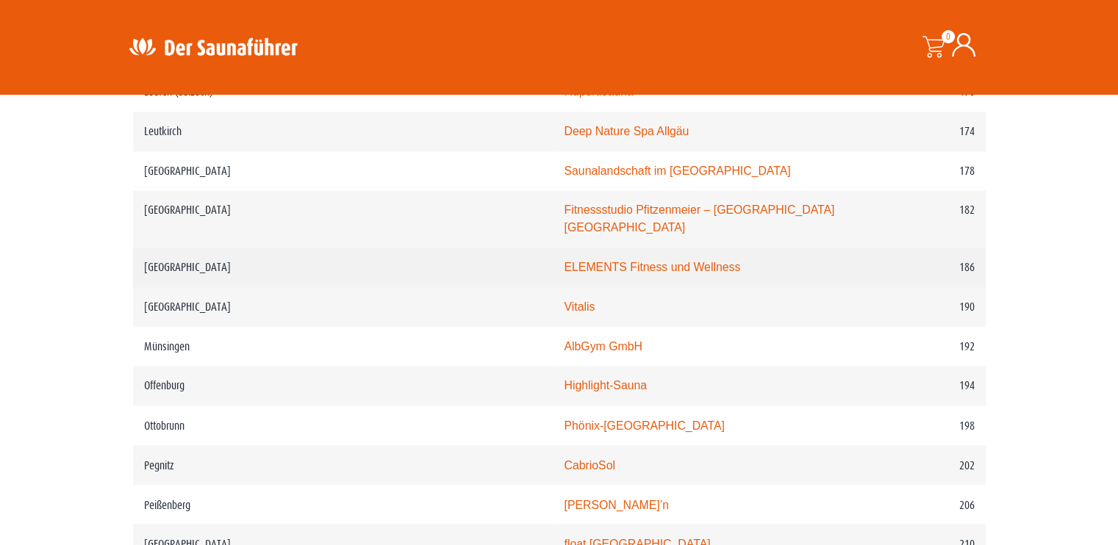
click at [564, 261] on link "ELEMENTS Fitness und Wellness" at bounding box center [652, 267] width 176 height 12
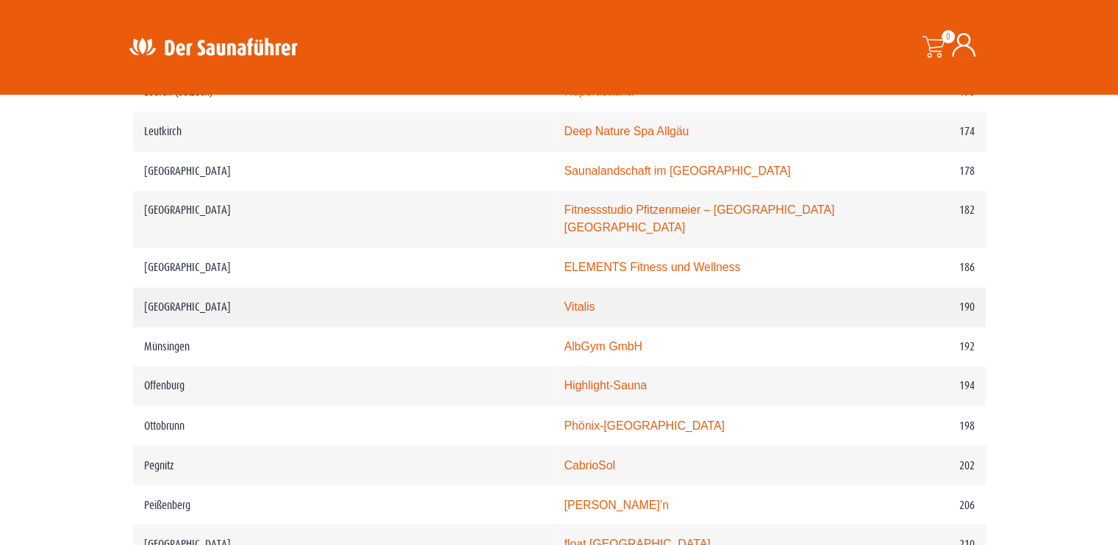
click at [564, 301] on link "Vitalis" at bounding box center [579, 307] width 31 height 12
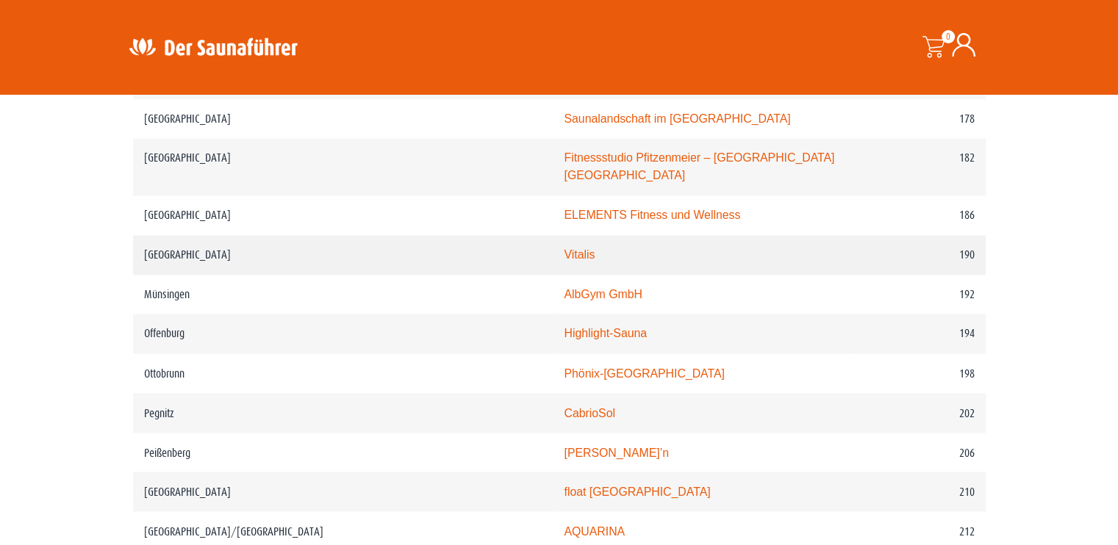
scroll to position [2440, 0]
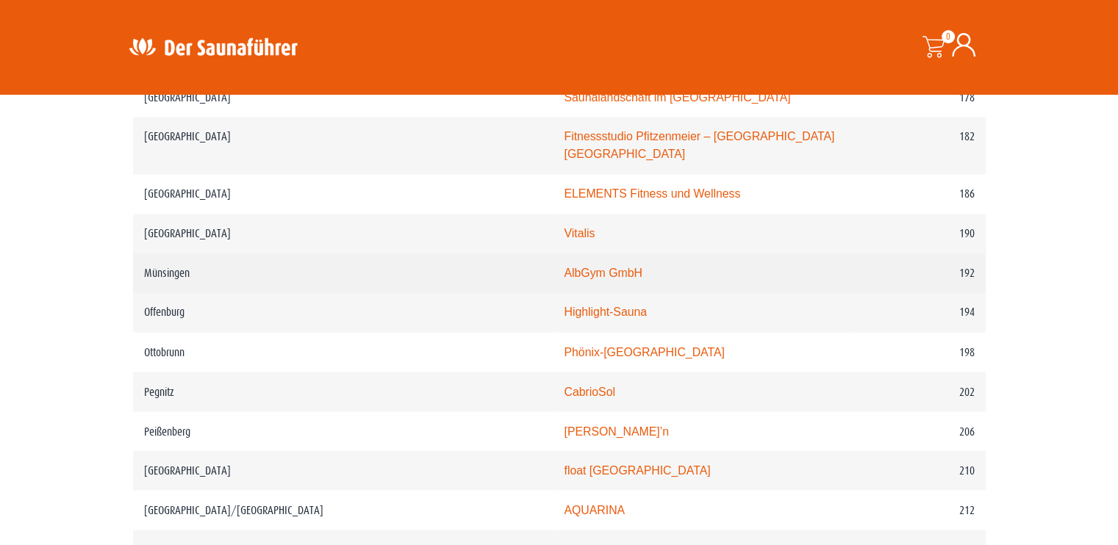
click at [564, 267] on link "AlbGym GmbH" at bounding box center [603, 273] width 78 height 12
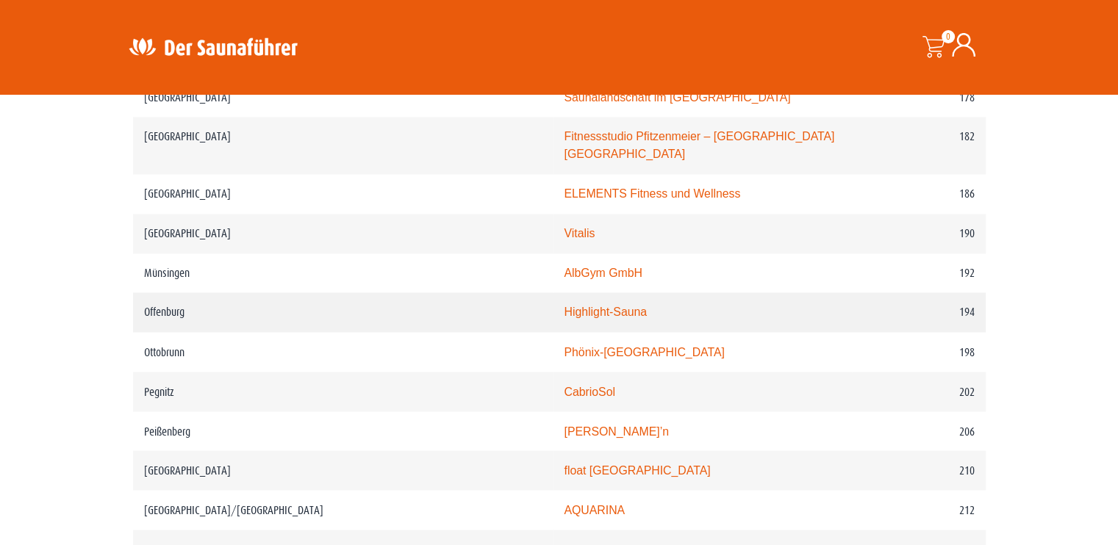
click at [564, 306] on link "Highlight-Sauna" at bounding box center [605, 312] width 83 height 12
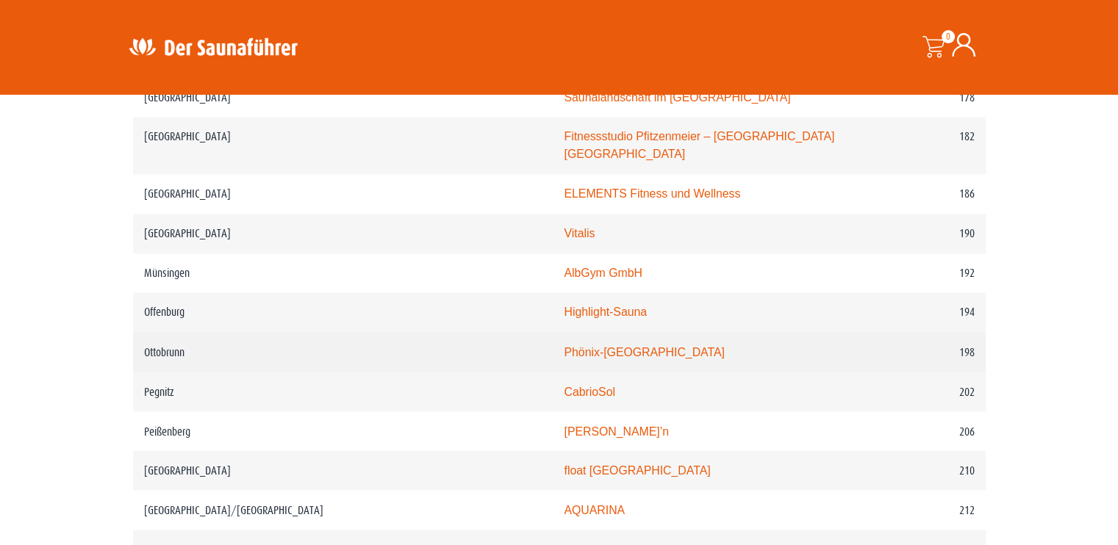
click at [564, 345] on link "Phönix-Bad Ottobrunn" at bounding box center [644, 351] width 160 height 12
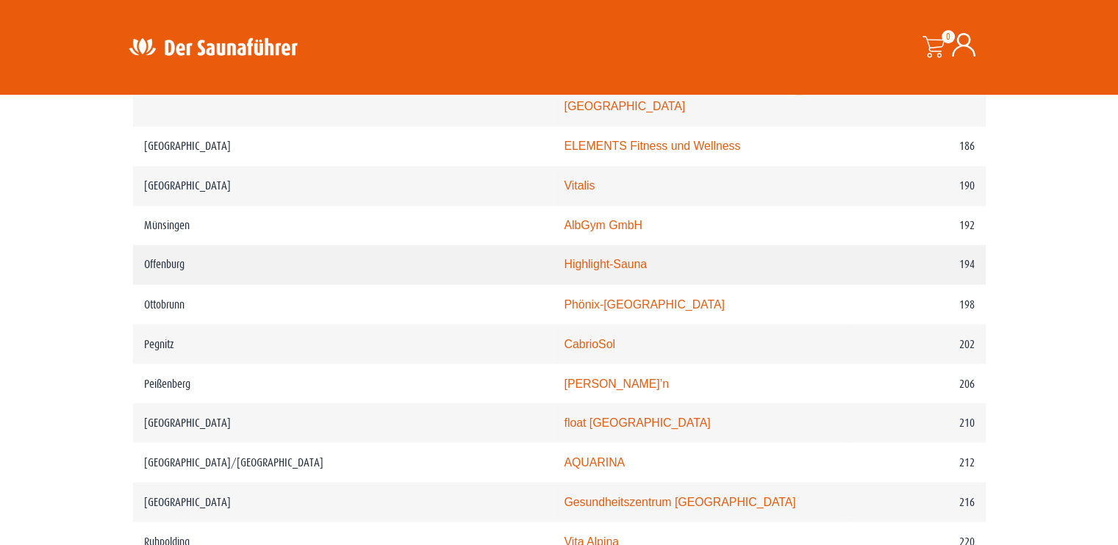
scroll to position [2513, 0]
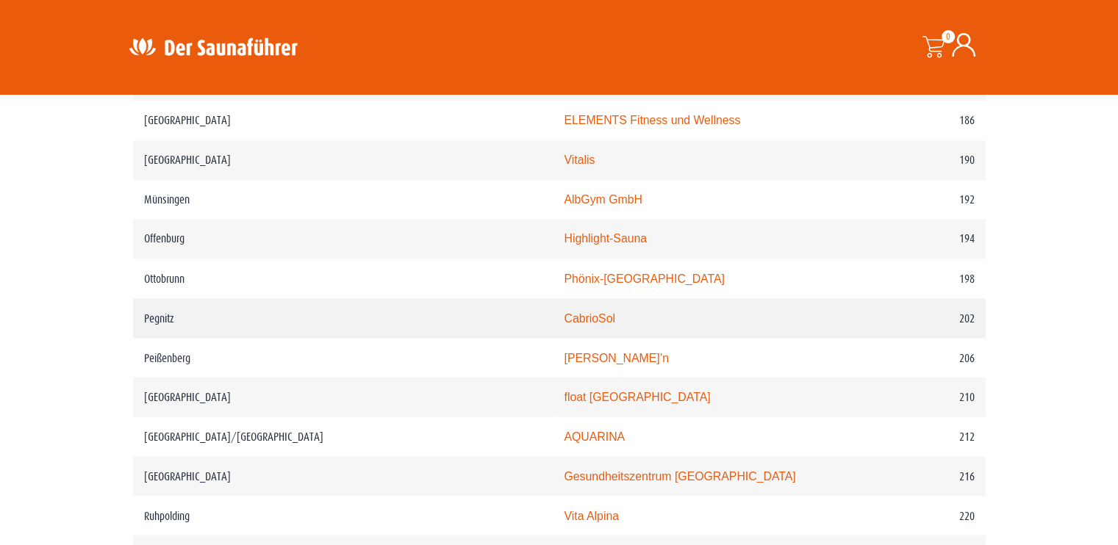
click at [564, 312] on link "CabrioSol" at bounding box center [589, 318] width 51 height 12
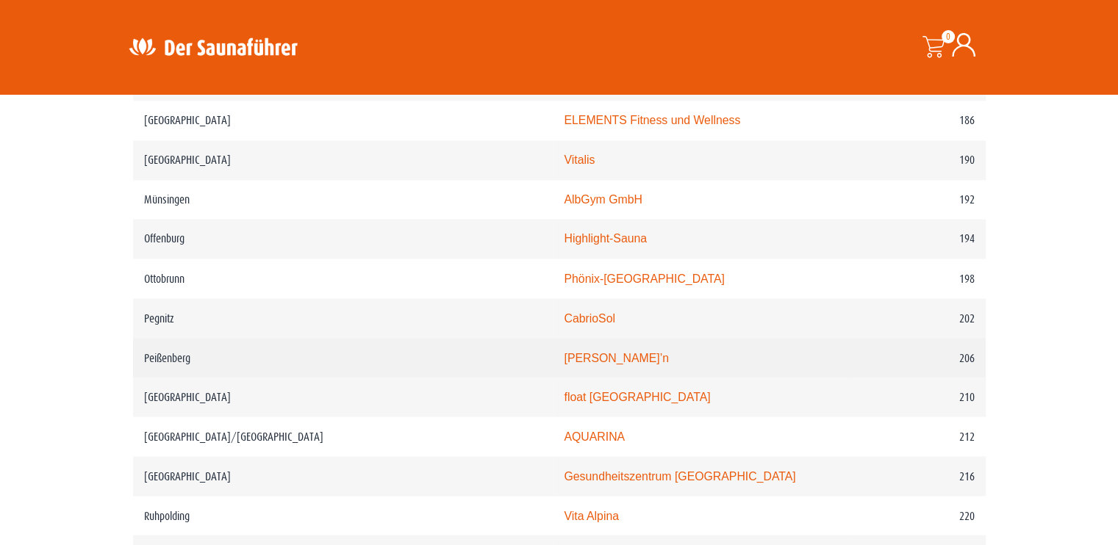
click at [564, 351] on link "Rigi Rutsch’n" at bounding box center [616, 357] width 105 height 12
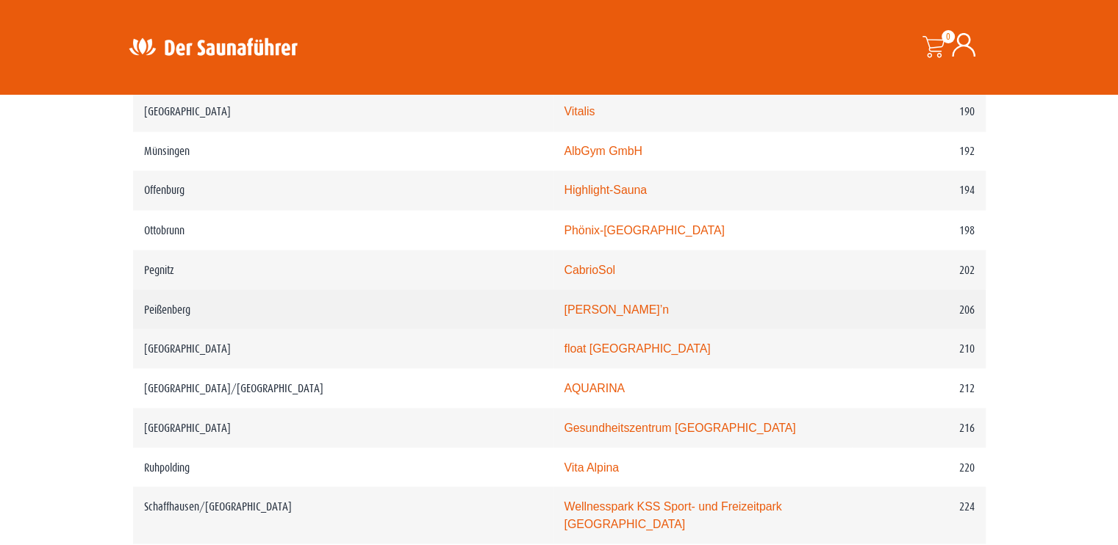
scroll to position [2587, 0]
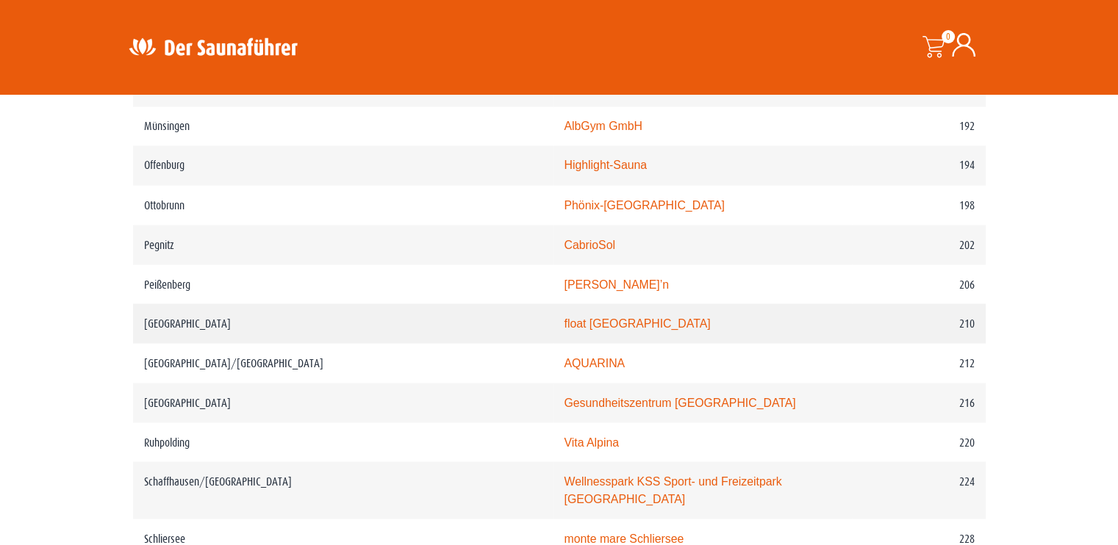
click at [564, 317] on link "float Regensburg" at bounding box center [637, 323] width 146 height 12
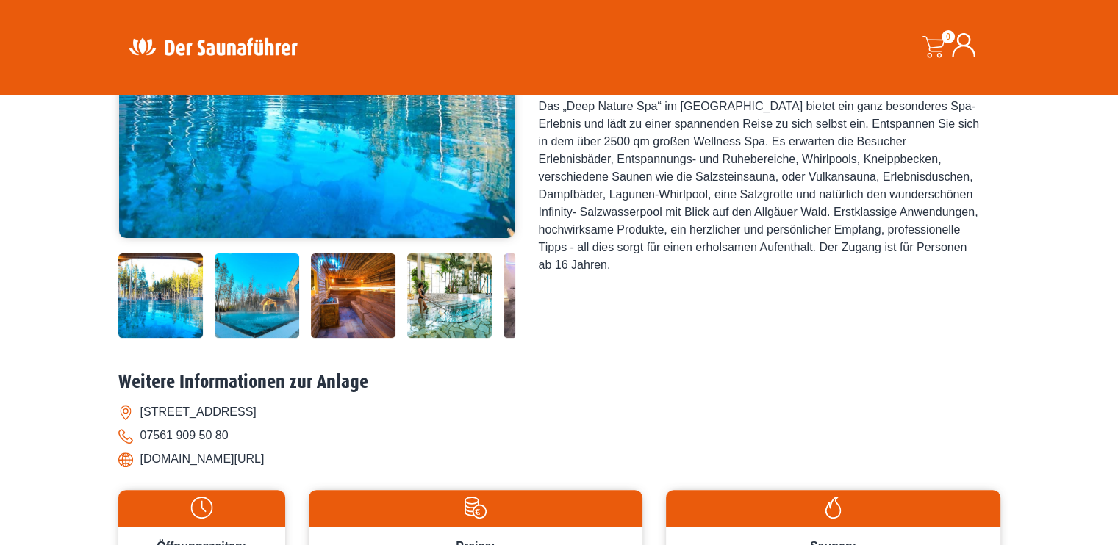
scroll to position [367, 0]
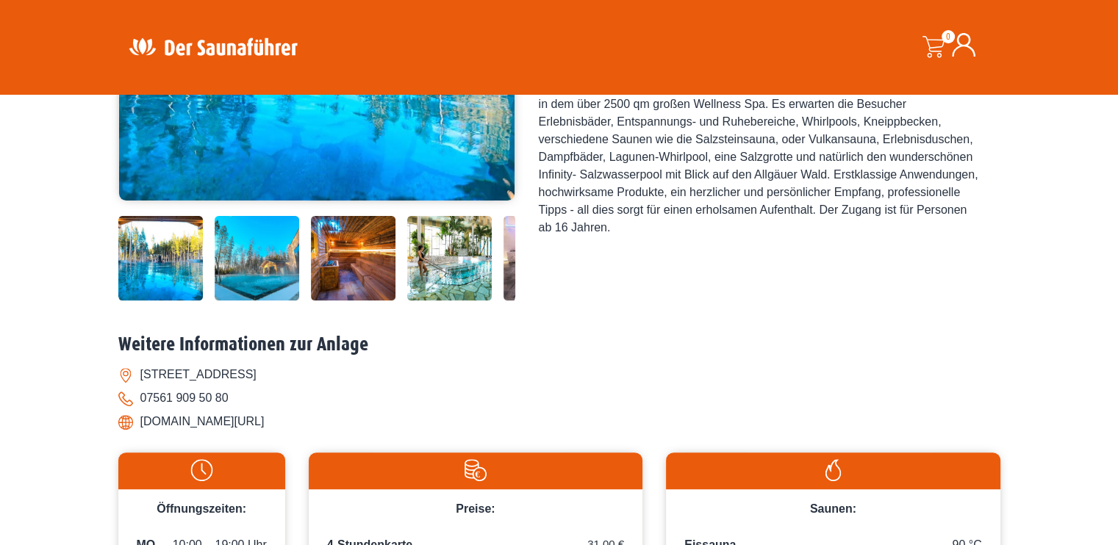
click at [418, 237] on img at bounding box center [449, 258] width 85 height 85
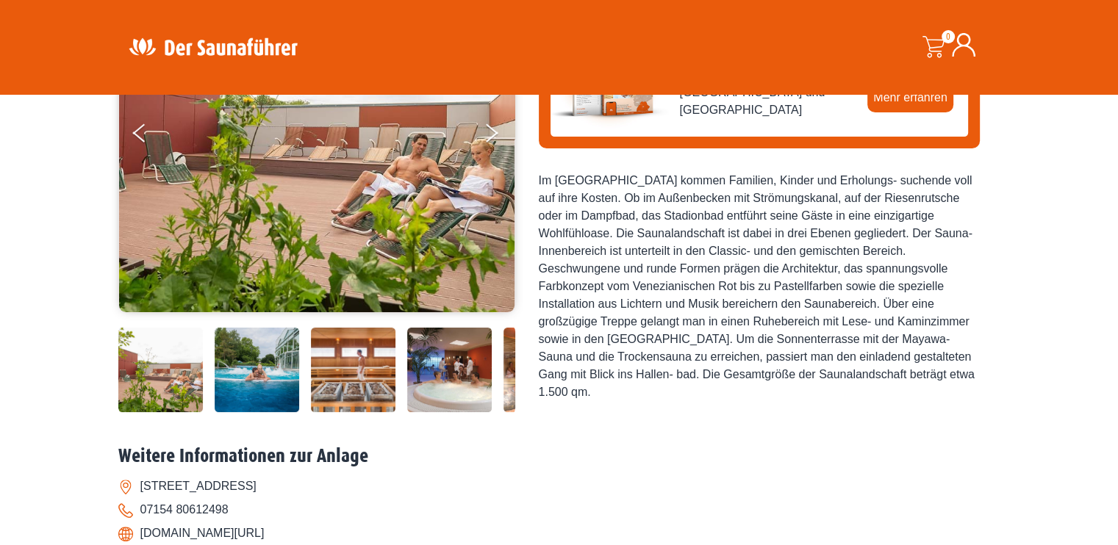
scroll to position [367, 0]
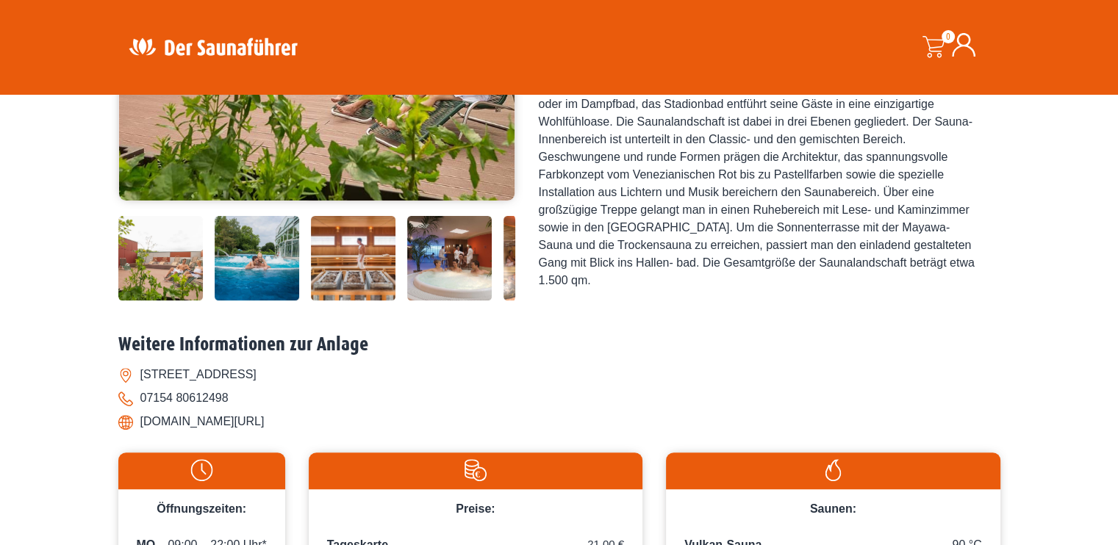
click at [420, 255] on img at bounding box center [449, 258] width 85 height 85
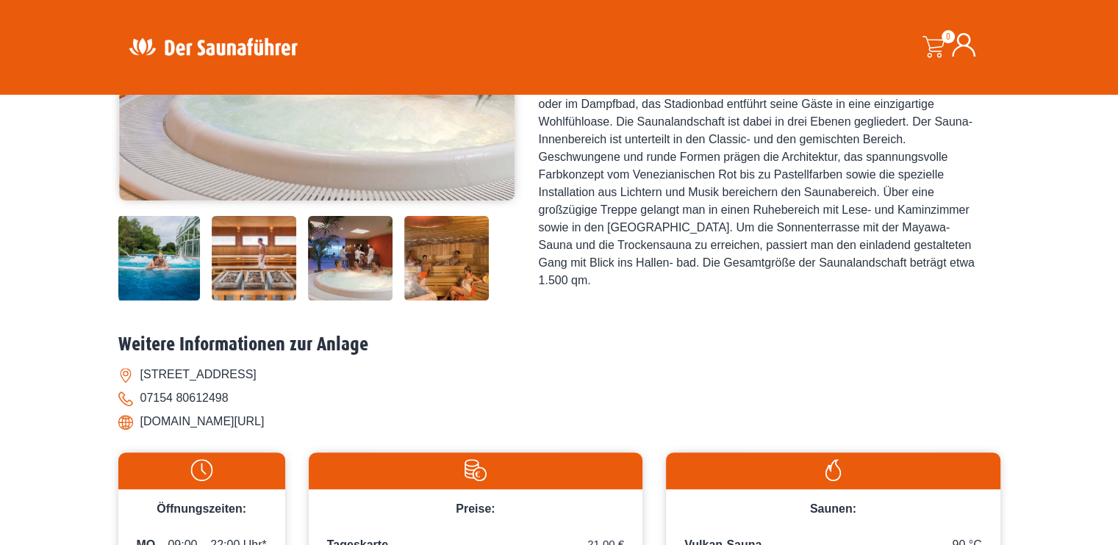
click at [442, 256] on img at bounding box center [446, 258] width 85 height 85
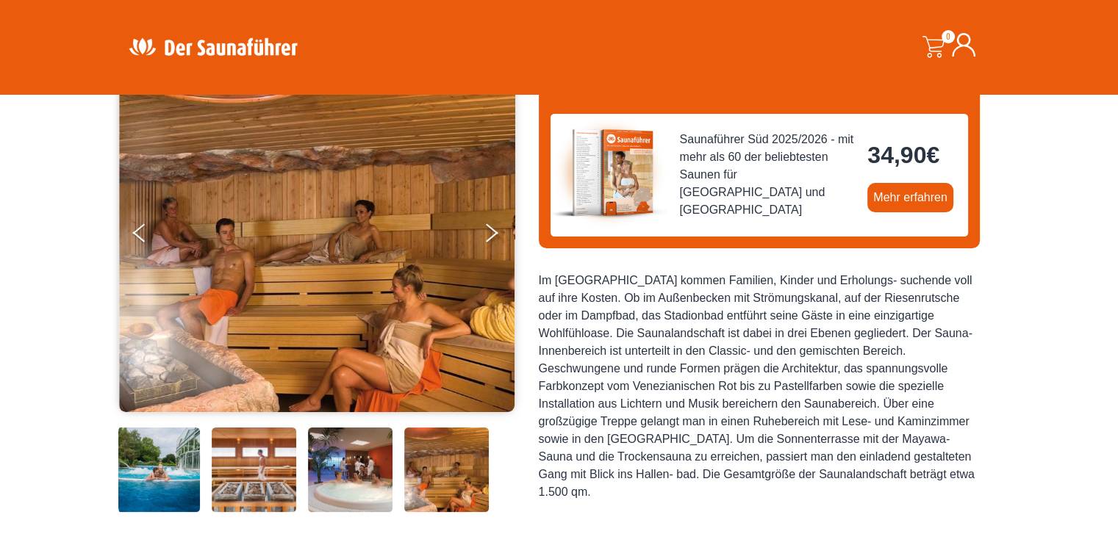
scroll to position [147, 0]
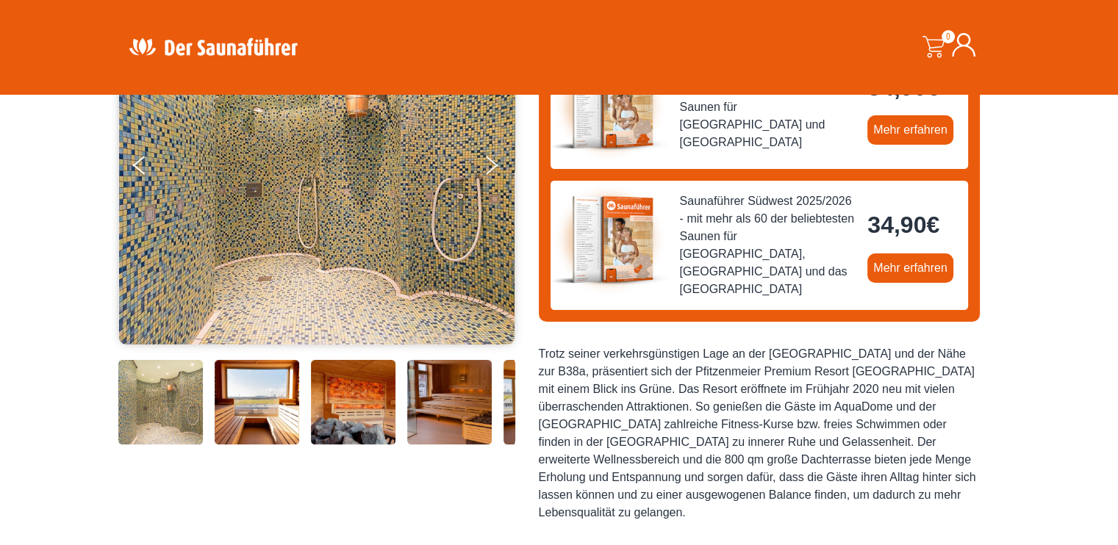
scroll to position [294, 0]
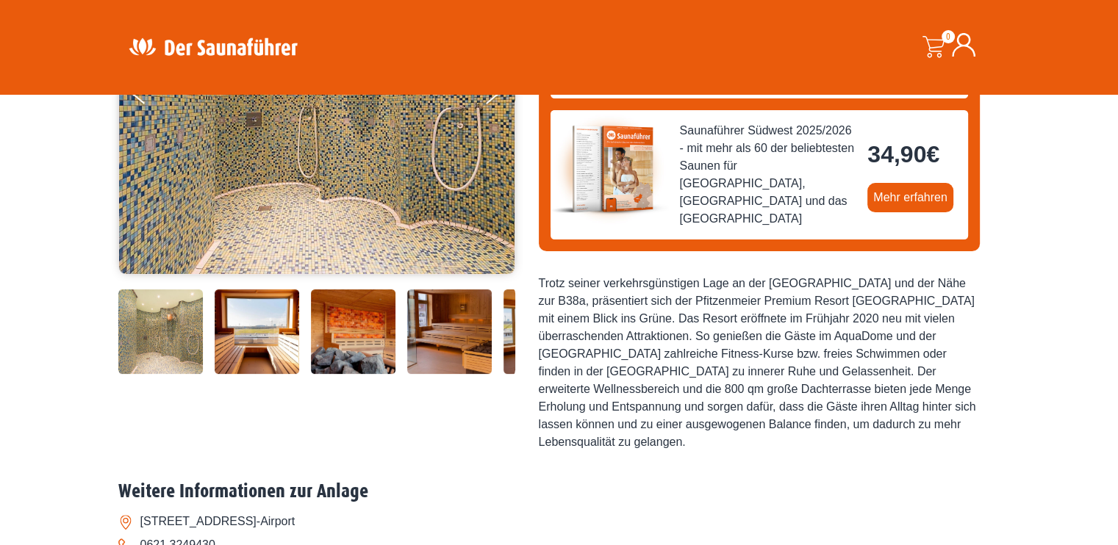
click at [431, 348] on img at bounding box center [449, 332] width 85 height 85
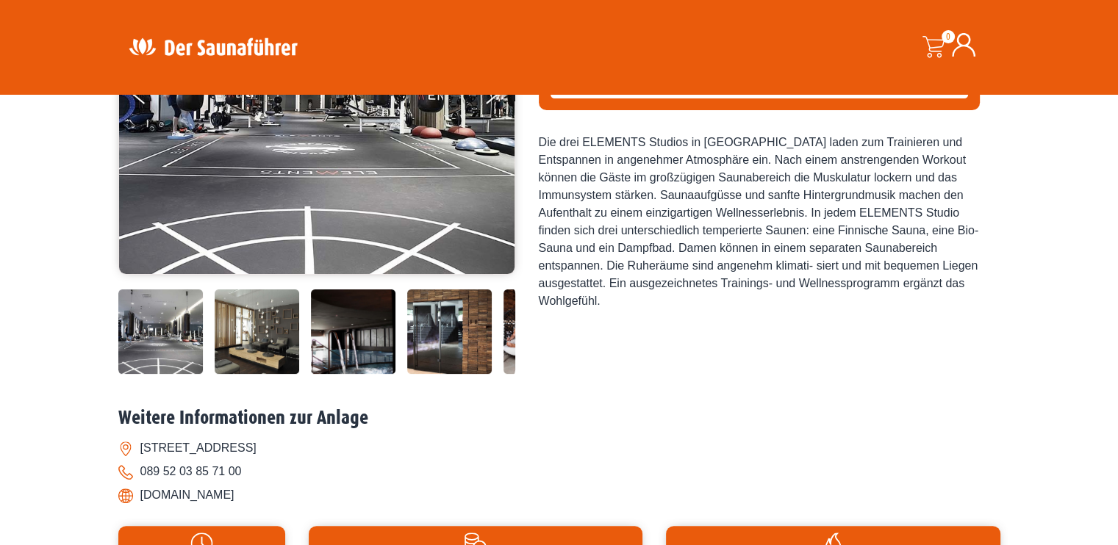
scroll to position [294, 0]
click at [426, 331] on img at bounding box center [449, 332] width 85 height 85
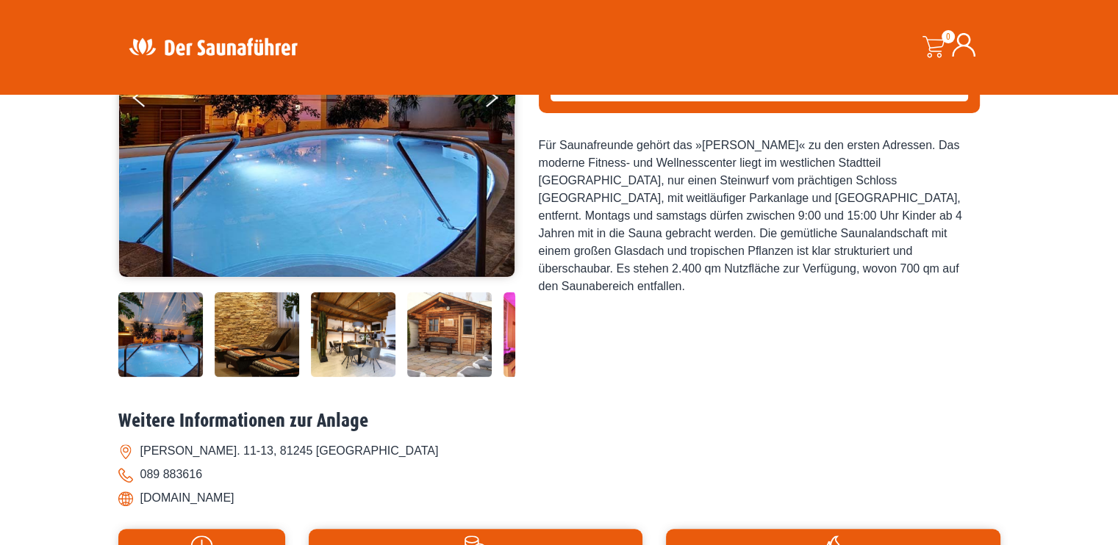
scroll to position [367, 0]
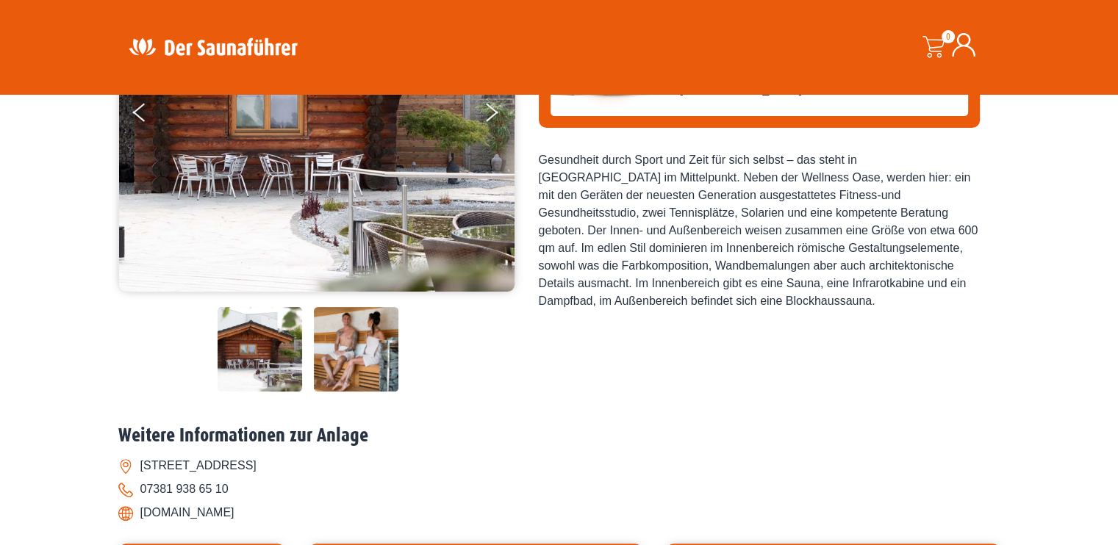
scroll to position [294, 0]
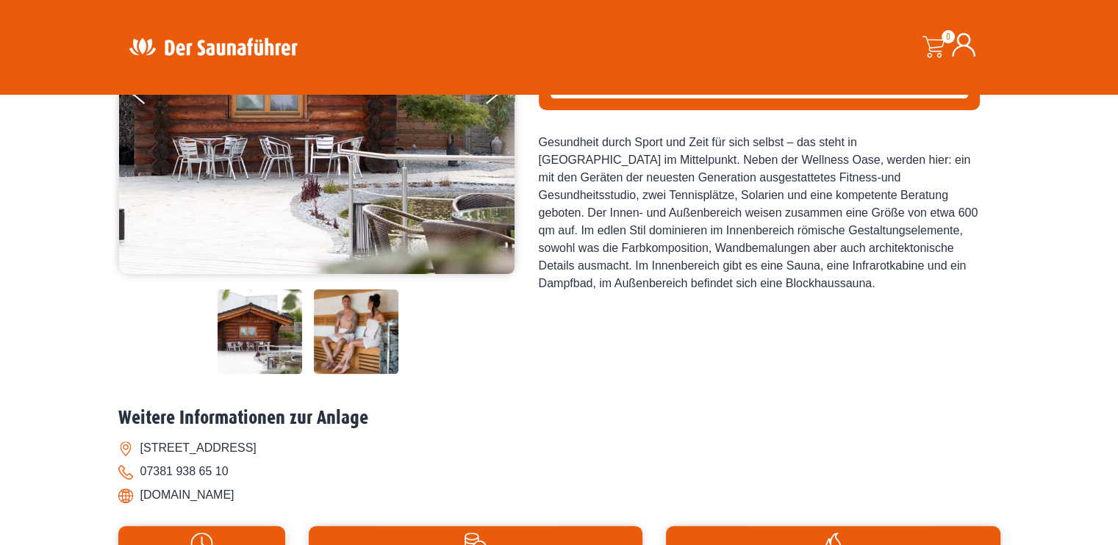
click at [356, 352] on img at bounding box center [356, 332] width 85 height 85
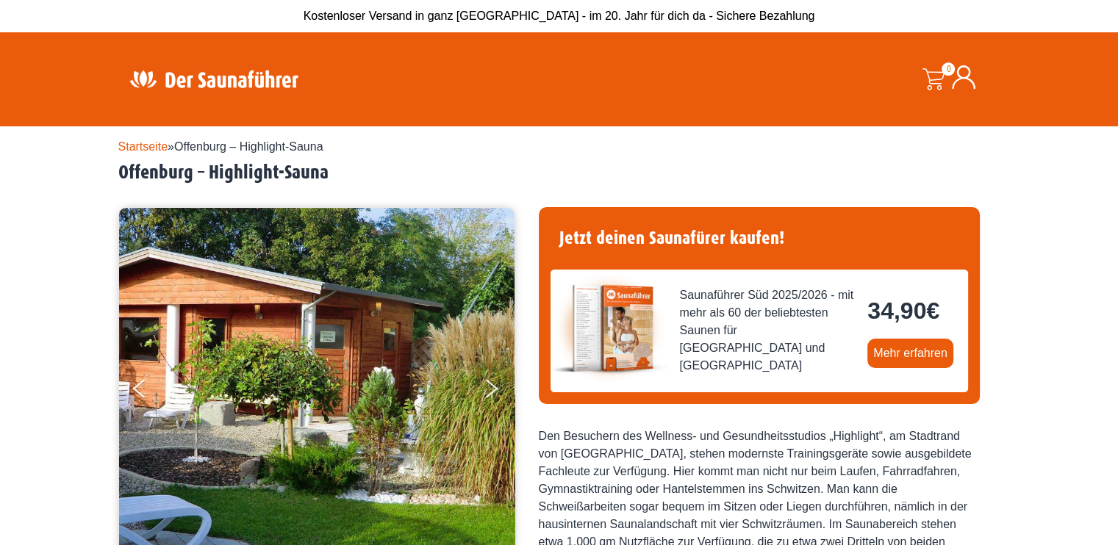
scroll to position [147, 0]
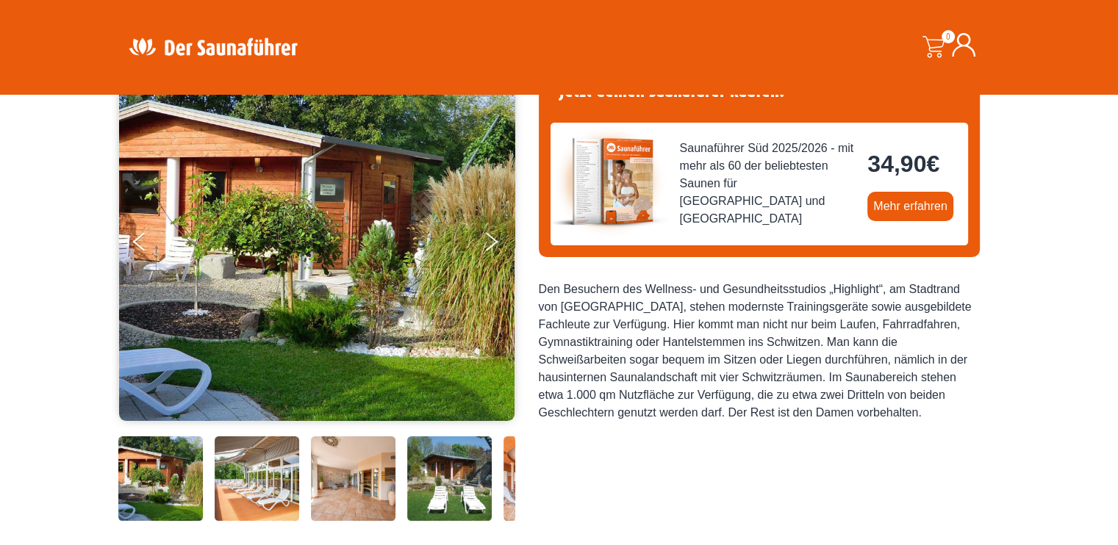
click at [416, 467] on img at bounding box center [449, 479] width 85 height 85
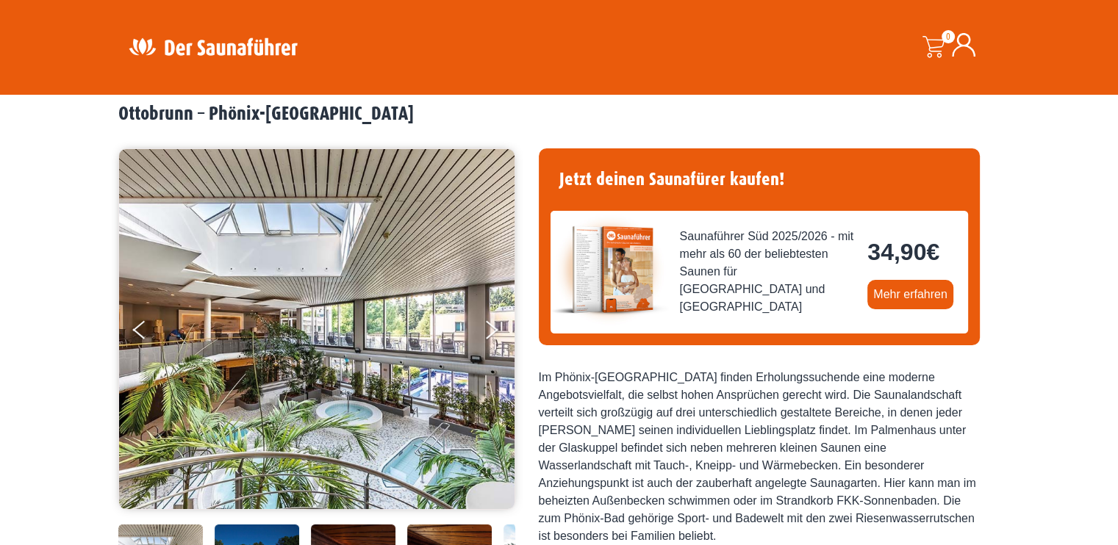
scroll to position [294, 0]
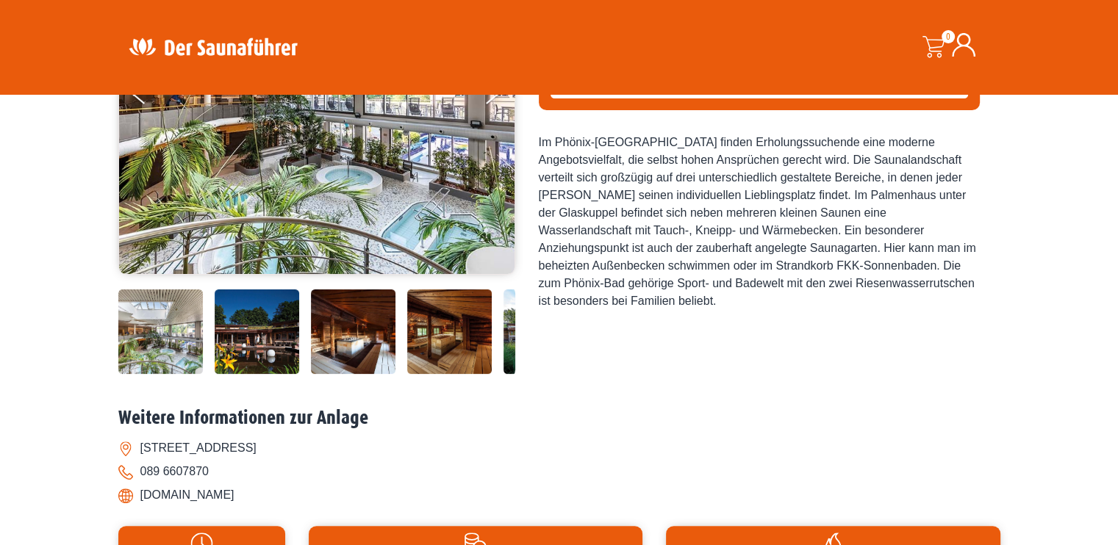
click at [420, 323] on img at bounding box center [449, 332] width 85 height 85
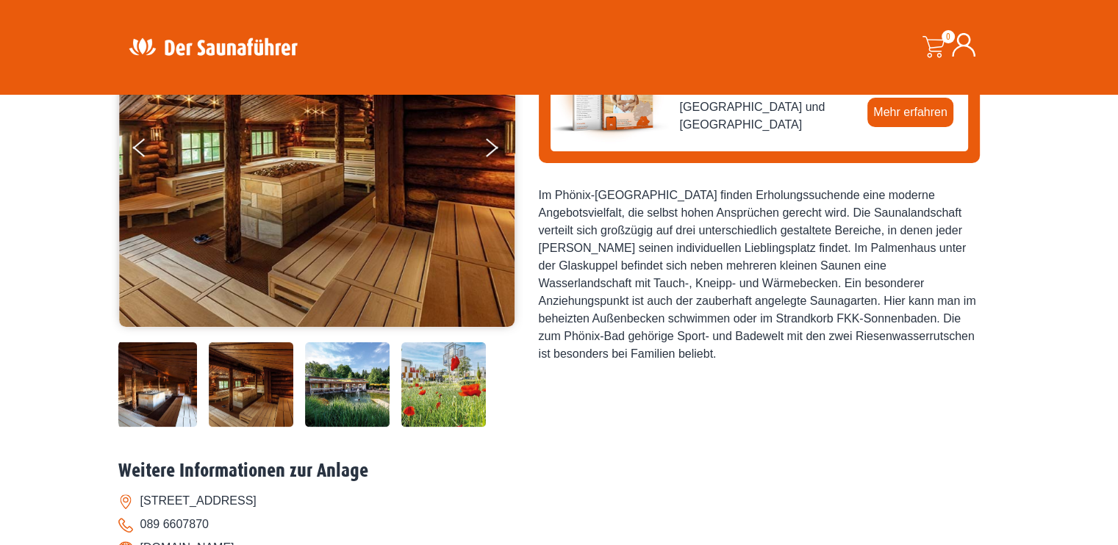
scroll to position [220, 0]
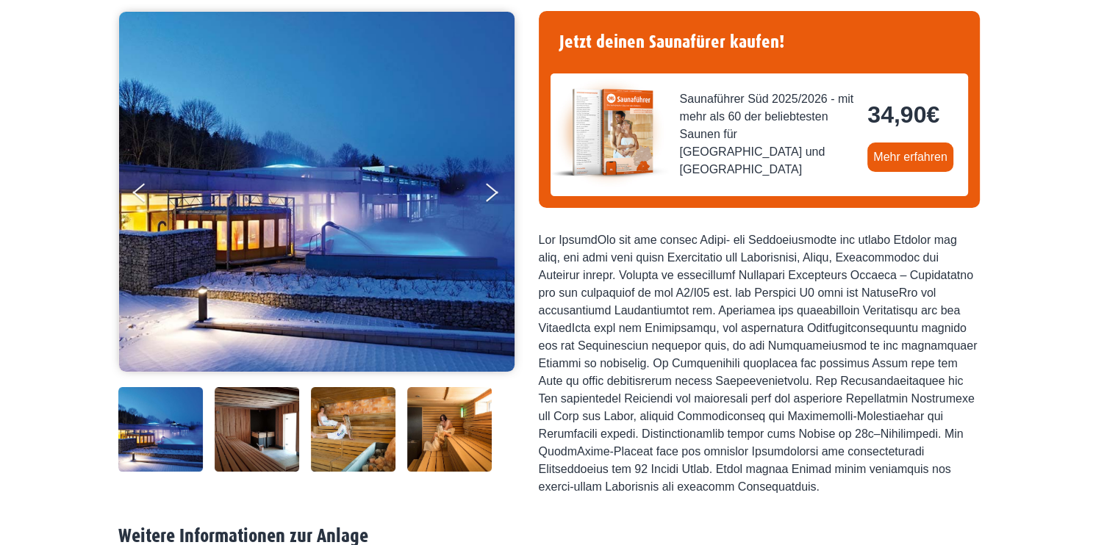
scroll to position [220, 0]
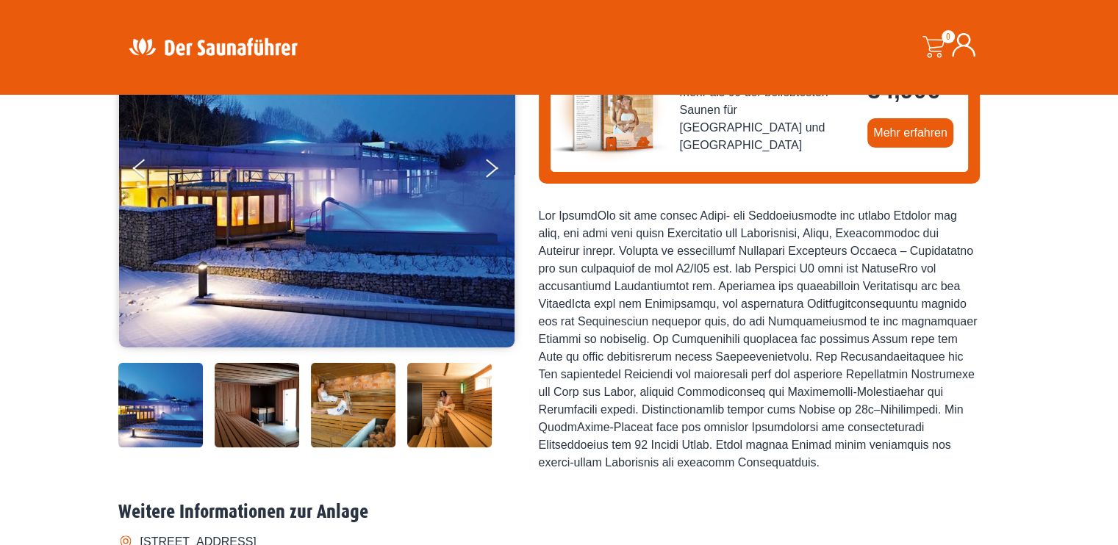
click at [442, 404] on img at bounding box center [449, 405] width 85 height 85
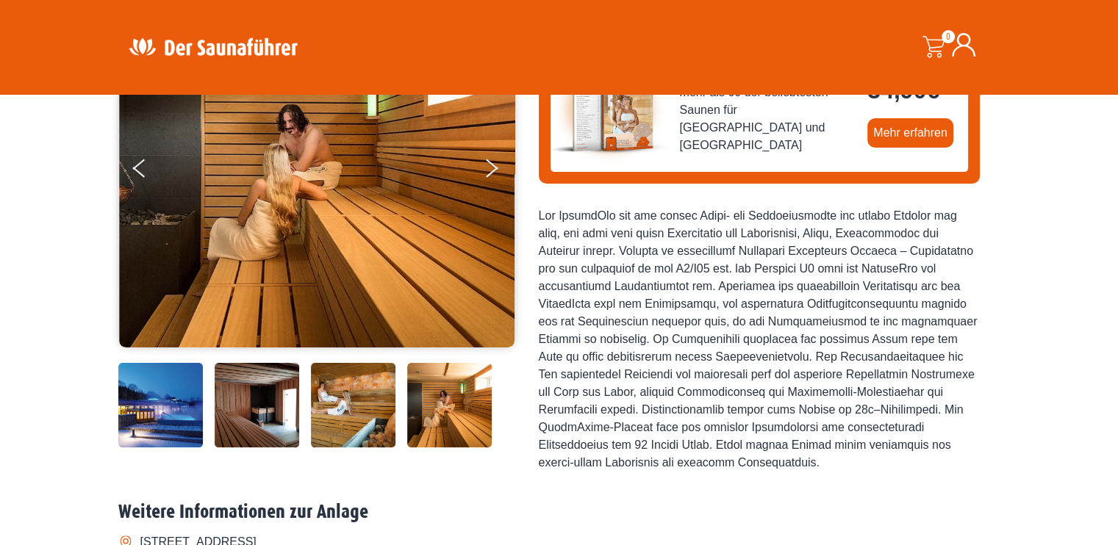
click at [392, 402] on img at bounding box center [353, 405] width 85 height 85
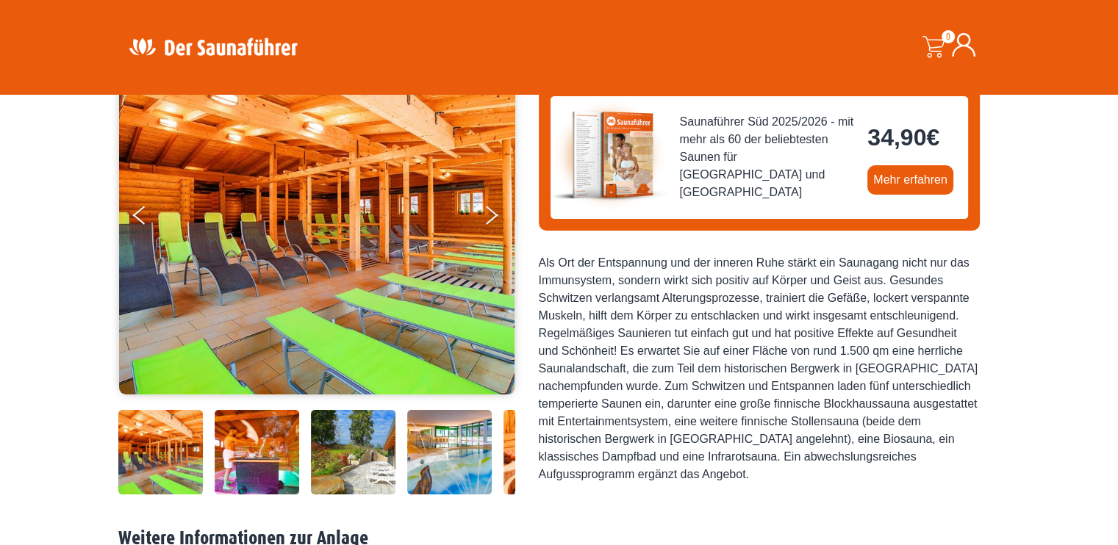
scroll to position [220, 0]
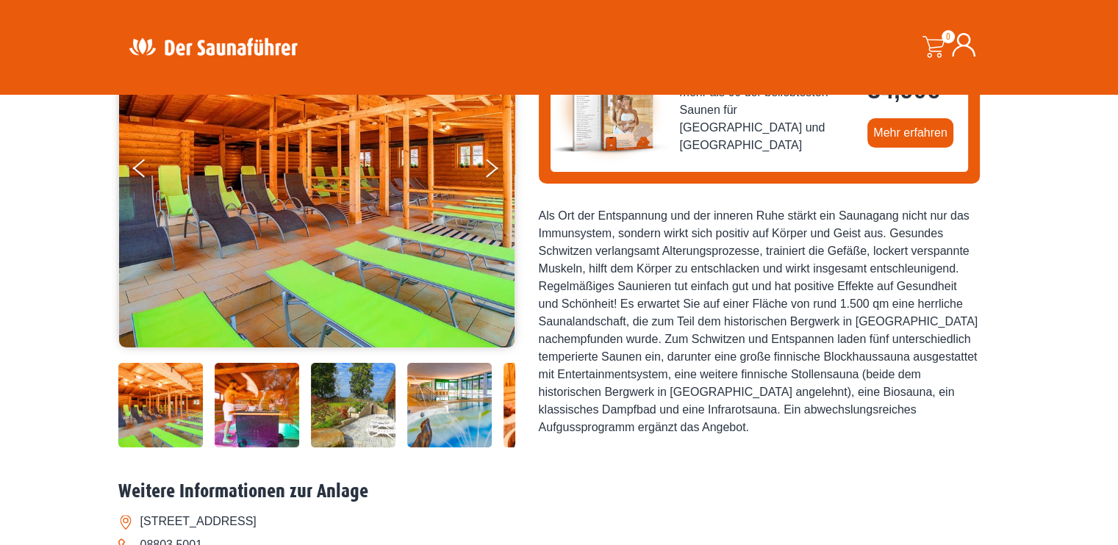
click at [461, 434] on img at bounding box center [449, 405] width 85 height 85
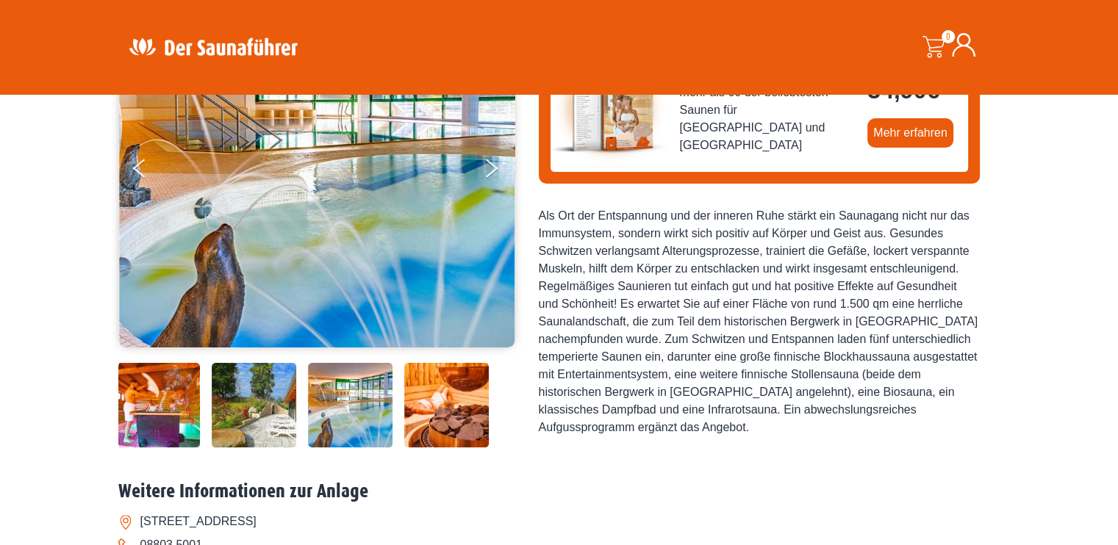
click at [461, 428] on img at bounding box center [446, 405] width 85 height 85
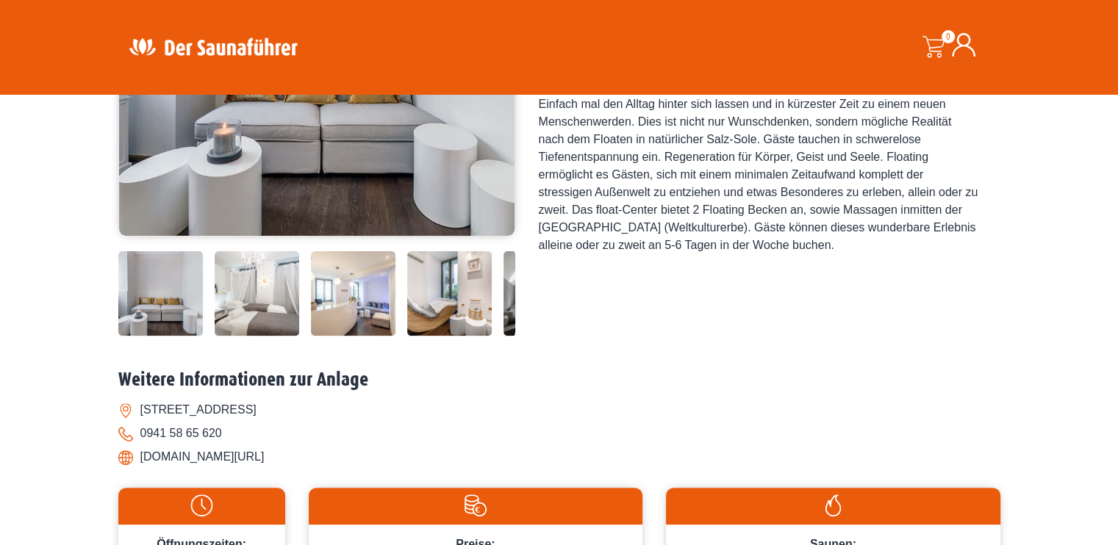
scroll to position [367, 0]
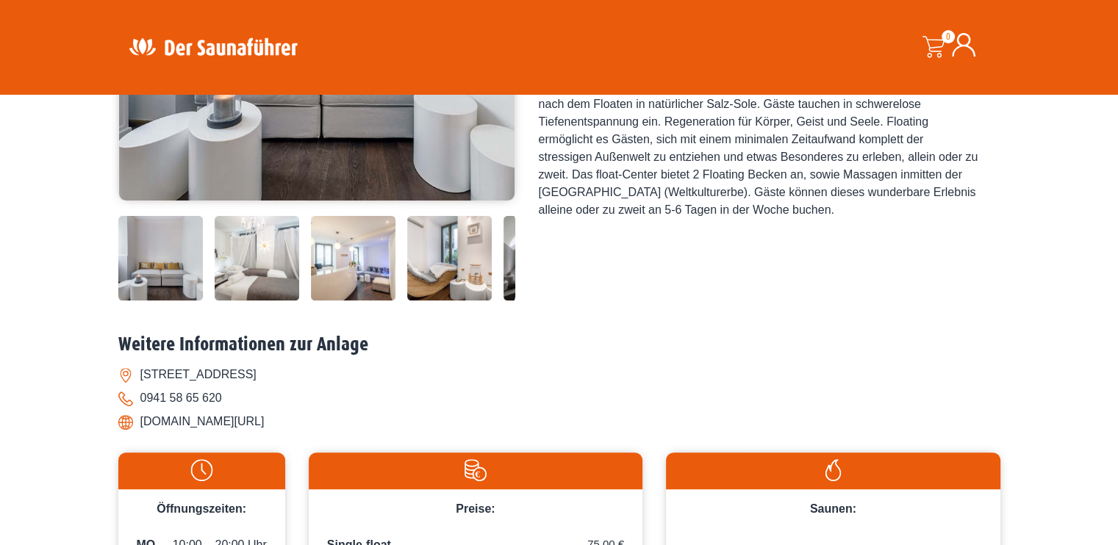
click at [441, 270] on img at bounding box center [449, 258] width 85 height 85
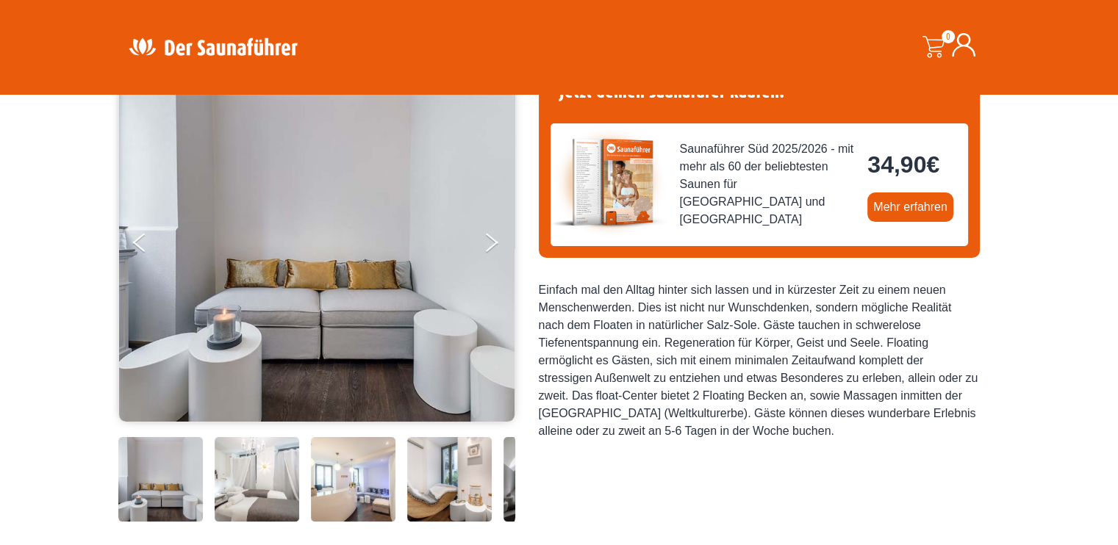
scroll to position [147, 0]
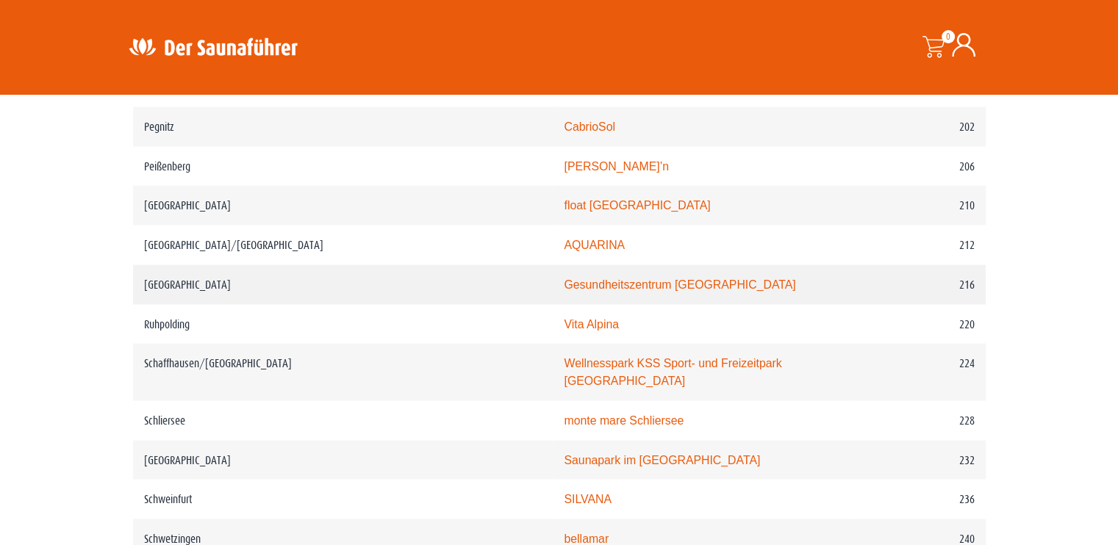
scroll to position [2734, 0]
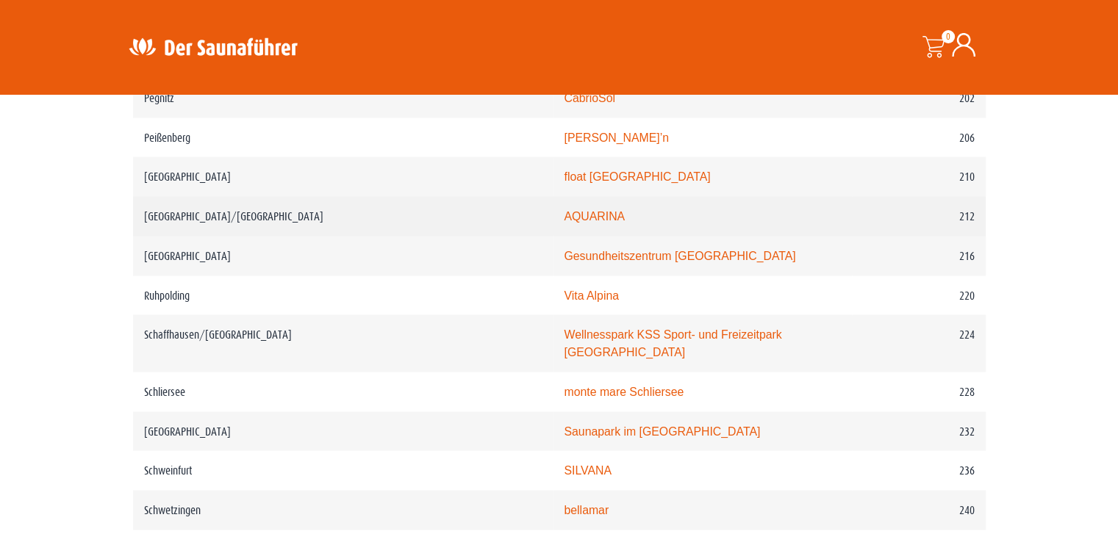
click at [564, 209] on link "AQUARINA" at bounding box center [594, 215] width 61 height 12
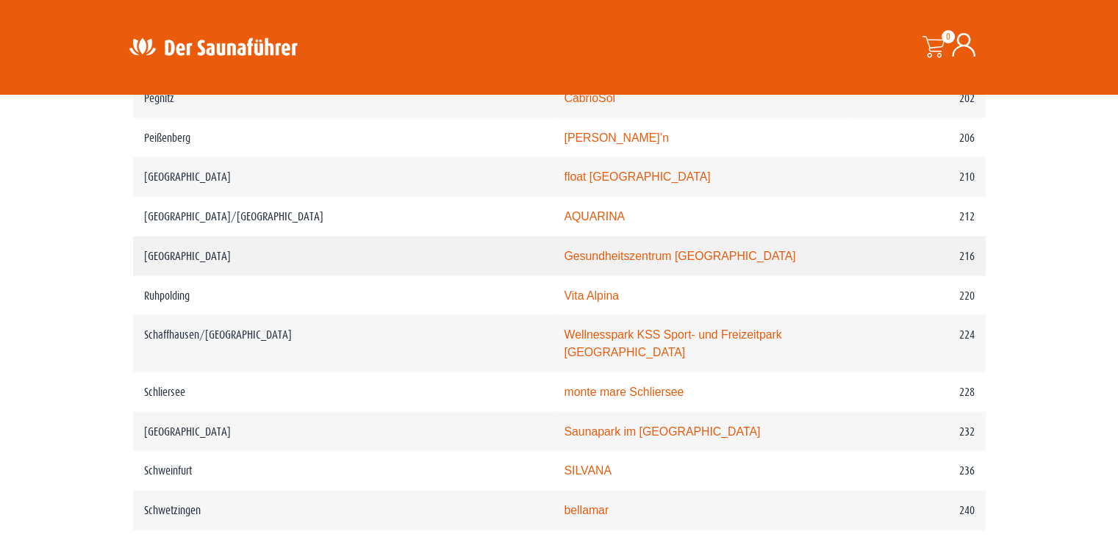
click at [564, 249] on link "Gesundheitszentrum [GEOGRAPHIC_DATA]" at bounding box center [679, 255] width 231 height 12
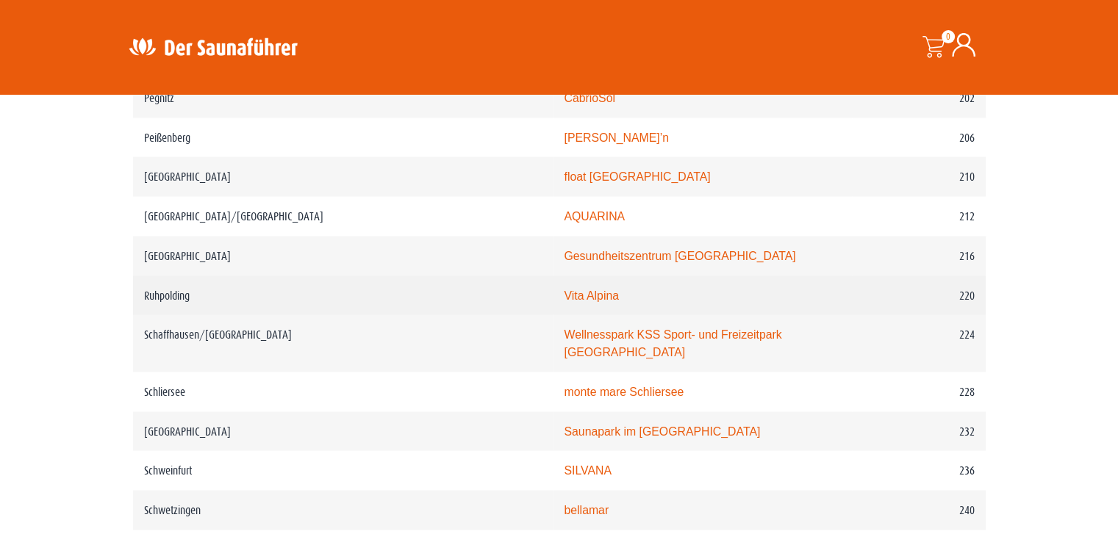
click at [564, 289] on link "Vita Alpina" at bounding box center [591, 295] width 55 height 12
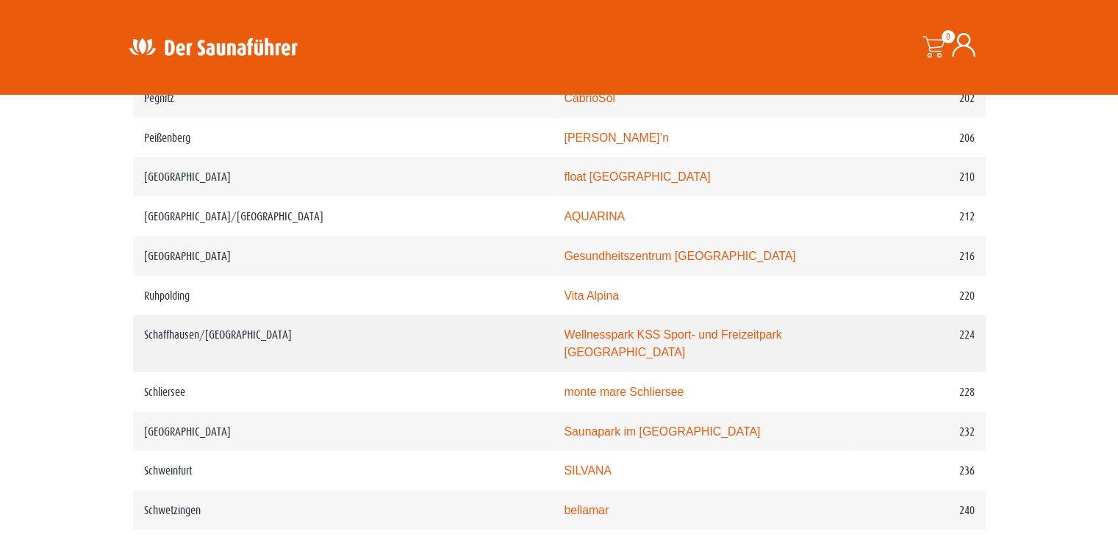
click at [564, 328] on link "Wellnesspark KSS Sport- und Freizeitpark [GEOGRAPHIC_DATA]" at bounding box center [673, 343] width 218 height 30
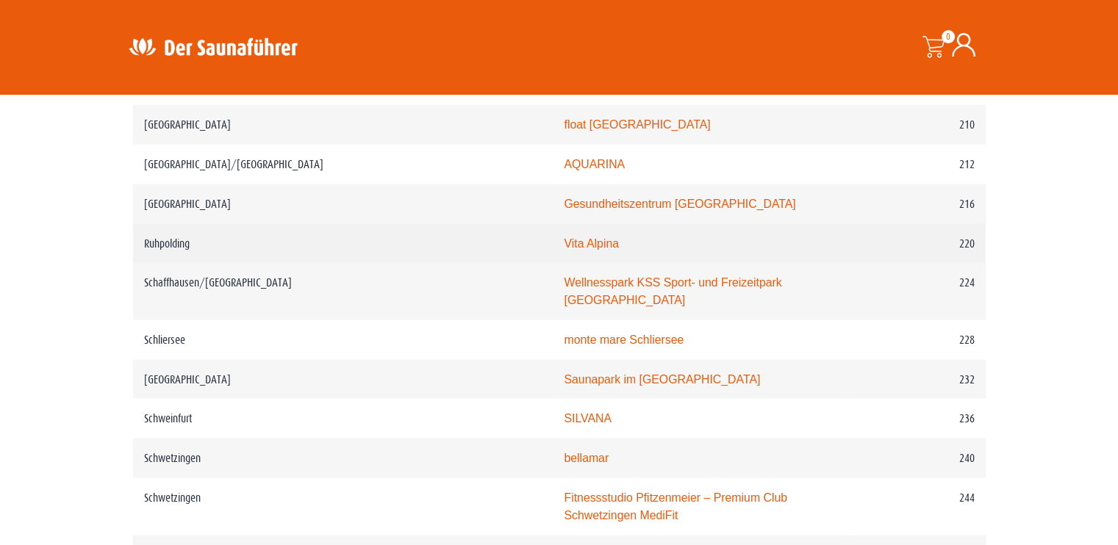
scroll to position [2807, 0]
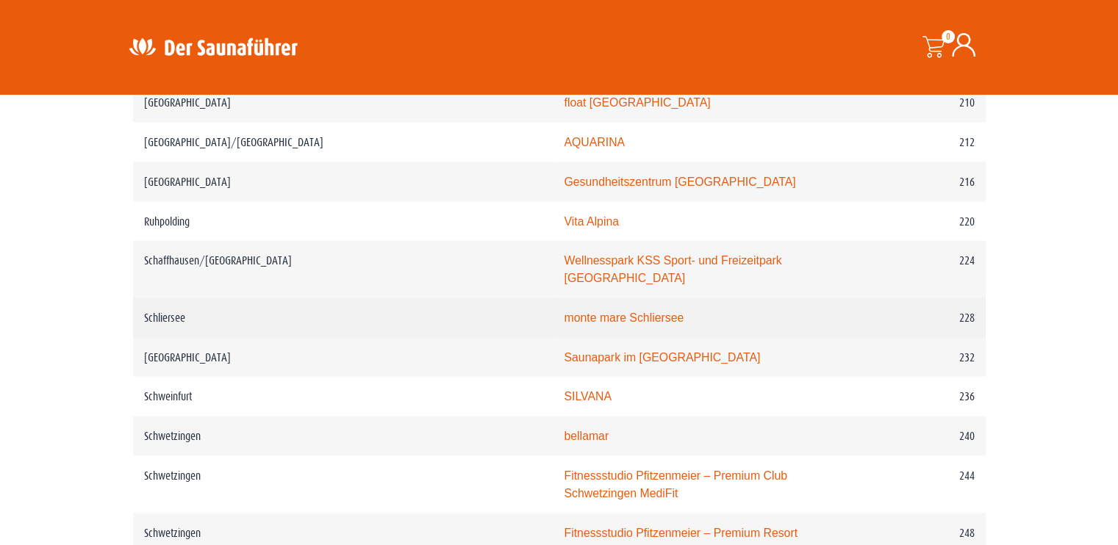
click at [564, 312] on link "monte mare Schliersee" at bounding box center [624, 318] width 120 height 12
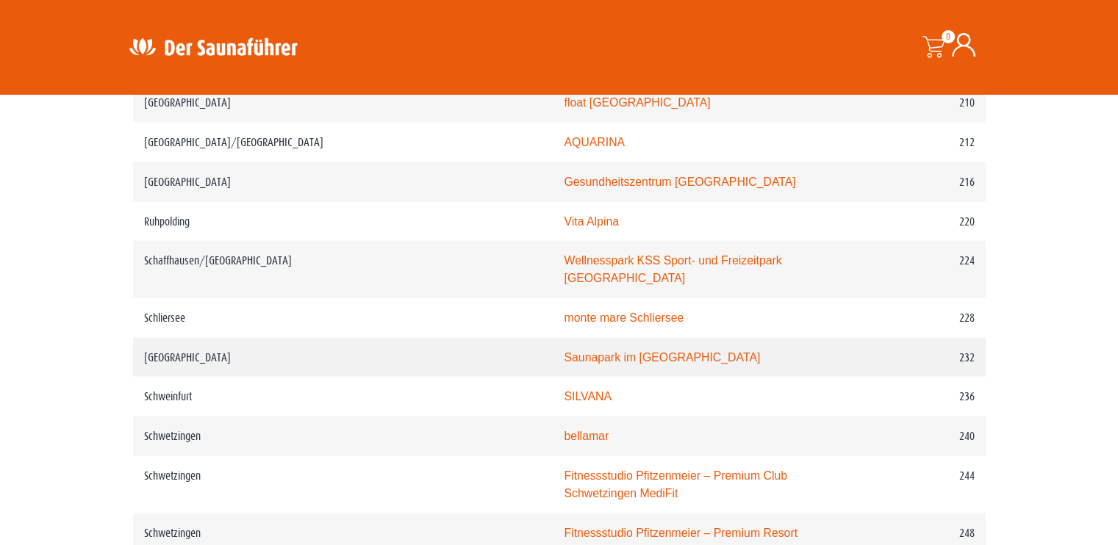
click at [564, 351] on link "Saunapark im [GEOGRAPHIC_DATA]" at bounding box center [662, 357] width 196 height 12
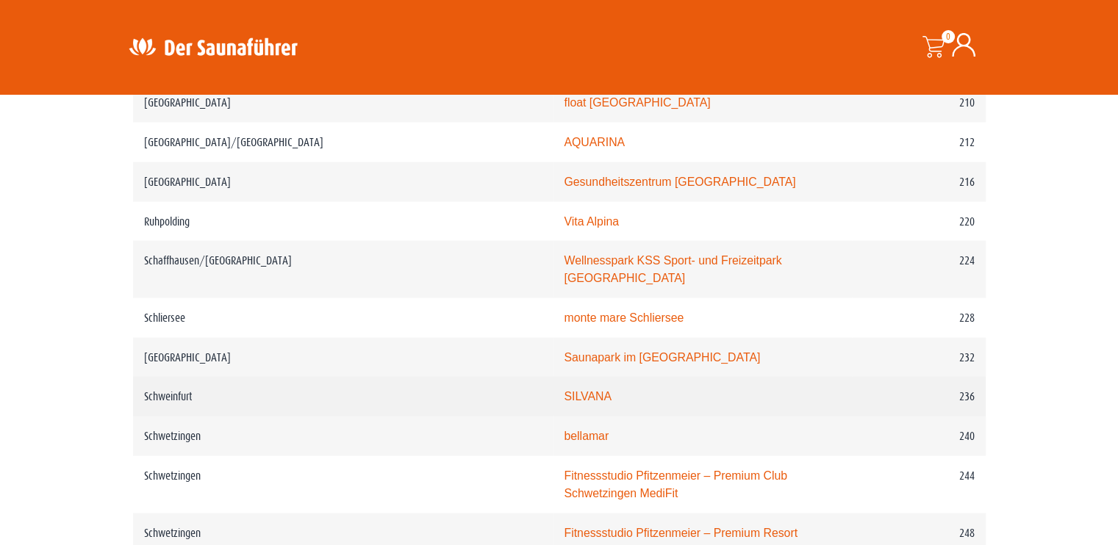
click at [564, 390] on link "SILVANA" at bounding box center [588, 396] width 48 height 12
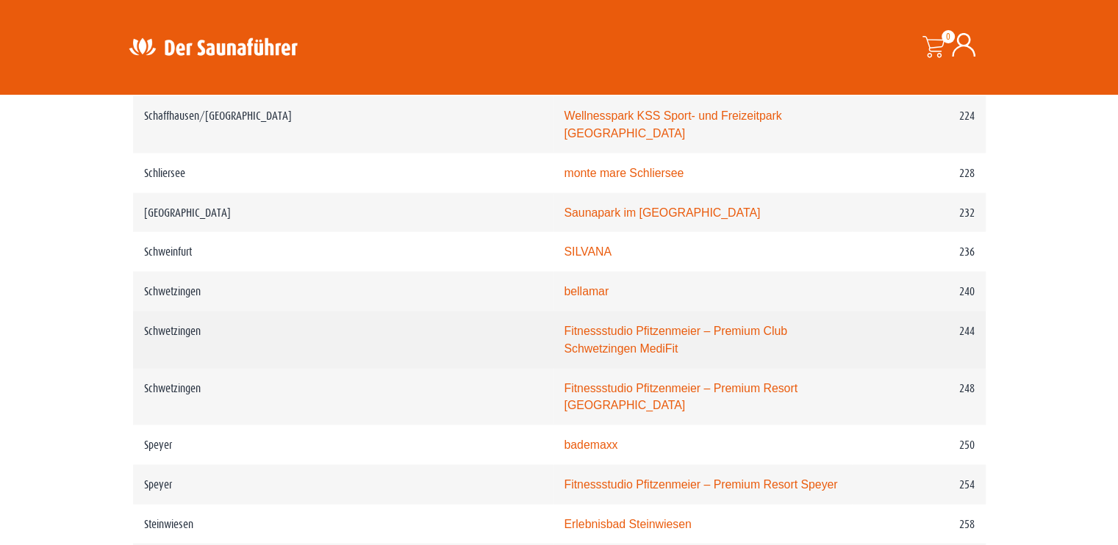
scroll to position [2954, 0]
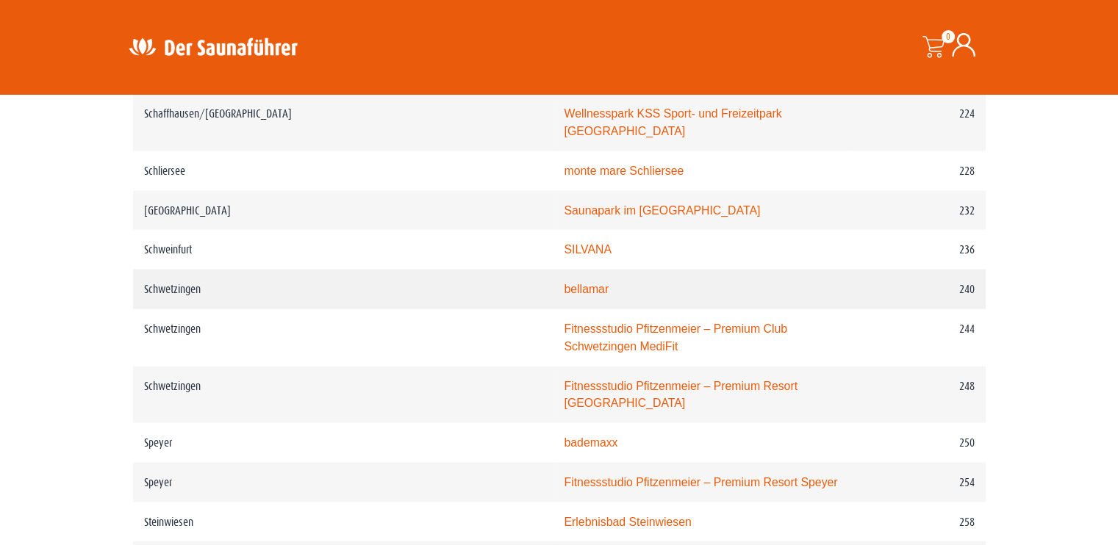
click at [564, 283] on link "bellamar" at bounding box center [586, 289] width 45 height 12
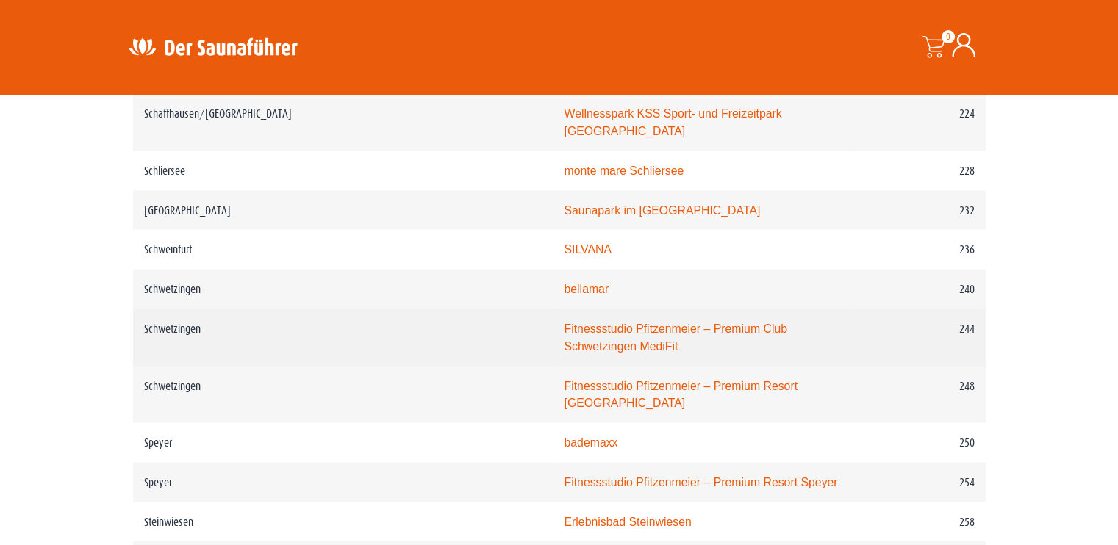
click at [564, 323] on link "Fitnessstudio Pfitzenmeier – Premium Club Schwetzingen MediFit" at bounding box center [675, 338] width 223 height 30
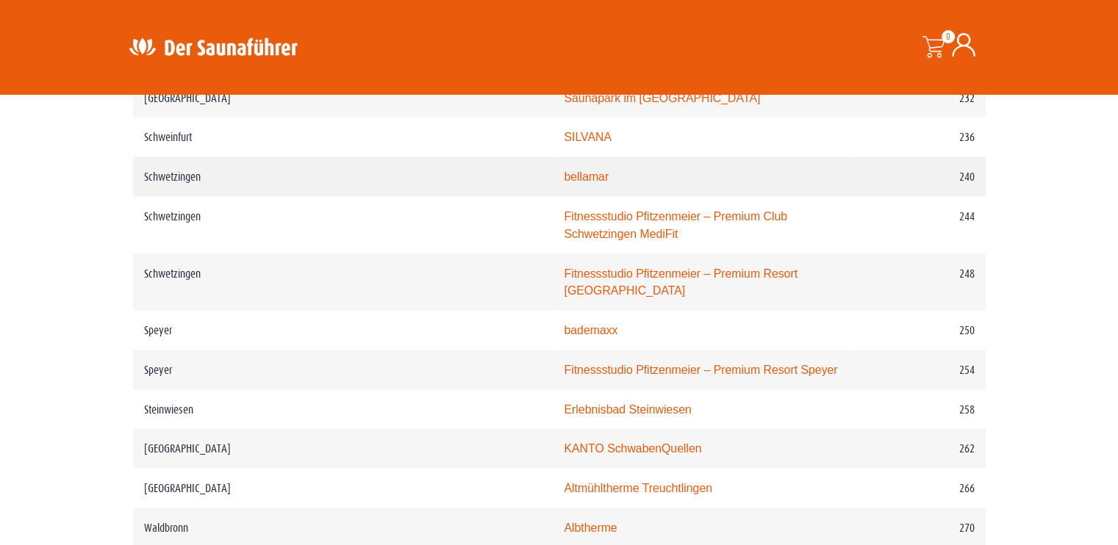
scroll to position [3101, 0]
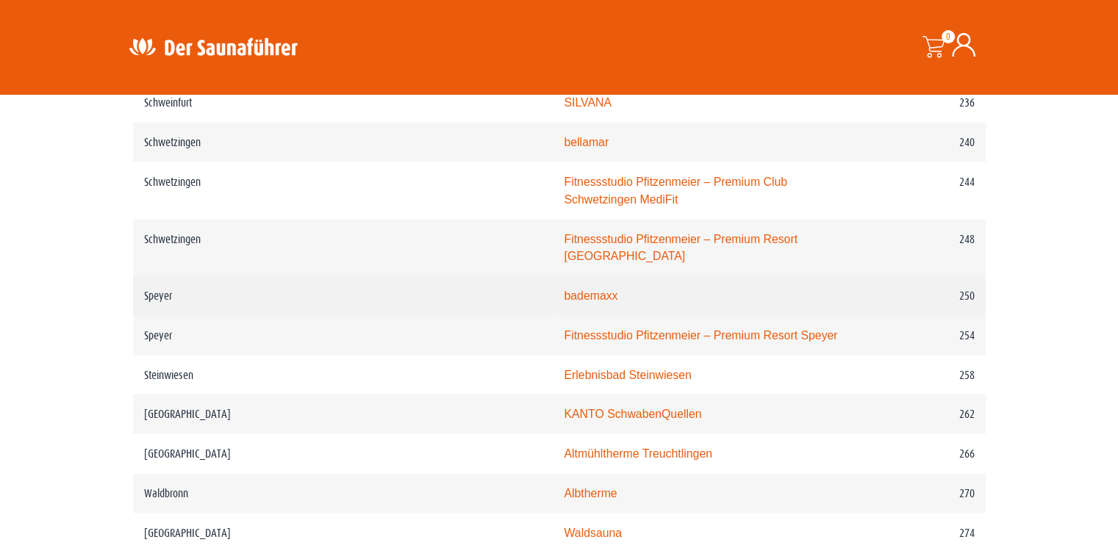
click at [564, 290] on link "bademaxx" at bounding box center [591, 296] width 54 height 12
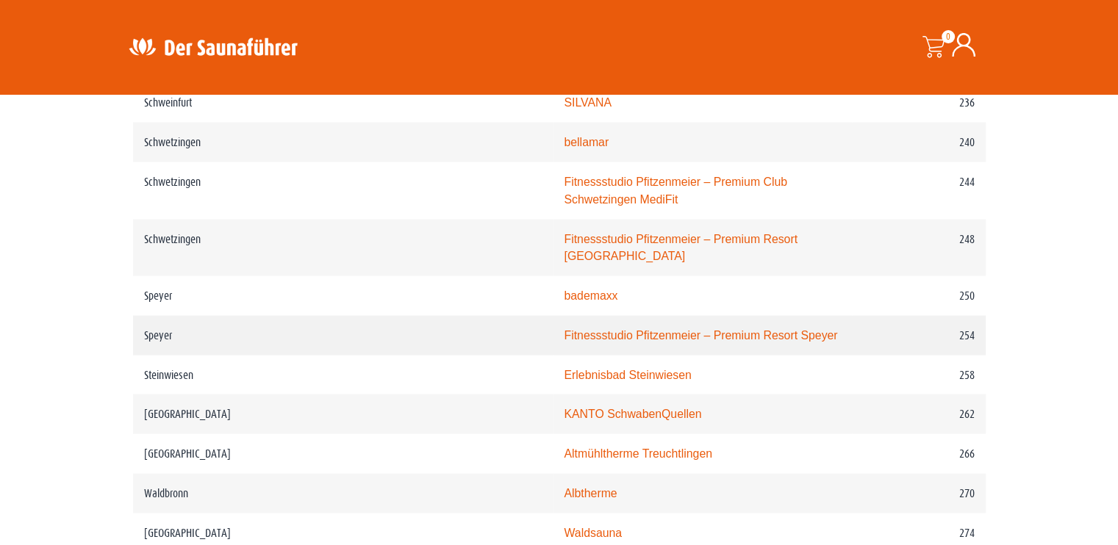
click at [564, 329] on link "Fitnessstudio Pfitzenmeier – Premium Resort Speyer" at bounding box center [700, 335] width 273 height 12
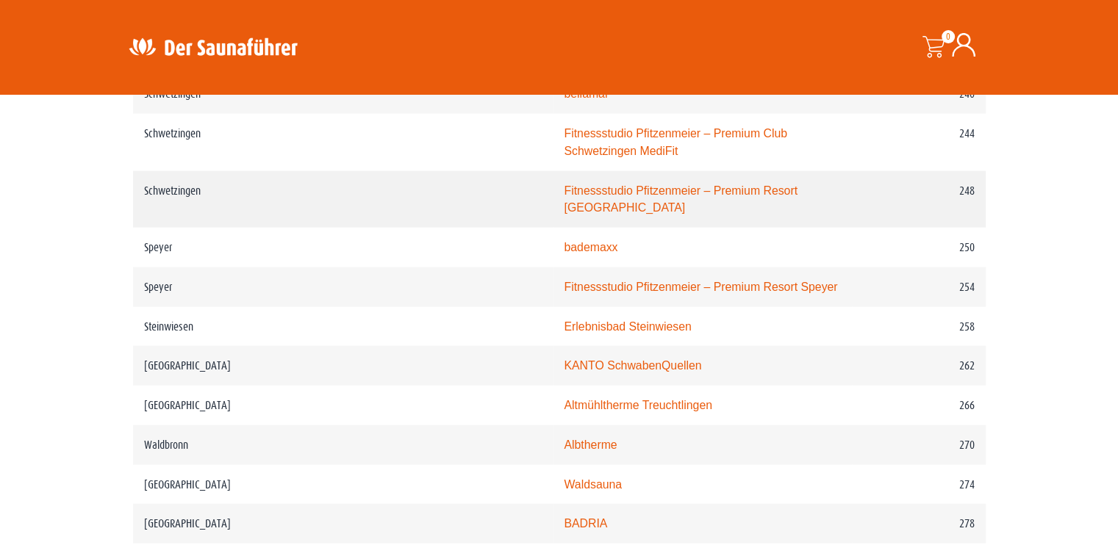
scroll to position [3175, 0]
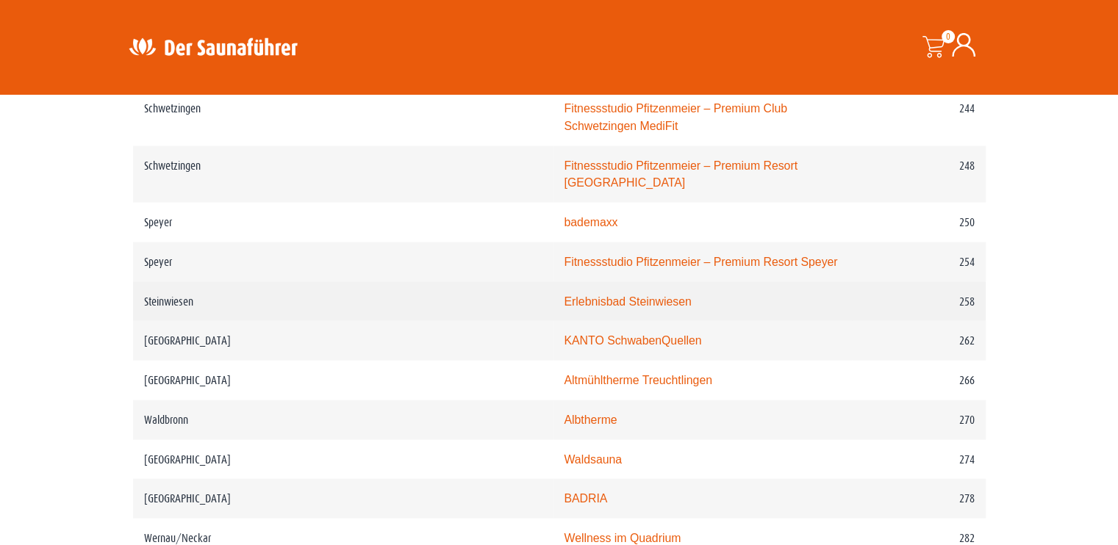
click at [564, 295] on link "Erlebnisbad Steinwiesen" at bounding box center [627, 301] width 127 height 12
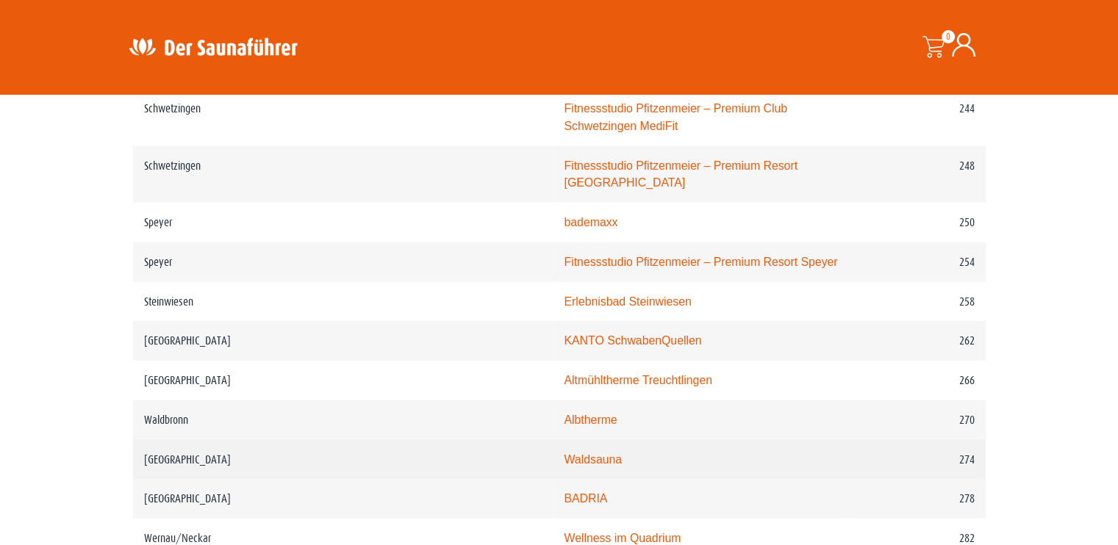
click at [553, 440] on td "Waldsauna" at bounding box center [702, 460] width 299 height 40
click at [564, 453] on link "Waldsauna" at bounding box center [593, 459] width 58 height 12
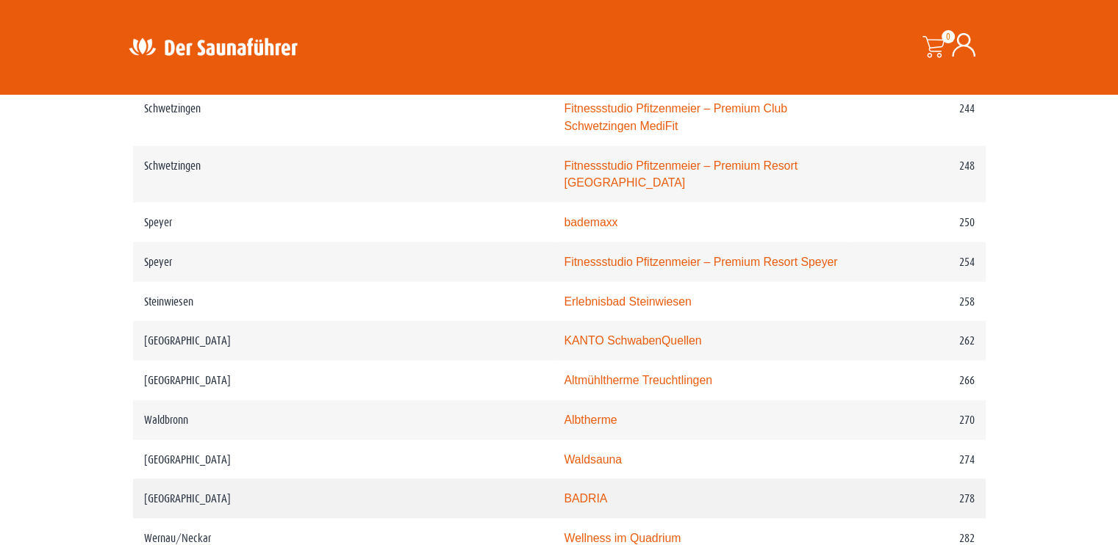
click at [564, 492] on link "BADRIA" at bounding box center [585, 498] width 43 height 12
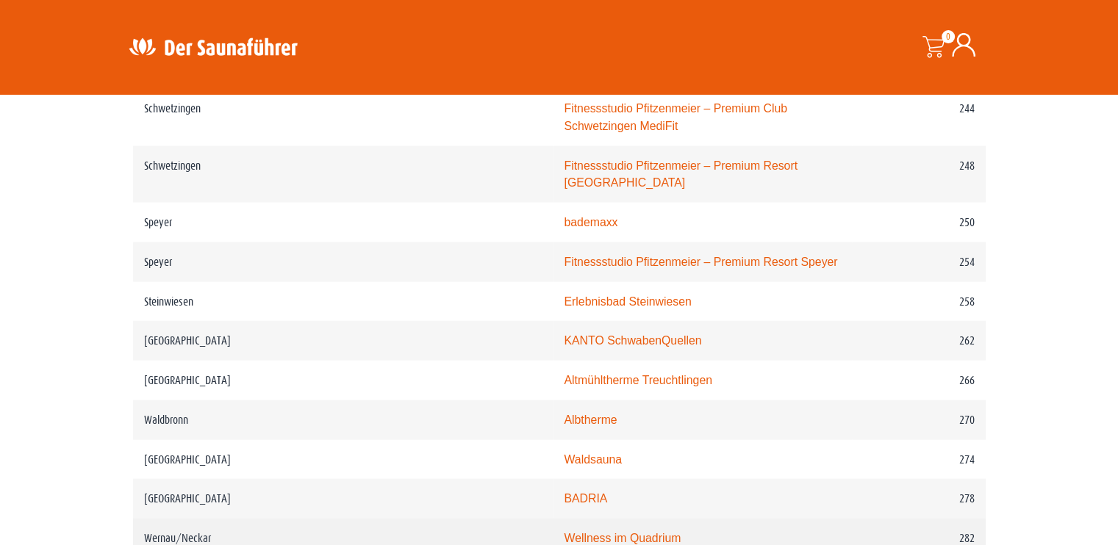
click at [564, 532] on link "Wellness im Quadrium" at bounding box center [622, 538] width 117 height 12
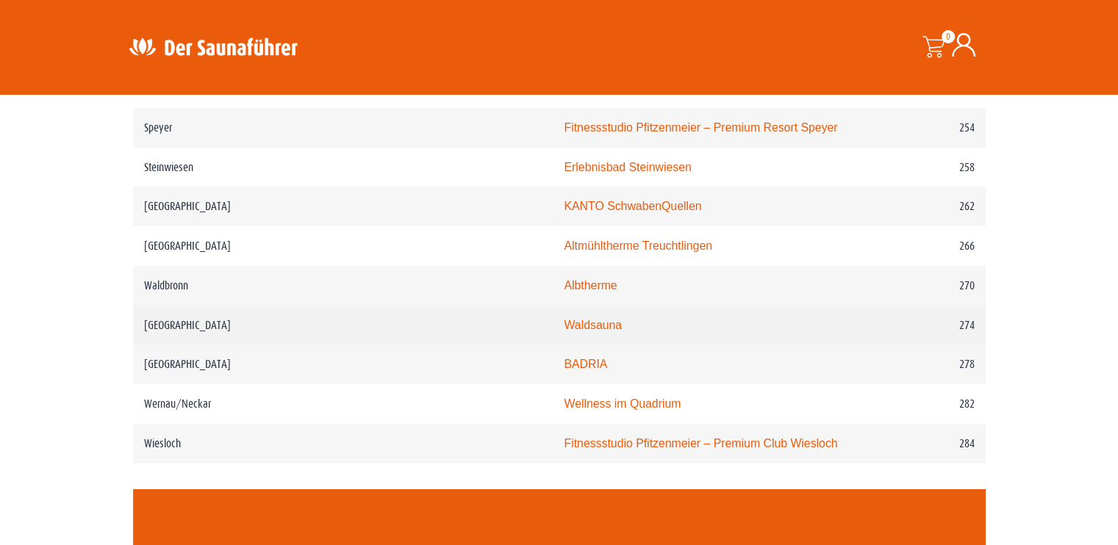
scroll to position [3322, 0]
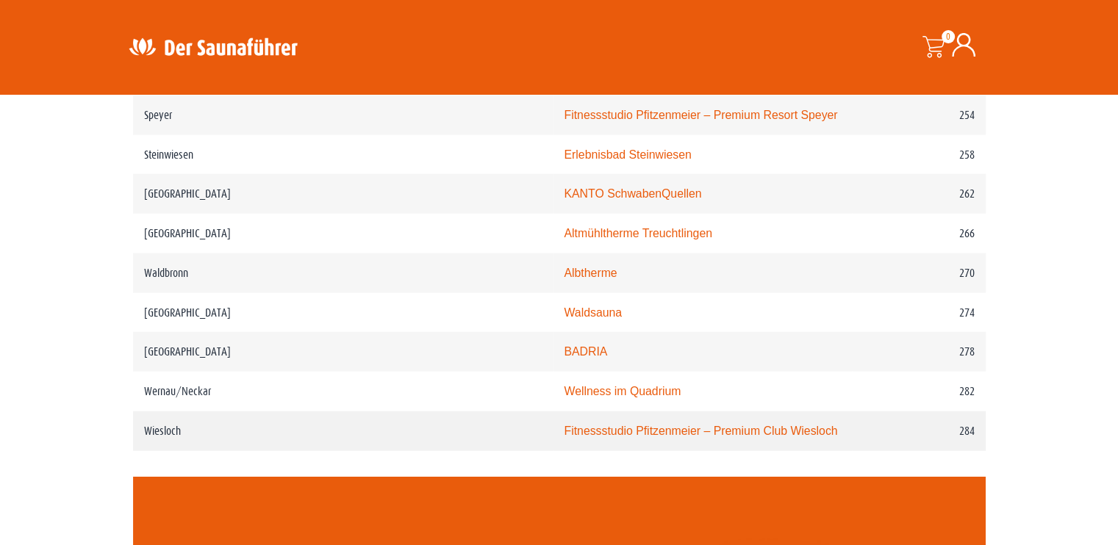
click at [564, 425] on link "Fitnessstudio Pfitzenmeier – Premium Club Wiesloch" at bounding box center [700, 431] width 273 height 12
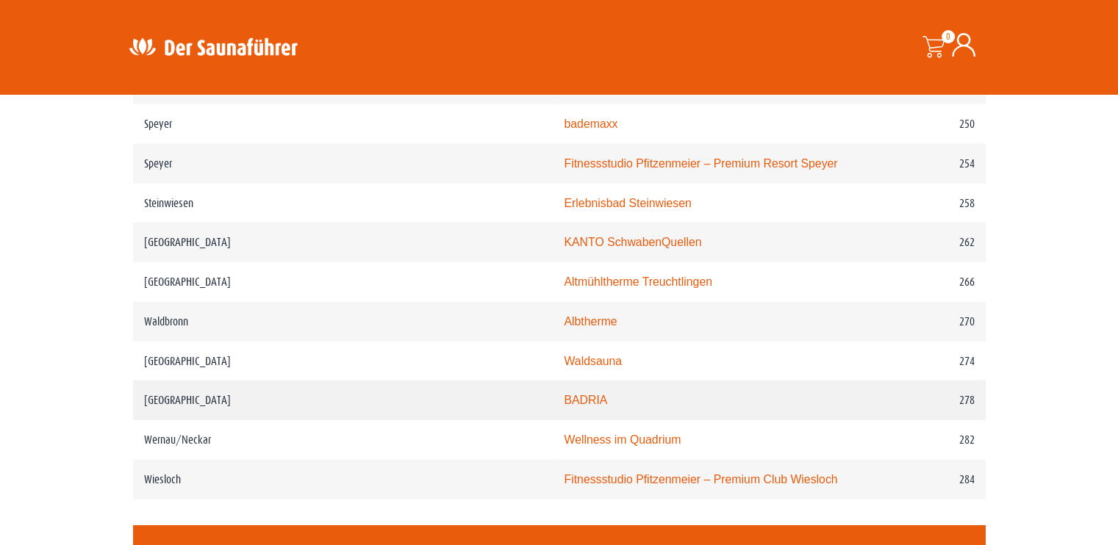
scroll to position [3248, 0]
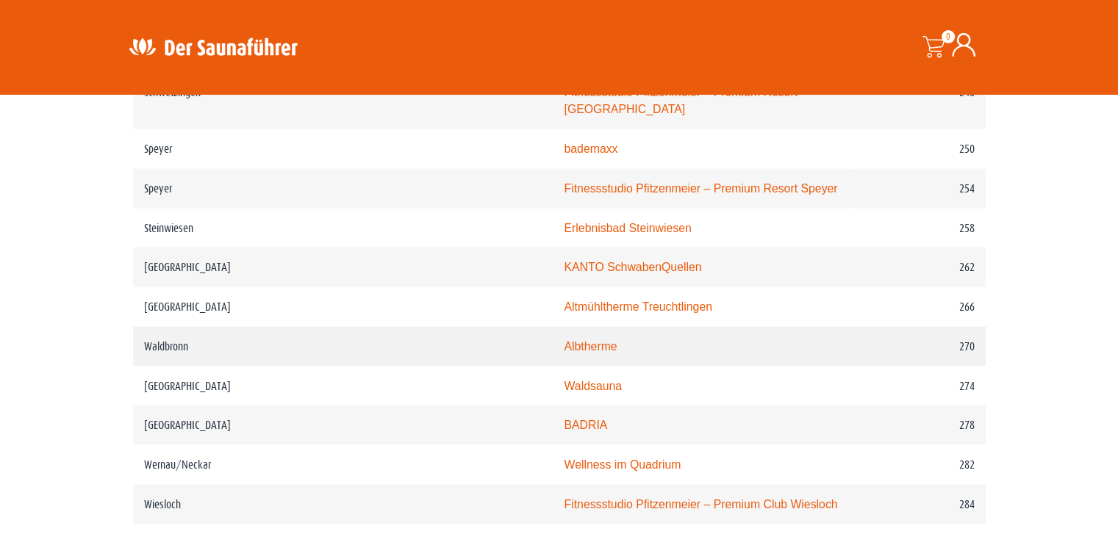
click at [564, 340] on link "Albtherme" at bounding box center [590, 346] width 53 height 12
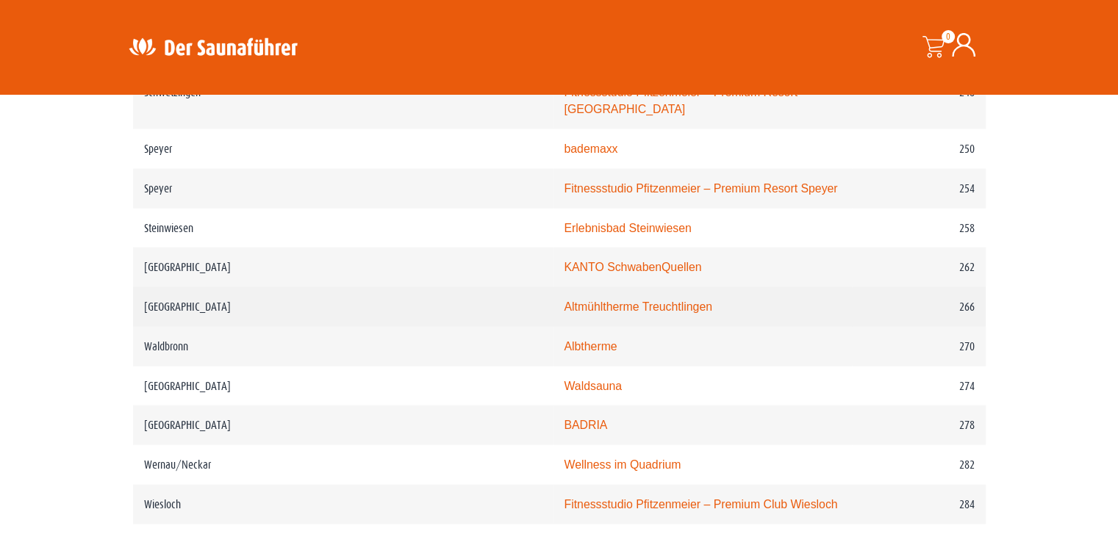
click at [564, 301] on link "Altmühltherme Treuchtlingen" at bounding box center [638, 307] width 148 height 12
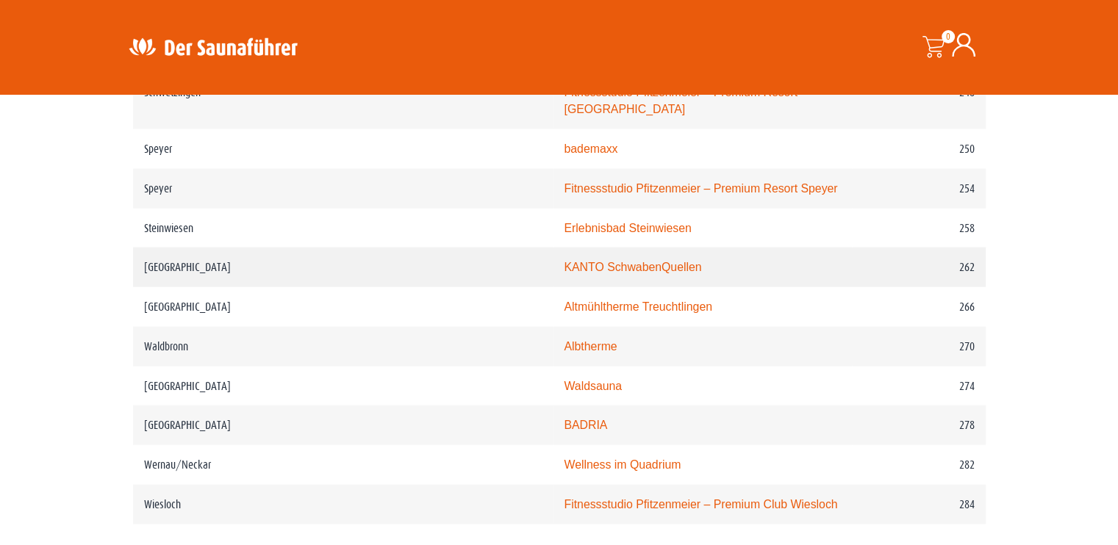
click at [566, 261] on link "KANTO SchwabenQuellen" at bounding box center [632, 267] width 137 height 12
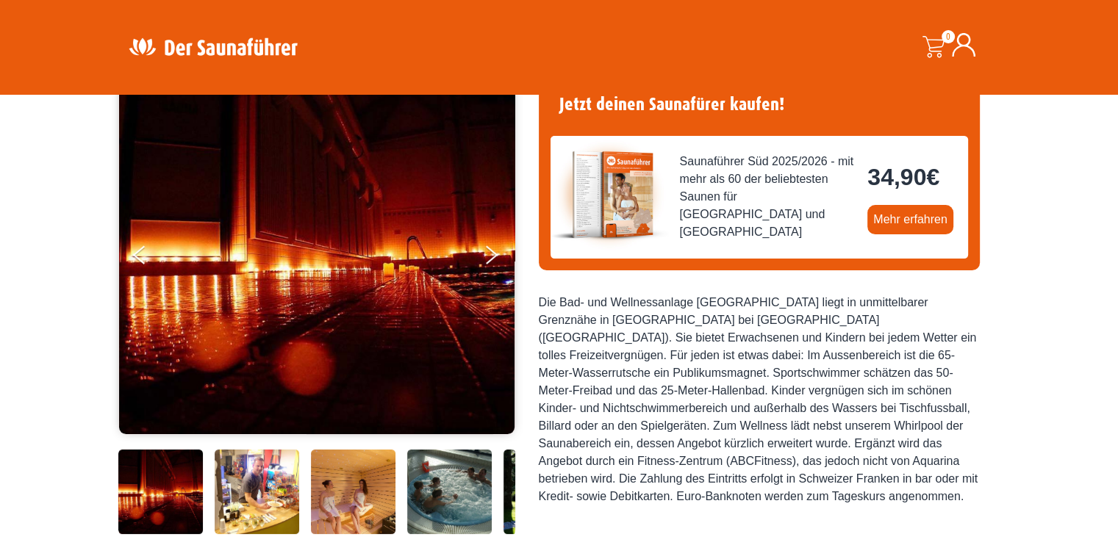
scroll to position [294, 0]
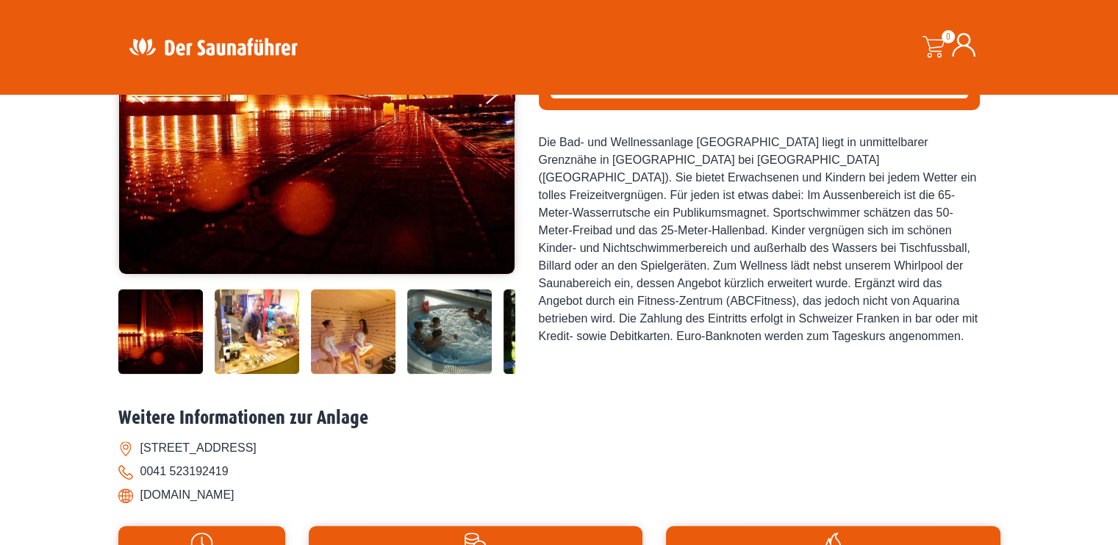
click at [368, 319] on img at bounding box center [353, 332] width 85 height 85
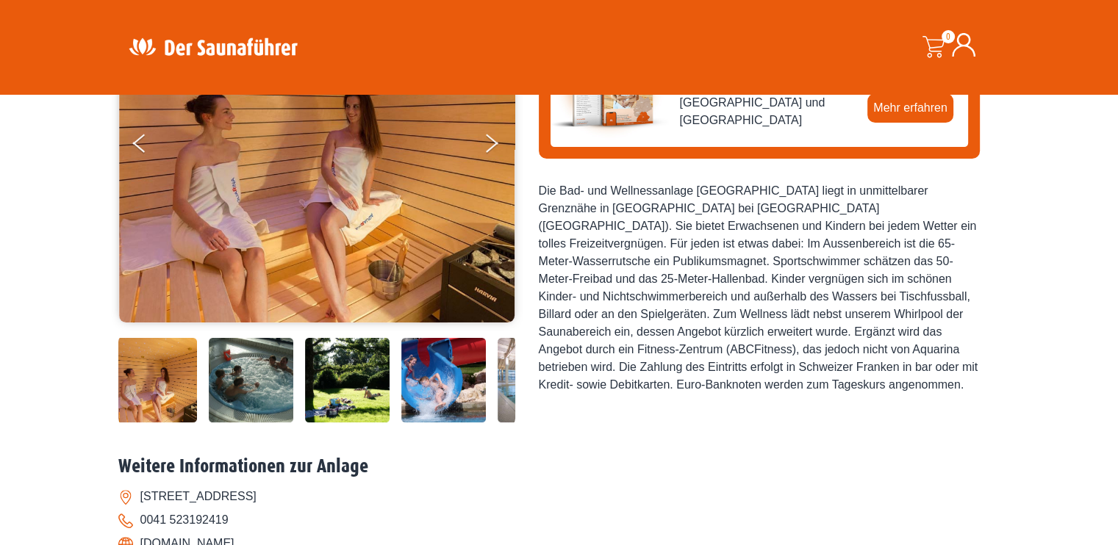
scroll to position [220, 0]
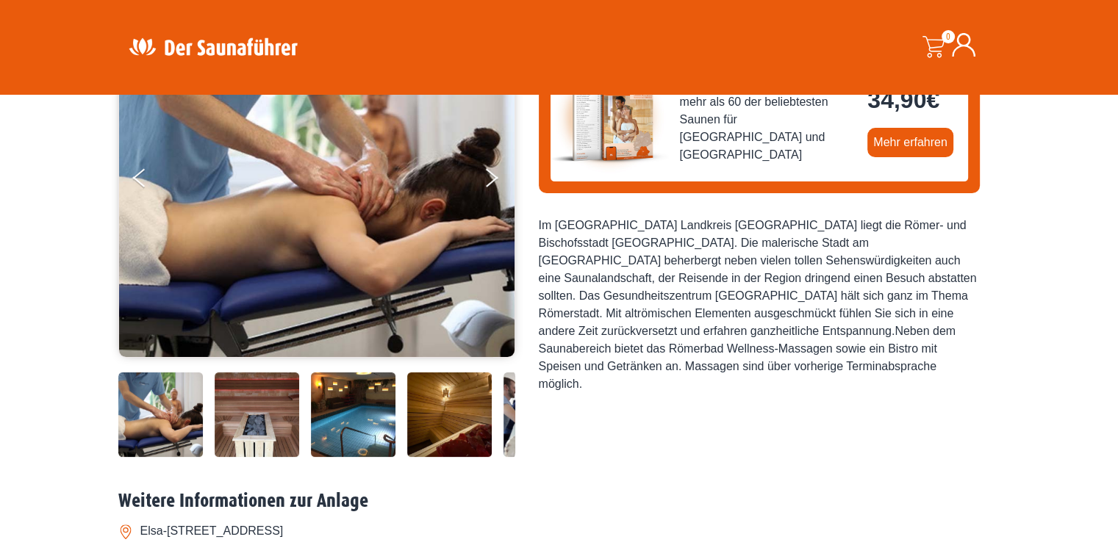
scroll to position [220, 0]
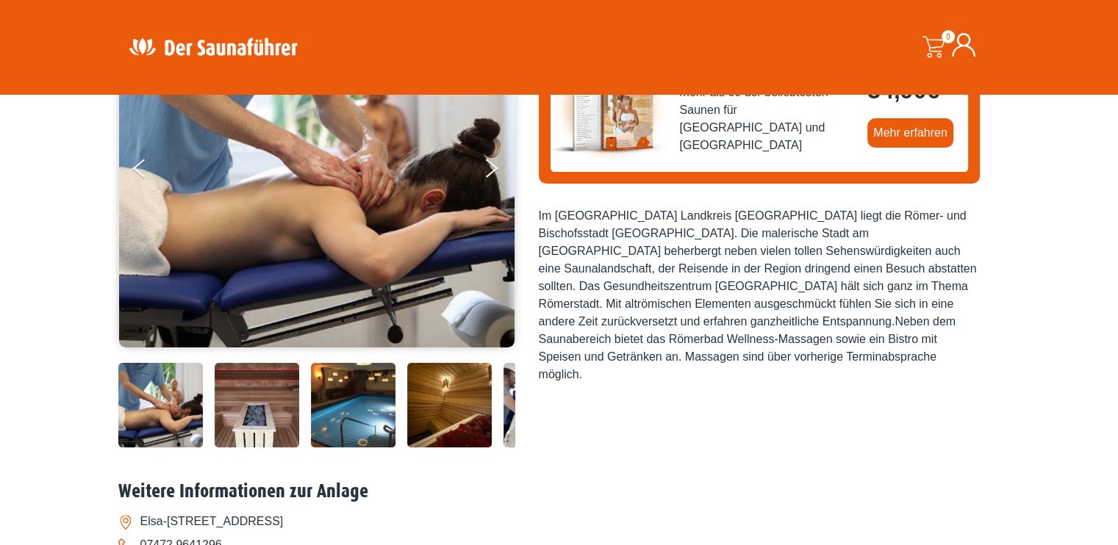
click at [431, 409] on img at bounding box center [449, 405] width 85 height 85
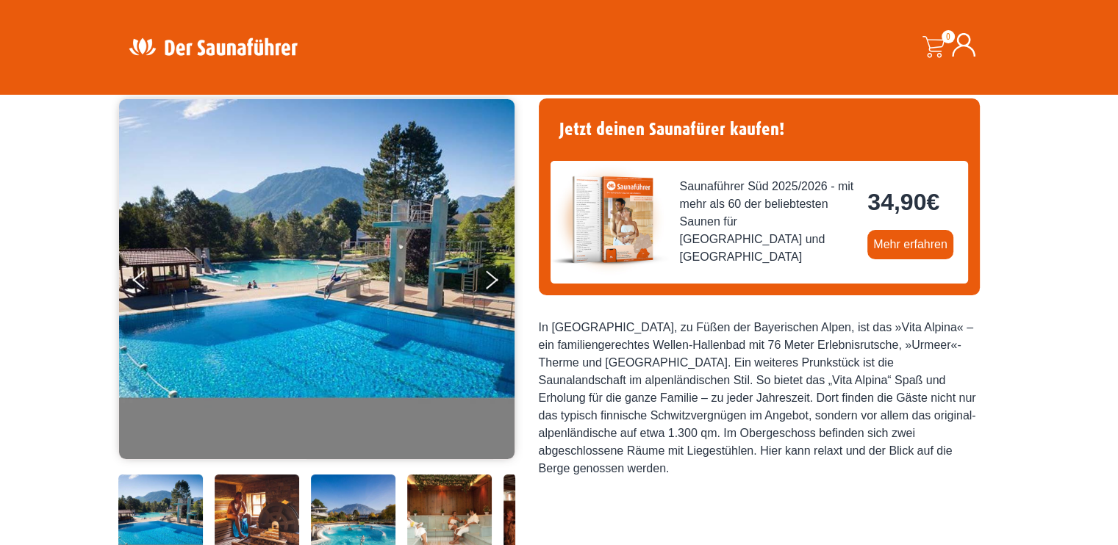
scroll to position [294, 0]
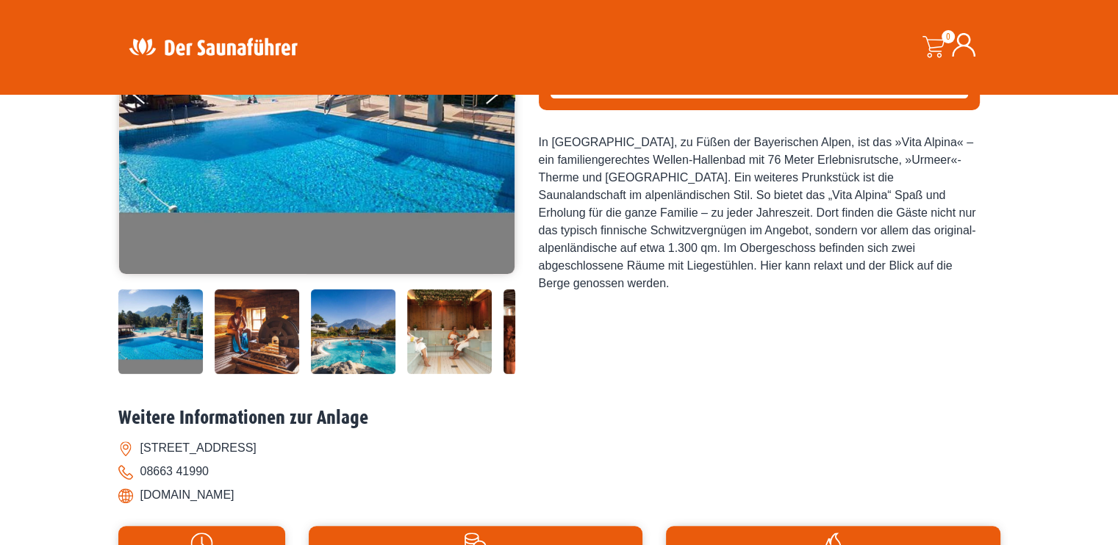
click at [432, 331] on img at bounding box center [449, 332] width 85 height 85
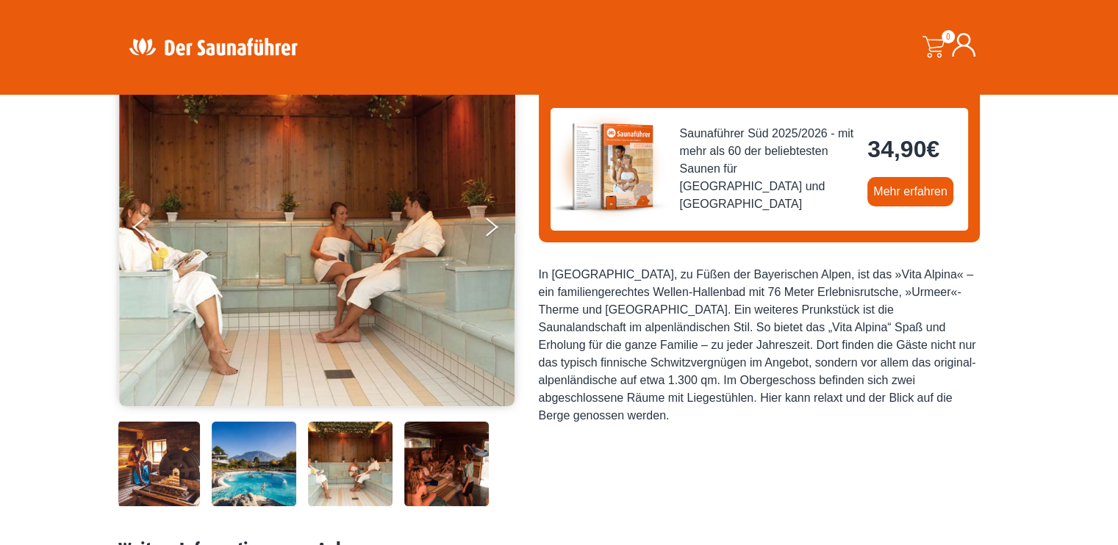
scroll to position [147, 0]
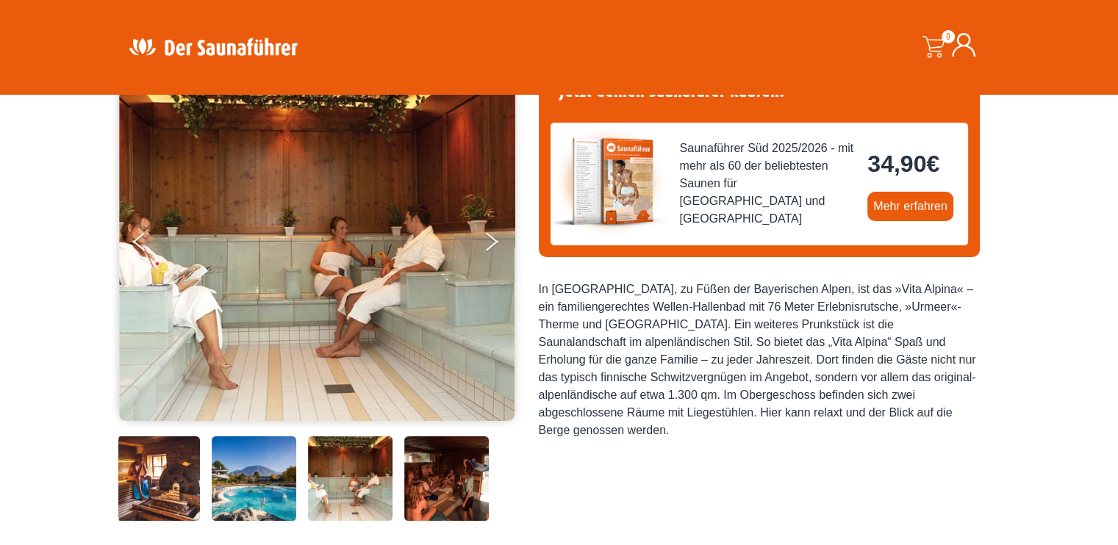
click at [452, 489] on img at bounding box center [446, 479] width 85 height 85
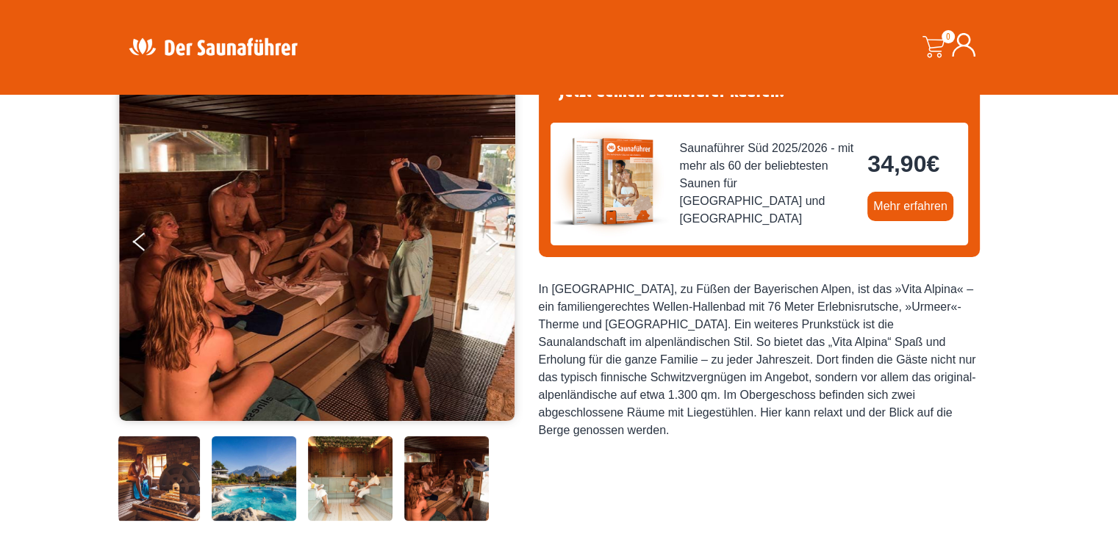
click at [438, 483] on img at bounding box center [446, 479] width 85 height 85
click at [493, 240] on icon "Next" at bounding box center [490, 238] width 13 height 9
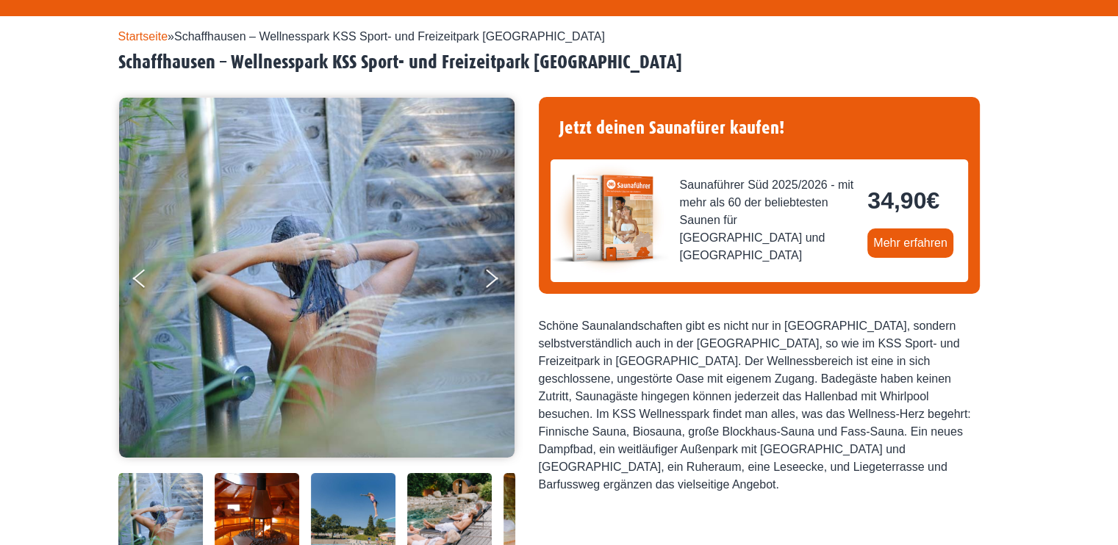
scroll to position [294, 0]
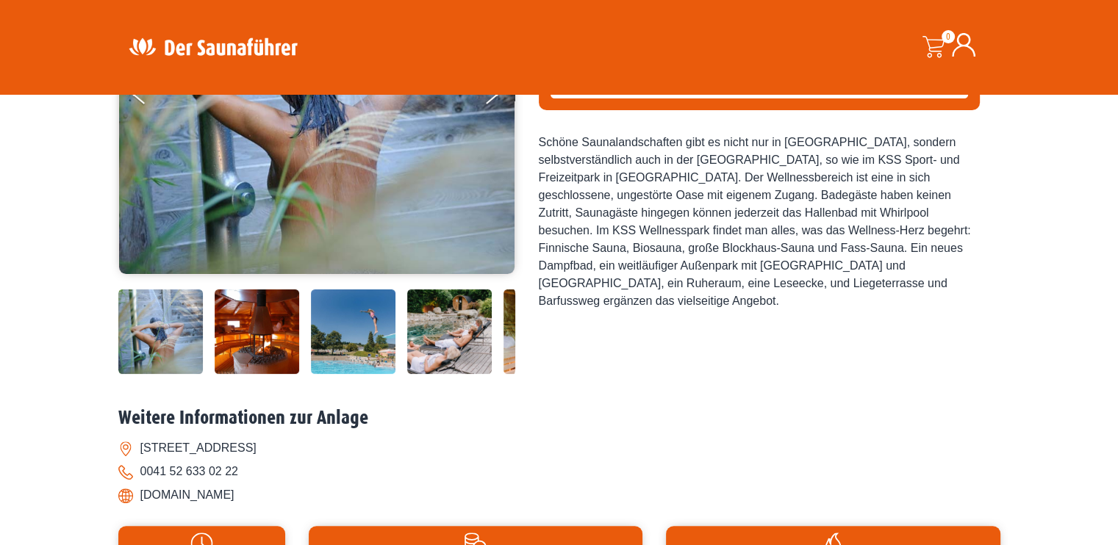
click at [257, 334] on img at bounding box center [257, 332] width 85 height 85
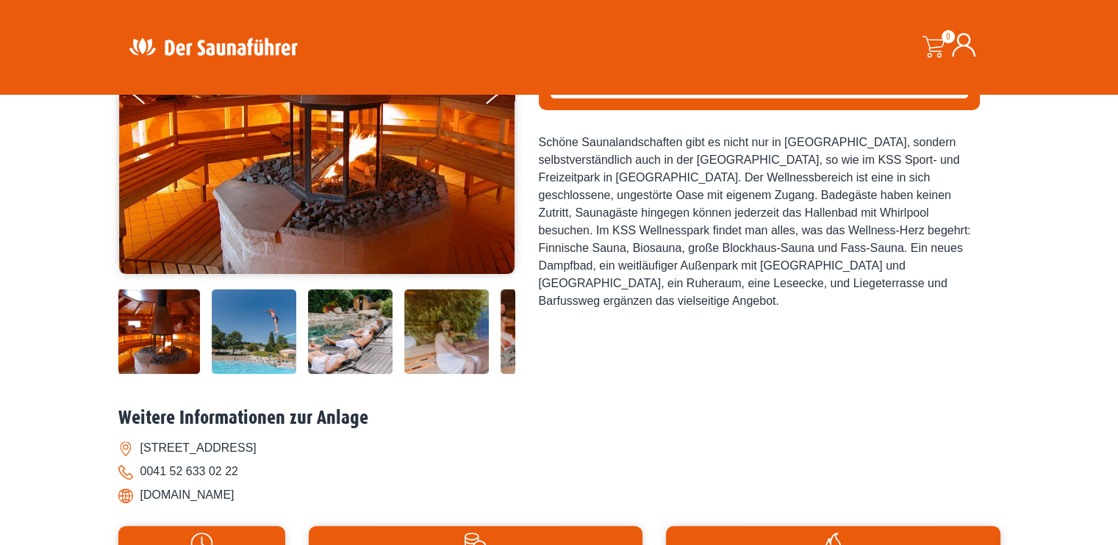
click at [428, 334] on img at bounding box center [446, 332] width 85 height 85
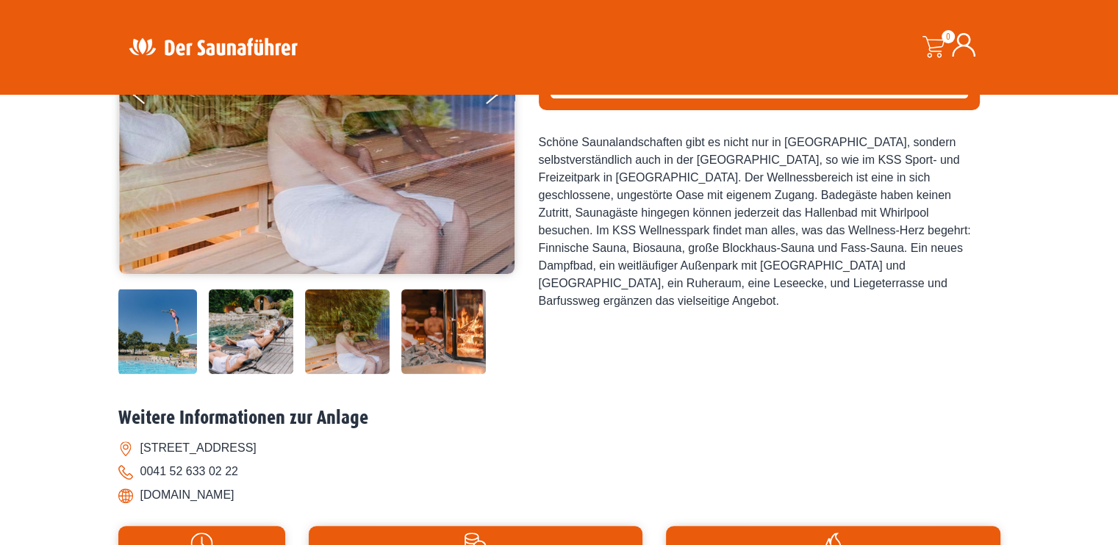
click at [428, 334] on img at bounding box center [443, 332] width 85 height 85
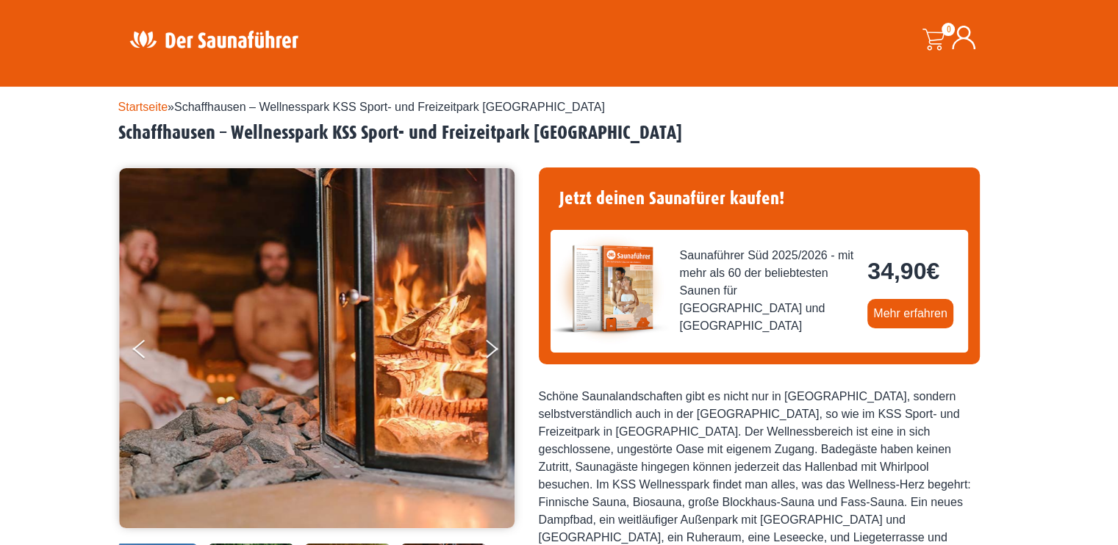
scroll to position [0, 0]
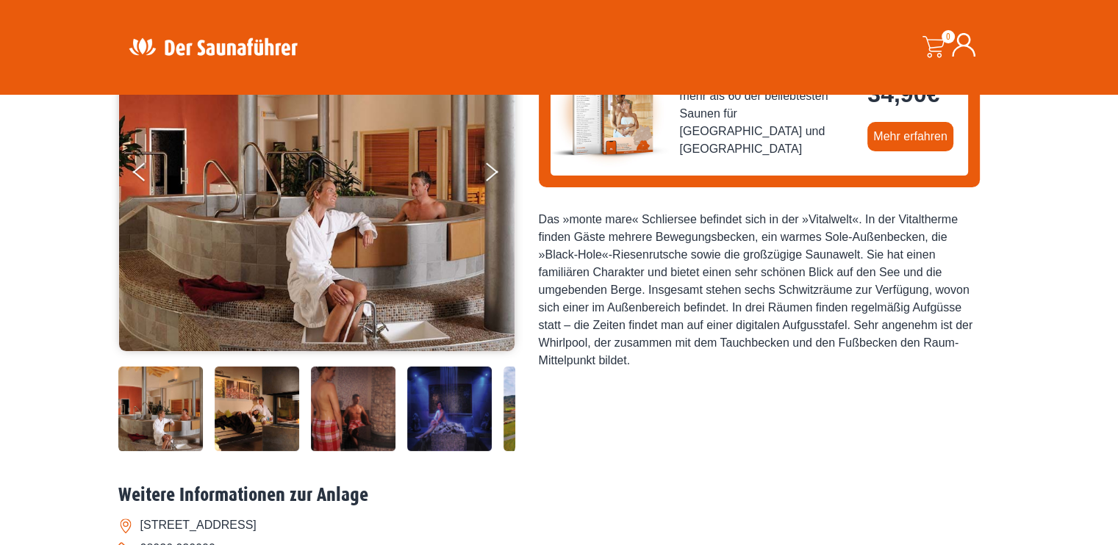
scroll to position [220, 0]
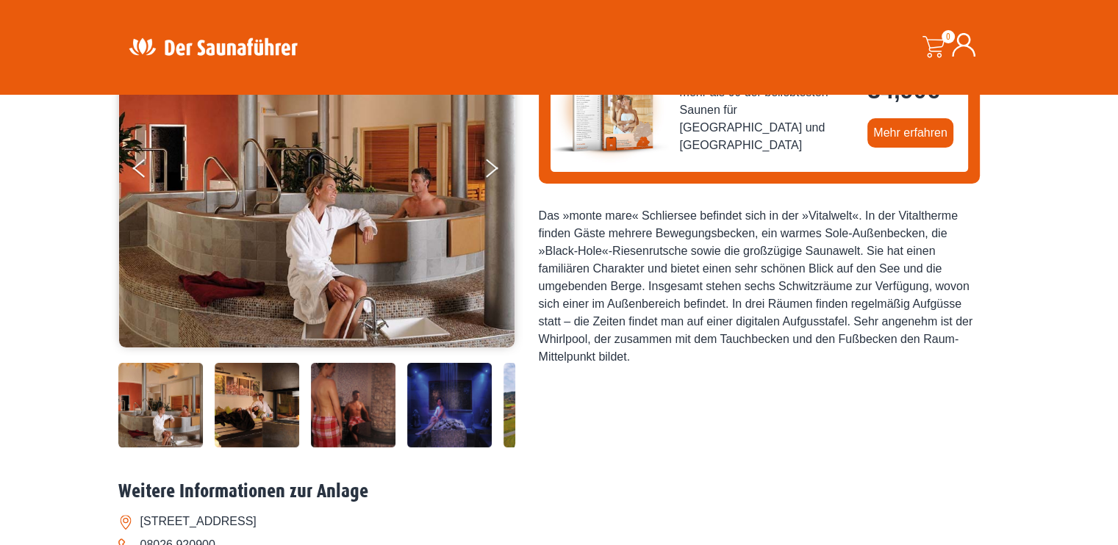
click at [447, 414] on img at bounding box center [449, 405] width 85 height 85
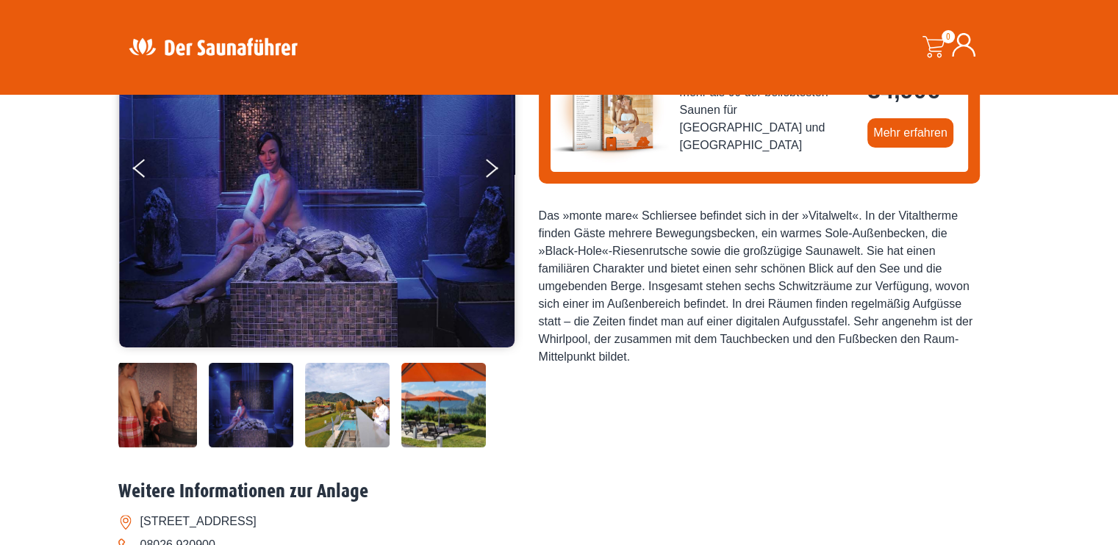
click at [367, 414] on img at bounding box center [347, 405] width 85 height 85
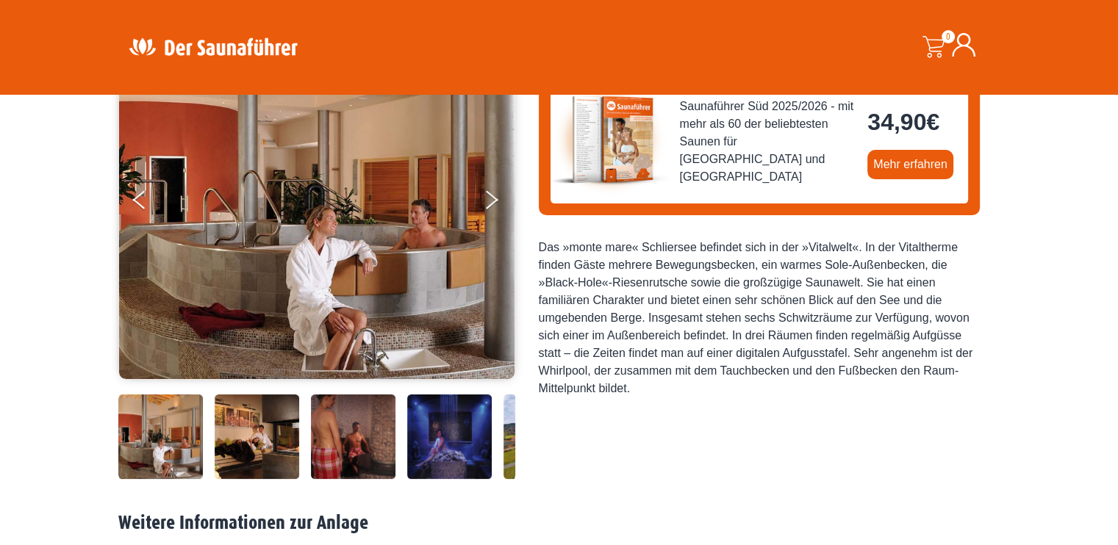
scroll to position [220, 0]
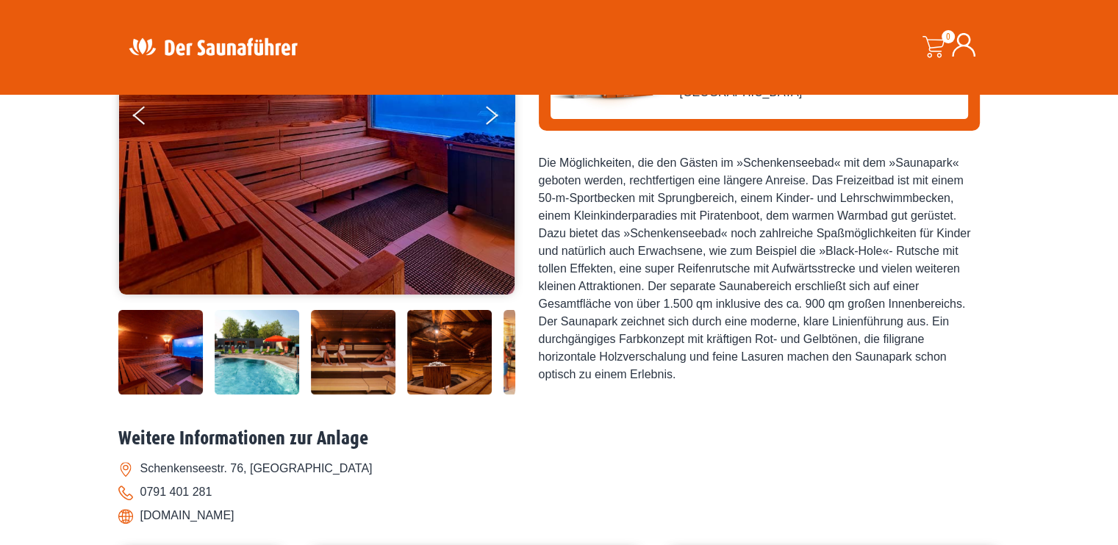
scroll to position [294, 0]
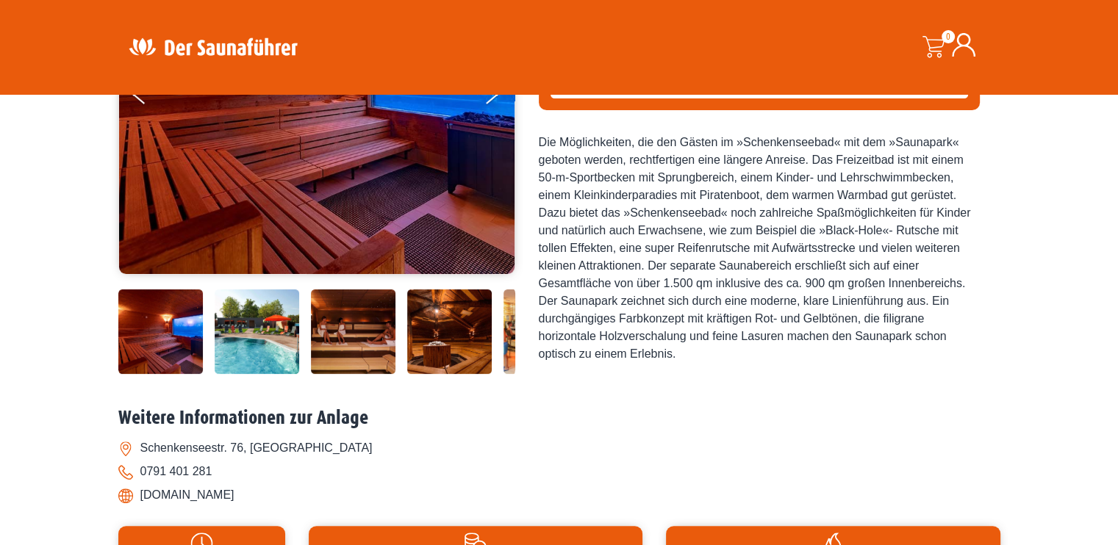
click at [384, 336] on img at bounding box center [353, 332] width 85 height 85
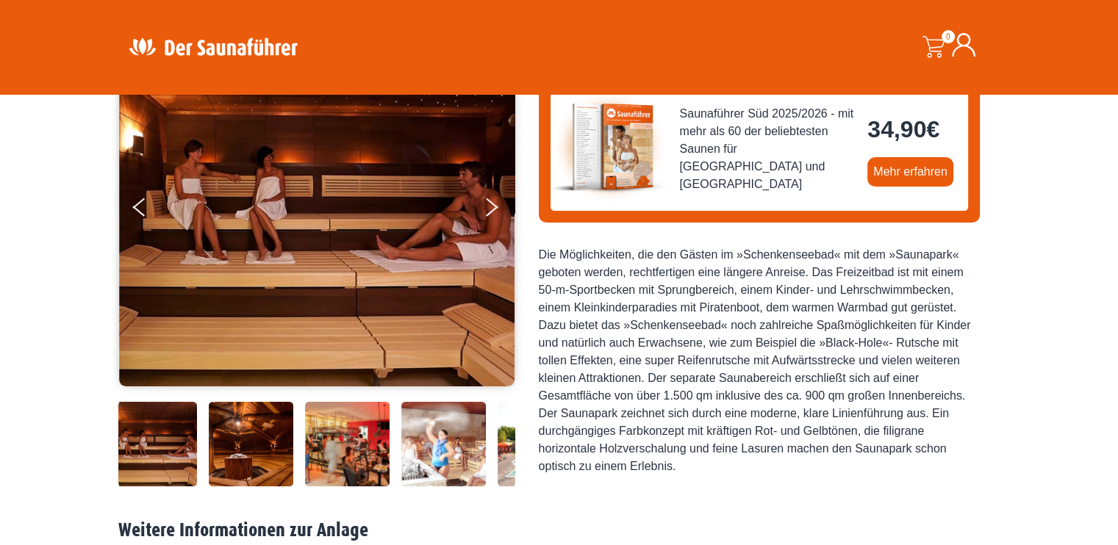
scroll to position [147, 0]
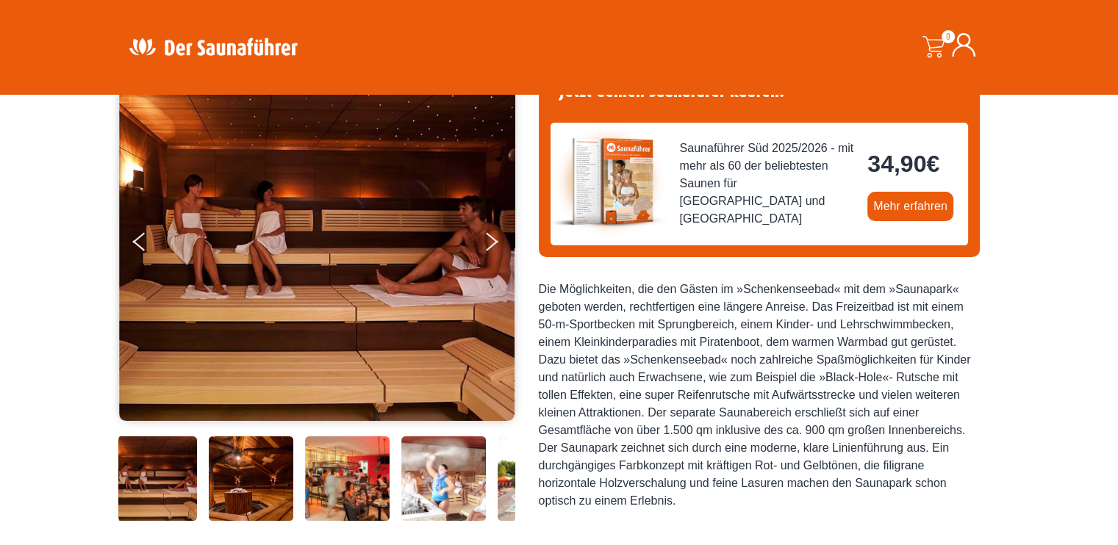
click at [465, 480] on img at bounding box center [443, 479] width 85 height 85
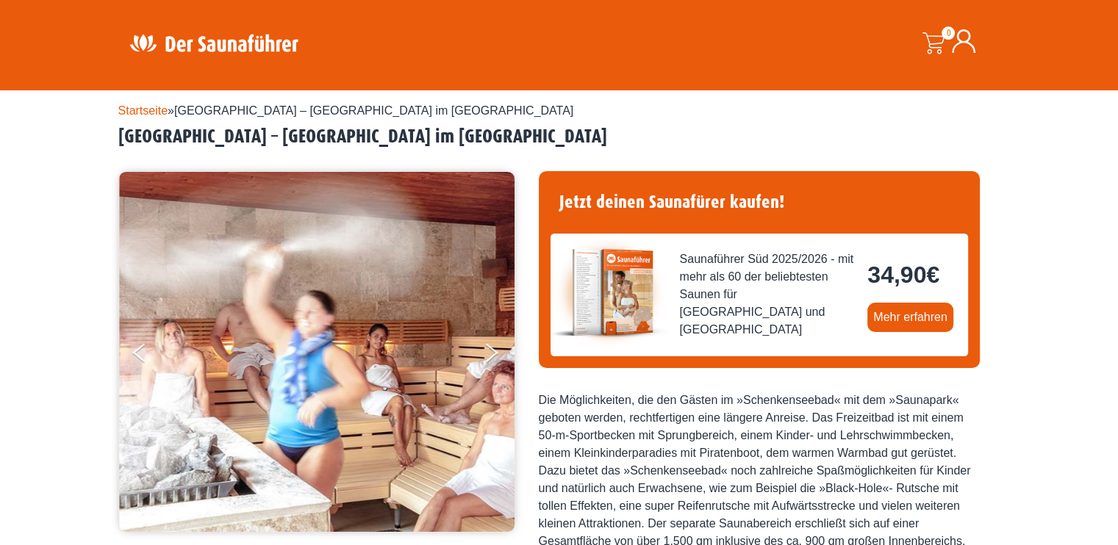
scroll to position [15, 0]
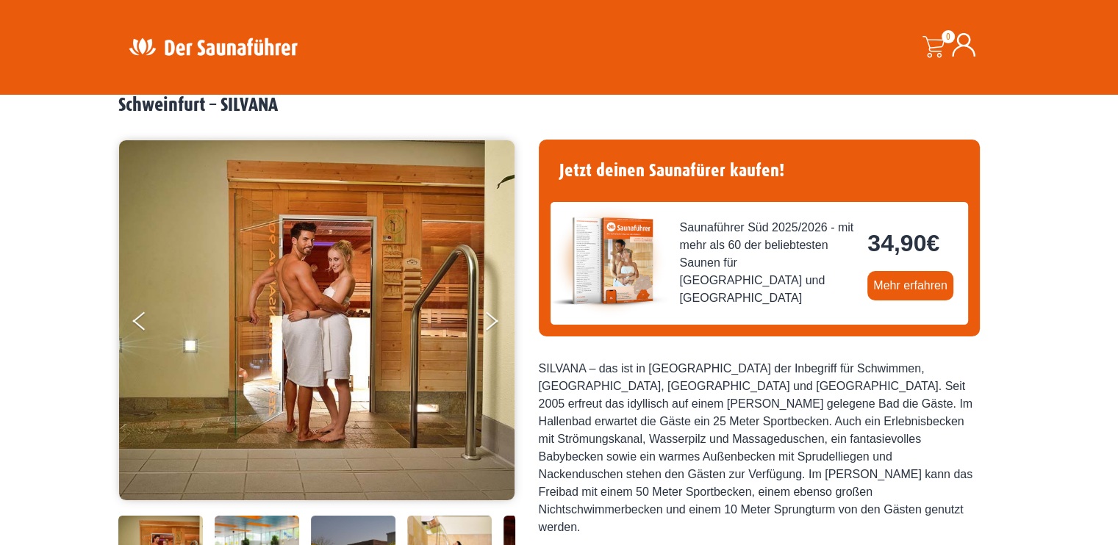
scroll to position [147, 0]
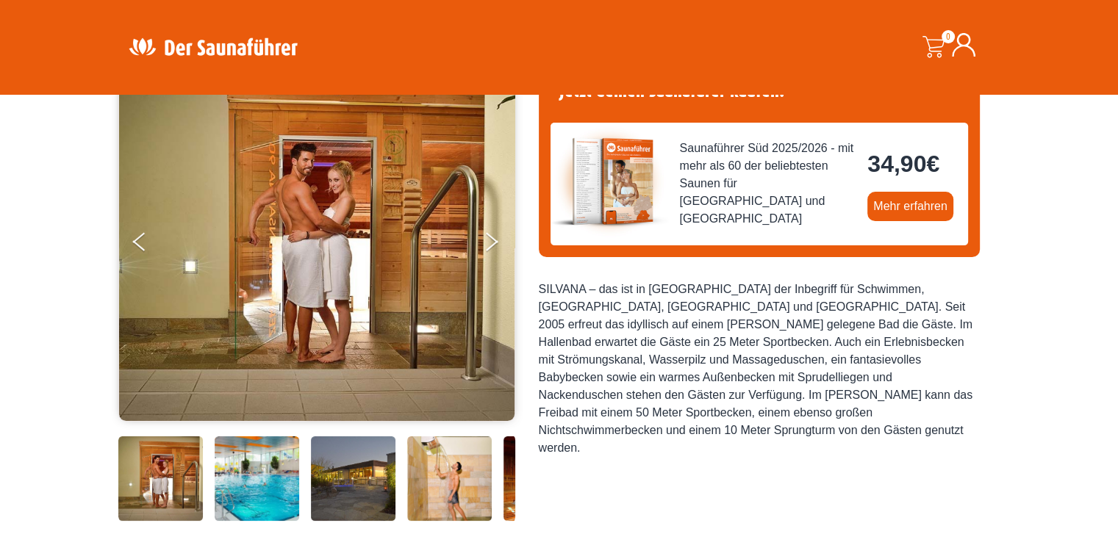
click at [466, 493] on img at bounding box center [449, 479] width 85 height 85
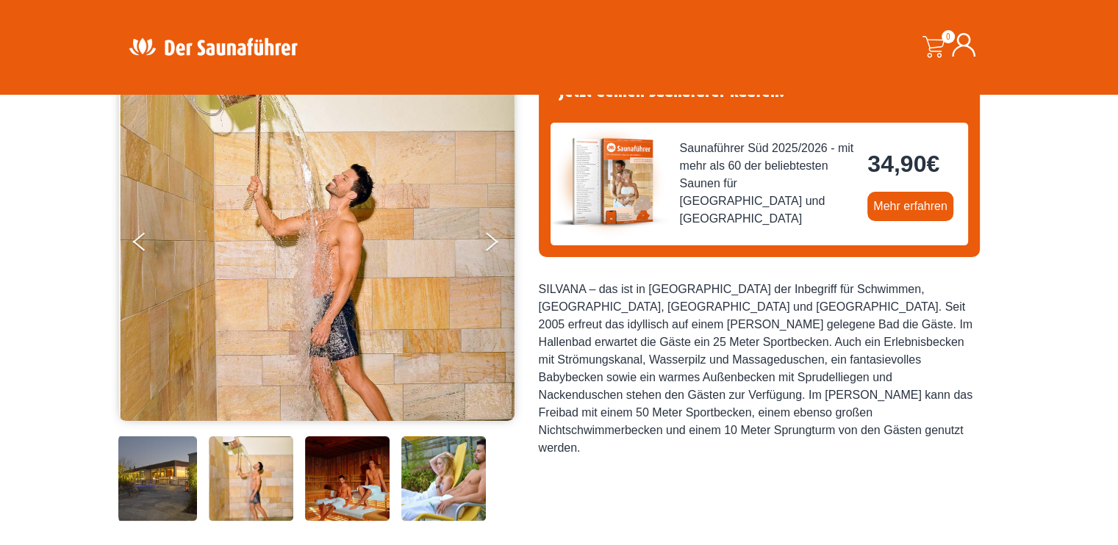
click at [453, 484] on img at bounding box center [443, 479] width 85 height 85
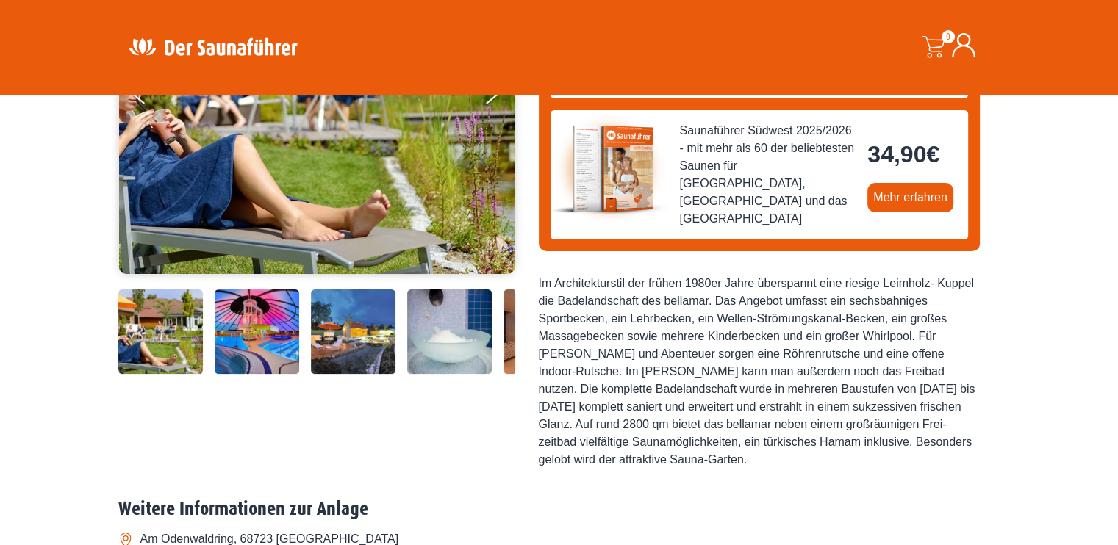
scroll to position [220, 0]
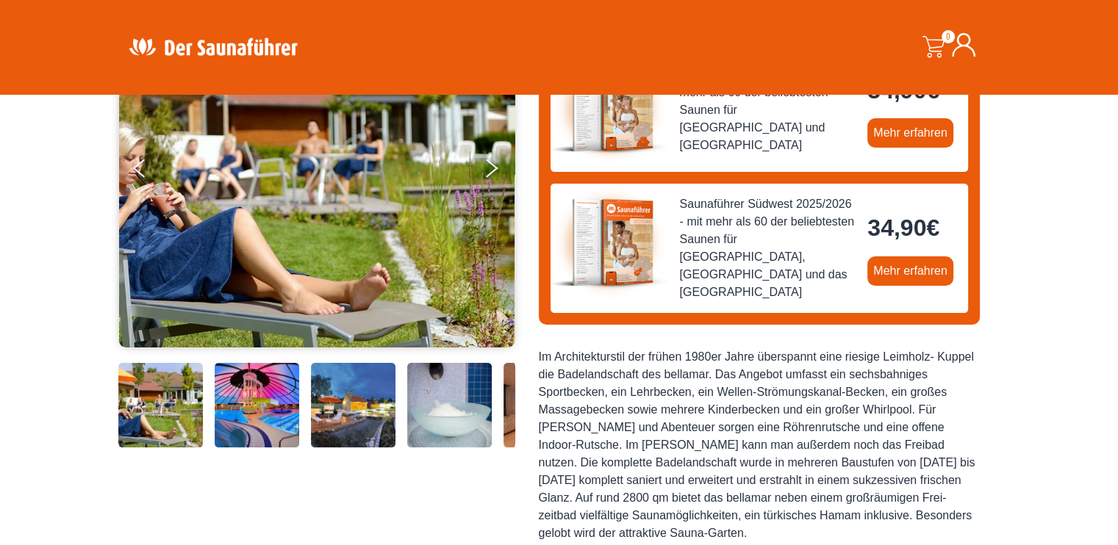
click at [420, 401] on img at bounding box center [449, 405] width 85 height 85
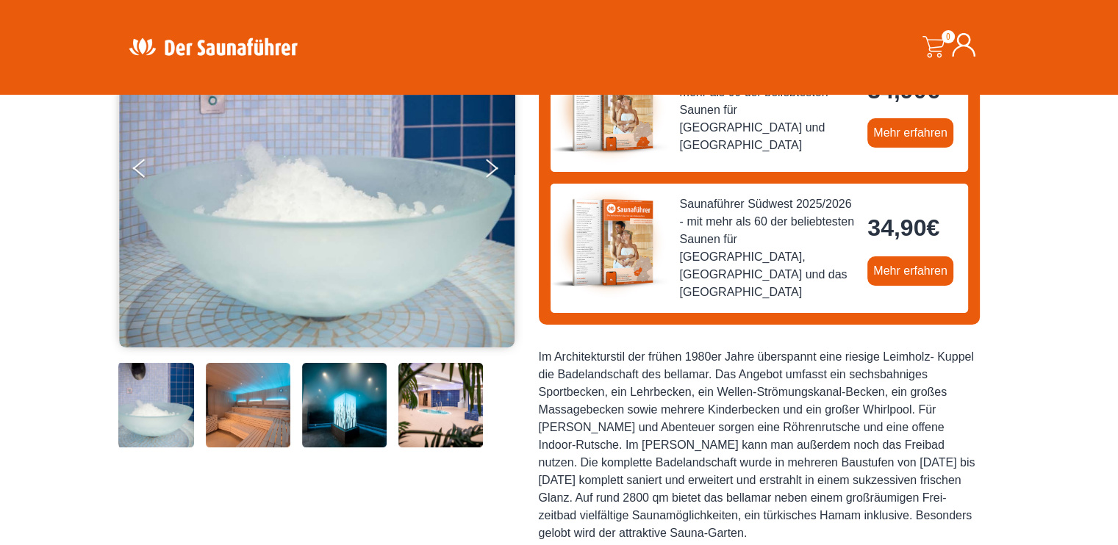
click at [420, 401] on img at bounding box center [440, 405] width 85 height 85
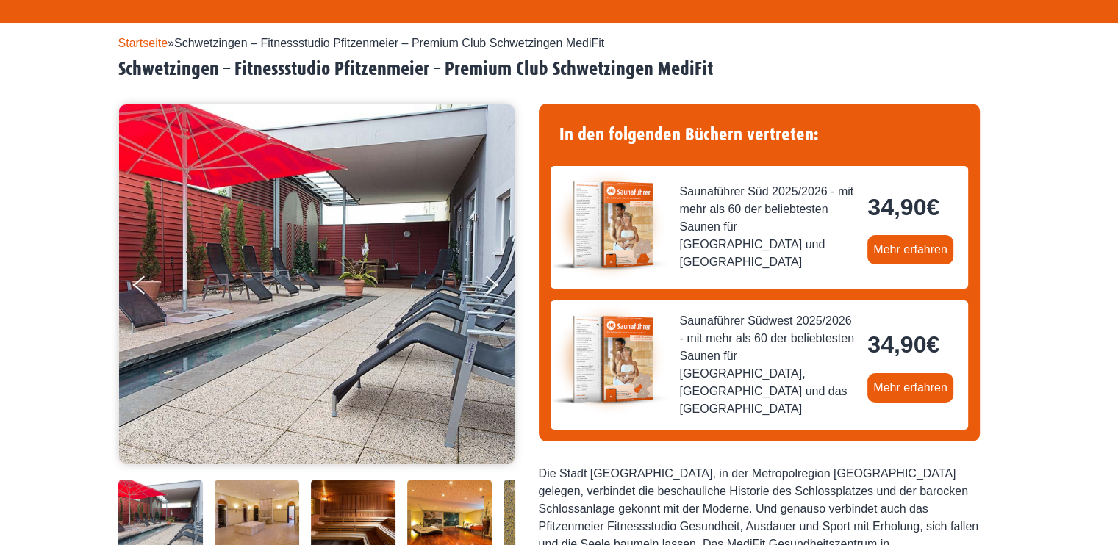
scroll to position [220, 0]
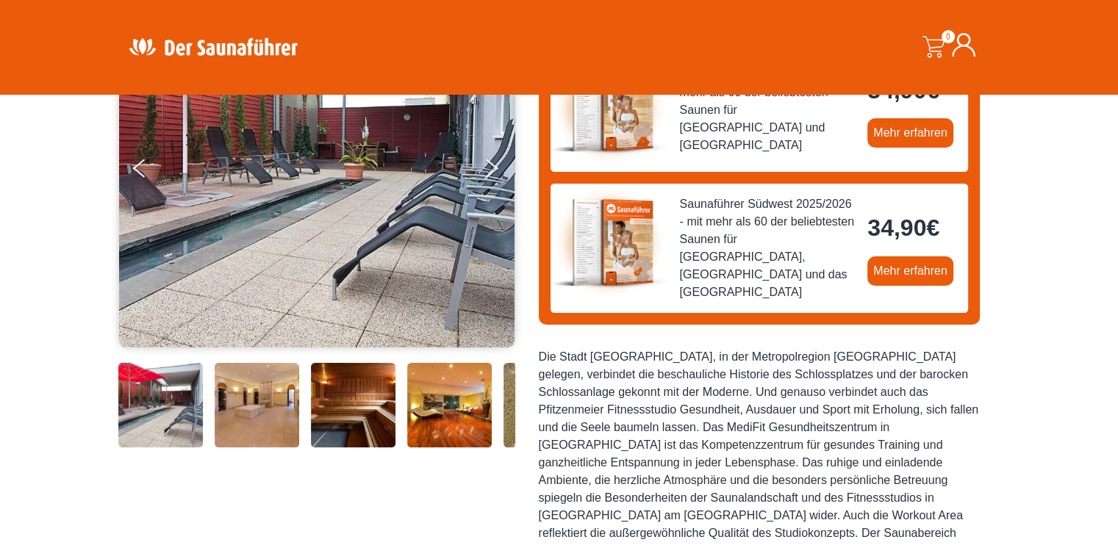
click at [444, 410] on img at bounding box center [449, 405] width 85 height 85
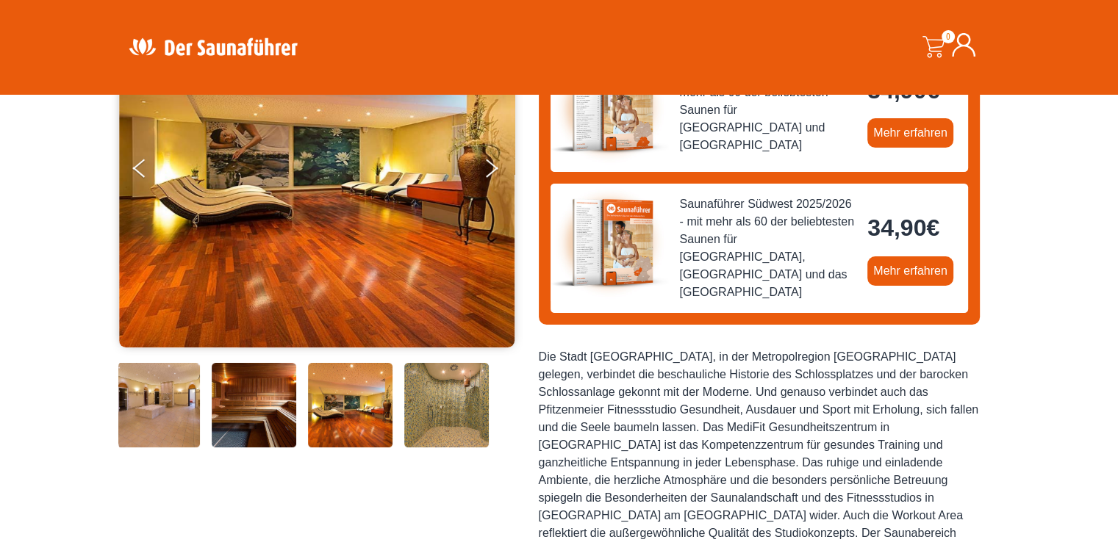
click at [444, 410] on img at bounding box center [446, 405] width 85 height 85
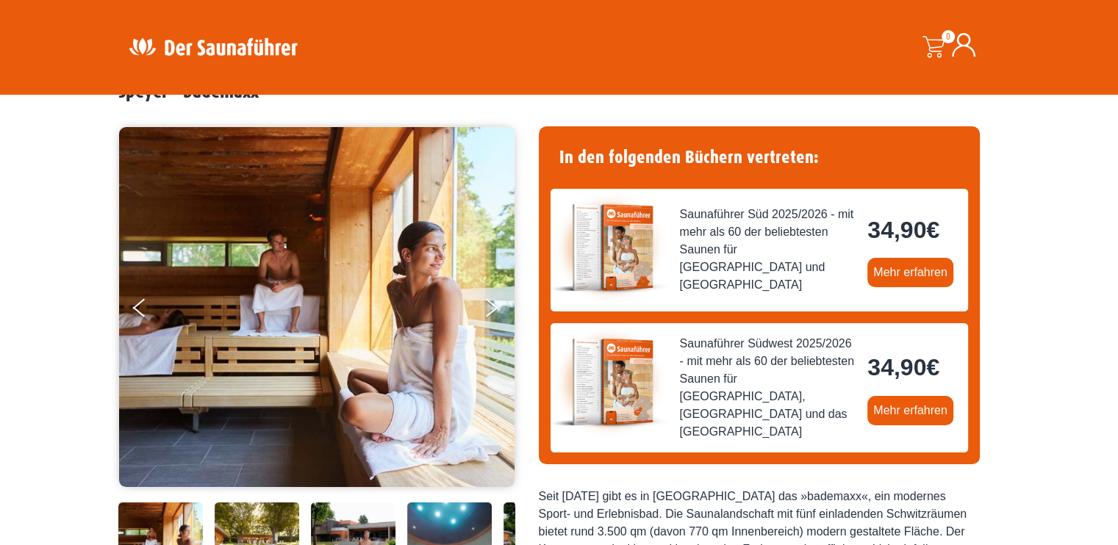
scroll to position [220, 0]
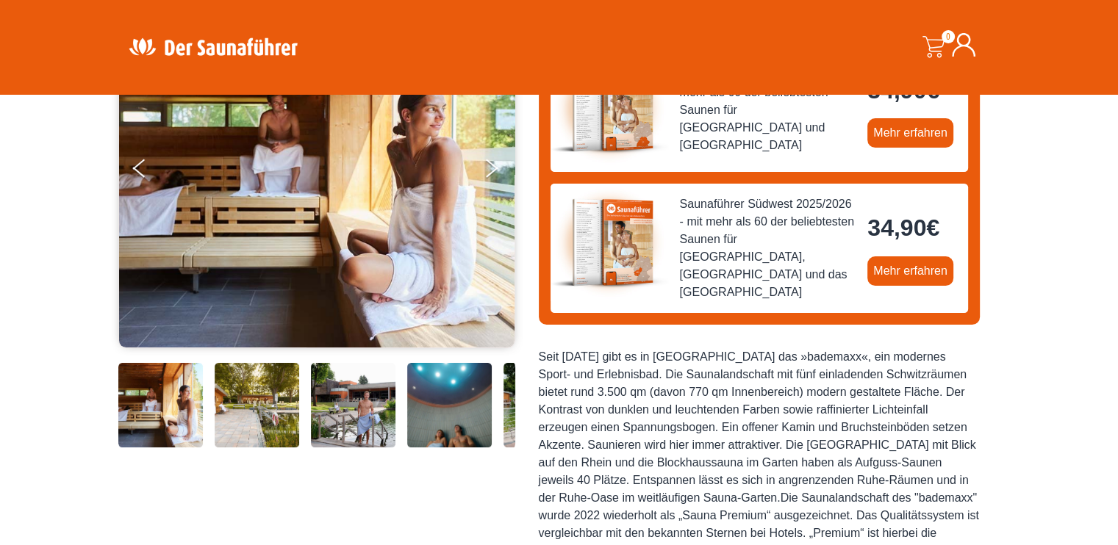
click at [345, 424] on img at bounding box center [353, 405] width 85 height 85
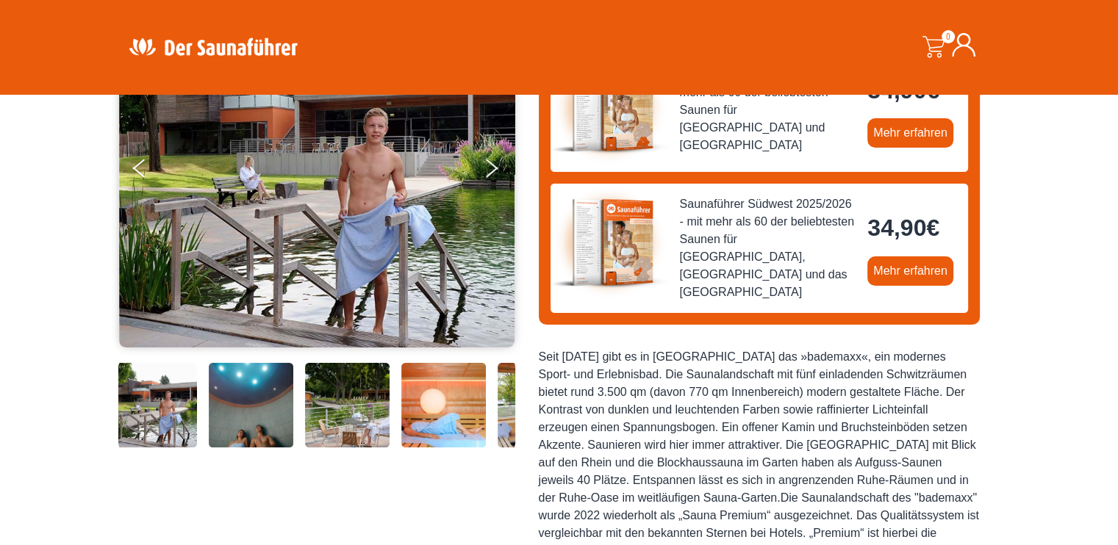
click at [286, 418] on img at bounding box center [251, 405] width 85 height 85
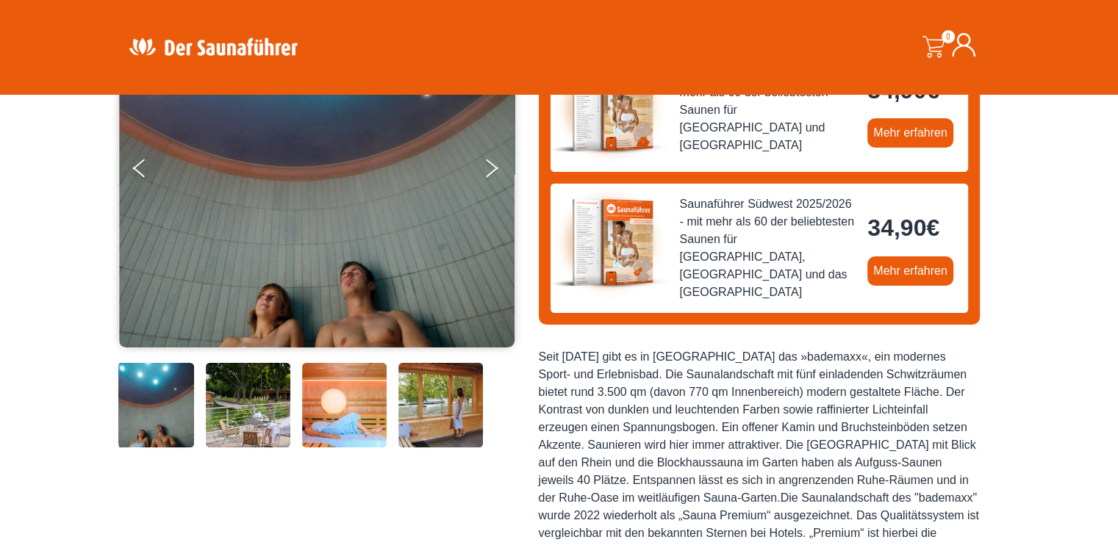
click at [434, 416] on img at bounding box center [440, 405] width 85 height 85
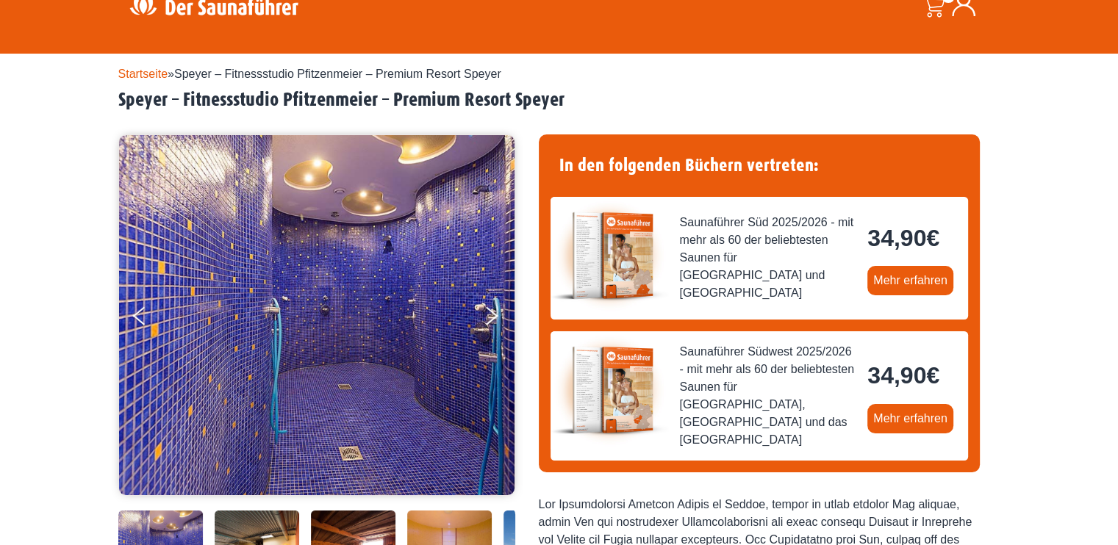
scroll to position [220, 0]
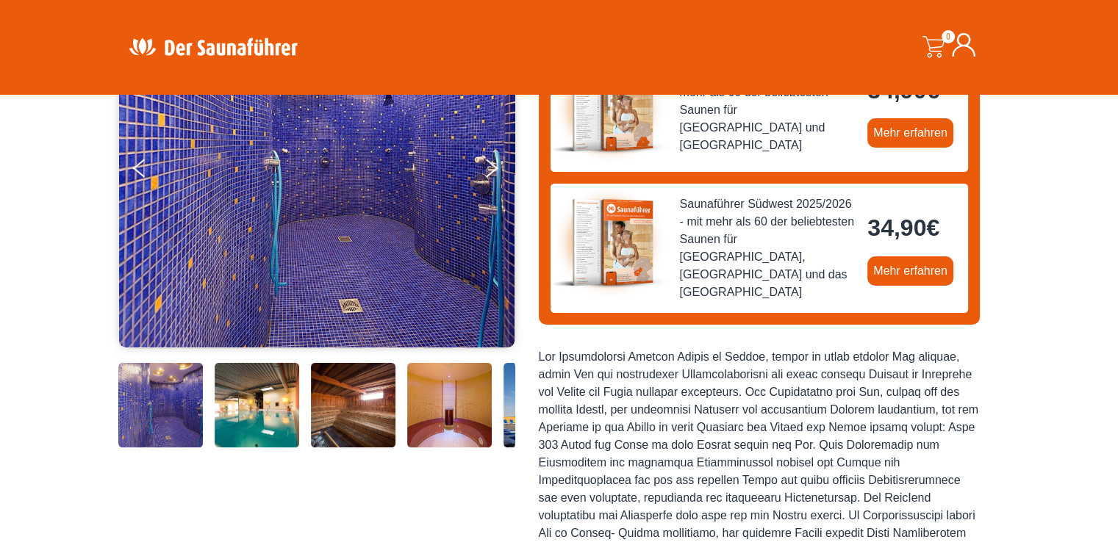
click at [444, 404] on img at bounding box center [449, 405] width 85 height 85
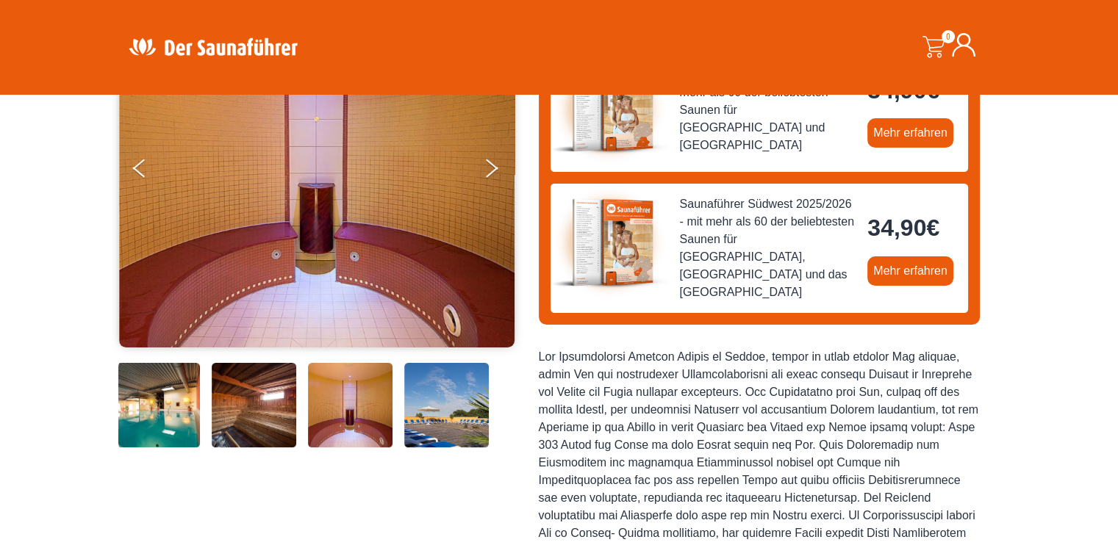
click at [444, 404] on img at bounding box center [446, 405] width 85 height 85
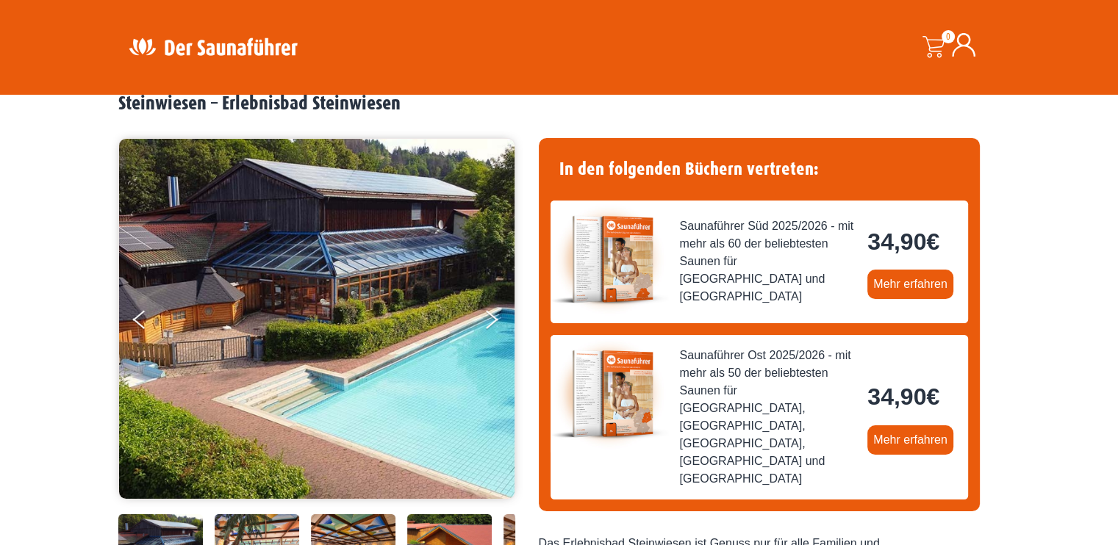
scroll to position [220, 0]
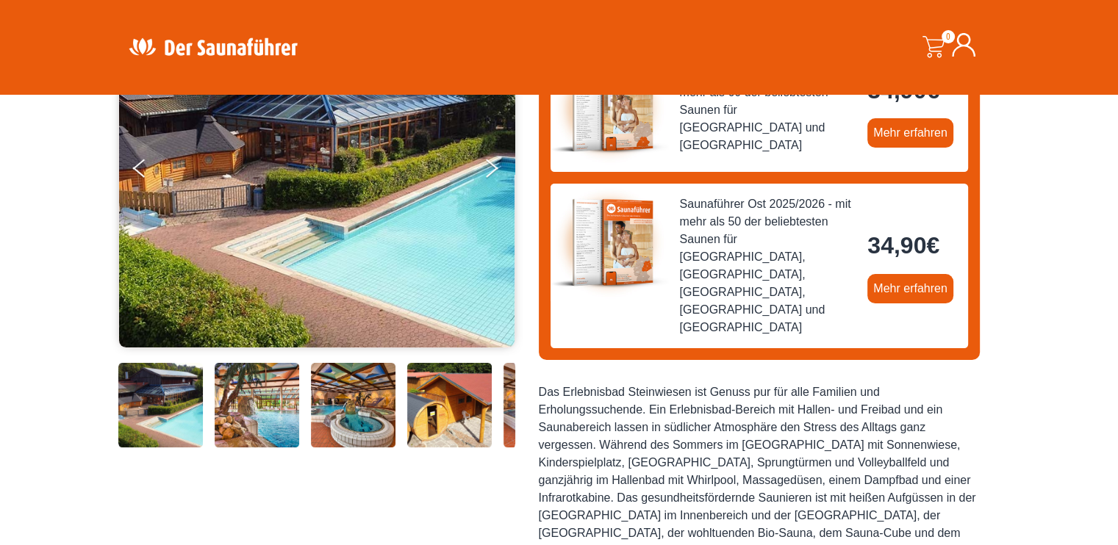
click at [253, 431] on img at bounding box center [257, 405] width 85 height 85
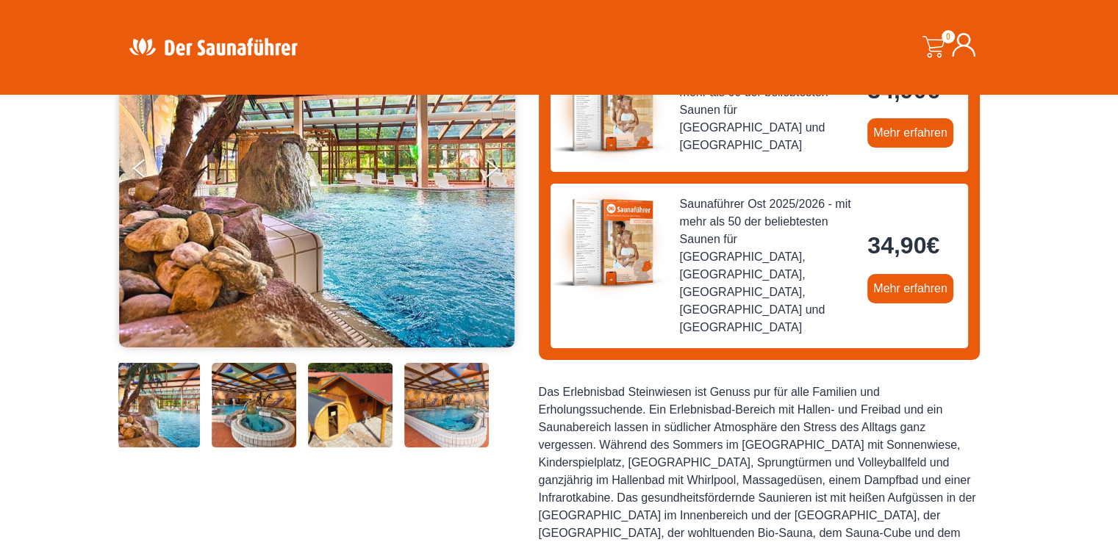
click at [389, 419] on img at bounding box center [350, 405] width 85 height 85
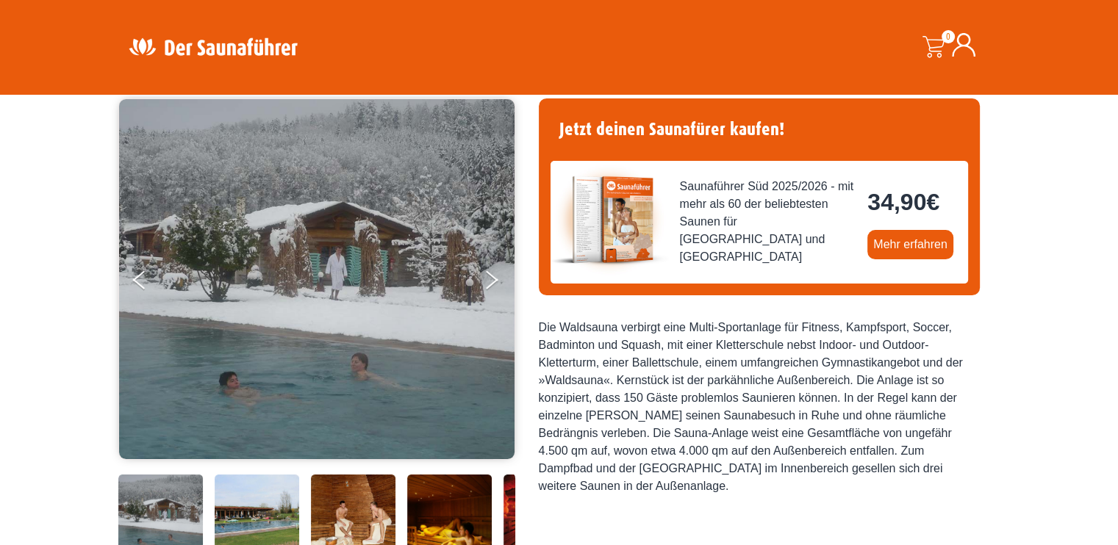
scroll to position [220, 0]
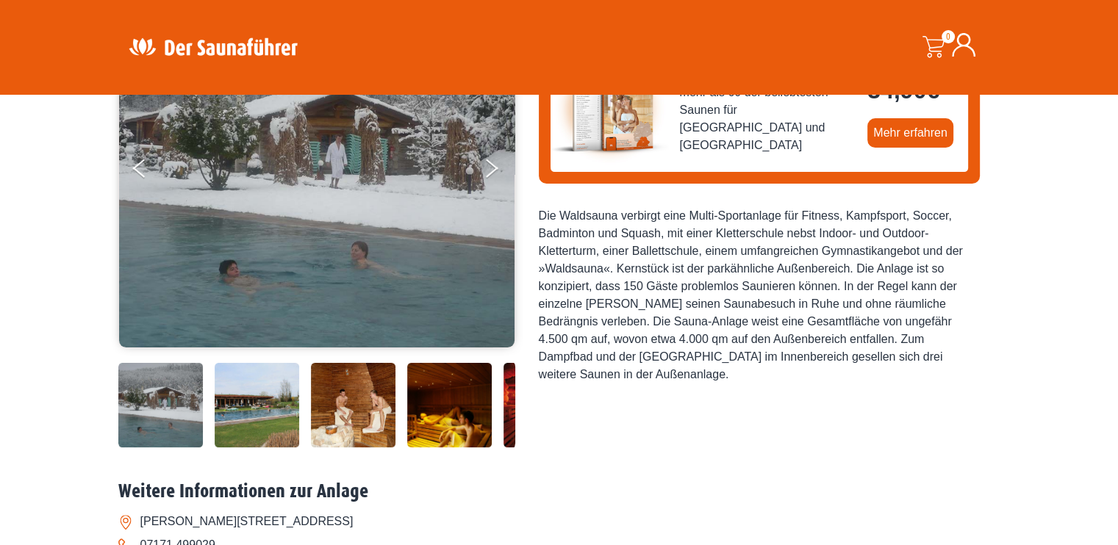
click at [382, 384] on img at bounding box center [353, 405] width 85 height 85
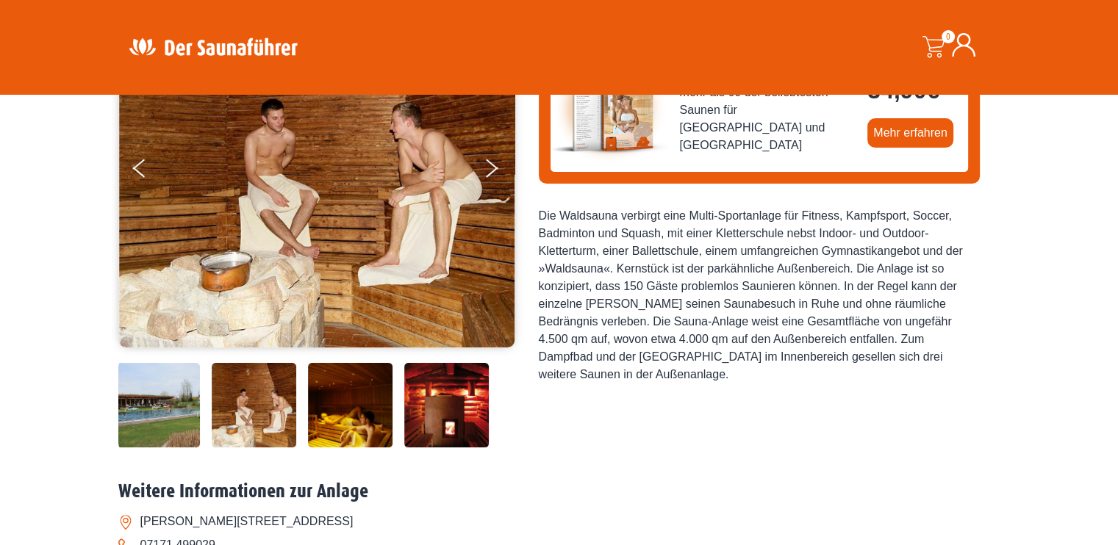
click at [381, 385] on img at bounding box center [350, 405] width 85 height 85
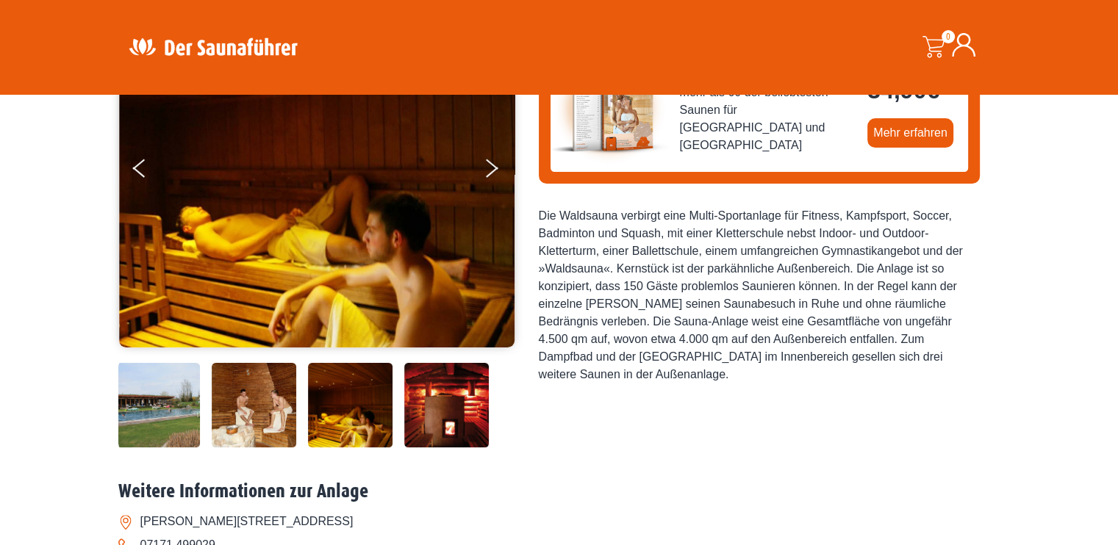
click at [406, 389] on img at bounding box center [446, 405] width 85 height 85
click at [367, 393] on img at bounding box center [350, 405] width 85 height 85
click at [157, 390] on img at bounding box center [157, 405] width 85 height 85
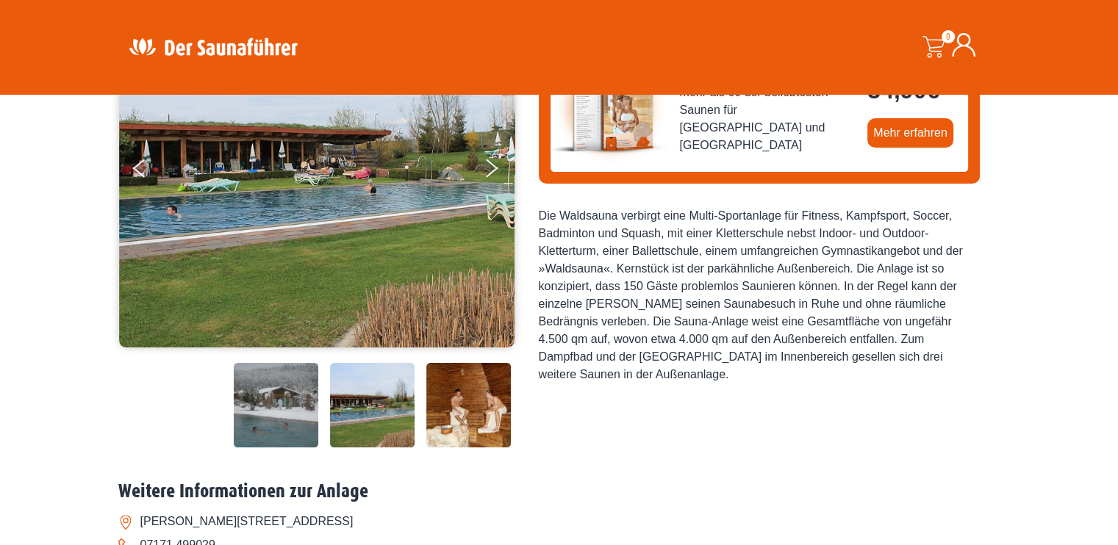
drag, startPoint x: 134, startPoint y: 395, endPoint x: 378, endPoint y: 418, distance: 245.8
click at [367, 417] on img at bounding box center [372, 405] width 85 height 85
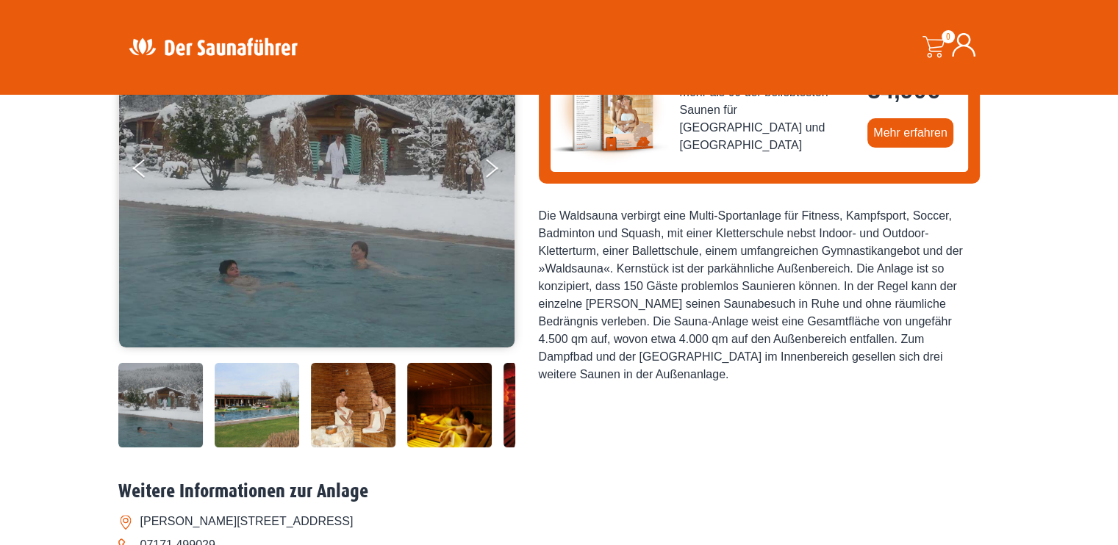
click at [163, 408] on img at bounding box center [160, 405] width 85 height 85
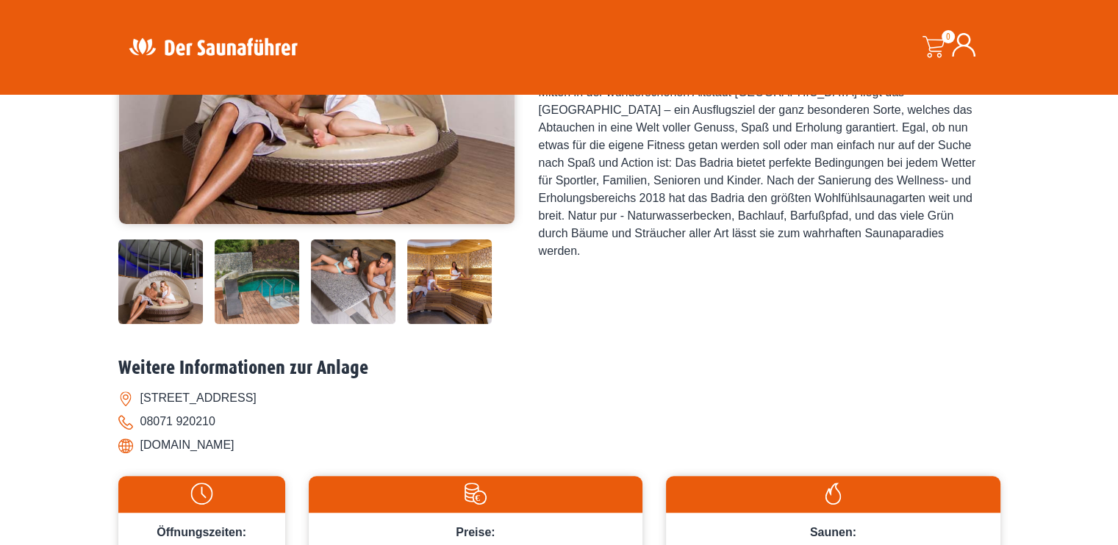
scroll to position [367, 0]
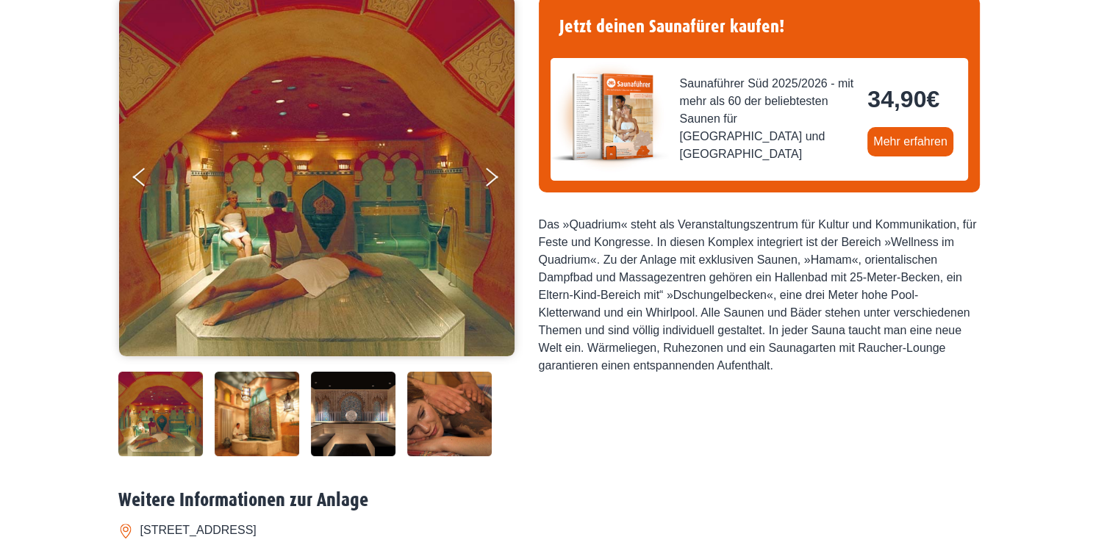
scroll to position [220, 0]
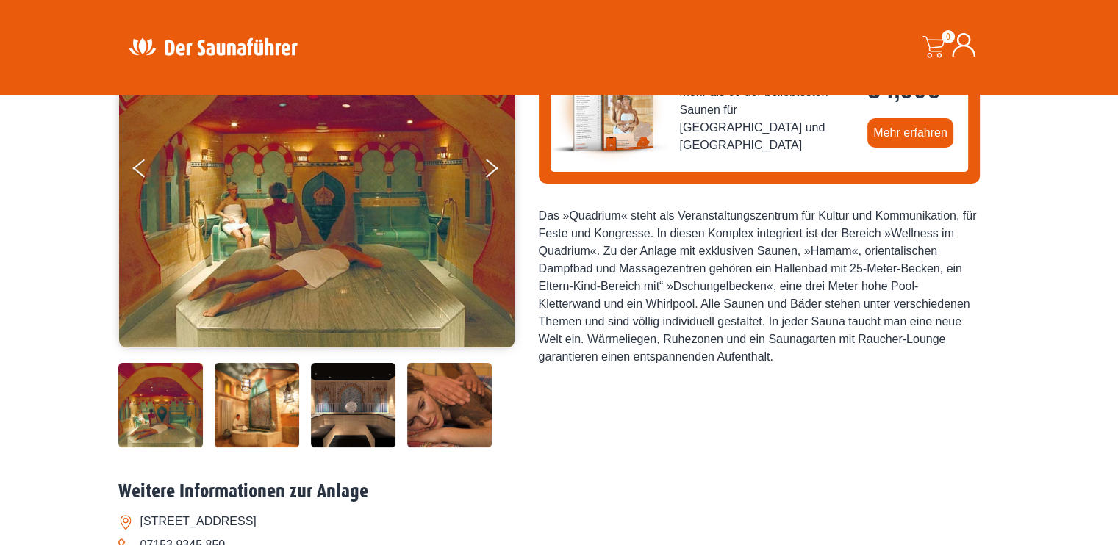
click at [469, 398] on img at bounding box center [449, 405] width 85 height 85
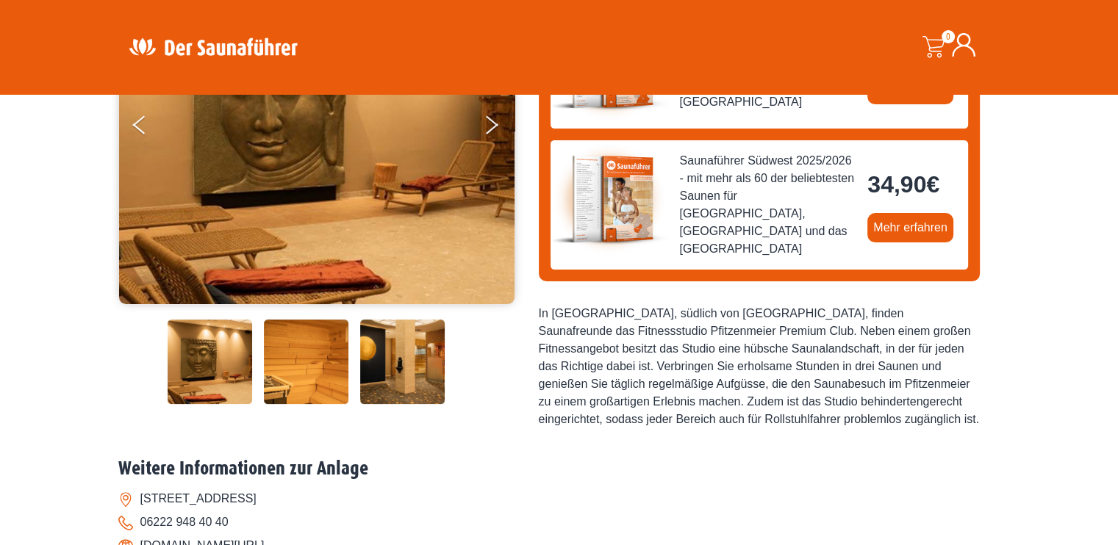
scroll to position [294, 0]
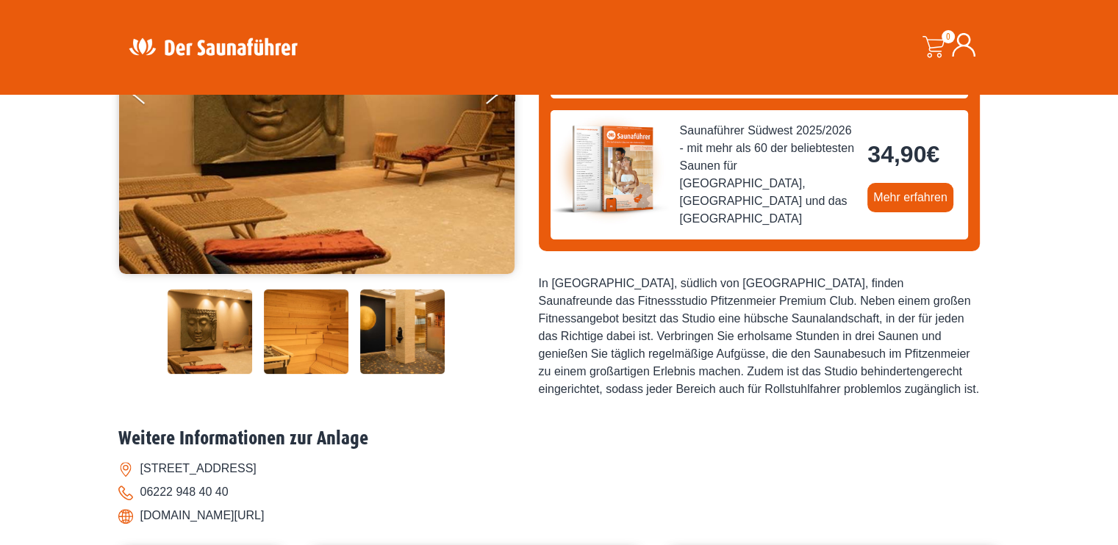
click at [409, 322] on img at bounding box center [402, 332] width 85 height 85
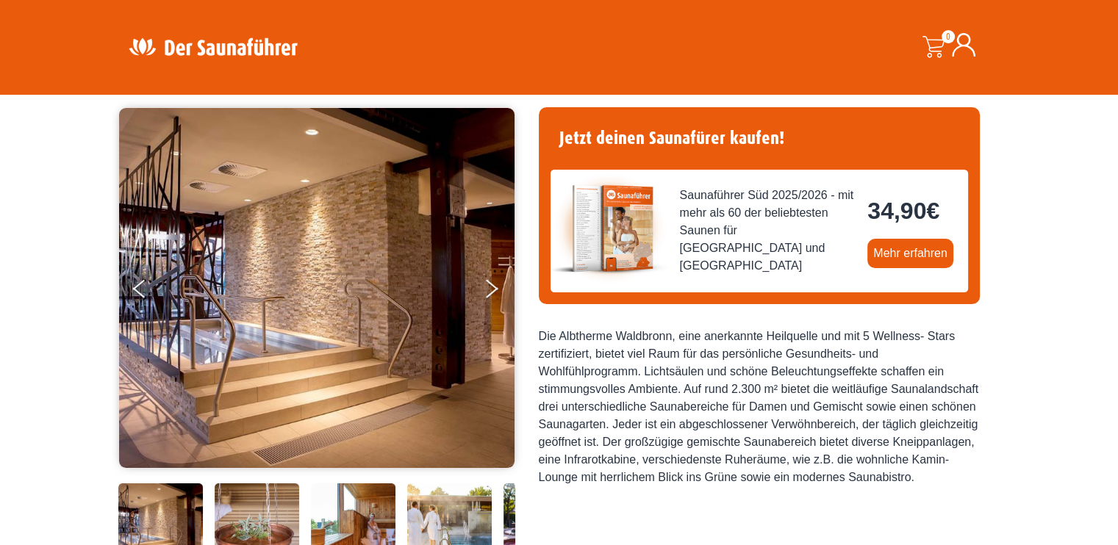
scroll to position [220, 0]
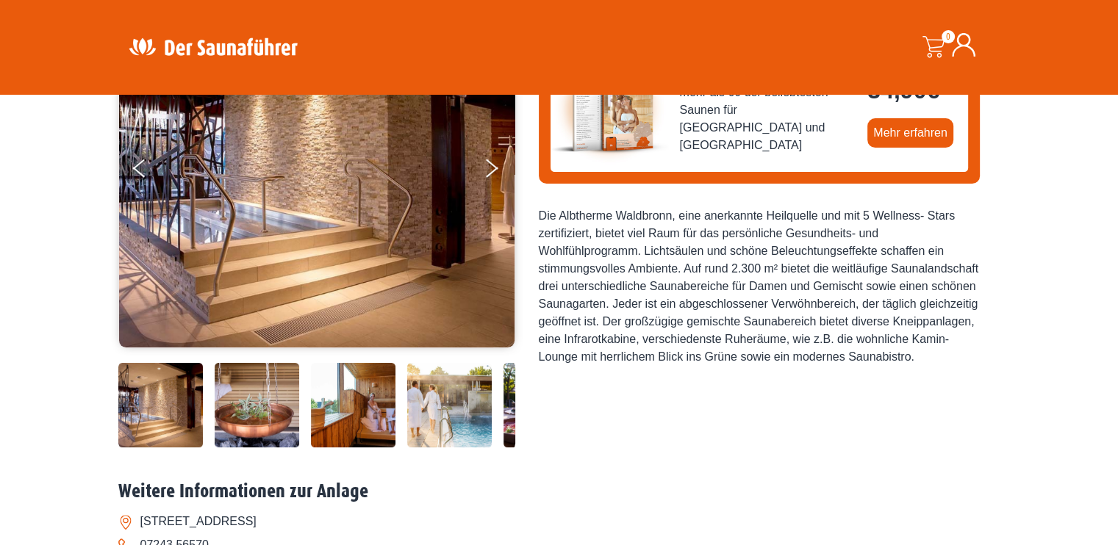
click at [373, 408] on img at bounding box center [353, 405] width 85 height 85
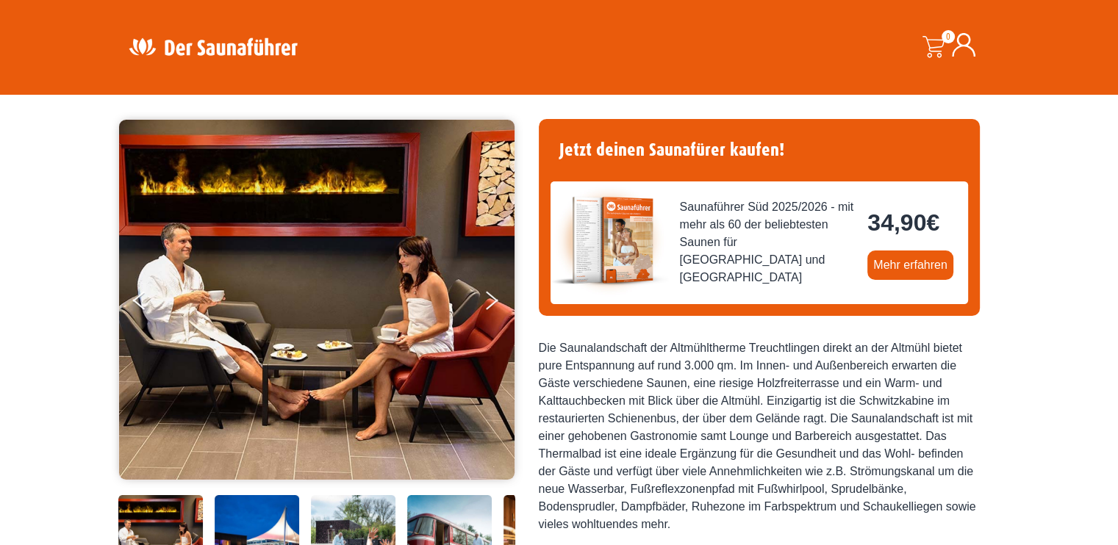
scroll to position [220, 0]
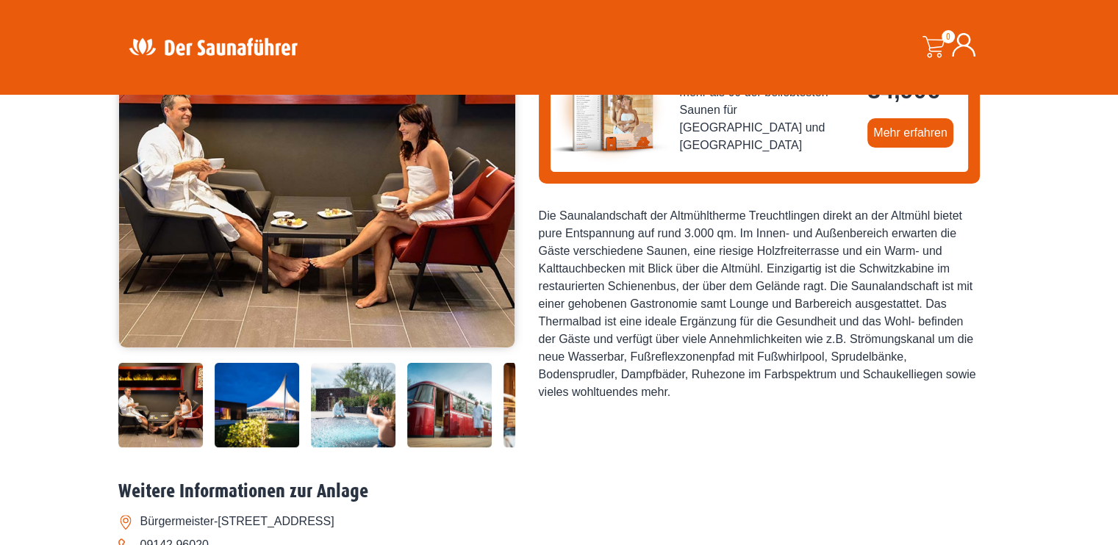
click at [473, 405] on img at bounding box center [449, 405] width 85 height 85
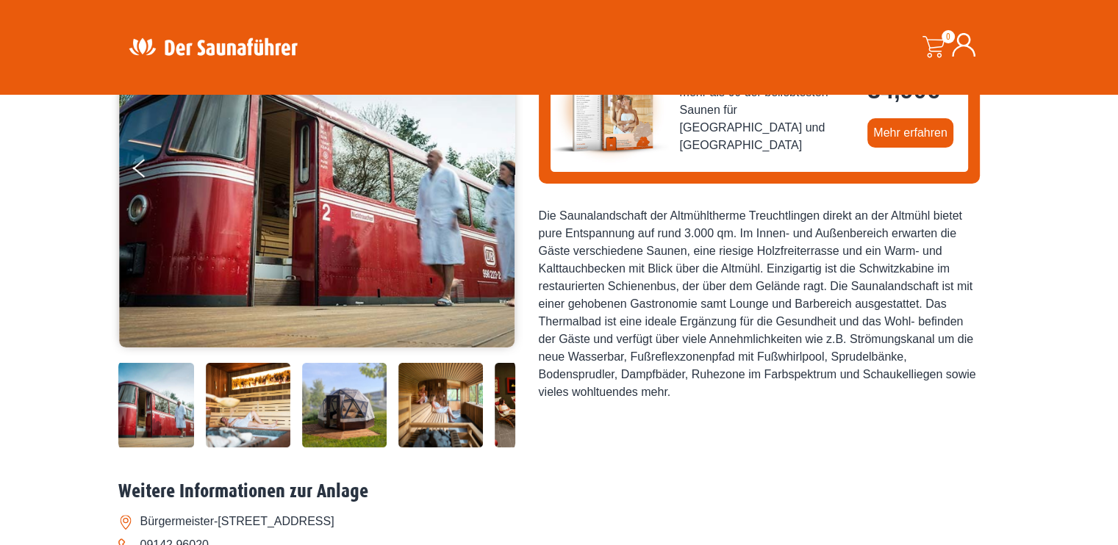
click at [457, 396] on img at bounding box center [440, 405] width 85 height 85
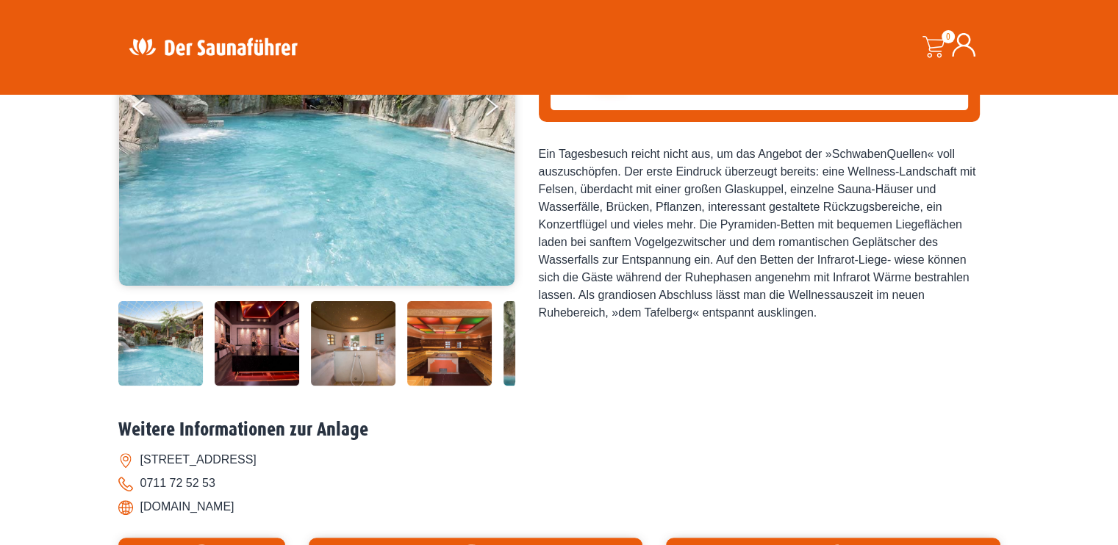
scroll to position [294, 0]
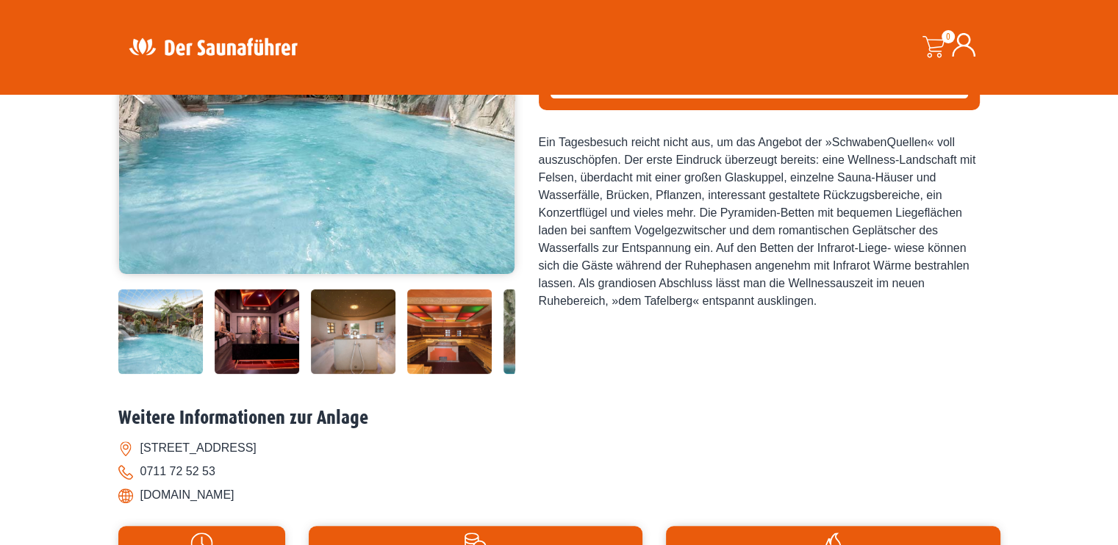
click at [446, 333] on img at bounding box center [449, 332] width 85 height 85
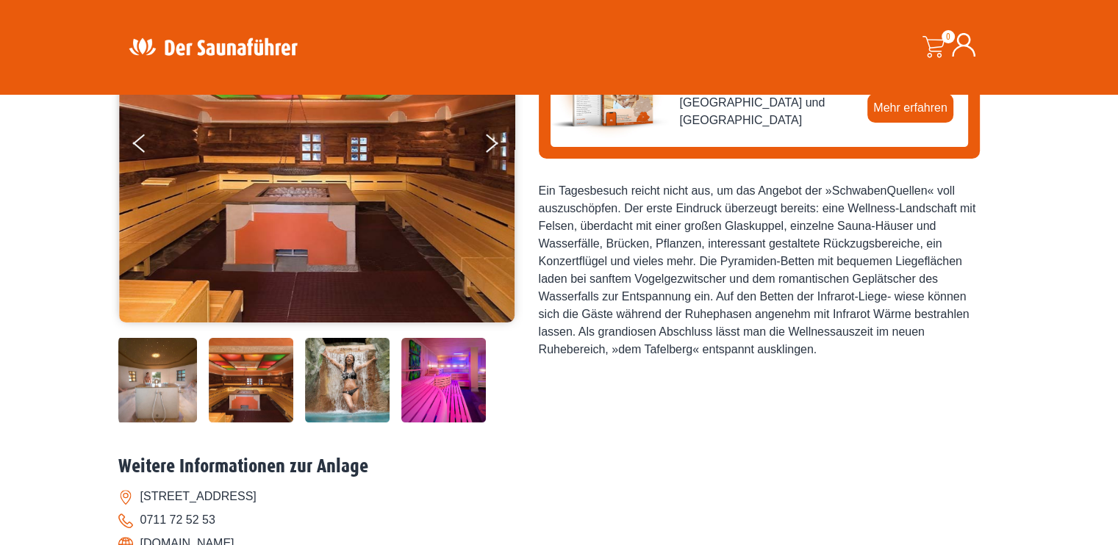
scroll to position [220, 0]
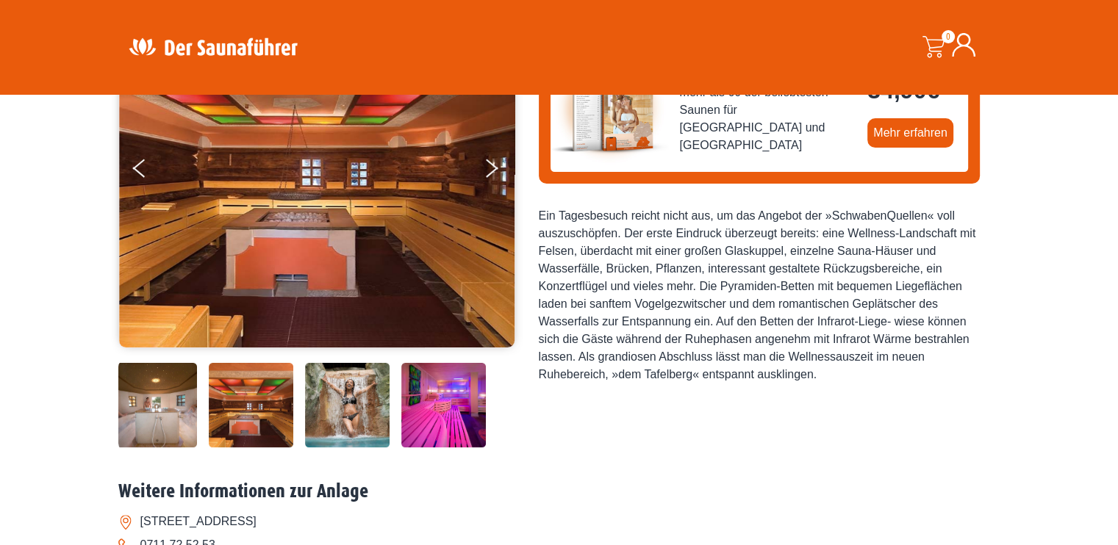
click at [373, 423] on img at bounding box center [347, 405] width 85 height 85
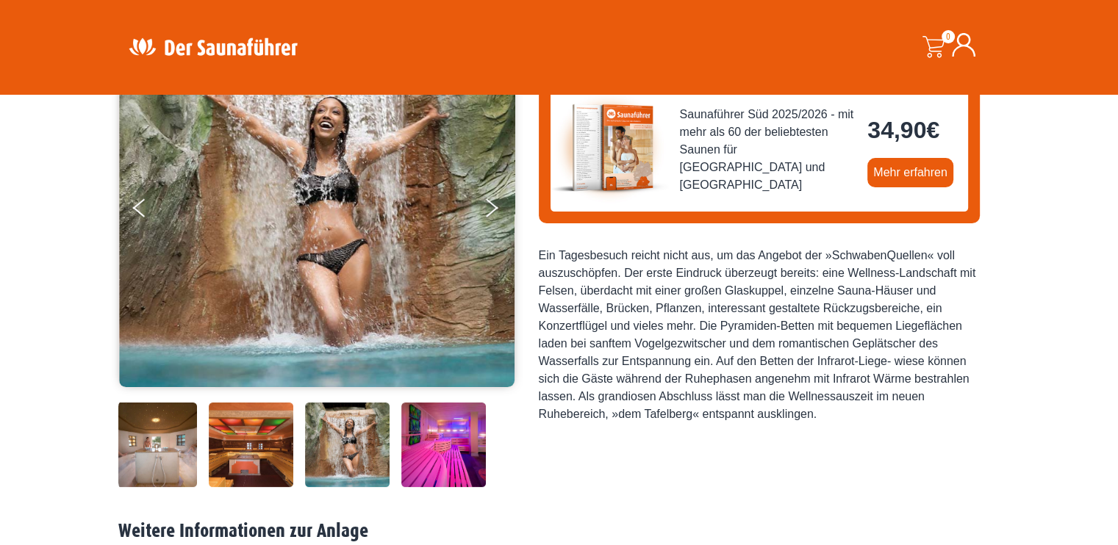
scroll to position [147, 0]
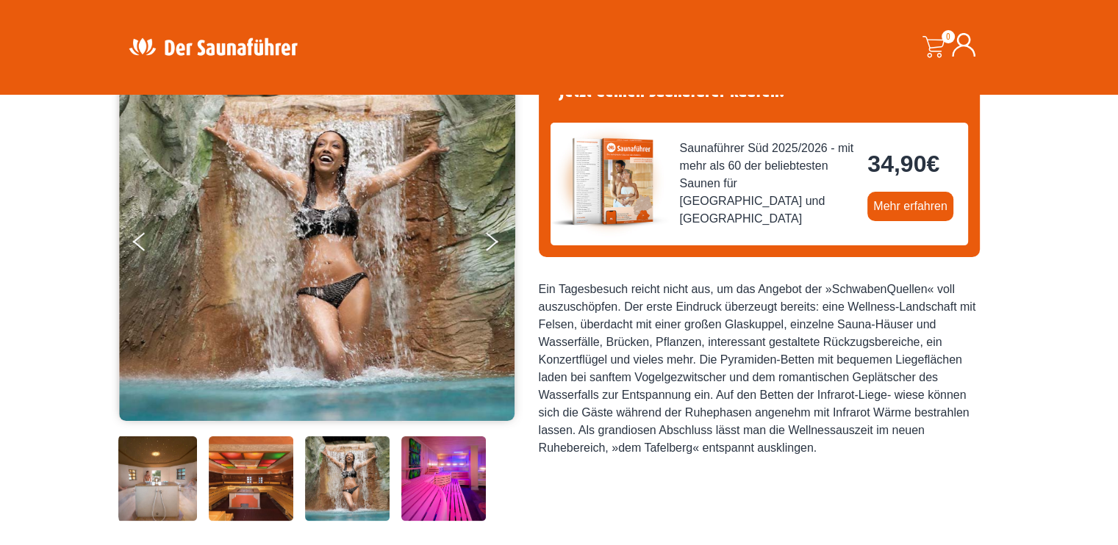
click at [445, 478] on img at bounding box center [443, 479] width 85 height 85
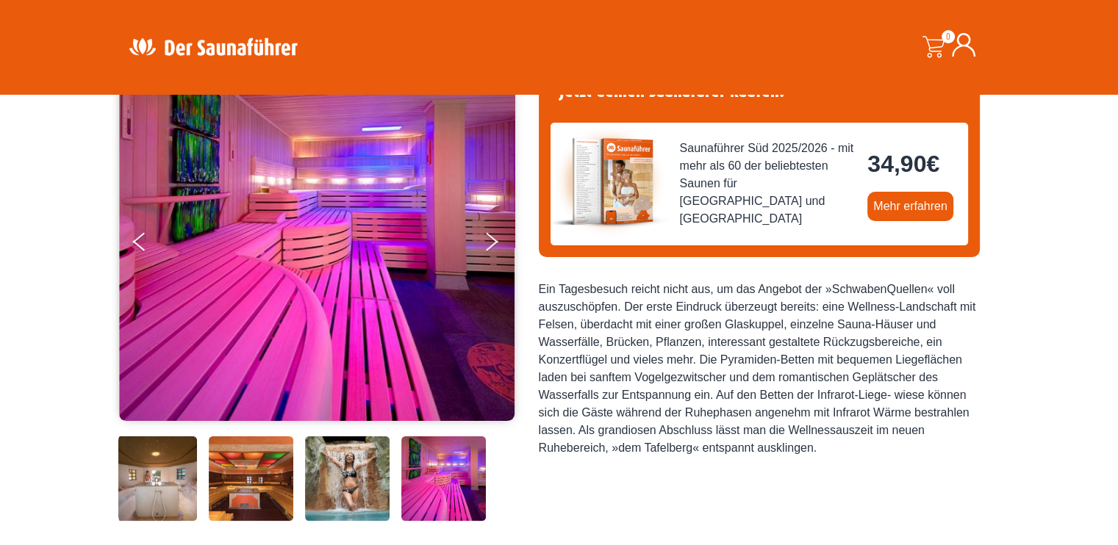
click at [279, 484] on img at bounding box center [251, 479] width 85 height 85
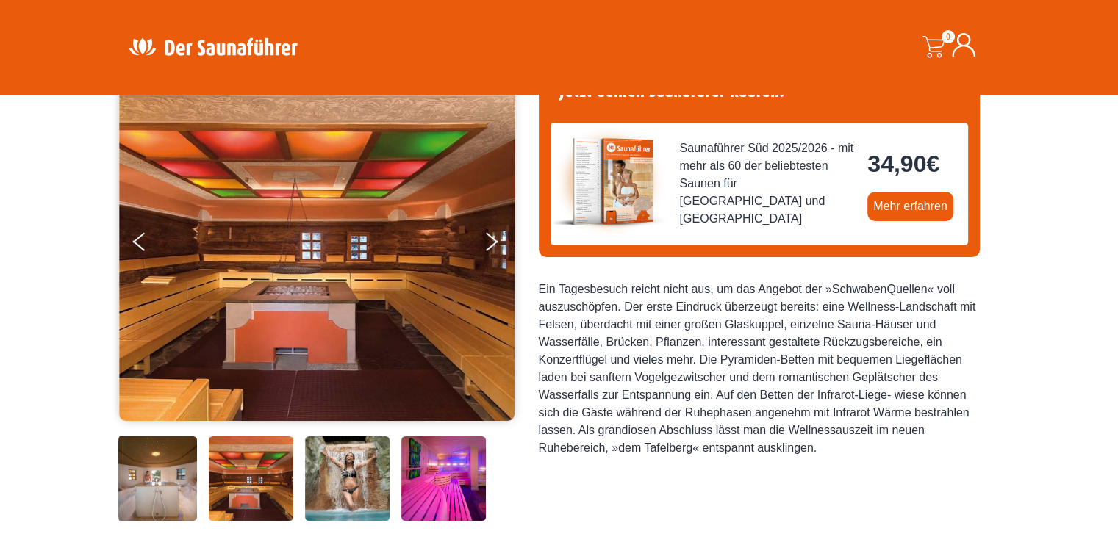
click at [193, 484] on img at bounding box center [154, 479] width 85 height 85
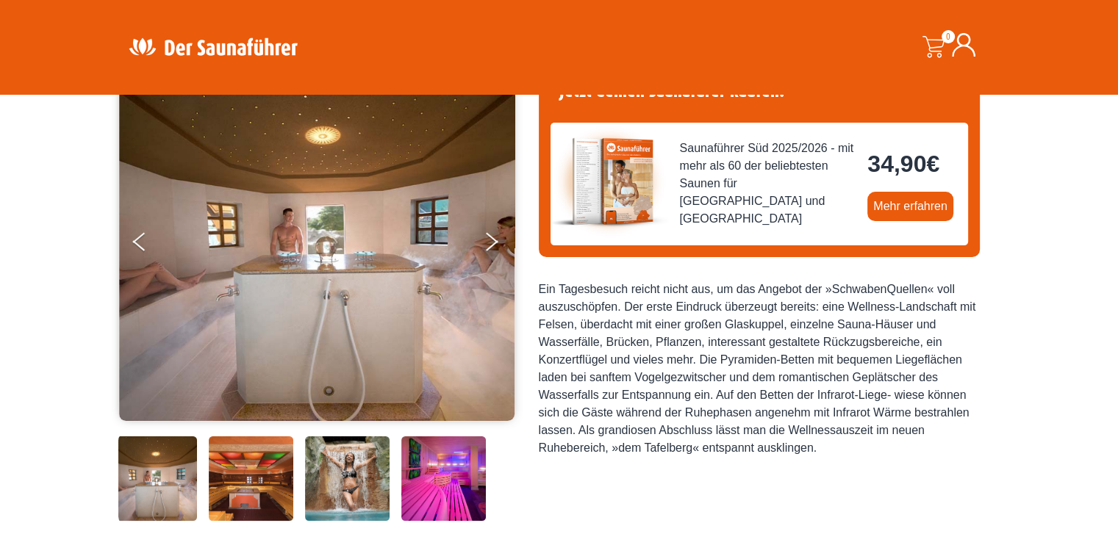
click at [541, 190] on div "Jetzt deinen Saunafürer kaufen! Saunaführer Süd 2025/2026 - mit mehr als 60 der…" at bounding box center [759, 158] width 441 height 197
click at [434, 195] on img at bounding box center [317, 241] width 396 height 360
click at [151, 466] on img at bounding box center [154, 479] width 85 height 85
click at [135, 237] on button "Previous" at bounding box center [151, 244] width 37 height 37
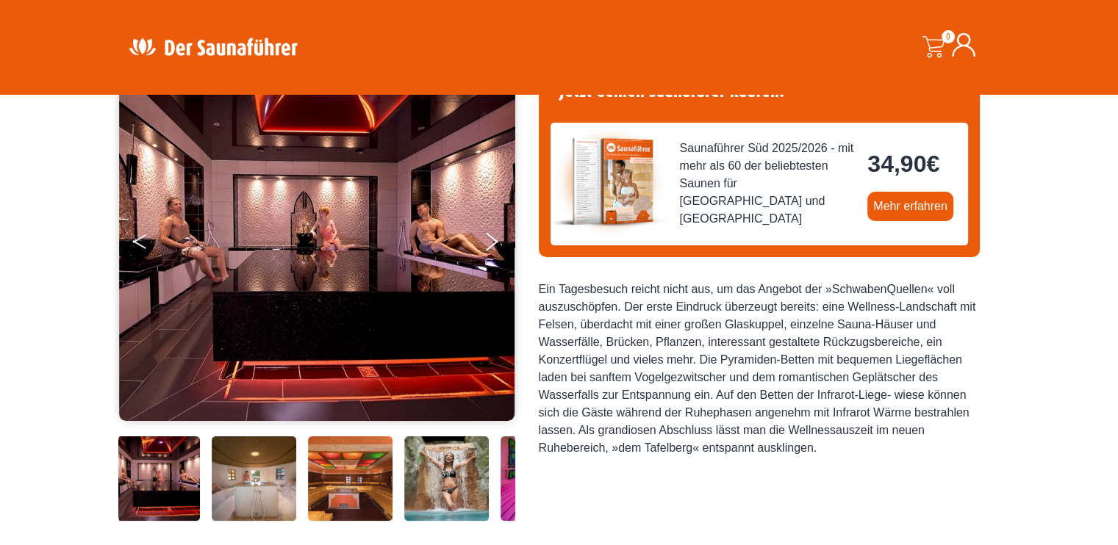
click at [135, 237] on button "Previous" at bounding box center [151, 244] width 37 height 37
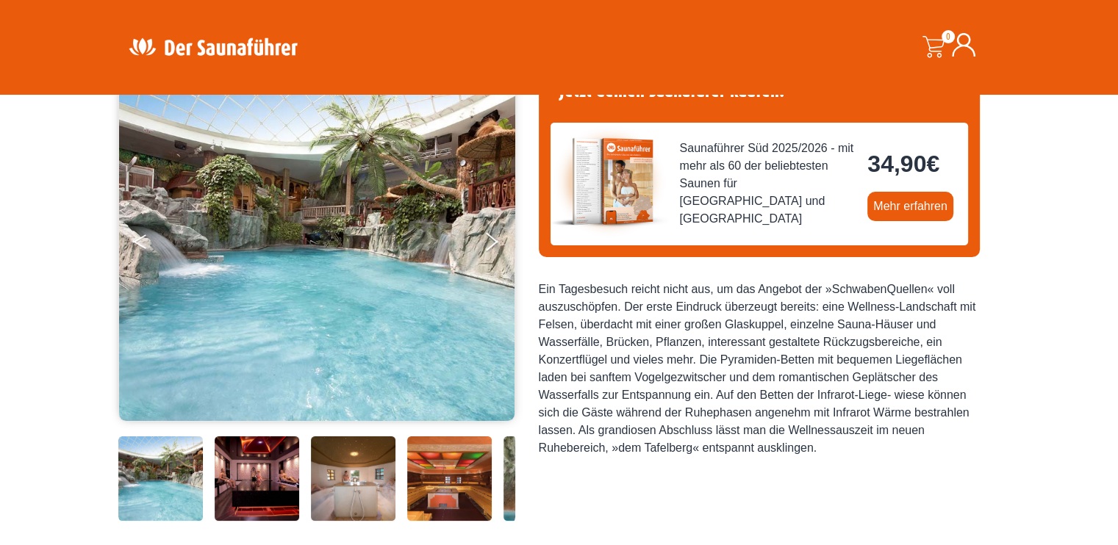
click at [135, 237] on button "Previous" at bounding box center [151, 244] width 37 height 37
click at [353, 485] on img at bounding box center [353, 479] width 85 height 85
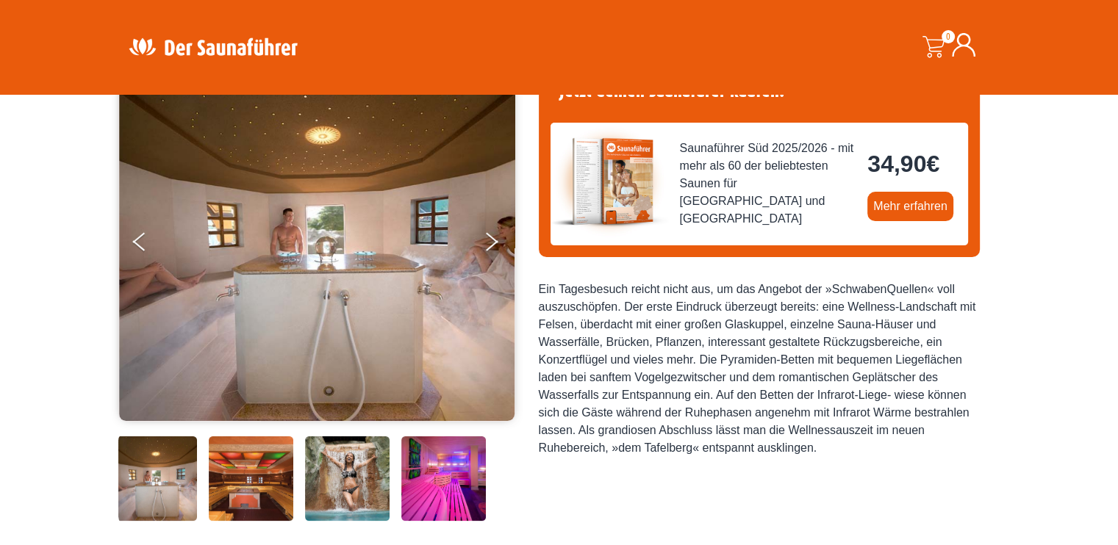
click at [359, 482] on img at bounding box center [347, 479] width 85 height 85
